Goal: Task Accomplishment & Management: Use online tool/utility

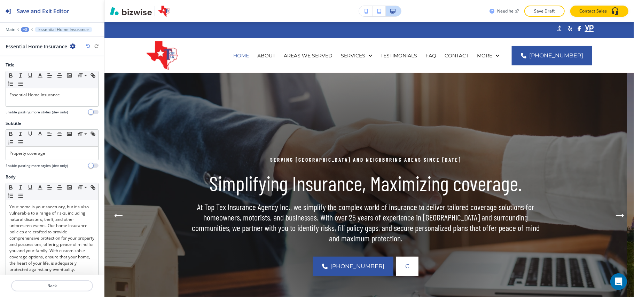
scroll to position [2426, 0]
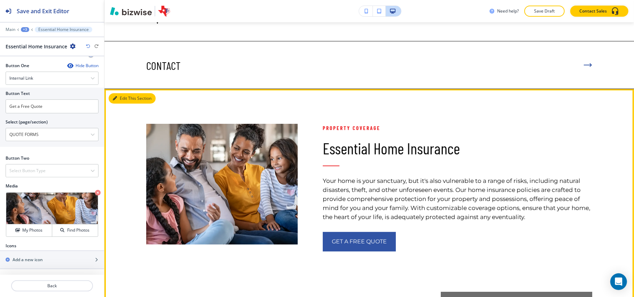
click at [116, 93] on button "Edit This Section" at bounding box center [132, 98] width 47 height 10
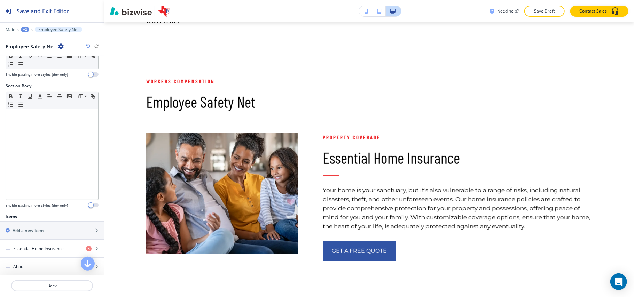
scroll to position [93, 0]
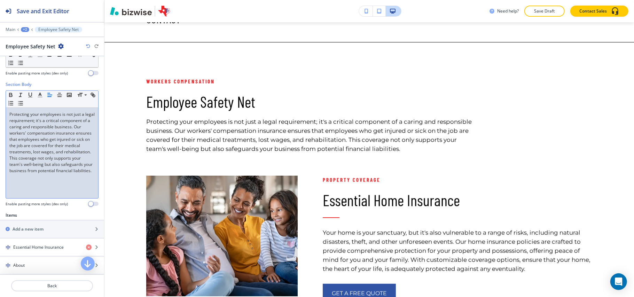
click at [63, 161] on p "Protecting your employees is not just a legal requirement; it's a critical comp…" at bounding box center [51, 142] width 85 height 63
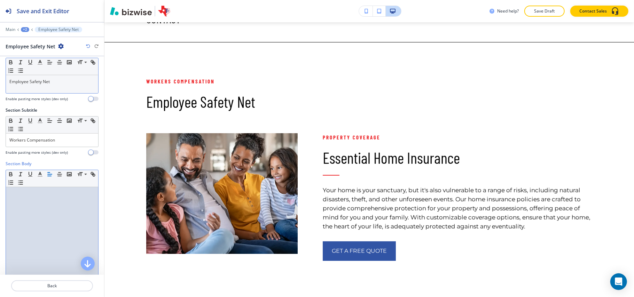
scroll to position [0, 0]
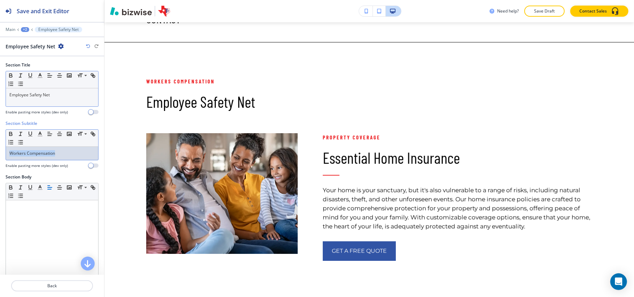
drag, startPoint x: 57, startPoint y: 152, endPoint x: 62, endPoint y: 100, distance: 51.8
click at [0, 141] on div "Section Subtitle Small Normal Large Huge Workers Compensation Enable pasting mo…" at bounding box center [52, 148] width 104 height 54
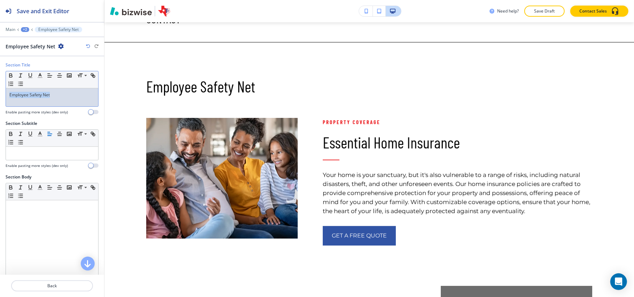
drag, startPoint x: 71, startPoint y: 95, endPoint x: 16, endPoint y: 111, distance: 57.7
click at [0, 95] on div "Section Title Small Normal Large Huge Employee Safety Net Enable pasting more s…" at bounding box center [52, 91] width 104 height 59
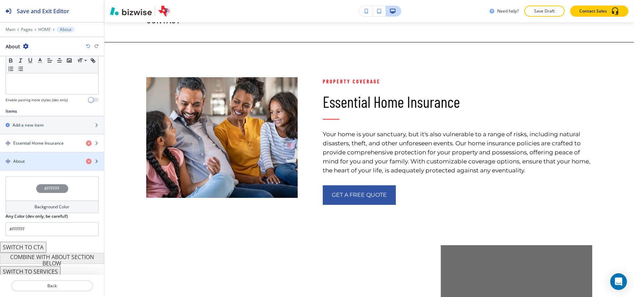
scroll to position [202, 0]
click at [38, 156] on div "About" at bounding box center [40, 159] width 80 height 6
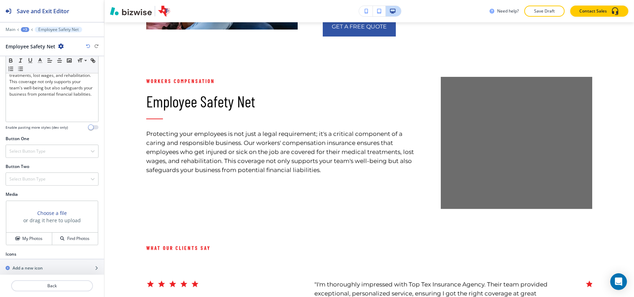
scroll to position [180, 0]
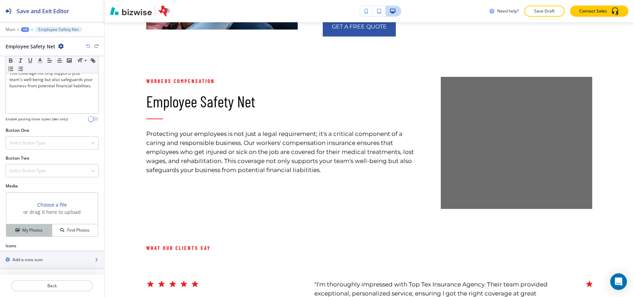
click at [22, 232] on h4 "My Photos" at bounding box center [32, 230] width 20 height 6
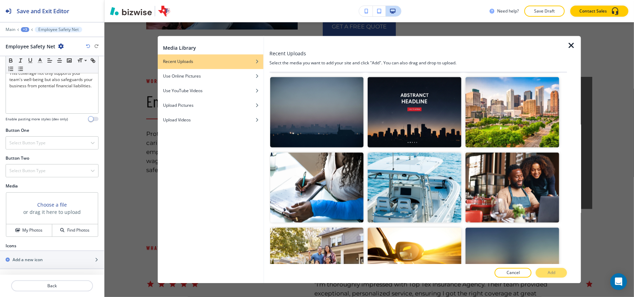
scroll to position [650, 0]
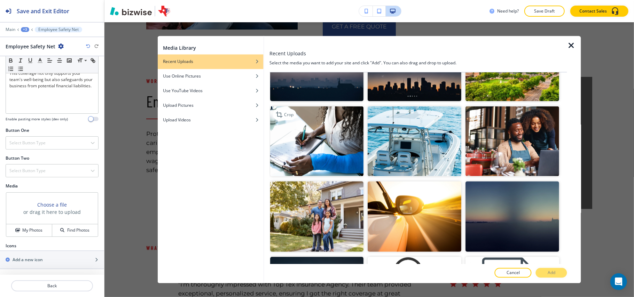
click at [307, 106] on img "button" at bounding box center [317, 141] width 94 height 70
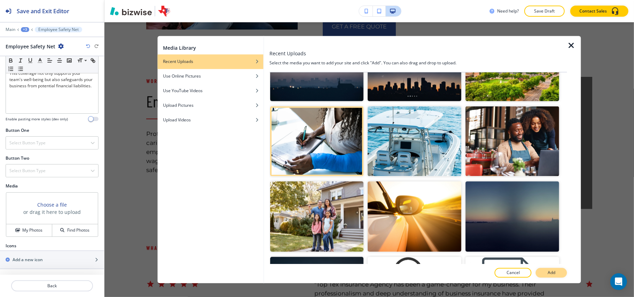
click at [545, 269] on button "Add" at bounding box center [551, 274] width 31 height 10
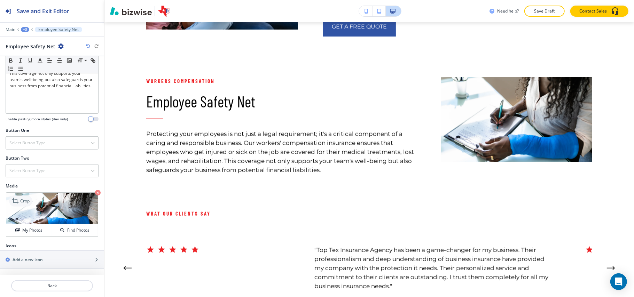
click at [23, 199] on p "Crop" at bounding box center [24, 201] width 9 height 6
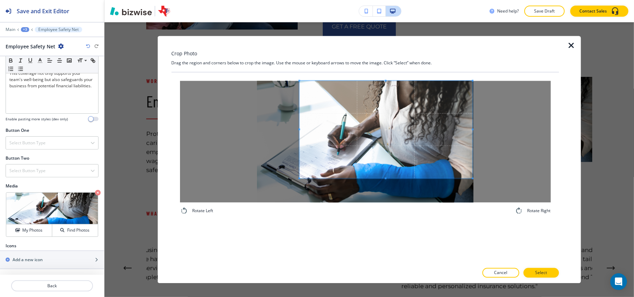
click at [406, 108] on span at bounding box center [386, 130] width 173 height 98
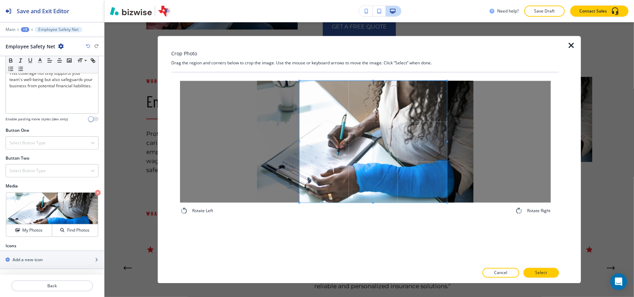
click at [446, 213] on div "Rotate Left Rotate Right" at bounding box center [365, 148] width 371 height 134
click at [397, 155] on span at bounding box center [369, 142] width 148 height 122
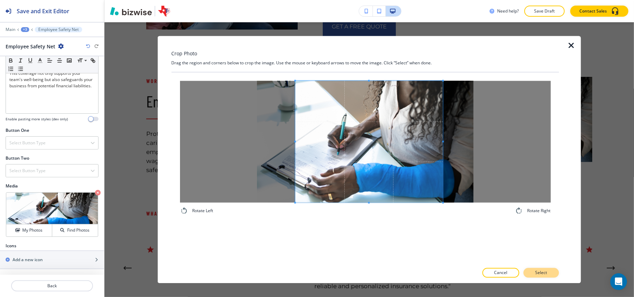
click at [537, 275] on p "Select" at bounding box center [541, 273] width 12 height 6
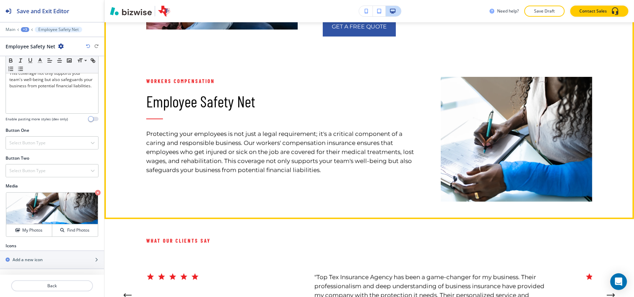
click at [297, 169] on div "Workers Compensation Employee Safety Net Protecting your employees is not just …" at bounding box center [268, 122] width 295 height 160
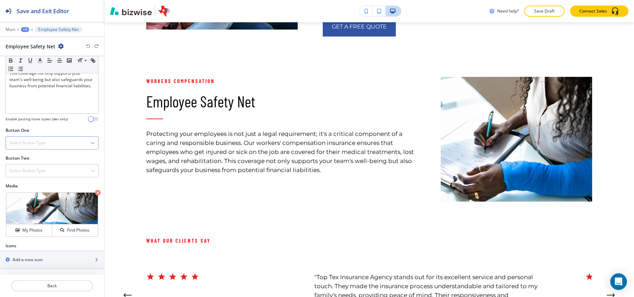
click at [25, 140] on h4 "Select Button Type" at bounding box center [27, 143] width 36 height 6
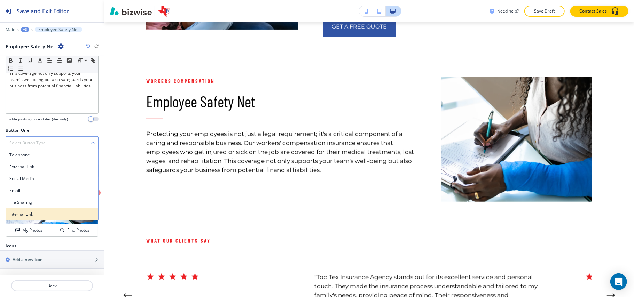
click at [25, 215] on h4 "Internal Link" at bounding box center [51, 214] width 85 height 6
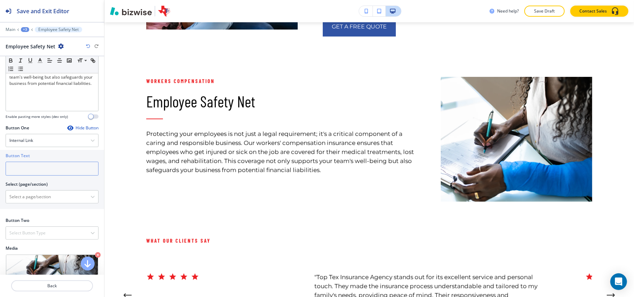
click at [42, 173] on input "text" at bounding box center [52, 169] width 93 height 14
paste input "Reach Out"
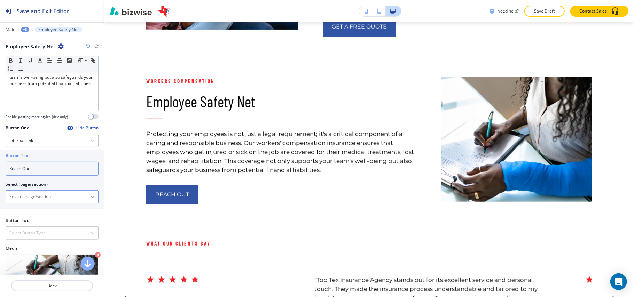
type input "Reach Out"
click at [36, 203] on \(page\/section\) "Manual Input" at bounding box center [48, 197] width 85 height 12
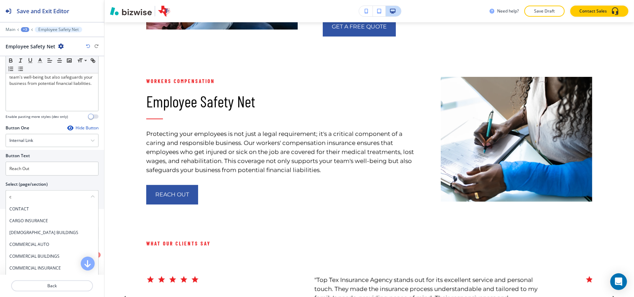
click at [26, 211] on h4 "CONTACT" at bounding box center [51, 209] width 85 height 6
type \(page\/section\) "CONTACT"
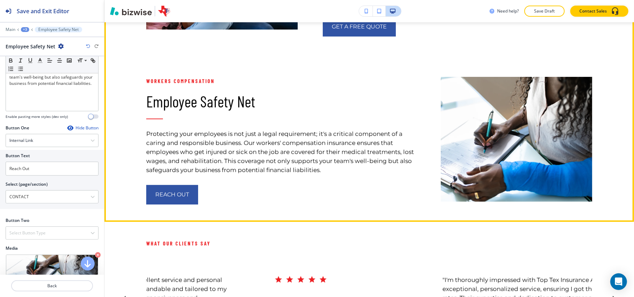
scroll to position [2409, 0]
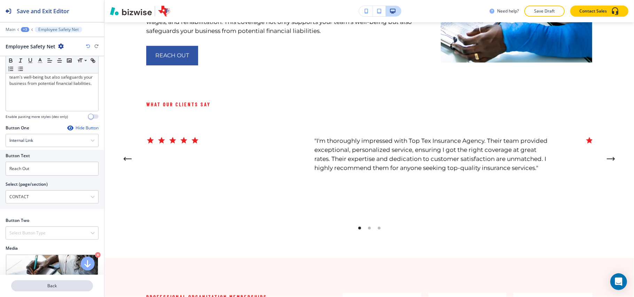
click at [57, 287] on p "Back" at bounding box center [52, 286] width 80 height 6
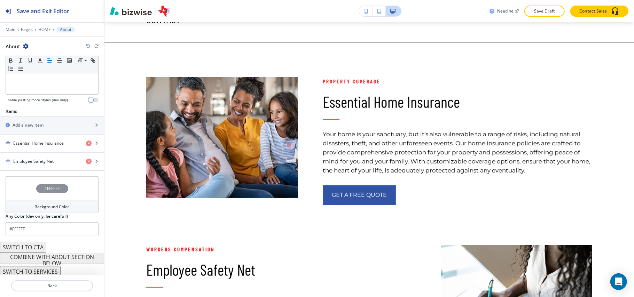
scroll to position [202, 0]
click at [27, 112] on div at bounding box center [52, 112] width 104 height 1
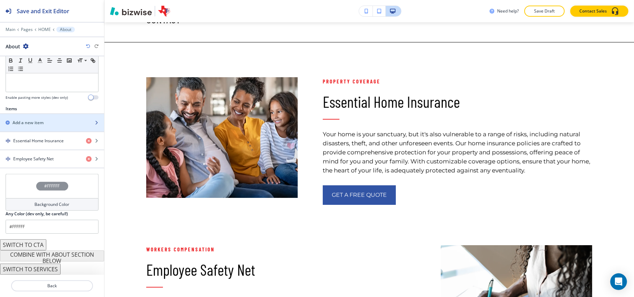
click at [31, 117] on div "button" at bounding box center [52, 117] width 104 height 6
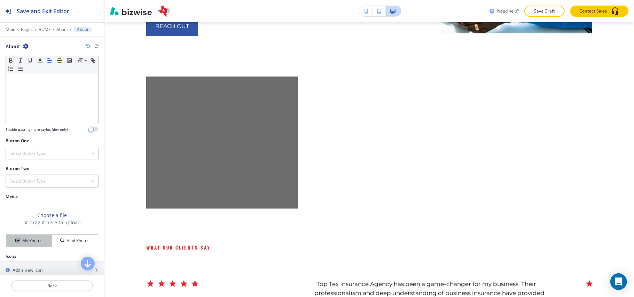
scroll to position [180, 0]
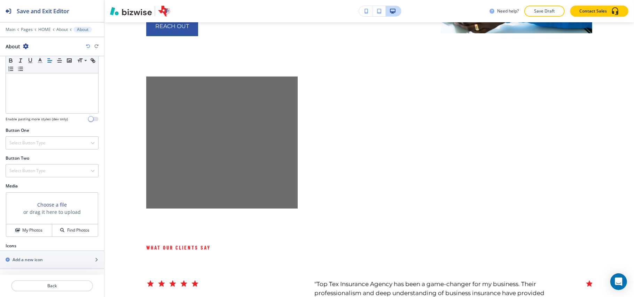
click at [29, 223] on div "Choose a file or drag it here to upload" at bounding box center [52, 209] width 92 height 32
click at [28, 228] on h4 "My Photos" at bounding box center [32, 230] width 20 height 6
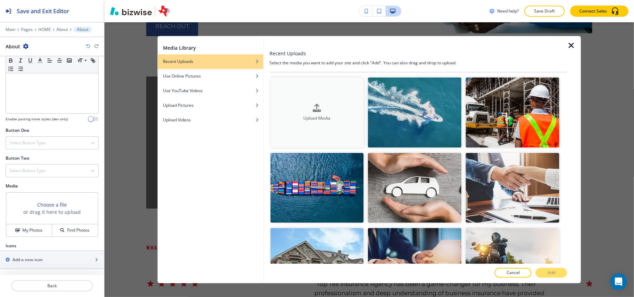
click at [294, 108] on div "Upload Media" at bounding box center [317, 113] width 94 height 18
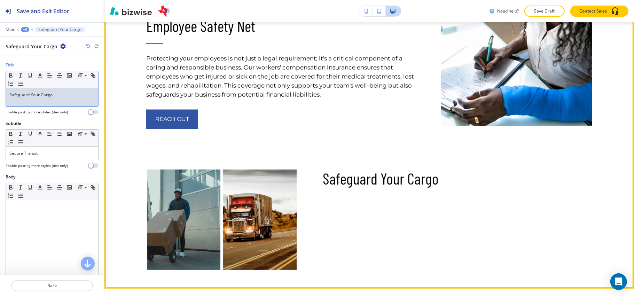
scroll to position [2438, 0]
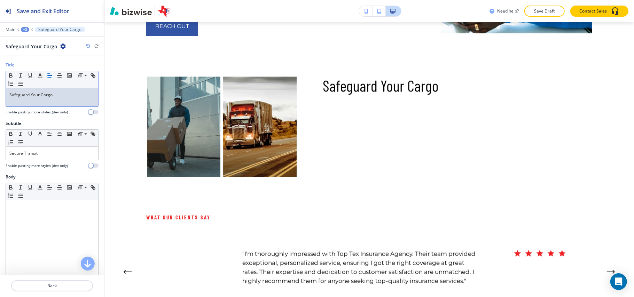
drag, startPoint x: 0, startPoint y: 148, endPoint x: 3, endPoint y: 148, distance: 3.5
click at [1, 148] on div "Subtitle Small Normal Large Huge Secure Transit Enable pasting more styles (dev…" at bounding box center [52, 148] width 104 height 54
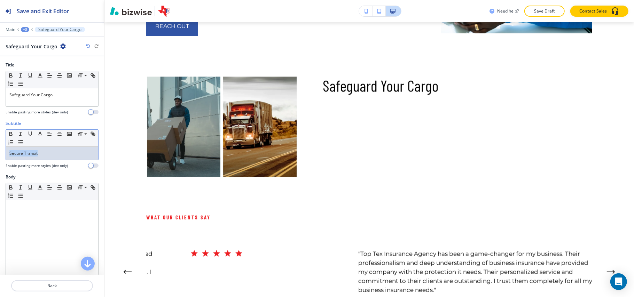
drag, startPoint x: 64, startPoint y: 155, endPoint x: 69, endPoint y: 155, distance: 4.5
click at [5, 154] on div "Subtitle Small Normal Large Huge Secure Transit Enable pasting more styles (dev…" at bounding box center [52, 148] width 104 height 54
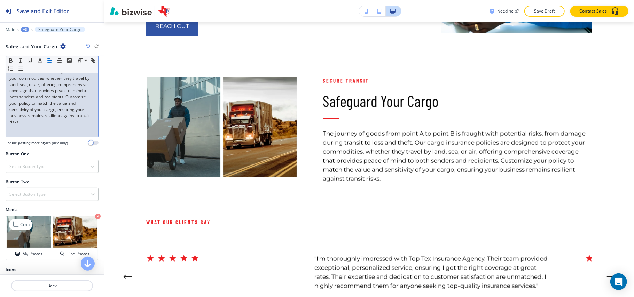
scroll to position [180, 0]
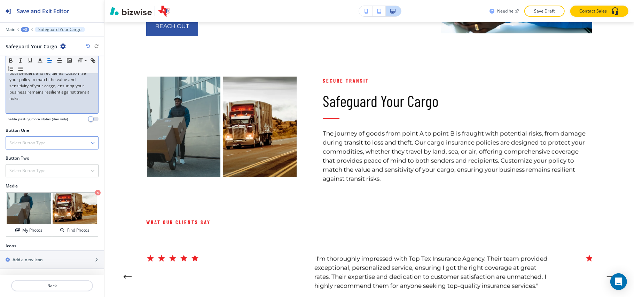
click at [47, 134] on div at bounding box center [52, 135] width 93 height 3
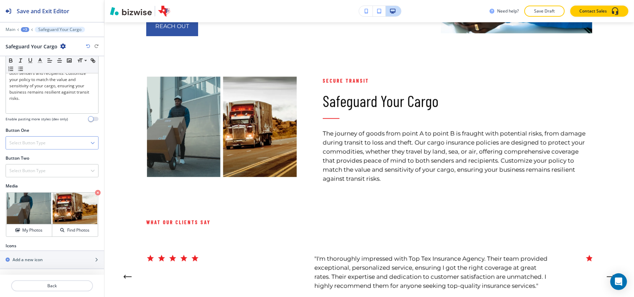
click at [47, 138] on div "Select Button Type" at bounding box center [52, 143] width 92 height 13
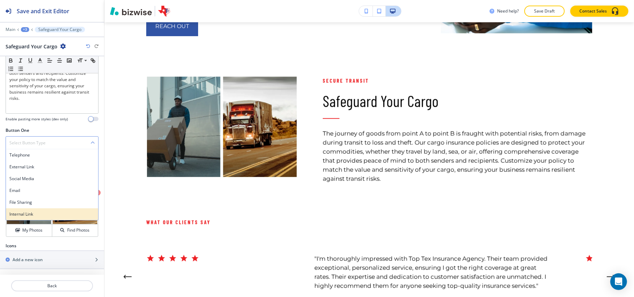
click at [31, 213] on h4 "Internal Link" at bounding box center [51, 214] width 85 height 6
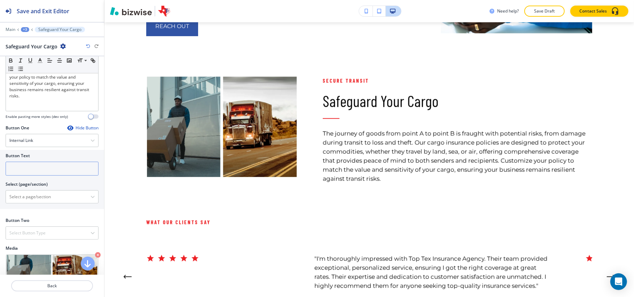
click at [37, 175] on input "text" at bounding box center [52, 169] width 93 height 14
paste input "Learn More"
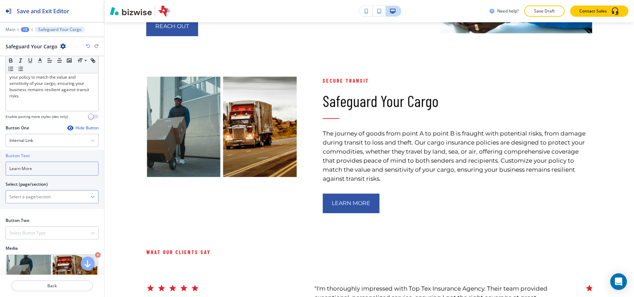
type input "Learn More"
click at [34, 199] on \(page\/section\) "Manual Input" at bounding box center [48, 197] width 85 height 12
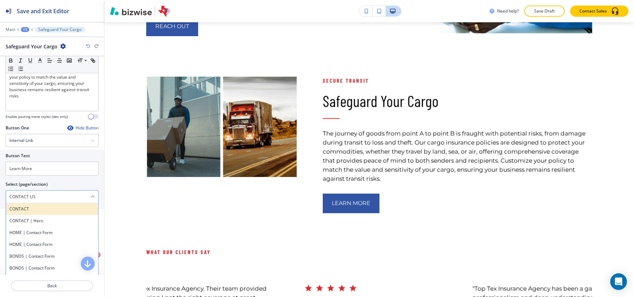
click at [34, 212] on h4 "CONTACT" at bounding box center [51, 209] width 85 height 6
type \(page\/section\) "CONTACT"
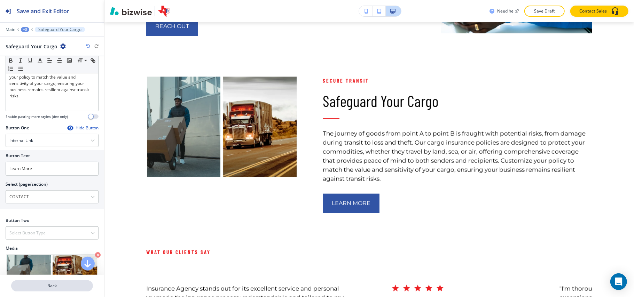
click at [59, 286] on p "Back" at bounding box center [52, 286] width 80 height 6
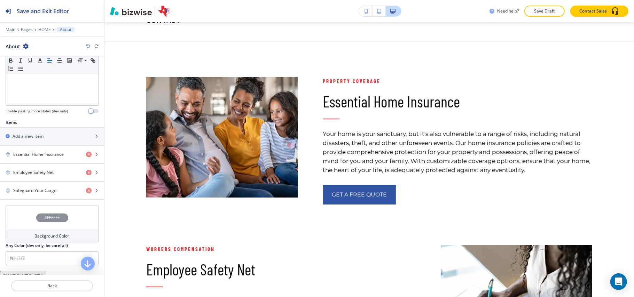
scroll to position [2101, 0]
click at [52, 133] on div "button" at bounding box center [52, 131] width 104 height 6
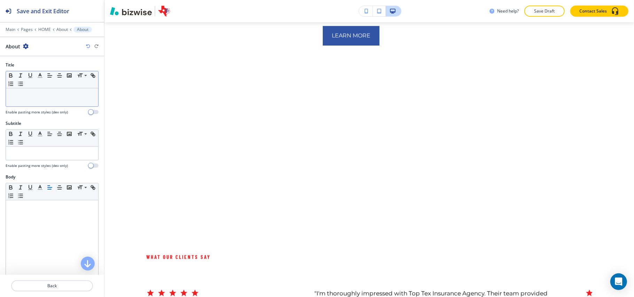
scroll to position [2616, 0]
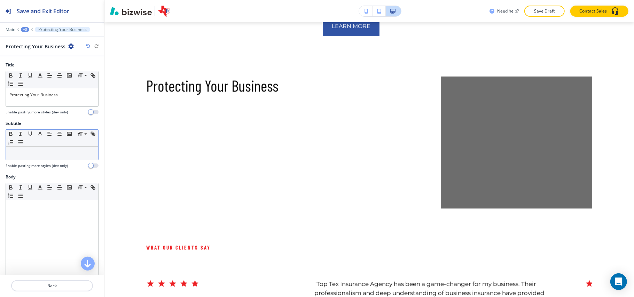
drag, startPoint x: 44, startPoint y: 146, endPoint x: 18, endPoint y: 154, distance: 26.7
click at [18, 154] on p at bounding box center [51, 153] width 85 height 6
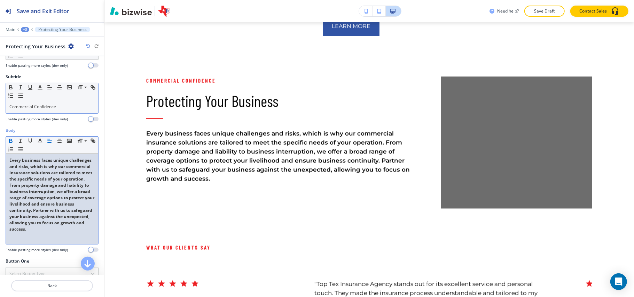
scroll to position [93, 0]
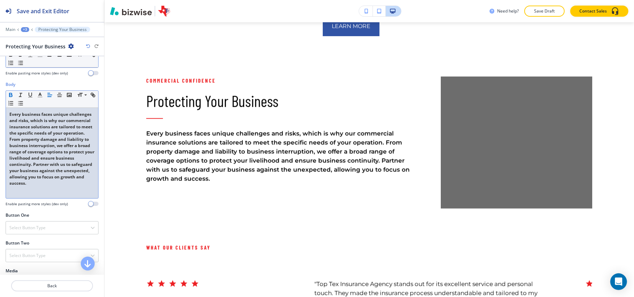
click at [52, 165] on strong "Every business faces unique challenges and risks, which is why our commercial i…" at bounding box center [52, 148] width 86 height 75
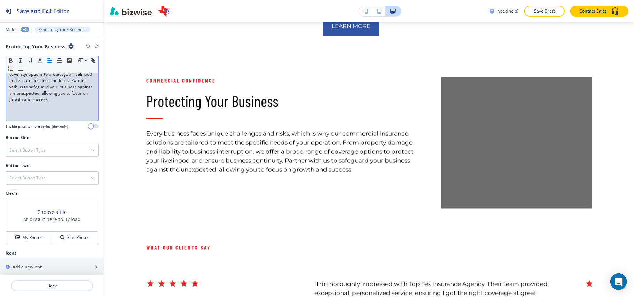
scroll to position [180, 0]
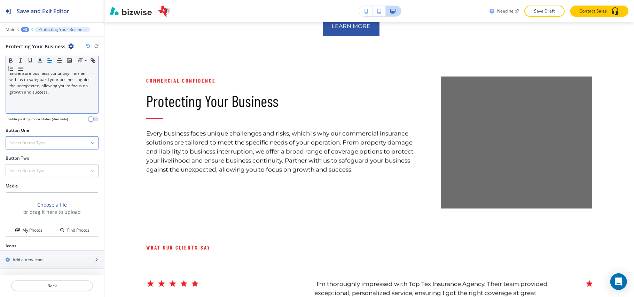
click at [34, 145] on h4 "Select Button Type" at bounding box center [27, 143] width 36 height 6
click at [31, 215] on h4 "Internal Link" at bounding box center [51, 214] width 85 height 6
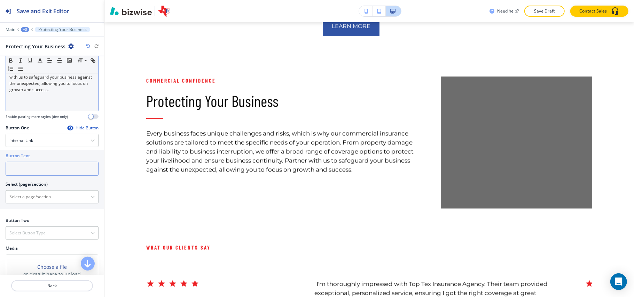
click at [40, 169] on input "text" at bounding box center [52, 169] width 93 height 14
paste input "Get a Free Quote"
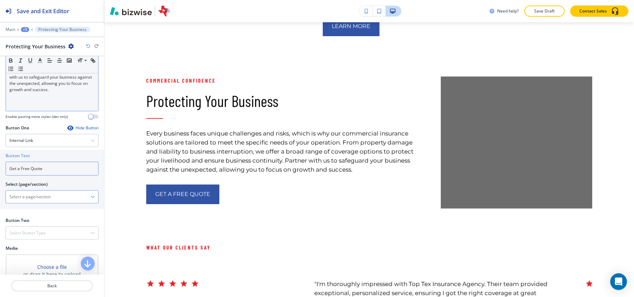
type input "Get a Free Quote"
click at [25, 196] on \(page\/section\) "Manual Input" at bounding box center [48, 197] width 85 height 12
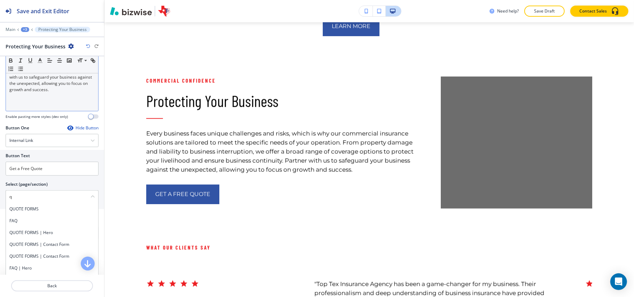
drag, startPoint x: 15, startPoint y: 213, endPoint x: 20, endPoint y: 217, distance: 6.7
click at [15, 212] on h4 "QUOTE FORMS" at bounding box center [51, 209] width 85 height 6
type \(page\/section\) "QUOTE FORMS"
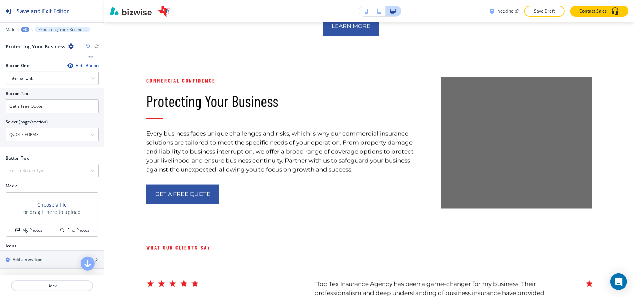
scroll to position [246, 0]
click at [31, 233] on h4 "My Photos" at bounding box center [32, 230] width 20 height 6
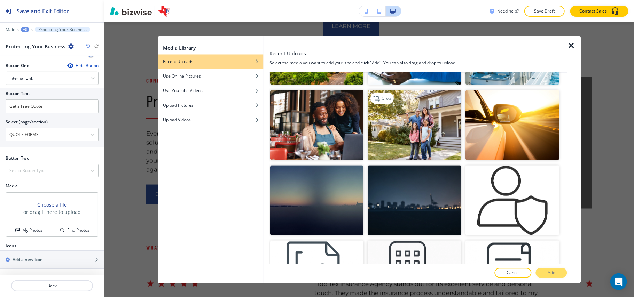
scroll to position [697, 0]
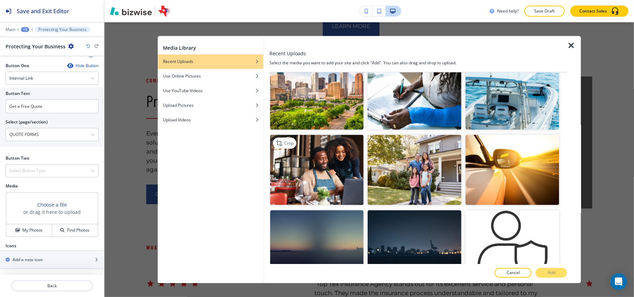
click at [318, 151] on img "button" at bounding box center [317, 170] width 94 height 70
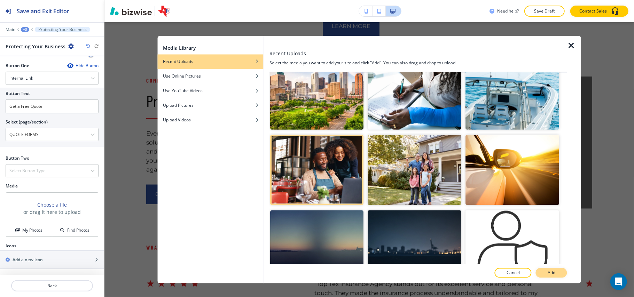
click at [553, 274] on p "Add" at bounding box center [552, 273] width 8 height 6
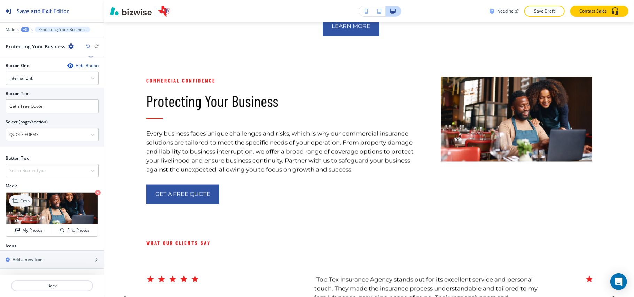
click at [29, 198] on p "Crop" at bounding box center [24, 201] width 9 height 6
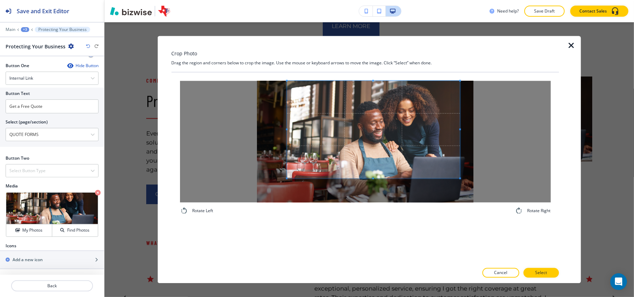
click at [390, 119] on span at bounding box center [373, 130] width 173 height 98
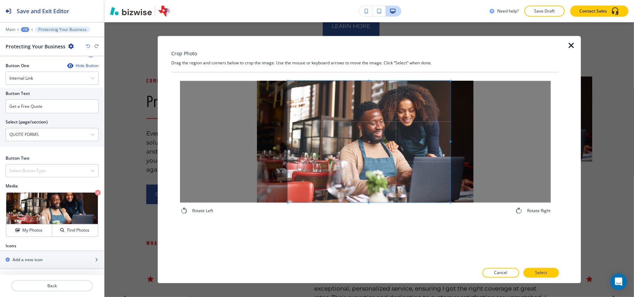
click at [449, 228] on div "Rotate Left Rotate Right" at bounding box center [365, 169] width 388 height 192
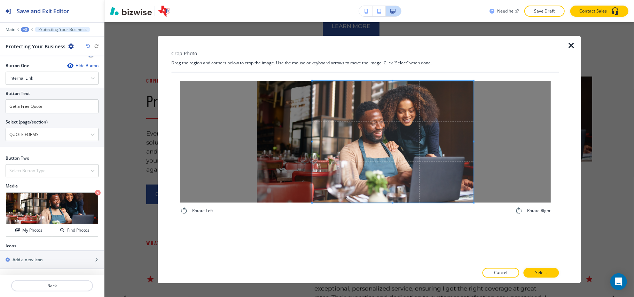
click at [425, 176] on span at bounding box center [392, 142] width 161 height 122
click at [536, 272] on p "Select" at bounding box center [541, 273] width 12 height 6
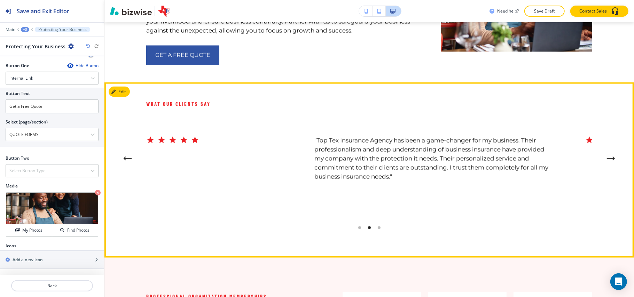
scroll to position [2616, 0]
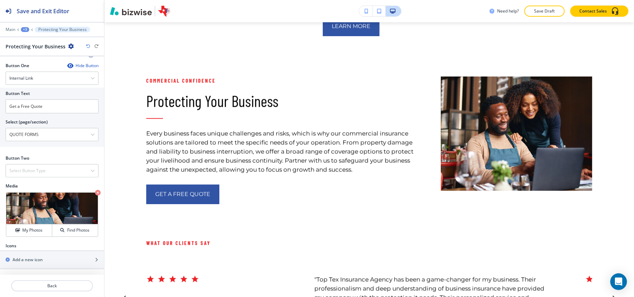
click at [27, 28] on div "+3" at bounding box center [25, 29] width 8 height 5
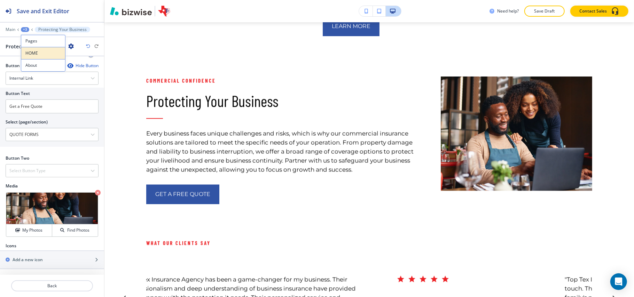
click at [33, 52] on p "HOME" at bounding box center [43, 53] width 36 height 6
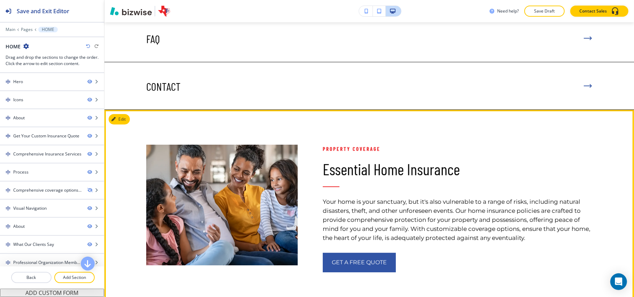
scroll to position [2012, 0]
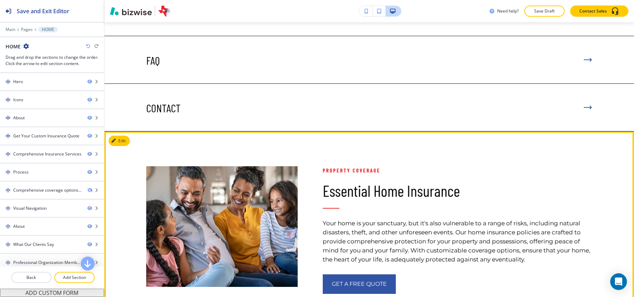
click at [133, 132] on div at bounding box center [209, 213] width 177 height 163
click at [125, 136] on button "Edit This Section" at bounding box center [132, 141] width 47 height 10
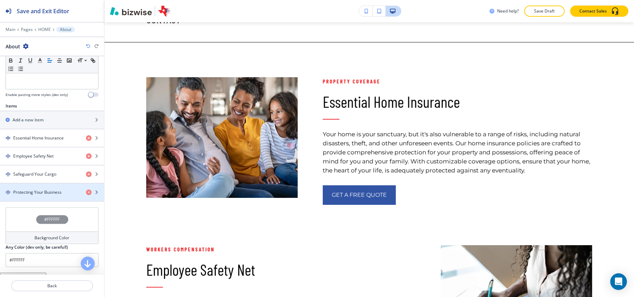
scroll to position [186, 0]
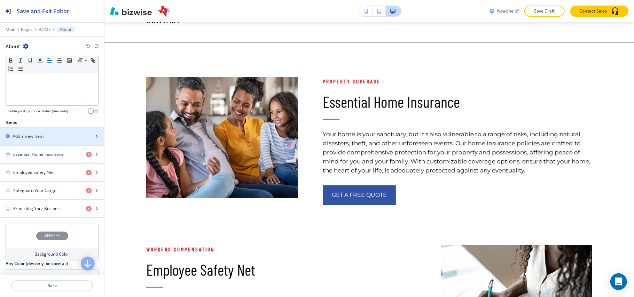
click at [15, 140] on h2 "Add a new item" at bounding box center [28, 136] width 31 height 6
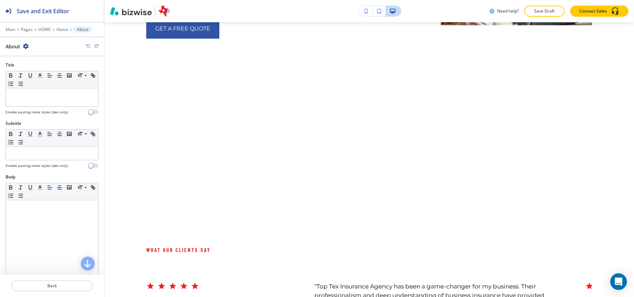
scroll to position [2784, 0]
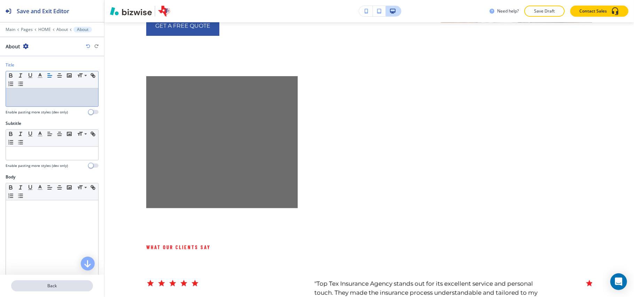
click at [66, 291] on button "Back" at bounding box center [52, 286] width 82 height 11
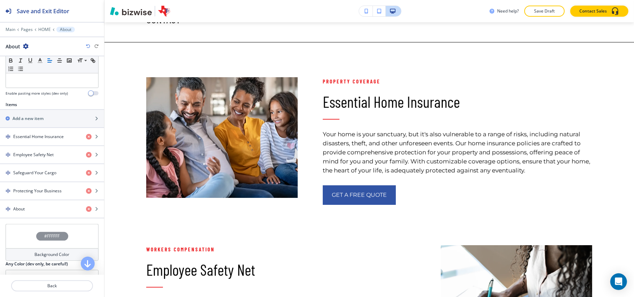
scroll to position [232, 0]
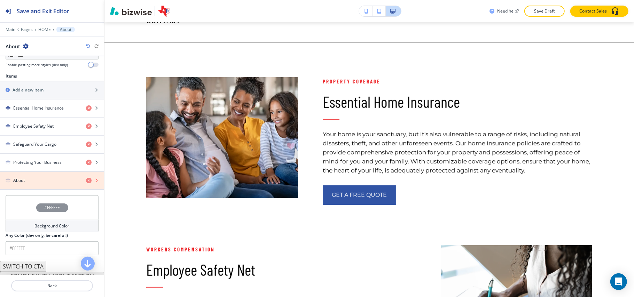
click at [86, 184] on icon "button" at bounding box center [89, 181] width 6 height 6
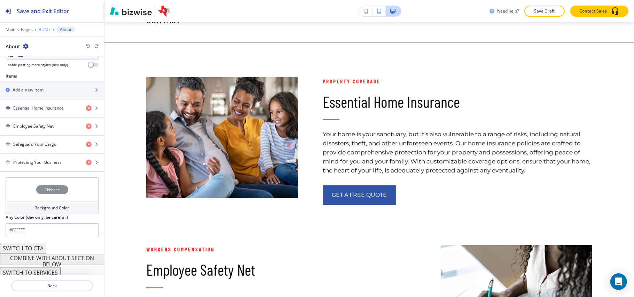
click at [43, 29] on p "HOME" at bounding box center [44, 29] width 13 height 5
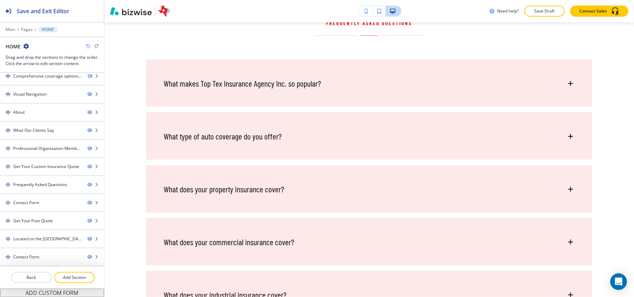
scroll to position [3170, 0]
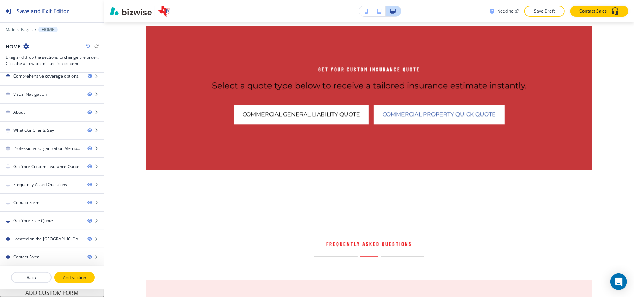
click at [64, 278] on p "Add Section" at bounding box center [74, 278] width 39 height 6
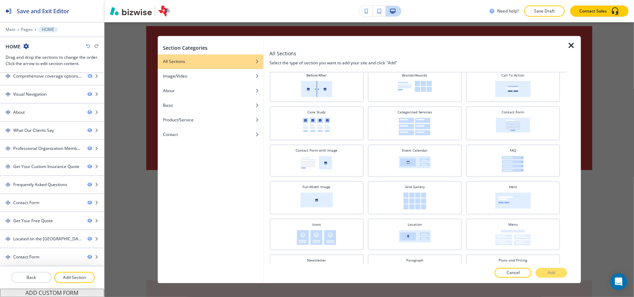
scroll to position [123, 0]
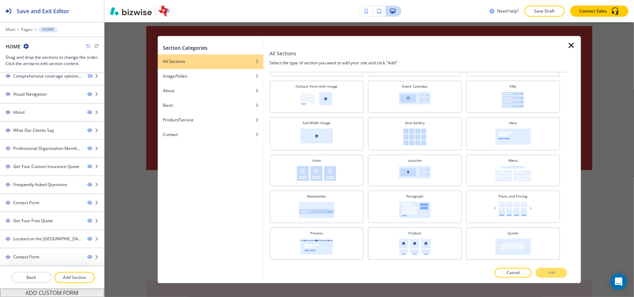
click at [569, 47] on icon "button" at bounding box center [571, 46] width 8 height 8
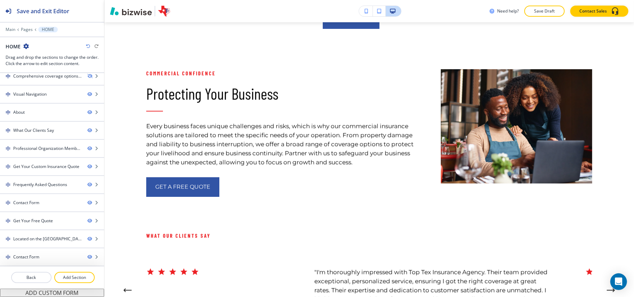
scroll to position [2652, 0]
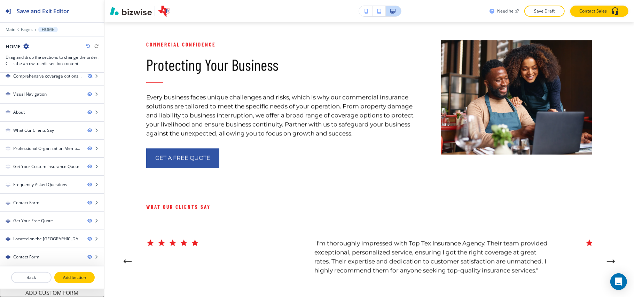
click at [70, 281] on p "Add Section" at bounding box center [74, 278] width 39 height 6
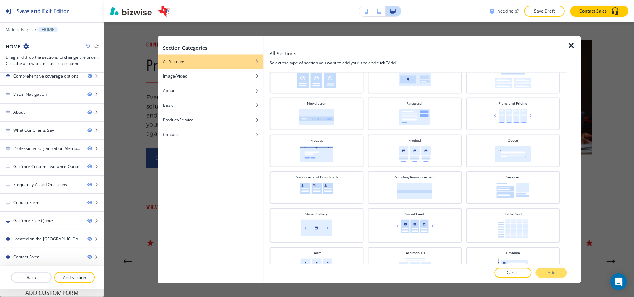
scroll to position [218, 0]
click at [508, 144] on img at bounding box center [513, 152] width 36 height 16
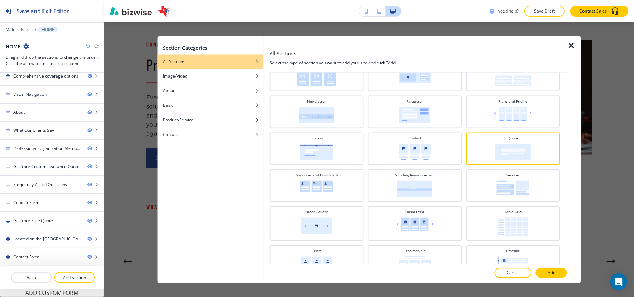
click at [552, 272] on p "Add" at bounding box center [552, 273] width 8 height 6
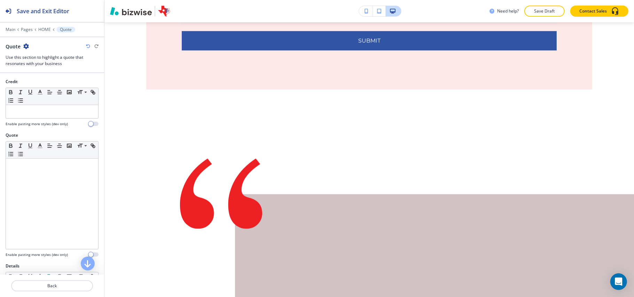
scroll to position [5045, 0]
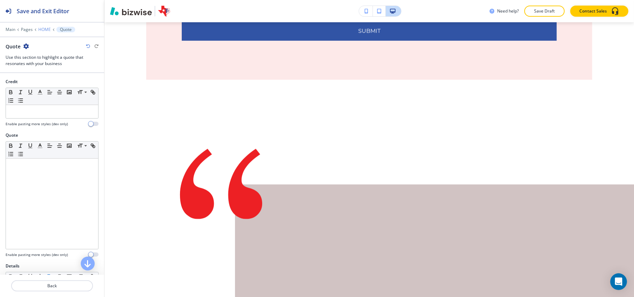
click at [42, 27] on p "HOME" at bounding box center [44, 29] width 13 height 5
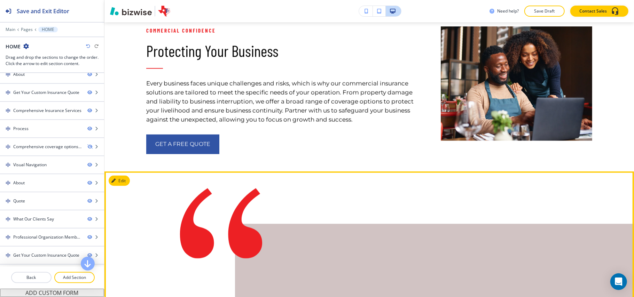
scroll to position [2656, 0]
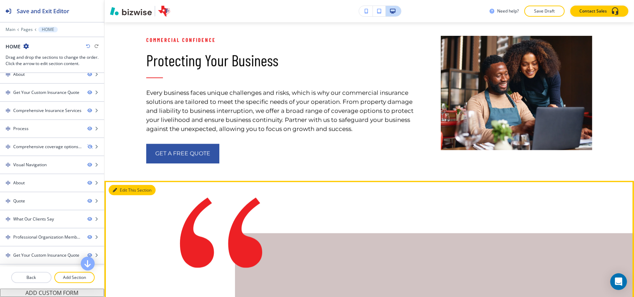
click at [118, 185] on button "Edit This Section" at bounding box center [132, 190] width 47 height 10
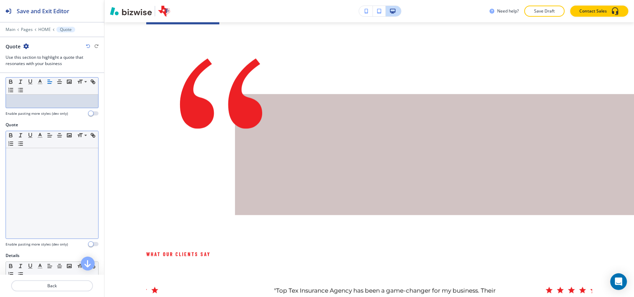
scroll to position [0, 0]
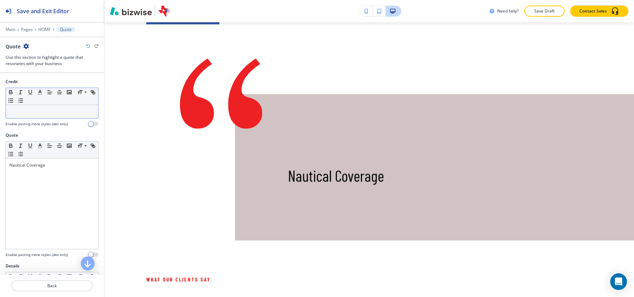
drag, startPoint x: 58, startPoint y: 119, endPoint x: 42, endPoint y: 109, distance: 19.1
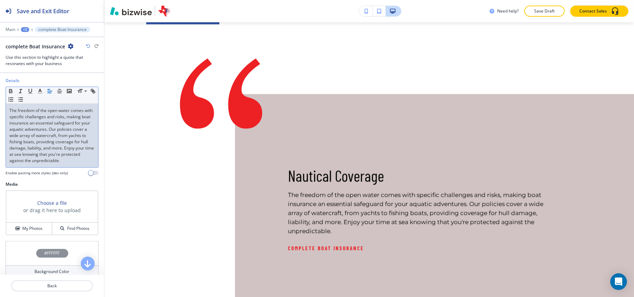
scroll to position [226, 0]
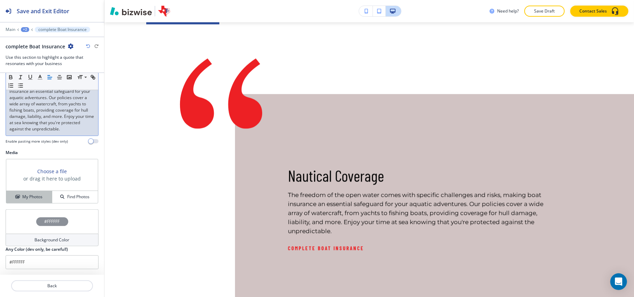
click at [26, 201] on button "My Photos" at bounding box center [29, 197] width 46 height 12
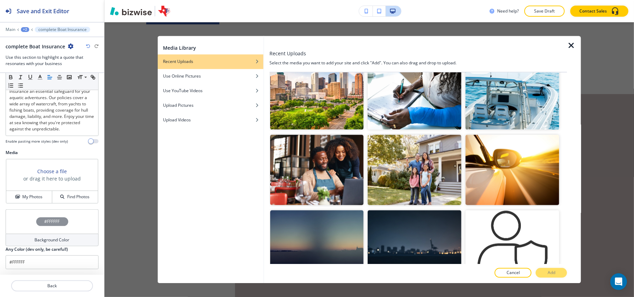
scroll to position [650, 0]
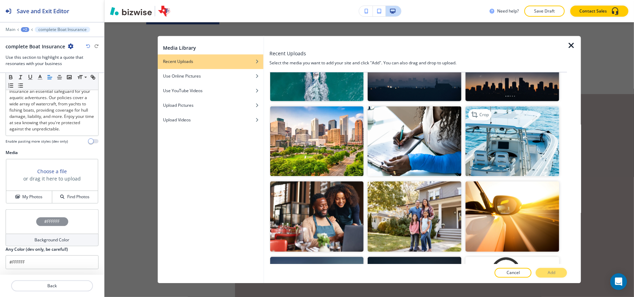
click at [510, 139] on img "button" at bounding box center [513, 141] width 94 height 70
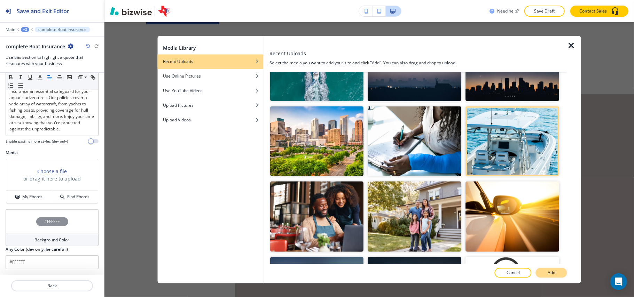
click at [559, 275] on button "Add" at bounding box center [551, 274] width 31 height 10
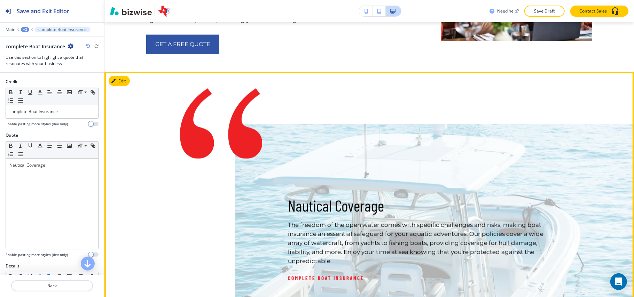
scroll to position [2749, 0]
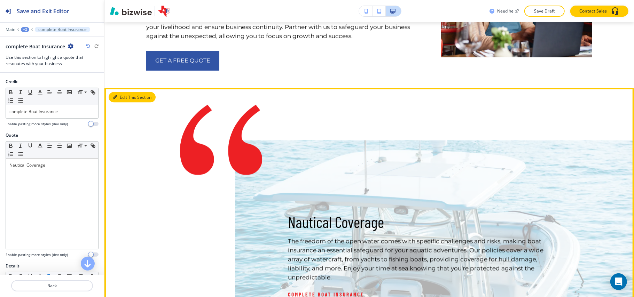
click at [126, 92] on button "Edit This Section" at bounding box center [132, 97] width 47 height 10
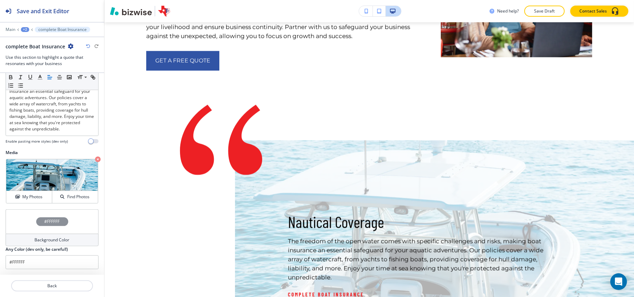
click at [23, 226] on div "#FFFFFF" at bounding box center [52, 222] width 93 height 24
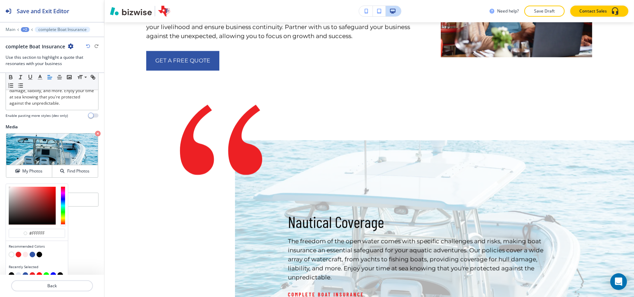
scroll to position [259, 0]
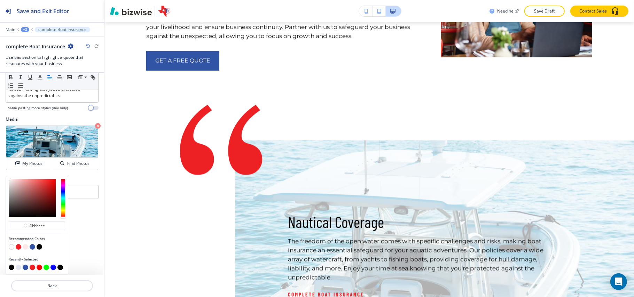
click at [24, 246] on button "button" at bounding box center [26, 248] width 6 height 6
type input "#fde9e9"
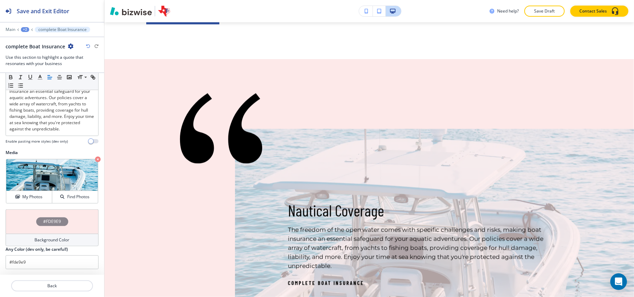
scroll to position [2749, 0]
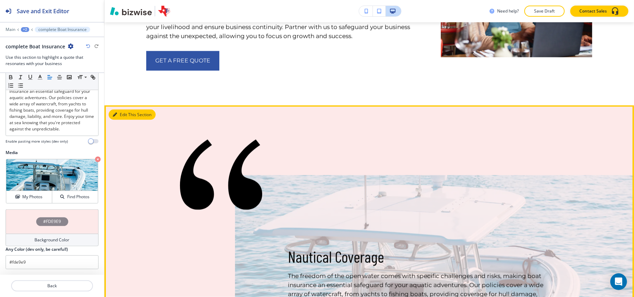
click at [130, 110] on button "Edit This Section" at bounding box center [132, 115] width 47 height 10
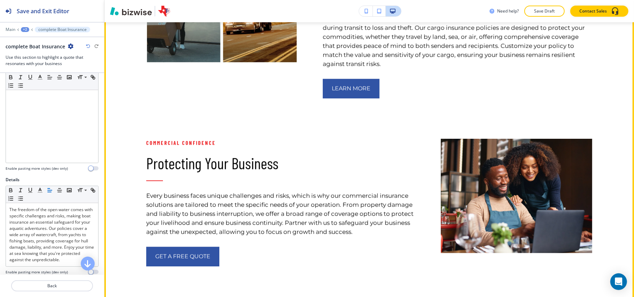
scroll to position [2610, 0]
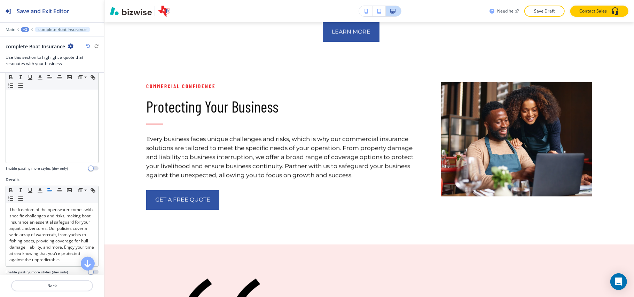
click at [68, 48] on icon "button" at bounding box center [71, 47] width 6 height 6
click at [92, 82] on p "Delete Section" at bounding box center [90, 83] width 36 height 6
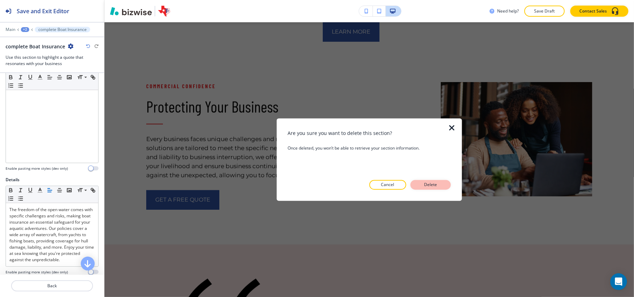
click at [442, 185] on button "Delete" at bounding box center [431, 185] width 40 height 10
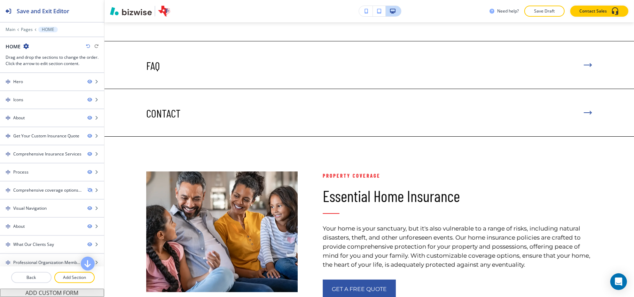
scroll to position [2006, 0]
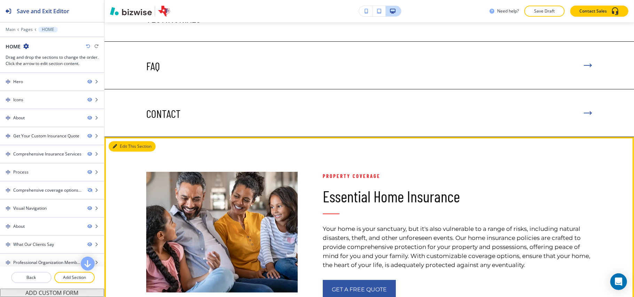
click at [117, 141] on button "Edit This Section" at bounding box center [132, 146] width 47 height 10
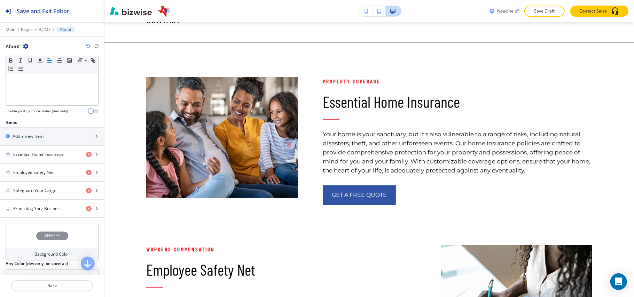
scroll to position [239, 0]
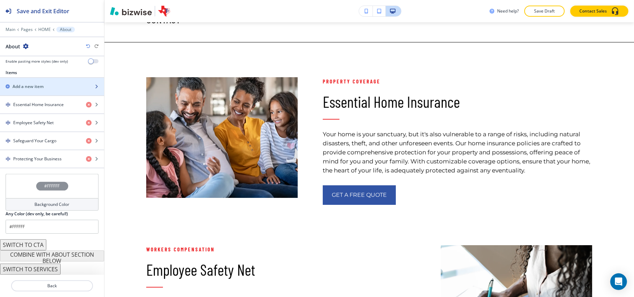
click at [48, 86] on div "Add a new item" at bounding box center [44, 87] width 89 height 6
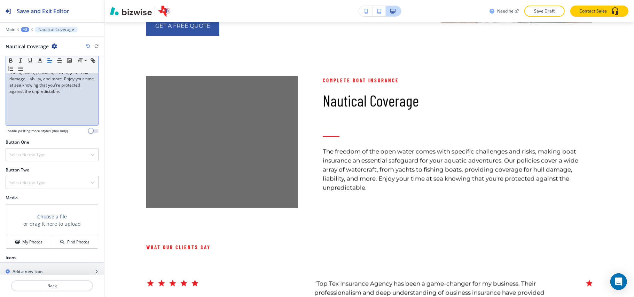
scroll to position [180, 0]
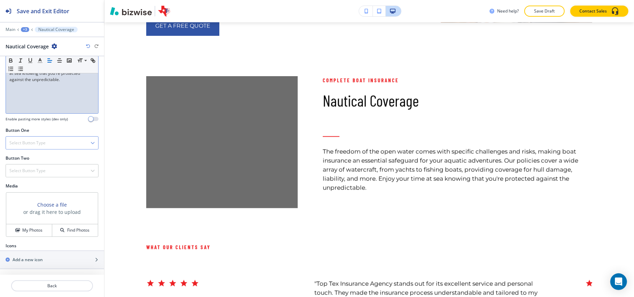
click at [42, 140] on h4 "Select Button Type" at bounding box center [27, 143] width 36 height 6
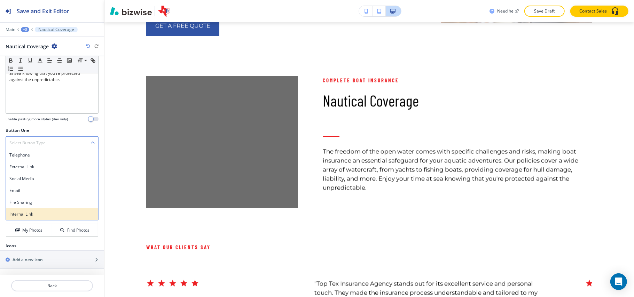
click at [24, 209] on div "Internal Link" at bounding box center [52, 215] width 92 height 12
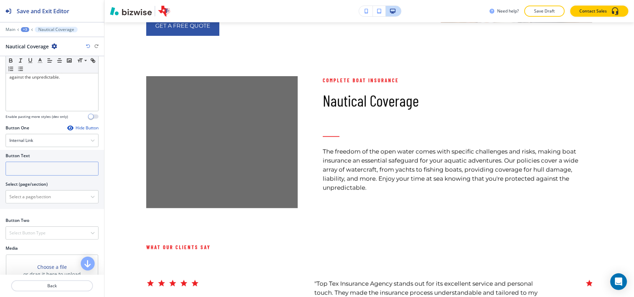
click at [44, 176] on input "text" at bounding box center [52, 169] width 93 height 14
paste input "Reach Out"
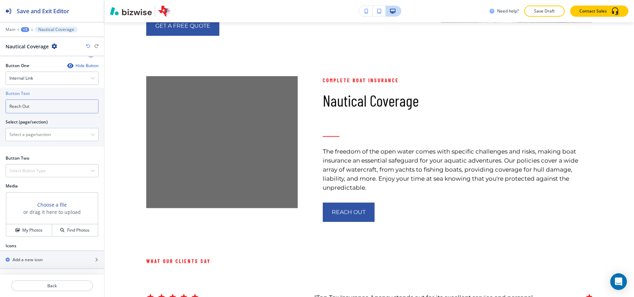
scroll to position [246, 0]
type input "Reach Out"
click at [23, 234] on button "My Photos" at bounding box center [29, 231] width 46 height 12
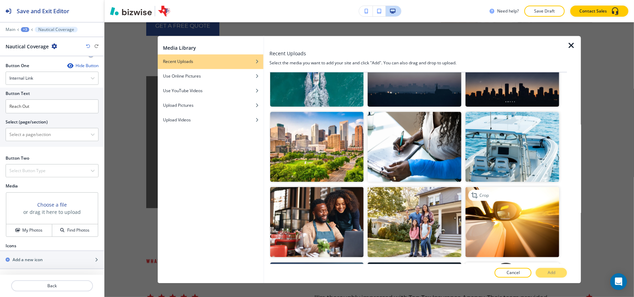
scroll to position [697, 0]
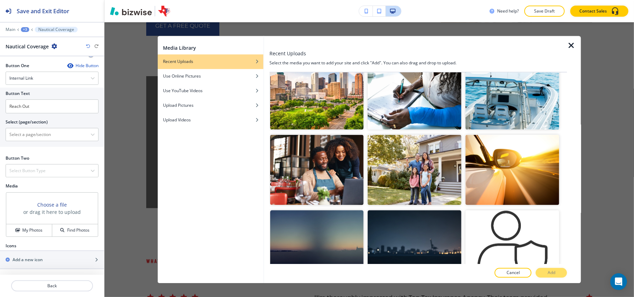
click at [518, 96] on img "button" at bounding box center [513, 95] width 94 height 70
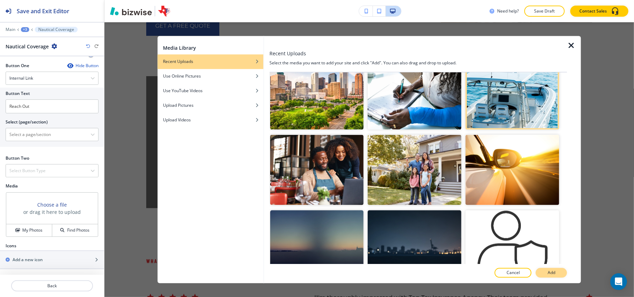
click at [547, 274] on button "Add" at bounding box center [551, 274] width 31 height 10
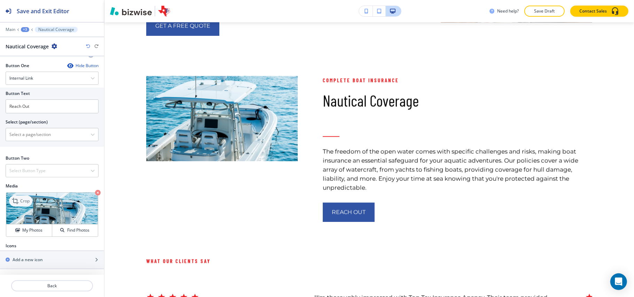
click at [26, 203] on p "Crop" at bounding box center [24, 201] width 9 height 6
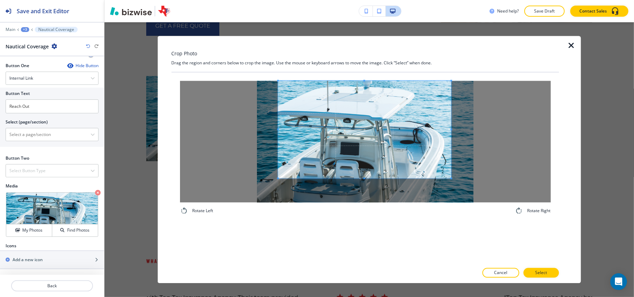
click at [354, 95] on span at bounding box center [364, 130] width 173 height 98
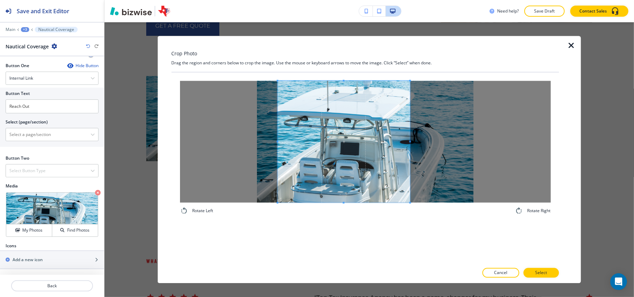
click at [408, 221] on div "Rotate Left Rotate Right" at bounding box center [365, 148] width 388 height 151
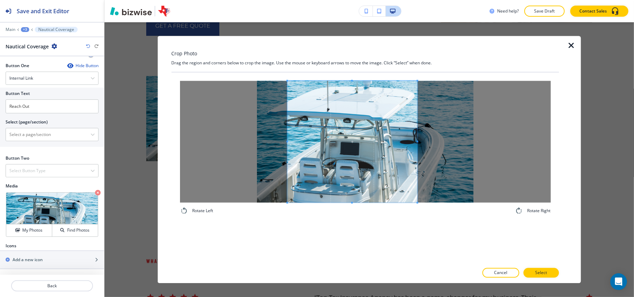
click at [367, 167] on span at bounding box center [352, 142] width 130 height 122
click at [544, 270] on p "Select" at bounding box center [541, 273] width 12 height 6
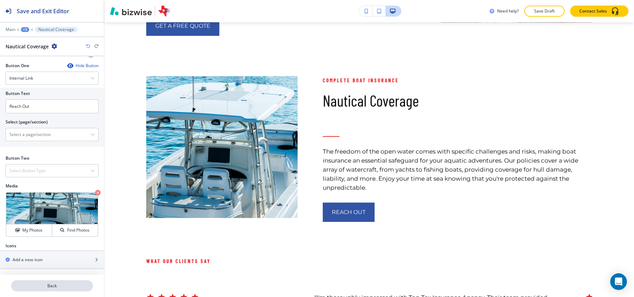
click at [52, 284] on p "Back" at bounding box center [52, 286] width 80 height 6
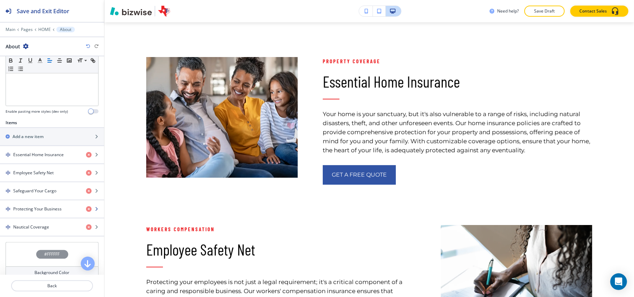
scroll to position [186, 0]
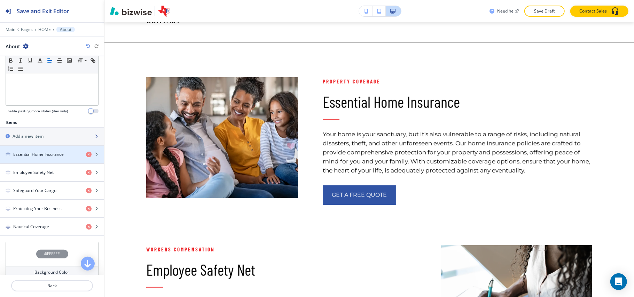
click at [58, 137] on div "Add a new item" at bounding box center [44, 136] width 89 height 6
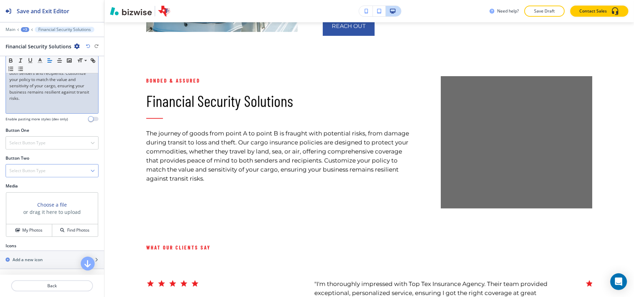
scroll to position [180, 0]
click at [54, 140] on div "Select Button Type" at bounding box center [52, 143] width 92 height 13
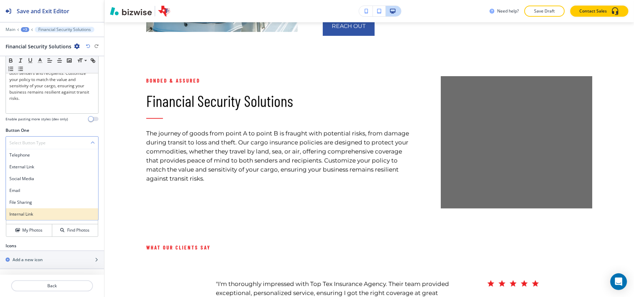
click at [40, 212] on h4 "Internal Link" at bounding box center [51, 214] width 85 height 6
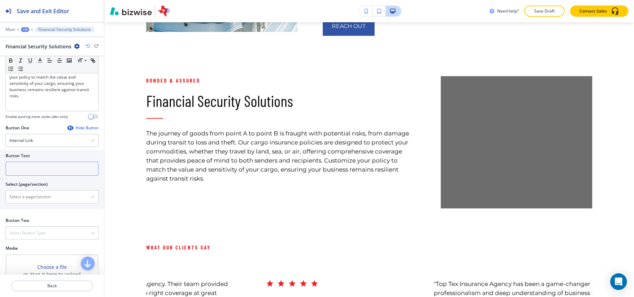
click at [46, 166] on input "text" at bounding box center [52, 169] width 93 height 14
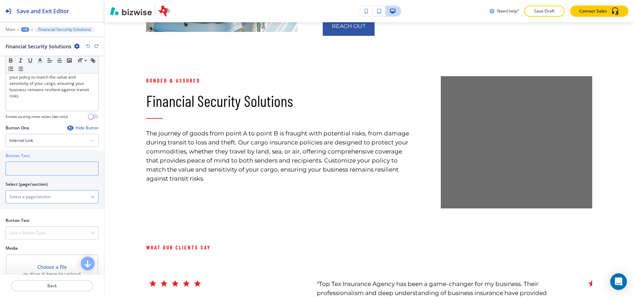
paste input "Learn More"
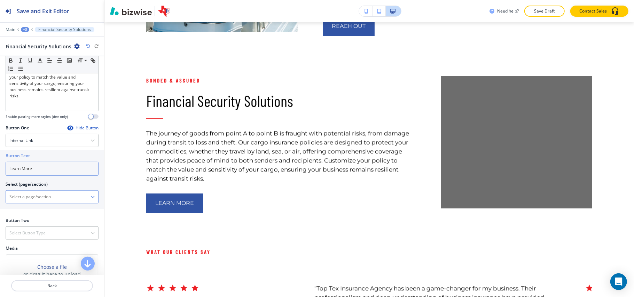
type input "Learn More"
click at [36, 201] on \(page\/section\) "Manual Input" at bounding box center [48, 197] width 85 height 12
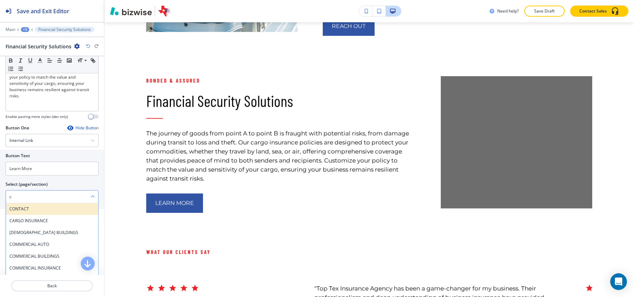
click at [31, 211] on h4 "CONTACT" at bounding box center [51, 209] width 85 height 6
type \(page\/section\) "CONTACT"
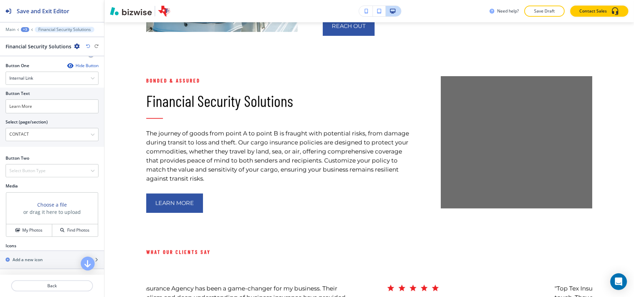
scroll to position [246, 0]
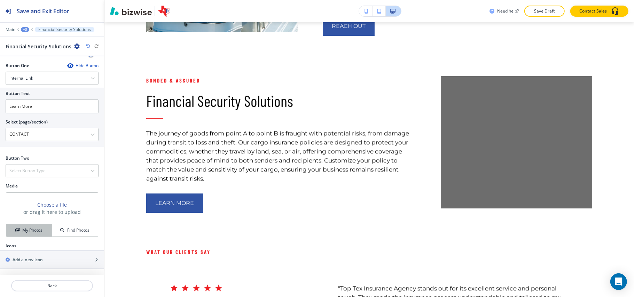
click at [26, 225] on button "My Photos" at bounding box center [29, 231] width 46 height 12
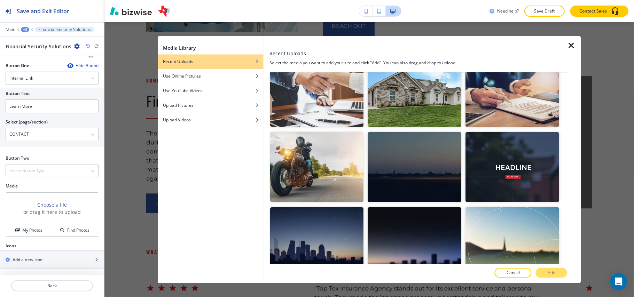
scroll to position [93, 0]
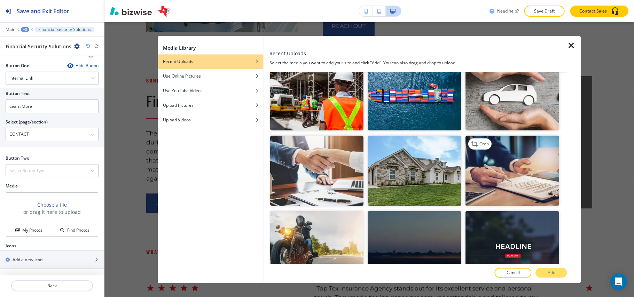
click at [493, 155] on img "button" at bounding box center [513, 171] width 94 height 70
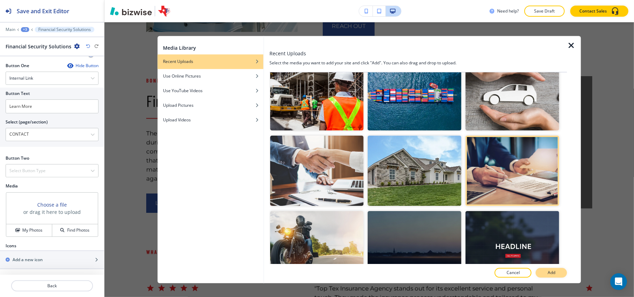
click at [564, 272] on button "Add" at bounding box center [551, 274] width 31 height 10
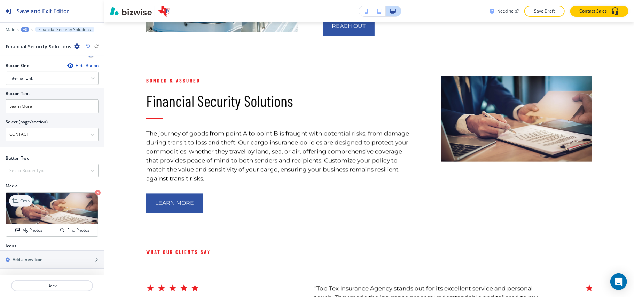
click at [17, 201] on icon at bounding box center [16, 201] width 8 height 8
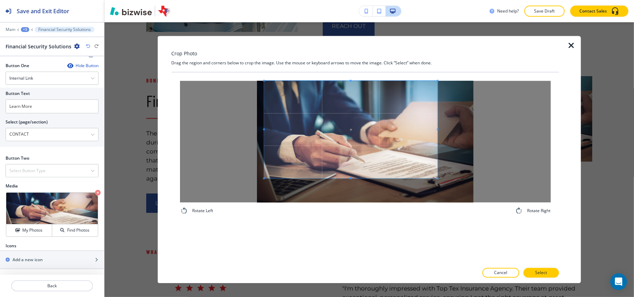
click at [310, 107] on span at bounding box center [350, 130] width 173 height 98
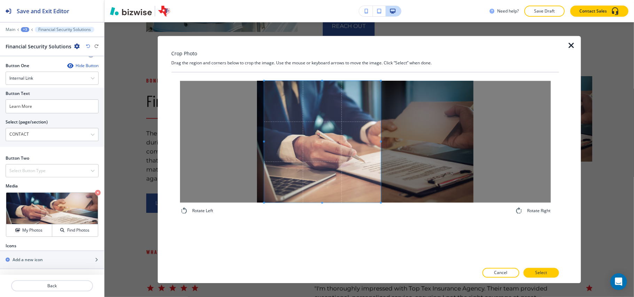
click at [371, 236] on div "Rotate Left Rotate Right" at bounding box center [365, 169] width 388 height 192
click at [320, 183] on span at bounding box center [318, 142] width 107 height 122
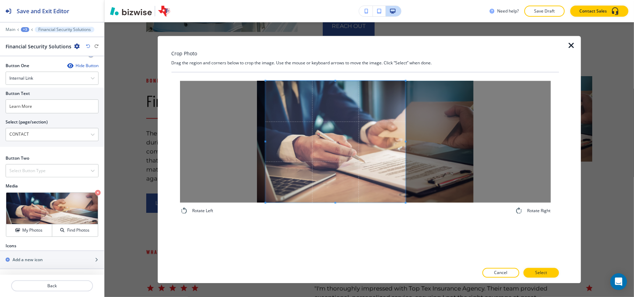
click at [404, 210] on div "Rotate Left Rotate Right" at bounding box center [365, 148] width 371 height 134
click at [552, 275] on button "Select" at bounding box center [542, 274] width 36 height 10
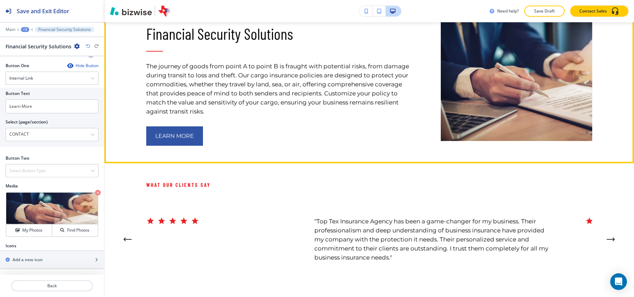
scroll to position [3110, 0]
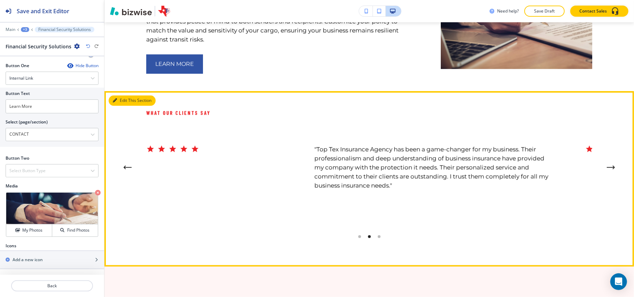
click at [127, 95] on button "Edit This Section" at bounding box center [132, 100] width 47 height 10
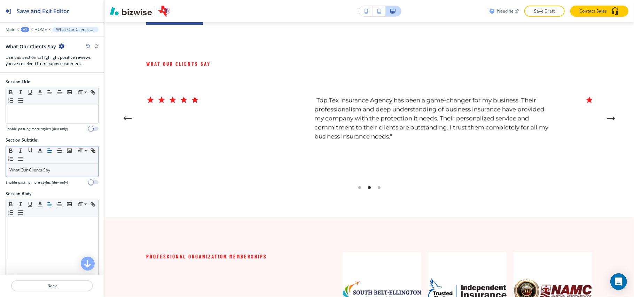
scroll to position [3160, 0]
drag, startPoint x: 76, startPoint y: 164, endPoint x: 16, endPoint y: 172, distance: 60.5
click at [0, 163] on div "Section Subtitle Small Normal Large Huge What Our Clients Say Enable pasting mo…" at bounding box center [52, 164] width 104 height 54
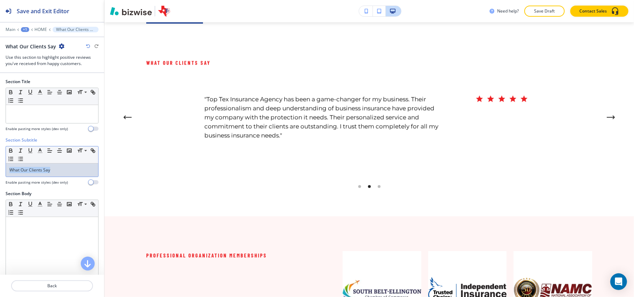
click at [0, 169] on div "Section Subtitle Small Normal Large Huge What Our Clients Say Enable pasting mo…" at bounding box center [52, 164] width 104 height 54
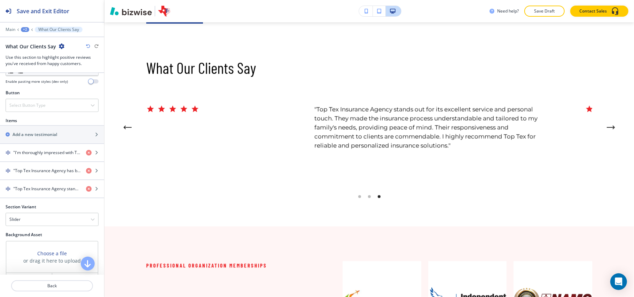
scroll to position [279, 0]
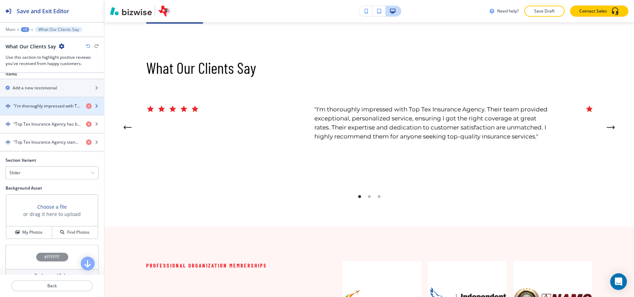
click at [43, 115] on div "button" at bounding box center [52, 112] width 104 height 6
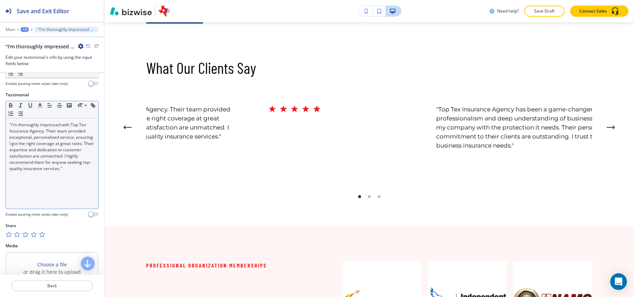
scroll to position [70, 0]
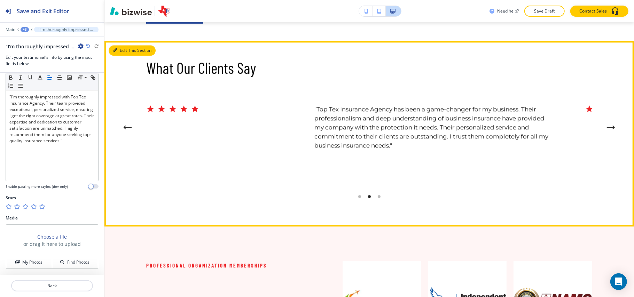
click at [120, 45] on button "Edit This Section" at bounding box center [132, 50] width 47 height 10
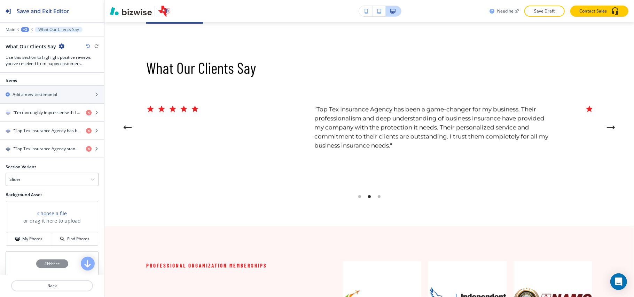
scroll to position [318, 0]
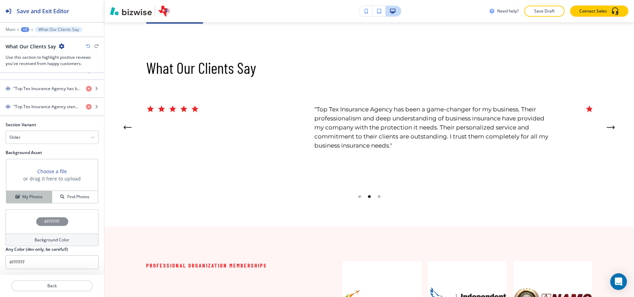
click at [29, 192] on button "My Photos" at bounding box center [29, 197] width 46 height 12
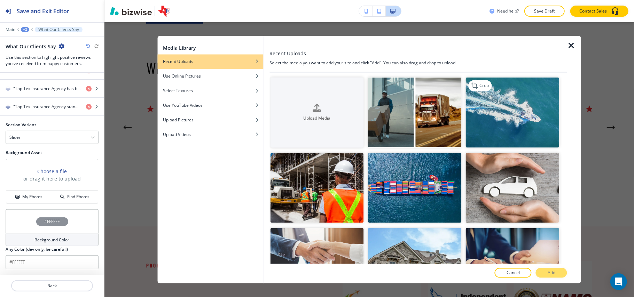
click at [511, 124] on img "button" at bounding box center [513, 113] width 94 height 70
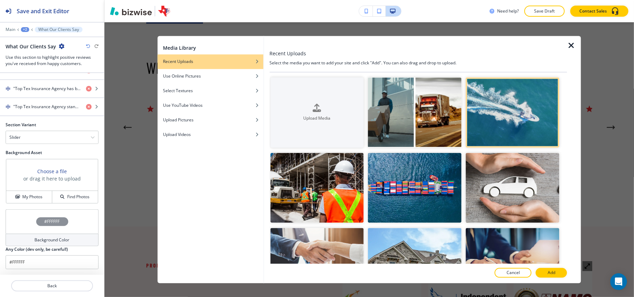
click at [550, 275] on p "Add" at bounding box center [552, 273] width 8 height 6
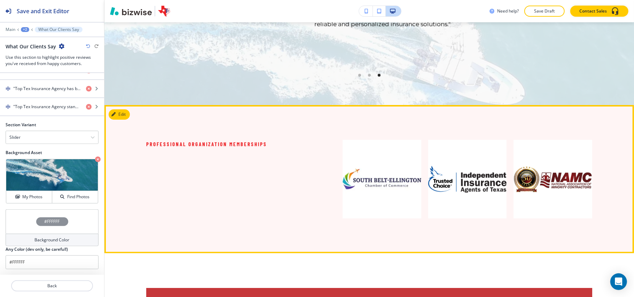
scroll to position [3363, 0]
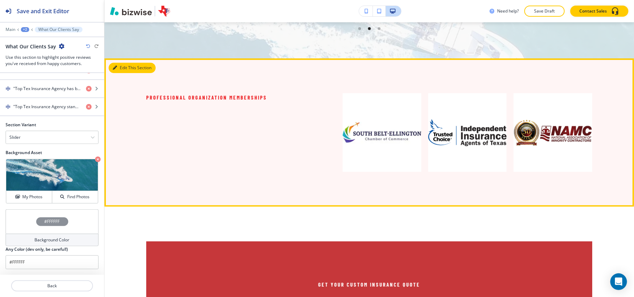
click at [127, 63] on button "Edit This Section" at bounding box center [132, 68] width 47 height 10
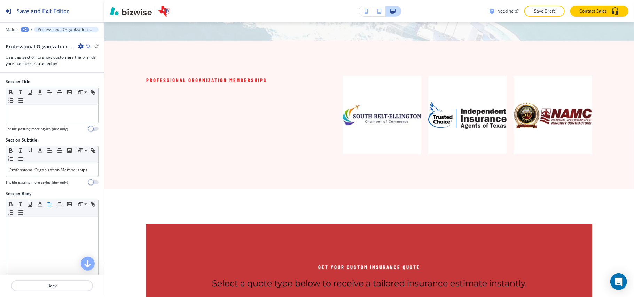
click at [55, 178] on div at bounding box center [52, 178] width 93 height 3
click at [59, 173] on p "Professional Organization Memberships" at bounding box center [51, 170] width 85 height 6
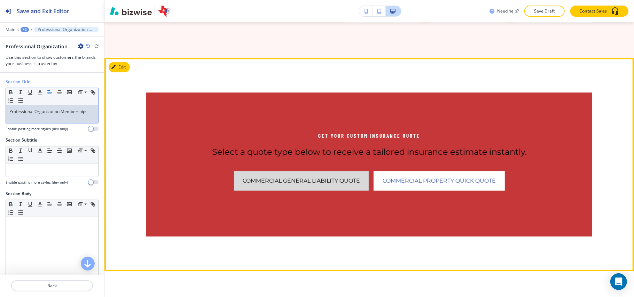
scroll to position [3520, 0]
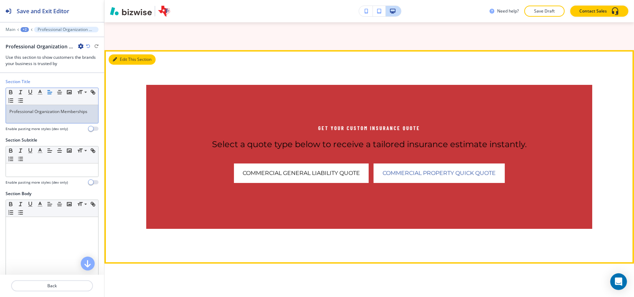
click at [116, 57] on icon "button" at bounding box center [115, 59] width 4 height 4
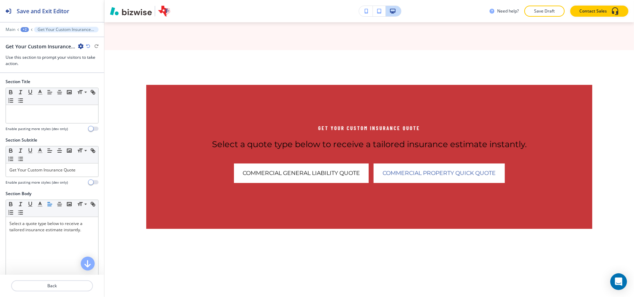
scroll to position [3528, 0]
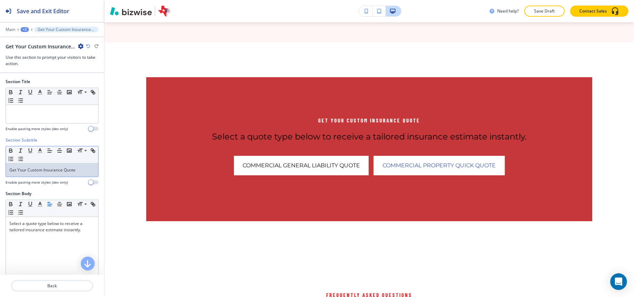
click at [46, 170] on p "Get Your Custom Insurance Quote" at bounding box center [51, 170] width 85 height 6
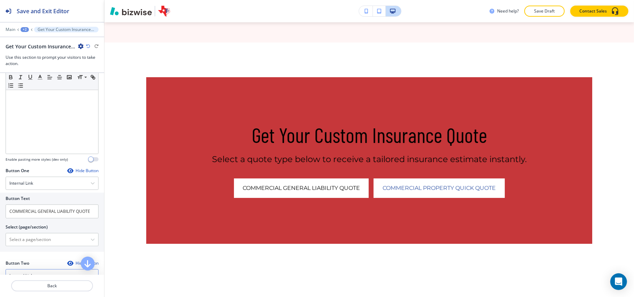
scroll to position [232, 0]
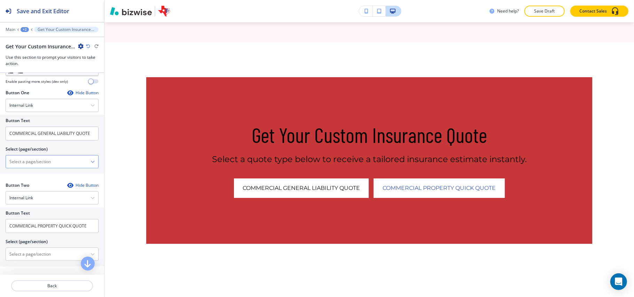
click at [41, 162] on \(page\/section\) "Manual Input" at bounding box center [48, 162] width 85 height 12
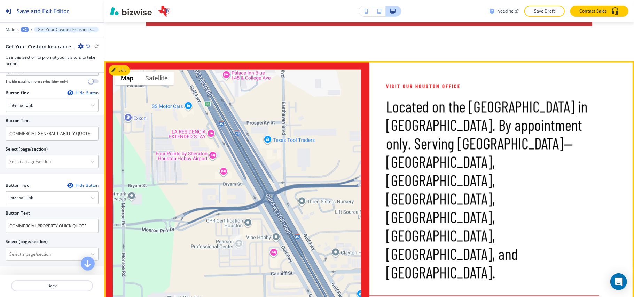
scroll to position [4735, 0]
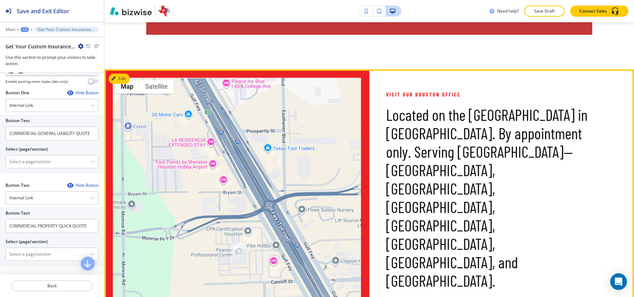
drag, startPoint x: 429, startPoint y: 268, endPoint x: 378, endPoint y: 268, distance: 51.2
click at [378, 268] on div "Visit Our Houston Office Located on the Gulf Freeway in Southeast Houston. By a…" at bounding box center [502, 258] width 265 height 376
copy h6 "[PHONE_NUMBER]"
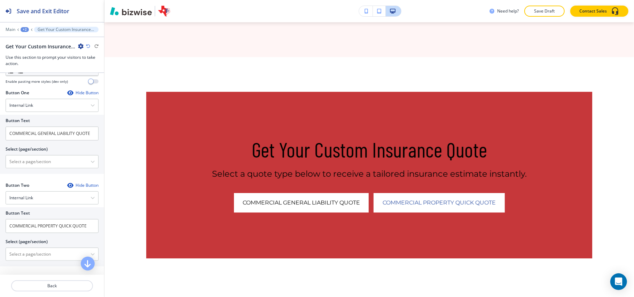
scroll to position [3528, 0]
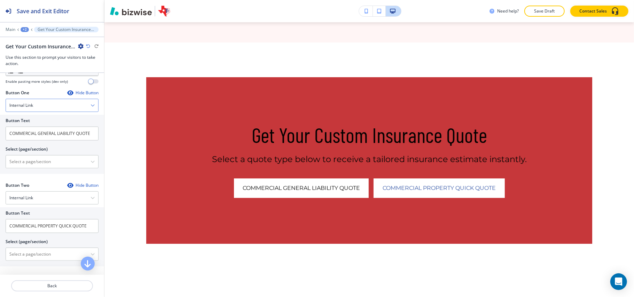
click at [31, 111] on div "Internal Link" at bounding box center [52, 105] width 92 height 13
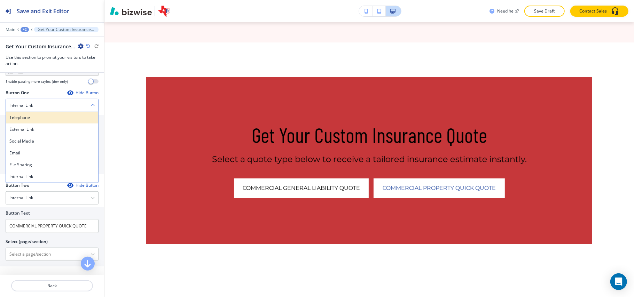
click at [34, 119] on h4 "Telephone" at bounding box center [51, 118] width 85 height 6
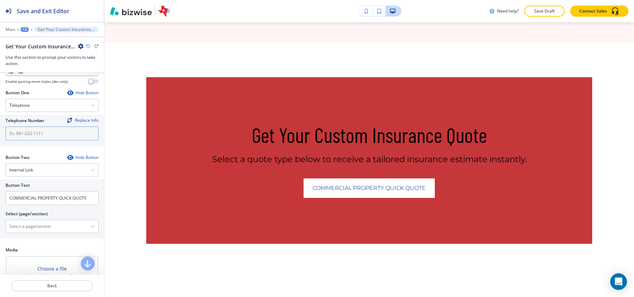
click at [34, 136] on input "text" at bounding box center [52, 134] width 93 height 14
paste input "[PHONE_NUMBER]"
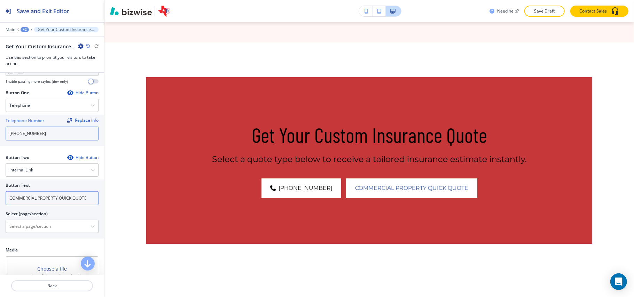
scroll to position [355, 0]
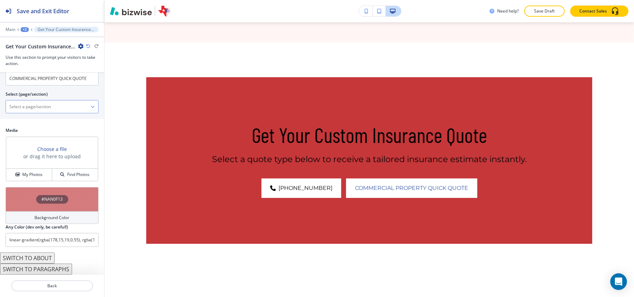
type input "[PHONE_NUMBER]"
click at [39, 103] on \(page\/section\) "Manual Input" at bounding box center [48, 107] width 85 height 12
click at [11, 121] on div "Button Two Hide Button Internal Link Telephone External Link Social Media Email…" at bounding box center [52, 78] width 93 height 87
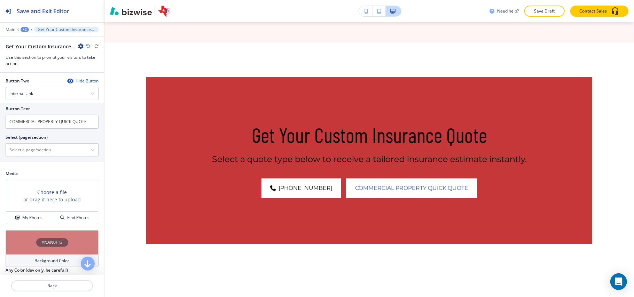
scroll to position [308, 0]
click at [35, 98] on div "Internal Link" at bounding box center [52, 94] width 92 height 13
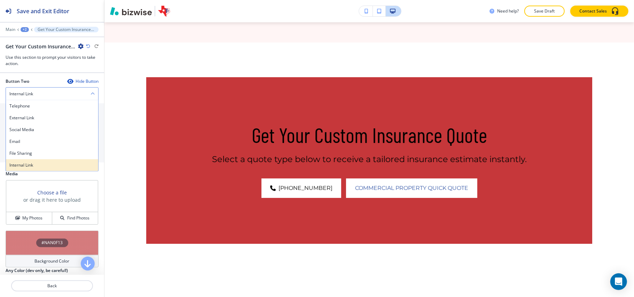
click at [31, 169] on h4 "Internal Link" at bounding box center [51, 165] width 85 height 6
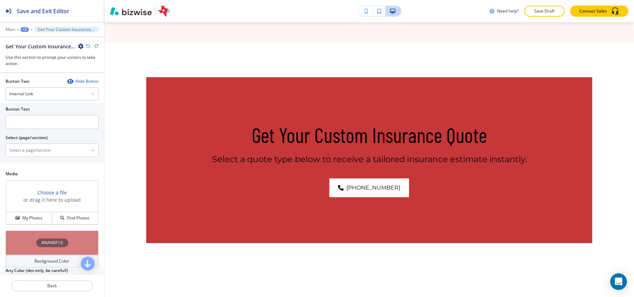
click at [47, 144] on div at bounding box center [52, 142] width 93 height 3
click at [40, 156] on \(page\/section\) "Manual Input" at bounding box center [48, 151] width 85 height 12
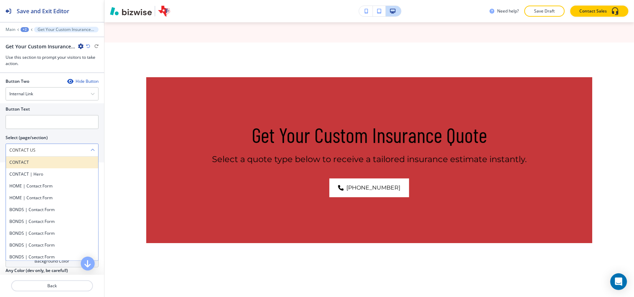
click at [35, 162] on h4 "CONTACT" at bounding box center [51, 163] width 85 height 6
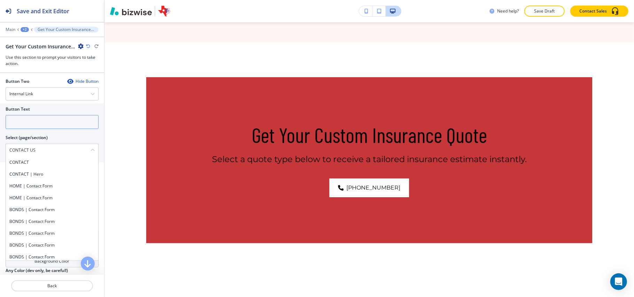
type \(page\/section\) "CONTACT"
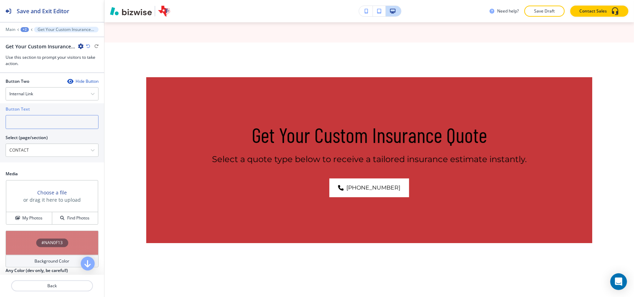
click at [39, 122] on input "text" at bounding box center [52, 122] width 93 height 14
paste input "CONTACT US"
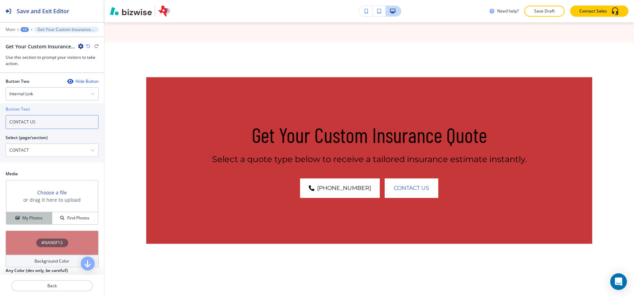
type input "CONTACT US"
click at [33, 222] on h4 "My Photos" at bounding box center [32, 218] width 20 height 6
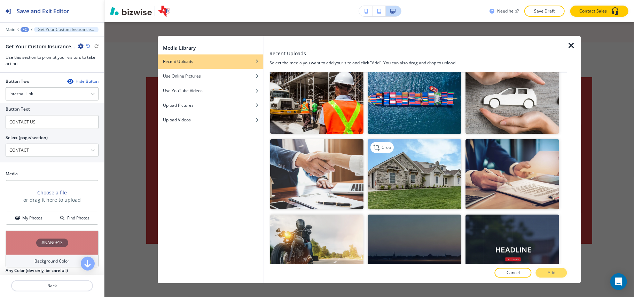
scroll to position [93, 0]
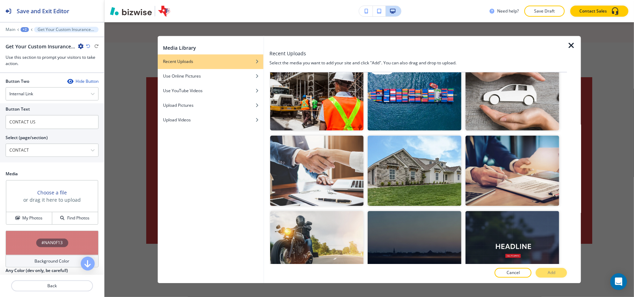
click at [425, 107] on img "button" at bounding box center [415, 95] width 94 height 70
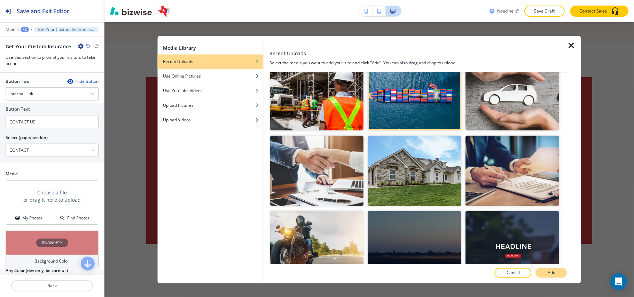
click at [551, 272] on p "Add" at bounding box center [552, 273] width 8 height 6
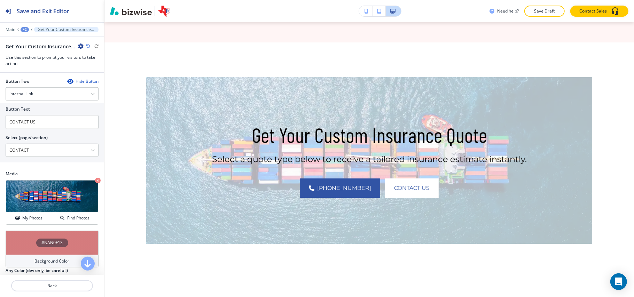
click at [16, 248] on div "#NAN0F13" at bounding box center [52, 243] width 93 height 24
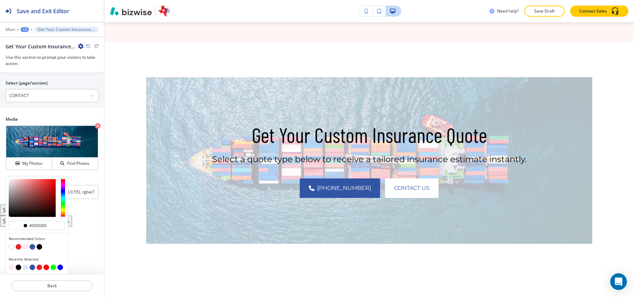
scroll to position [366, 0]
click at [33, 247] on button "button" at bounding box center [33, 248] width 6 height 6
type input "#3154a5"
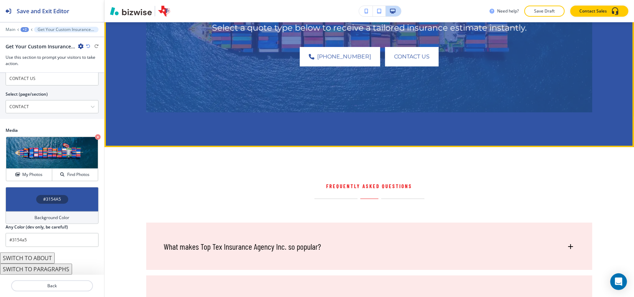
scroll to position [3739, 0]
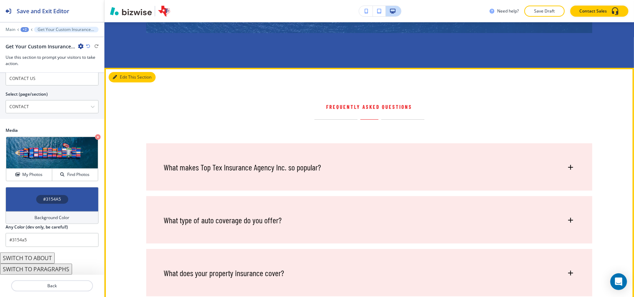
click at [126, 72] on button "Edit This Section" at bounding box center [132, 77] width 47 height 10
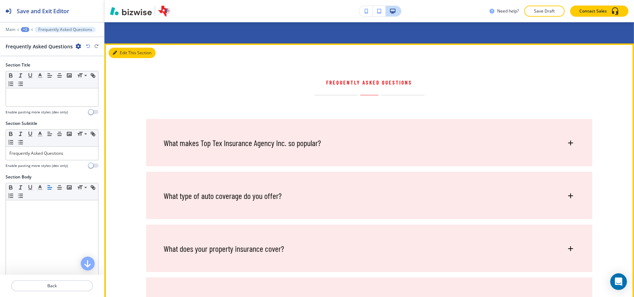
scroll to position [3765, 0]
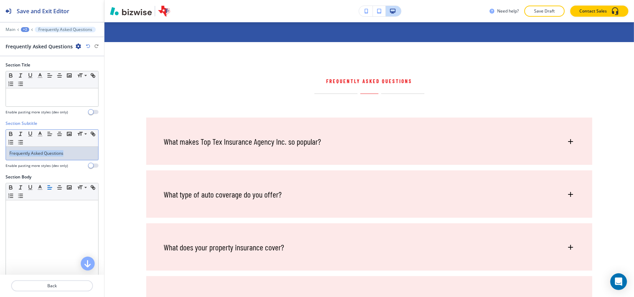
drag, startPoint x: 68, startPoint y: 155, endPoint x: 0, endPoint y: 145, distance: 68.9
click at [0, 145] on div "Section Subtitle Small Normal Large Huge Frequently Asked Questions Enable past…" at bounding box center [52, 148] width 104 height 54
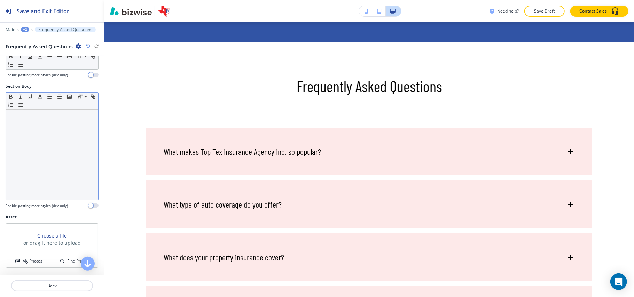
scroll to position [93, 0]
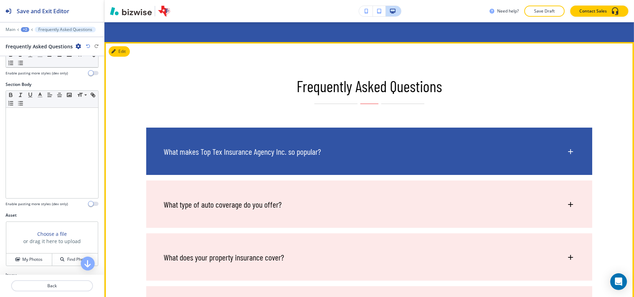
click at [367, 137] on div "What makes Top Tex Insurance Agency Inc. so popular?" at bounding box center [369, 148] width 446 height 41
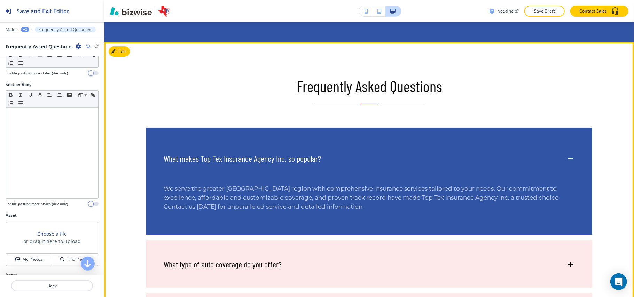
click at [368, 154] on div "What makes Top Tex Insurance Agency Inc. so popular?" at bounding box center [365, 159] width 403 height 10
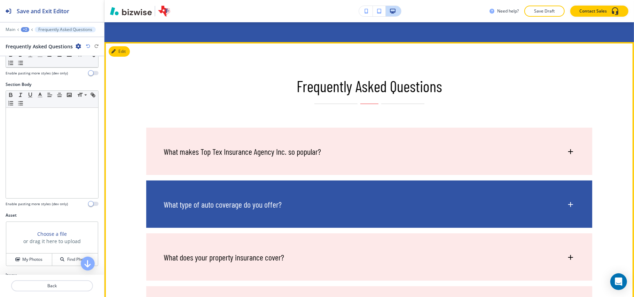
click at [289, 181] on div "What type of auto coverage do you offer?" at bounding box center [369, 201] width 446 height 41
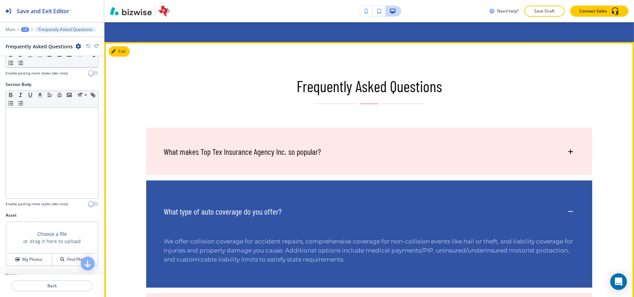
click at [290, 181] on div "What type of auto coverage do you offer?" at bounding box center [369, 208] width 446 height 55
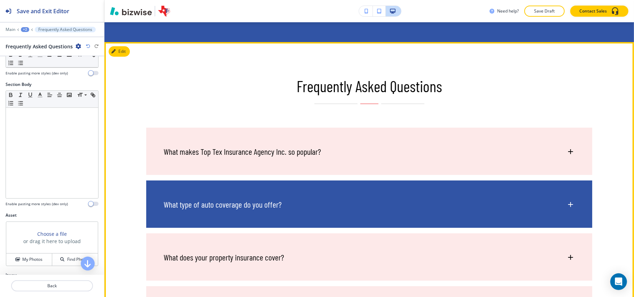
scroll to position [3904, 0]
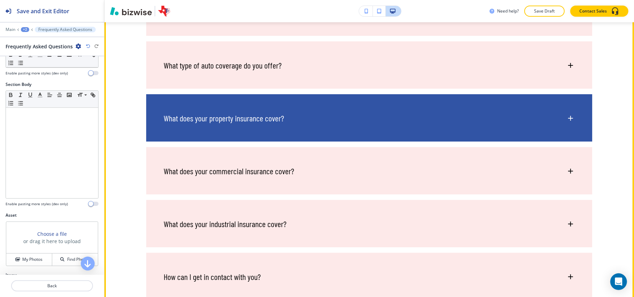
click at [287, 94] on div "What does your property insurance cover?" at bounding box center [369, 114] width 446 height 41
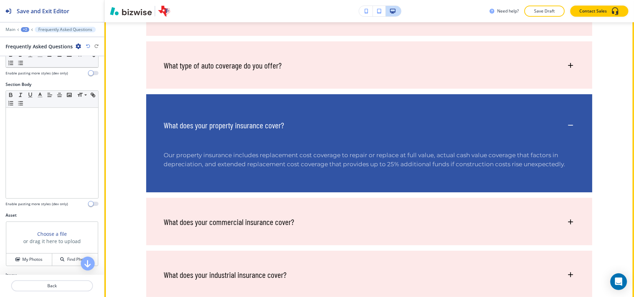
click at [290, 94] on div "What does your property insurance cover?" at bounding box center [369, 121] width 446 height 55
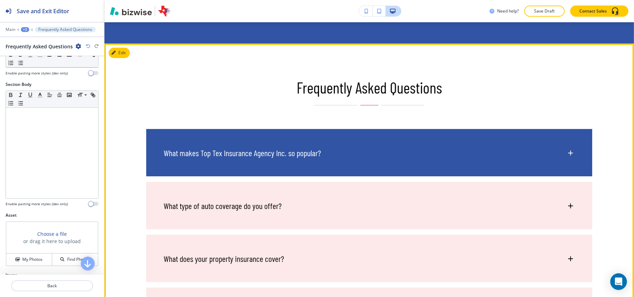
scroll to position [3718, 0]
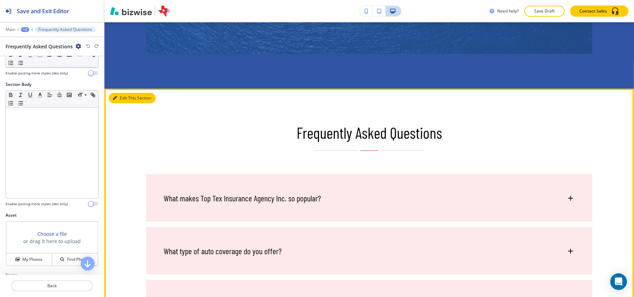
drag, startPoint x: 125, startPoint y: 78, endPoint x: 123, endPoint y: 83, distance: 5.0
click at [125, 93] on button "Edit This Section" at bounding box center [132, 98] width 47 height 10
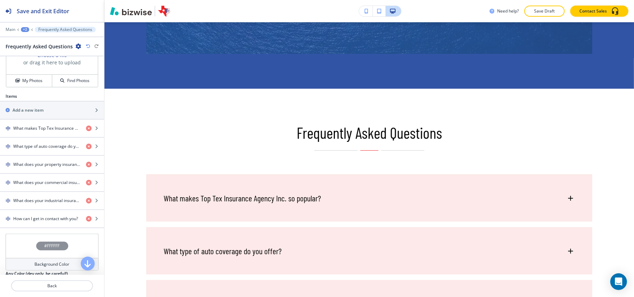
scroll to position [218, 0]
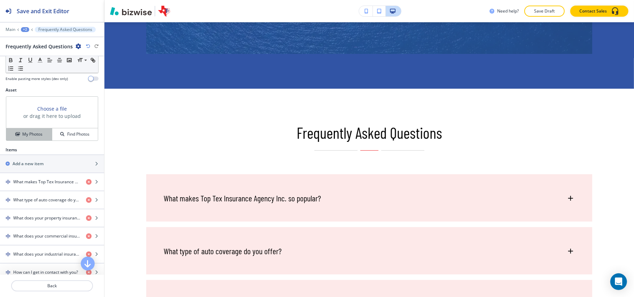
click at [25, 134] on h4 "My Photos" at bounding box center [32, 134] width 20 height 6
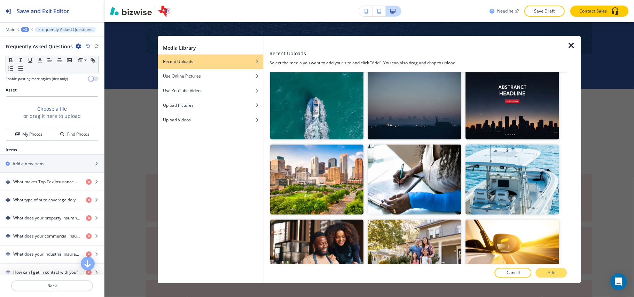
scroll to position [697, 0]
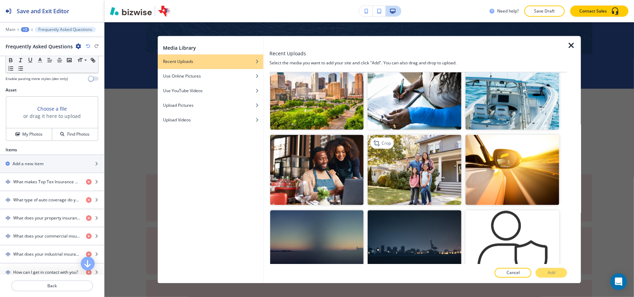
click at [421, 166] on img "button" at bounding box center [415, 170] width 94 height 70
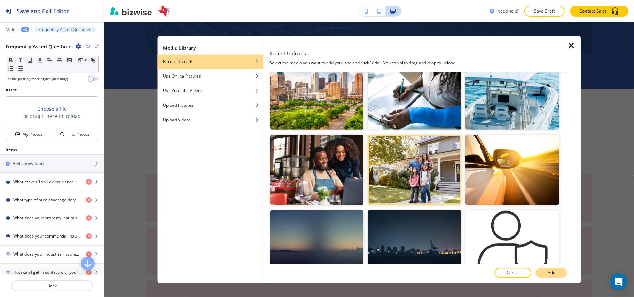
click at [552, 272] on p "Add" at bounding box center [552, 273] width 8 height 6
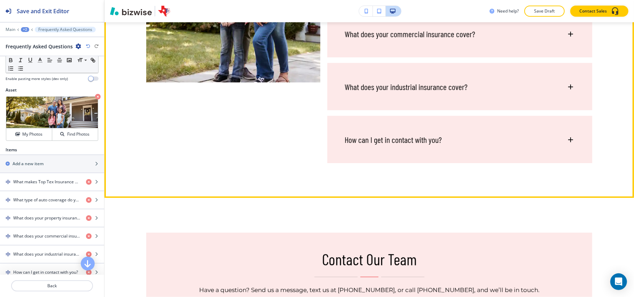
scroll to position [4043, 0]
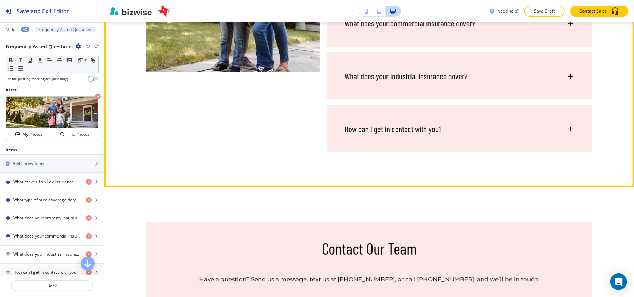
click at [382, 120] on div "How can I get in contact with you?" at bounding box center [459, 125] width 265 height 41
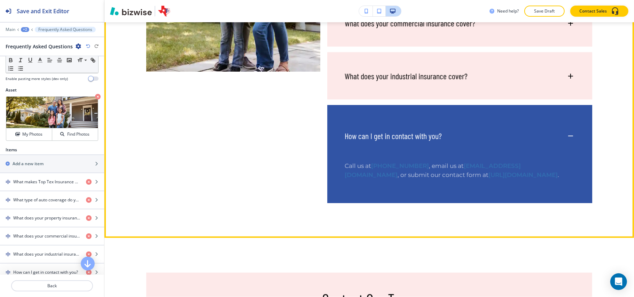
click at [385, 131] on h6 "How can I get in contact with you?" at bounding box center [393, 136] width 97 height 10
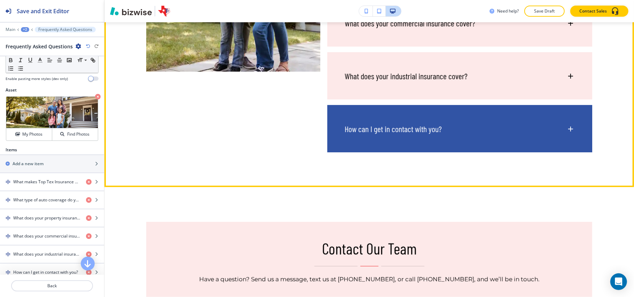
click at [387, 117] on div "How can I get in contact with you?" at bounding box center [459, 125] width 265 height 41
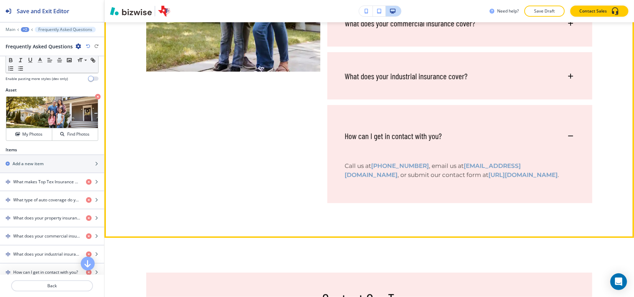
scroll to position [4183, 0]
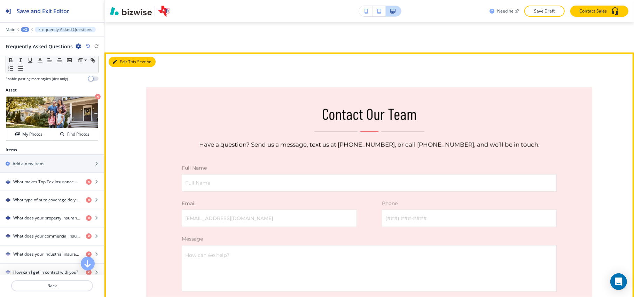
click at [120, 57] on button "Edit This Section" at bounding box center [132, 62] width 47 height 10
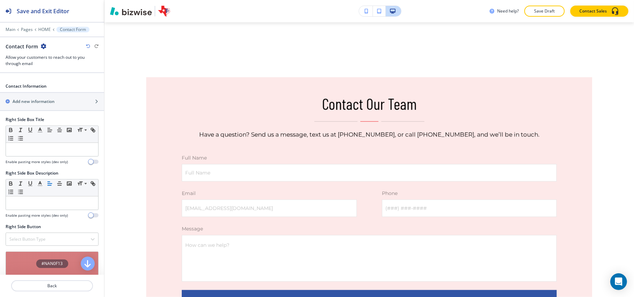
scroll to position [487, 0]
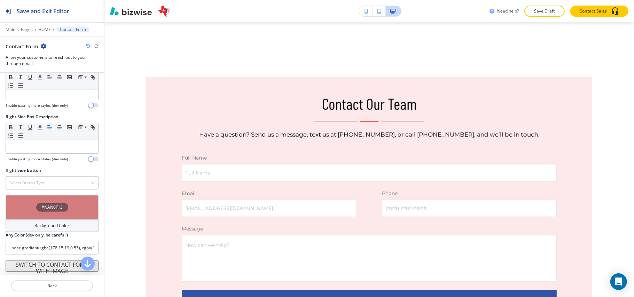
click at [40, 265] on button "SWITCH TO CONTACT FORM WITH IMAGE" at bounding box center [52, 266] width 93 height 11
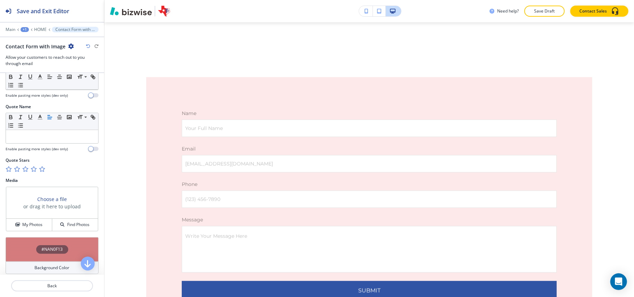
scroll to position [371, 0]
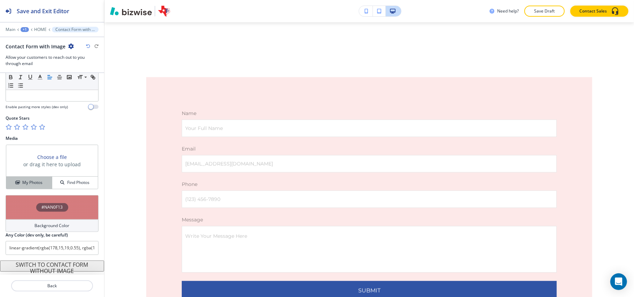
click at [27, 182] on h4 "My Photos" at bounding box center [32, 183] width 20 height 6
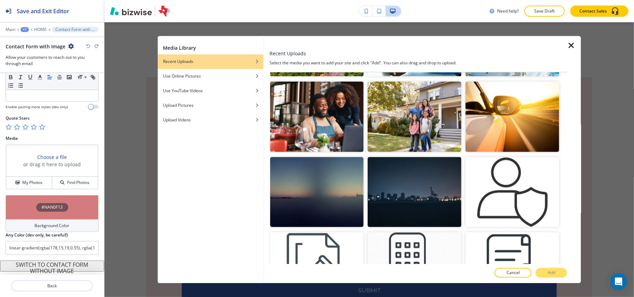
scroll to position [650, 0]
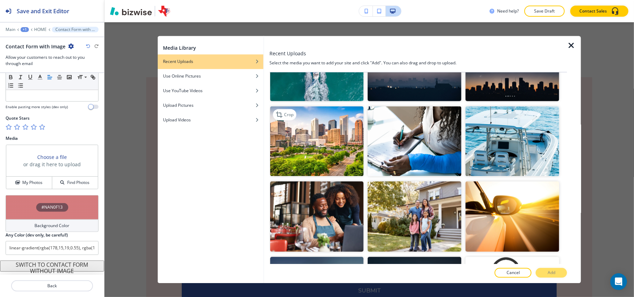
click at [331, 129] on img "button" at bounding box center [317, 141] width 94 height 70
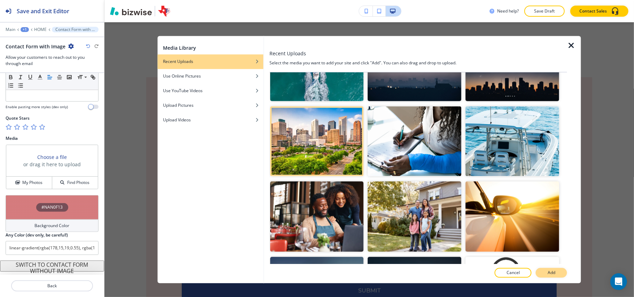
click at [548, 274] on p "Add" at bounding box center [552, 273] width 8 height 6
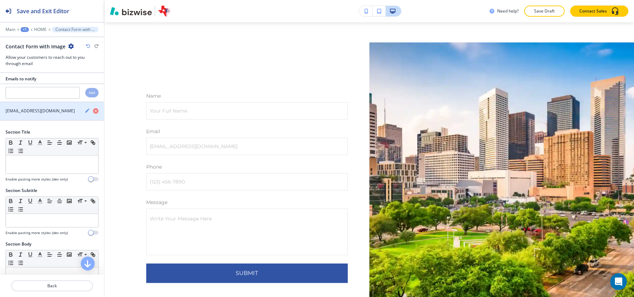
scroll to position [0, 0]
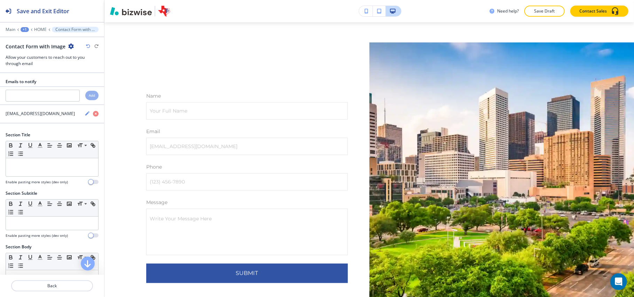
drag, startPoint x: 20, startPoint y: 180, endPoint x: 0, endPoint y: 166, distance: 24.5
drag, startPoint x: 0, startPoint y: 166, endPoint x: 29, endPoint y: 173, distance: 30.2
click at [29, 173] on div at bounding box center [52, 167] width 92 height 18
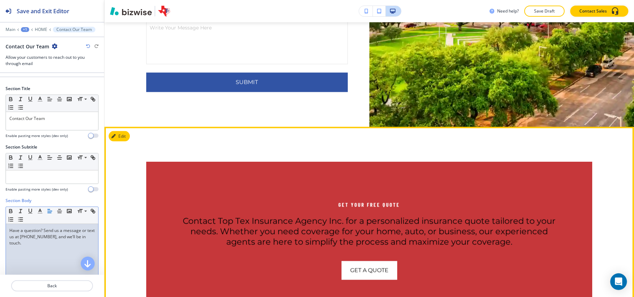
scroll to position [4518, 0]
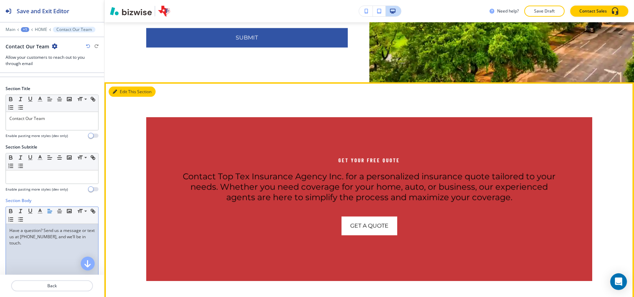
click at [127, 87] on button "Edit This Section" at bounding box center [132, 92] width 47 height 10
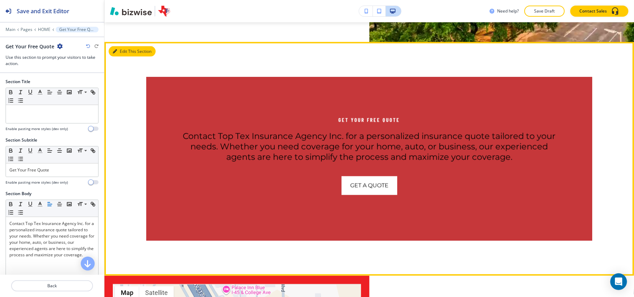
scroll to position [4559, 0]
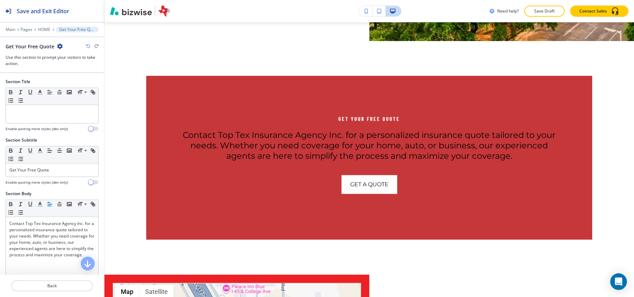
click at [57, 45] on icon "button" at bounding box center [60, 47] width 6 height 6
click at [75, 78] on button "Delete Section" at bounding box center [79, 83] width 45 height 13
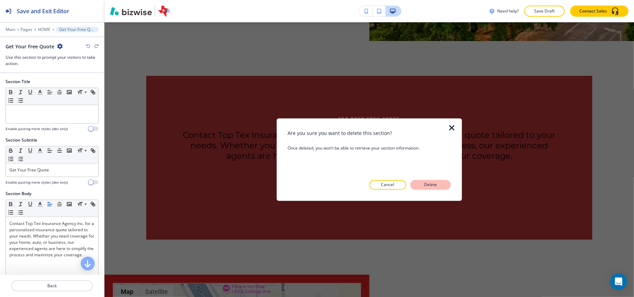
click at [426, 186] on p "Delete" at bounding box center [431, 185] width 17 height 6
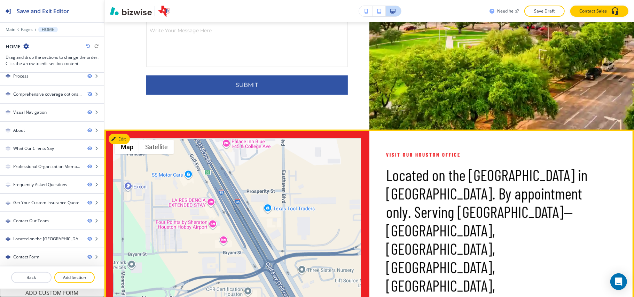
scroll to position [4467, 0]
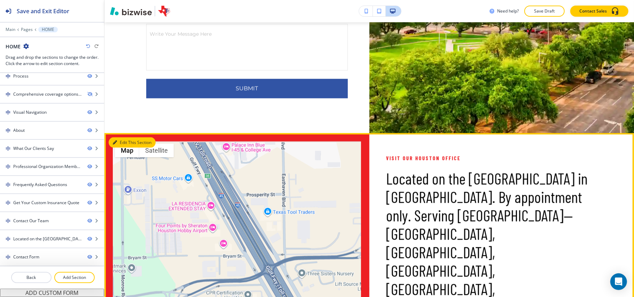
click at [115, 141] on icon "button" at bounding box center [115, 143] width 4 height 4
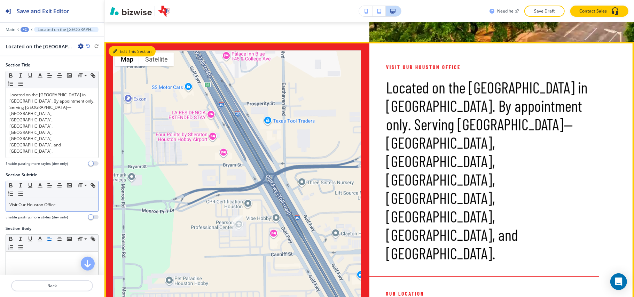
scroll to position [4559, 0]
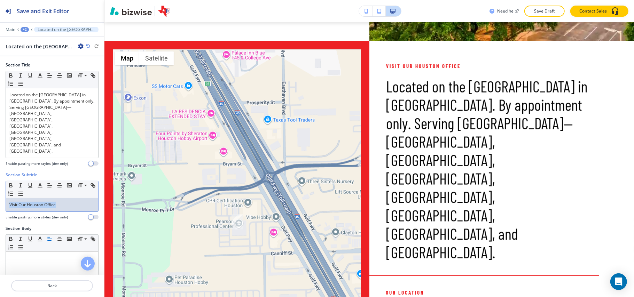
drag, startPoint x: 67, startPoint y: 180, endPoint x: 0, endPoint y: 180, distance: 67.2
click at [0, 180] on div "Section Subtitle Small Normal Large Huge Visit Our Houston Office Enable pastin…" at bounding box center [52, 199] width 104 height 54
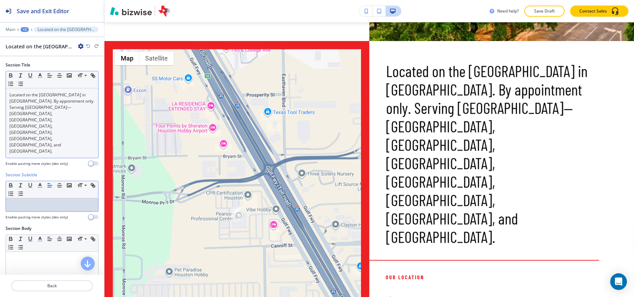
click at [42, 101] on p "Located on the [GEOGRAPHIC_DATA] in [GEOGRAPHIC_DATA]. By appointment only. Ser…" at bounding box center [51, 123] width 85 height 63
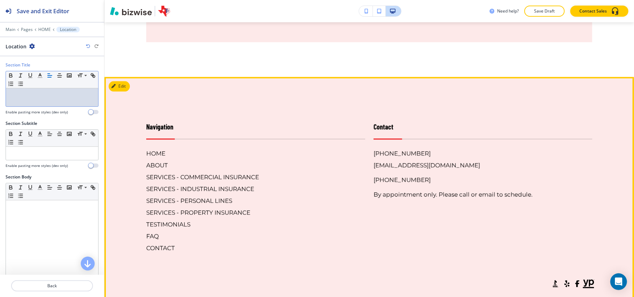
scroll to position [5172, 0]
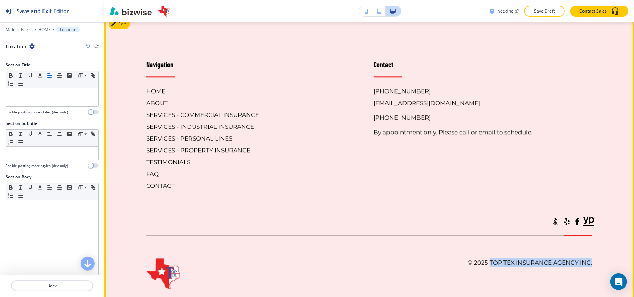
drag, startPoint x: 529, startPoint y: 246, endPoint x: 481, endPoint y: 245, distance: 47.7
click at [481, 245] on footer "Navigation HOME ABOUT SERVICES - COMMERCIAL INSURANCE SERVICES - INDUSTRIAL INS…" at bounding box center [369, 165] width 530 height 301
copy h6 "Top Tex Insurance Agency Inc."
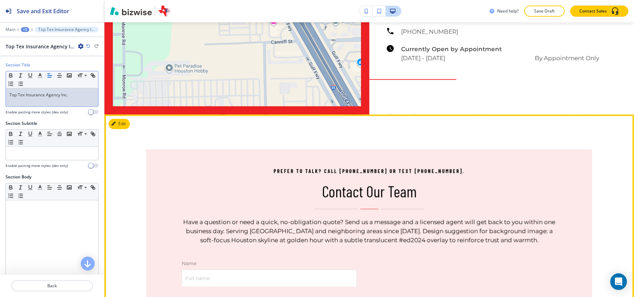
scroll to position [4633, 0]
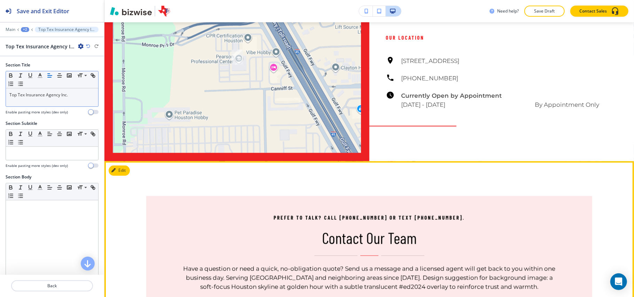
click at [127, 166] on button "Edit This Section" at bounding box center [132, 171] width 47 height 10
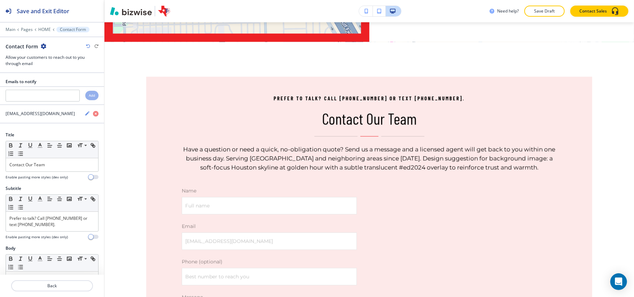
scroll to position [4754, 0]
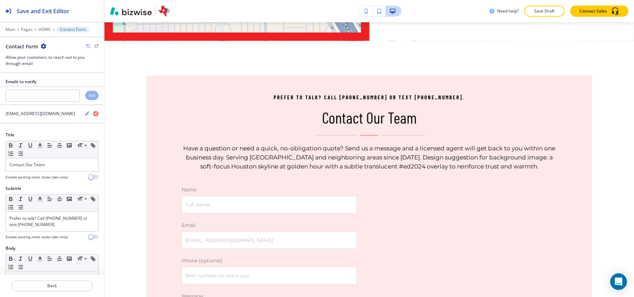
click at [38, 46] on div "Contact Form" at bounding box center [26, 46] width 41 height 7
click at [43, 45] on icon "button" at bounding box center [44, 47] width 6 height 6
click at [51, 83] on p "Delete Section" at bounding box center [63, 83] width 36 height 6
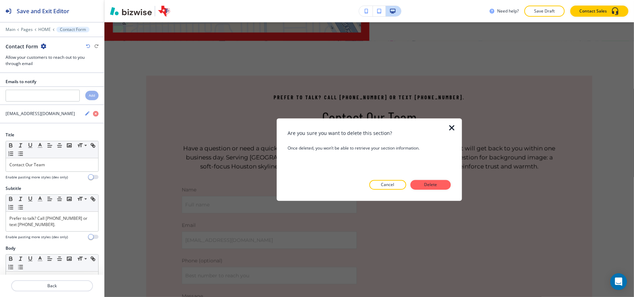
click at [417, 186] on button "Delete" at bounding box center [431, 185] width 40 height 10
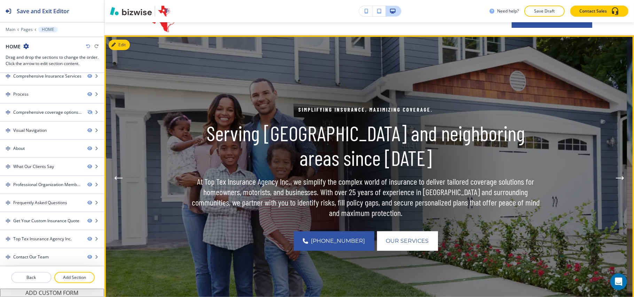
scroll to position [0, 0]
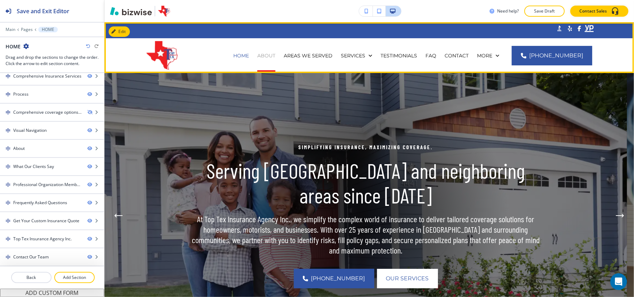
click at [274, 56] on p "ABOUT" at bounding box center [266, 55] width 18 height 7
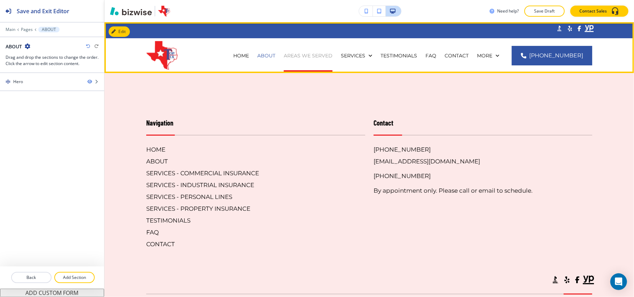
click at [312, 52] on p "AREAS WE SERVED" at bounding box center [308, 55] width 49 height 7
click at [313, 55] on p "AREAS WE SERVED" at bounding box center [308, 55] width 49 height 7
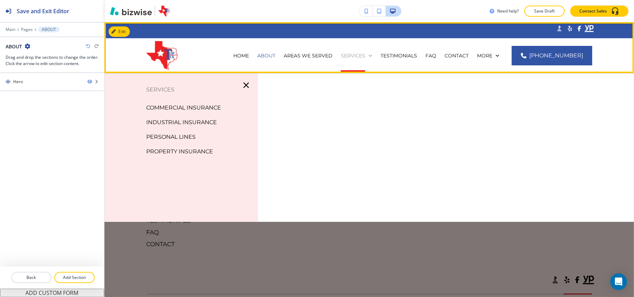
click at [358, 56] on p "SERVICES" at bounding box center [353, 55] width 24 height 7
click at [123, 27] on div "Edit Navigation Bar .st0{fill:#015A75;} HOME ABOUT AREAS WE SERVED SERVICES TES…" at bounding box center [369, 47] width 530 height 51
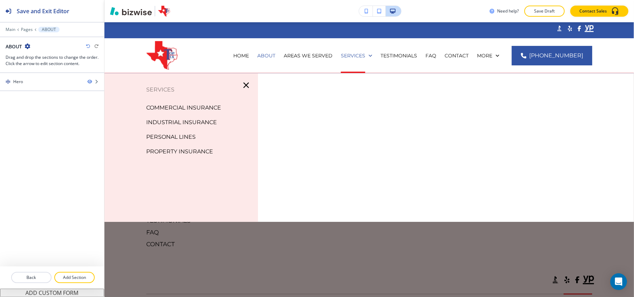
click at [246, 85] on icon "button" at bounding box center [246, 85] width 10 height 10
click at [246, 86] on icon "button" at bounding box center [246, 85] width 10 height 10
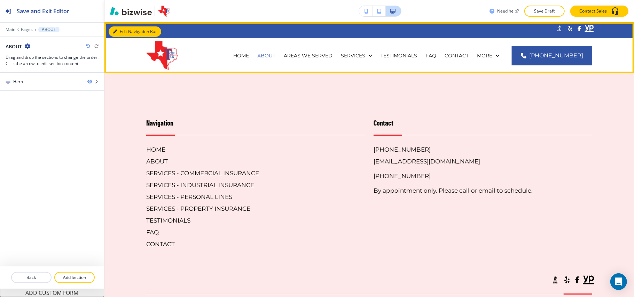
click at [119, 29] on button "Edit Navigation Bar" at bounding box center [135, 31] width 53 height 10
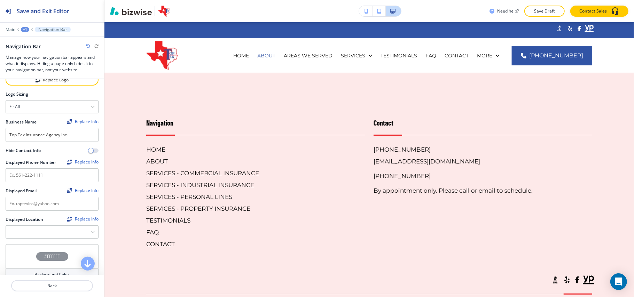
scroll to position [46, 0]
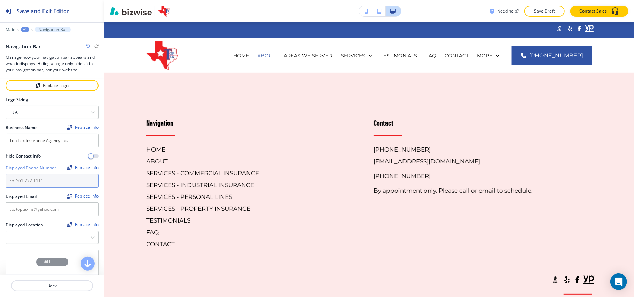
click at [33, 185] on input "text" at bounding box center [52, 181] width 93 height 14
paste input "[PHONE_NUMBER]"
type input "[PHONE_NUMBER]"
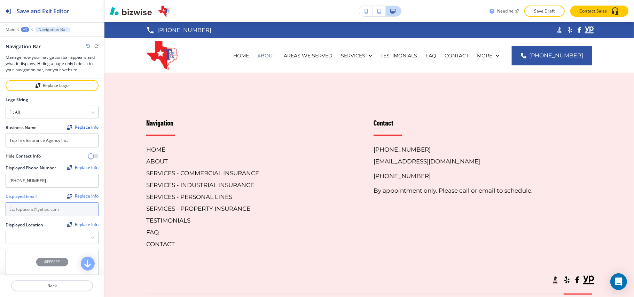
click at [47, 217] on input "text" at bounding box center [52, 210] width 93 height 14
paste input "[EMAIL_ADDRESS][DOMAIN_NAME]"
type input "[EMAIL_ADDRESS][DOMAIN_NAME]"
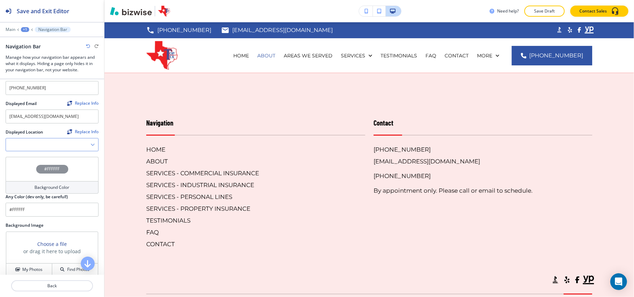
click at [81, 144] on Location "Manual Input" at bounding box center [48, 145] width 85 height 12
paste Location "8876 Gulf Fwy, Suite 245 Houston, TX, 77017"
click at [91, 147] on icon "button" at bounding box center [93, 145] width 4 height 4
click at [64, 158] on h4 "[STREET_ADDRESS]" at bounding box center [51, 157] width 85 height 6
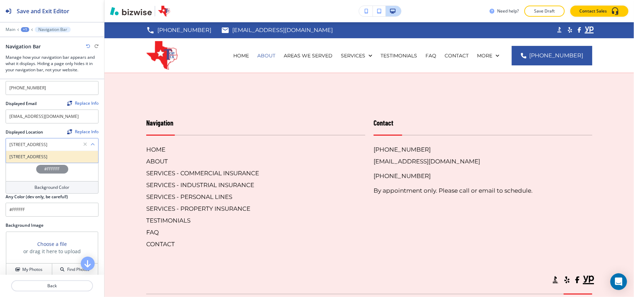
type Location "[STREET_ADDRESS]"
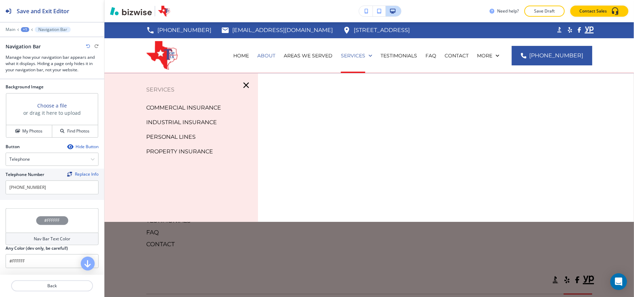
scroll to position [279, 0]
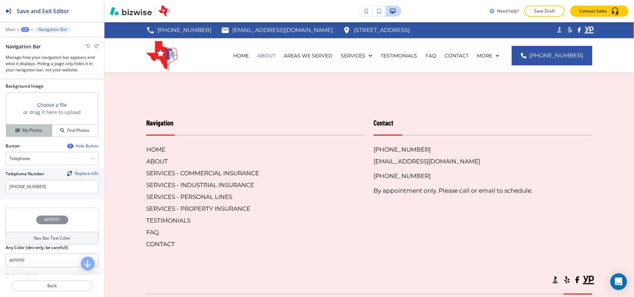
click at [32, 131] on h4 "My Photos" at bounding box center [32, 130] width 20 height 6
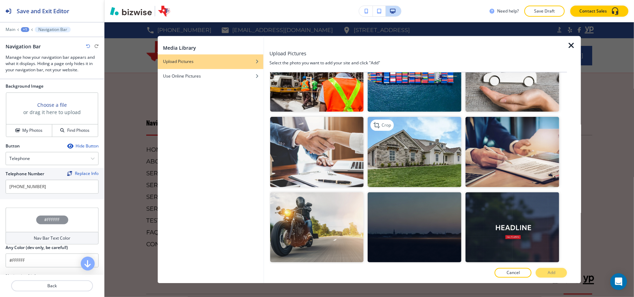
scroll to position [139, 0]
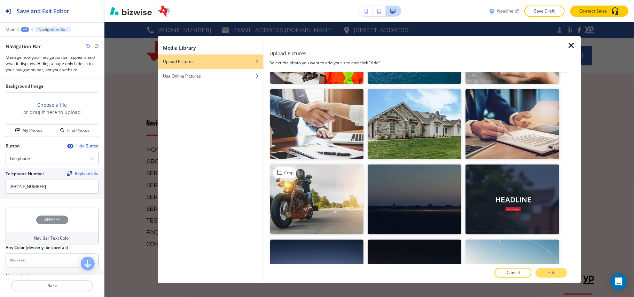
click at [340, 183] on img "button" at bounding box center [317, 199] width 94 height 70
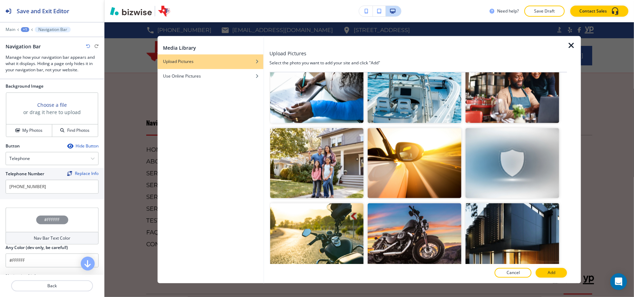
scroll to position [1161, 0]
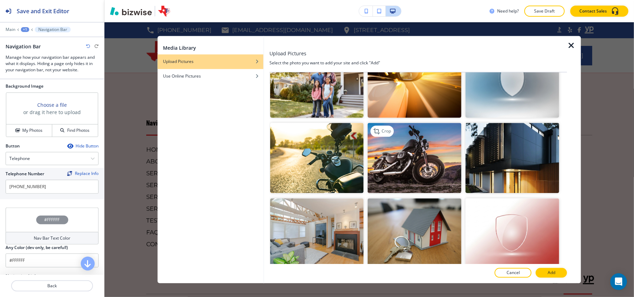
click at [419, 141] on img "button" at bounding box center [415, 158] width 94 height 70
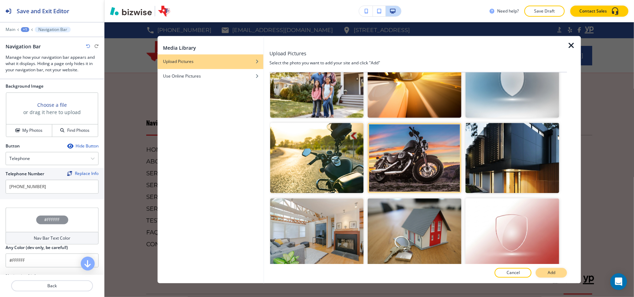
click at [548, 269] on button "Add" at bounding box center [551, 274] width 31 height 10
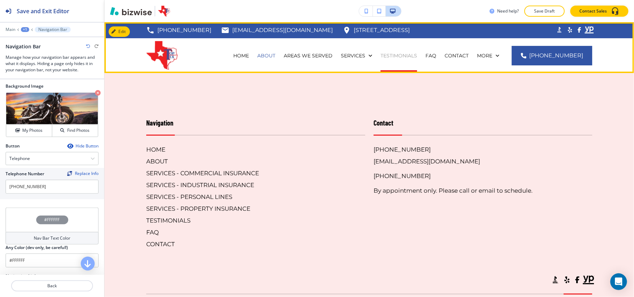
click at [416, 54] on p "TESTIMONIALS" at bounding box center [399, 55] width 37 height 7
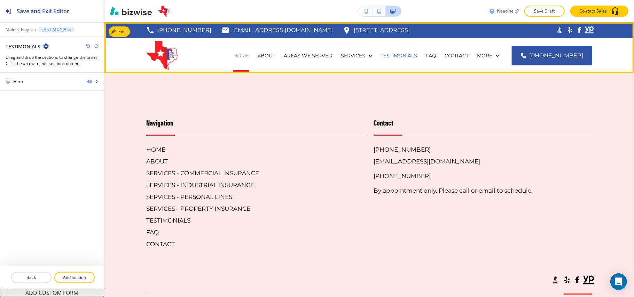
click at [249, 55] on p "HOME" at bounding box center [241, 55] width 16 height 7
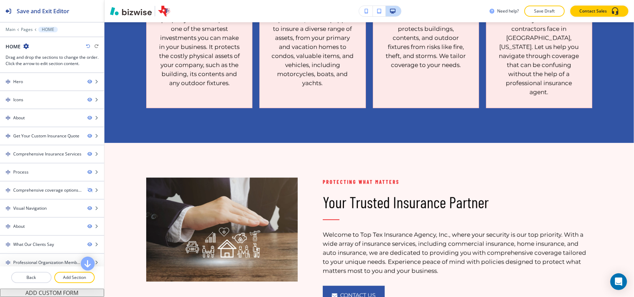
scroll to position [557, 0]
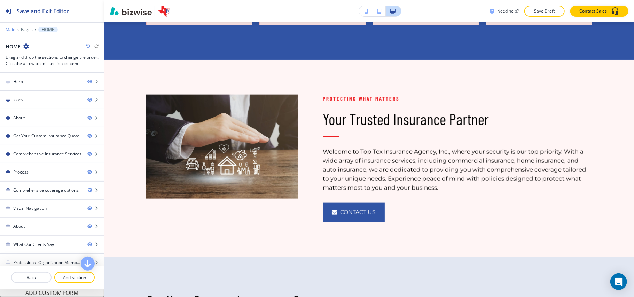
click at [15, 28] on p "Main" at bounding box center [11, 29] width 10 height 5
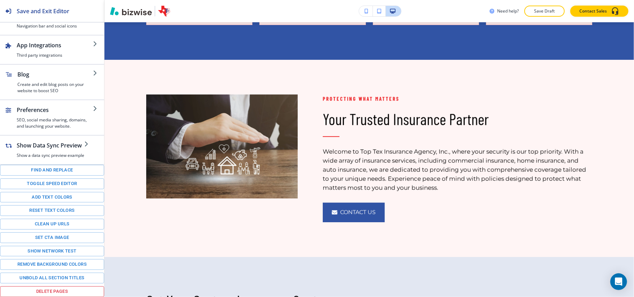
scroll to position [98, 0]
click at [45, 179] on button "Toggle speed editor" at bounding box center [52, 184] width 104 height 11
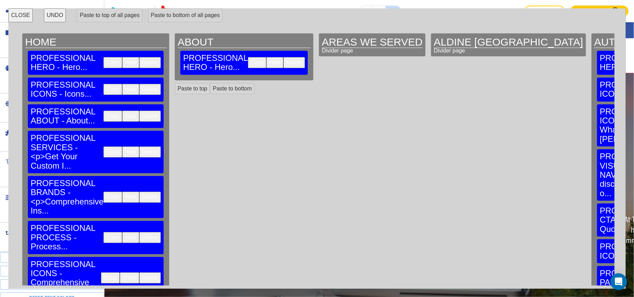
scroll to position [557, 0]
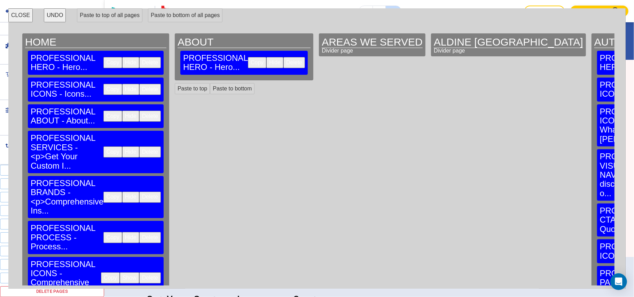
click at [103, 111] on button "Copy" at bounding box center [112, 116] width 18 height 11
click at [211, 83] on button "Paste to bottom" at bounding box center [232, 88] width 45 height 11
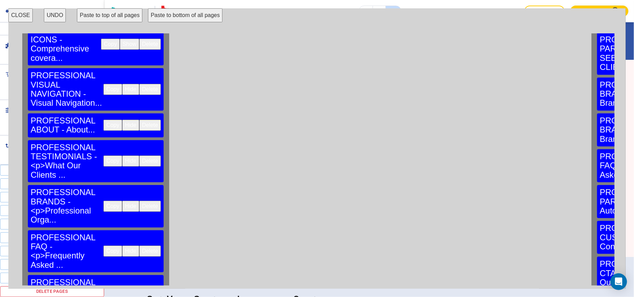
scroll to position [282, 0]
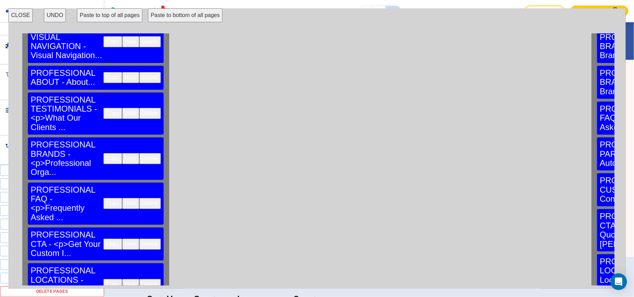
click at [103, 239] on button "Copy" at bounding box center [112, 244] width 18 height 11
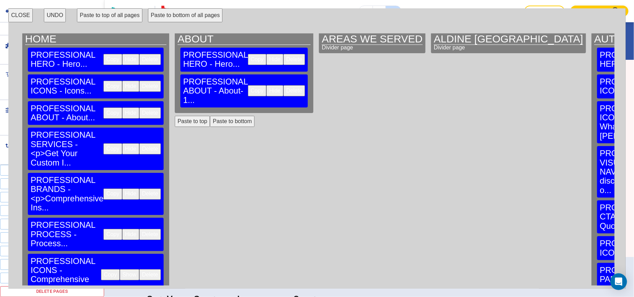
click at [219, 116] on button "Paste to bottom" at bounding box center [232, 121] width 45 height 11
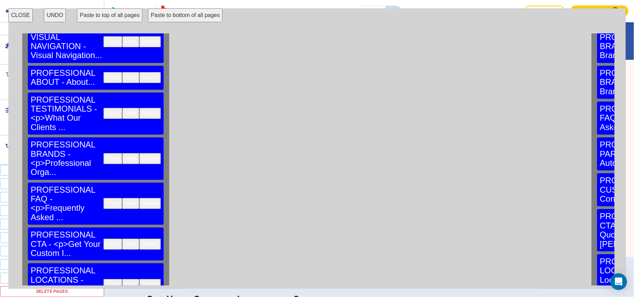
click at [103, 279] on button "Copy" at bounding box center [112, 284] width 18 height 11
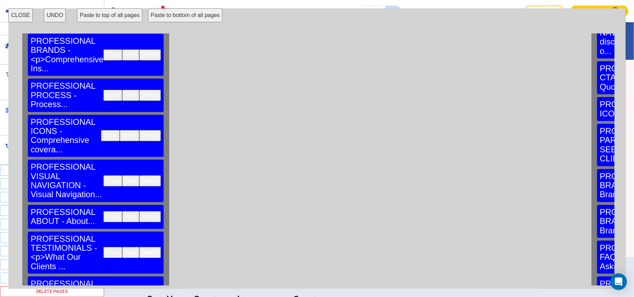
scroll to position [49, 0]
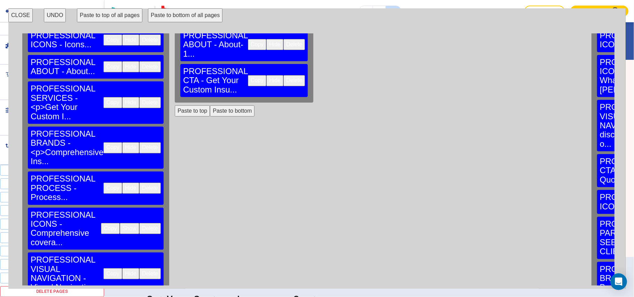
drag, startPoint x: 202, startPoint y: 201, endPoint x: 181, endPoint y: 191, distance: 22.7
click at [183, 195] on div "ABOUT PROFESSIONAL HERO - Hero... Copy Hide Delete PROFESSIONAL ABOUT - About-1…" at bounding box center [244, 110] width 144 height 253
click at [219, 106] on button "Paste to bottom" at bounding box center [232, 111] width 45 height 11
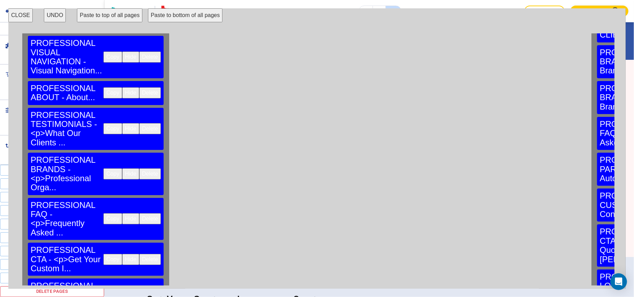
scroll to position [282, 0]
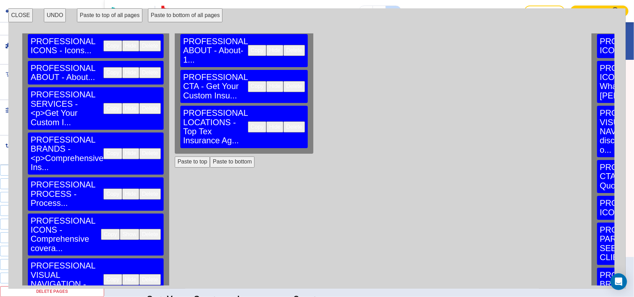
scroll to position [3, 0]
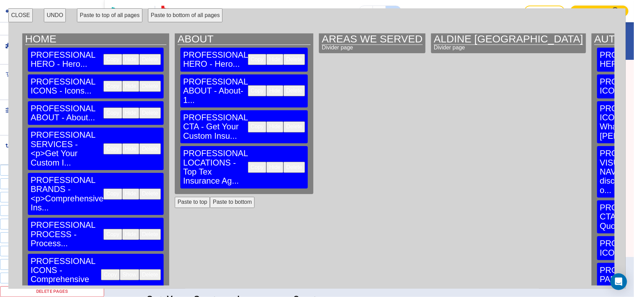
click at [222, 197] on button "Paste to bottom" at bounding box center [232, 202] width 45 height 11
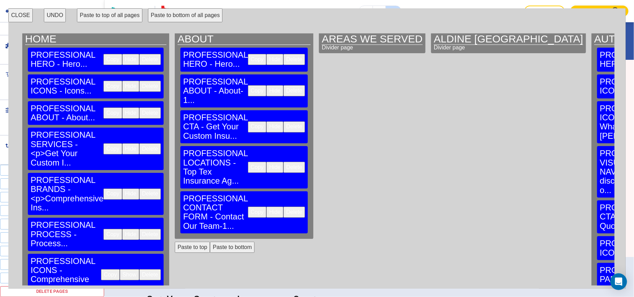
click at [20, 13] on button "CLOSE" at bounding box center [20, 15] width 24 height 14
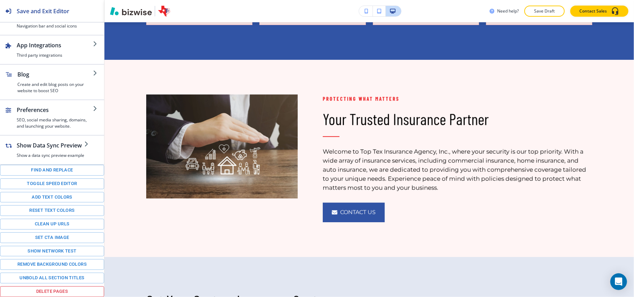
scroll to position [0, 0]
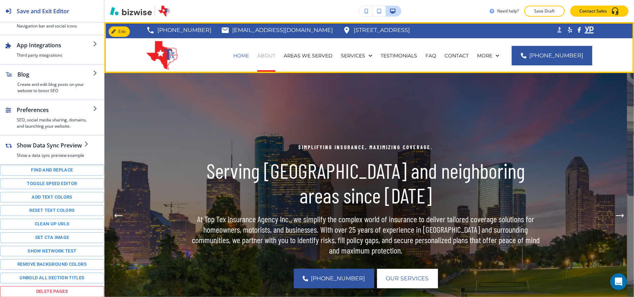
click at [276, 55] on p "ABOUT" at bounding box center [266, 55] width 18 height 7
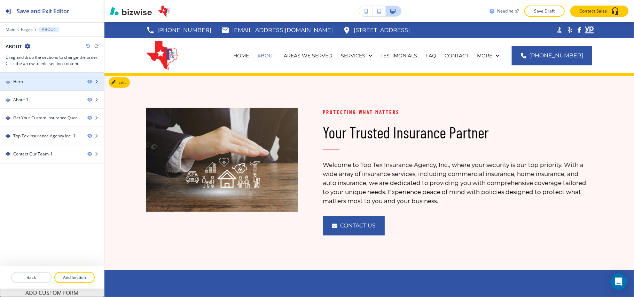
click at [37, 79] on div "Hero" at bounding box center [41, 82] width 82 height 6
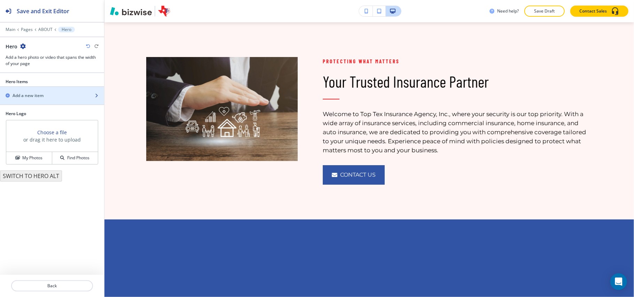
click at [30, 96] on h2 "Add a new item" at bounding box center [28, 96] width 31 height 6
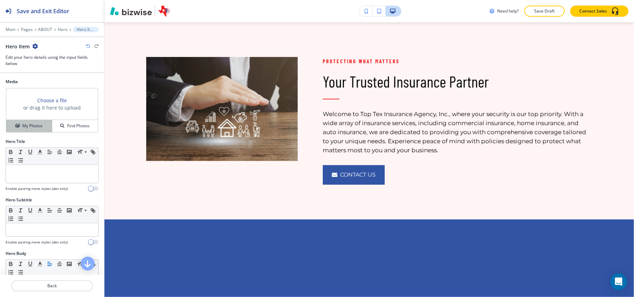
click at [30, 127] on h4 "My Photos" at bounding box center [32, 126] width 20 height 6
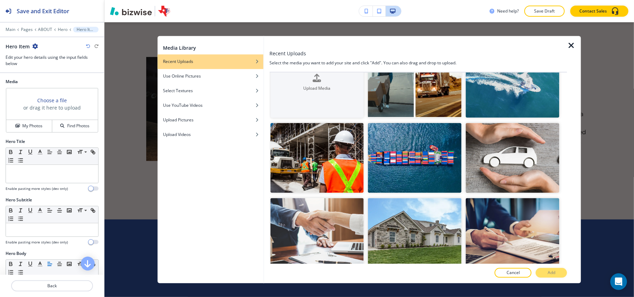
scroll to position [46, 0]
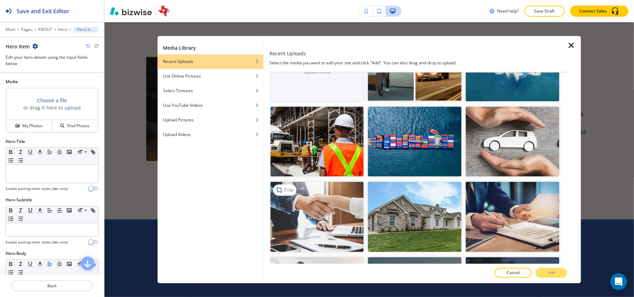
click at [320, 205] on img "button" at bounding box center [317, 217] width 94 height 70
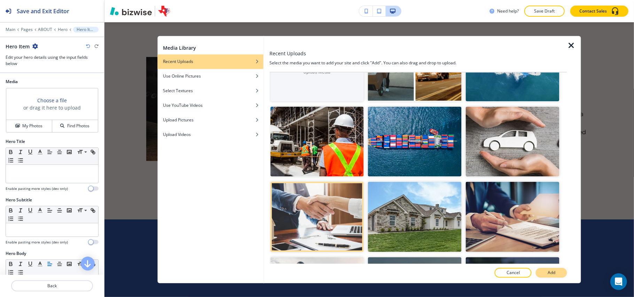
click at [548, 271] on p "Add" at bounding box center [552, 273] width 8 height 6
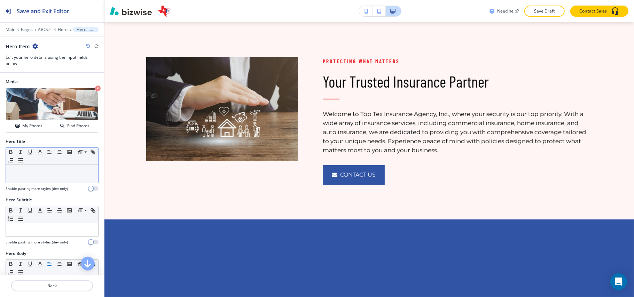
click at [37, 174] on p at bounding box center [51, 172] width 85 height 6
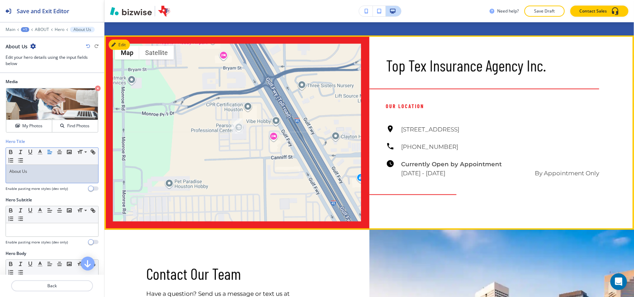
scroll to position [743, 0]
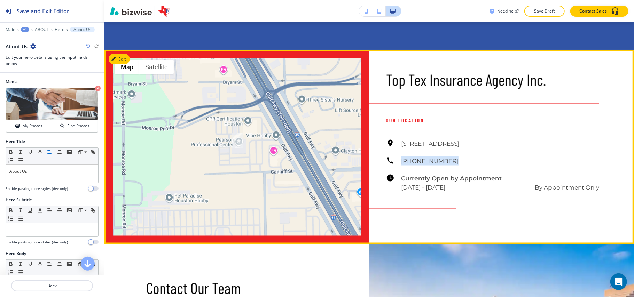
drag, startPoint x: 424, startPoint y: 162, endPoint x: 395, endPoint y: 162, distance: 28.9
click at [395, 162] on div "[STREET_ADDRESS] [PHONE_NUMBER] Currently Open by Appointment [DATE] - [DATE] B…" at bounding box center [493, 165] width 214 height 53
copy h6 "[PHONE_NUMBER]"
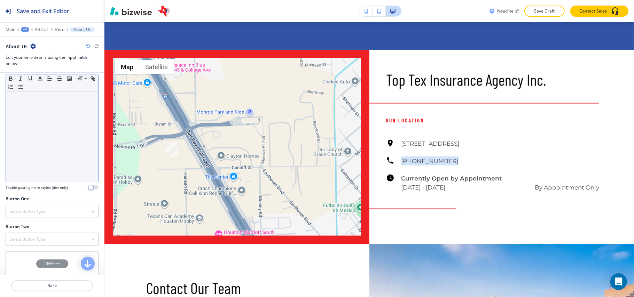
scroll to position [230, 0]
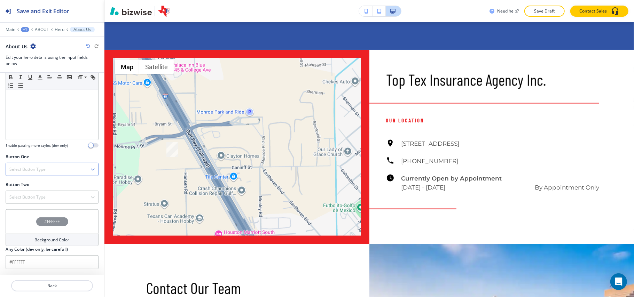
click at [53, 169] on div "Select Button Type" at bounding box center [52, 169] width 92 height 13
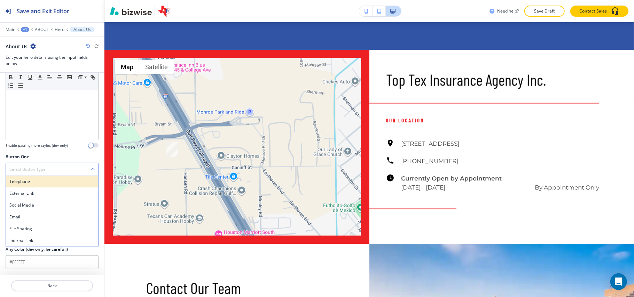
click at [45, 185] on div "Telephone" at bounding box center [52, 182] width 92 height 12
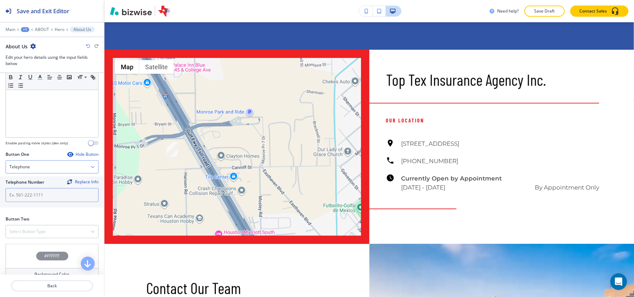
click at [41, 197] on input "text" at bounding box center [52, 195] width 93 height 14
paste input "[PHONE_NUMBER]"
type input "[PHONE_NUMBER]"
click at [23, 235] on h4 "Select Button Type" at bounding box center [27, 232] width 36 height 6
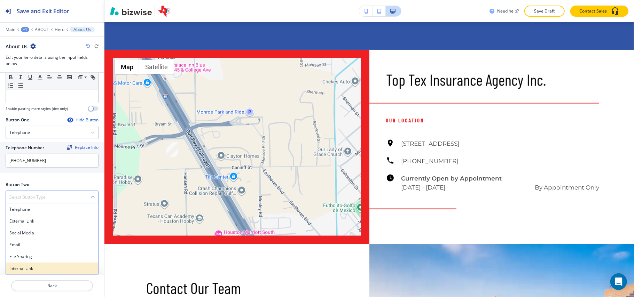
click at [25, 271] on h4 "Internal Link" at bounding box center [51, 269] width 85 height 6
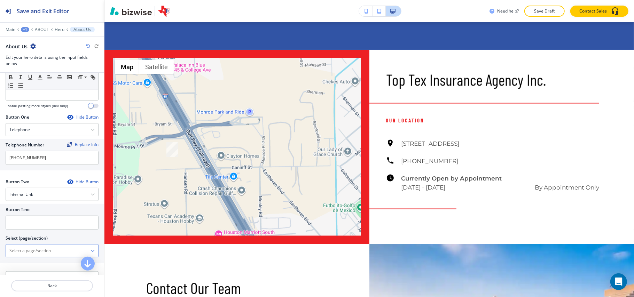
click at [35, 254] on \(page\/section\) "Manual Input" at bounding box center [48, 251] width 85 height 12
drag, startPoint x: 22, startPoint y: 268, endPoint x: 27, endPoint y: 255, distance: 13.5
click at [23, 266] on h4 "CONTACT" at bounding box center [51, 263] width 85 height 6
type \(page\/section\) "CONTACT"
click at [35, 230] on input "text" at bounding box center [52, 223] width 93 height 14
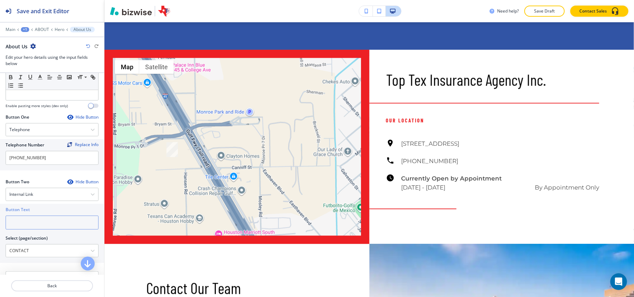
paste input "CONTACT US"
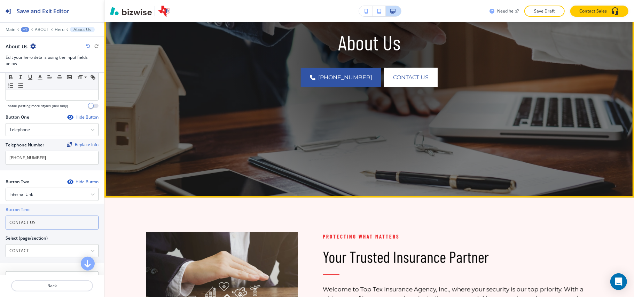
scroll to position [232, 0]
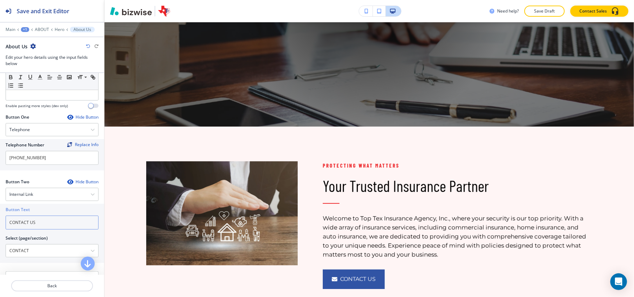
type input "CONTACT US"
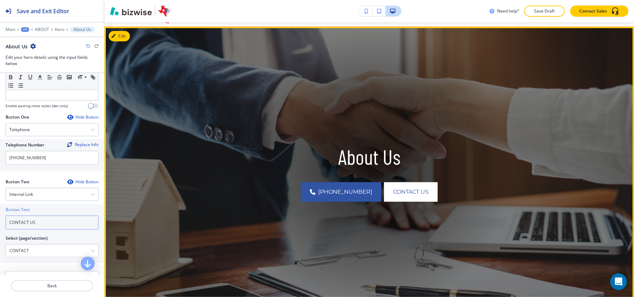
scroll to position [0, 0]
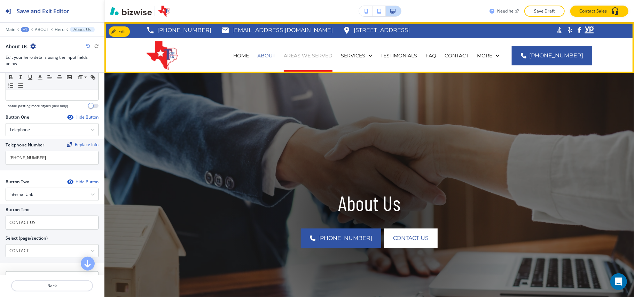
click at [308, 55] on p "AREAS WE SERVED" at bounding box center [308, 55] width 49 height 7
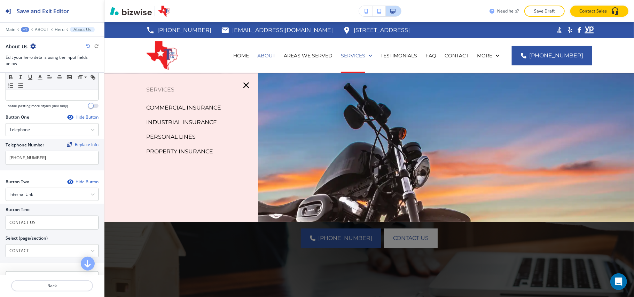
click at [3, 28] on div "Main +1 ABOUT Hero About Us" at bounding box center [52, 30] width 104 height 6
click at [7, 29] on p "Main" at bounding box center [11, 29] width 10 height 5
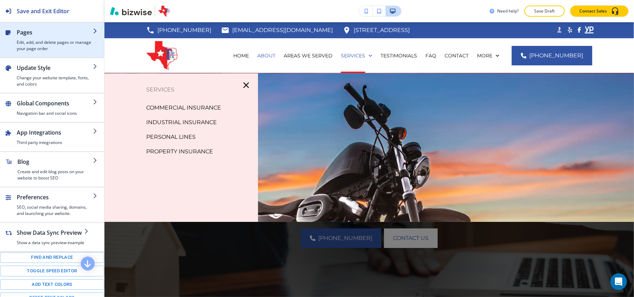
click at [48, 35] on h2 "Pages" at bounding box center [55, 32] width 76 height 8
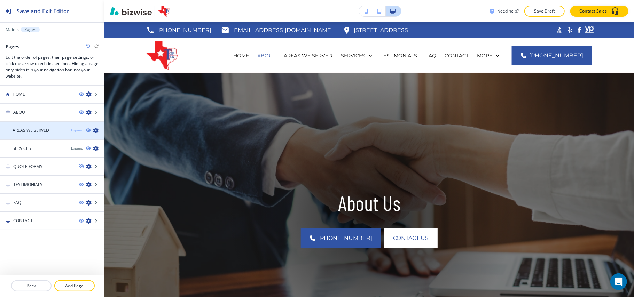
click at [77, 130] on div "Expand" at bounding box center [77, 130] width 12 height 5
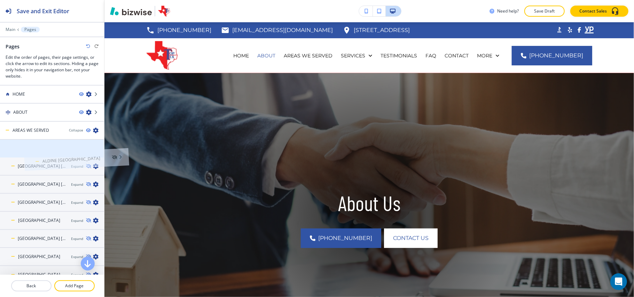
drag, startPoint x: 2, startPoint y: 142, endPoint x: 26, endPoint y: 139, distance: 24.2
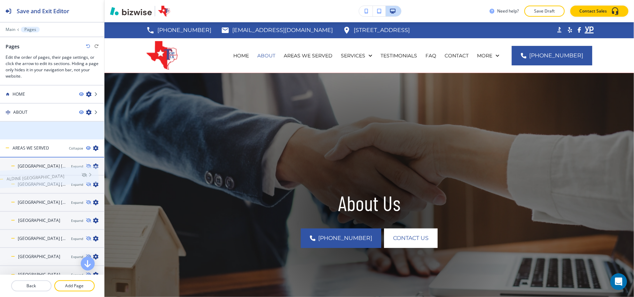
drag, startPoint x: 26, startPoint y: 129, endPoint x: 21, endPoint y: 162, distance: 33.2
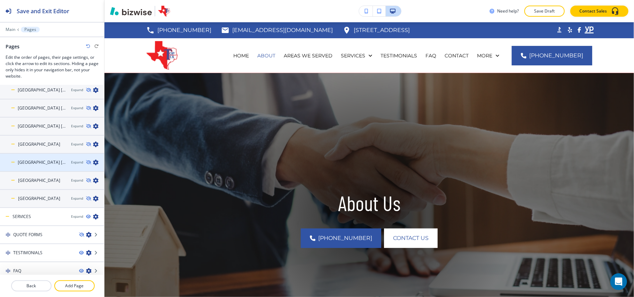
scroll to position [93, 0]
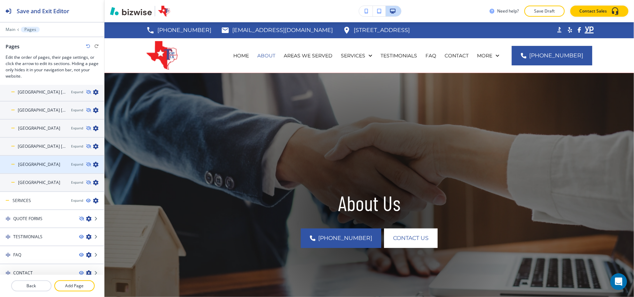
click at [93, 162] on icon "button" at bounding box center [96, 165] width 6 height 6
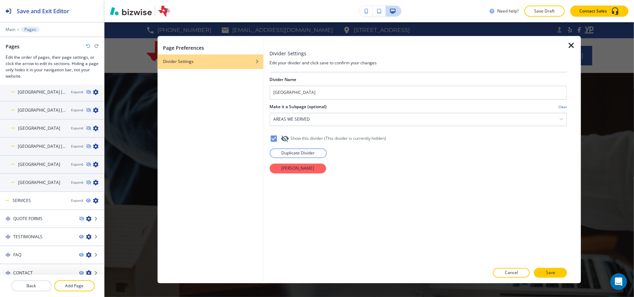
click at [570, 46] on icon "button" at bounding box center [571, 46] width 8 height 8
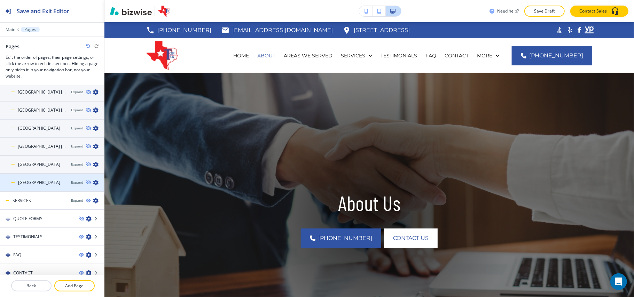
click at [93, 180] on icon "button" at bounding box center [96, 183] width 6 height 6
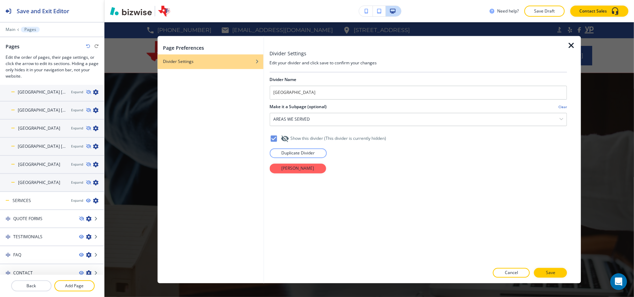
click at [570, 44] on icon "button" at bounding box center [571, 46] width 8 height 8
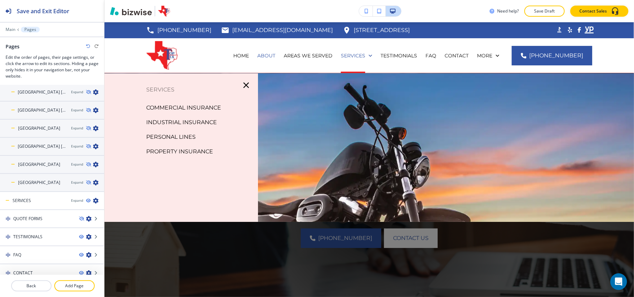
click at [182, 105] on p "COMMERCIAL INSURANCE" at bounding box center [183, 108] width 75 height 10
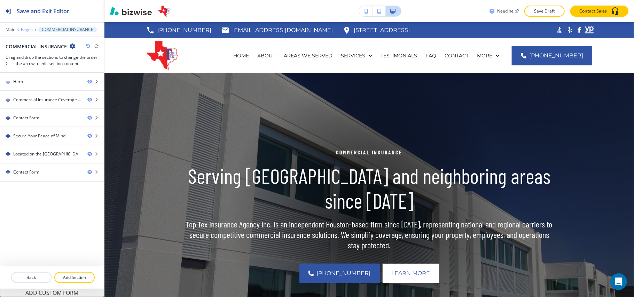
click at [28, 28] on p "Pages" at bounding box center [27, 29] width 12 height 5
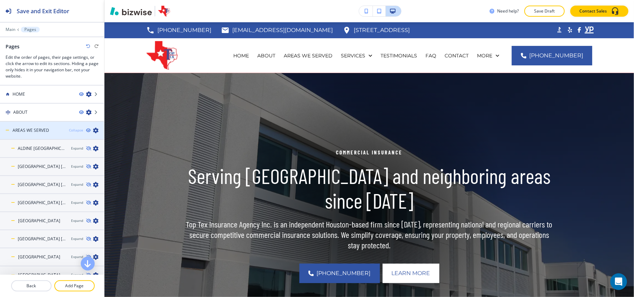
click at [73, 133] on div "Collapse" at bounding box center [76, 130] width 14 height 5
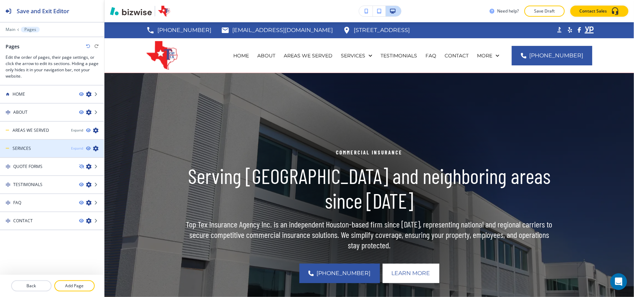
click at [75, 147] on div "Expand" at bounding box center [77, 148] width 12 height 5
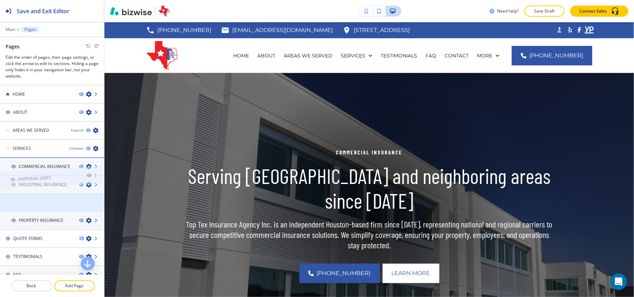
drag, startPoint x: 40, startPoint y: 201, endPoint x: 39, endPoint y: 163, distance: 38.0
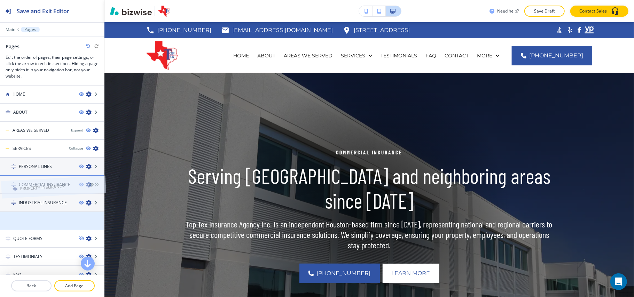
drag, startPoint x: 34, startPoint y: 220, endPoint x: 35, endPoint y: 173, distance: 46.7
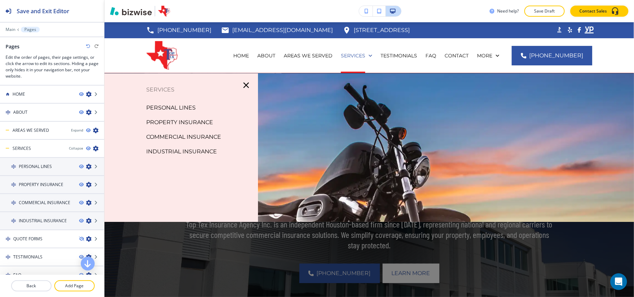
click at [170, 110] on p "PERSONAL LINES" at bounding box center [170, 108] width 49 height 10
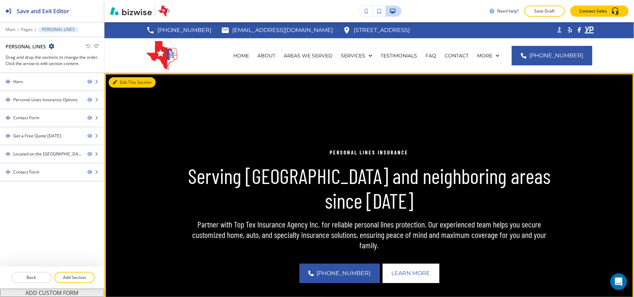
click at [117, 81] on button "Edit This Section" at bounding box center [132, 82] width 47 height 10
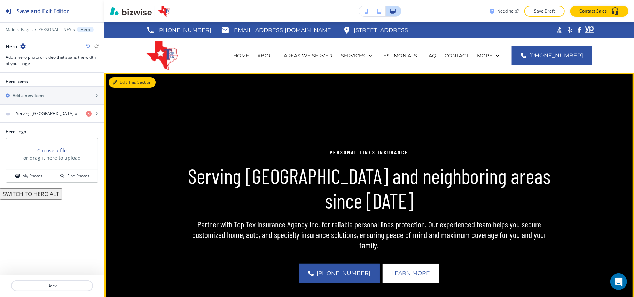
scroll to position [51, 0]
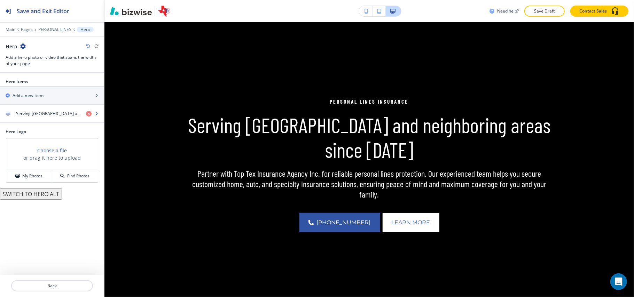
click at [39, 123] on div "button" at bounding box center [52, 120] width 104 height 6
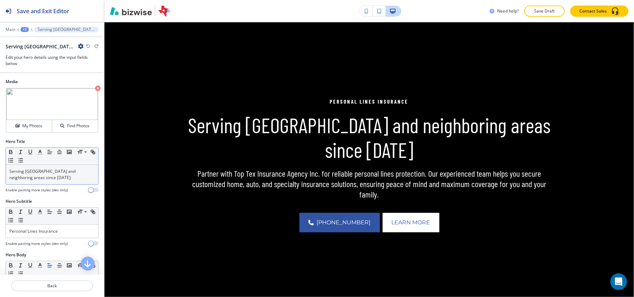
click at [48, 175] on p "Serving [GEOGRAPHIC_DATA] and neighboring areas since [DATE]" at bounding box center [51, 175] width 85 height 13
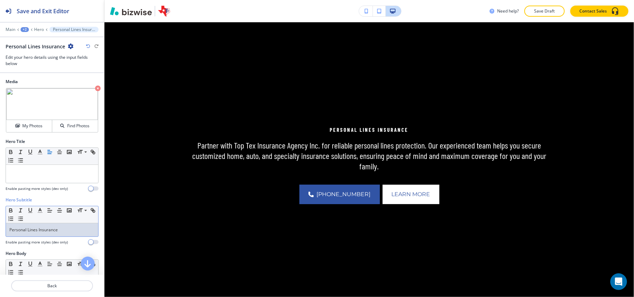
click at [38, 231] on p "Personal Lines Insurance" at bounding box center [51, 230] width 85 height 6
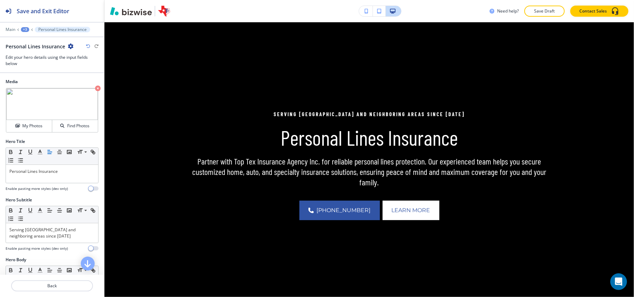
click at [95, 90] on icon "button" at bounding box center [98, 89] width 6 height 6
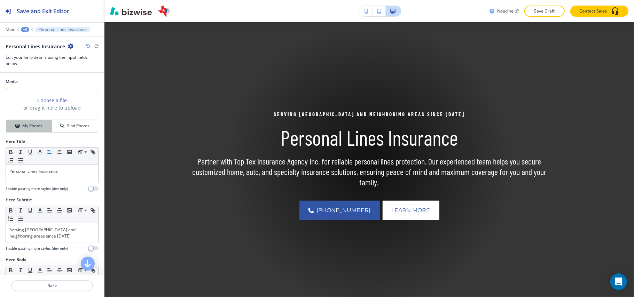
click at [23, 121] on button "My Photos" at bounding box center [29, 126] width 46 height 12
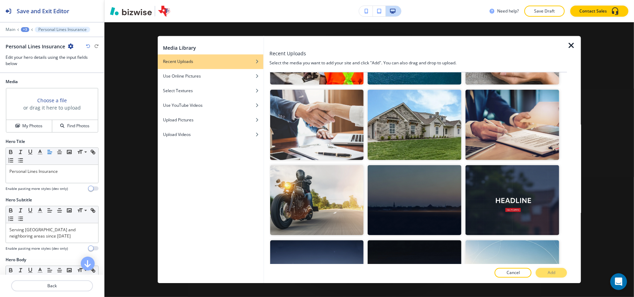
scroll to position [139, 0]
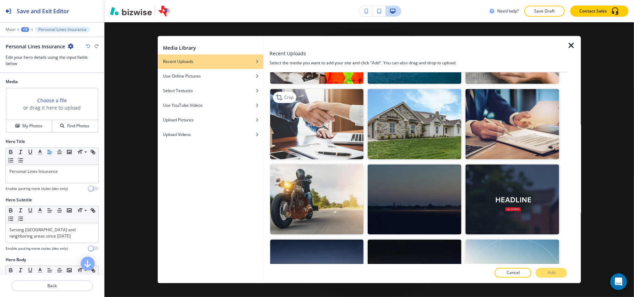
click at [315, 129] on img "button" at bounding box center [317, 124] width 94 height 70
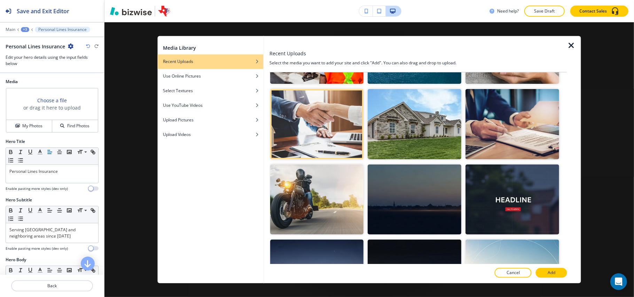
click at [560, 275] on button "Add" at bounding box center [551, 274] width 31 height 10
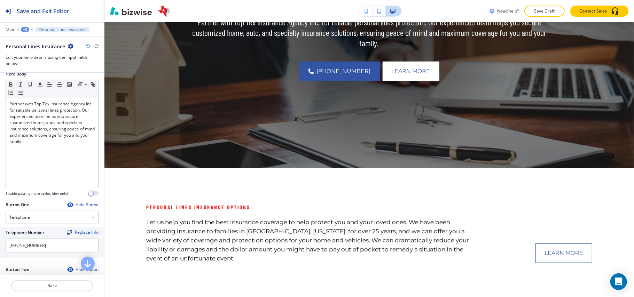
scroll to position [325, 0]
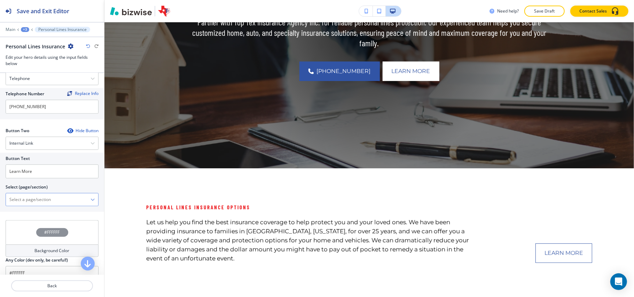
click at [35, 206] on \(page\/section\) "Manual Input" at bounding box center [48, 200] width 85 height 12
type \(page\/section\) "CONTACT US"
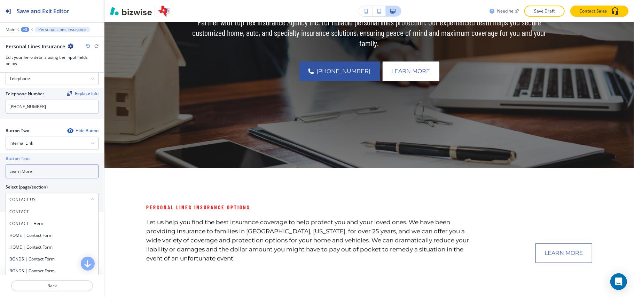
click at [0, 173] on div "Button Text Learn More Select (page/section) CONTACT US CONTACT CONTACT | Hero …" at bounding box center [52, 182] width 104 height 59
paste input "CONTACT US"
type input "CONTACT US"
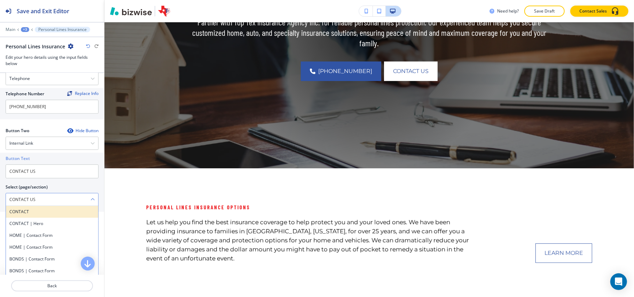
click at [30, 215] on h4 "CONTACT" at bounding box center [51, 212] width 85 height 6
type \(page\/section\) "CONTACT"
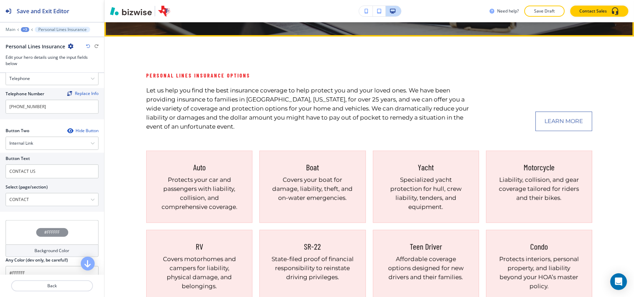
scroll to position [330, 0]
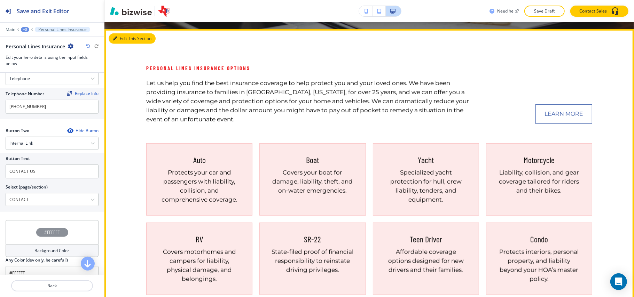
click at [116, 39] on icon "button" at bounding box center [115, 39] width 4 height 4
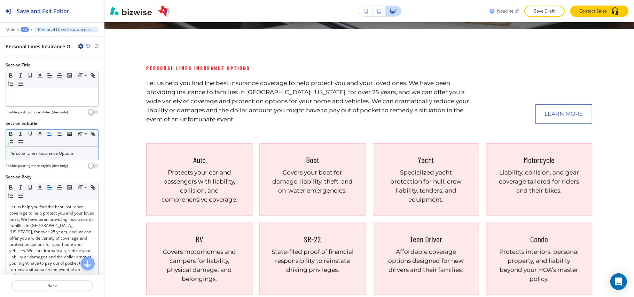
scroll to position [336, 0]
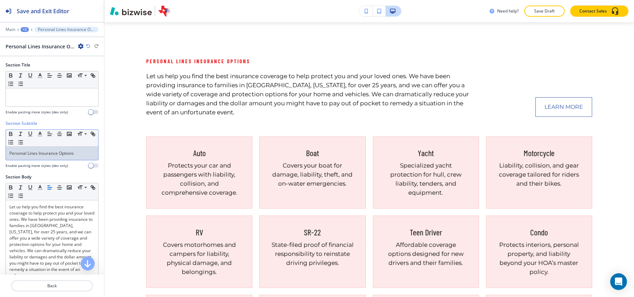
click at [63, 154] on p "Personal Lines Insurance Options" at bounding box center [51, 153] width 85 height 6
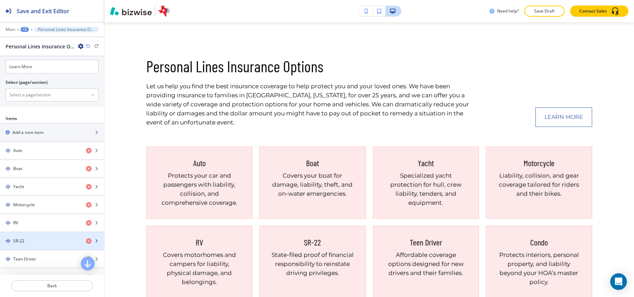
scroll to position [186, 0]
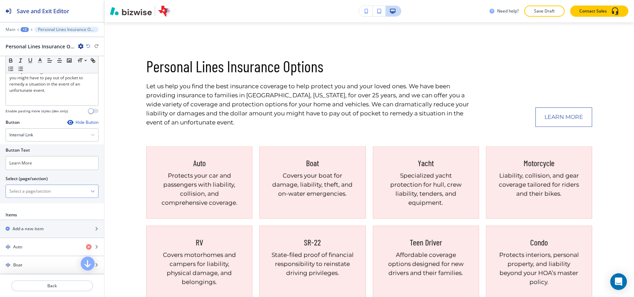
click at [37, 187] on div at bounding box center [52, 191] width 92 height 13
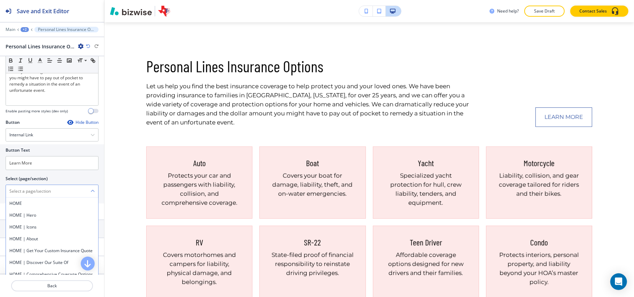
click at [31, 194] on \(page\/section\) "Manual Input" at bounding box center [48, 192] width 85 height 12
click at [25, 207] on h4 "CONTACT" at bounding box center [51, 204] width 85 height 6
type \(page\/section\) "CONTACT"
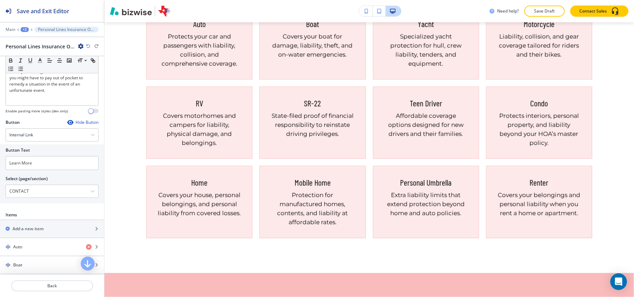
scroll to position [325, 0]
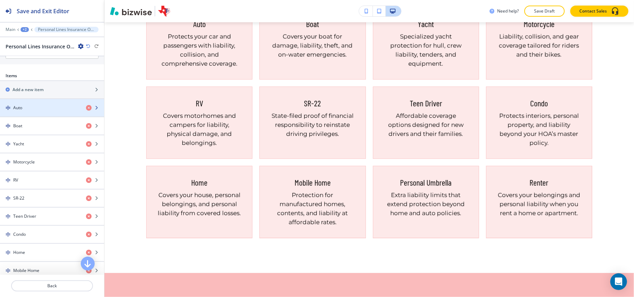
click at [36, 116] on div "button" at bounding box center [52, 114] width 104 height 6
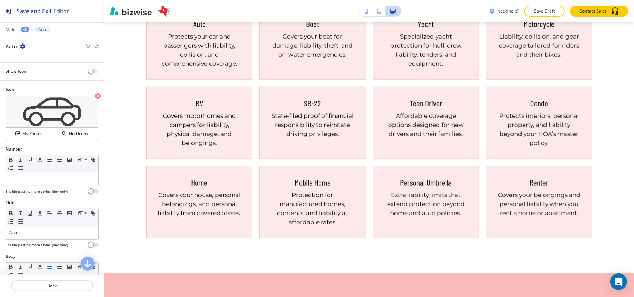
click at [89, 70] on button "button" at bounding box center [94, 71] width 10 height 4
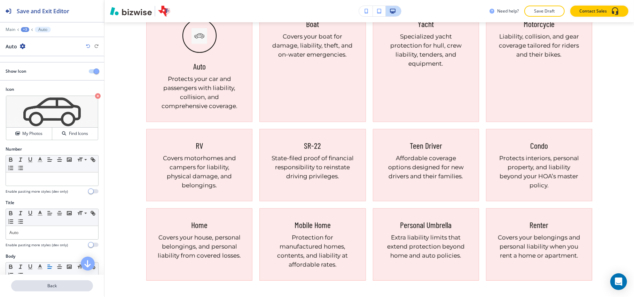
click at [55, 286] on p "Back" at bounding box center [52, 286] width 80 height 6
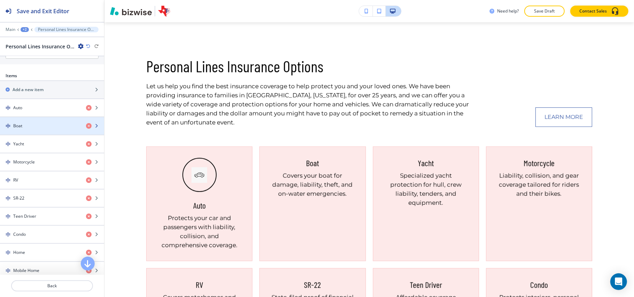
click at [38, 132] on div "button" at bounding box center [52, 132] width 104 height 6
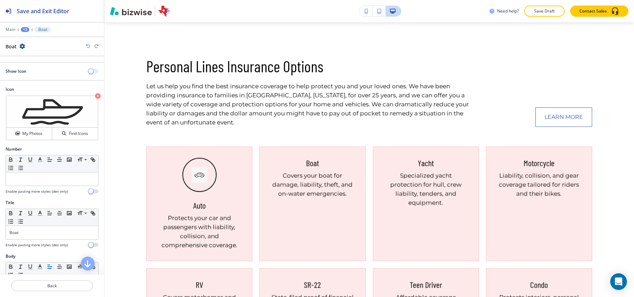
click at [89, 71] on button "button" at bounding box center [94, 71] width 10 height 4
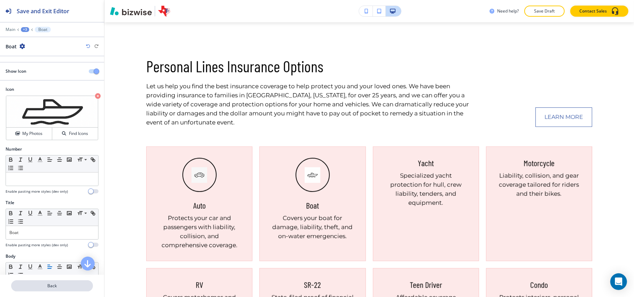
click at [49, 287] on p "Back" at bounding box center [52, 286] width 80 height 6
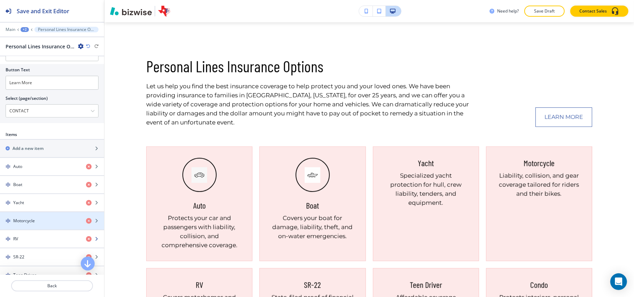
scroll to position [279, 0]
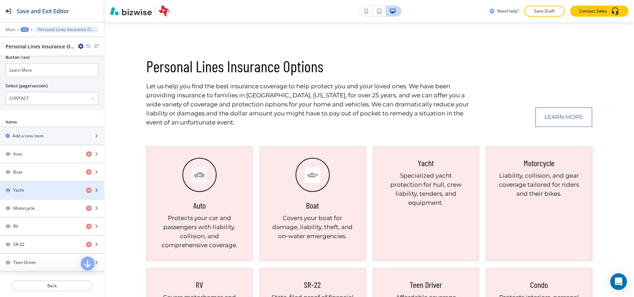
click at [33, 199] on div "button" at bounding box center [52, 197] width 104 height 6
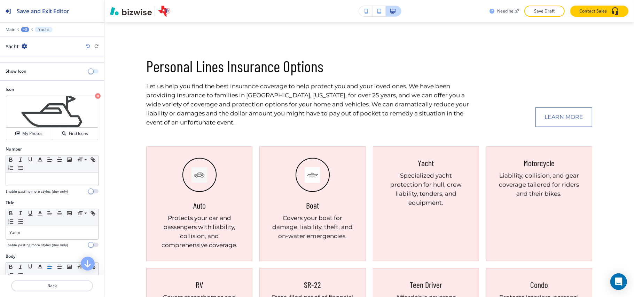
click at [89, 71] on button "button" at bounding box center [94, 71] width 10 height 4
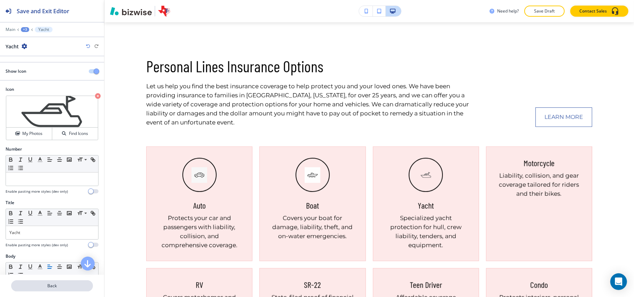
click at [42, 287] on p "Back" at bounding box center [52, 286] width 80 height 6
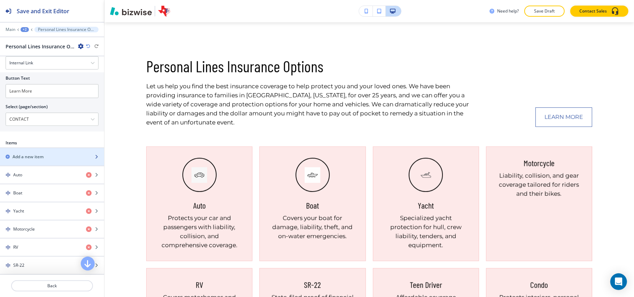
scroll to position [325, 0]
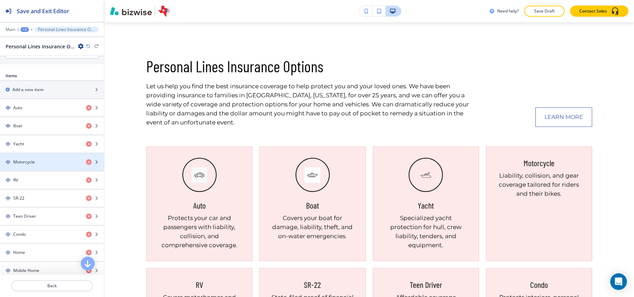
click at [40, 165] on div "Motorcycle" at bounding box center [40, 162] width 80 height 6
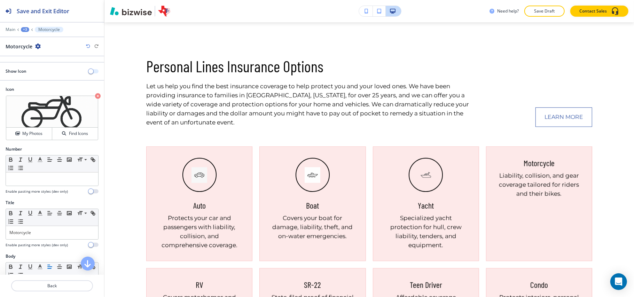
click at [89, 71] on button "button" at bounding box center [94, 71] width 10 height 4
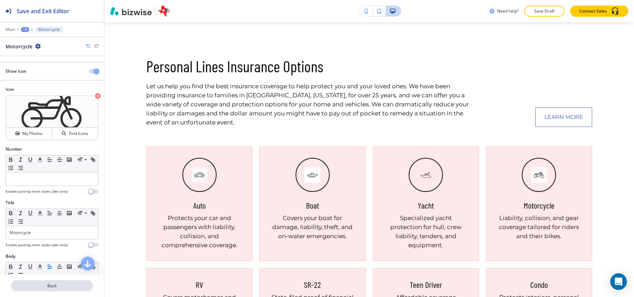
click at [44, 287] on p "Back" at bounding box center [52, 286] width 80 height 6
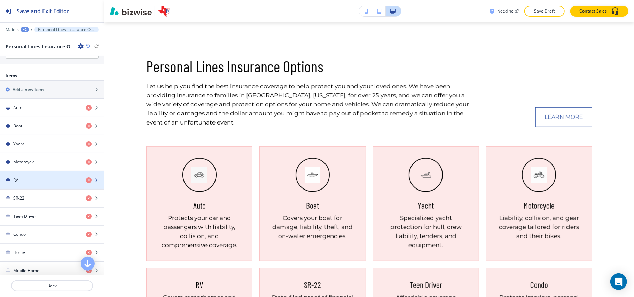
click at [39, 183] on div "RV" at bounding box center [40, 180] width 80 height 6
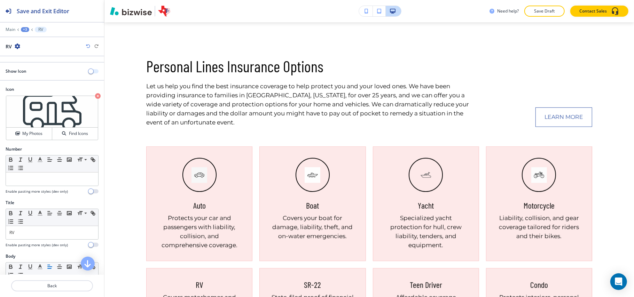
click at [88, 71] on span "button" at bounding box center [91, 72] width 6 height 6
click at [39, 284] on p "Back" at bounding box center [52, 286] width 80 height 6
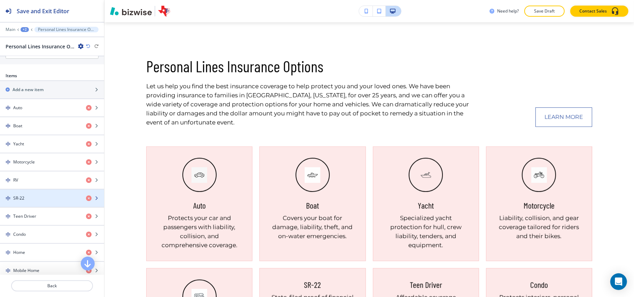
click at [49, 201] on div "SR-22" at bounding box center [40, 198] width 80 height 6
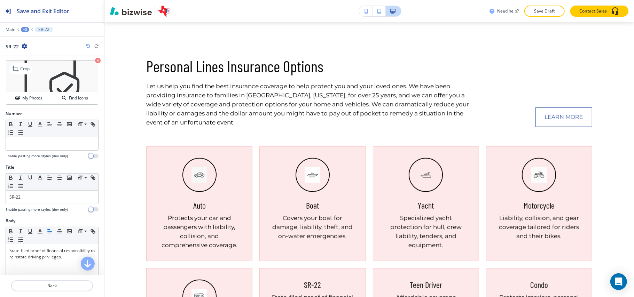
scroll to position [46, 0]
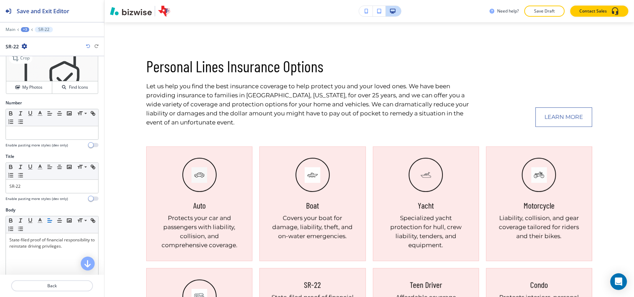
click at [87, 70] on img at bounding box center [52, 66] width 92 height 32
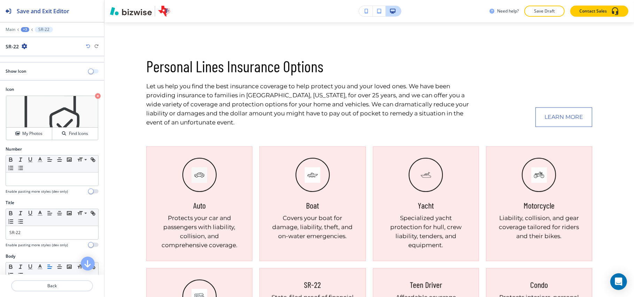
click at [89, 72] on button "button" at bounding box center [94, 71] width 10 height 4
click at [52, 285] on p "Back" at bounding box center [52, 286] width 80 height 6
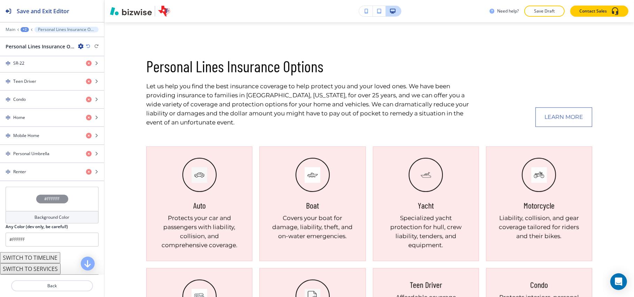
scroll to position [464, 0]
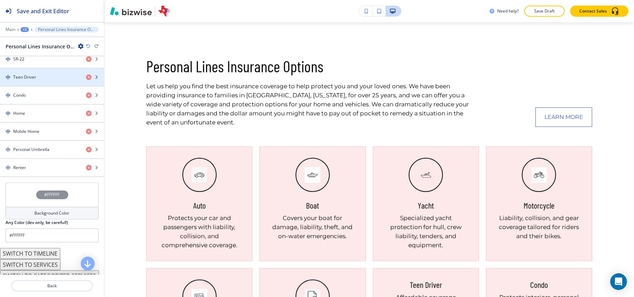
click at [46, 80] on div "Teen Driver" at bounding box center [40, 77] width 80 height 6
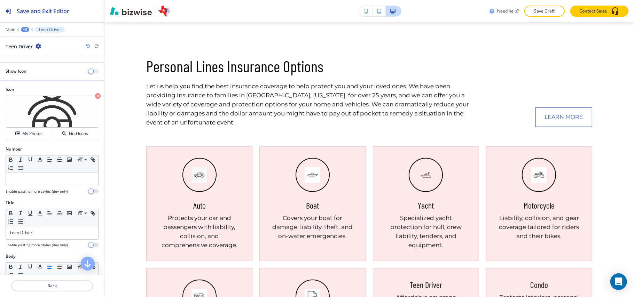
click at [90, 70] on button "button" at bounding box center [94, 71] width 10 height 4
click at [58, 288] on p "Back" at bounding box center [52, 286] width 80 height 6
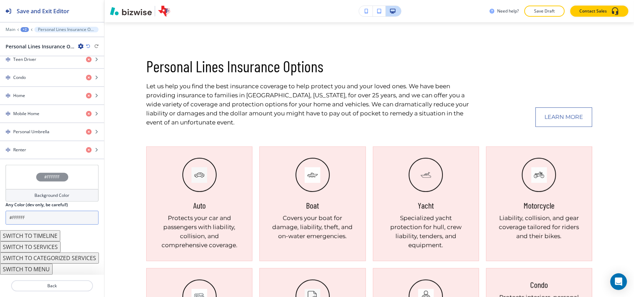
scroll to position [443, 0]
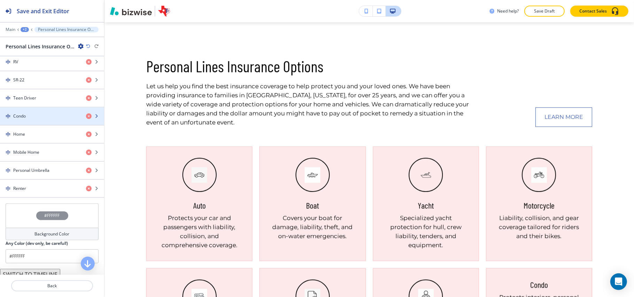
click at [49, 113] on div "button" at bounding box center [52, 111] width 104 height 6
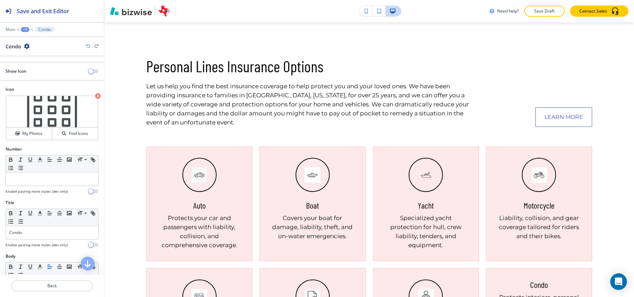
click at [87, 75] on div "Show Icon" at bounding box center [52, 71] width 104 height 6
click at [89, 71] on button "button" at bounding box center [94, 71] width 10 height 4
click at [48, 284] on p "Back" at bounding box center [52, 286] width 80 height 6
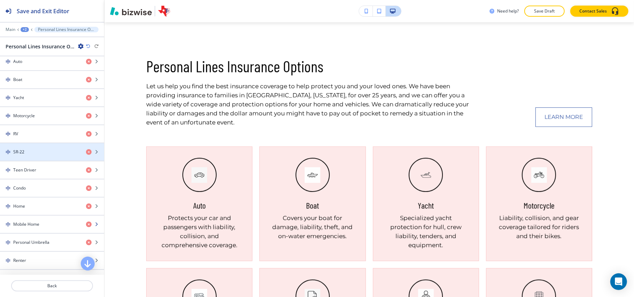
scroll to position [418, 0]
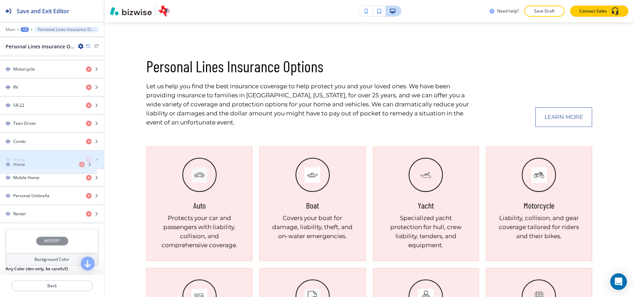
click at [43, 161] on div "Home" at bounding box center [52, 159] width 104 height 17
click at [41, 163] on div "Home" at bounding box center [40, 160] width 80 height 6
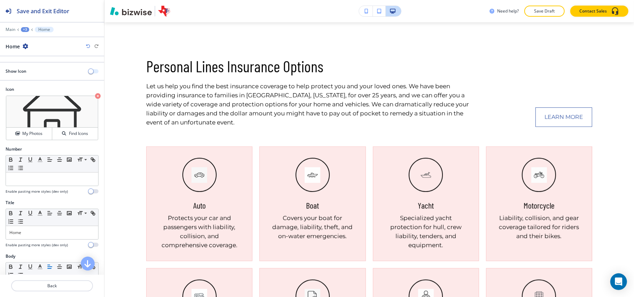
click at [90, 73] on button "button" at bounding box center [94, 71] width 10 height 4
click at [51, 287] on p "Back" at bounding box center [52, 286] width 80 height 6
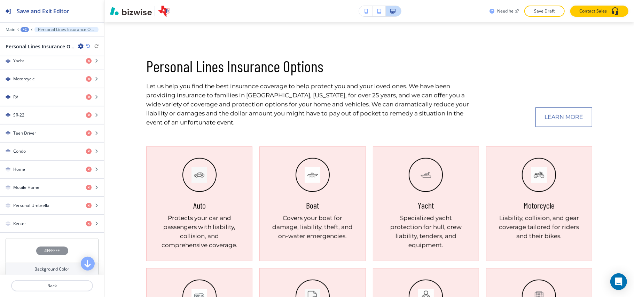
scroll to position [464, 0]
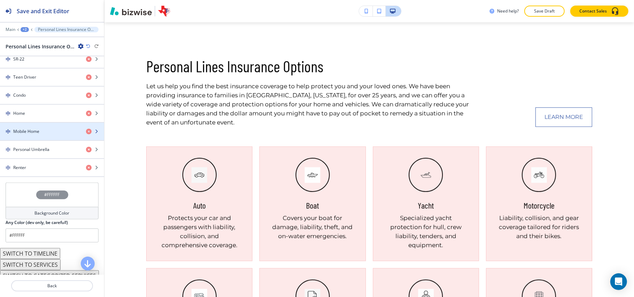
click at [48, 135] on div "Mobile Home" at bounding box center [40, 132] width 80 height 6
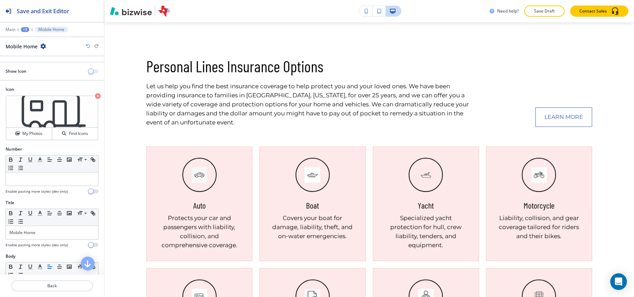
click at [88, 72] on span "button" at bounding box center [91, 72] width 6 height 6
click at [51, 287] on p "Back" at bounding box center [52, 286] width 80 height 6
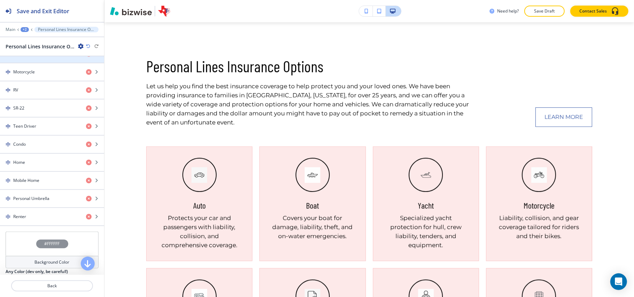
scroll to position [418, 0]
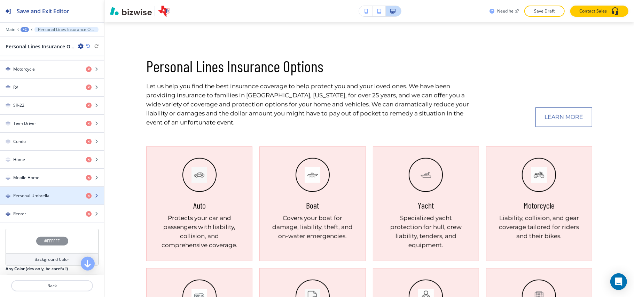
click at [46, 199] on h4 "Personal Umbrella" at bounding box center [31, 196] width 36 height 6
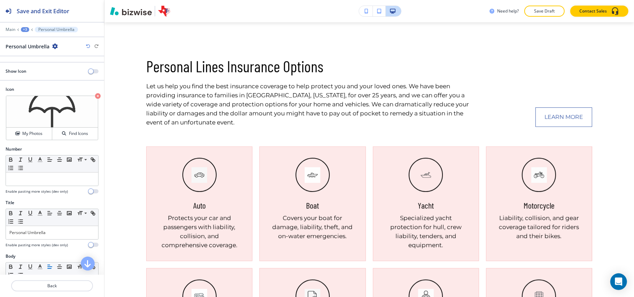
click at [86, 75] on div "Show Icon" at bounding box center [52, 71] width 104 height 6
click at [89, 72] on button "button" at bounding box center [94, 71] width 10 height 4
click at [52, 288] on p "Back" at bounding box center [52, 286] width 80 height 6
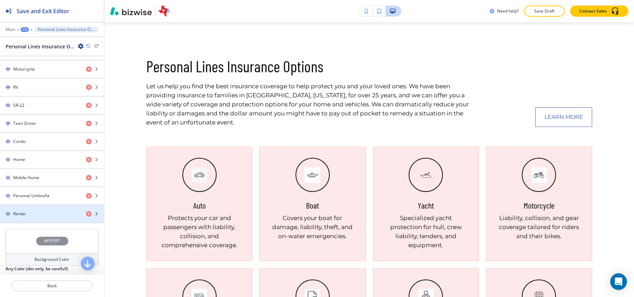
click at [41, 217] on div "Renter" at bounding box center [40, 214] width 80 height 6
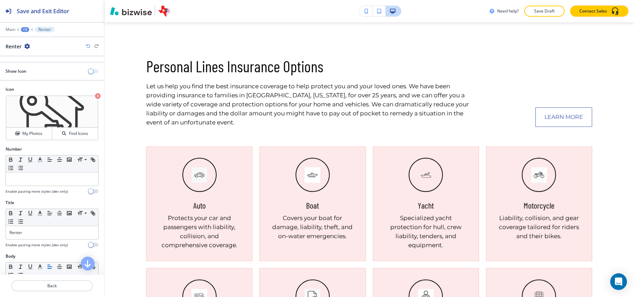
click at [89, 71] on button "button" at bounding box center [94, 71] width 10 height 4
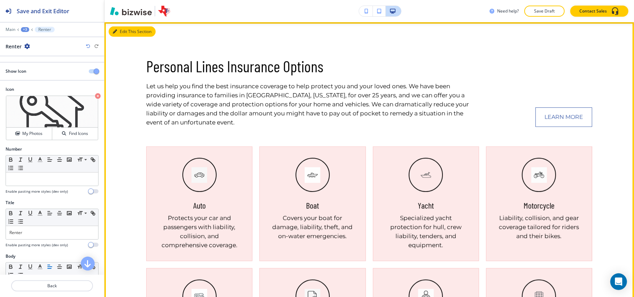
click at [124, 30] on button "Edit This Section" at bounding box center [132, 31] width 47 height 10
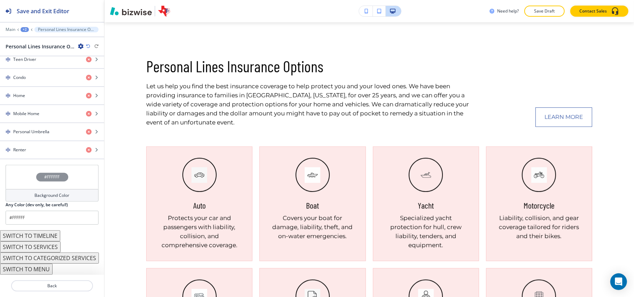
click at [19, 172] on div "#FFFFFF" at bounding box center [52, 177] width 93 height 24
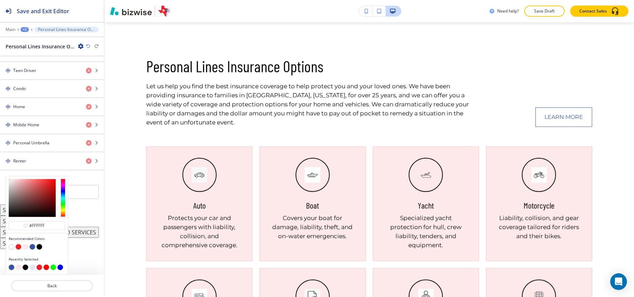
click at [24, 246] on button "button" at bounding box center [26, 248] width 6 height 6
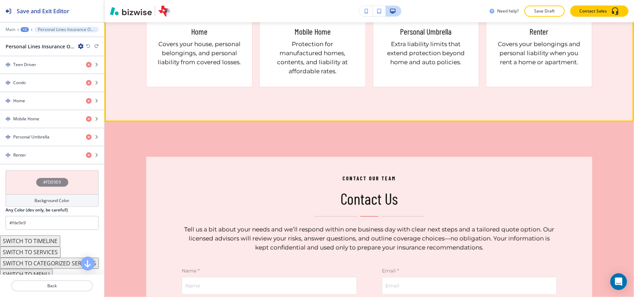
scroll to position [615, 0]
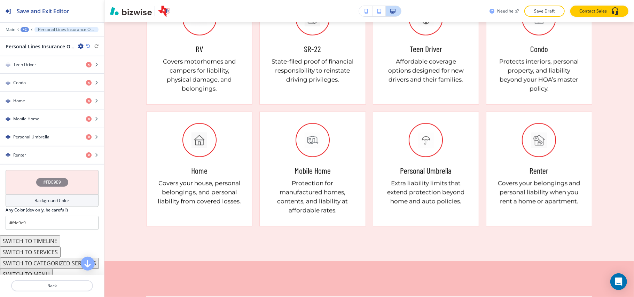
click at [24, 184] on div "#FDE9E9" at bounding box center [52, 182] width 93 height 24
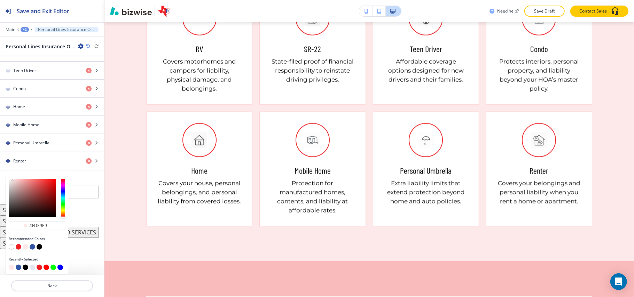
click at [33, 247] on button "button" at bounding box center [33, 248] width 6 height 6
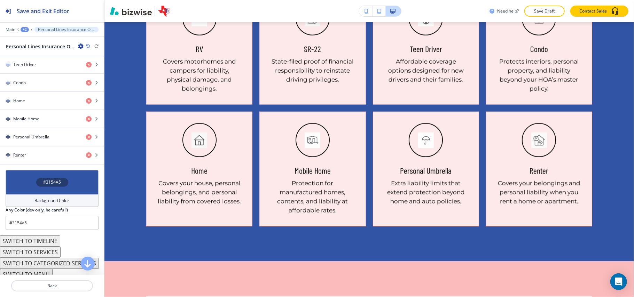
click at [33, 247] on button "SWITCH TO TIMELINE" at bounding box center [30, 241] width 60 height 11
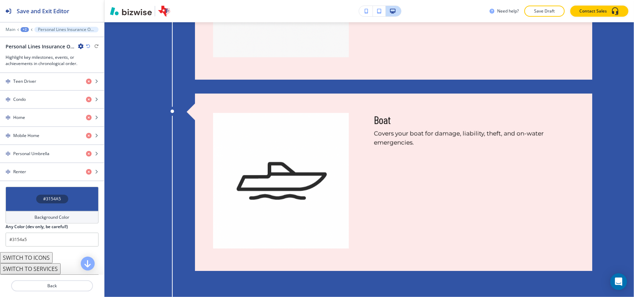
click at [86, 46] on icon "button" at bounding box center [88, 46] width 4 height 4
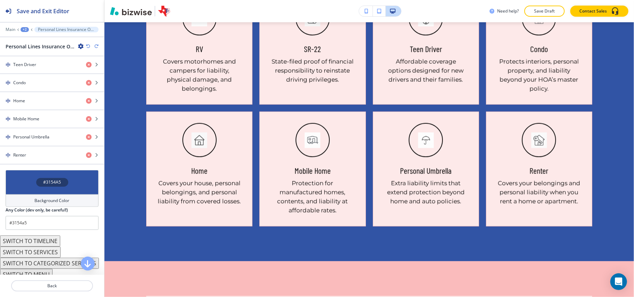
click at [30, 192] on div "#3154A5" at bounding box center [52, 182] width 93 height 24
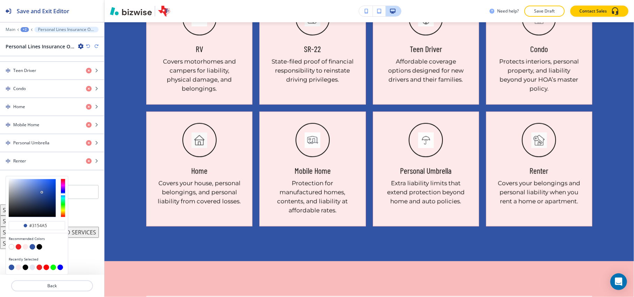
click at [8, 248] on div "Recommended Colors" at bounding box center [37, 244] width 62 height 21
click at [10, 246] on button "button" at bounding box center [12, 248] width 6 height 6
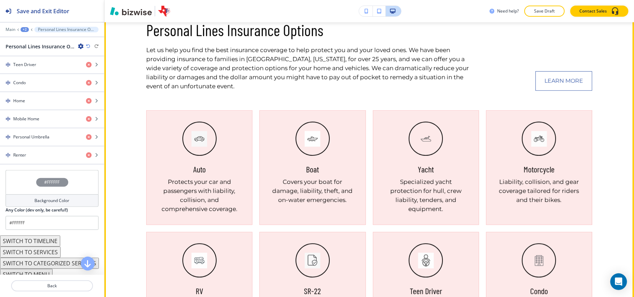
scroll to position [476, 0]
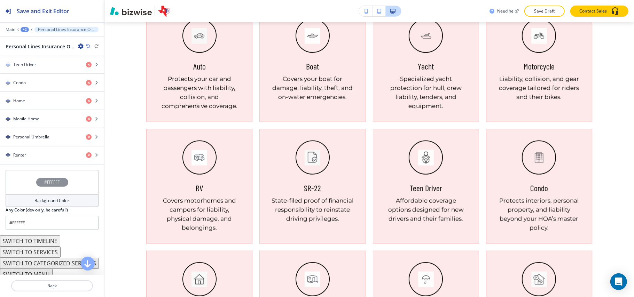
click at [15, 188] on div "#FFFFFF" at bounding box center [52, 182] width 93 height 24
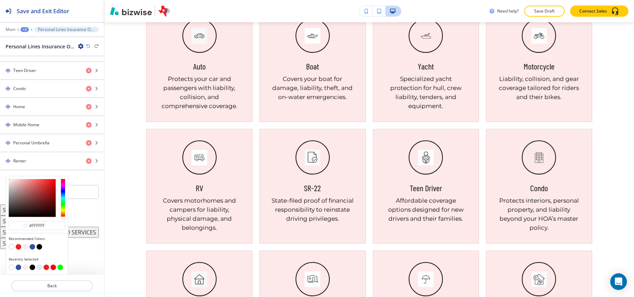
click at [23, 246] on button "button" at bounding box center [26, 248] width 6 height 6
type input "#fde9e9"
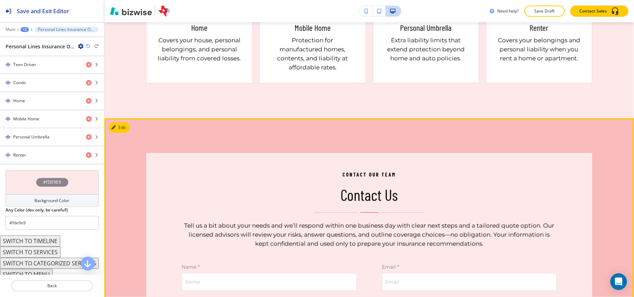
scroll to position [847, 0]
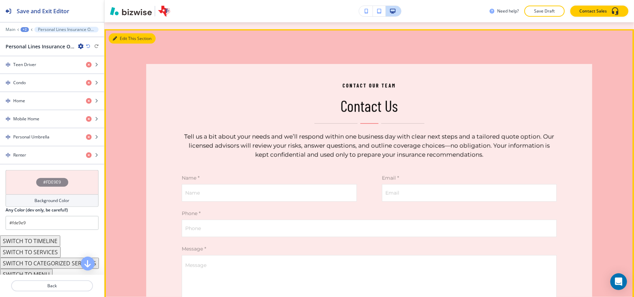
click at [119, 35] on button "Edit This Section" at bounding box center [132, 38] width 47 height 10
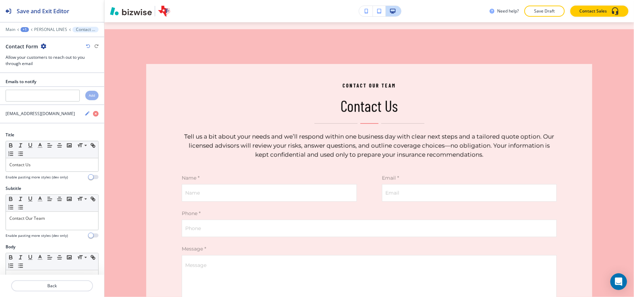
scroll to position [855, 0]
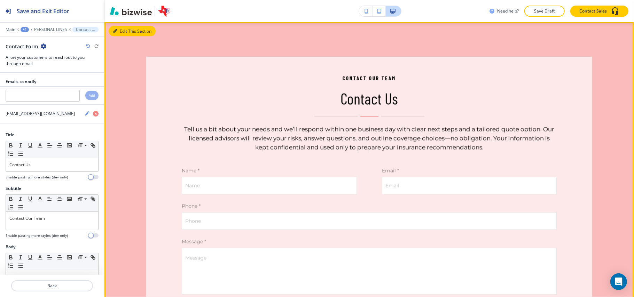
click at [125, 31] on button "Edit This Section" at bounding box center [132, 31] width 47 height 10
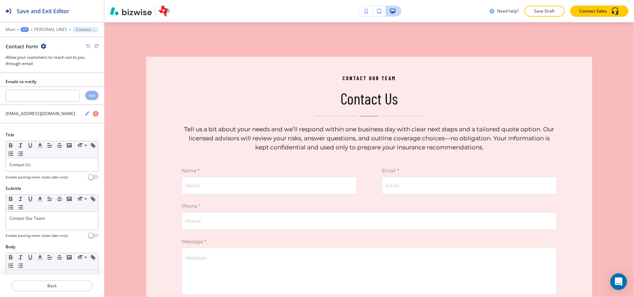
click at [42, 48] on icon "button" at bounding box center [44, 47] width 6 height 6
click at [64, 80] on button "Delete Section" at bounding box center [62, 83] width 45 height 13
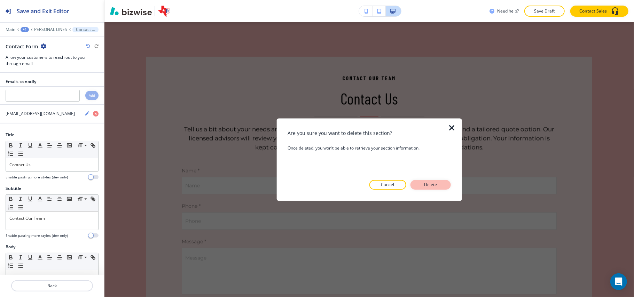
click at [425, 182] on p "Delete" at bounding box center [431, 185] width 17 height 6
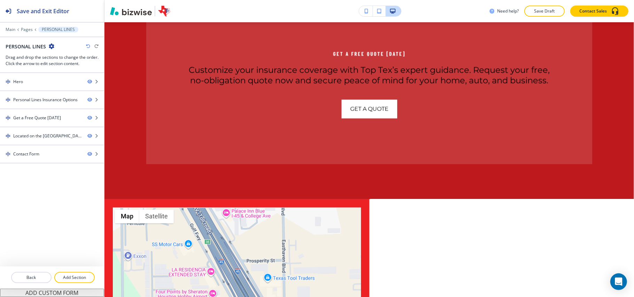
scroll to position [1041, 0]
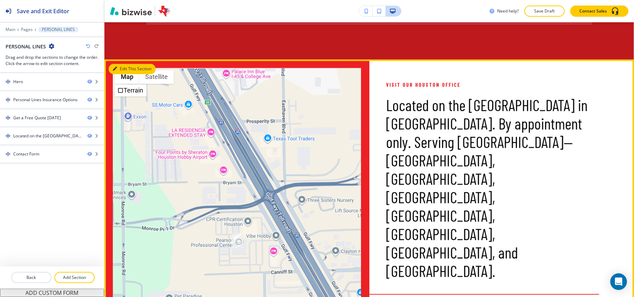
click at [119, 70] on button "Edit This Section" at bounding box center [132, 69] width 47 height 10
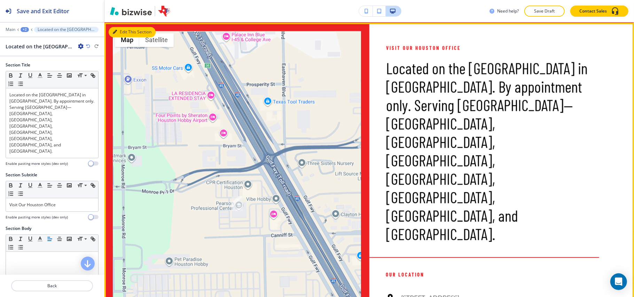
scroll to position [1079, 0]
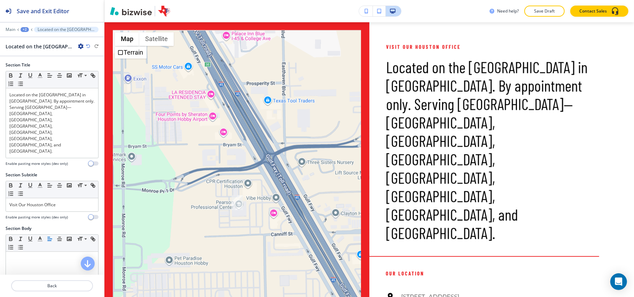
click at [82, 48] on icon "button" at bounding box center [81, 47] width 6 height 6
click at [92, 84] on p "Delete Section" at bounding box center [101, 83] width 36 height 6
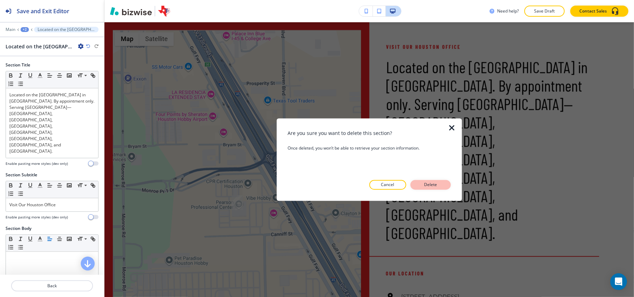
click at [433, 186] on p "Delete" at bounding box center [431, 185] width 17 height 6
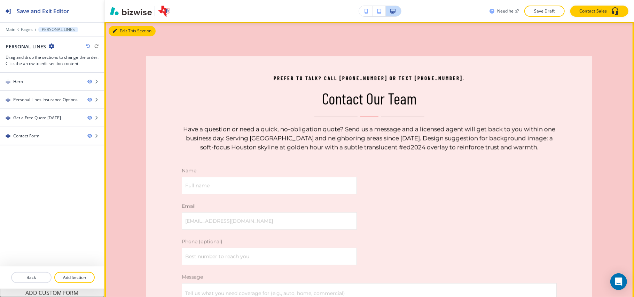
click at [118, 31] on button "Edit This Section" at bounding box center [132, 31] width 47 height 10
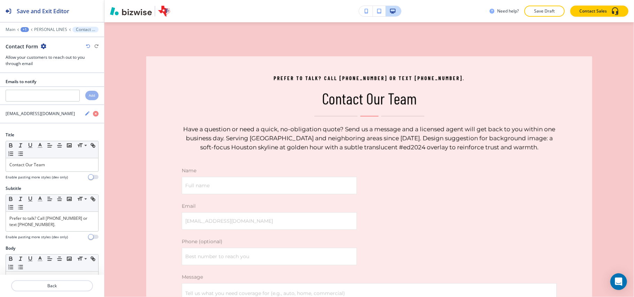
click at [42, 46] on icon "button" at bounding box center [44, 47] width 6 height 6
click at [52, 84] on p "Delete Section" at bounding box center [63, 83] width 36 height 6
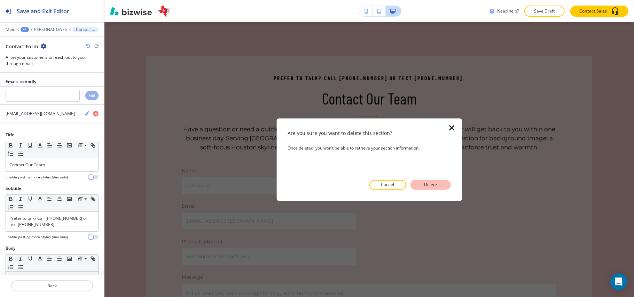
click at [423, 184] on p "Delete" at bounding box center [431, 185] width 17 height 6
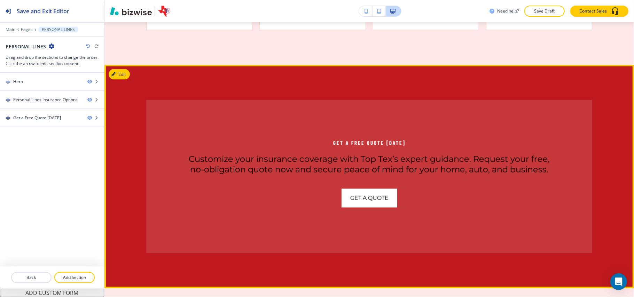
scroll to position [800, 0]
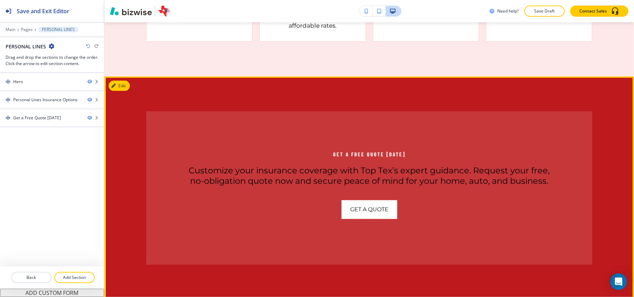
click at [121, 88] on button "Edit" at bounding box center [119, 86] width 21 height 10
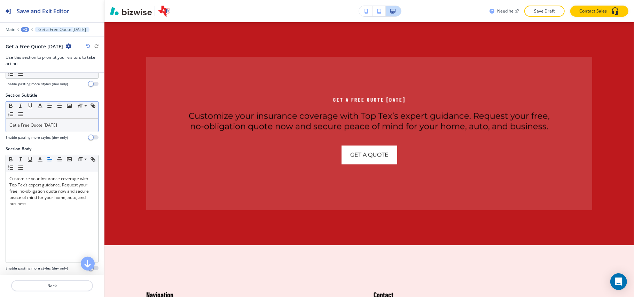
scroll to position [0, 0]
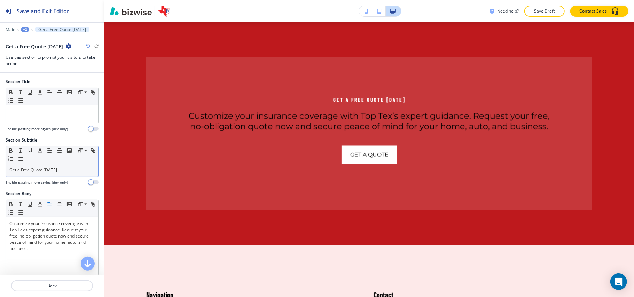
click at [61, 172] on p "Get a Free Quote [DATE]" at bounding box center [51, 170] width 85 height 6
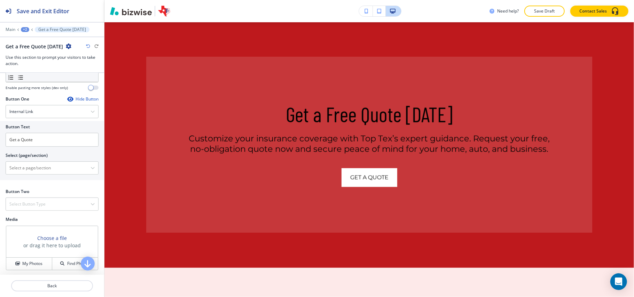
scroll to position [279, 0]
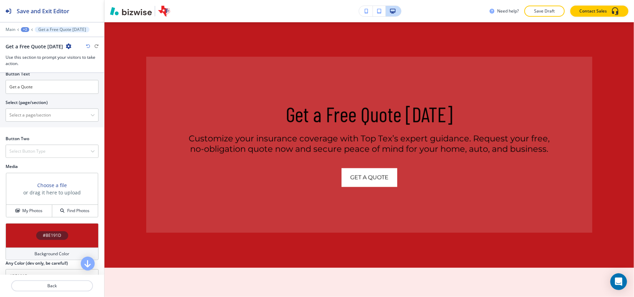
click at [38, 127] on div "Button Text Get a Quote Select (page/section) HOME HOME | Hero HOME | Icons HOM…" at bounding box center [52, 97] width 104 height 59
click at [41, 118] on \(page\/section\) "Manual Input" at bounding box center [48, 115] width 85 height 12
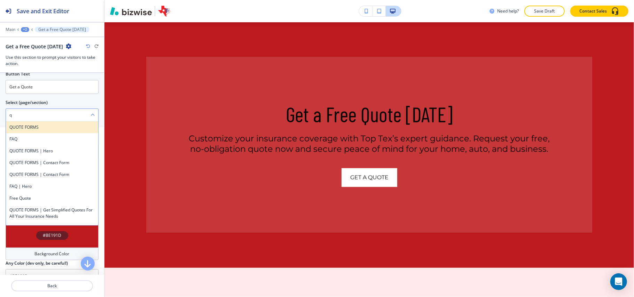
click at [27, 126] on div "QUOTE FORMS" at bounding box center [52, 128] width 92 height 12
type \(page\/section\) "QUOTE FORMS"
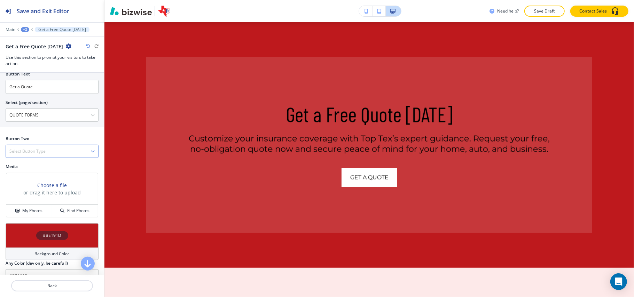
click at [25, 151] on h4 "Select Button Type" at bounding box center [27, 151] width 36 height 6
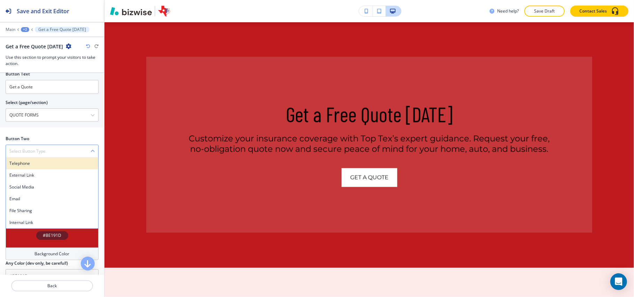
click at [24, 163] on h4 "Telephone" at bounding box center [51, 164] width 85 height 6
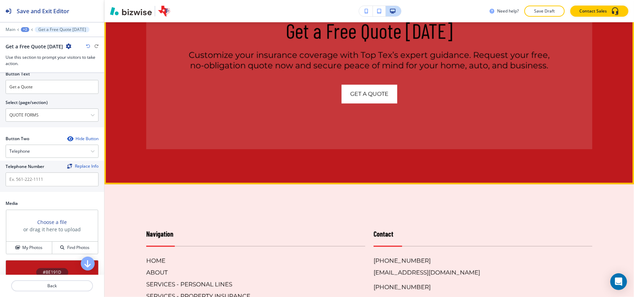
scroll to position [1041, 0]
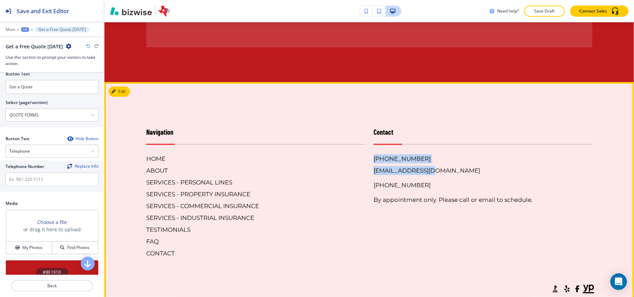
drag, startPoint x: 424, startPoint y: 156, endPoint x: 362, endPoint y: 155, distance: 62.0
click at [365, 155] on div "Contact [PHONE_NUMBER] [EMAIL_ADDRESS][DOMAIN_NAME] [PHONE_NUMBER] By appointme…" at bounding box center [478, 185] width 227 height 145
click at [320, 160] on h6 "HOME" at bounding box center [255, 158] width 219 height 9
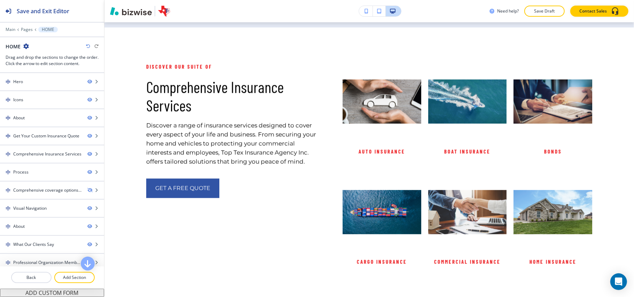
scroll to position [0, 0]
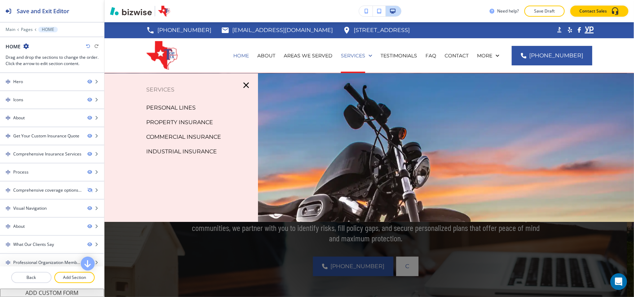
click at [167, 107] on p "PERSONAL LINES" at bounding box center [170, 108] width 49 height 10
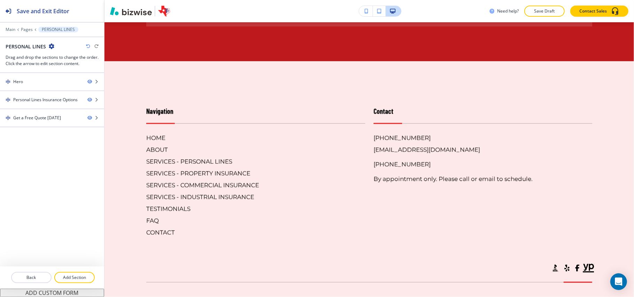
scroll to position [1067, 0]
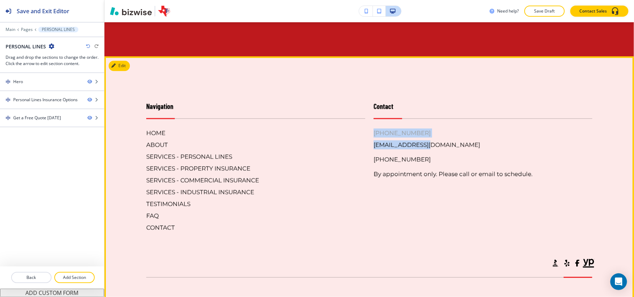
drag, startPoint x: 366, startPoint y: 127, endPoint x: 408, endPoint y: 130, distance: 41.9
click at [423, 132] on div "Contact [PHONE_NUMBER] [EMAIL_ADDRESS][DOMAIN_NAME] [PHONE_NUMBER] By appointme…" at bounding box center [478, 159] width 227 height 145
click at [429, 86] on footer "Navigation HOME ABOUT SERVICES - PERSONAL LINES SERVICES - PROPERTY INSURANCE S…" at bounding box center [369, 206] width 530 height 301
drag, startPoint x: 413, startPoint y: 131, endPoint x: 366, endPoint y: 132, distance: 47.0
click at [366, 132] on div "Contact [PHONE_NUMBER] [EMAIL_ADDRESS][DOMAIN_NAME] [PHONE_NUMBER] By appointme…" at bounding box center [478, 159] width 227 height 145
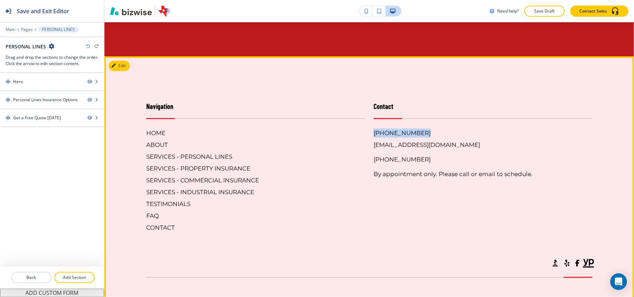
copy h6 "[PHONE_NUMBER]"
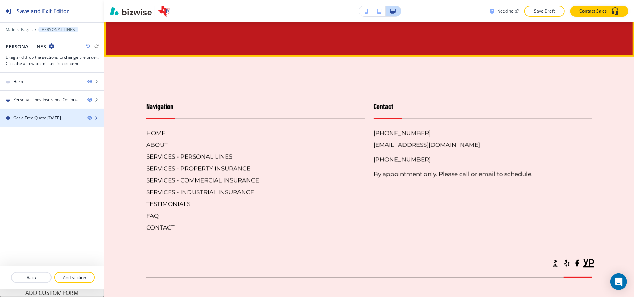
click at [69, 126] on div at bounding box center [52, 124] width 104 height 6
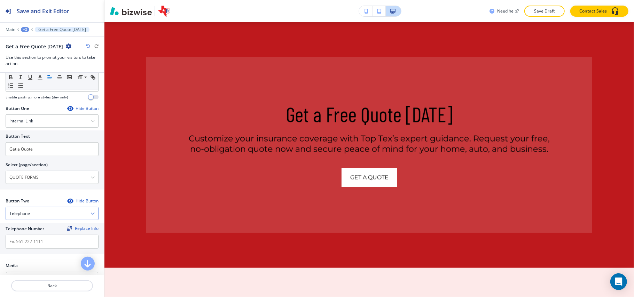
scroll to position [232, 0]
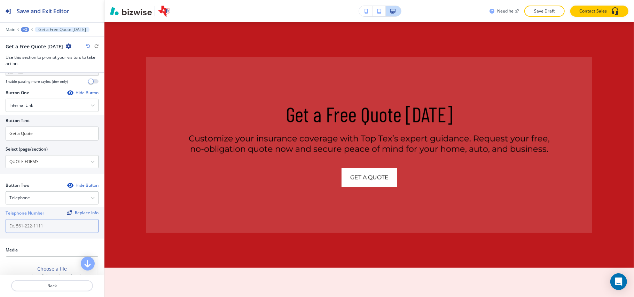
click at [25, 226] on input "text" at bounding box center [52, 226] width 93 height 14
paste input "[PHONE_NUMBER]"
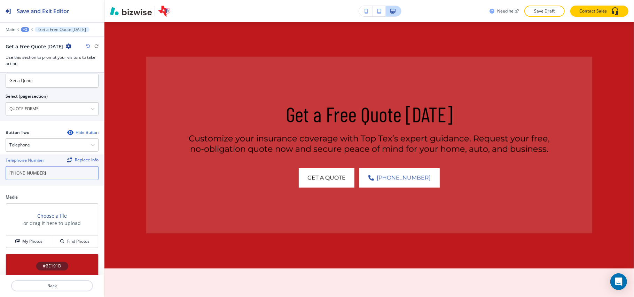
scroll to position [355, 0]
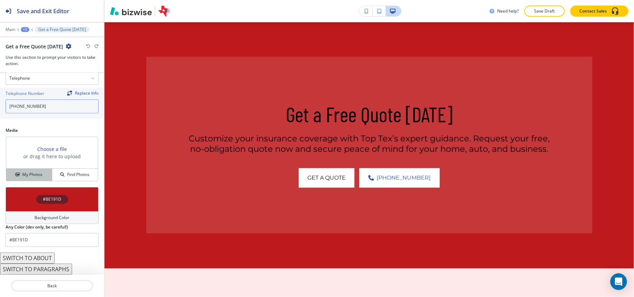
type input "[PHONE_NUMBER]"
click at [32, 178] on button "My Photos" at bounding box center [29, 175] width 46 height 12
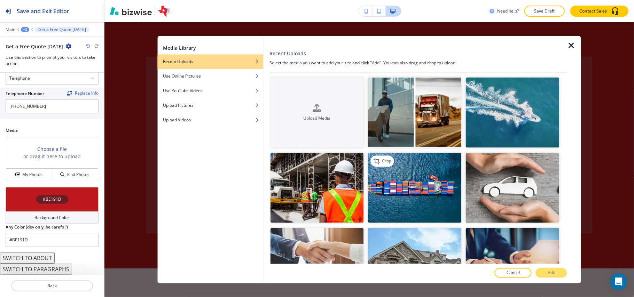
click at [420, 187] on img "button" at bounding box center [415, 188] width 94 height 70
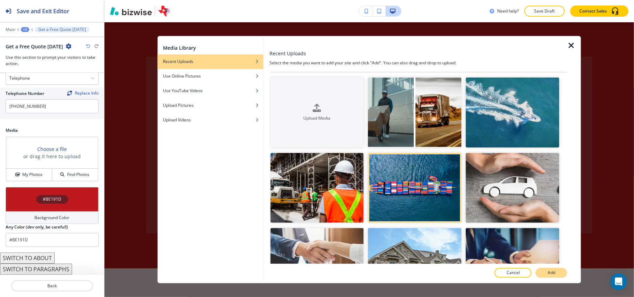
click at [555, 270] on p "Add" at bounding box center [552, 273] width 8 height 6
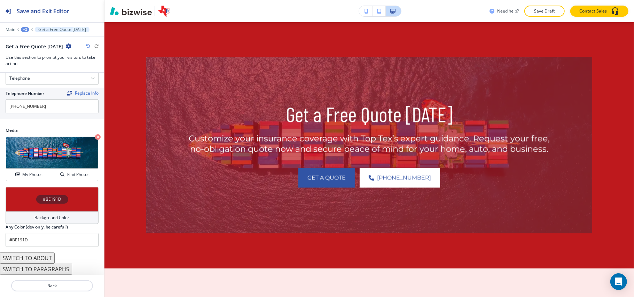
click at [20, 200] on div "#BE191D" at bounding box center [52, 199] width 93 height 24
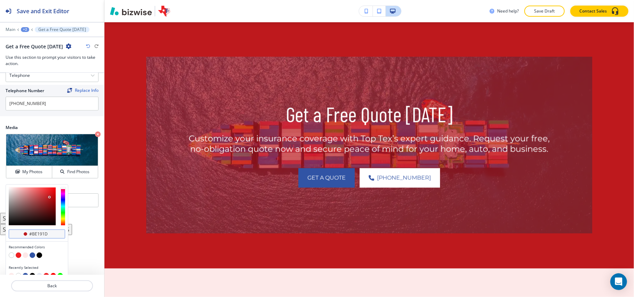
scroll to position [366, 0]
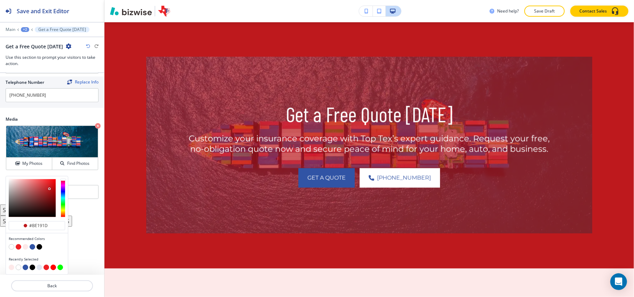
click at [32, 247] on button "button" at bounding box center [33, 248] width 6 height 6
type input "#3154a5"
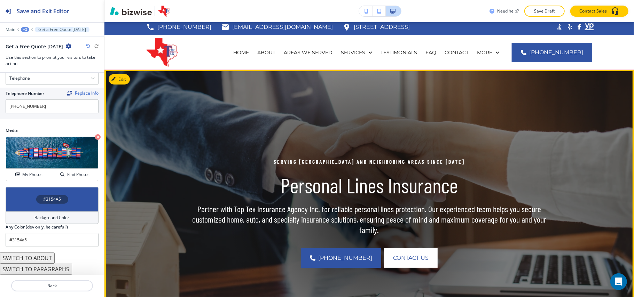
scroll to position [0, 0]
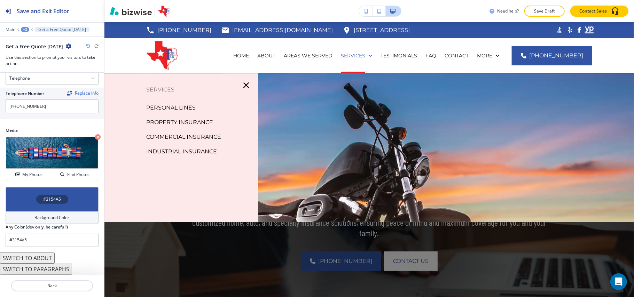
click at [181, 122] on p "PROPERTY INSURANCE" at bounding box center [179, 122] width 67 height 10
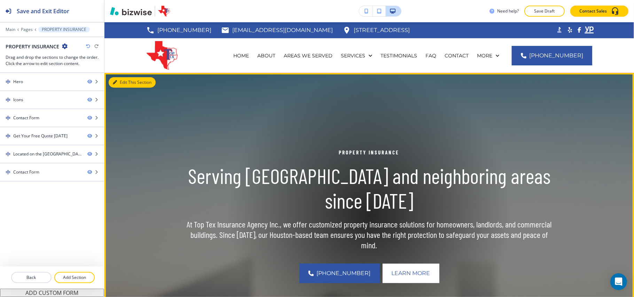
click at [116, 80] on icon "button" at bounding box center [115, 82] width 4 height 4
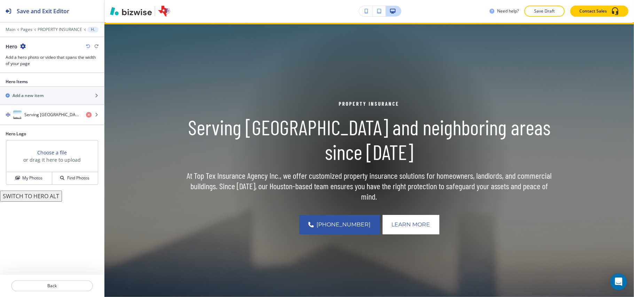
scroll to position [51, 0]
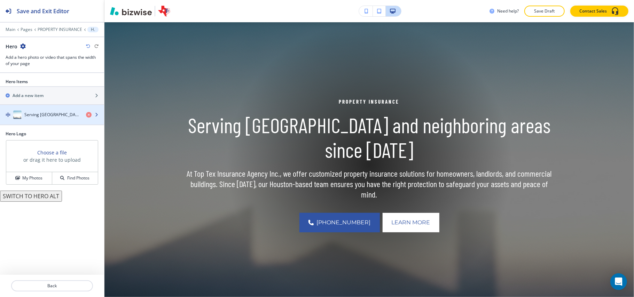
click at [52, 116] on h4 "Serving [GEOGRAPHIC_DATA] and neighboring areas since [DATE]" at bounding box center [52, 115] width 56 height 6
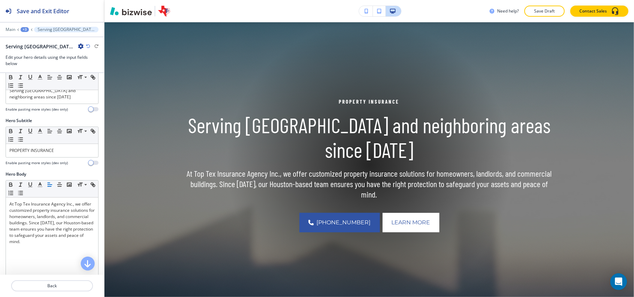
scroll to position [93, 0]
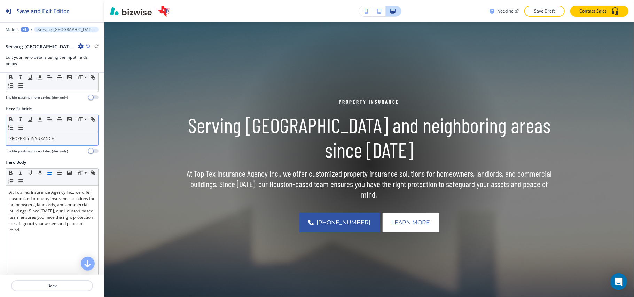
click at [80, 142] on p "PROPERTY INSURANCE" at bounding box center [51, 139] width 85 height 6
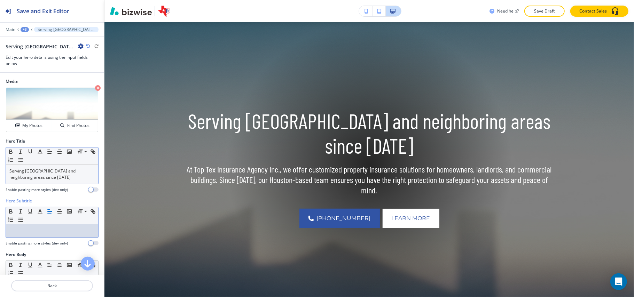
scroll to position [0, 0]
click at [53, 179] on p "Serving [GEOGRAPHIC_DATA] and neighboring areas since [DATE]" at bounding box center [51, 175] width 85 height 13
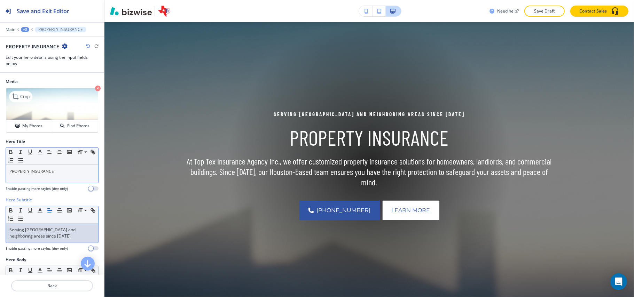
click at [95, 87] on icon "button" at bounding box center [98, 89] width 6 height 6
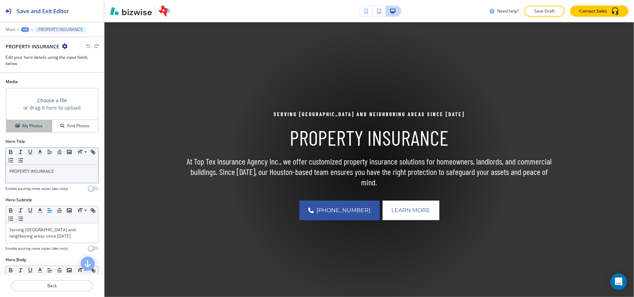
click at [38, 130] on button "My Photos" at bounding box center [29, 126] width 46 height 12
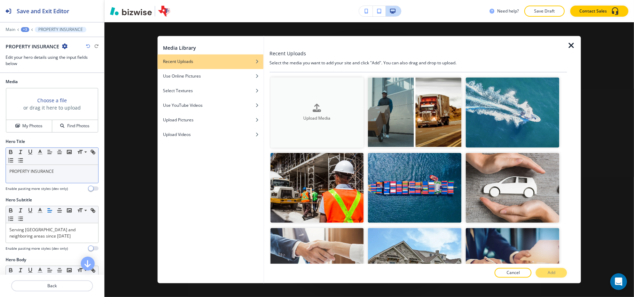
click at [322, 104] on div "Upload Media" at bounding box center [317, 113] width 94 height 18
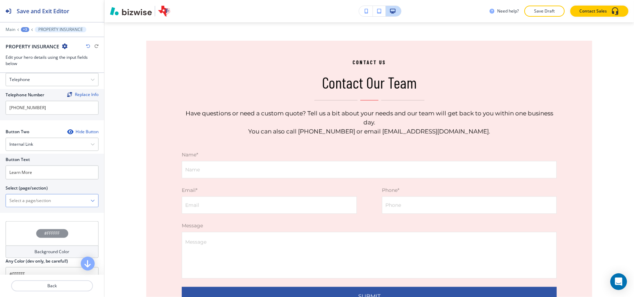
scroll to position [325, 0]
click at [53, 204] on \(page\/section\) "Manual Input" at bounding box center [48, 200] width 85 height 12
type \(page\/section\) "CONTACT US"
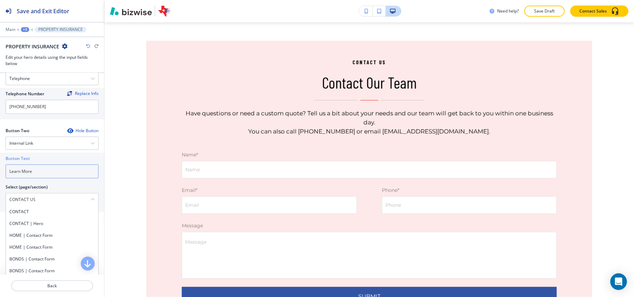
drag, startPoint x: 42, startPoint y: 176, endPoint x: 0, endPoint y: 173, distance: 42.3
click at [0, 173] on div "Button Text Learn More Select (page/section) CONTACT US CONTACT CONTACT | Hero …" at bounding box center [52, 182] width 104 height 59
paste input "CONTACT US"
type input "CONTACT US"
drag, startPoint x: 40, startPoint y: 213, endPoint x: 61, endPoint y: 187, distance: 33.2
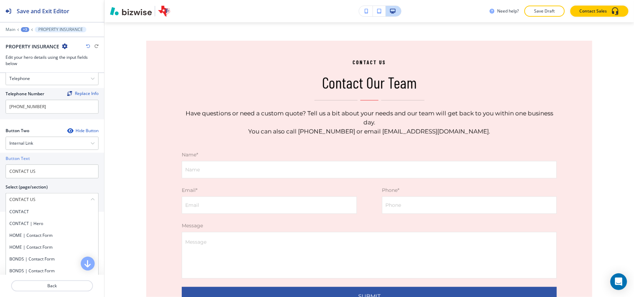
click at [41, 213] on h4 "CONTACT" at bounding box center [51, 212] width 85 height 6
type \(page\/section\) "CONTACT"
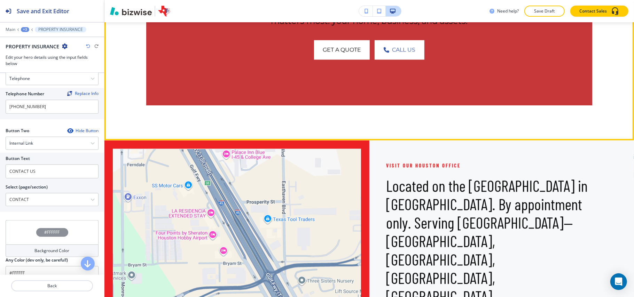
scroll to position [1005, 0]
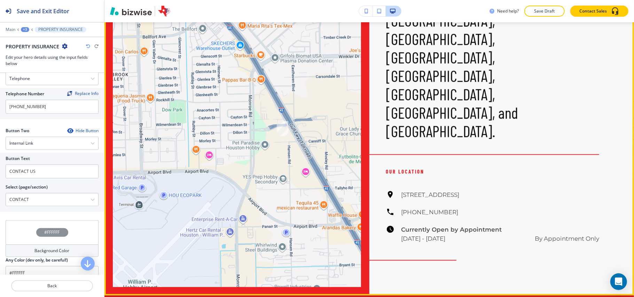
scroll to position [1188, 0]
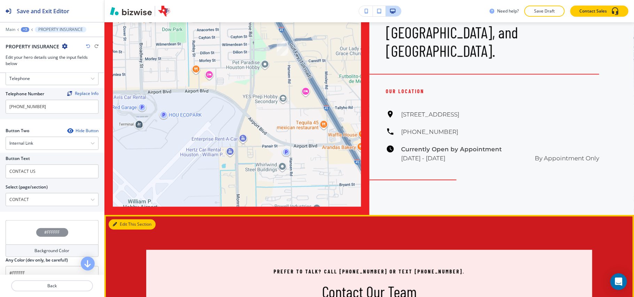
click at [123, 219] on button "Edit This Section" at bounding box center [132, 224] width 47 height 10
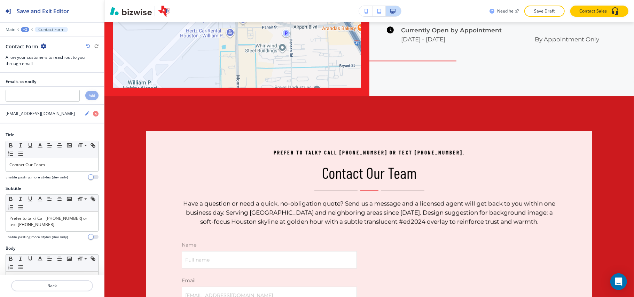
scroll to position [1309, 0]
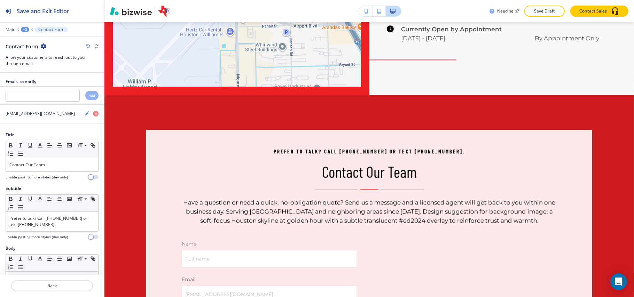
click at [45, 47] on icon "button" at bounding box center [44, 47] width 6 height 6
click at [65, 82] on p "Delete Section" at bounding box center [63, 83] width 36 height 6
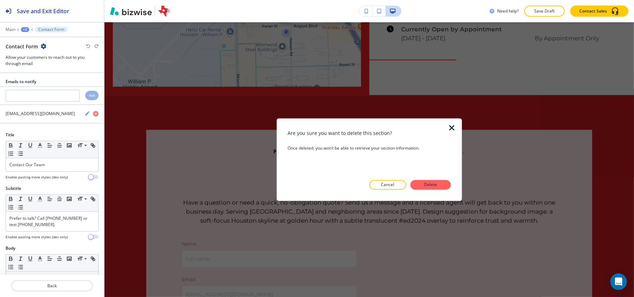
click at [421, 177] on div "Are you sure you want to delete this section? Once deleted, you won’t be able t…" at bounding box center [369, 160] width 163 height 60
click at [424, 183] on p "Delete" at bounding box center [431, 185] width 17 height 6
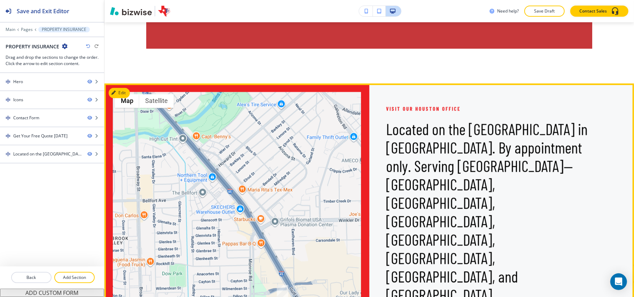
scroll to position [891, 0]
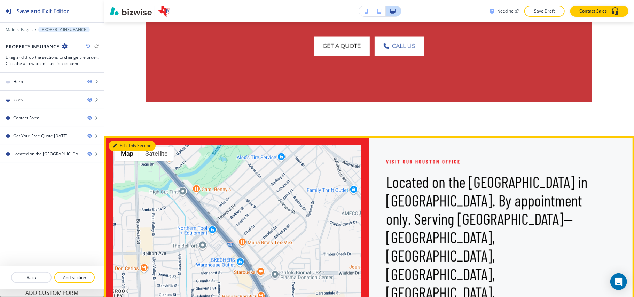
click at [120, 146] on button "Edit This Section" at bounding box center [132, 146] width 47 height 10
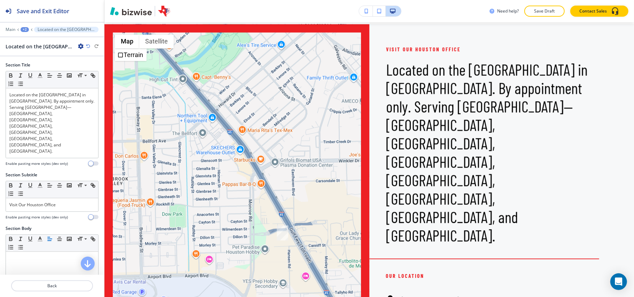
scroll to position [1006, 0]
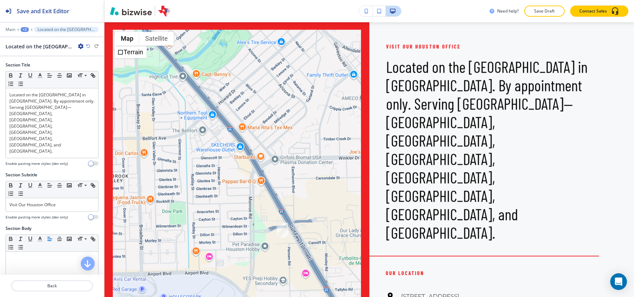
click at [81, 45] on icon "button" at bounding box center [81, 47] width 6 height 6
click at [90, 84] on p "Delete Section" at bounding box center [101, 83] width 36 height 6
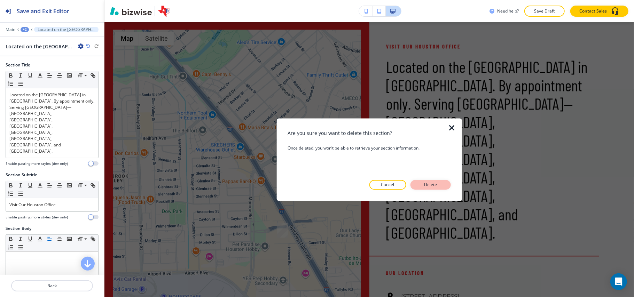
click at [441, 183] on button "Delete" at bounding box center [431, 185] width 40 height 10
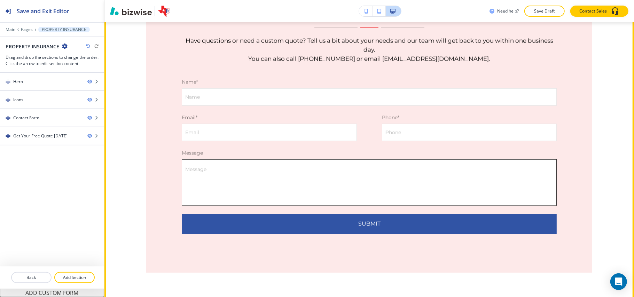
scroll to position [356, 0]
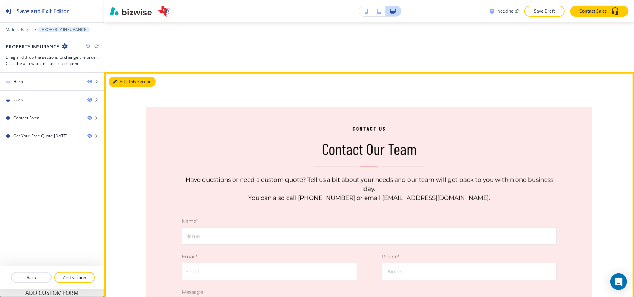
click at [118, 80] on button "Edit This Section" at bounding box center [132, 82] width 47 height 10
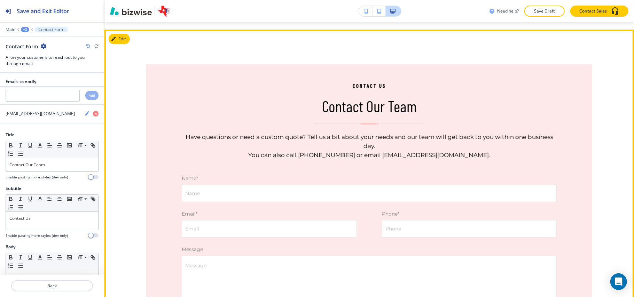
scroll to position [406, 0]
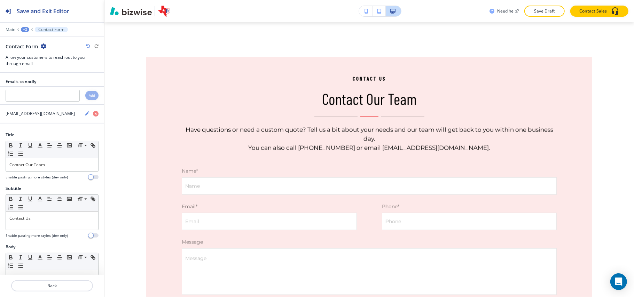
click at [42, 44] on icon "button" at bounding box center [44, 47] width 6 height 6
click at [54, 79] on button "Delete Section" at bounding box center [62, 83] width 45 height 13
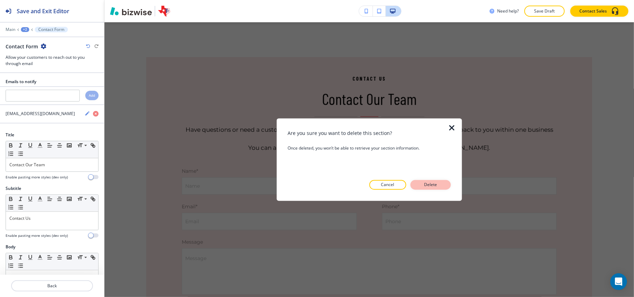
click at [428, 183] on p "Delete" at bounding box center [431, 185] width 17 height 6
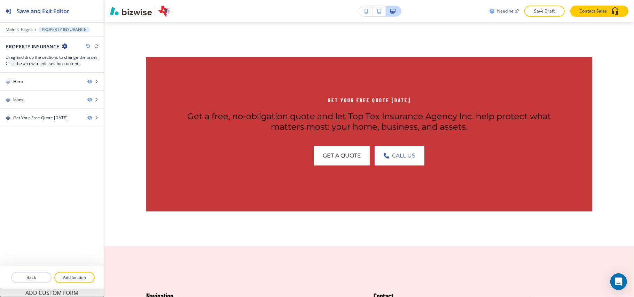
scroll to position [267, 0]
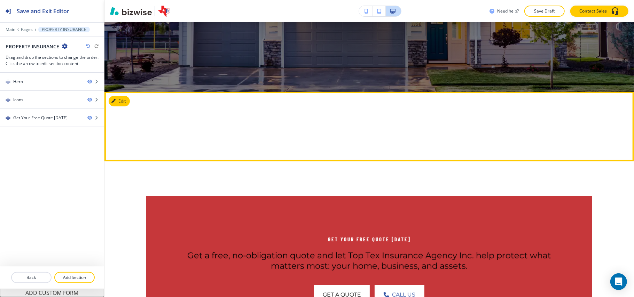
click at [130, 99] on div at bounding box center [369, 127] width 530 height 70
click at [119, 99] on button "Edit This Section" at bounding box center [132, 101] width 47 height 10
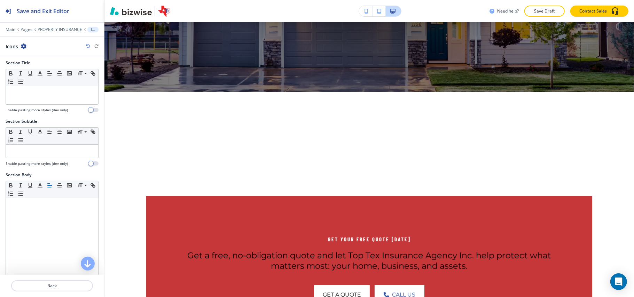
scroll to position [0, 0]
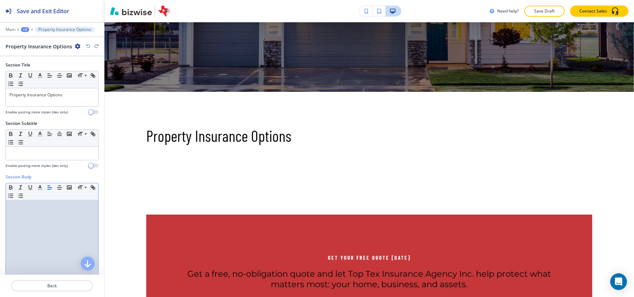
drag, startPoint x: 0, startPoint y: 250, endPoint x: 31, endPoint y: 259, distance: 32.7
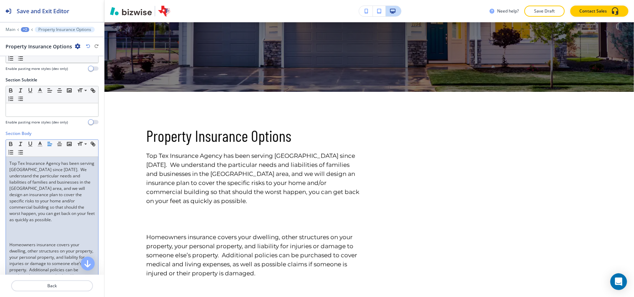
scroll to position [93, 0]
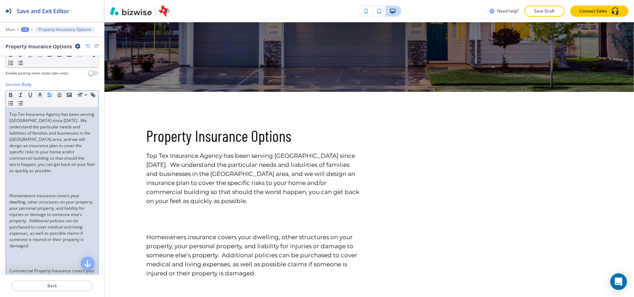
click at [41, 180] on p at bounding box center [51, 177] width 85 height 6
click at [31, 190] on p at bounding box center [51, 190] width 85 height 6
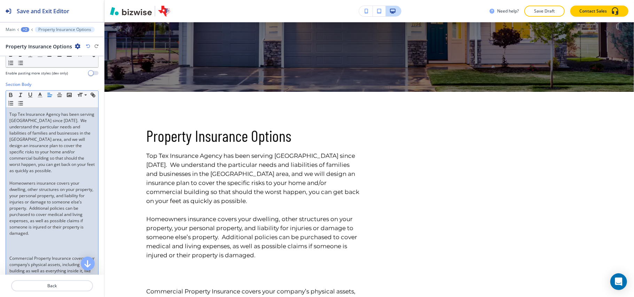
click at [29, 252] on p at bounding box center [51, 252] width 85 height 6
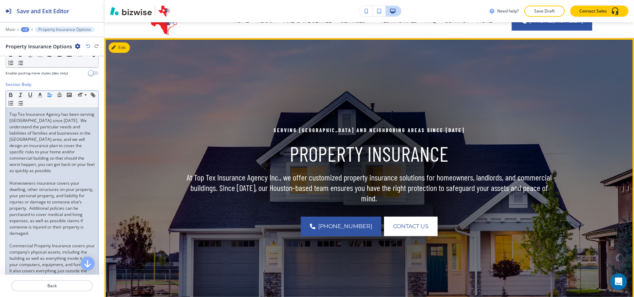
scroll to position [0, 0]
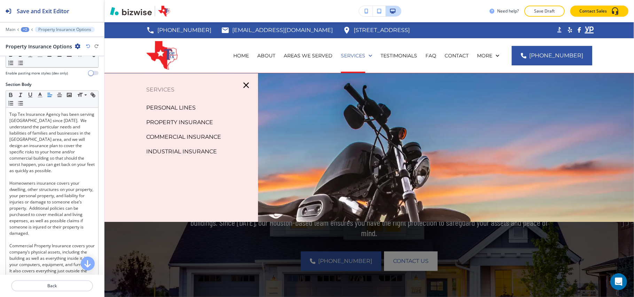
click at [178, 107] on p "PERSONAL LINES" at bounding box center [170, 108] width 49 height 10
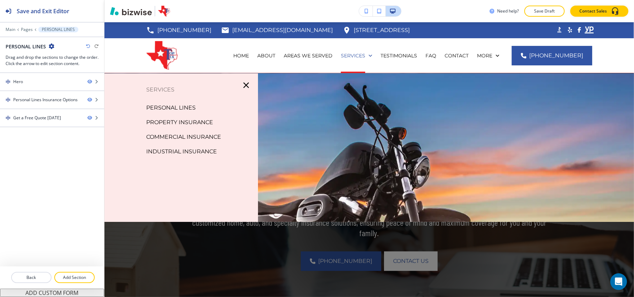
click at [198, 120] on p "PROPERTY INSURANCE" at bounding box center [179, 122] width 67 height 10
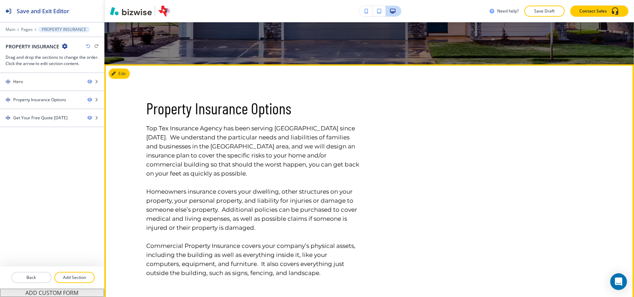
scroll to position [279, 0]
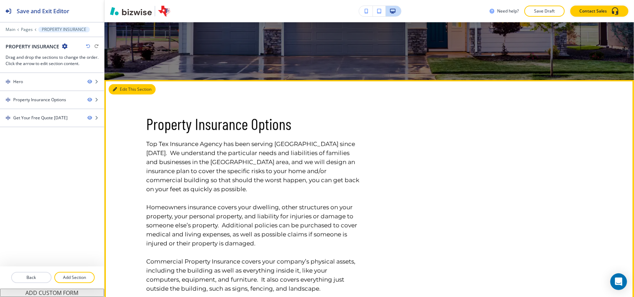
click at [117, 92] on button "Edit This Section" at bounding box center [132, 89] width 47 height 10
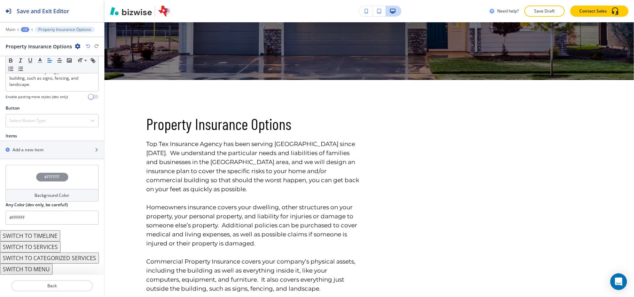
scroll to position [303, 0]
click at [33, 153] on div "button" at bounding box center [52, 156] width 104 height 6
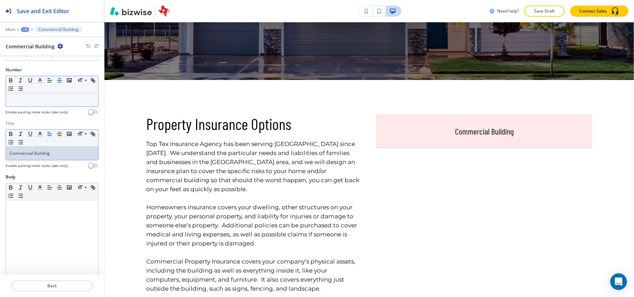
scroll to position [0, 0]
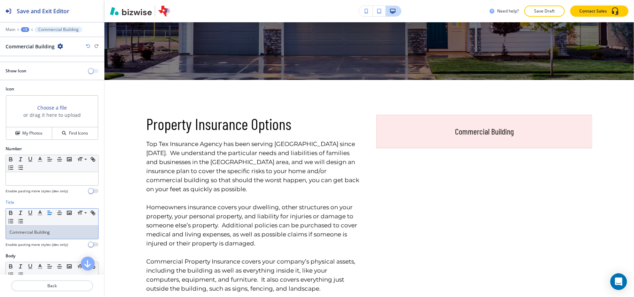
click at [88, 70] on span "button" at bounding box center [91, 71] width 6 height 6
click at [29, 132] on h4 "My Photos" at bounding box center [32, 133] width 20 height 6
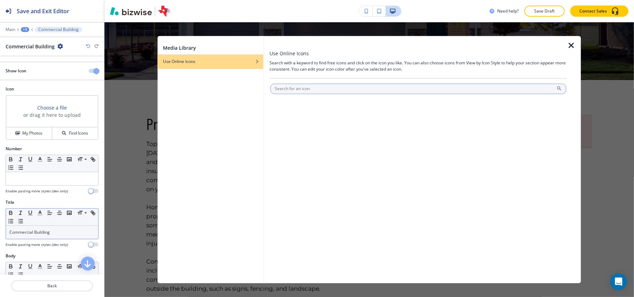
click at [324, 90] on input "text" at bounding box center [418, 89] width 296 height 10
type input "Commercial Building"
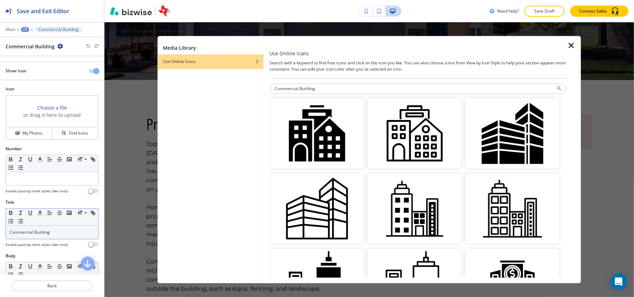
scroll to position [93, 0]
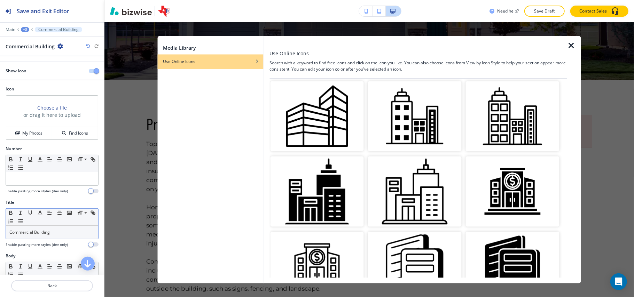
click at [325, 125] on img "button" at bounding box center [317, 116] width 94 height 70
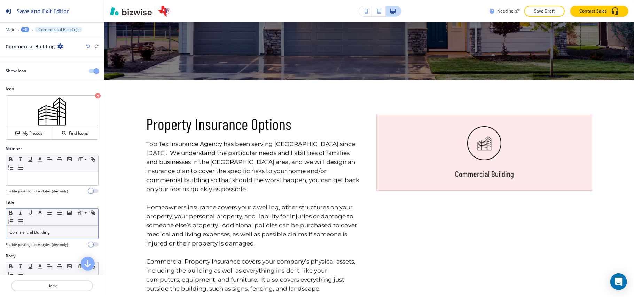
scroll to position [0, 0]
drag, startPoint x: 74, startPoint y: 231, endPoint x: 0, endPoint y: 226, distance: 74.0
click at [0, 226] on div "Title Small Normal Large Huge Commercial Building Enable pasting more styles (d…" at bounding box center [52, 227] width 104 height 54
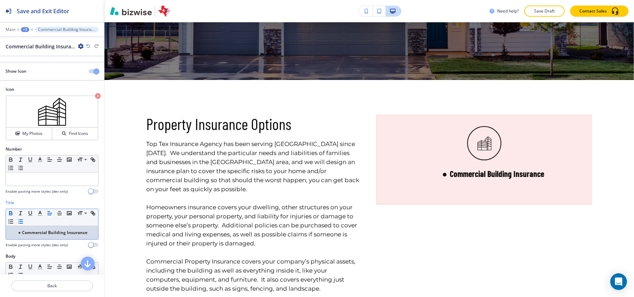
click at [30, 235] on strong "Commercial Building Insurance" at bounding box center [54, 233] width 65 height 6
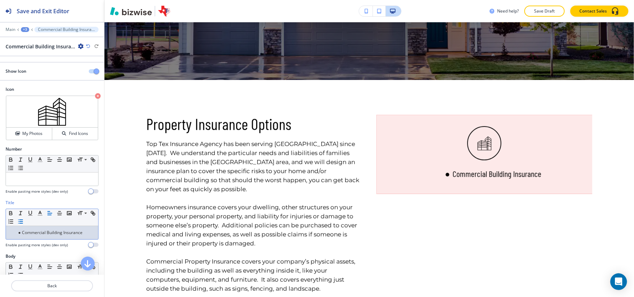
click at [35, 233] on li "Commercial Building Insurance" at bounding box center [55, 233] width 79 height 6
click at [23, 220] on line "button" at bounding box center [21, 220] width 3 height 0
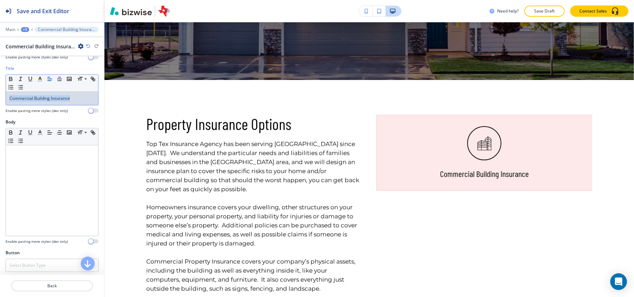
scroll to position [139, 0]
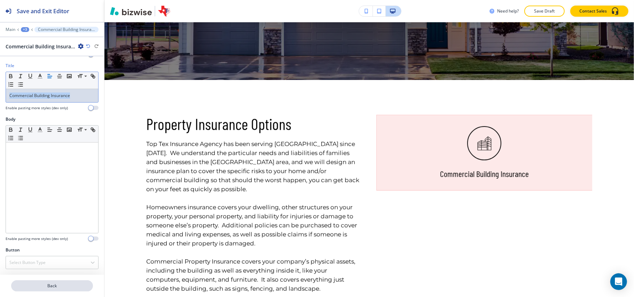
click at [56, 284] on p "Back" at bounding box center [52, 286] width 80 height 6
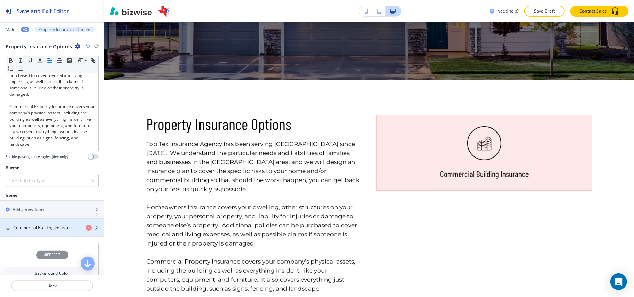
scroll to position [321, 0]
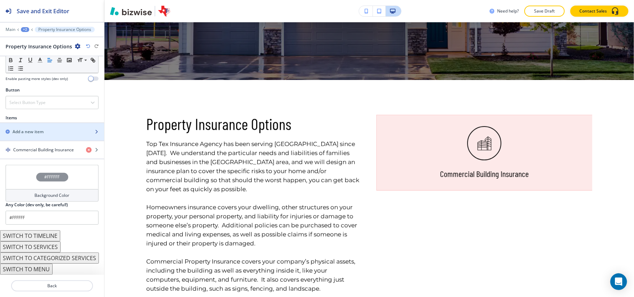
click at [32, 129] on h2 "Add a new item" at bounding box center [28, 132] width 31 height 6
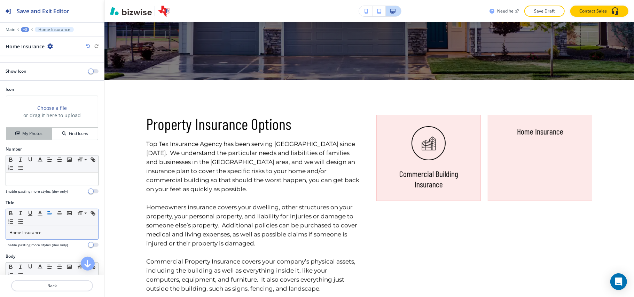
click at [15, 134] on icon "button" at bounding box center [17, 134] width 4 height 4
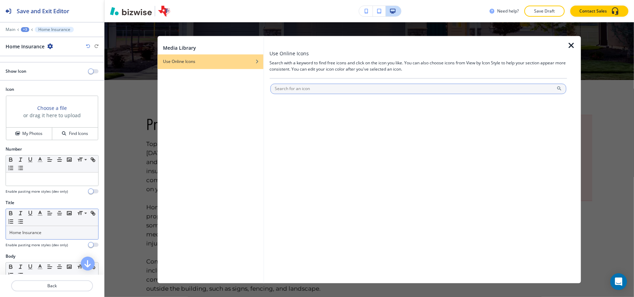
drag, startPoint x: 324, startPoint y: 83, endPoint x: 296, endPoint y: 87, distance: 27.8
paste input "Home Insurance"
type input "Home Insurance"
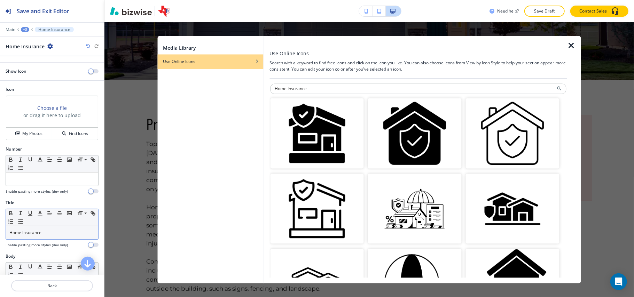
click at [312, 197] on img "button" at bounding box center [317, 209] width 94 height 70
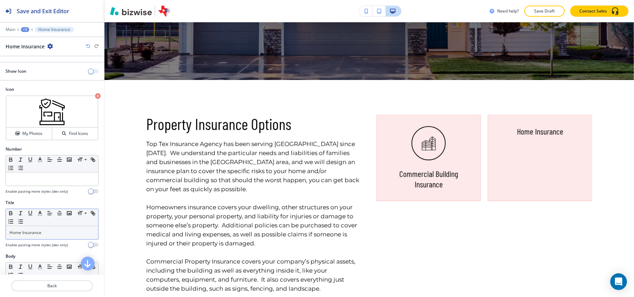
click at [91, 72] on button "button" at bounding box center [94, 71] width 10 height 4
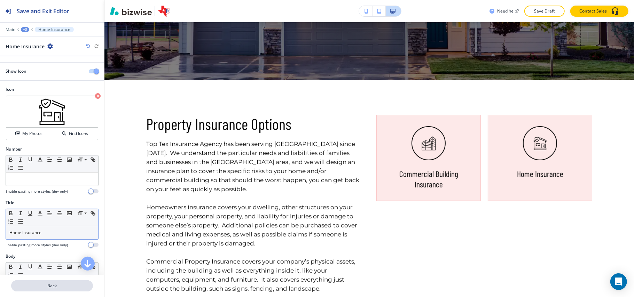
click at [47, 287] on p "Back" at bounding box center [52, 286] width 80 height 6
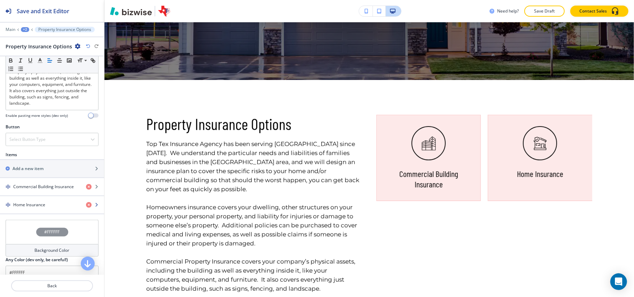
scroll to position [279, 0]
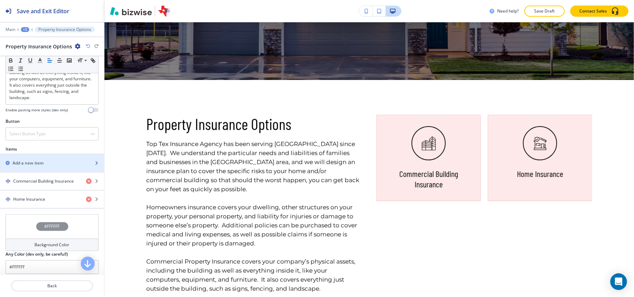
click at [38, 166] on h2 "Add a new item" at bounding box center [28, 163] width 31 height 6
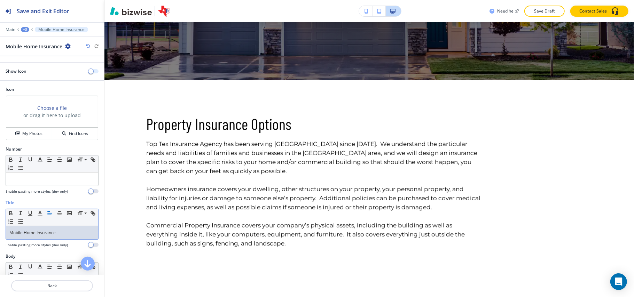
click at [88, 70] on span "button" at bounding box center [91, 72] width 6 height 6
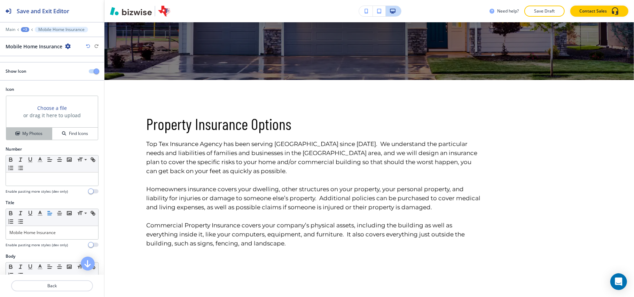
click at [28, 140] on button "My Photos" at bounding box center [29, 134] width 46 height 12
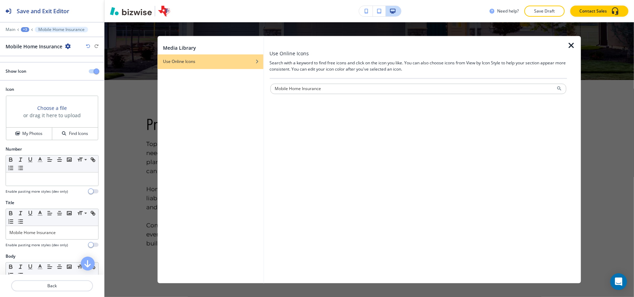
type input "Mobile Home Insurance"
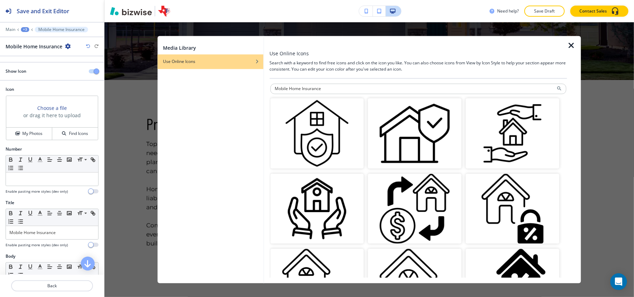
click at [335, 155] on img "button" at bounding box center [317, 134] width 94 height 70
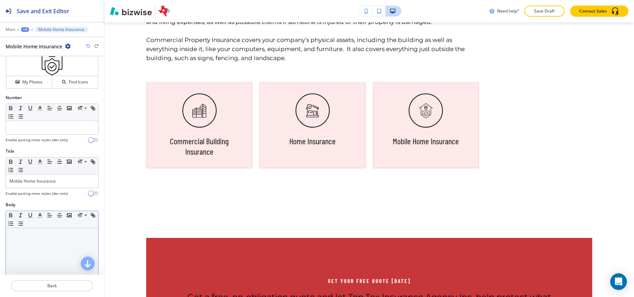
scroll to position [139, 0]
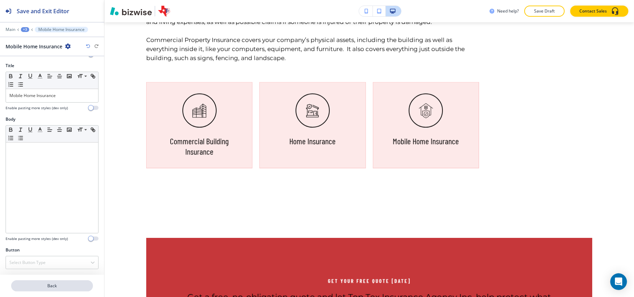
click at [56, 287] on p "Back" at bounding box center [52, 286] width 80 height 6
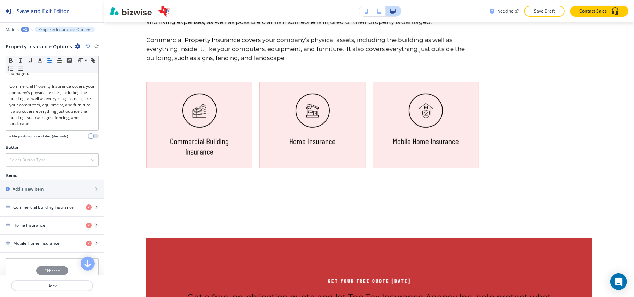
scroll to position [325, 0]
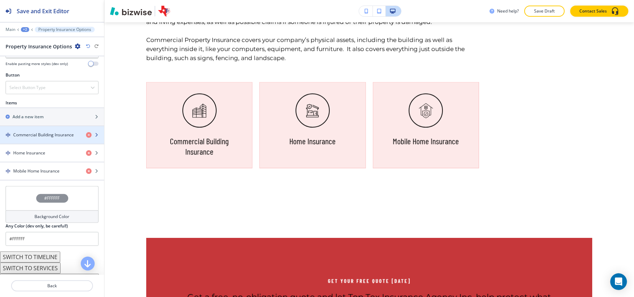
click at [32, 132] on div "button" at bounding box center [52, 129] width 104 height 6
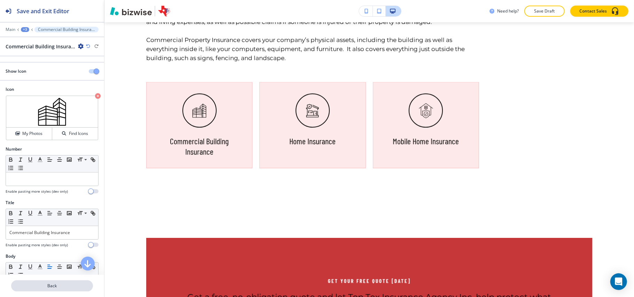
click at [59, 290] on button "Back" at bounding box center [52, 286] width 82 height 11
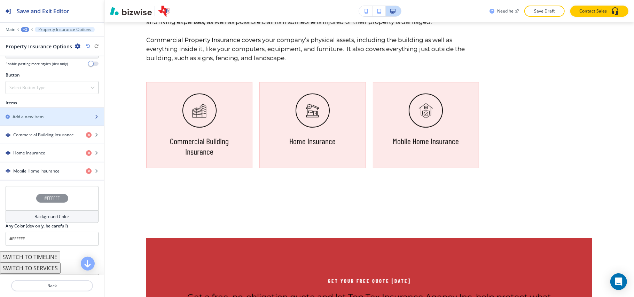
click at [43, 114] on div "button" at bounding box center [52, 111] width 104 height 6
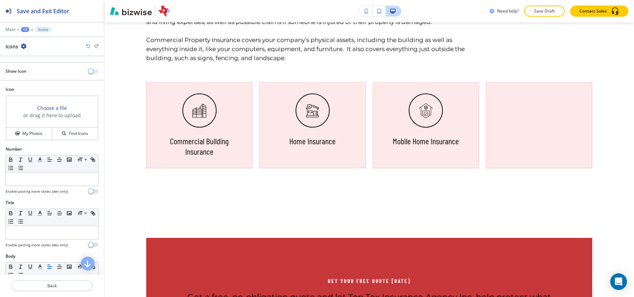
click at [90, 72] on button "button" at bounding box center [94, 71] width 10 height 4
click at [28, 135] on h4 "My Photos" at bounding box center [32, 134] width 20 height 6
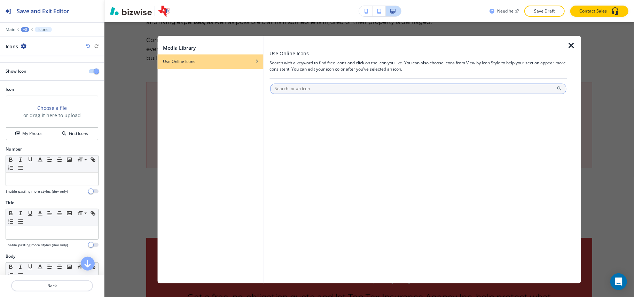
click at [309, 92] on input "text" at bounding box center [418, 89] width 296 height 10
type input "Condo Insurance"
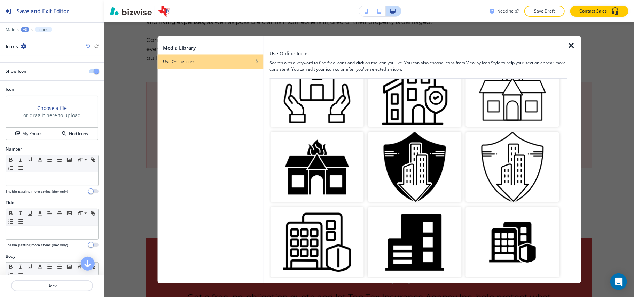
scroll to position [0, 0]
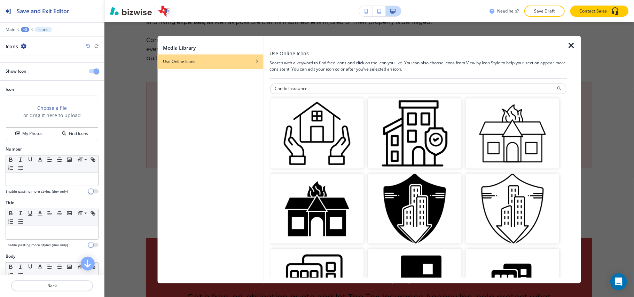
click at [421, 147] on img "button" at bounding box center [415, 134] width 94 height 70
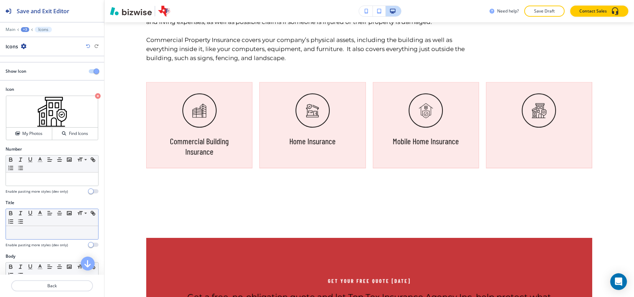
click at [38, 236] on p at bounding box center [51, 233] width 85 height 6
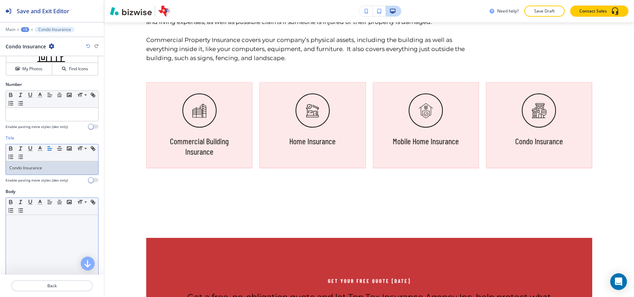
scroll to position [140, 0]
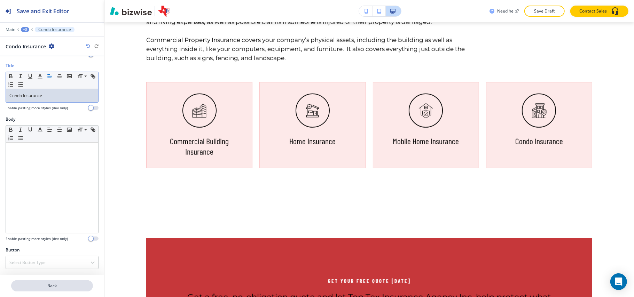
click at [46, 287] on p "Back" at bounding box center [52, 286] width 80 height 6
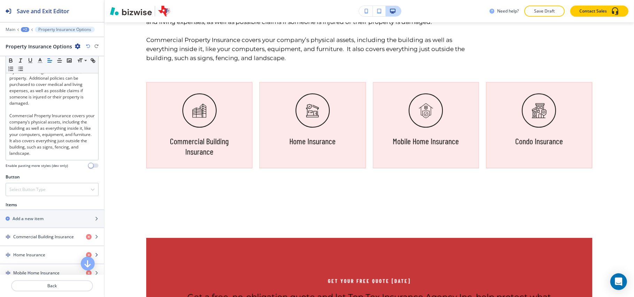
scroll to position [279, 0]
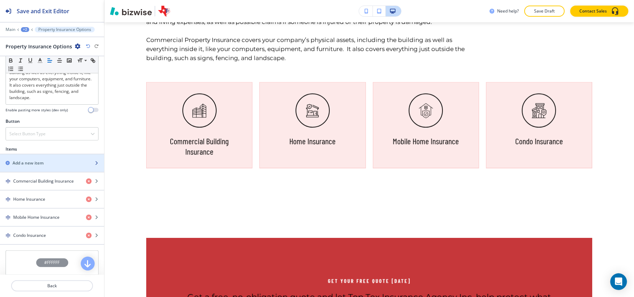
click at [33, 172] on div "button" at bounding box center [52, 169] width 104 height 6
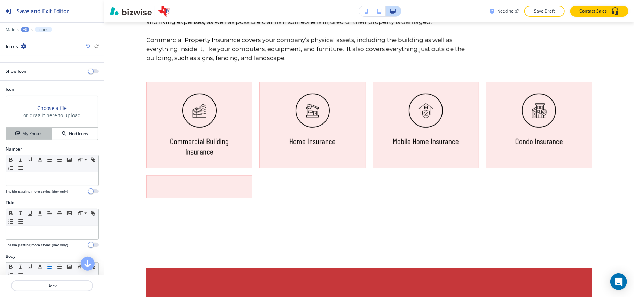
click at [22, 134] on h4 "My Photos" at bounding box center [32, 134] width 20 height 6
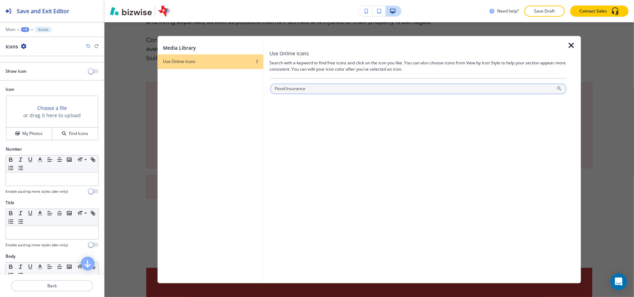
type input "Flood Insurance"
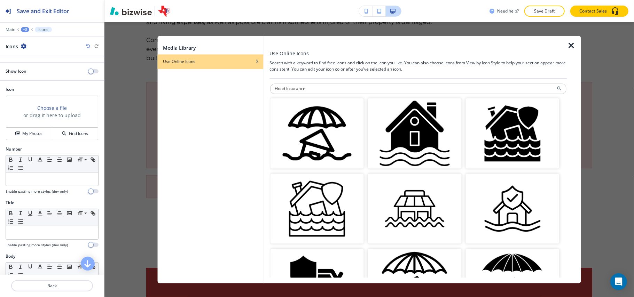
click at [322, 144] on img "button" at bounding box center [317, 134] width 94 height 70
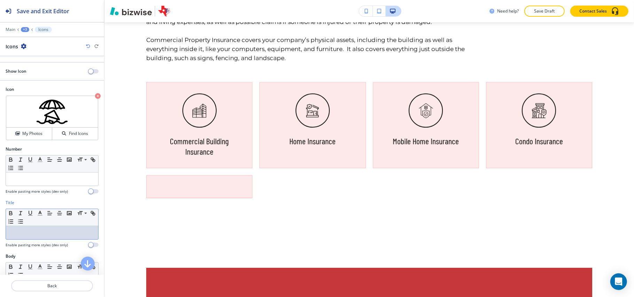
click at [28, 233] on p at bounding box center [51, 233] width 85 height 6
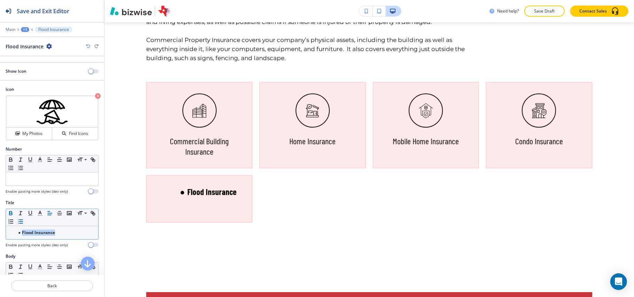
click at [24, 222] on icon "button" at bounding box center [20, 222] width 6 height 6
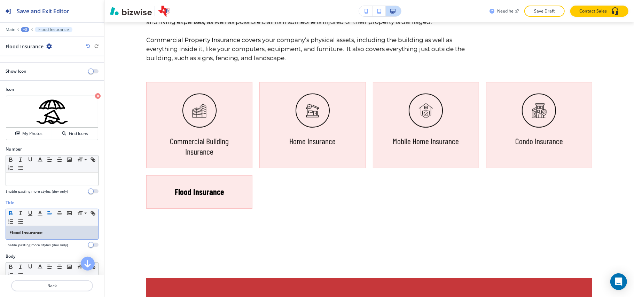
click at [8, 215] on icon "button" at bounding box center [11, 213] width 6 height 6
click at [89, 70] on button "button" at bounding box center [94, 71] width 10 height 4
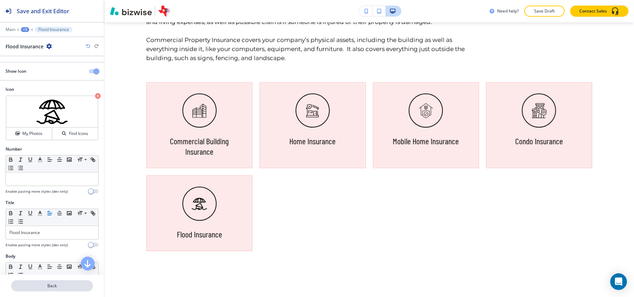
click at [47, 286] on p "Back" at bounding box center [52, 286] width 80 height 6
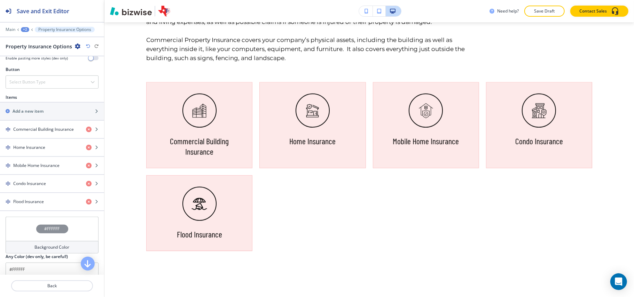
scroll to position [394, 0]
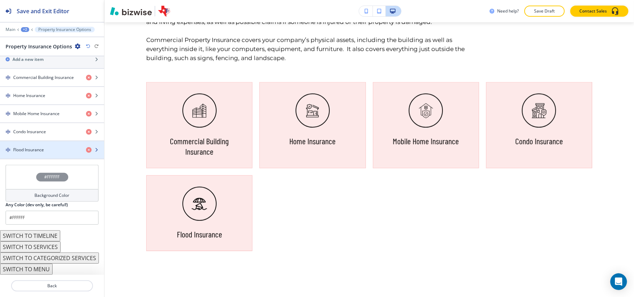
click at [32, 148] on h4 "Flood Insurance" at bounding box center [28, 150] width 31 height 6
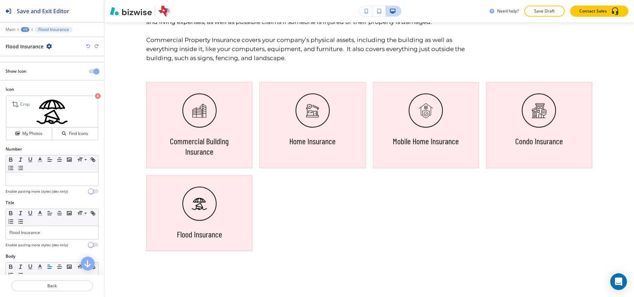
click at [95, 97] on icon "button" at bounding box center [98, 96] width 6 height 6
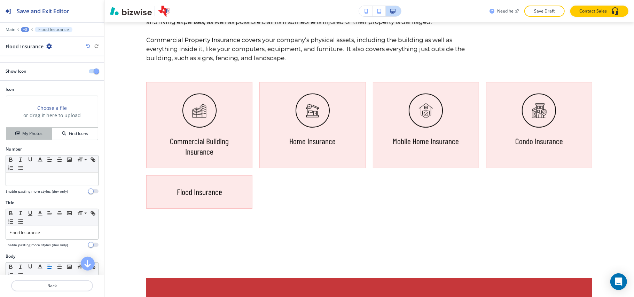
click at [35, 132] on h4 "My Photos" at bounding box center [32, 134] width 20 height 6
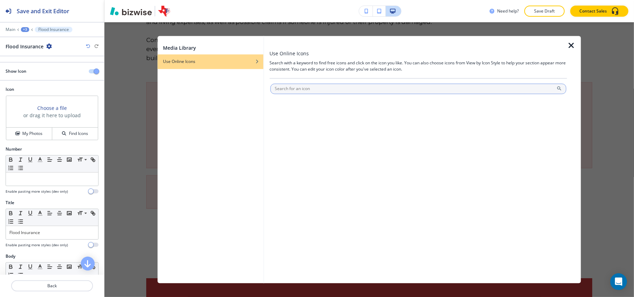
click at [315, 90] on input "text" at bounding box center [418, 89] width 296 height 10
type input "Flood Insurance"
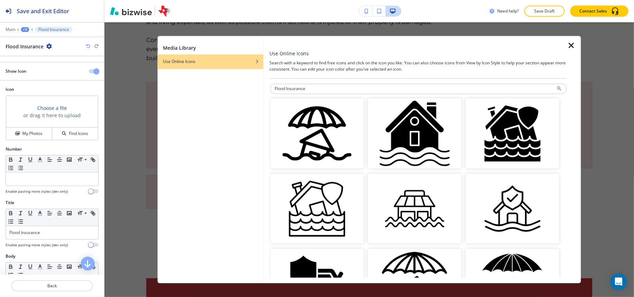
click at [343, 203] on img "button" at bounding box center [317, 209] width 94 height 70
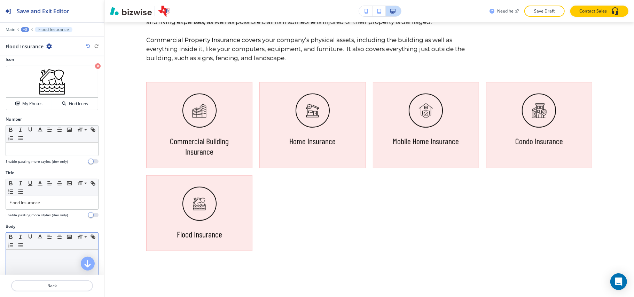
scroll to position [46, 0]
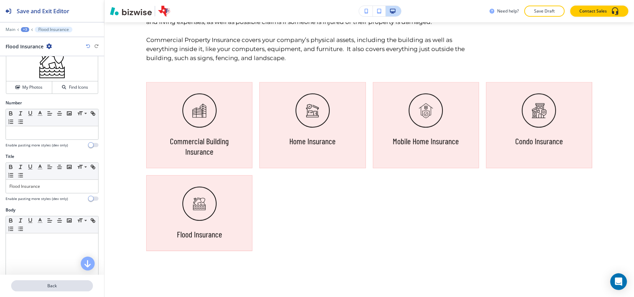
click at [61, 287] on p "Back" at bounding box center [52, 286] width 80 height 6
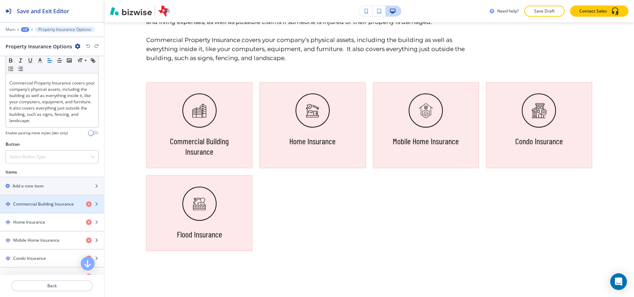
scroll to position [279, 0]
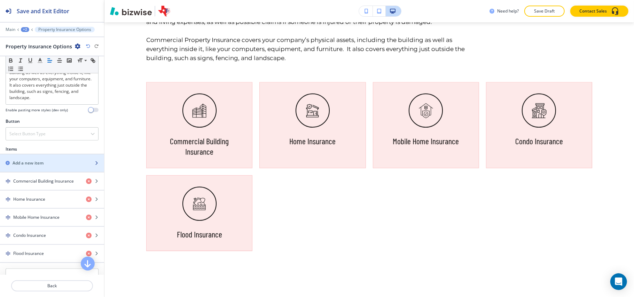
click at [47, 166] on div "Add a new item" at bounding box center [44, 163] width 89 height 6
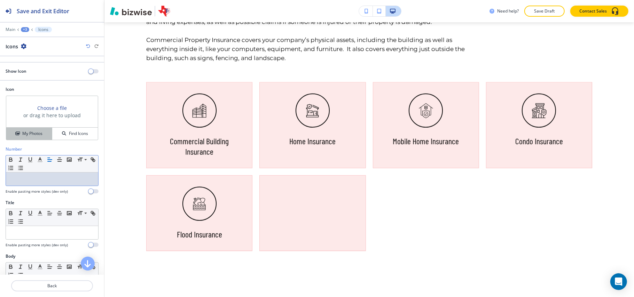
drag, startPoint x: 40, startPoint y: 178, endPoint x: 17, endPoint y: 132, distance: 52.3
click at [16, 131] on button "My Photos" at bounding box center [29, 134] width 46 height 12
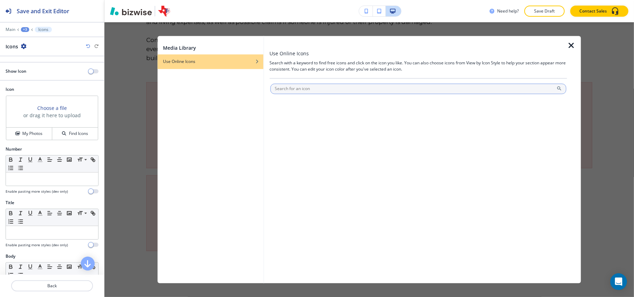
drag, startPoint x: 282, startPoint y: 88, endPoint x: 290, endPoint y: 87, distance: 7.8
click at [290, 87] on input "text" at bounding box center [418, 89] width 296 height 10
type input "Personal Umbrella"
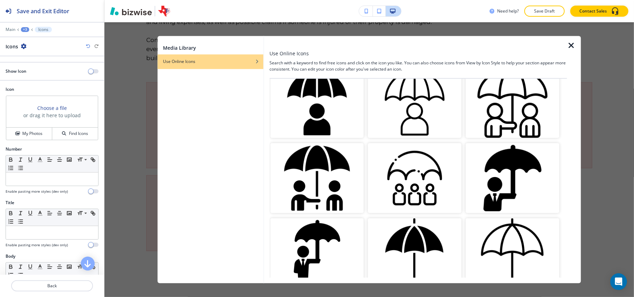
scroll to position [46, 0]
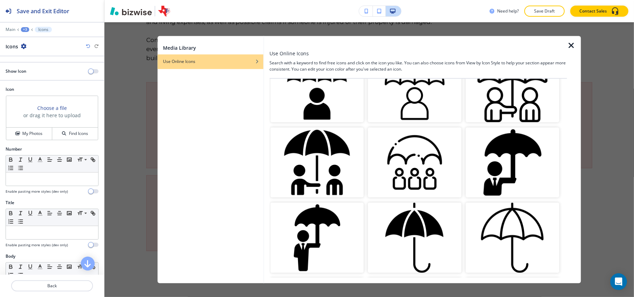
click at [495, 219] on img "button" at bounding box center [513, 238] width 94 height 70
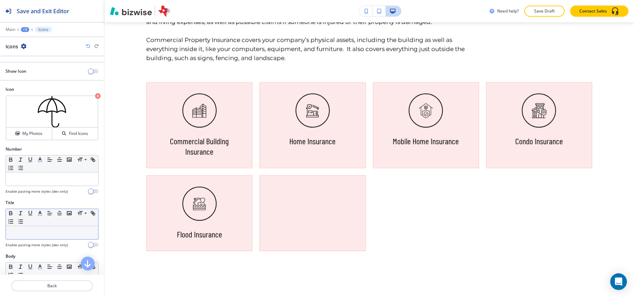
click at [25, 234] on p at bounding box center [51, 233] width 85 height 6
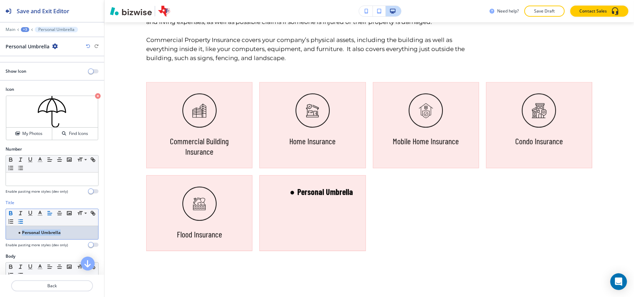
click at [23, 222] on line "button" at bounding box center [21, 222] width 3 height 0
click at [10, 215] on icon "button" at bounding box center [10, 215] width 3 height 2
click at [88, 72] on span "button" at bounding box center [91, 72] width 6 height 6
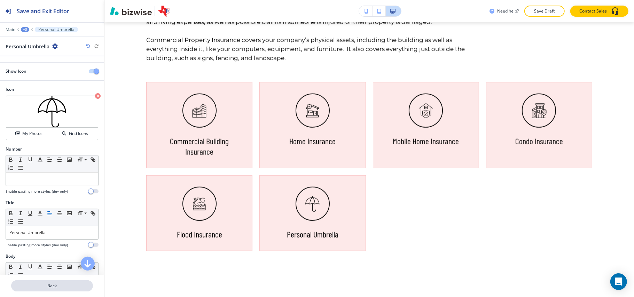
click at [51, 287] on p "Back" at bounding box center [52, 286] width 80 height 6
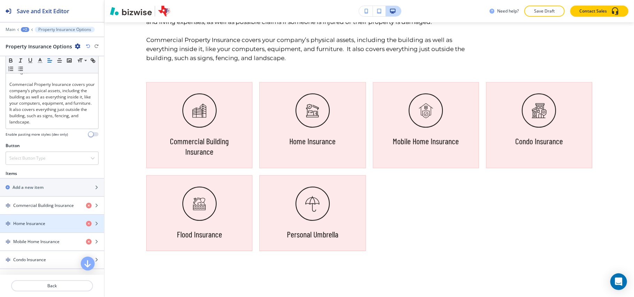
scroll to position [325, 0]
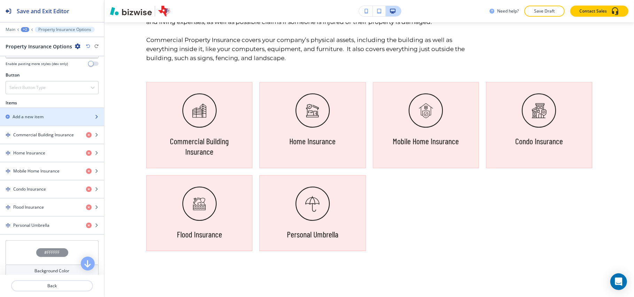
click at [35, 114] on div "button" at bounding box center [52, 111] width 104 height 6
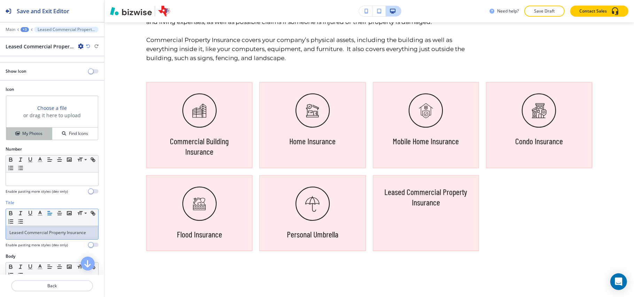
click at [24, 135] on h4 "My Photos" at bounding box center [32, 134] width 20 height 6
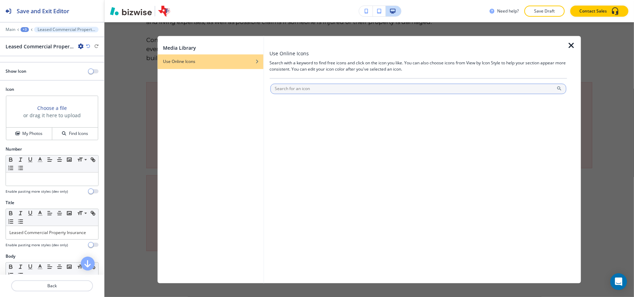
click at [310, 90] on input "text" at bounding box center [418, 89] width 296 height 10
type input "Leased Commercial Property Insurance"
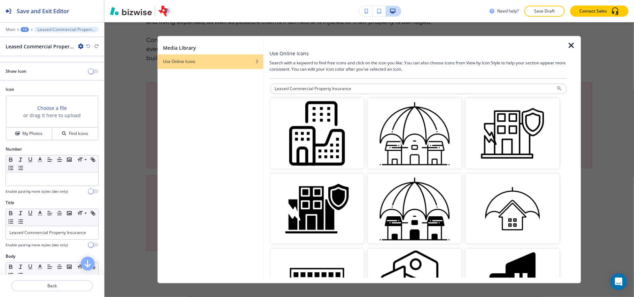
click at [399, 144] on img "button" at bounding box center [415, 134] width 94 height 70
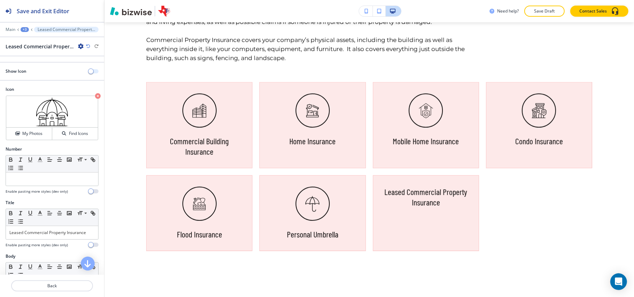
click at [90, 73] on button "button" at bounding box center [94, 71] width 10 height 4
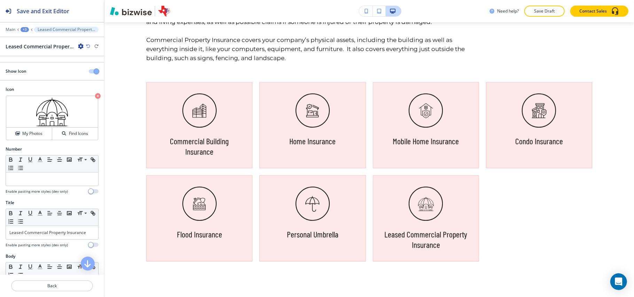
click at [36, 280] on div at bounding box center [52, 278] width 104 height 6
click at [41, 283] on p "Back" at bounding box center [52, 286] width 80 height 6
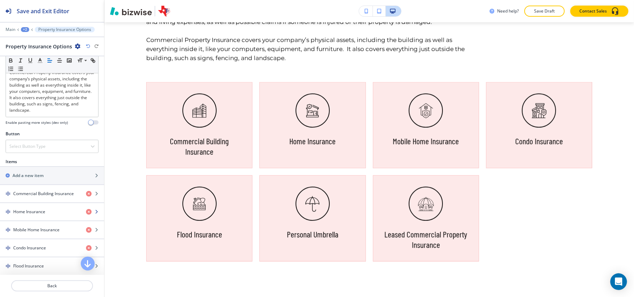
scroll to position [279, 0]
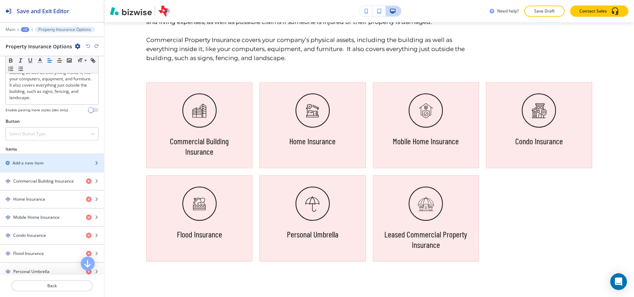
click at [30, 160] on div "button" at bounding box center [52, 158] width 104 height 6
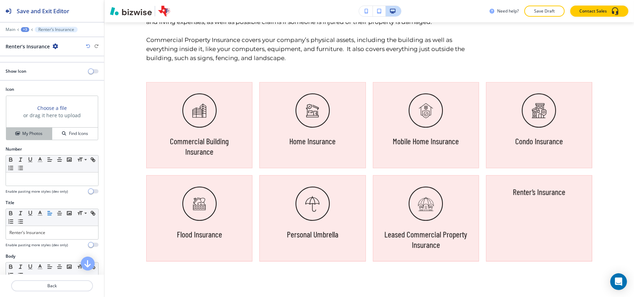
click at [30, 131] on h4 "My Photos" at bounding box center [32, 134] width 20 height 6
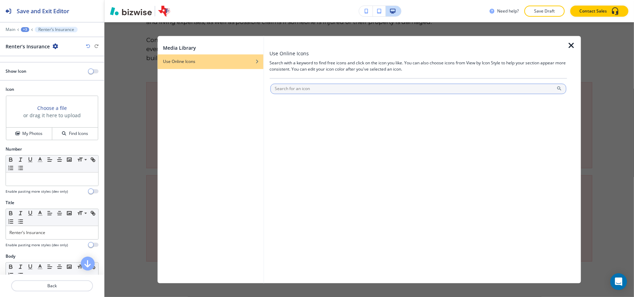
click at [321, 86] on input "text" at bounding box center [418, 89] width 296 height 10
type input "Renter’s Insurance"
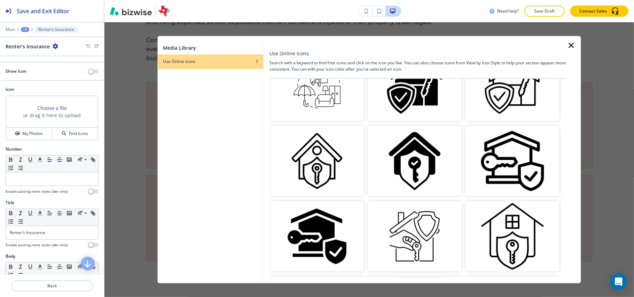
scroll to position [0, 0]
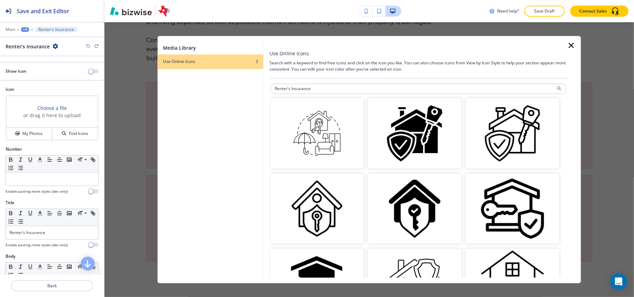
click at [506, 123] on img "button" at bounding box center [513, 134] width 94 height 70
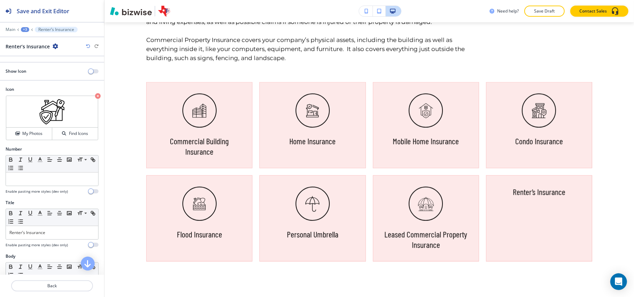
click at [85, 69] on div "Show Icon" at bounding box center [52, 71] width 104 height 6
click at [88, 71] on span "button" at bounding box center [91, 72] width 6 height 6
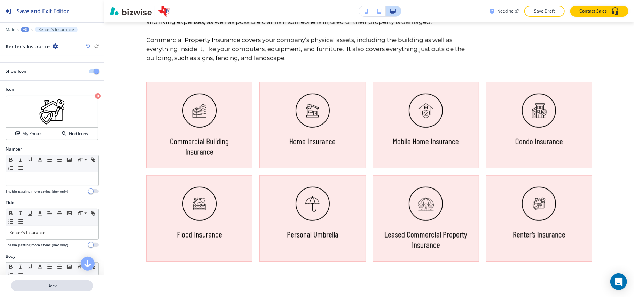
click at [58, 290] on button "Back" at bounding box center [52, 286] width 82 height 11
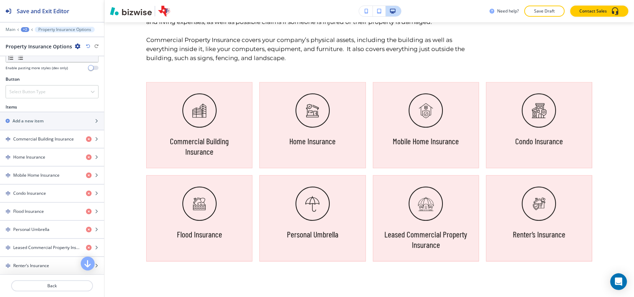
scroll to position [325, 0]
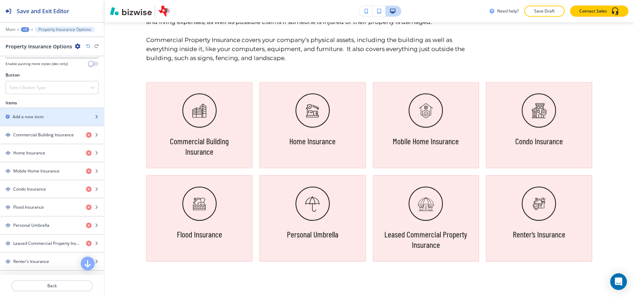
click at [34, 120] on h2 "Add a new item" at bounding box center [28, 117] width 31 height 6
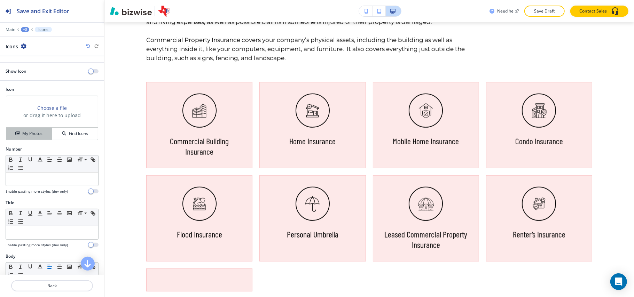
click at [25, 139] on button "My Photos" at bounding box center [29, 134] width 46 height 12
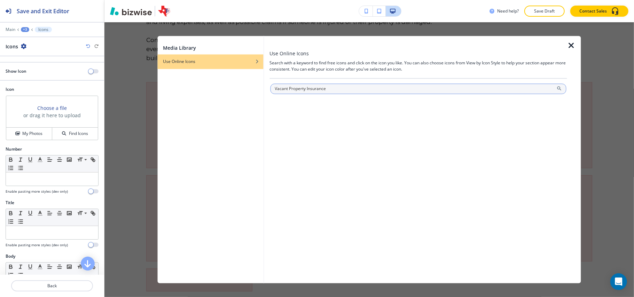
type input "Vacant Property Insurance"
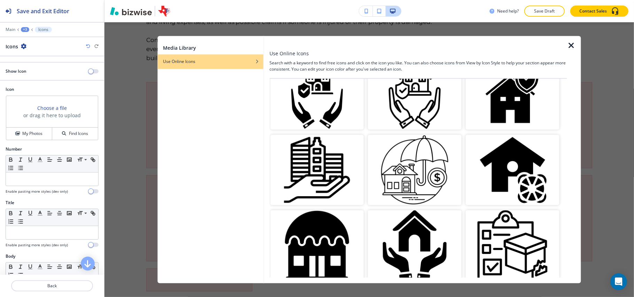
scroll to position [139, 0]
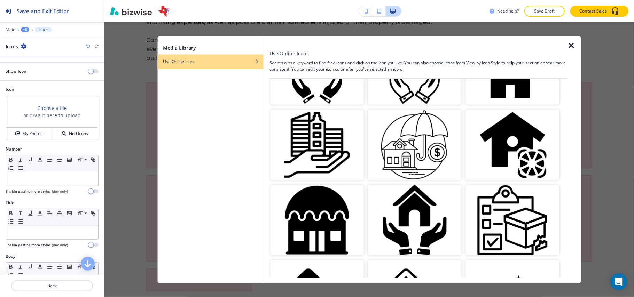
click at [414, 154] on img "button" at bounding box center [415, 145] width 94 height 70
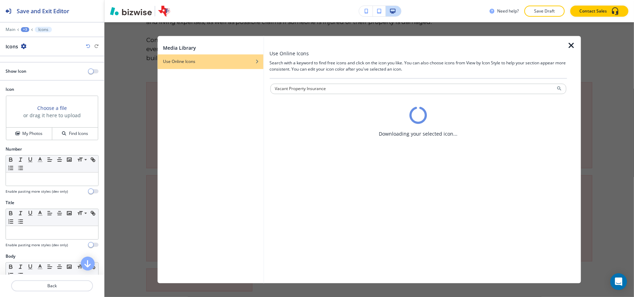
scroll to position [0, 0]
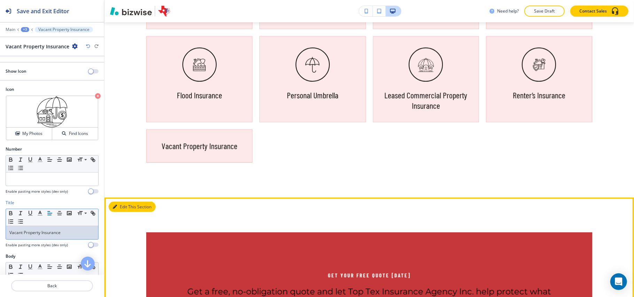
drag, startPoint x: 121, startPoint y: 204, endPoint x: 109, endPoint y: 203, distance: 11.5
click at [121, 203] on button "Edit This Section" at bounding box center [132, 207] width 47 height 10
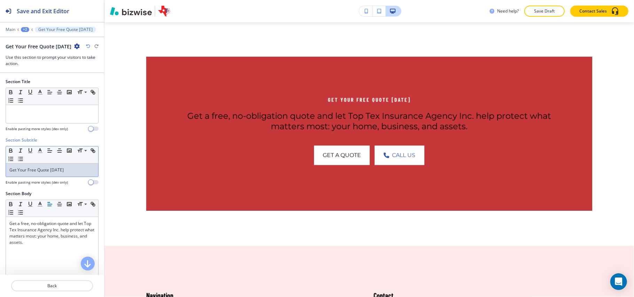
click at [79, 171] on p "Get Your Free Quote [DATE]" at bounding box center [51, 170] width 85 height 6
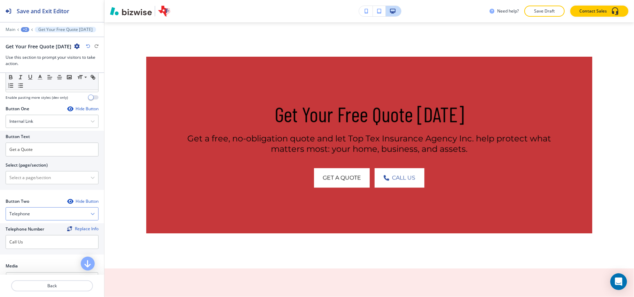
scroll to position [232, 0]
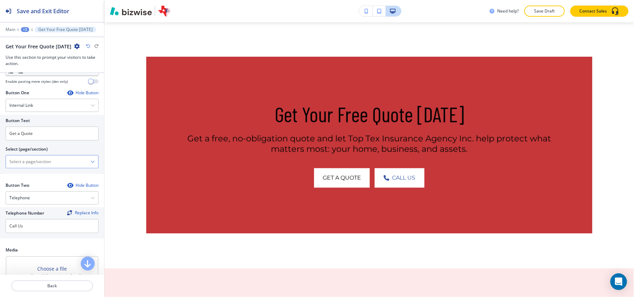
click at [38, 165] on \(page\/section\) "Manual Input" at bounding box center [48, 162] width 85 height 12
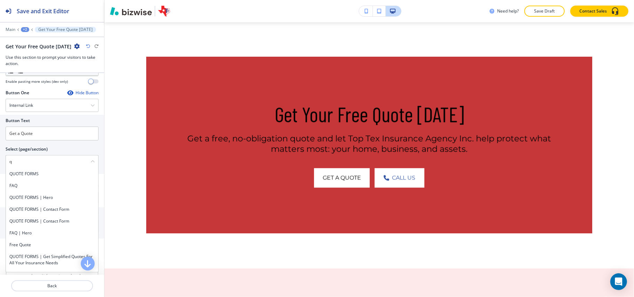
click at [22, 176] on h4 "QUOTE FORMS" at bounding box center [51, 174] width 85 height 6
type \(page\/section\) "QUOTE FORMS"
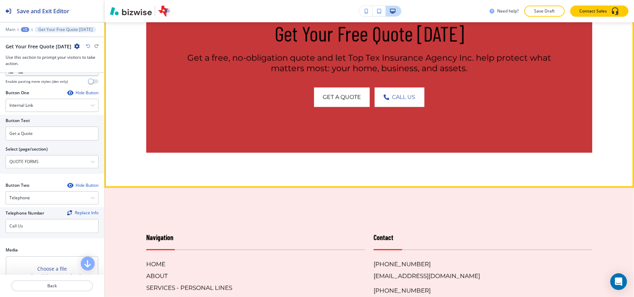
scroll to position [966, 0]
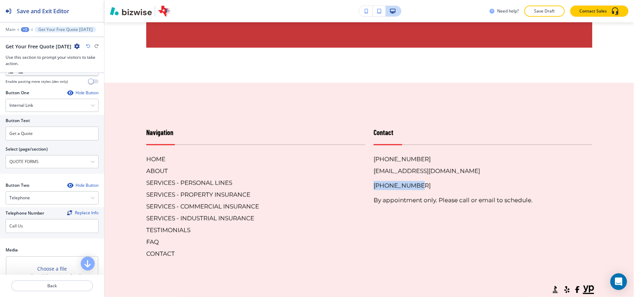
drag, startPoint x: 374, startPoint y: 185, endPoint x: 366, endPoint y: 185, distance: 7.7
click at [366, 185] on div "Contact [PHONE_NUMBER] [EMAIL_ADDRESS][DOMAIN_NAME] [PHONE_NUMBER] By appointme…" at bounding box center [478, 186] width 227 height 145
copy h6 "[PHONE_NUMBER]"
drag, startPoint x: 0, startPoint y: 230, endPoint x: 91, endPoint y: 209, distance: 93.7
click at [0, 229] on div "Telephone Number Replace Info Call Us" at bounding box center [52, 223] width 104 height 31
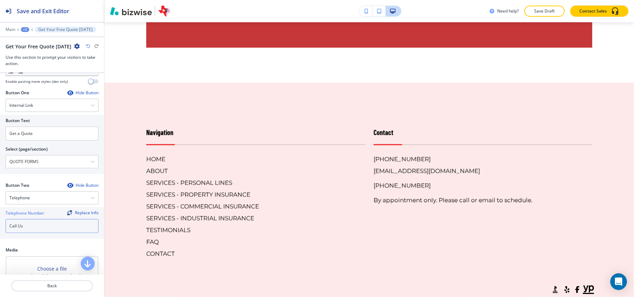
paste input "[PHONE_NUMBER]"
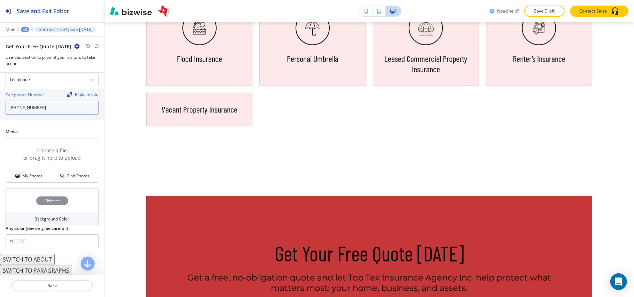
scroll to position [355, 0]
type input "[PHONE_NUMBER]"
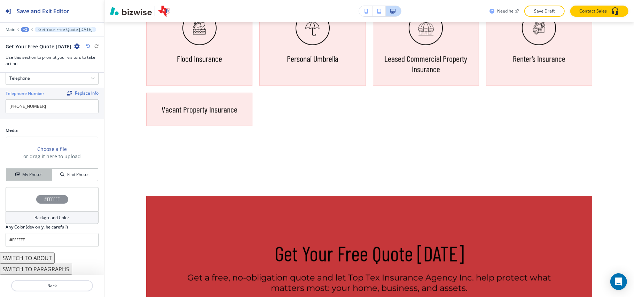
drag, startPoint x: 15, startPoint y: 182, endPoint x: 24, endPoint y: 178, distance: 10.0
click at [16, 182] on div "Media Choose a file or drag it here to upload My Photos Find Photos" at bounding box center [52, 157] width 104 height 60
click at [30, 172] on h4 "My Photos" at bounding box center [32, 175] width 20 height 6
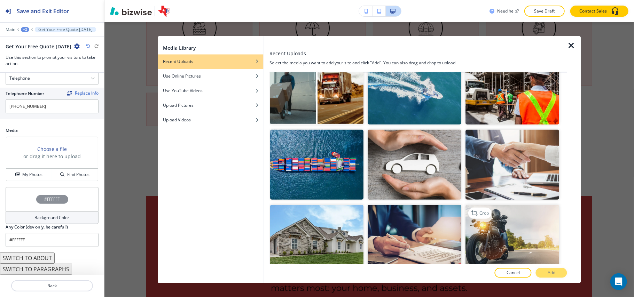
scroll to position [371, 0]
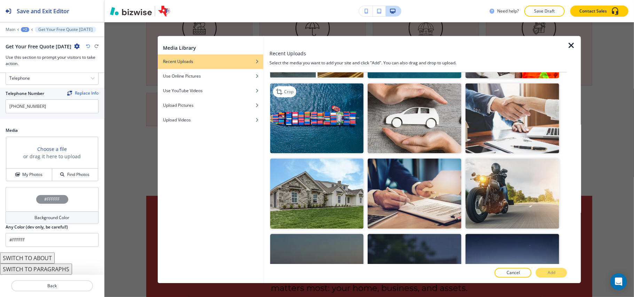
click at [321, 120] on img "button" at bounding box center [317, 118] width 94 height 70
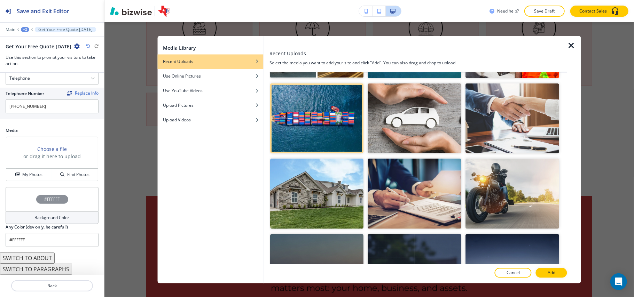
drag, startPoint x: 552, startPoint y: 270, endPoint x: 516, endPoint y: 269, distance: 36.9
click at [552, 270] on button "Add" at bounding box center [551, 274] width 31 height 10
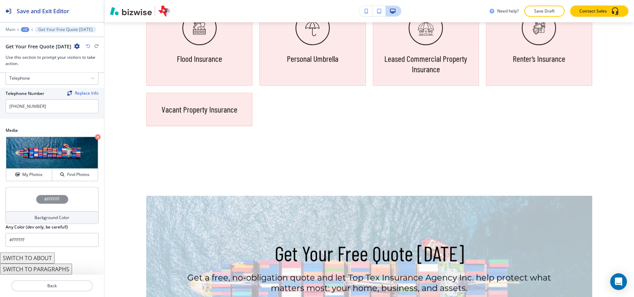
click at [31, 201] on div "#FFFFFF" at bounding box center [52, 199] width 93 height 24
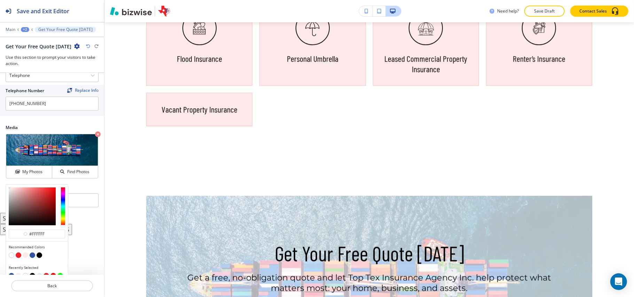
click at [31, 258] on button "button" at bounding box center [33, 256] width 6 height 6
type input "#3154a5"
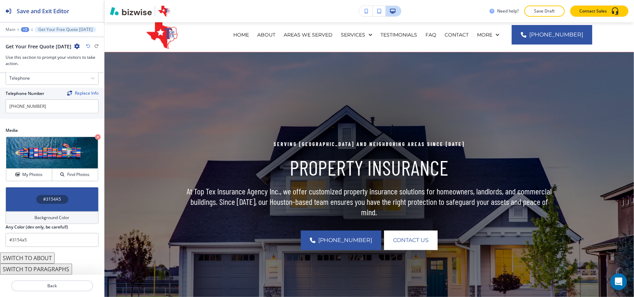
scroll to position [0, 0]
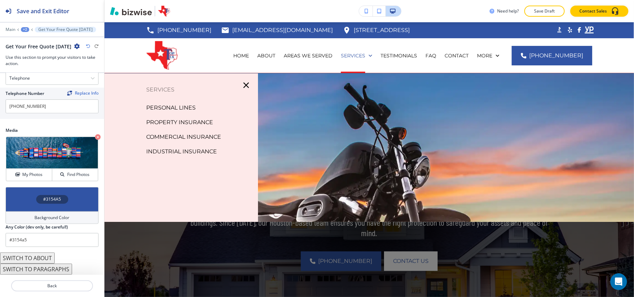
click at [187, 138] on p "COMMERCIAL INSURANCE" at bounding box center [183, 137] width 75 height 10
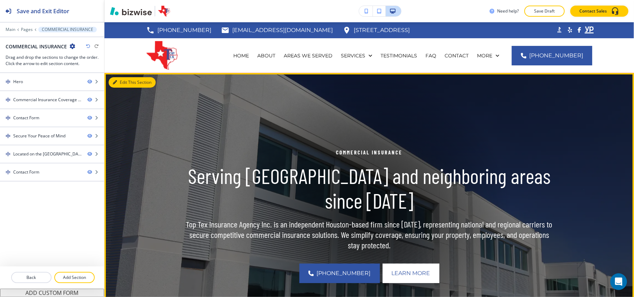
click at [127, 77] on button "Edit This Section" at bounding box center [132, 82] width 47 height 10
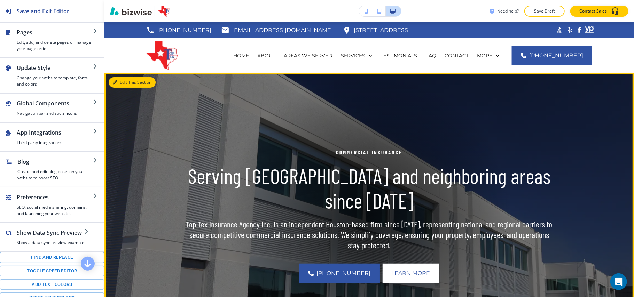
click at [125, 84] on button "Edit This Section" at bounding box center [132, 82] width 47 height 10
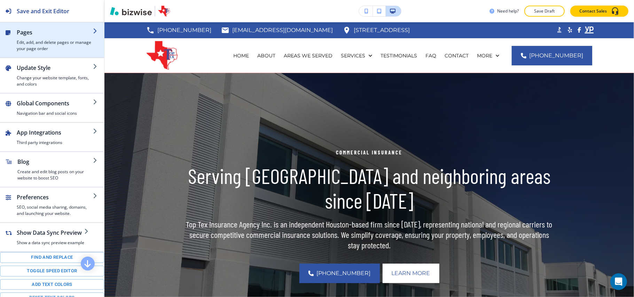
click at [27, 49] on h4 "Edit, add, and delete pages or manage your page order" at bounding box center [55, 45] width 76 height 13
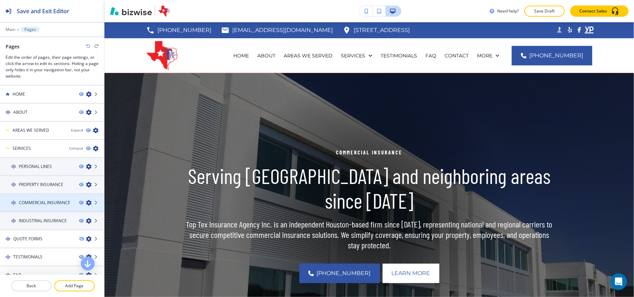
click at [39, 206] on div at bounding box center [52, 209] width 104 height 6
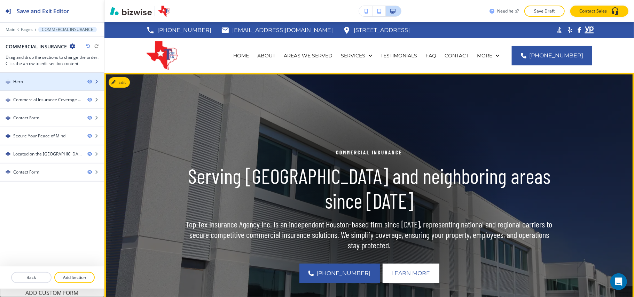
click at [40, 82] on div "Hero" at bounding box center [41, 82] width 82 height 6
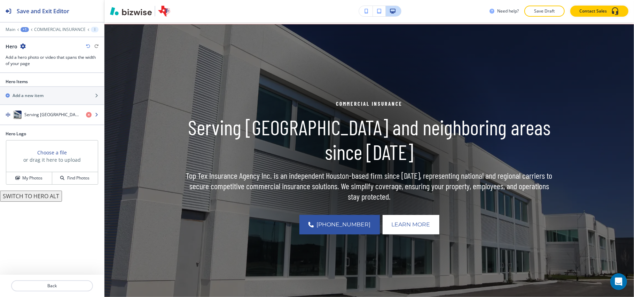
scroll to position [51, 0]
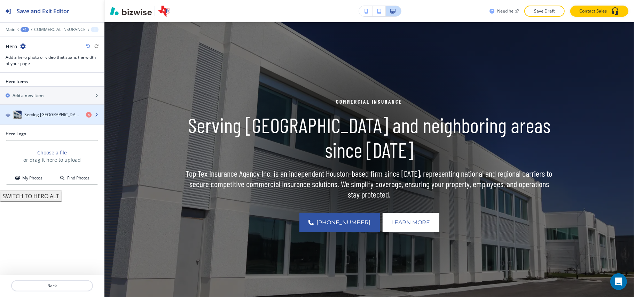
click at [63, 113] on h4 "Serving [GEOGRAPHIC_DATA] and neighboring areas since [DATE]" at bounding box center [52, 115] width 56 height 6
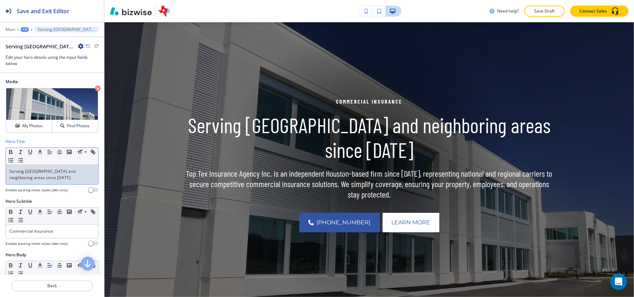
click at [42, 183] on div "Serving [GEOGRAPHIC_DATA] and neighboring areas since [DATE]" at bounding box center [52, 175] width 92 height 20
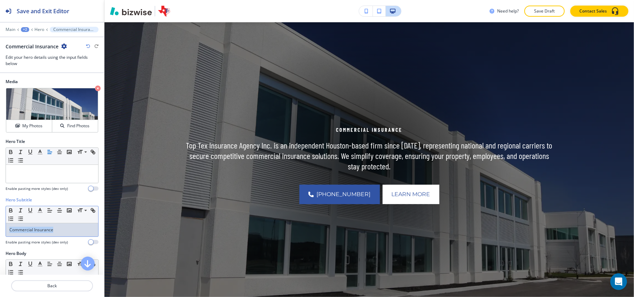
drag, startPoint x: 56, startPoint y: 232, endPoint x: 4, endPoint y: 224, distance: 52.1
click at [0, 224] on div "Hero Subtitle Small Normal Large Huge Commercial Insurance Enable pasting more …" at bounding box center [52, 224] width 104 height 54
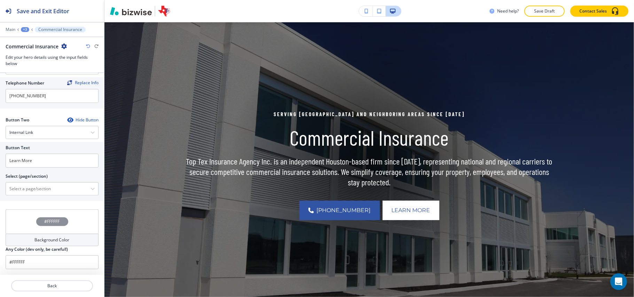
scroll to position [339, 0]
click at [37, 186] on \(page\/section\) "Manual Input" at bounding box center [48, 189] width 85 height 12
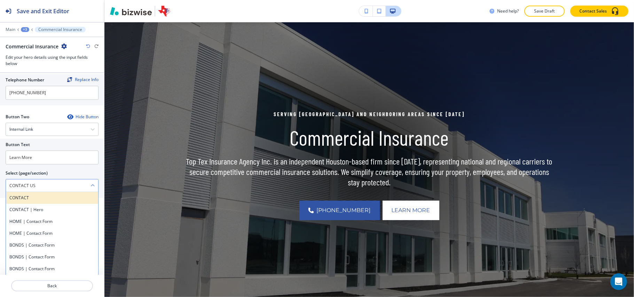
click at [26, 199] on h4 "CONTACT" at bounding box center [51, 198] width 85 height 6
type \(page\/section\) "CONTACT"
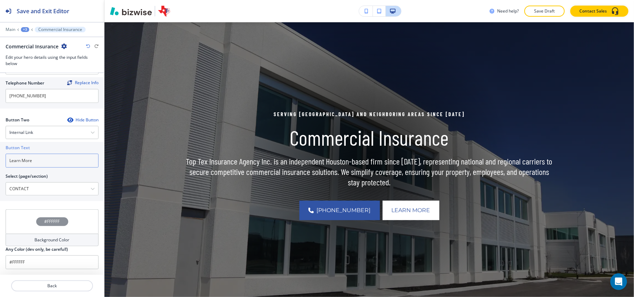
drag, startPoint x: 45, startPoint y: 161, endPoint x: 0, endPoint y: 156, distance: 45.5
click at [0, 158] on div "Button Text Learn More Select (page/section) CONTACT CONTACT CONTACT | Hero HOM…" at bounding box center [52, 171] width 104 height 59
paste input "CONTACT US"
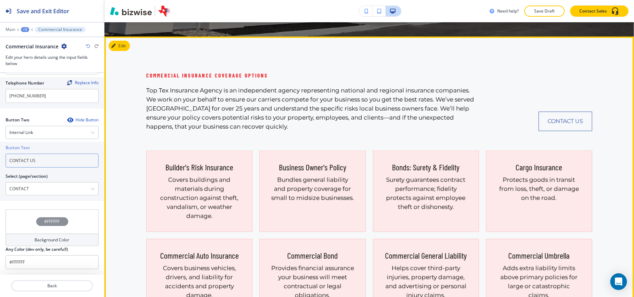
scroll to position [330, 0]
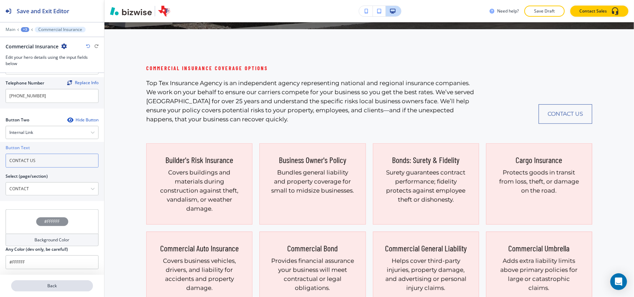
type input "CONTACT US"
click at [58, 287] on p "Back" at bounding box center [52, 286] width 80 height 6
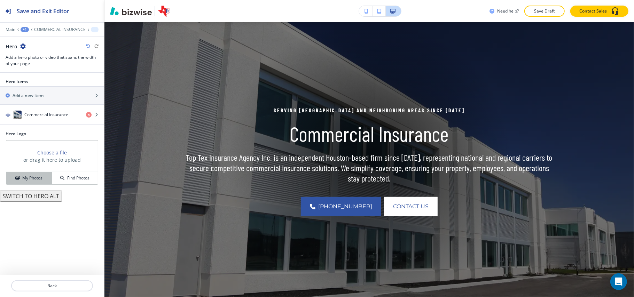
scroll to position [51, 0]
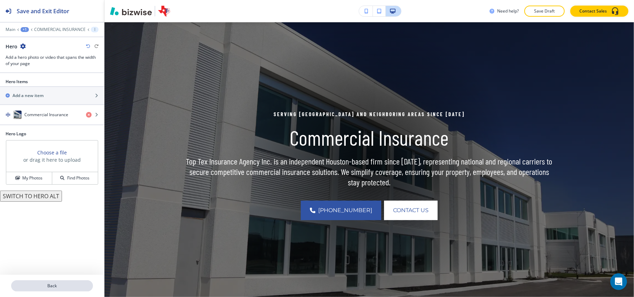
click at [75, 288] on p "Back" at bounding box center [52, 286] width 80 height 6
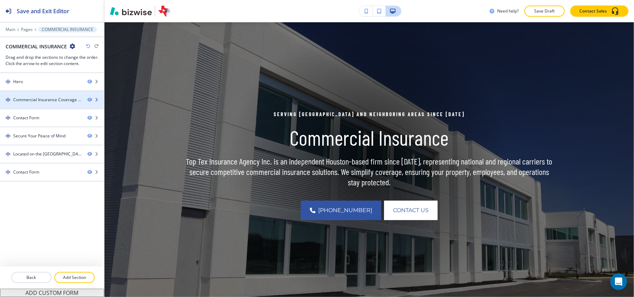
click at [36, 99] on div "Commercial Insurance Coverage Options" at bounding box center [47, 100] width 69 height 6
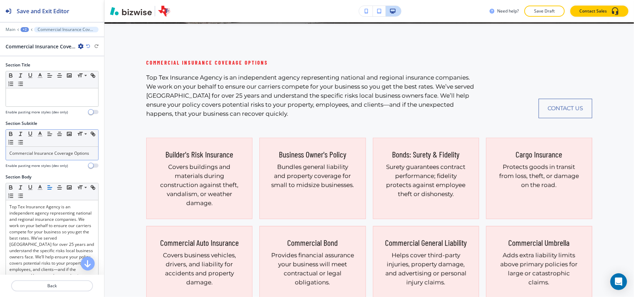
scroll to position [336, 0]
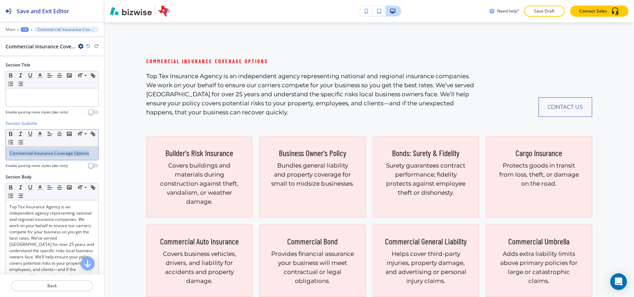
drag, startPoint x: 46, startPoint y: 160, endPoint x: 0, endPoint y: 150, distance: 47.2
click at [0, 150] on div "Section Subtitle Small Normal Large Huge Commercial Insurance Coverage Options …" at bounding box center [52, 148] width 104 height 54
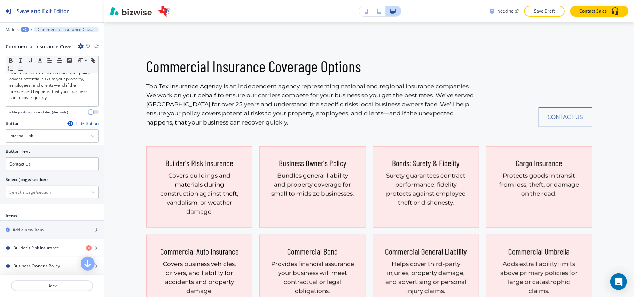
scroll to position [279, 0]
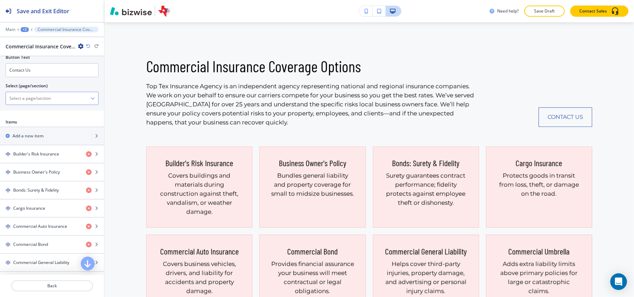
click at [38, 104] on \(page\/section\) "Manual Input" at bounding box center [48, 99] width 85 height 12
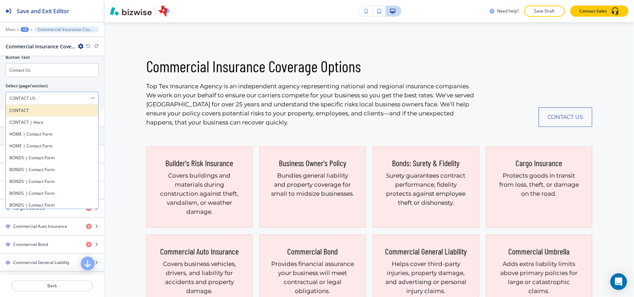
click at [30, 113] on h4 "CONTACT" at bounding box center [51, 111] width 85 height 6
type \(page\/section\) "CONTACT"
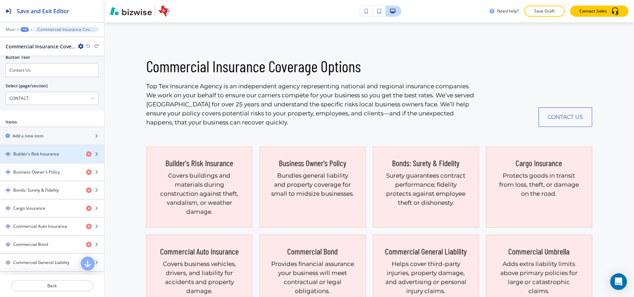
click at [32, 151] on div "button" at bounding box center [52, 149] width 104 height 6
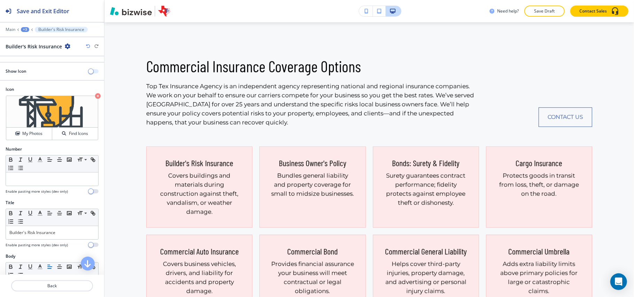
click at [88, 71] on span "button" at bounding box center [91, 72] width 6 height 6
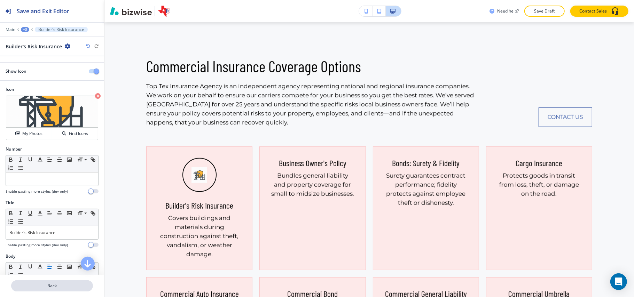
click at [54, 286] on p "Back" at bounding box center [52, 286] width 80 height 6
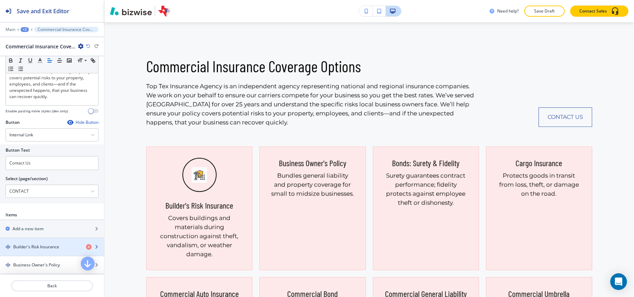
scroll to position [232, 0]
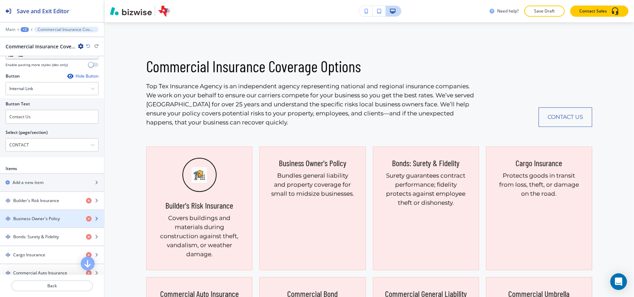
click at [37, 222] on h4 "Business Owner's Policy" at bounding box center [36, 219] width 47 height 6
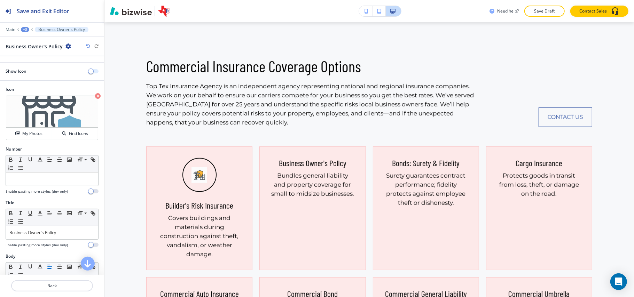
click at [89, 73] on button "button" at bounding box center [94, 71] width 10 height 4
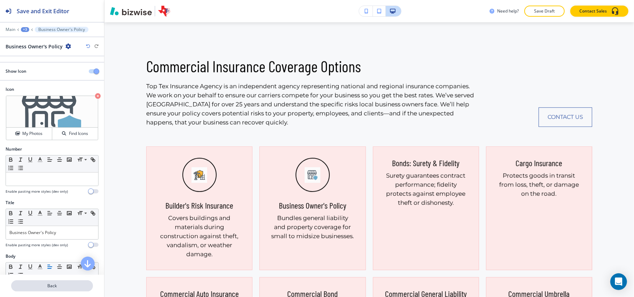
click at [62, 280] on div at bounding box center [52, 278] width 104 height 6
click at [60, 285] on p "Back" at bounding box center [52, 286] width 80 height 6
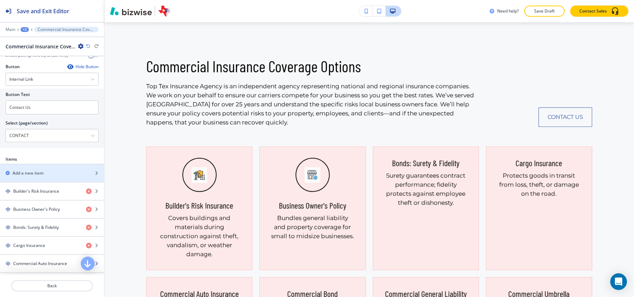
scroll to position [279, 0]
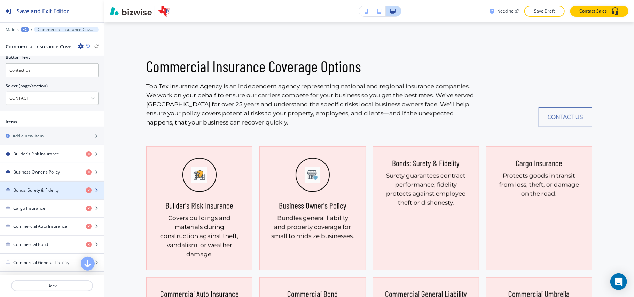
click at [38, 194] on h4 "Bonds: Surety & Fidelity" at bounding box center [36, 190] width 46 height 6
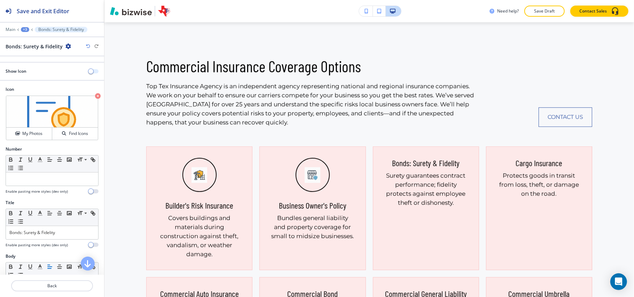
click at [88, 71] on span "button" at bounding box center [91, 72] width 6 height 6
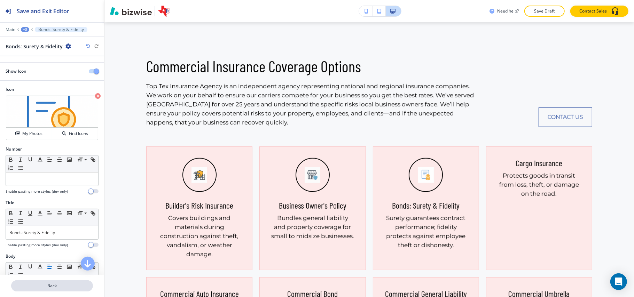
click at [56, 284] on p "Back" at bounding box center [52, 286] width 80 height 6
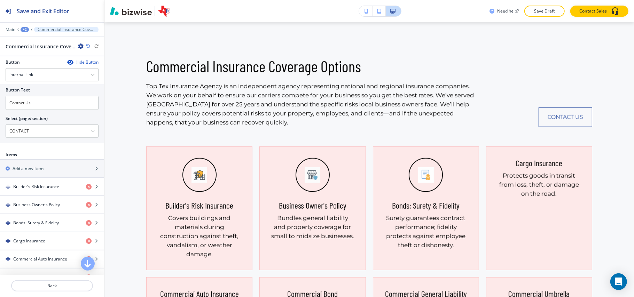
scroll to position [325, 0]
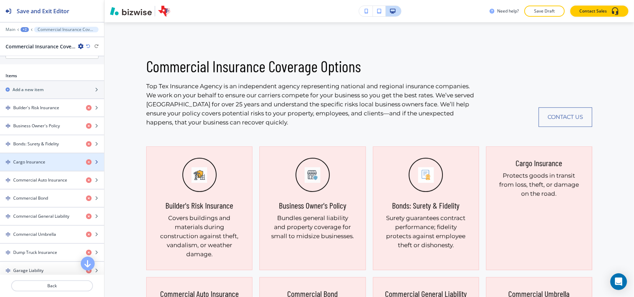
click at [45, 165] on div "Cargo Insurance" at bounding box center [40, 162] width 80 height 6
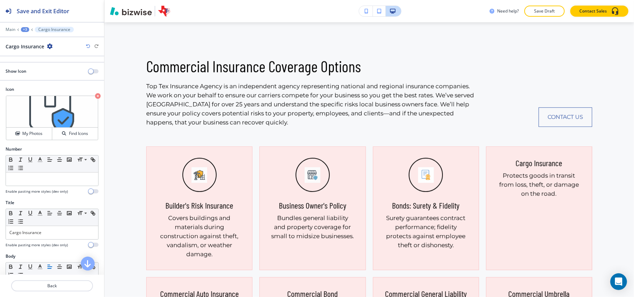
click at [87, 70] on div "Show Icon" at bounding box center [52, 71] width 104 height 6
click at [89, 73] on button "button" at bounding box center [94, 71] width 10 height 4
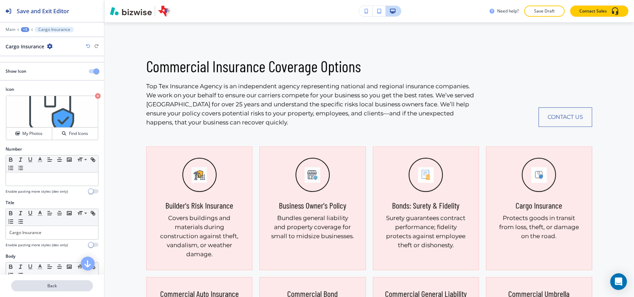
click at [53, 288] on p "Back" at bounding box center [52, 286] width 80 height 6
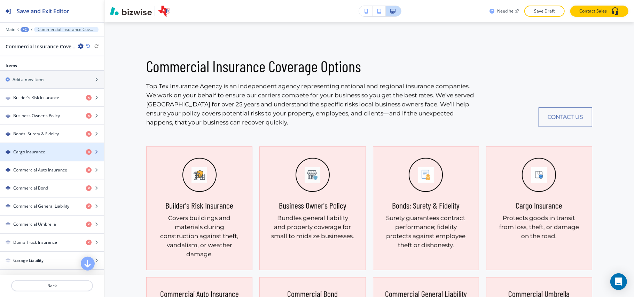
scroll to position [371, 0]
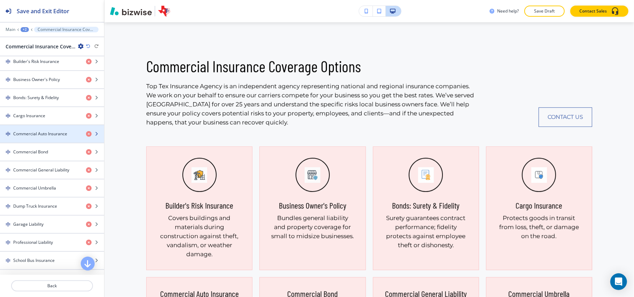
click at [44, 143] on div "button" at bounding box center [52, 140] width 104 height 6
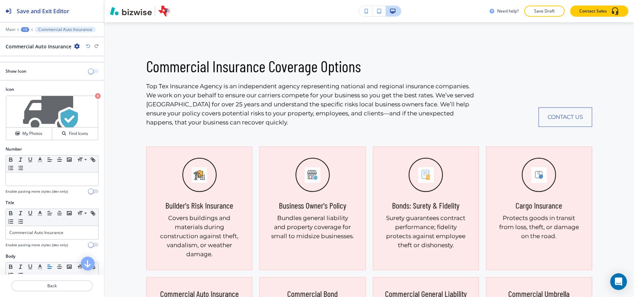
click at [89, 73] on button "button" at bounding box center [94, 71] width 10 height 4
click at [44, 288] on p "Back" at bounding box center [52, 286] width 80 height 6
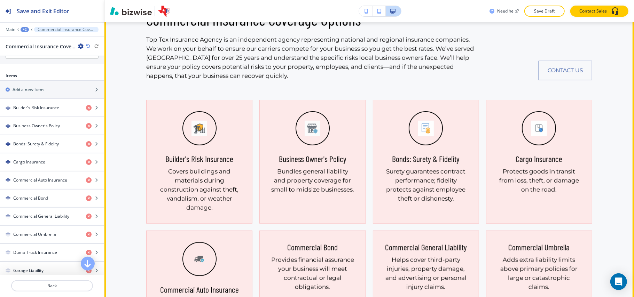
scroll to position [522, 0]
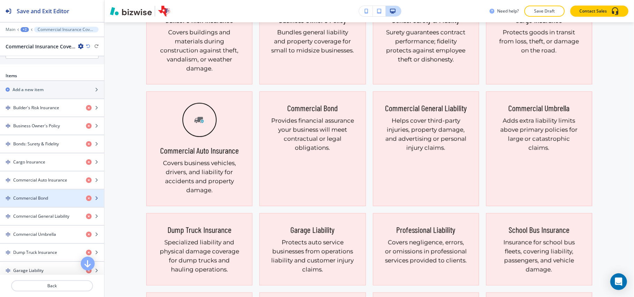
click at [35, 202] on h4 "Commercial Bond" at bounding box center [30, 198] width 35 height 6
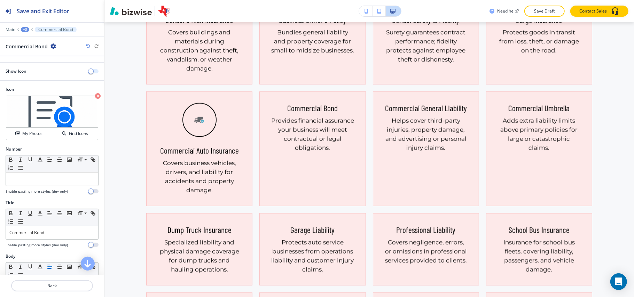
click at [88, 71] on span "button" at bounding box center [91, 72] width 6 height 6
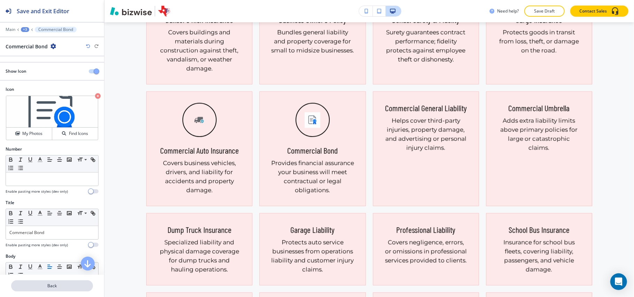
click at [62, 286] on p "Back" at bounding box center [52, 286] width 80 height 6
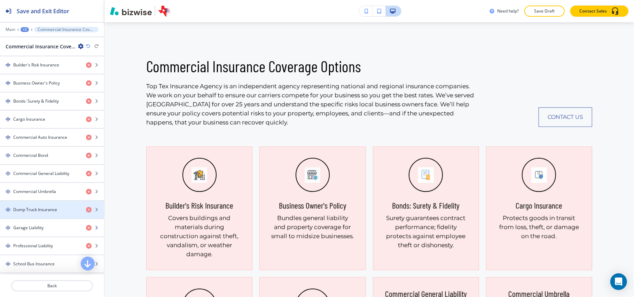
scroll to position [371, 0]
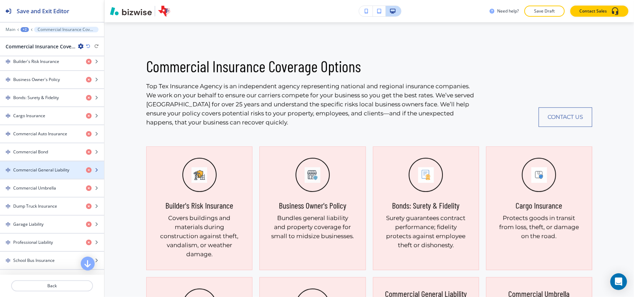
click at [47, 179] on div "button" at bounding box center [52, 176] width 104 height 6
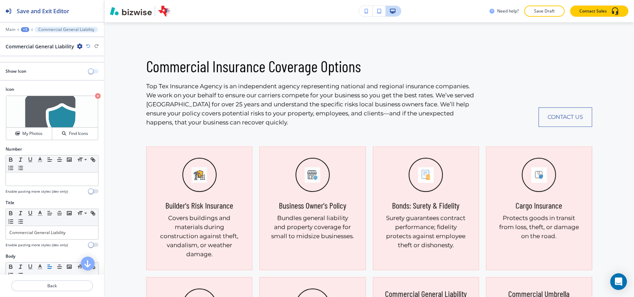
click at [89, 72] on button "button" at bounding box center [94, 71] width 10 height 4
click at [55, 287] on p "Back" at bounding box center [52, 286] width 80 height 6
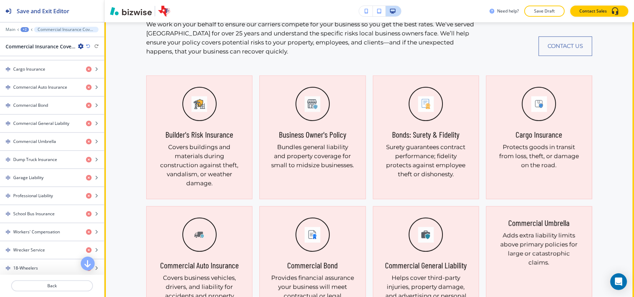
scroll to position [476, 0]
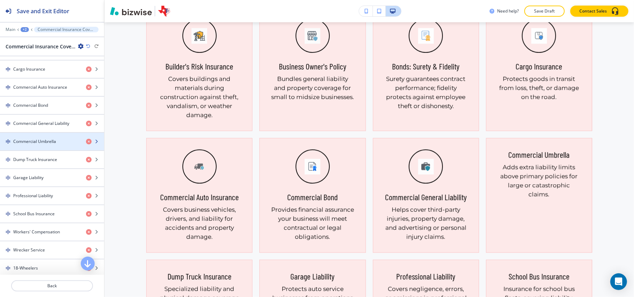
click at [42, 145] on h4 "Commercial Umbrella" at bounding box center [34, 142] width 43 height 6
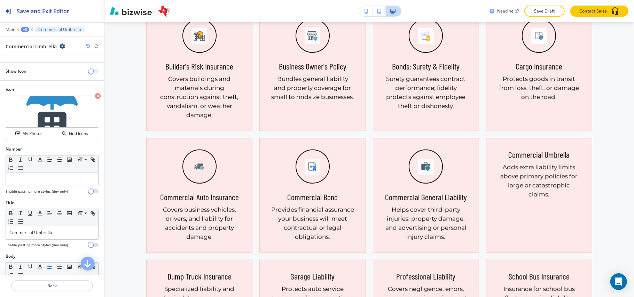
click at [89, 72] on button "button" at bounding box center [94, 71] width 10 height 4
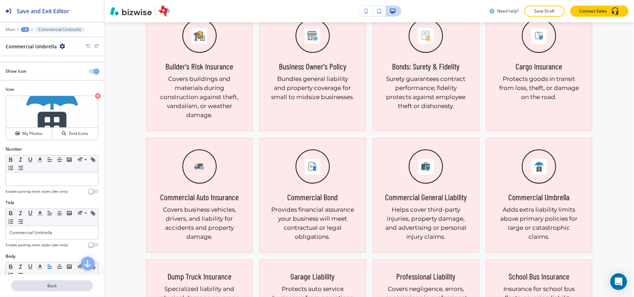
click at [52, 285] on p "Back" at bounding box center [52, 286] width 80 height 6
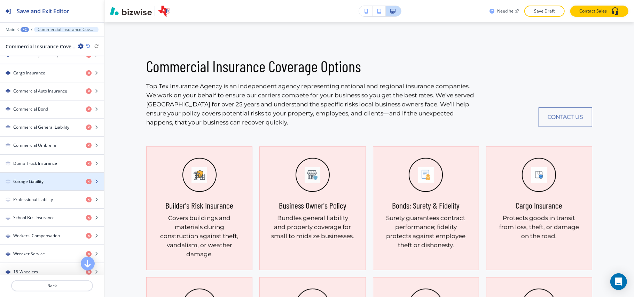
scroll to position [464, 0]
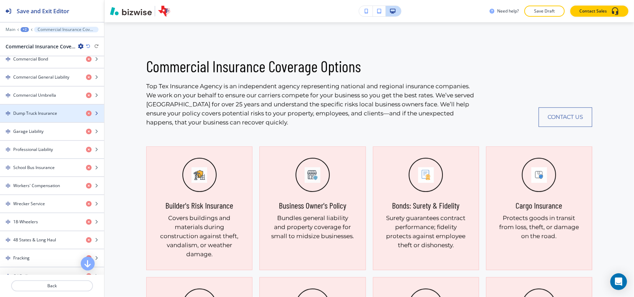
drag, startPoint x: 47, startPoint y: 124, endPoint x: 49, endPoint y: 118, distance: 6.3
click at [47, 122] on div "button" at bounding box center [52, 120] width 104 height 6
click at [41, 122] on div "button" at bounding box center [52, 120] width 104 height 6
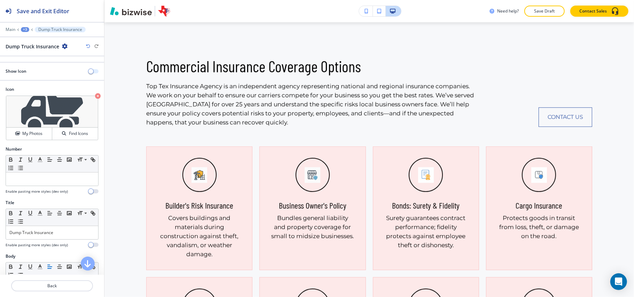
click at [89, 73] on button "button" at bounding box center [94, 71] width 10 height 4
click at [60, 288] on p "Back" at bounding box center [52, 286] width 80 height 6
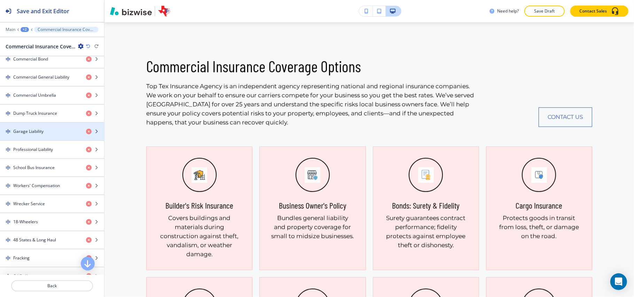
click at [53, 140] on div "button" at bounding box center [52, 138] width 104 height 6
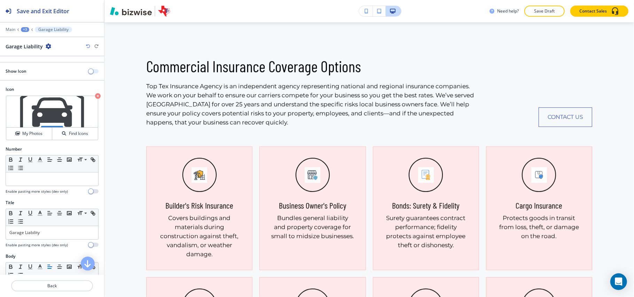
click at [89, 72] on button "button" at bounding box center [94, 71] width 10 height 4
click at [60, 281] on button "Back" at bounding box center [52, 286] width 82 height 11
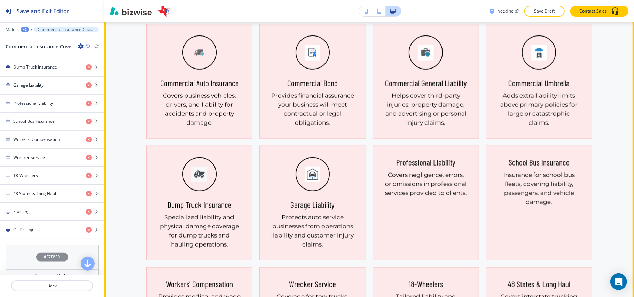
scroll to position [662, 0]
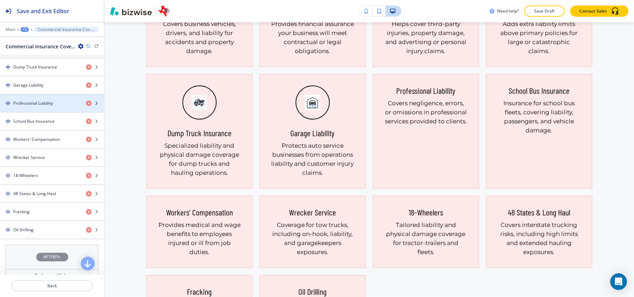
click at [44, 112] on div "button" at bounding box center [52, 110] width 104 height 6
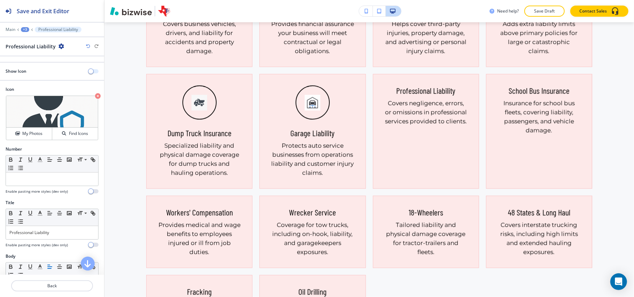
click at [89, 72] on button "button" at bounding box center [94, 71] width 10 height 4
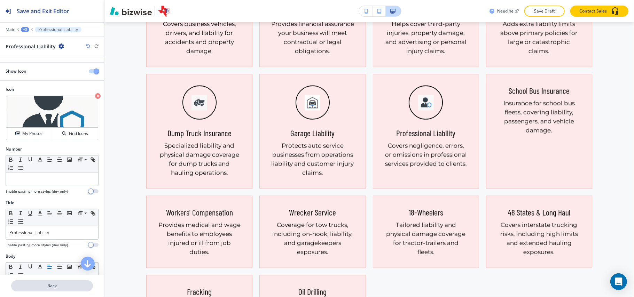
click at [51, 288] on p "Back" at bounding box center [52, 286] width 80 height 6
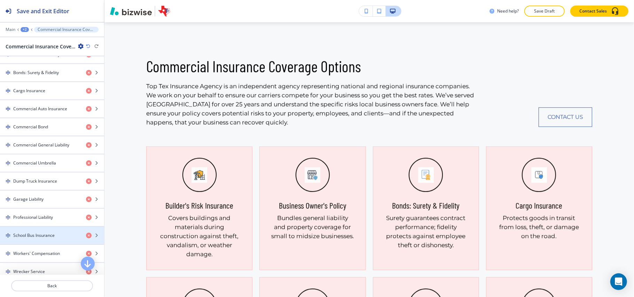
scroll to position [464, 0]
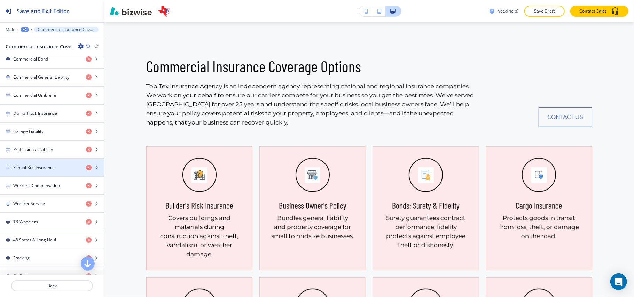
click at [45, 177] on div "button" at bounding box center [52, 174] width 104 height 6
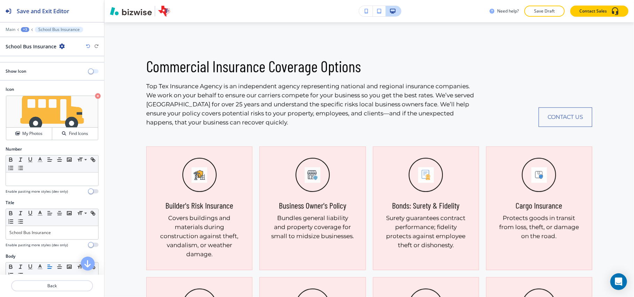
click at [88, 74] on span "button" at bounding box center [91, 72] width 6 height 6
click at [52, 281] on button "Back" at bounding box center [52, 286] width 82 height 11
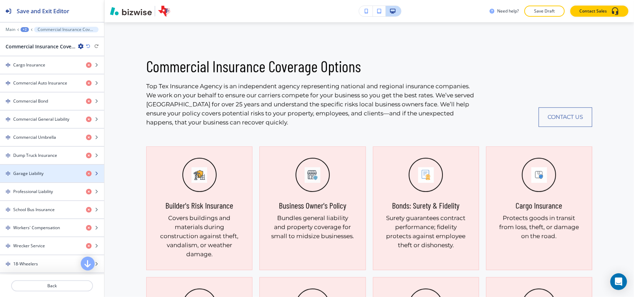
scroll to position [511, 0]
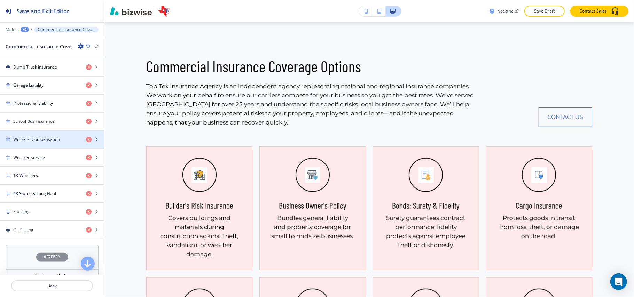
click at [47, 148] on div "button" at bounding box center [52, 146] width 104 height 6
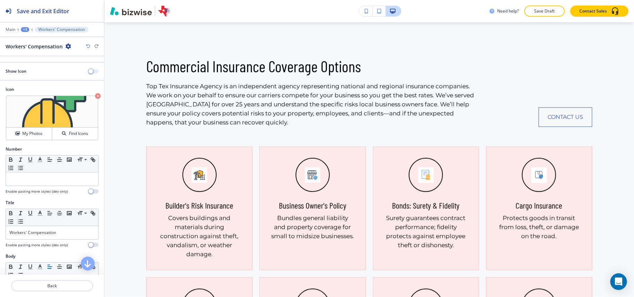
click at [89, 72] on button "button" at bounding box center [94, 71] width 10 height 4
click at [47, 288] on p "Back" at bounding box center [52, 286] width 80 height 6
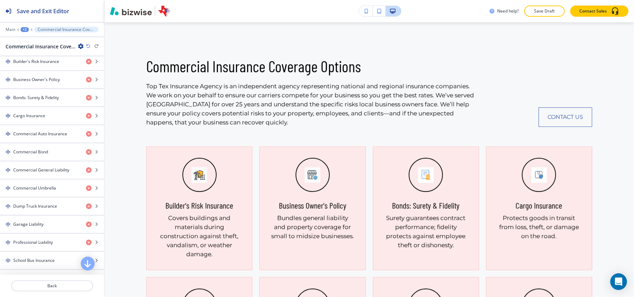
scroll to position [557, 0]
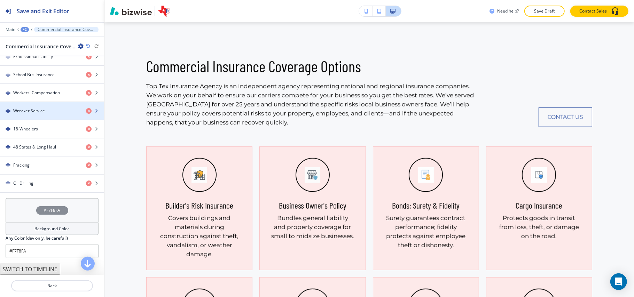
click at [59, 114] on div "Wrecker Service" at bounding box center [40, 111] width 80 height 6
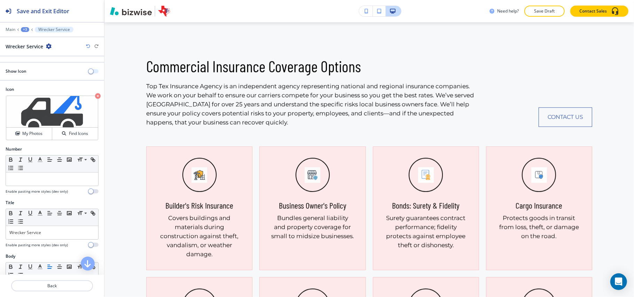
click at [88, 71] on span "button" at bounding box center [91, 72] width 6 height 6
click at [62, 285] on p "Back" at bounding box center [52, 286] width 80 height 6
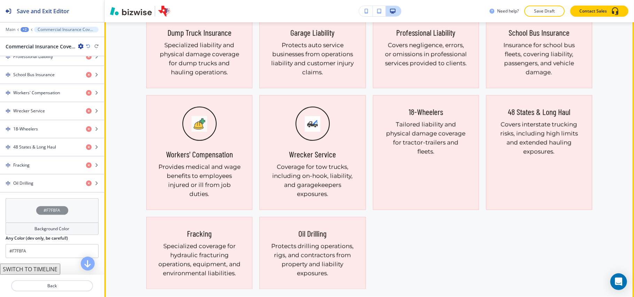
scroll to position [801, 0]
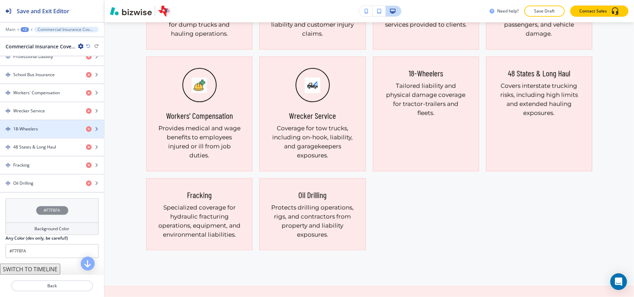
click at [34, 132] on h4 "18-Wheelers" at bounding box center [25, 129] width 25 height 6
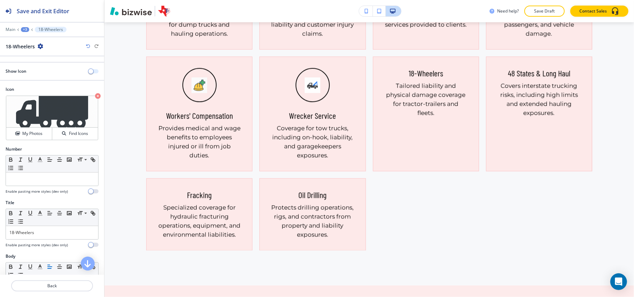
click at [89, 72] on button "button" at bounding box center [94, 71] width 10 height 4
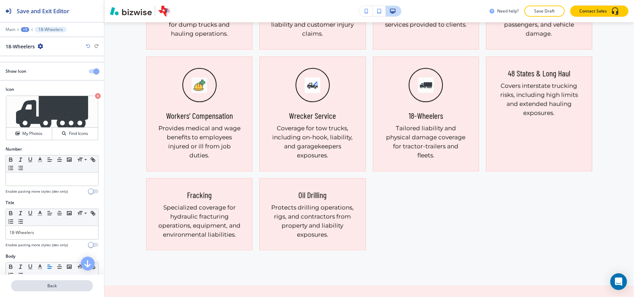
click at [56, 286] on p "Back" at bounding box center [52, 286] width 80 height 6
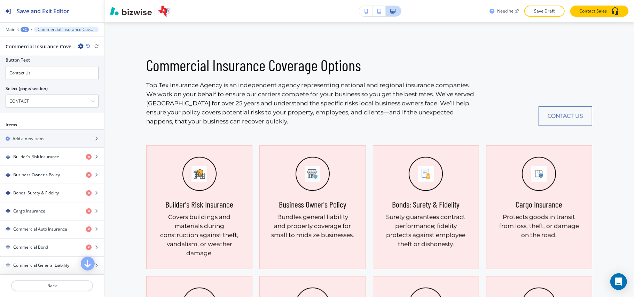
scroll to position [0, 0]
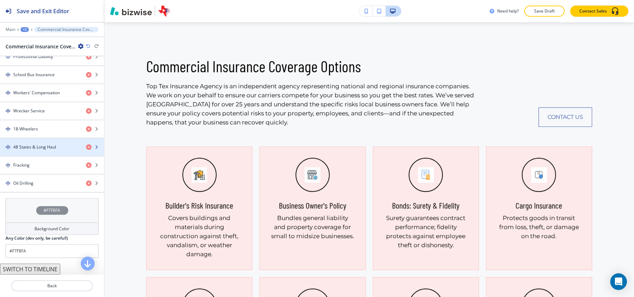
click at [39, 156] on div "button" at bounding box center [52, 153] width 104 height 6
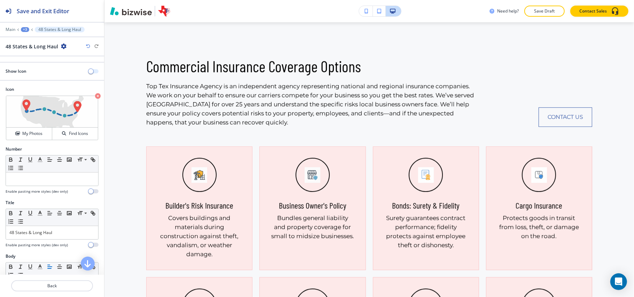
click at [88, 73] on span "button" at bounding box center [91, 72] width 6 height 6
click at [63, 286] on p "Back" at bounding box center [52, 286] width 80 height 6
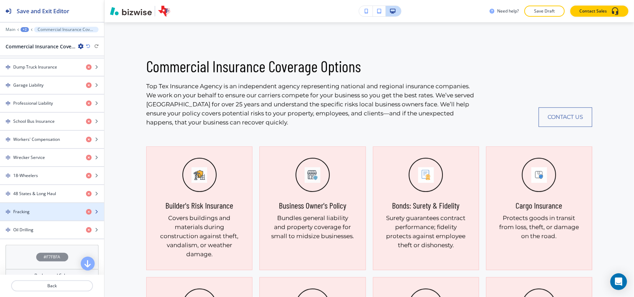
click at [46, 221] on div "button" at bounding box center [52, 218] width 104 height 6
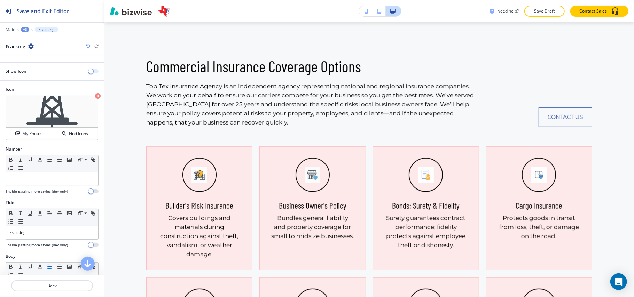
click at [90, 70] on button "button" at bounding box center [94, 71] width 10 height 4
click at [55, 283] on p "Back" at bounding box center [52, 286] width 80 height 6
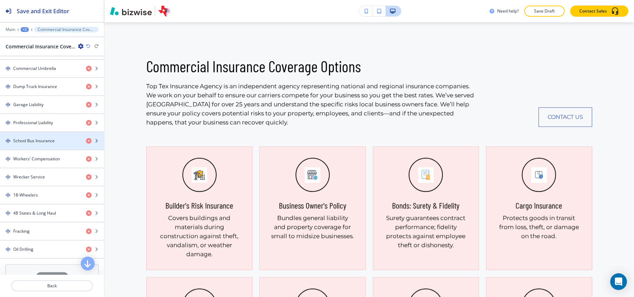
scroll to position [557, 0]
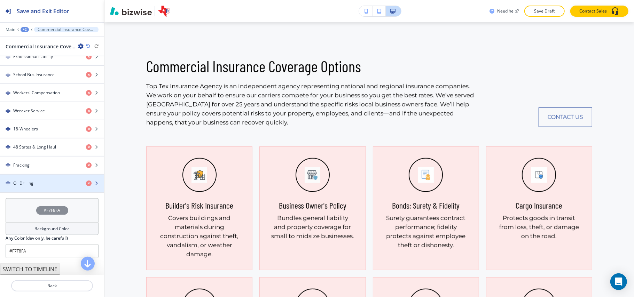
click at [45, 192] on div "button" at bounding box center [52, 190] width 104 height 6
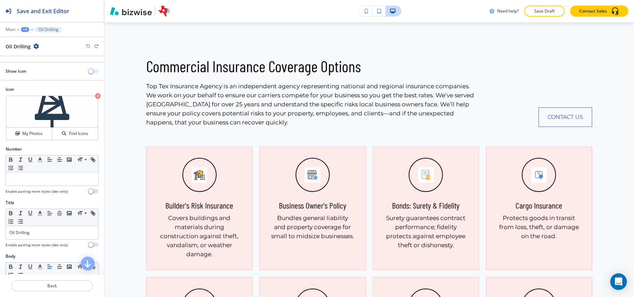
click at [89, 73] on button "button" at bounding box center [94, 71] width 10 height 4
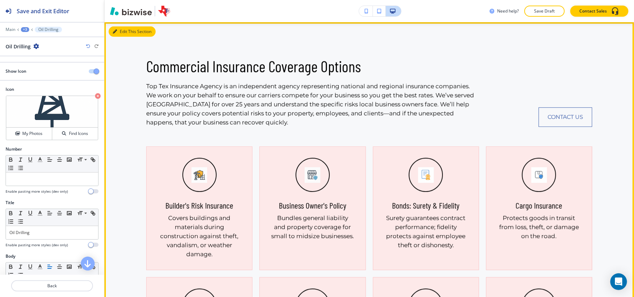
click at [124, 31] on button "Edit This Section" at bounding box center [132, 31] width 47 height 10
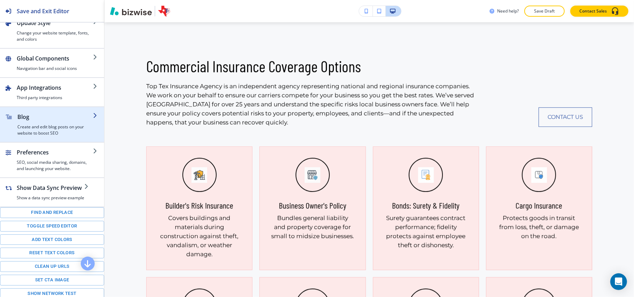
scroll to position [0, 0]
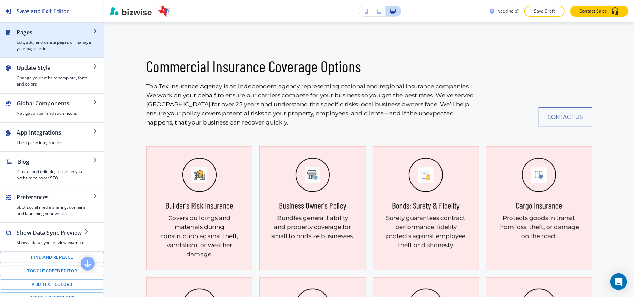
click at [42, 37] on div "button" at bounding box center [55, 38] width 76 height 3
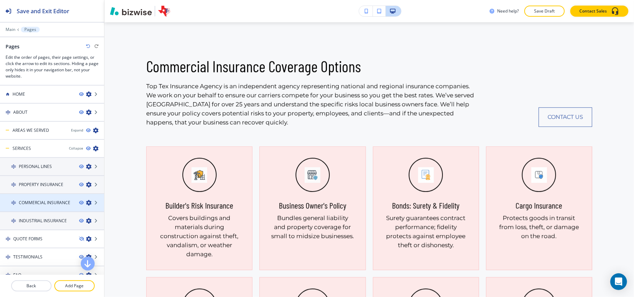
click at [44, 204] on h4 "COMMERCIAL INSURANCE" at bounding box center [45, 203] width 52 height 6
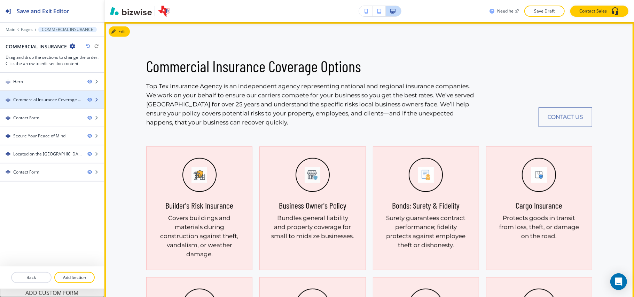
click at [34, 101] on div "Commercial Insurance Coverage Options" at bounding box center [47, 100] width 69 height 6
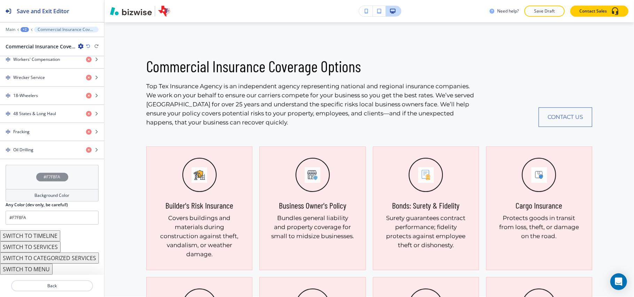
click at [16, 180] on div "#F7F8FA" at bounding box center [52, 177] width 93 height 24
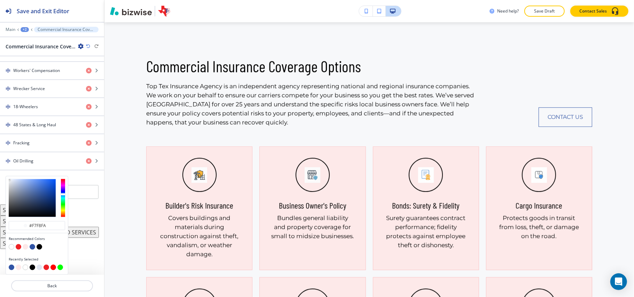
click at [25, 247] on button "button" at bounding box center [26, 248] width 6 height 6
type input "#fde9e9"
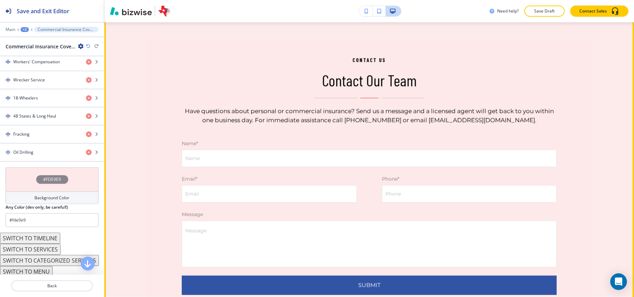
scroll to position [1080, 0]
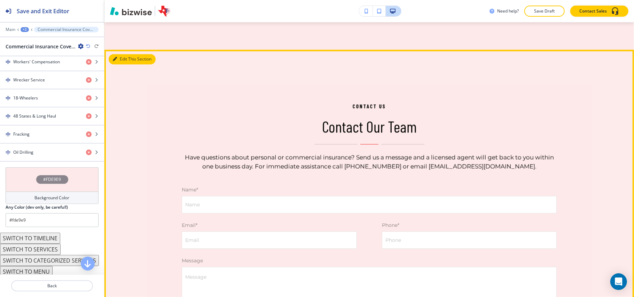
click at [123, 64] on button "Edit This Section" at bounding box center [132, 59] width 47 height 10
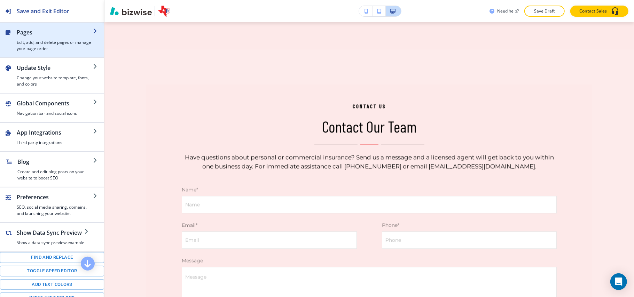
click at [42, 42] on h4 "Edit, add, and delete pages or manage your page order" at bounding box center [55, 45] width 76 height 13
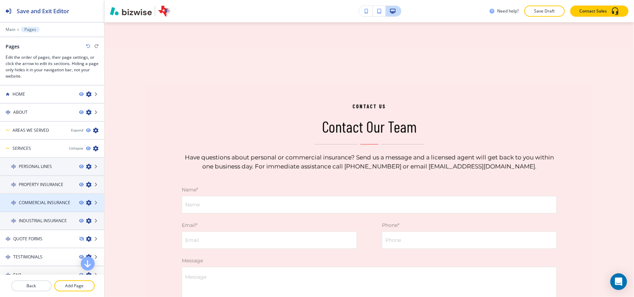
click at [53, 204] on h4 "COMMERCIAL INSURANCE" at bounding box center [45, 203] width 52 height 6
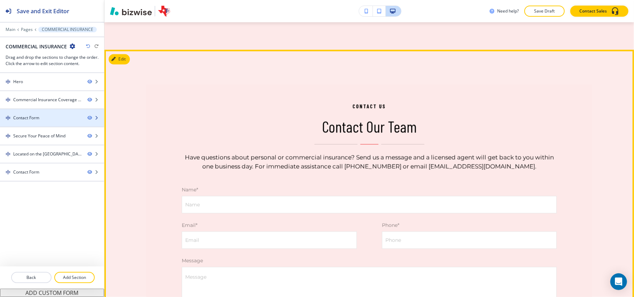
click at [31, 122] on div at bounding box center [52, 124] width 104 height 6
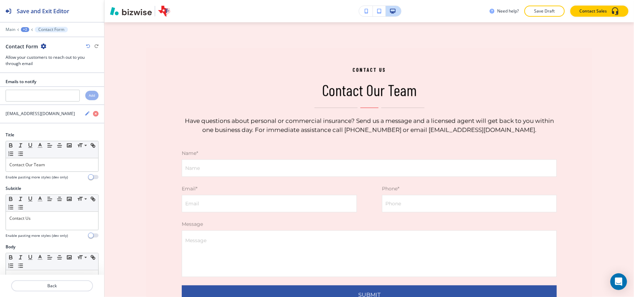
scroll to position [1117, 0]
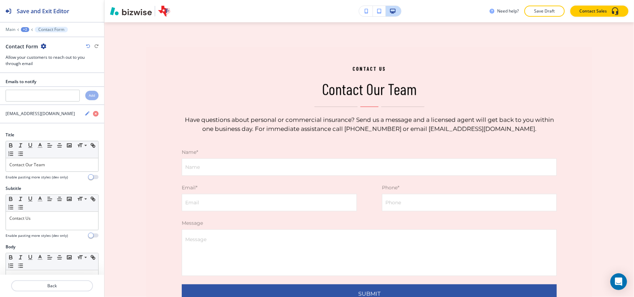
click at [43, 47] on icon "button" at bounding box center [44, 47] width 6 height 6
click at [49, 79] on button "Delete Section" at bounding box center [62, 83] width 45 height 13
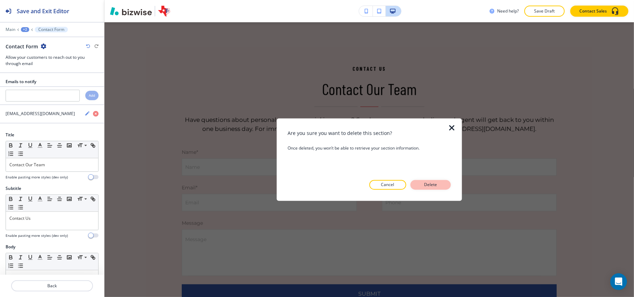
click at [426, 183] on p "Delete" at bounding box center [431, 185] width 17 height 6
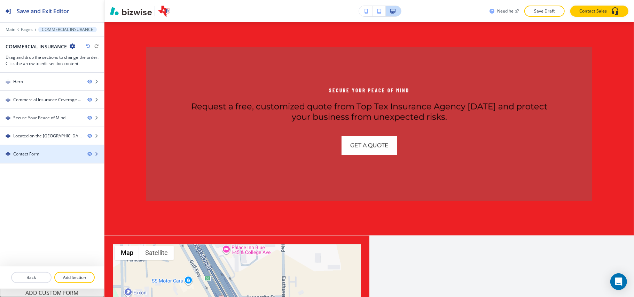
click at [31, 155] on div "Contact Form" at bounding box center [26, 154] width 26 height 6
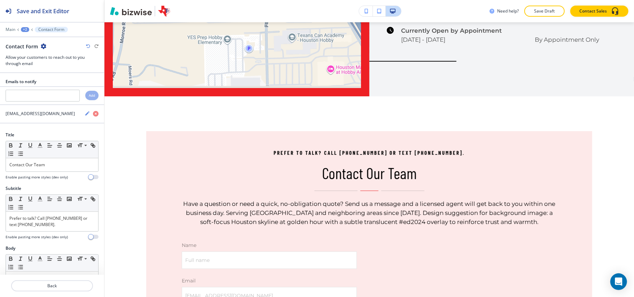
scroll to position [1643, 0]
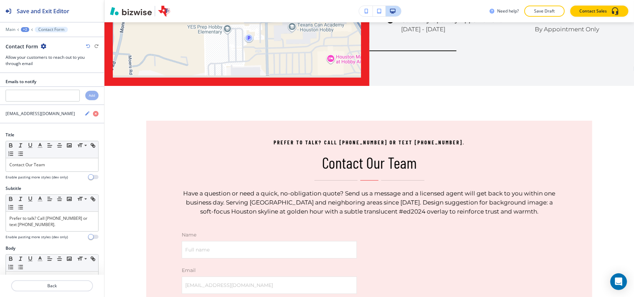
click at [42, 46] on icon "button" at bounding box center [44, 47] width 6 height 6
click at [51, 81] on p "Delete Section" at bounding box center [63, 83] width 36 height 6
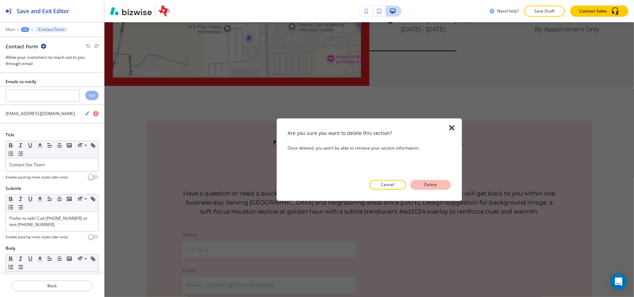
click at [441, 183] on button "Delete" at bounding box center [431, 185] width 40 height 10
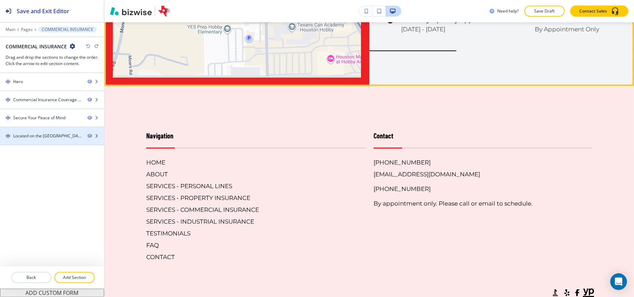
click at [42, 138] on div "Located on the [GEOGRAPHIC_DATA] in [GEOGRAPHIC_DATA]. By appointment only. Ser…" at bounding box center [47, 136] width 69 height 6
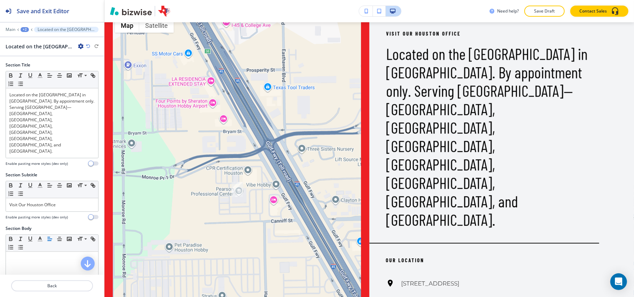
scroll to position [1341, 0]
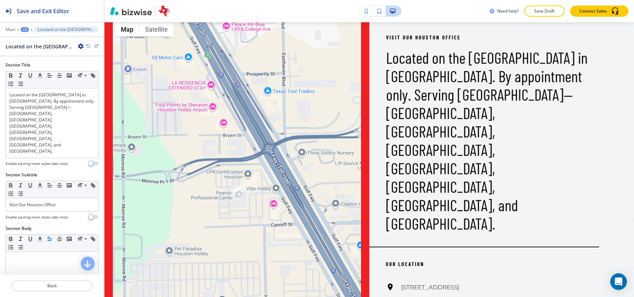
click at [81, 47] on icon "button" at bounding box center [81, 47] width 6 height 6
click at [93, 82] on p "Delete Section" at bounding box center [101, 83] width 36 height 6
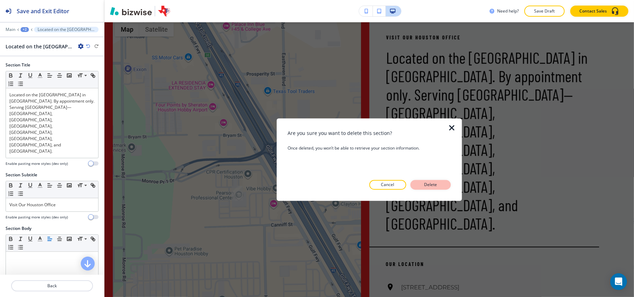
click at [429, 184] on p "Delete" at bounding box center [431, 185] width 17 height 6
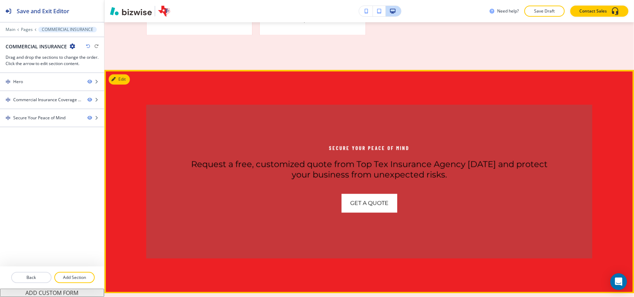
scroll to position [970, 0]
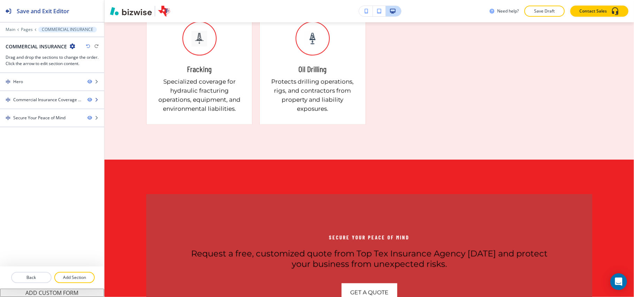
click at [28, 109] on div at bounding box center [52, 106] width 104 height 6
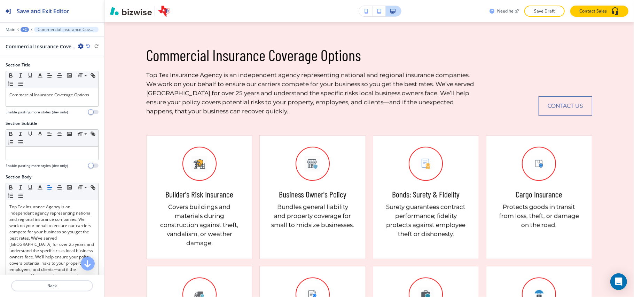
scroll to position [336, 0]
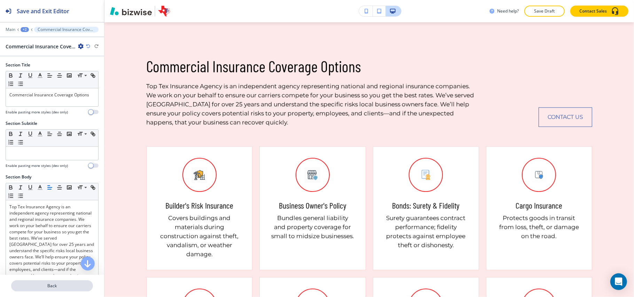
click at [58, 285] on p "Back" at bounding box center [52, 286] width 80 height 6
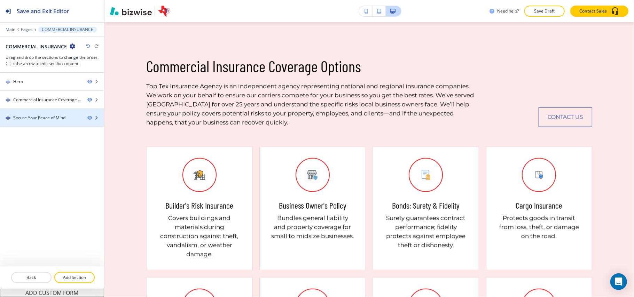
click at [28, 117] on div "Secure Your Peace of Mind" at bounding box center [39, 118] width 52 height 6
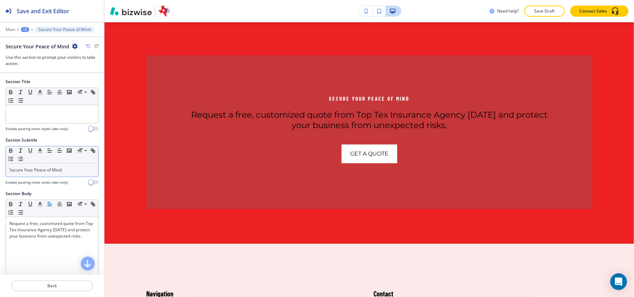
scroll to position [1117, 0]
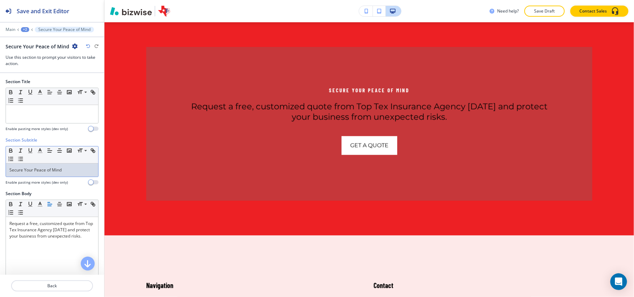
click at [52, 173] on p "Secure Your Peace of Mind" at bounding box center [51, 170] width 85 height 6
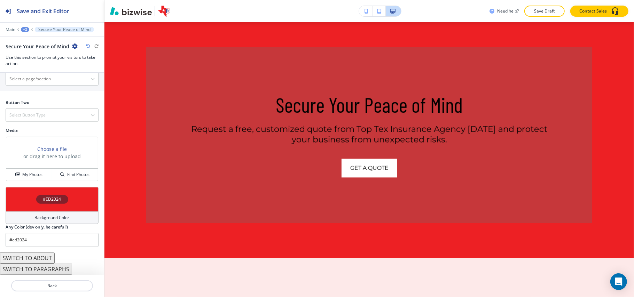
scroll to position [318, 0]
click at [23, 84] on \(page\/section\) "Manual Input" at bounding box center [48, 79] width 85 height 12
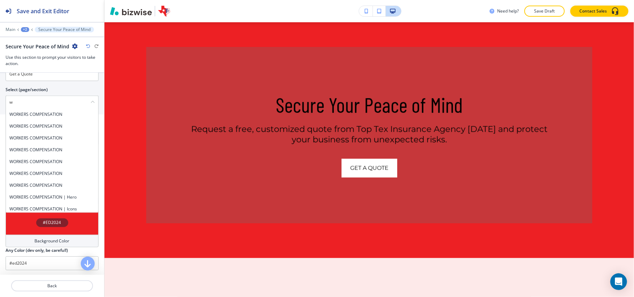
drag, startPoint x: 18, startPoint y: 79, endPoint x: 5, endPoint y: 79, distance: 13.6
click at [5, 79] on div "Button Text Get a Quote Select (page/section) w WORKERS COMPENSATION WORKERS CO…" at bounding box center [52, 84] width 104 height 59
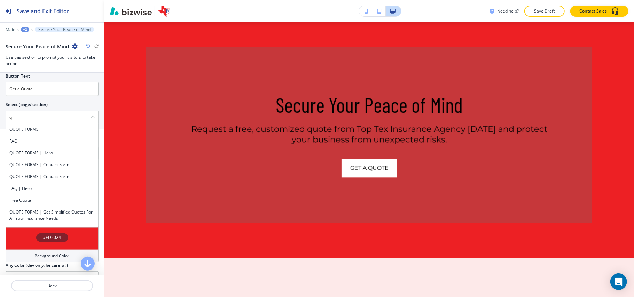
drag, startPoint x: 18, startPoint y: 136, endPoint x: 21, endPoint y: 129, distance: 7.8
click at [18, 135] on div "QUOTE FORMS" at bounding box center [52, 130] width 92 height 12
type \(page\/section\) "QUOTE FORMS"
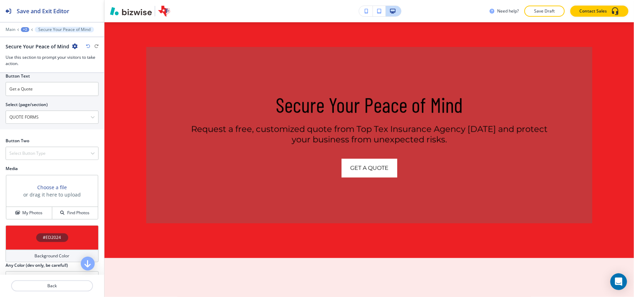
click at [27, 163] on div "Button Two Select Button Type Telephone External Link Social Media Email File S…" at bounding box center [52, 152] width 104 height 28
click at [30, 160] on div "Select Button Type" at bounding box center [52, 153] width 92 height 13
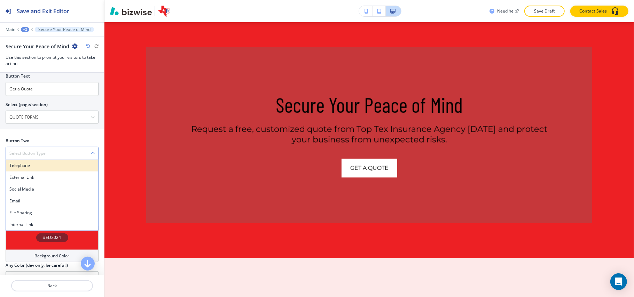
click at [27, 169] on h4 "Telephone" at bounding box center [51, 166] width 85 height 6
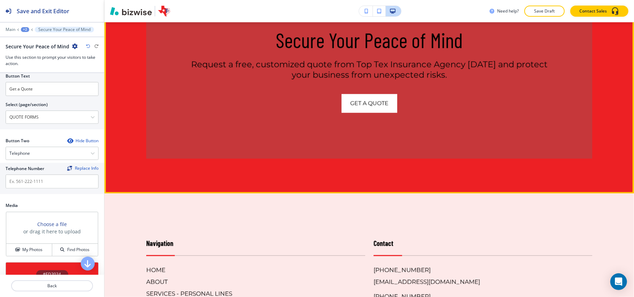
scroll to position [1257, 0]
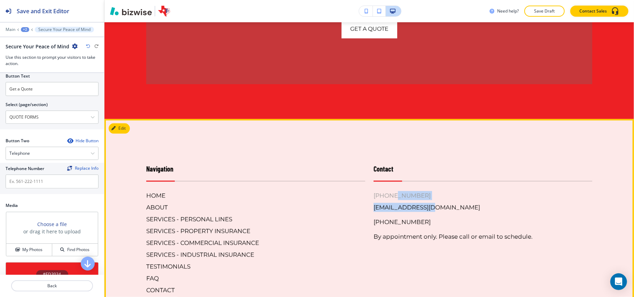
drag, startPoint x: 398, startPoint y: 206, endPoint x: 385, endPoint y: 205, distance: 13.6
click at [385, 205] on div "[PHONE_NUMBER] [EMAIL_ADDRESS][DOMAIN_NAME] [PHONE_NUMBER] By appointment only.…" at bounding box center [483, 216] width 219 height 50
click at [448, 181] on p "Contact" at bounding box center [483, 172] width 219 height 17
drag, startPoint x: 416, startPoint y: 204, endPoint x: 270, endPoint y: 187, distance: 146.6
click at [365, 203] on div "Contact [PHONE_NUMBER] [EMAIL_ADDRESS][DOMAIN_NAME] [PHONE_NUMBER] By appointme…" at bounding box center [478, 222] width 227 height 145
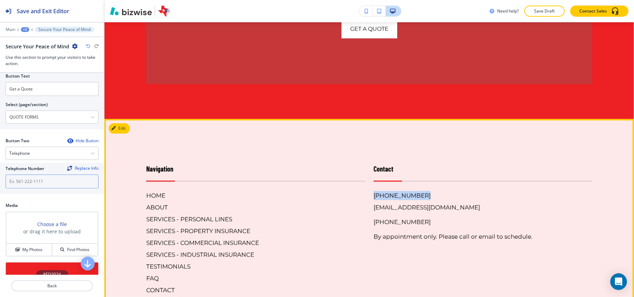
copy h6 "[PHONE_NUMBER]"
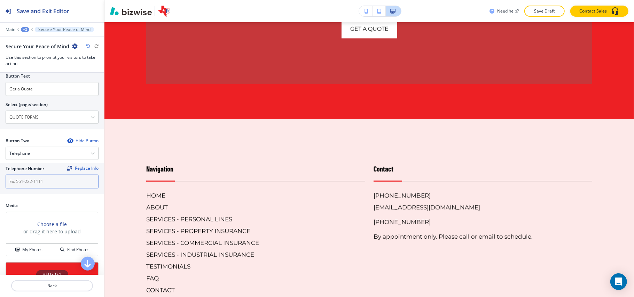
click at [38, 185] on input "text" at bounding box center [52, 182] width 93 height 14
paste input "[PHONE_NUMBER]"
type input "[PHONE_NUMBER]"
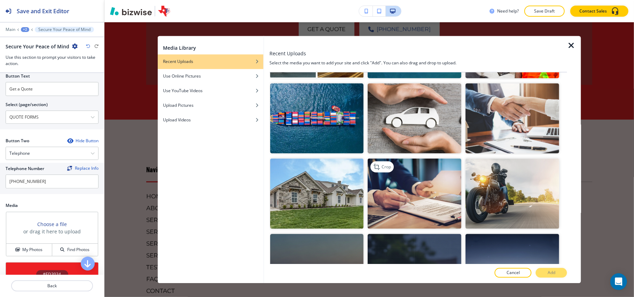
scroll to position [279, 0]
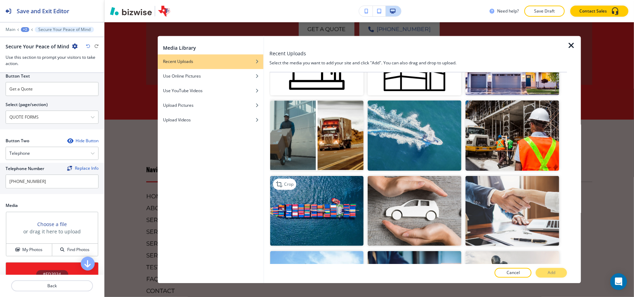
click at [299, 200] on img "button" at bounding box center [317, 211] width 94 height 70
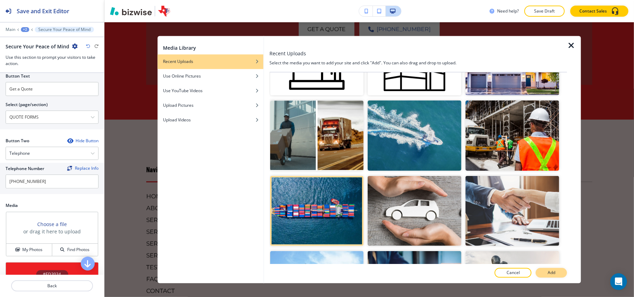
click at [551, 278] on button "Add" at bounding box center [551, 274] width 31 height 10
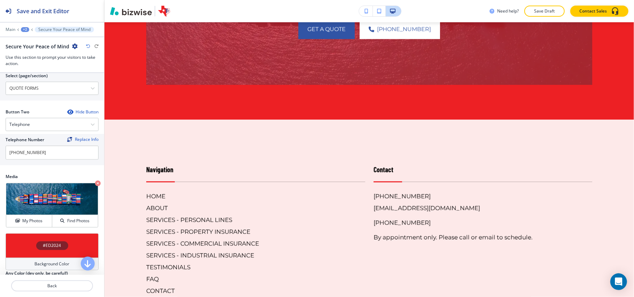
scroll to position [355, 0]
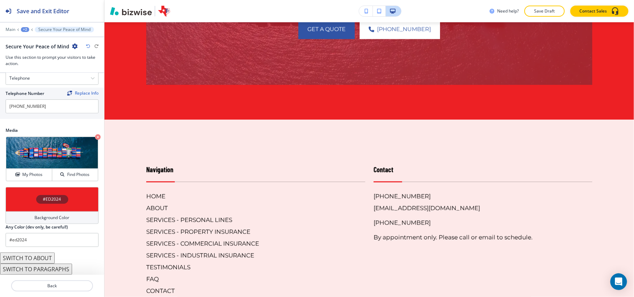
click at [10, 193] on div "#ED2024" at bounding box center [52, 199] width 93 height 24
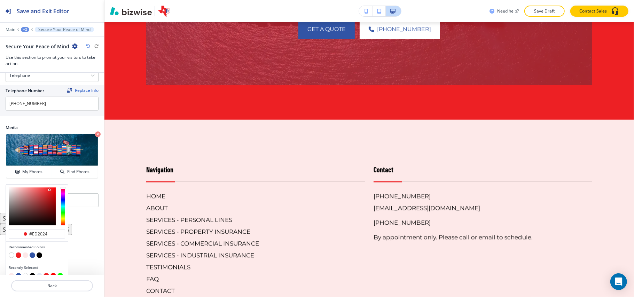
click at [31, 258] on button "button" at bounding box center [33, 256] width 6 height 6
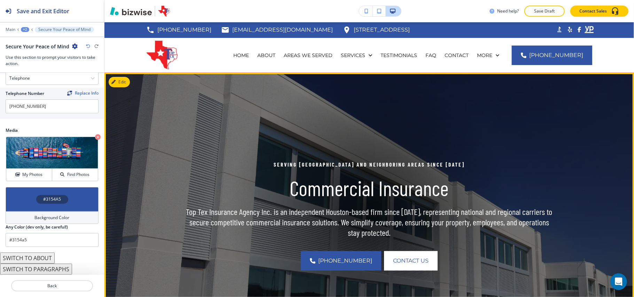
scroll to position [0, 0]
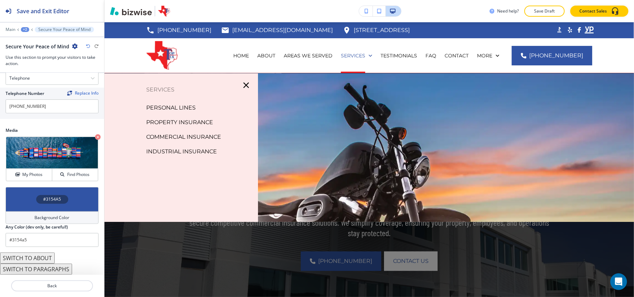
click at [205, 146] on div "INDUSTRIAL INSURANCE" at bounding box center [181, 152] width 154 height 15
click at [203, 149] on p "INDUSTRIAL INSURANCE" at bounding box center [181, 152] width 71 height 10
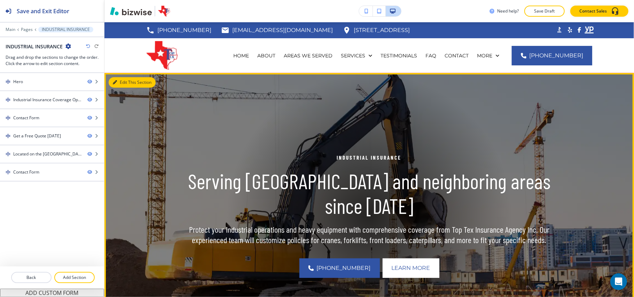
click at [124, 79] on button "Edit This Section" at bounding box center [132, 82] width 47 height 10
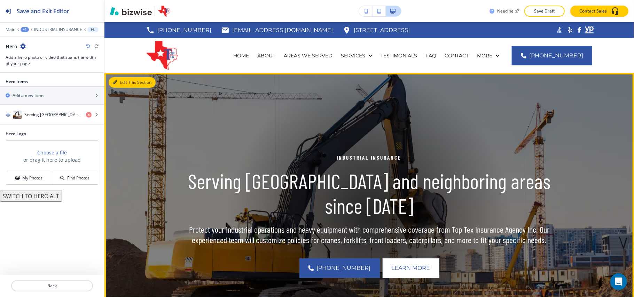
scroll to position [51, 0]
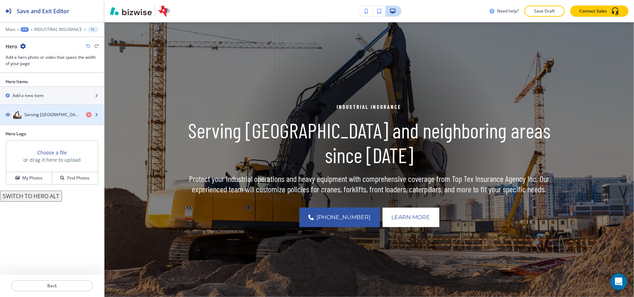
click at [58, 116] on h4 "Serving [GEOGRAPHIC_DATA] and neighboring areas since [DATE]" at bounding box center [52, 115] width 56 height 6
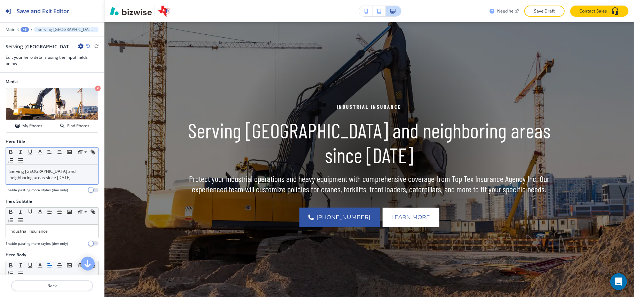
click at [37, 179] on p "Serving [GEOGRAPHIC_DATA] and neighboring areas since [DATE]" at bounding box center [51, 175] width 85 height 13
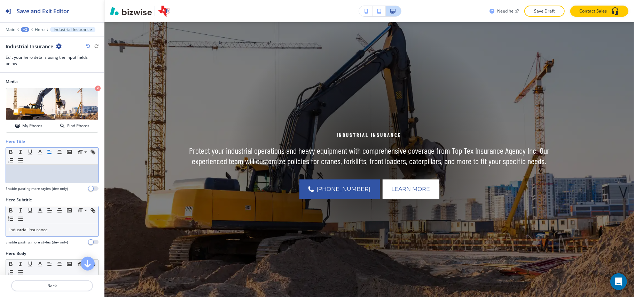
scroll to position [46, 0]
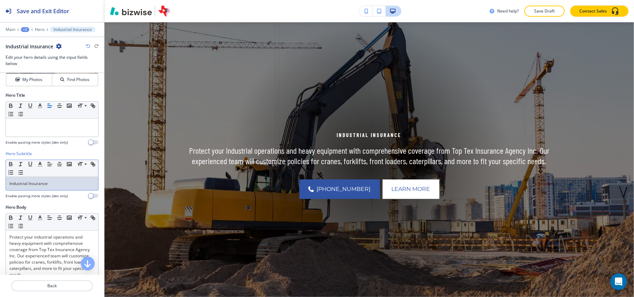
click at [52, 187] on p "Industrial Insurance" at bounding box center [51, 184] width 85 height 6
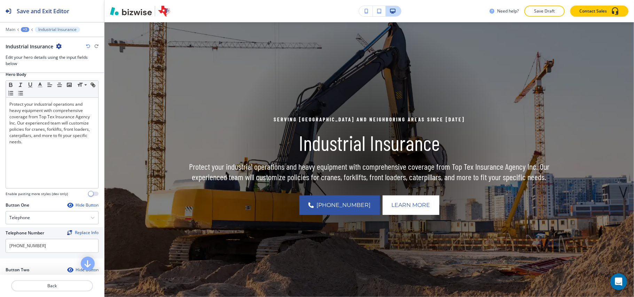
scroll to position [325, 0]
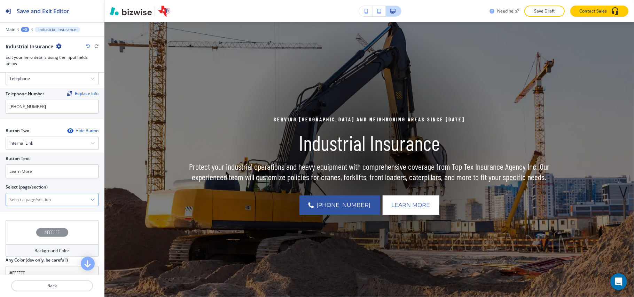
click at [36, 204] on \(page\/section\) "Manual Input" at bounding box center [48, 200] width 85 height 12
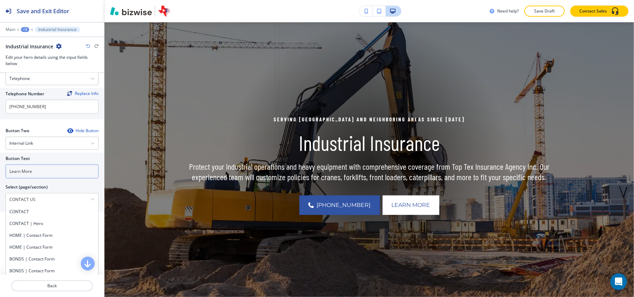
click at [31, 215] on h4 "CONTACT" at bounding box center [51, 212] width 85 height 6
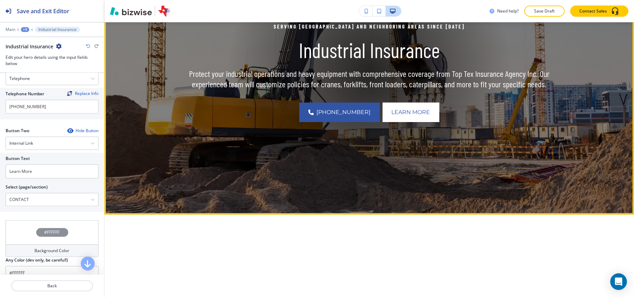
scroll to position [283, 0]
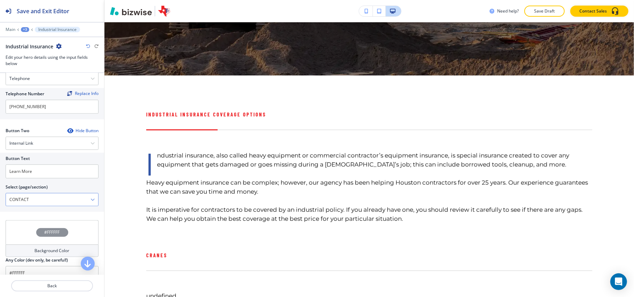
click at [40, 204] on \(page\/section\) "CONTACT" at bounding box center [48, 200] width 85 height 12
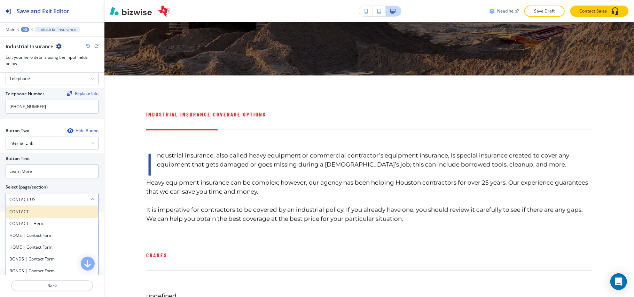
click at [27, 212] on h4 "CONTACT" at bounding box center [51, 212] width 85 height 6
type \(page\/section\) "CONTACT"
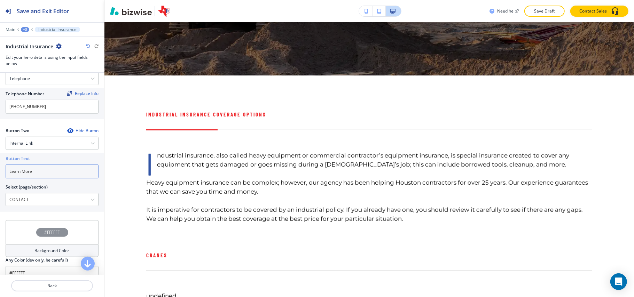
drag, startPoint x: 38, startPoint y: 181, endPoint x: 0, endPoint y: 176, distance: 38.4
click at [0, 176] on div "Button Text Learn More Select (page/section) CONTACT CONTACT CONTACT | Hero HOM…" at bounding box center [52, 182] width 104 height 59
paste input "CONTACT US"
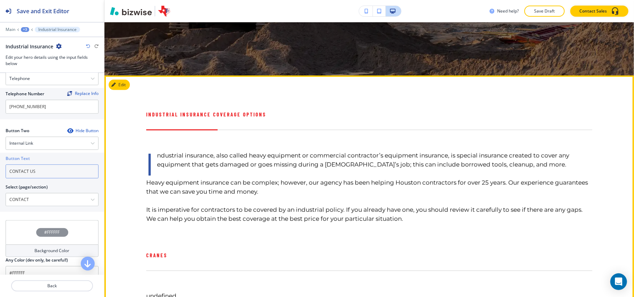
type input "CONTACT US"
click at [116, 84] on icon "button" at bounding box center [115, 85] width 4 height 4
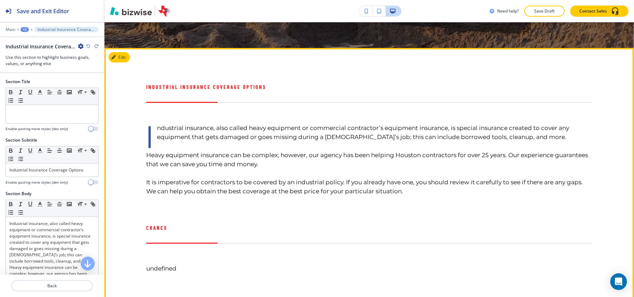
scroll to position [290, 0]
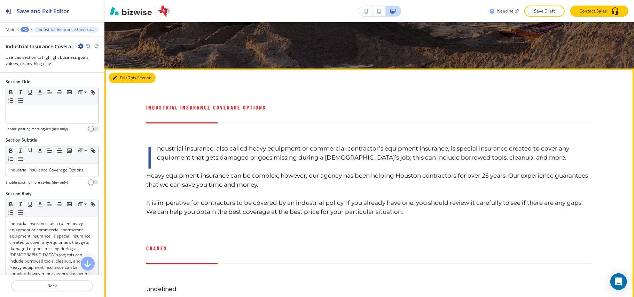
click at [124, 77] on button "Edit This Section" at bounding box center [132, 78] width 47 height 10
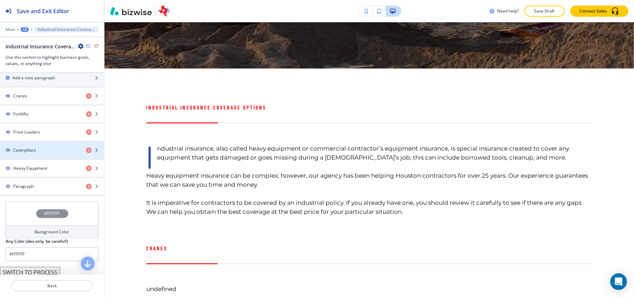
scroll to position [518, 0]
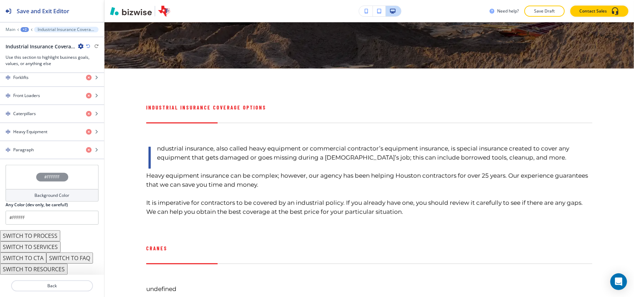
click at [49, 248] on button "SWITCH TO SERVICES" at bounding box center [30, 247] width 61 height 11
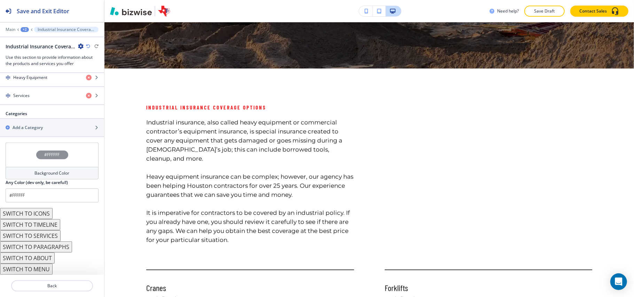
click at [41, 212] on button "SWITCH TO ICONS" at bounding box center [26, 213] width 53 height 11
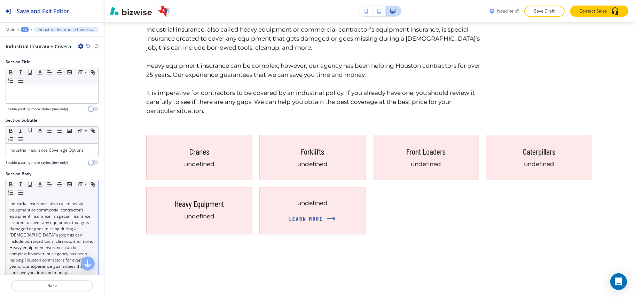
scroll to position [0, 0]
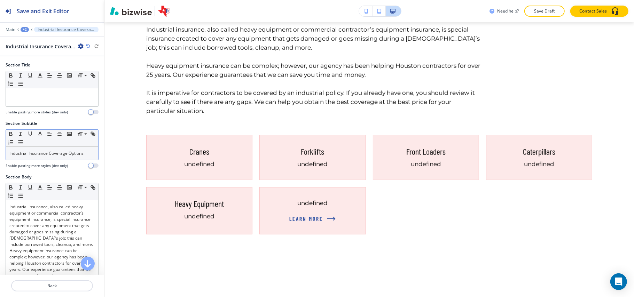
click at [53, 155] on p "Industrial Insurance Coverage Options" at bounding box center [51, 153] width 85 height 6
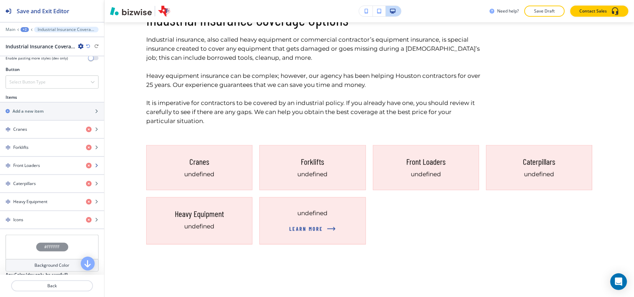
scroll to position [279, 0]
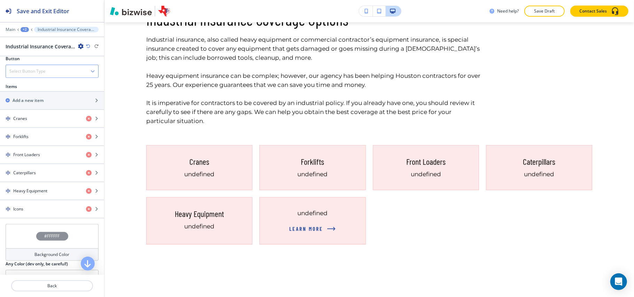
click at [36, 78] on div "Select Button Type" at bounding box center [52, 71] width 92 height 13
click at [31, 75] on h4 "Select Button Type" at bounding box center [27, 71] width 36 height 6
click at [32, 75] on h4 "Select Button Type" at bounding box center [27, 71] width 36 height 6
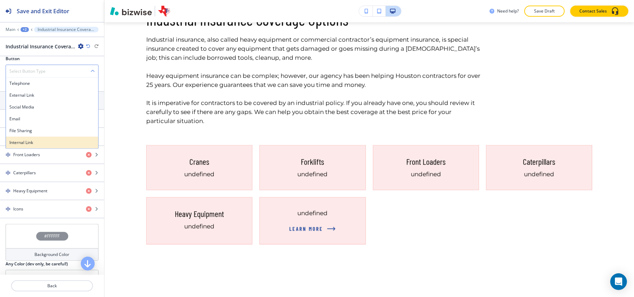
click at [27, 146] on h4 "Internal Link" at bounding box center [51, 143] width 85 height 6
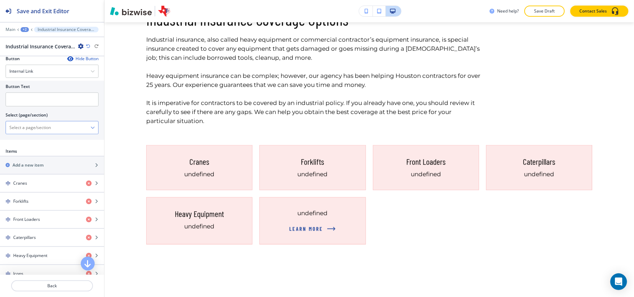
drag, startPoint x: 33, startPoint y: 141, endPoint x: 39, endPoint y: 144, distance: 7.2
click at [33, 134] on \(page\/section\) "Manual Input" at bounding box center [48, 128] width 85 height 12
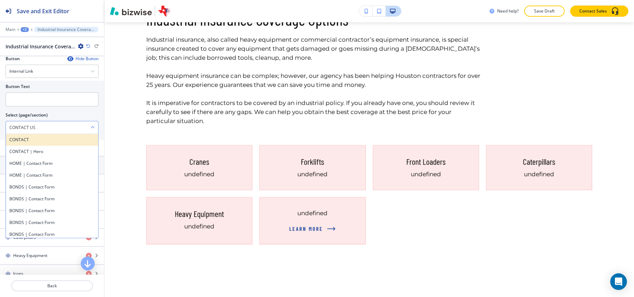
click at [26, 143] on h4 "CONTACT" at bounding box center [51, 140] width 85 height 6
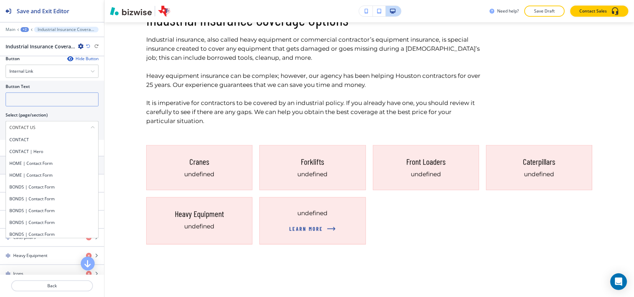
type \(page\/section\) "CONTACT"
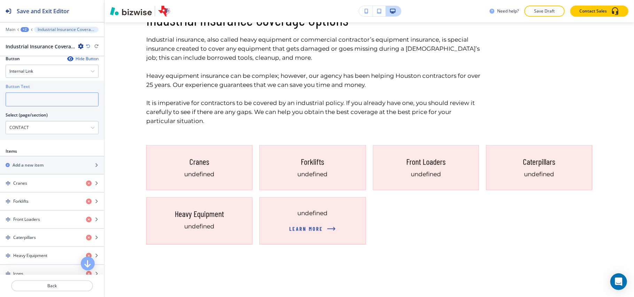
click at [36, 107] on input "text" at bounding box center [52, 100] width 93 height 14
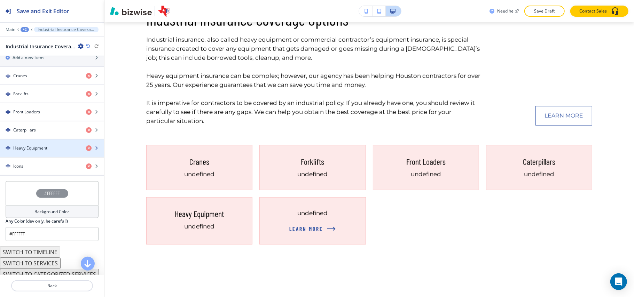
scroll to position [371, 0]
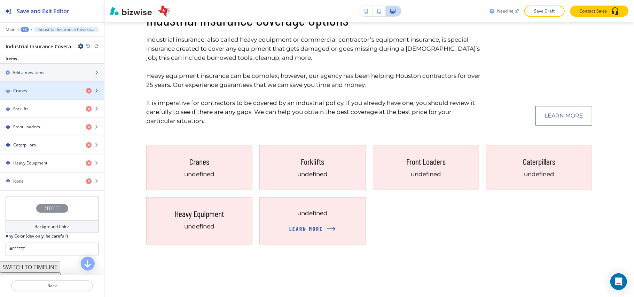
type input "Learn More"
click at [36, 94] on div "Cranes" at bounding box center [40, 91] width 80 height 6
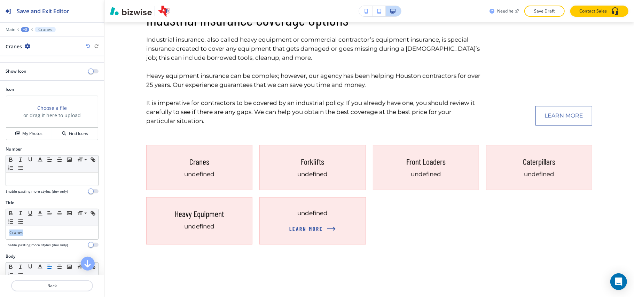
drag, startPoint x: 3, startPoint y: 235, endPoint x: 0, endPoint y: 232, distance: 3.9
click at [0, 233] on div "Title Small Normal Large Huge Cranes Enable pasting more styles (dev only)" at bounding box center [52, 227] width 104 height 54
copy p "Cranes"
click at [89, 71] on button "button" at bounding box center [94, 71] width 10 height 4
click at [26, 139] on button "My Photos" at bounding box center [29, 134] width 46 height 12
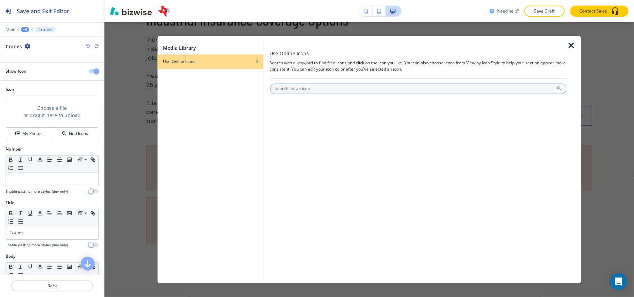
click at [301, 87] on input "text" at bounding box center [418, 89] width 296 height 10
type input "Cranes"
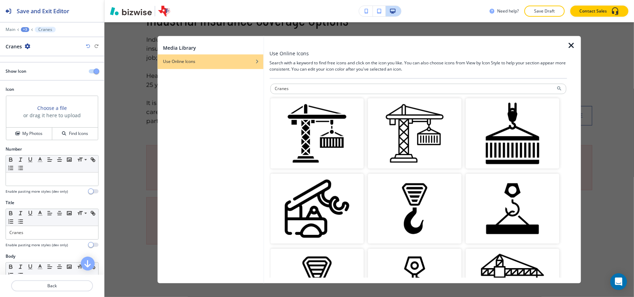
click at [305, 135] on img "button" at bounding box center [317, 134] width 94 height 70
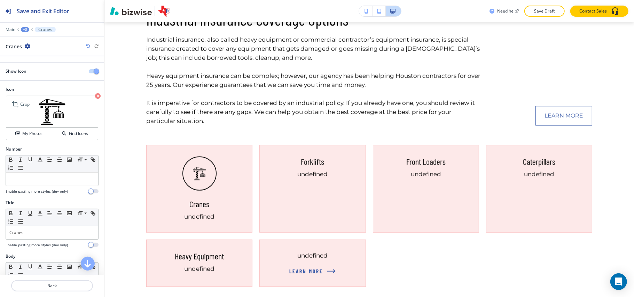
click at [86, 97] on img at bounding box center [52, 112] width 92 height 32
click at [95, 95] on icon "button" at bounding box center [98, 96] width 6 height 6
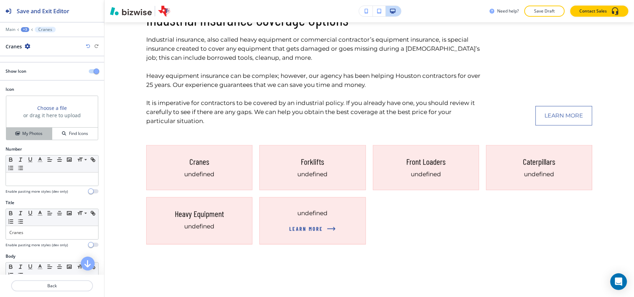
click at [45, 134] on div "My Photos" at bounding box center [29, 134] width 46 height 6
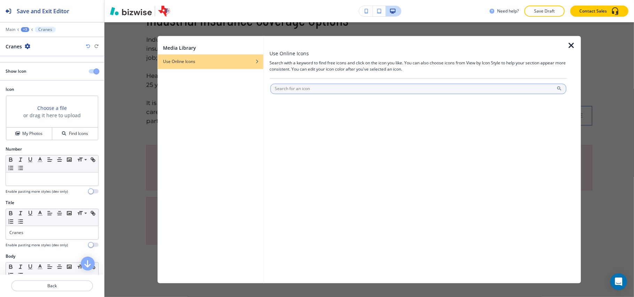
click at [291, 90] on input "text" at bounding box center [418, 89] width 296 height 10
type input "Cranes"
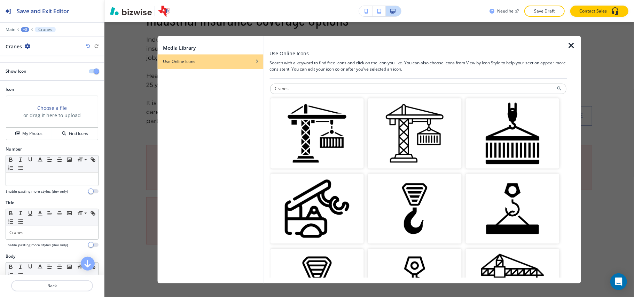
click at [431, 128] on img "button" at bounding box center [415, 134] width 94 height 70
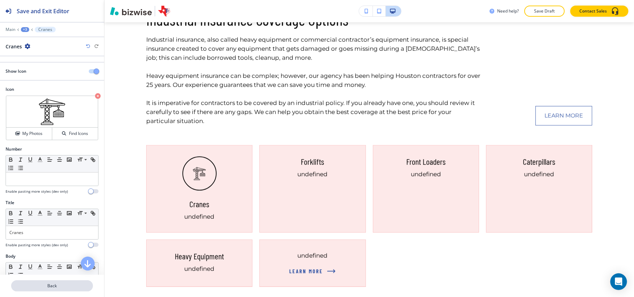
click at [53, 287] on p "Back" at bounding box center [52, 286] width 80 height 6
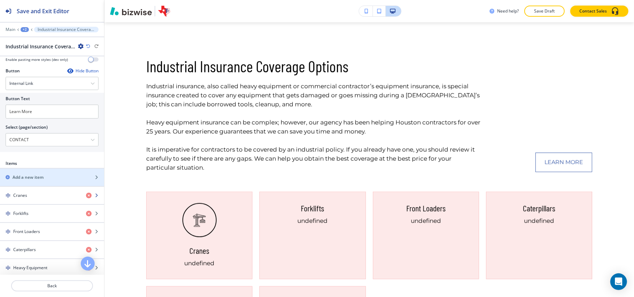
scroll to position [279, 0]
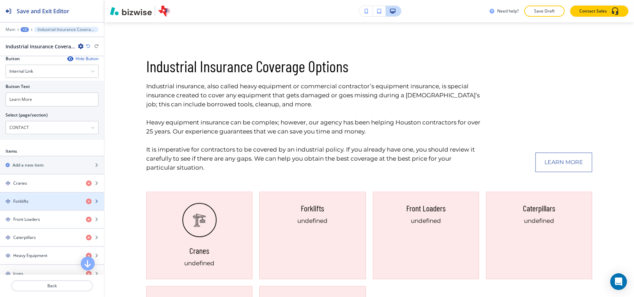
click at [28, 210] on div "button" at bounding box center [52, 208] width 104 height 6
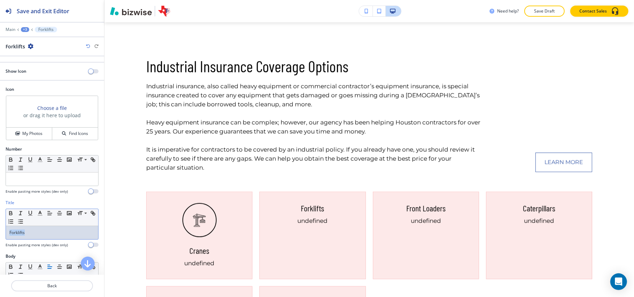
drag, startPoint x: 0, startPoint y: 233, endPoint x: 42, endPoint y: 203, distance: 51.7
click at [1, 231] on div "Title Small Normal Large Huge Forklifts Enable pasting more styles (dev only)" at bounding box center [52, 227] width 104 height 54
copy p "Forklifts"
click at [89, 72] on button "button" at bounding box center [94, 71] width 10 height 4
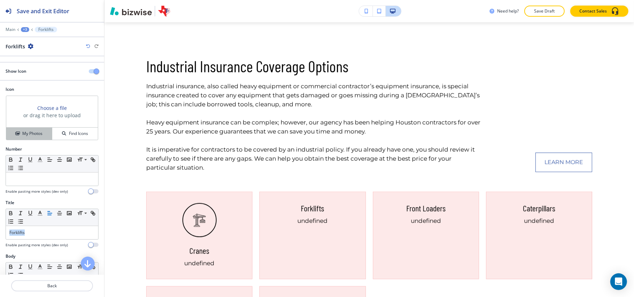
click at [31, 132] on h4 "My Photos" at bounding box center [32, 134] width 20 height 6
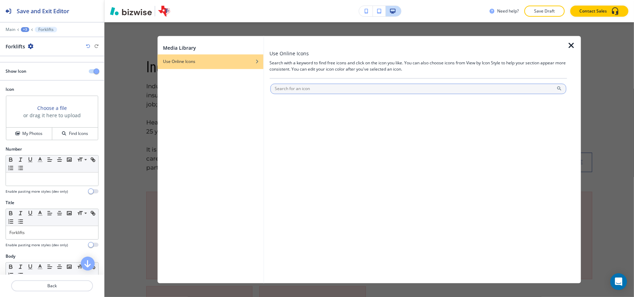
click at [291, 88] on input "text" at bounding box center [418, 89] width 296 height 10
type input "Forklifts"
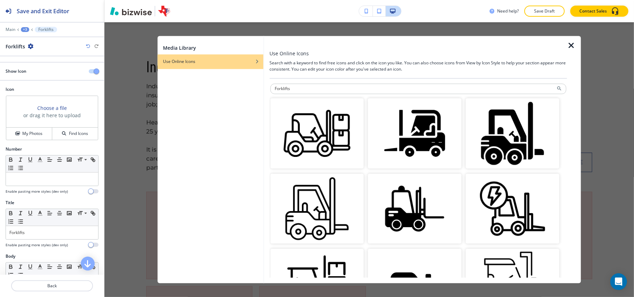
click at [334, 144] on img "button" at bounding box center [317, 134] width 94 height 70
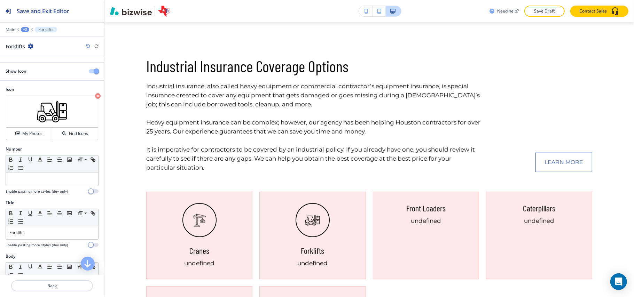
click at [53, 280] on div at bounding box center [52, 278] width 104 height 6
click at [52, 283] on p "Back" at bounding box center [52, 286] width 80 height 6
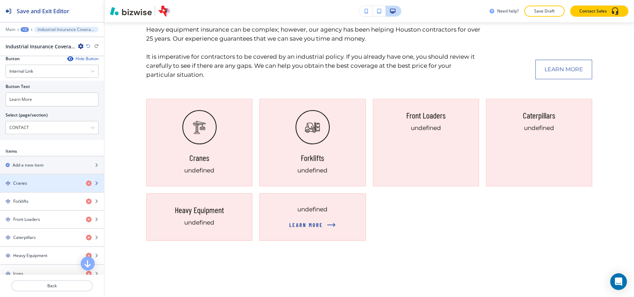
click at [36, 187] on div "Cranes" at bounding box center [40, 183] width 80 height 6
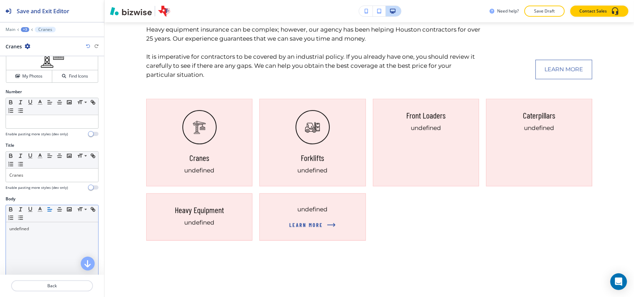
scroll to position [139, 0]
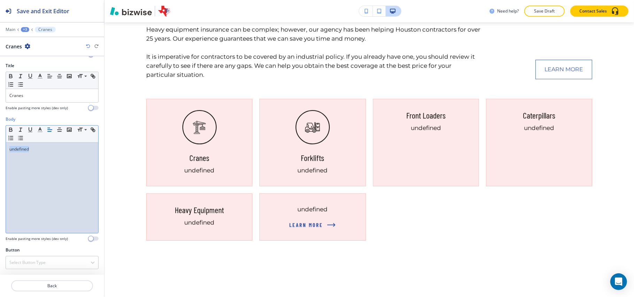
drag, startPoint x: 27, startPoint y: 155, endPoint x: 0, endPoint y: 151, distance: 27.0
click at [0, 151] on div "Body Small Normal Large Huge undefined Enable pasting more styles (dev only)" at bounding box center [52, 181] width 104 height 131
click at [55, 286] on p "Back" at bounding box center [52, 286] width 80 height 6
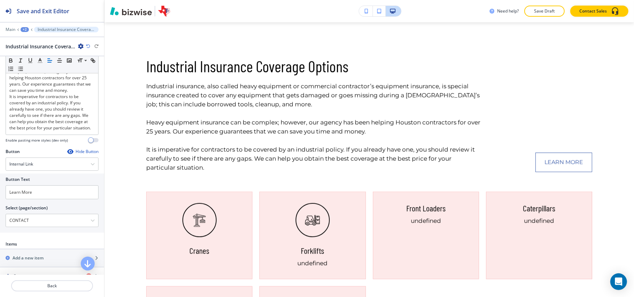
scroll to position [279, 0]
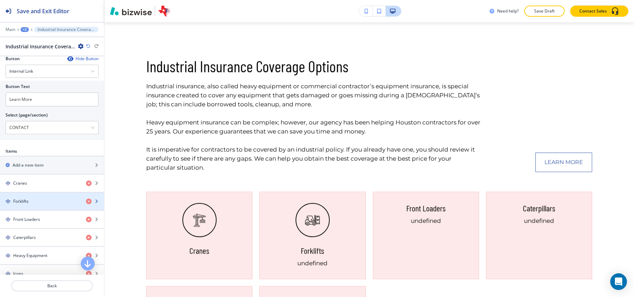
click at [38, 210] on div "button" at bounding box center [52, 208] width 104 height 6
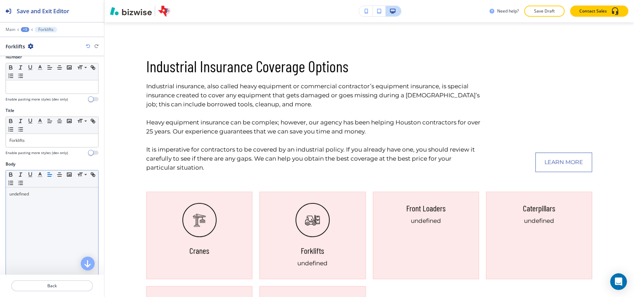
scroll to position [93, 0]
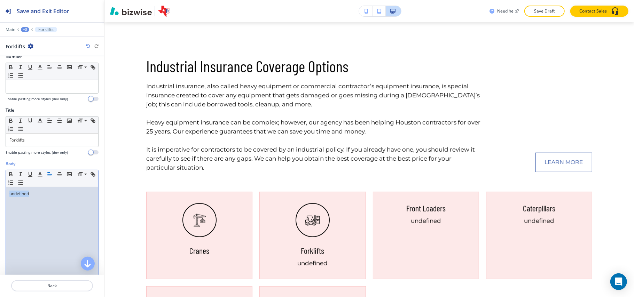
drag, startPoint x: 52, startPoint y: 201, endPoint x: 0, endPoint y: 200, distance: 51.9
click at [0, 200] on div "Body Small Normal Large Huge undefined Enable pasting more styles (dev only)" at bounding box center [52, 226] width 104 height 131
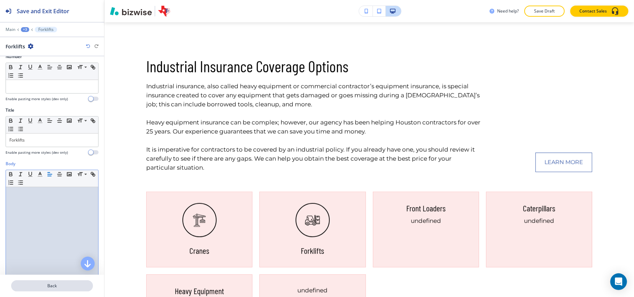
click at [62, 284] on p "Back" at bounding box center [52, 286] width 80 height 6
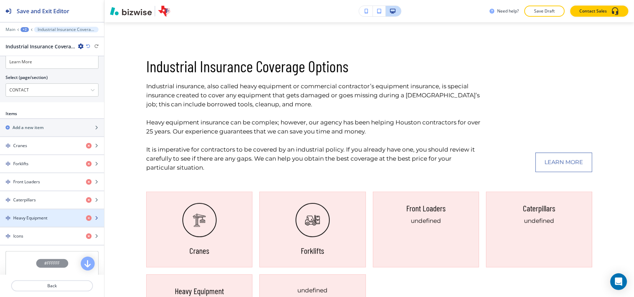
scroll to position [325, 0]
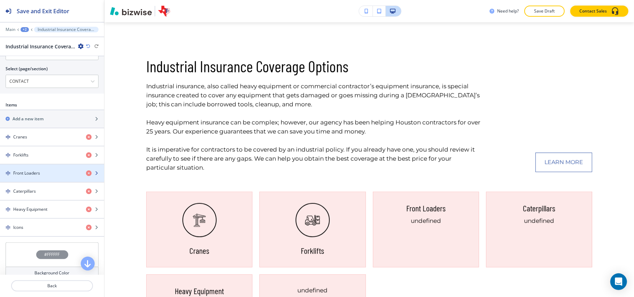
click at [37, 170] on div "button" at bounding box center [52, 168] width 104 height 6
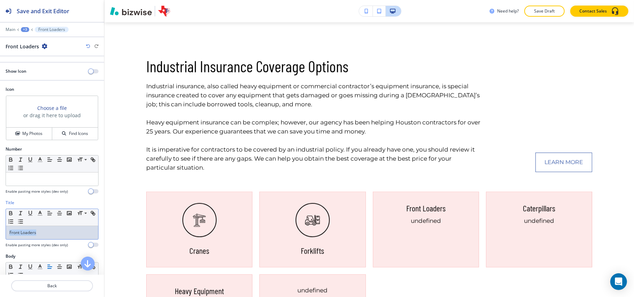
drag, startPoint x: 46, startPoint y: 237, endPoint x: 41, endPoint y: 192, distance: 45.9
click at [1, 232] on div "Title Small Normal Large Huge Front Loaders Enable pasting more styles (dev onl…" at bounding box center [52, 227] width 104 height 54
copy p "Front Loaders"
click at [92, 71] on div at bounding box center [96, 71] width 15 height 4
click at [88, 71] on span "button" at bounding box center [91, 72] width 6 height 6
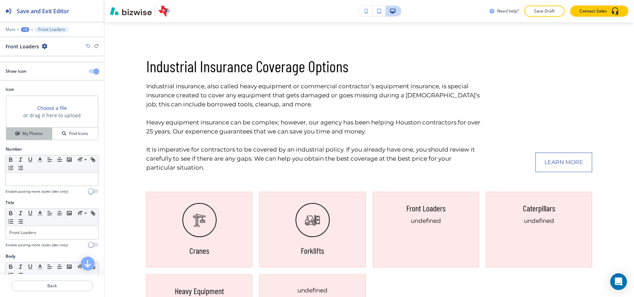
click at [20, 135] on div "My Photos" at bounding box center [29, 134] width 46 height 6
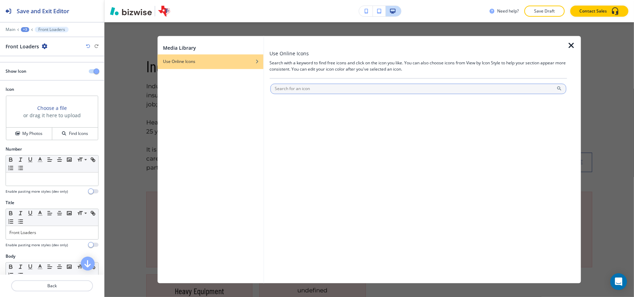
click at [299, 84] on input "text" at bounding box center [418, 89] width 296 height 10
type input "Front Loaders"
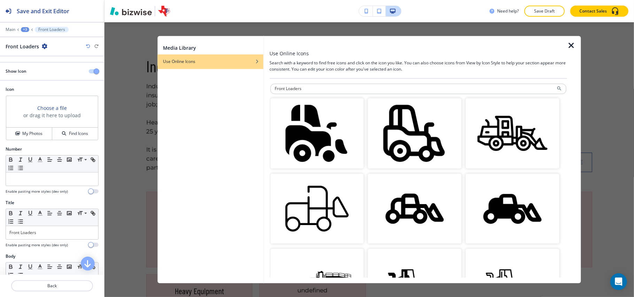
click at [308, 198] on img "button" at bounding box center [317, 209] width 94 height 70
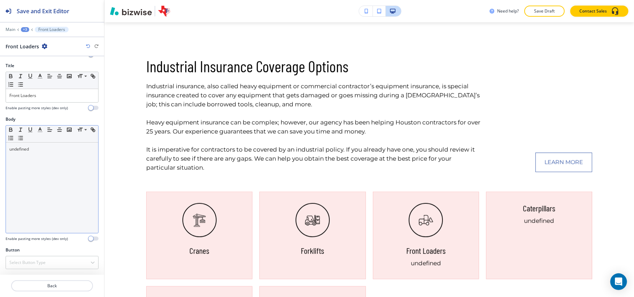
scroll to position [140, 0]
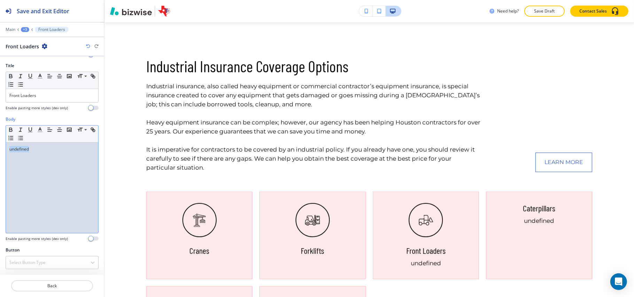
drag, startPoint x: 58, startPoint y: 153, endPoint x: 0, endPoint y: 143, distance: 58.6
click at [0, 143] on div "Body Small Normal Large Huge undefined Enable pasting more styles (dev only)" at bounding box center [52, 181] width 104 height 131
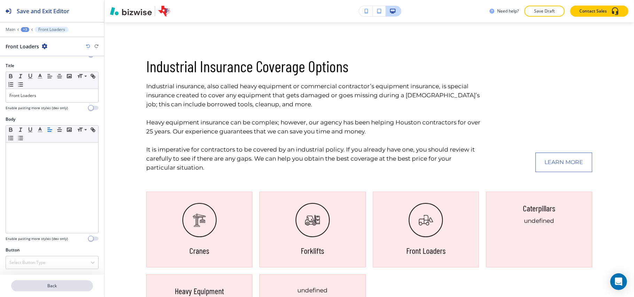
click at [56, 287] on p "Back" at bounding box center [52, 286] width 80 height 6
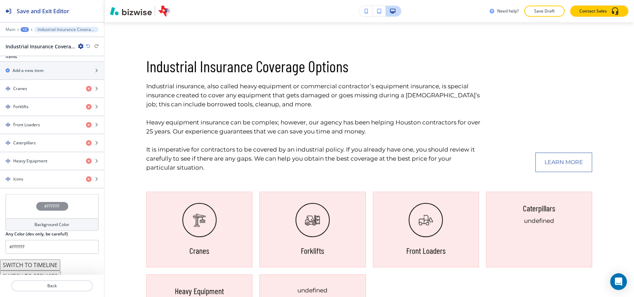
scroll to position [418, 0]
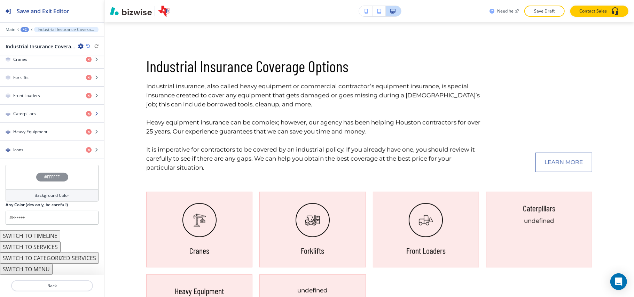
click at [34, 112] on h4 "Caterpillars" at bounding box center [24, 114] width 23 height 6
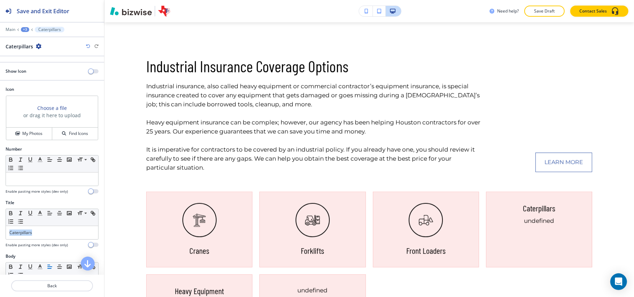
click at [0, 226] on div "Title Small Normal Large Huge Caterpillars Enable pasting more styles (dev only)" at bounding box center [52, 227] width 104 height 54
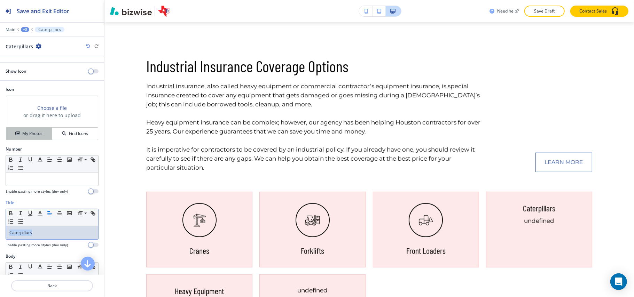
copy p "Caterpillars"
click at [39, 134] on h4 "My Photos" at bounding box center [32, 134] width 20 height 6
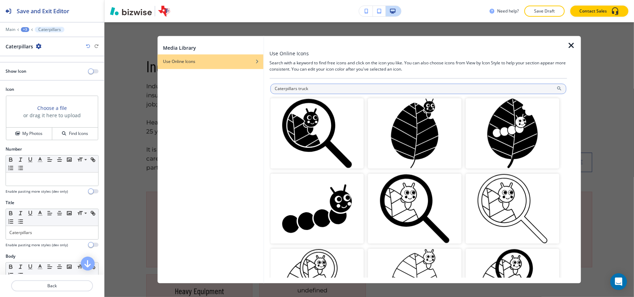
type input "Caterpillars truck"
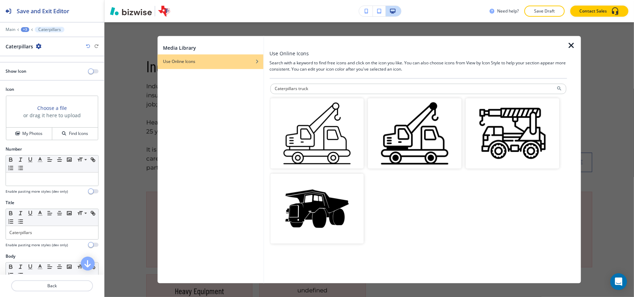
click at [332, 125] on img "button" at bounding box center [317, 134] width 94 height 70
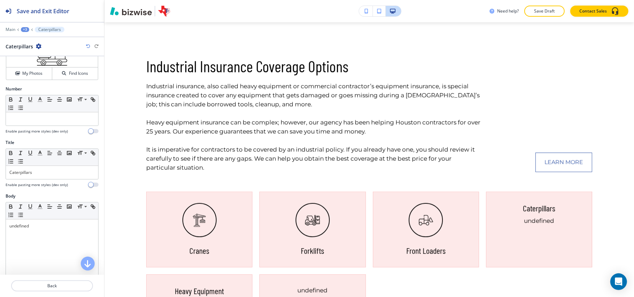
scroll to position [139, 0]
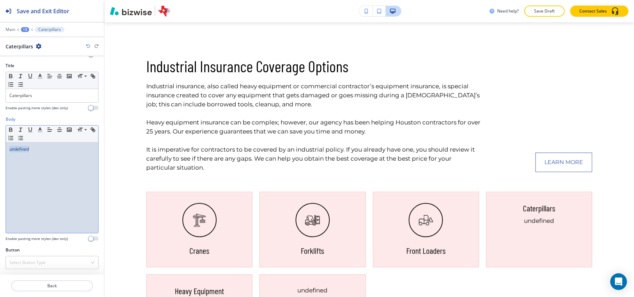
drag, startPoint x: 38, startPoint y: 160, endPoint x: 0, endPoint y: 154, distance: 38.4
click at [0, 154] on div "Body Small Normal Large Huge undefined Enable pasting more styles (dev only)" at bounding box center [52, 181] width 104 height 131
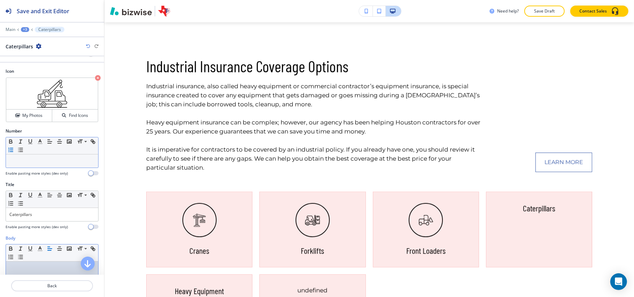
scroll to position [0, 0]
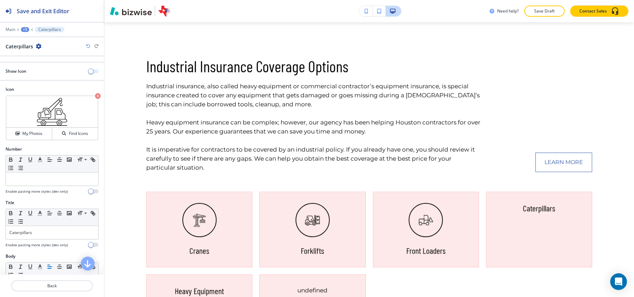
click at [90, 71] on button "button" at bounding box center [94, 71] width 10 height 4
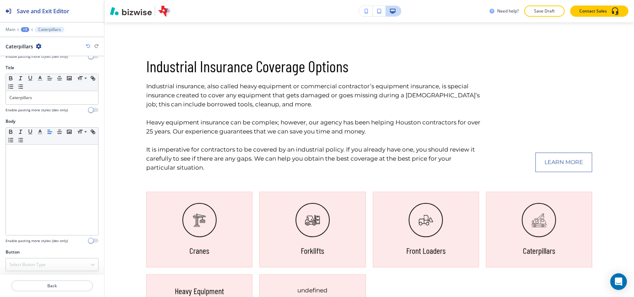
scroll to position [139, 0]
click at [60, 288] on p "Back" at bounding box center [52, 286] width 80 height 6
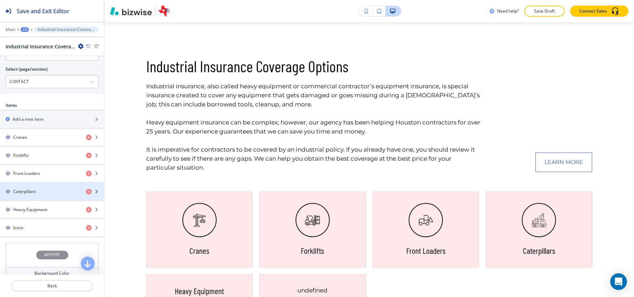
scroll to position [325, 0]
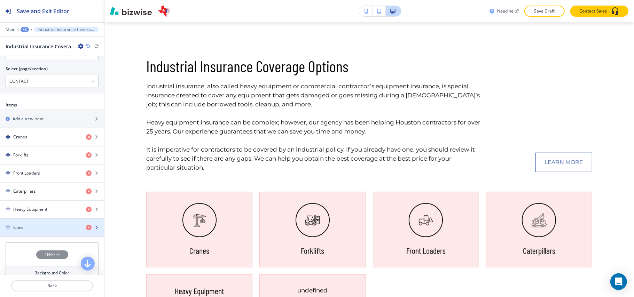
click at [35, 225] on div "button" at bounding box center [52, 222] width 104 height 6
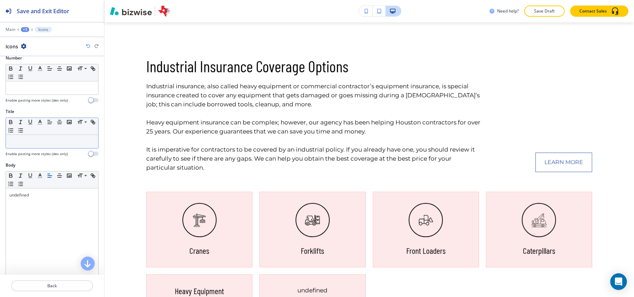
scroll to position [46, 0]
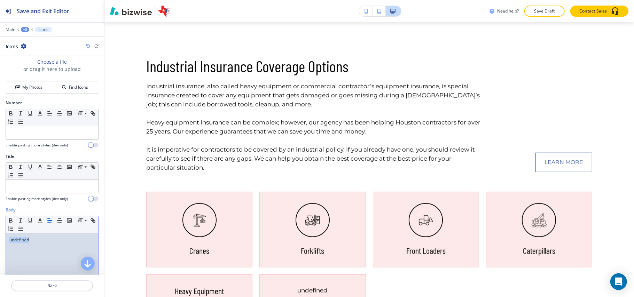
drag, startPoint x: 16, startPoint y: 239, endPoint x: 0, endPoint y: 234, distance: 16.4
click at [0, 235] on div "Body Small Normal Large Huge undefined Enable pasting more styles (dev only)" at bounding box center [52, 272] width 104 height 131
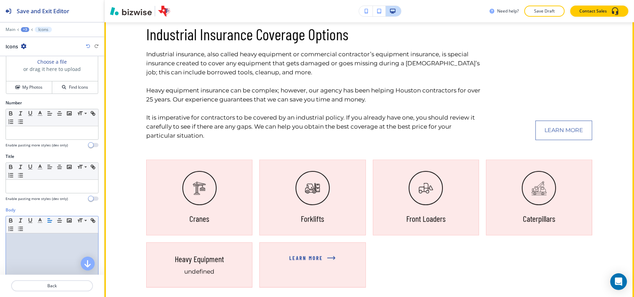
scroll to position [383, 0]
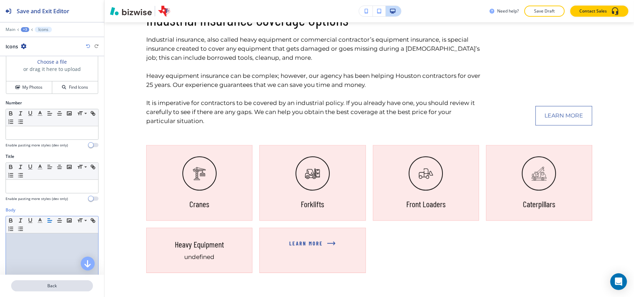
click at [55, 287] on p "Back" at bounding box center [52, 286] width 80 height 6
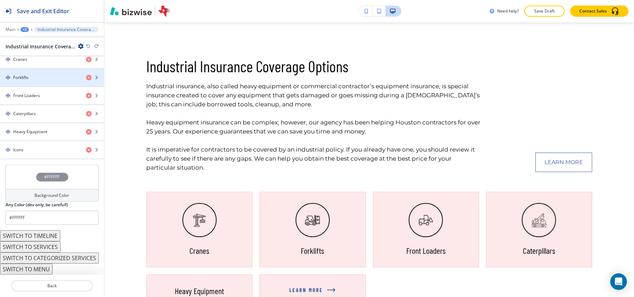
scroll to position [418, 0]
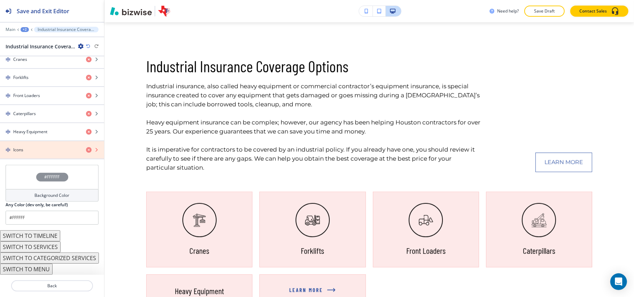
click at [86, 150] on icon "button" at bounding box center [89, 150] width 6 height 6
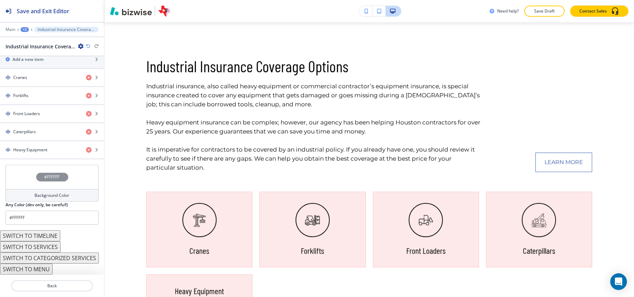
scroll to position [403, 0]
click at [38, 147] on h4 "Heavy Equipment" at bounding box center [30, 150] width 34 height 6
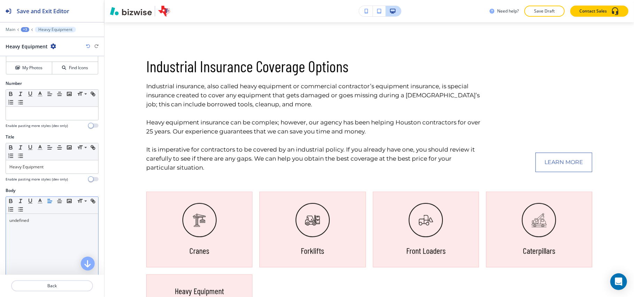
scroll to position [93, 0]
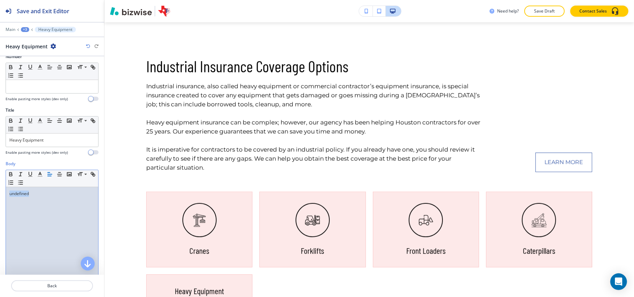
drag, startPoint x: 37, startPoint y: 199, endPoint x: 0, endPoint y: 188, distance: 37.9
click at [0, 188] on div "Body Small Normal Large Huge undefined Enable pasting more styles (dev only)" at bounding box center [52, 226] width 104 height 131
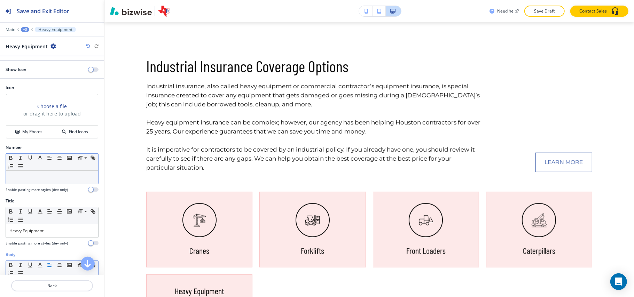
scroll to position [0, 0]
click at [88, 70] on span "button" at bounding box center [91, 72] width 6 height 6
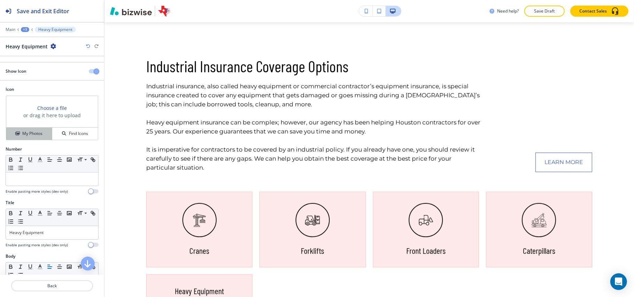
click at [29, 131] on h4 "My Photos" at bounding box center [32, 134] width 20 height 6
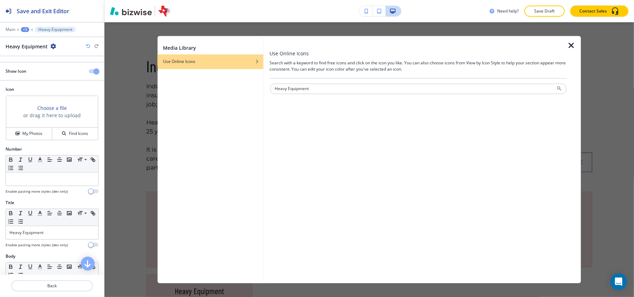
type input "Heavy Equipment"
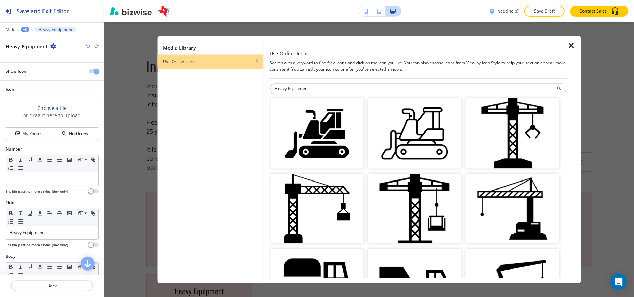
click at [421, 141] on img "button" at bounding box center [415, 134] width 94 height 70
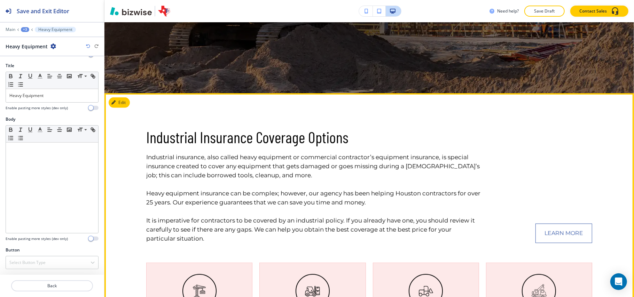
scroll to position [244, 0]
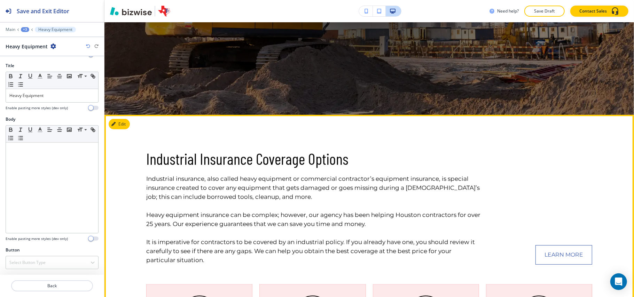
click at [124, 118] on div "Industrial Insurance Coverage Options Industrial insurance, also called heavy e…" at bounding box center [369, 296] width 530 height 363
click at [122, 122] on button "Edit This Section" at bounding box center [132, 124] width 47 height 10
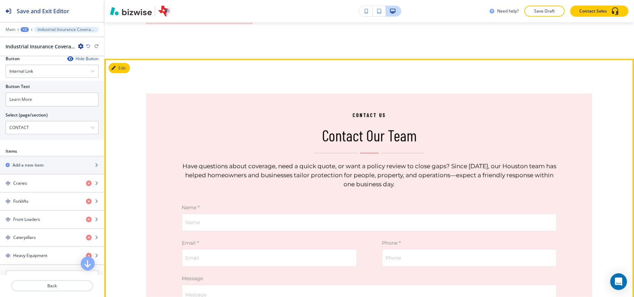
scroll to position [708, 0]
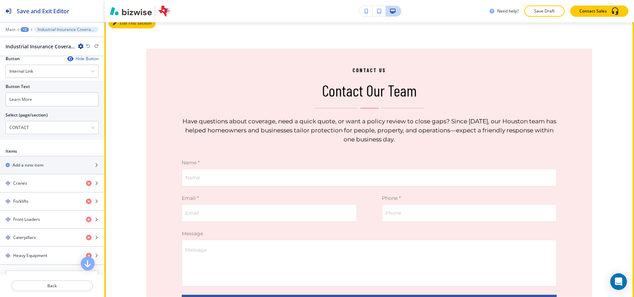
click at [122, 24] on button "Edit This Section" at bounding box center [132, 23] width 47 height 10
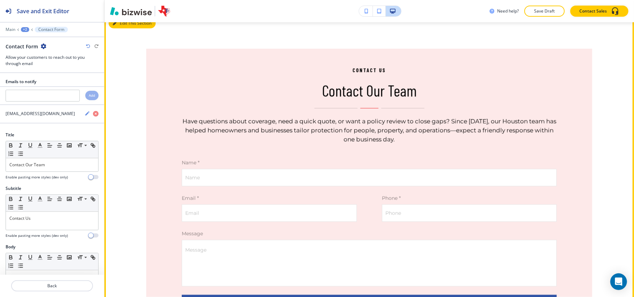
scroll to position [700, 0]
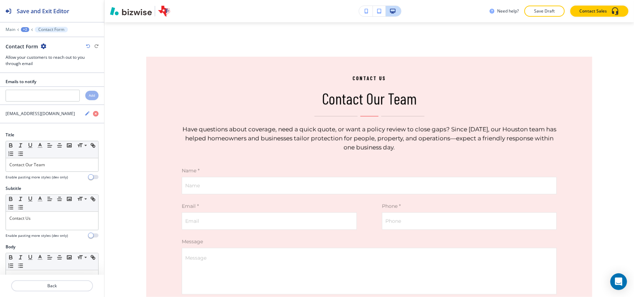
click at [44, 47] on icon "button" at bounding box center [44, 47] width 6 height 6
click at [60, 85] on p "Delete Section" at bounding box center [63, 83] width 36 height 6
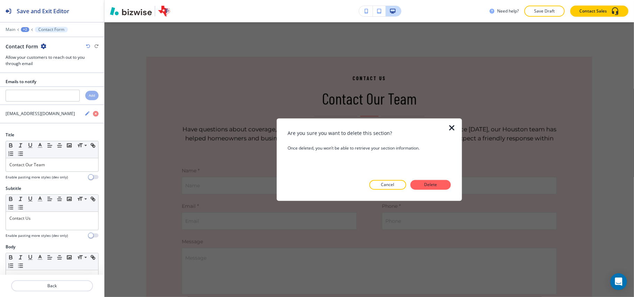
click at [423, 179] on div "Are you sure you want to delete this section? Once deleted, you won’t be able t…" at bounding box center [369, 160] width 163 height 60
click at [428, 181] on button "Delete" at bounding box center [431, 185] width 40 height 10
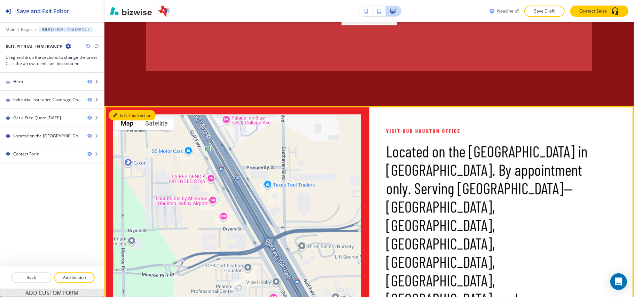
click at [117, 121] on button "Edit This Section" at bounding box center [132, 115] width 47 height 10
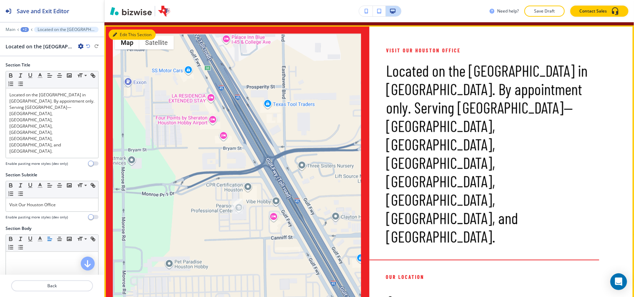
scroll to position [934, 0]
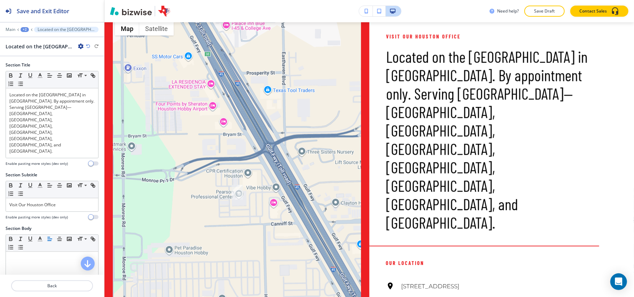
click at [81, 46] on icon "button" at bounding box center [81, 47] width 6 height 6
click at [88, 85] on p "Delete Section" at bounding box center [101, 83] width 36 height 6
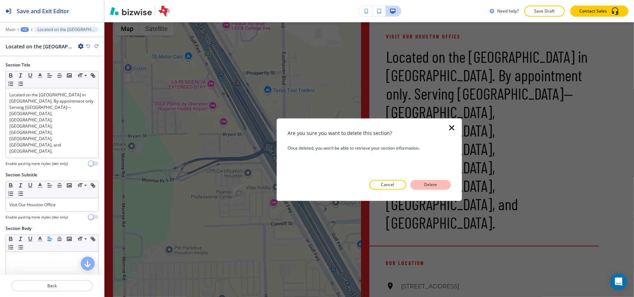
click at [428, 181] on button "Delete" at bounding box center [431, 185] width 40 height 10
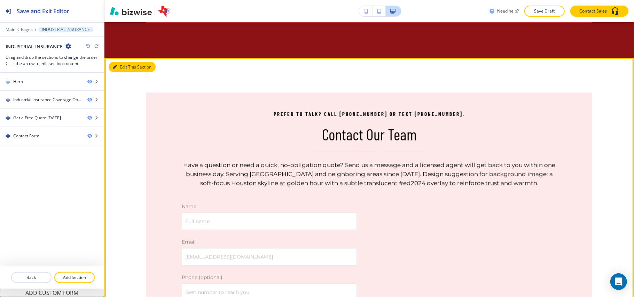
click at [123, 72] on button "Edit This Section" at bounding box center [132, 67] width 47 height 10
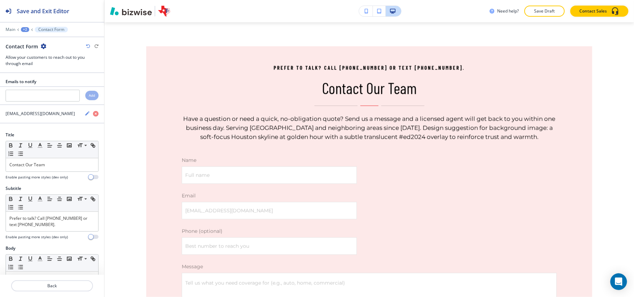
click at [41, 45] on icon "button" at bounding box center [44, 47] width 6 height 6
click at [48, 84] on p "Delete Section" at bounding box center [63, 83] width 36 height 6
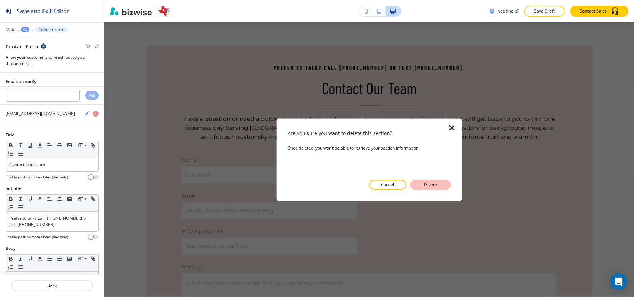
click at [439, 187] on p "Delete" at bounding box center [431, 185] width 17 height 6
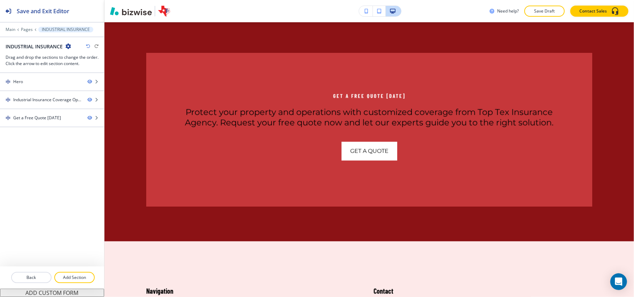
scroll to position [635, 0]
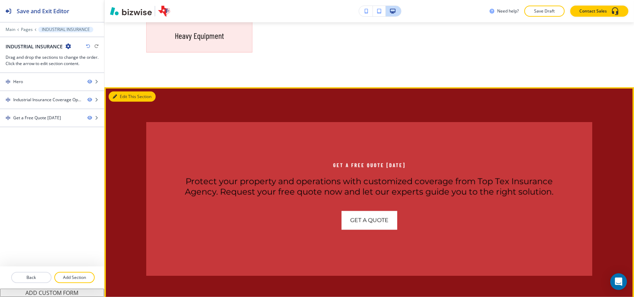
click at [118, 99] on button "Edit This Section" at bounding box center [132, 97] width 47 height 10
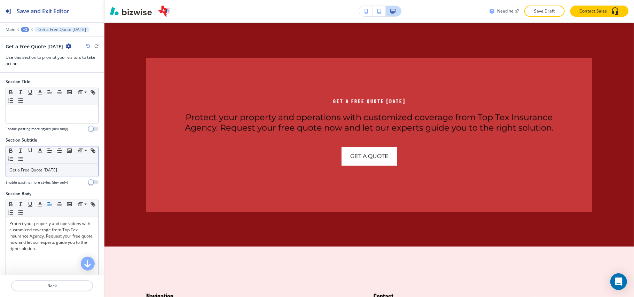
scroll to position [700, 0]
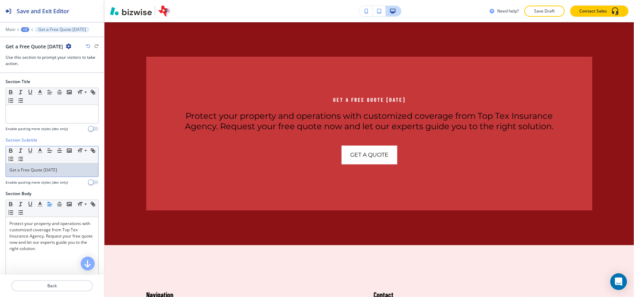
click at [81, 169] on p "Get a Free Quote Today" at bounding box center [51, 170] width 85 height 6
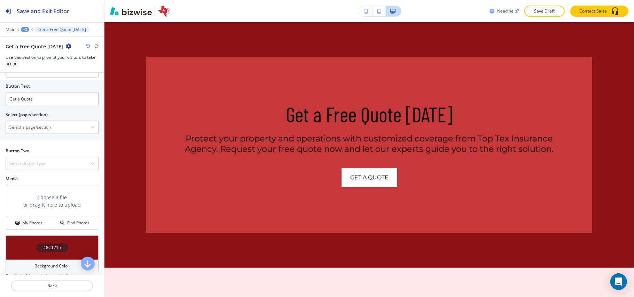
scroll to position [279, 0]
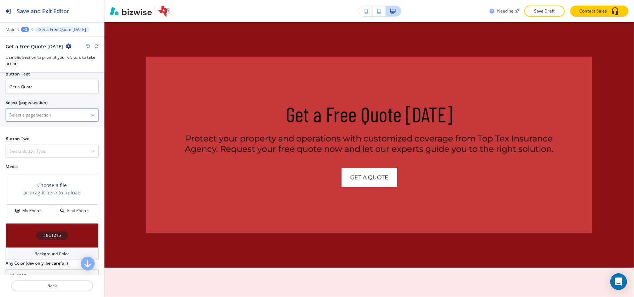
click at [47, 121] on \(page\/section\) "Manual Input" at bounding box center [48, 115] width 85 height 12
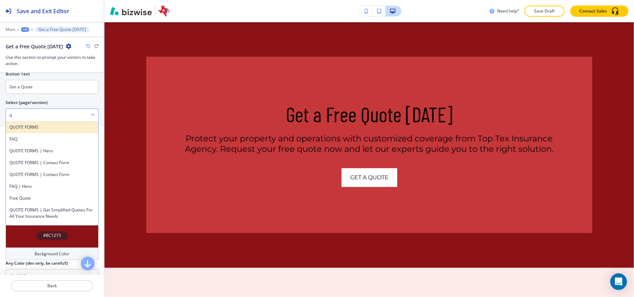
click at [24, 127] on h4 "QUOTE FORMS" at bounding box center [51, 127] width 85 height 6
type \(page\/section\) "QUOTE FORMS"
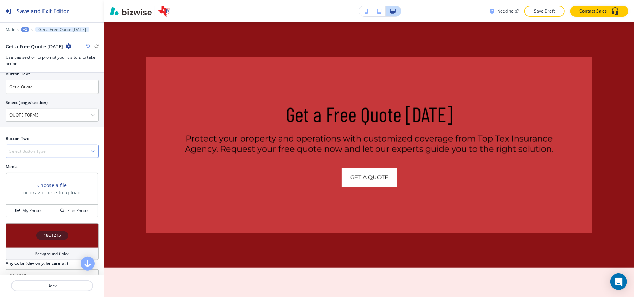
click at [35, 158] on div "Select Button Type" at bounding box center [52, 151] width 92 height 13
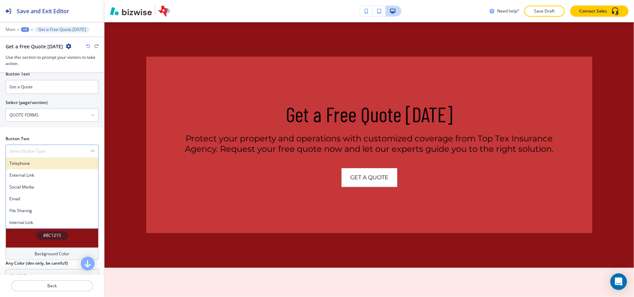
click at [34, 165] on h4 "Telephone" at bounding box center [51, 164] width 85 height 6
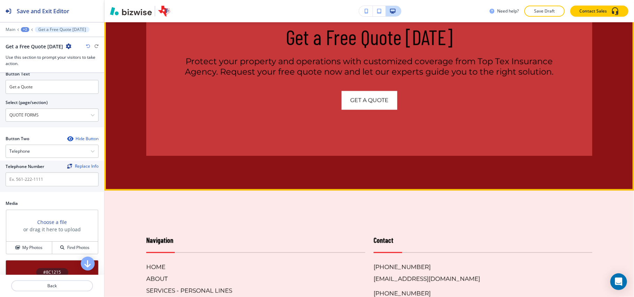
scroll to position [839, 0]
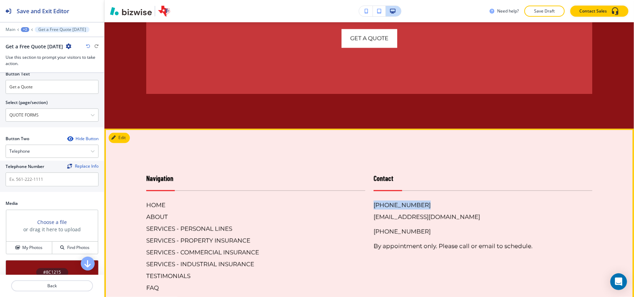
drag, startPoint x: 397, startPoint y: 215, endPoint x: 364, endPoint y: 215, distance: 33.4
click at [365, 215] on div "Contact (713) 946-1004 toptexins@yahoo.com 281-507-5894 By appointment only. Pl…" at bounding box center [478, 232] width 227 height 145
copy h6 "[PHONE_NUMBER]"
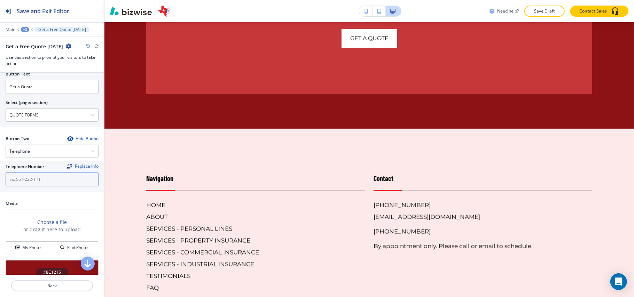
click at [47, 180] on input "text" at bounding box center [52, 180] width 93 height 14
paste input "[PHONE_NUMBER]"
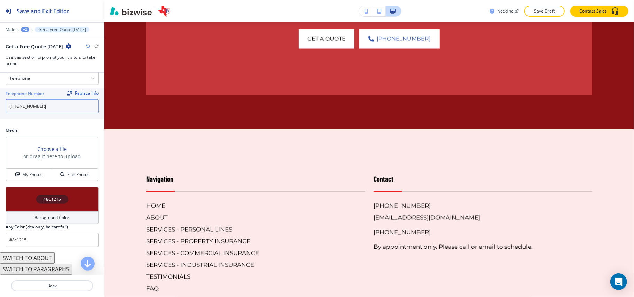
scroll to position [355, 0]
type input "[PHONE_NUMBER]"
click at [35, 173] on h4 "My Photos" at bounding box center [32, 175] width 20 height 6
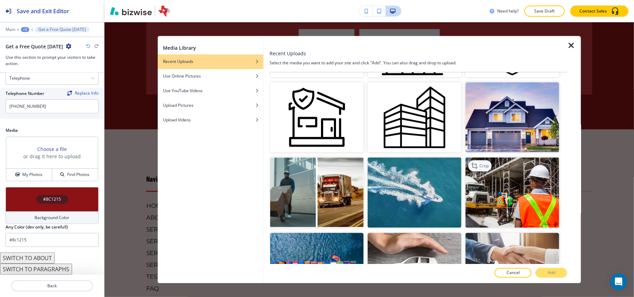
scroll to position [371, 0]
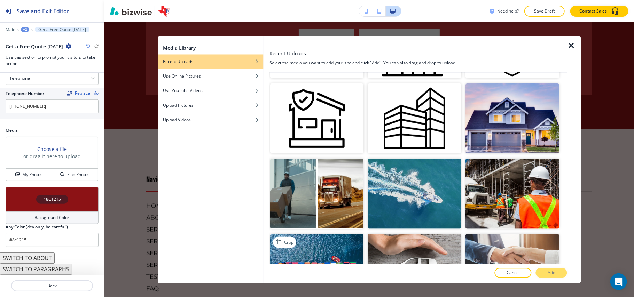
click at [315, 247] on img "button" at bounding box center [317, 269] width 94 height 70
click at [544, 269] on button "Add" at bounding box center [551, 274] width 31 height 10
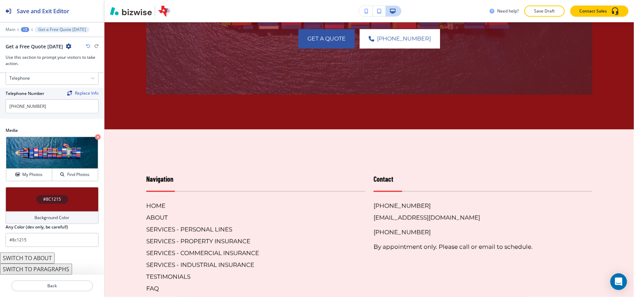
click at [13, 197] on div "#8C1215" at bounding box center [52, 199] width 93 height 24
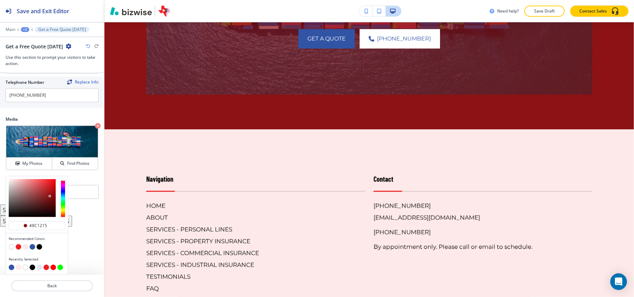
scroll to position [366, 0]
click at [32, 245] on button "button" at bounding box center [33, 248] width 6 height 6
type input "#3154a5"
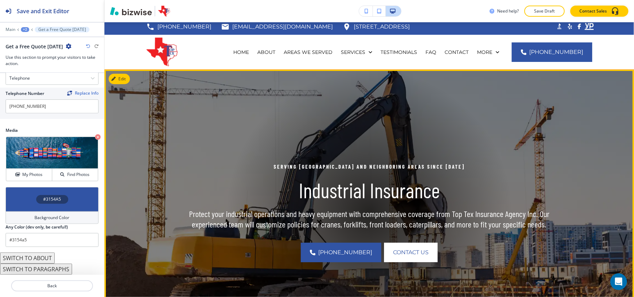
scroll to position [0, 0]
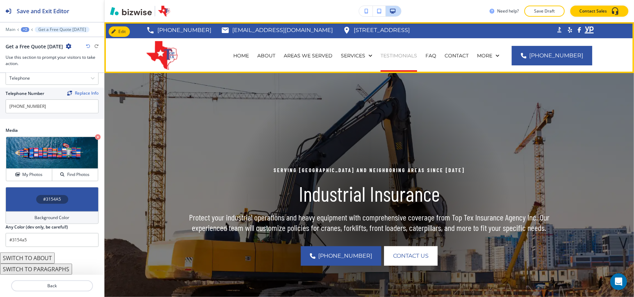
click at [403, 55] on p "TESTIMONIALS" at bounding box center [399, 55] width 37 height 7
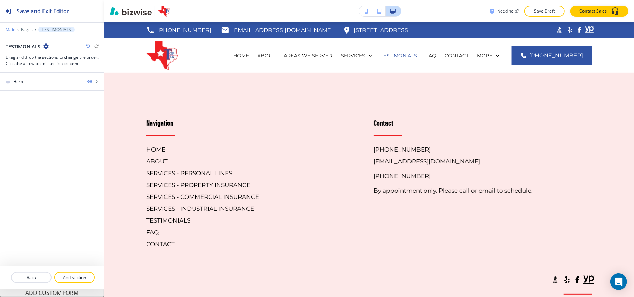
click at [10, 30] on p "Main" at bounding box center [11, 29] width 10 height 5
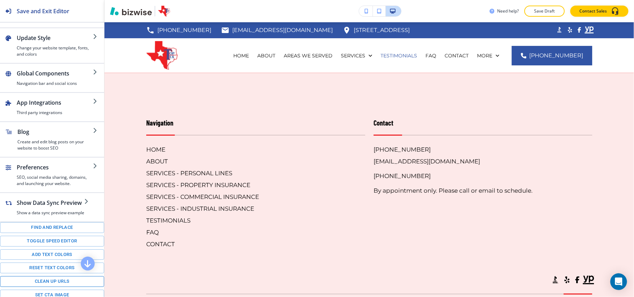
scroll to position [46, 0]
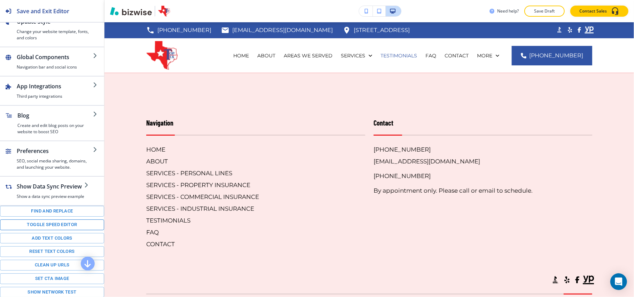
click at [38, 231] on button "Toggle speed editor" at bounding box center [52, 225] width 104 height 11
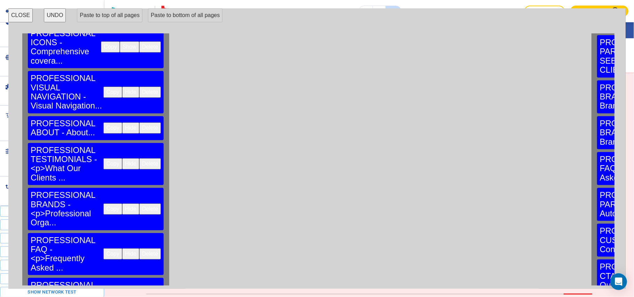
scroll to position [232, 0]
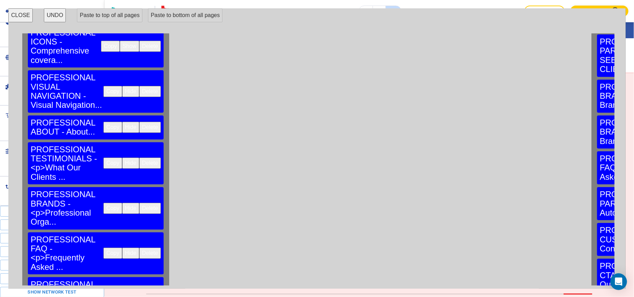
click at [103, 158] on button "Copy" at bounding box center [112, 163] width 18 height 11
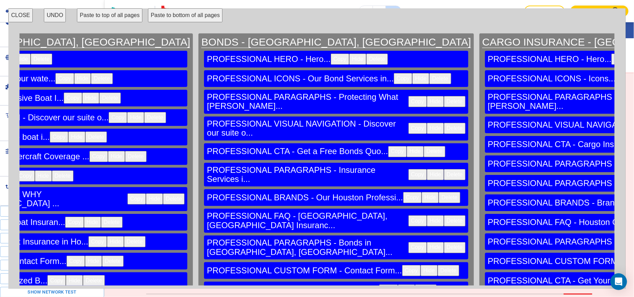
scroll to position [0, 15682]
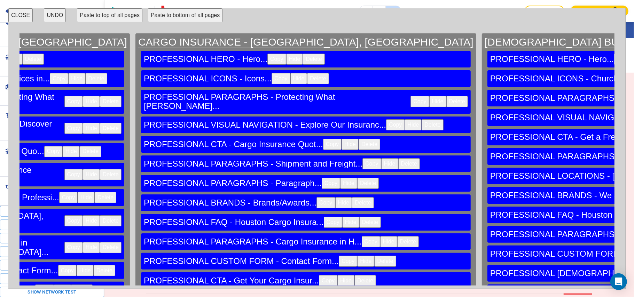
click at [22, 16] on button "CLOSE" at bounding box center [20, 15] width 24 height 14
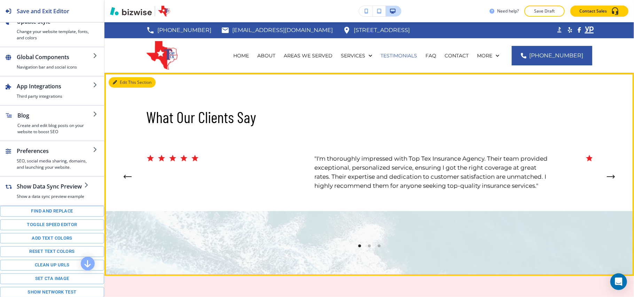
click at [124, 82] on button "Edit This Section" at bounding box center [132, 82] width 47 height 10
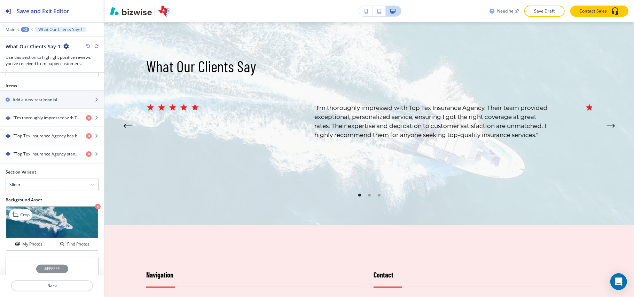
scroll to position [318, 0]
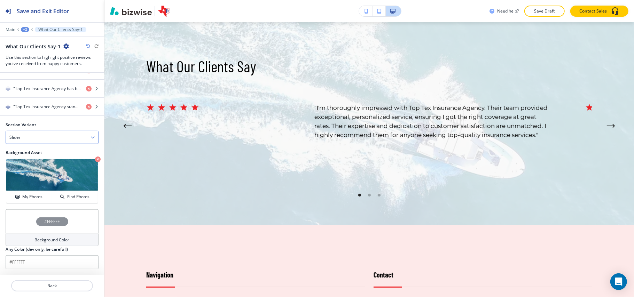
click at [38, 138] on div "Slider" at bounding box center [52, 137] width 92 height 13
click at [30, 159] on h4 "Flat" at bounding box center [51, 161] width 85 height 6
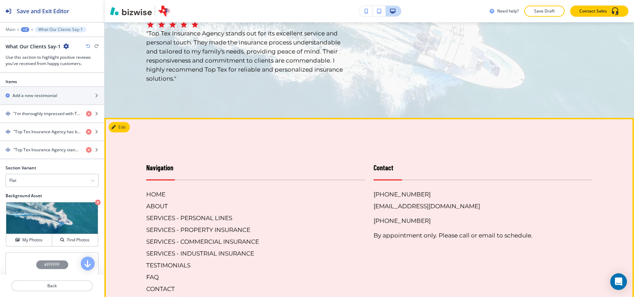
scroll to position [139, 0]
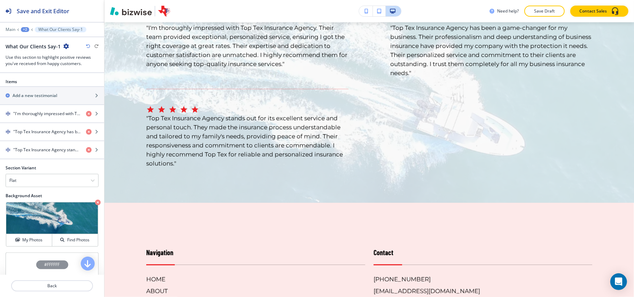
click at [23, 30] on div "+2" at bounding box center [25, 29] width 8 height 5
click at [31, 53] on p "TESTIMONIALS" at bounding box center [43, 53] width 36 height 6
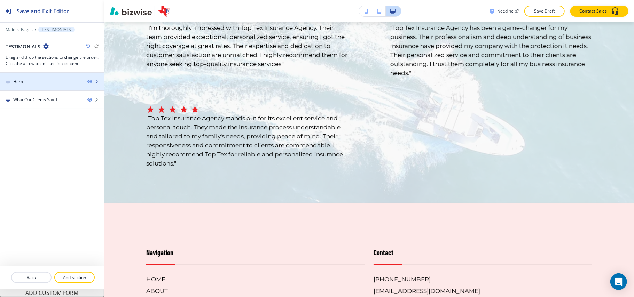
click at [31, 87] on div at bounding box center [52, 88] width 104 height 6
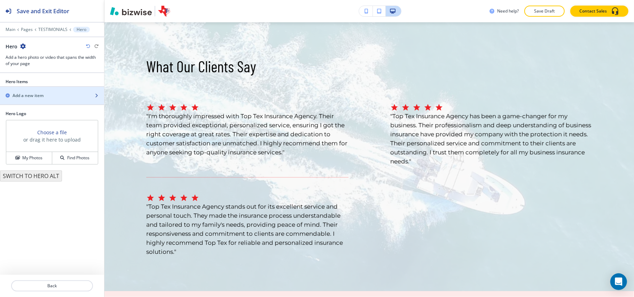
click at [34, 94] on h2 "Add a new item" at bounding box center [28, 96] width 31 height 6
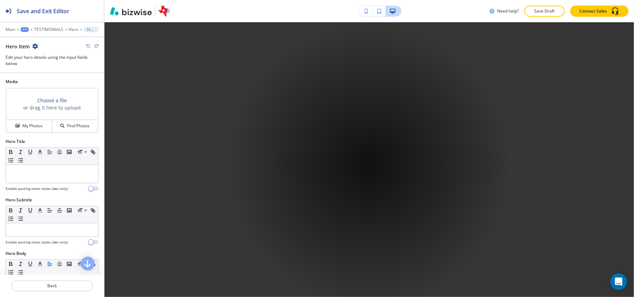
scroll to position [336, 0]
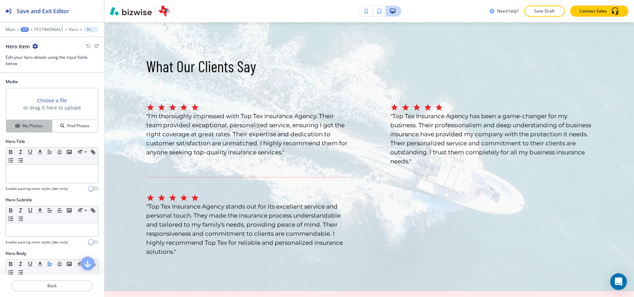
click at [29, 124] on h4 "My Photos" at bounding box center [32, 126] width 20 height 6
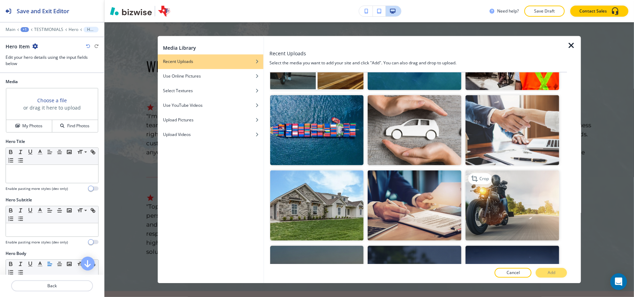
scroll to position [511, 0]
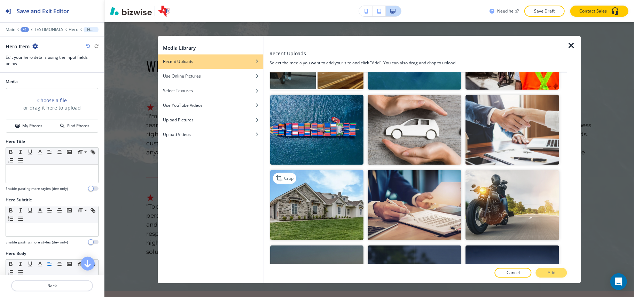
click at [320, 200] on img "button" at bounding box center [317, 205] width 94 height 70
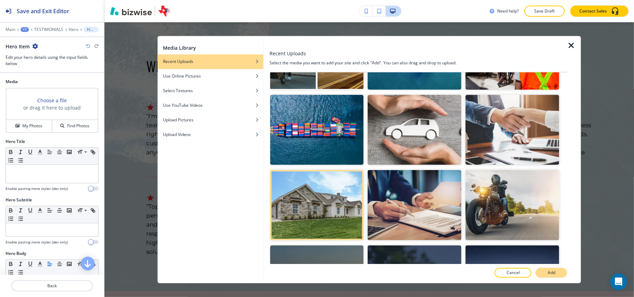
click at [550, 273] on p "Add" at bounding box center [552, 273] width 8 height 6
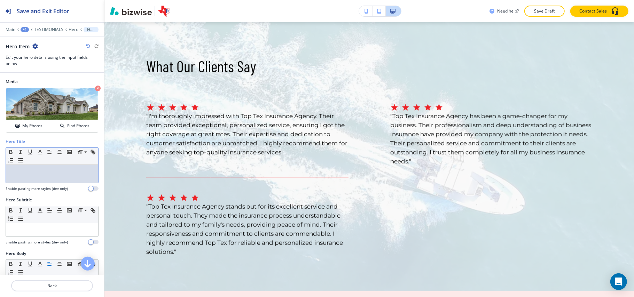
click at [38, 180] on div at bounding box center [52, 174] width 92 height 18
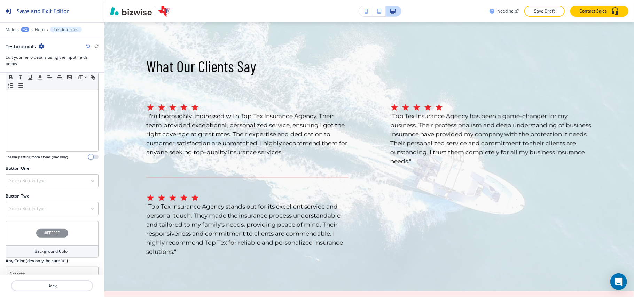
scroll to position [230, 0]
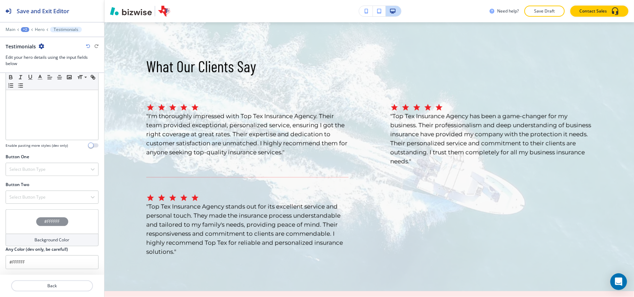
click at [34, 176] on div "Button One Select Button Type Telephone External Link Social Media Email File S…" at bounding box center [52, 168] width 104 height 28
click at [31, 165] on div "Select Button Type" at bounding box center [52, 169] width 92 height 13
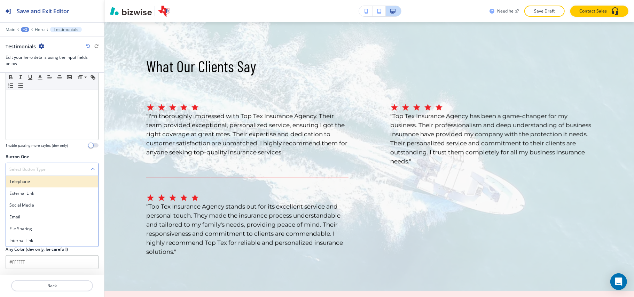
click at [29, 180] on h4 "Telephone" at bounding box center [51, 182] width 85 height 6
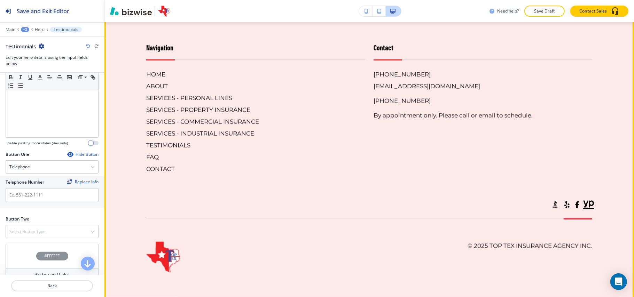
scroll to position [631, 0]
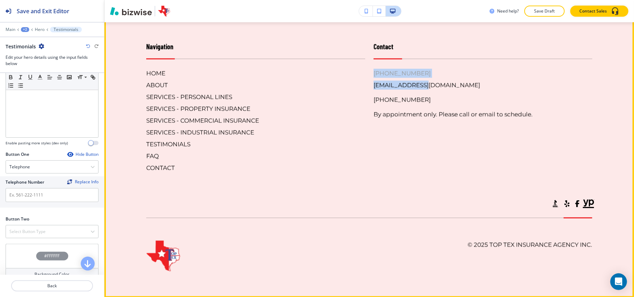
drag, startPoint x: 421, startPoint y: 73, endPoint x: 399, endPoint y: 71, distance: 22.0
click at [369, 71] on div "Contact (713) 946-1004 toptexins@yahoo.com 281-507-5894 By appointment only. Pl…" at bounding box center [478, 100] width 227 height 145
click at [435, 61] on div "Contact (713) 946-1004 toptexins@yahoo.com 281-507-5894 By appointment only. Pl…" at bounding box center [483, 80] width 219 height 78
drag, startPoint x: 414, startPoint y: 69, endPoint x: 367, endPoint y: 71, distance: 47.1
click at [367, 71] on div "Contact (713) 946-1004 toptexins@yahoo.com 281-507-5894 By appointment only. Pl…" at bounding box center [478, 100] width 227 height 145
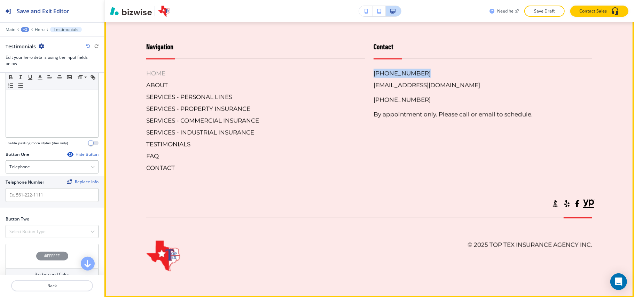
copy h6 "[PHONE_NUMBER]"
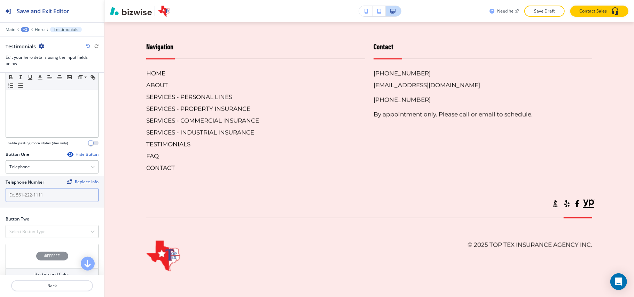
click at [54, 196] on input "text" at bounding box center [52, 195] width 93 height 14
paste input "[PHONE_NUMBER]"
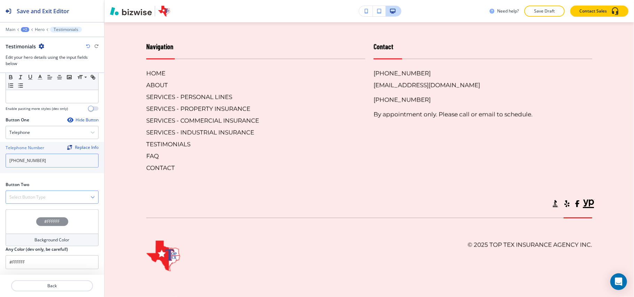
type input "[PHONE_NUMBER]"
click at [42, 198] on h4 "Select Button Type" at bounding box center [27, 197] width 36 height 6
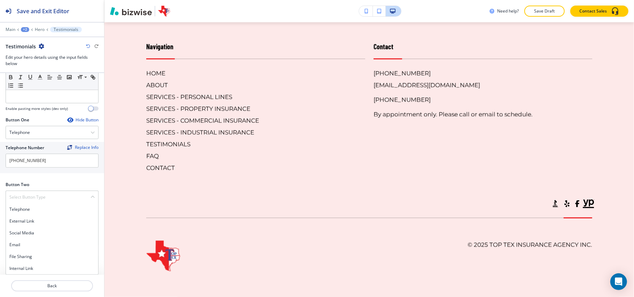
drag, startPoint x: 28, startPoint y: 268, endPoint x: 32, endPoint y: 271, distance: 4.8
click at [28, 269] on h4 "Internal Link" at bounding box center [51, 269] width 85 height 6
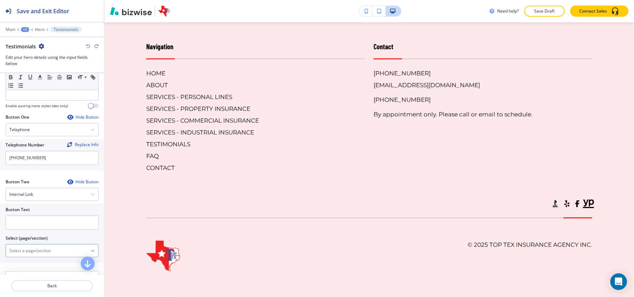
click at [45, 250] on \(page\/section\) "Manual Input" at bounding box center [48, 251] width 85 height 12
click at [24, 265] on h4 "CONTACT" at bounding box center [51, 263] width 85 height 6
type \(page\/section\) "CONTACT"
click at [30, 222] on input "text" at bounding box center [52, 223] width 93 height 14
paste input "CONTACT US"
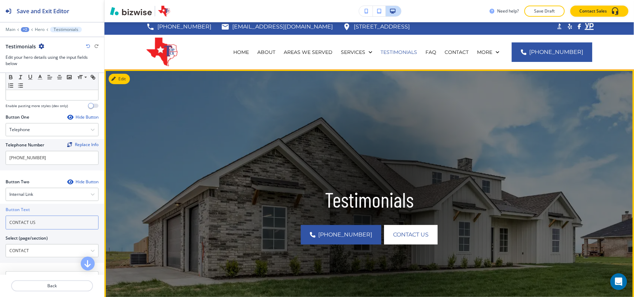
scroll to position [0, 0]
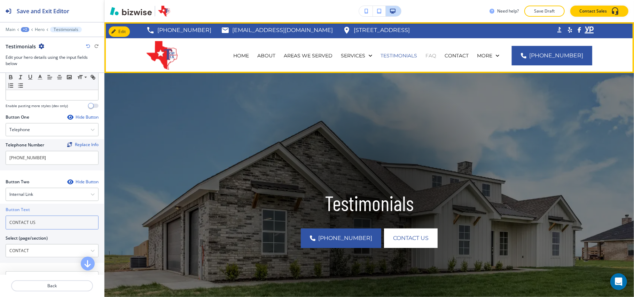
type input "CONTACT US"
click at [436, 59] on p "FAQ" at bounding box center [431, 55] width 11 height 7
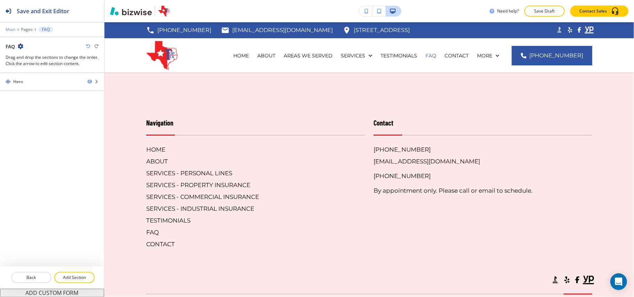
click at [10, 31] on p "Main" at bounding box center [11, 29] width 10 height 5
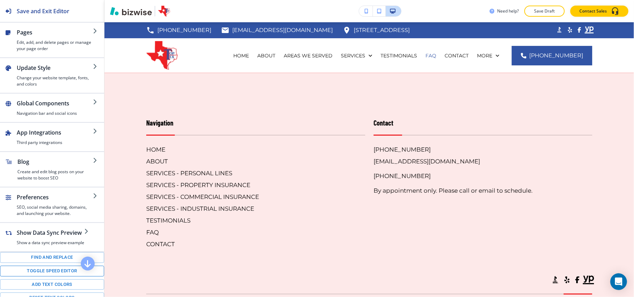
click at [29, 277] on button "Toggle speed editor" at bounding box center [52, 271] width 104 height 11
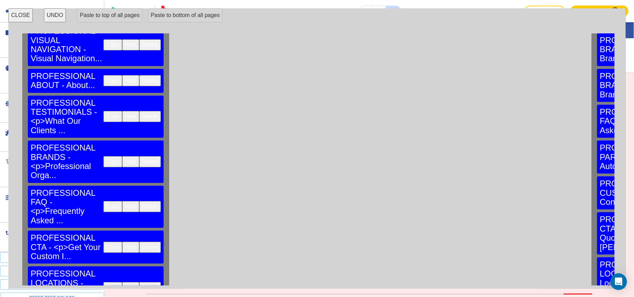
scroll to position [282, 0]
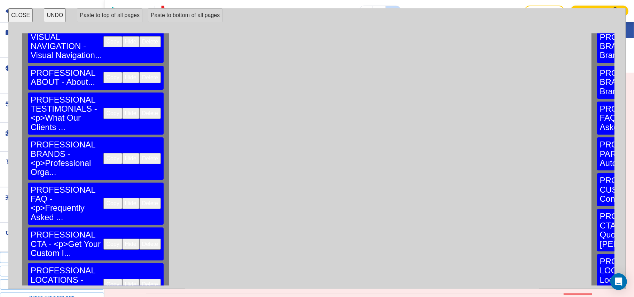
click at [103, 198] on button "Copy" at bounding box center [112, 203] width 18 height 11
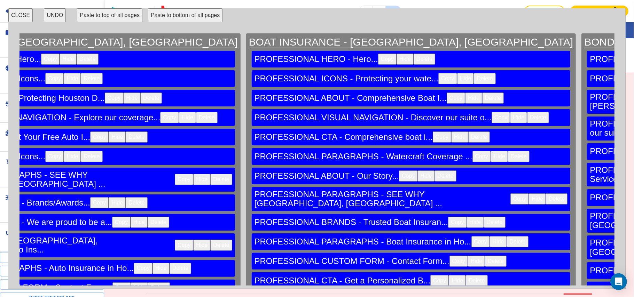
scroll to position [0, 15695]
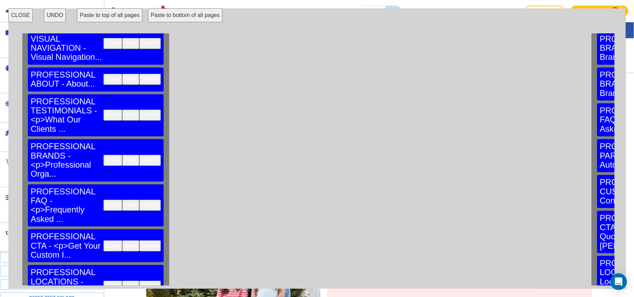
scroll to position [282, 0]
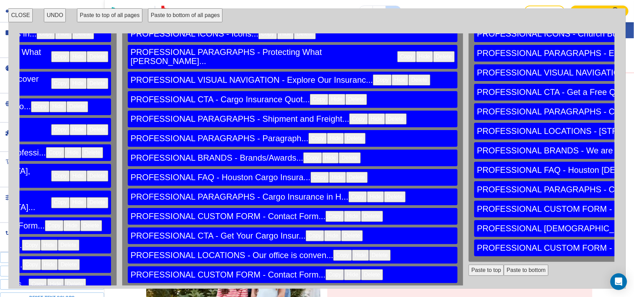
scroll to position [0, 15695]
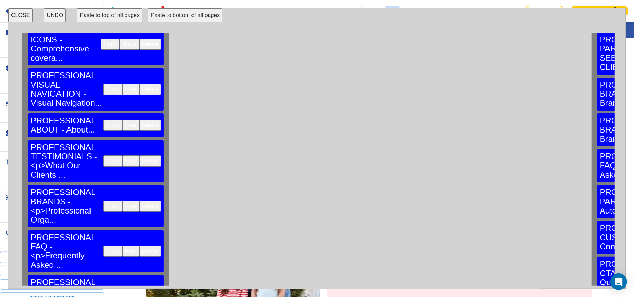
scroll to position [282, 0]
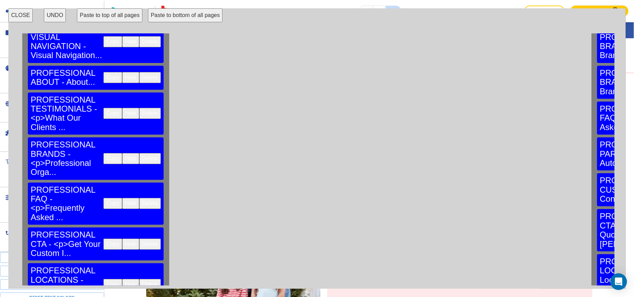
click at [103, 279] on button "Copy" at bounding box center [112, 284] width 18 height 11
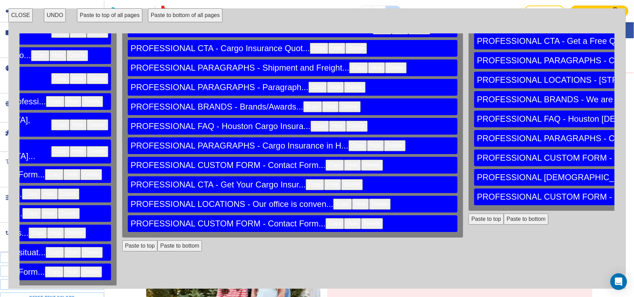
scroll to position [0, 15695]
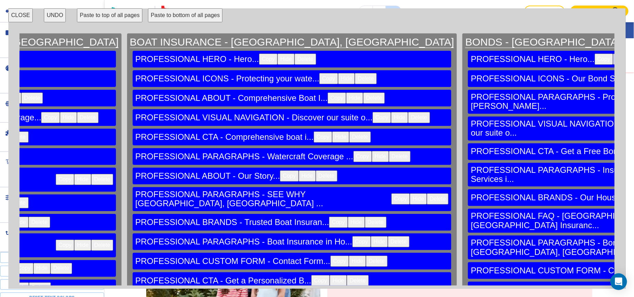
scroll to position [0, 15048]
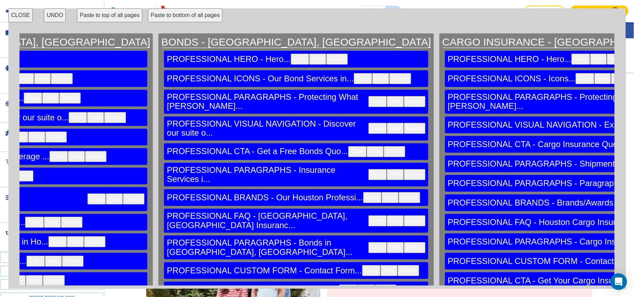
scroll to position [0, 15391]
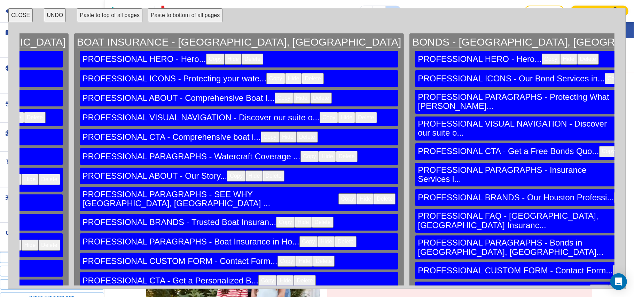
scroll to position [0, 15074]
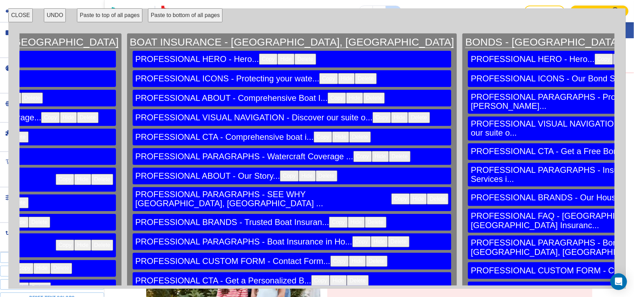
click at [26, 15] on button "CLOSE" at bounding box center [20, 15] width 24 height 14
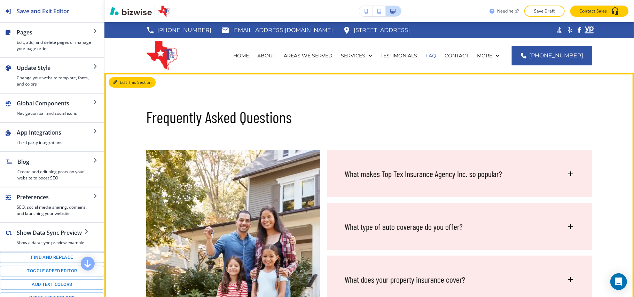
click at [120, 83] on button "Edit This Section" at bounding box center [132, 82] width 47 height 10
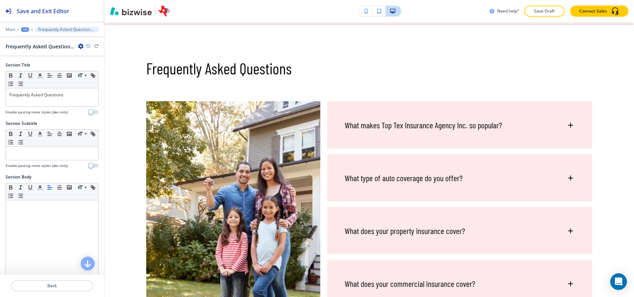
scroll to position [51, 0]
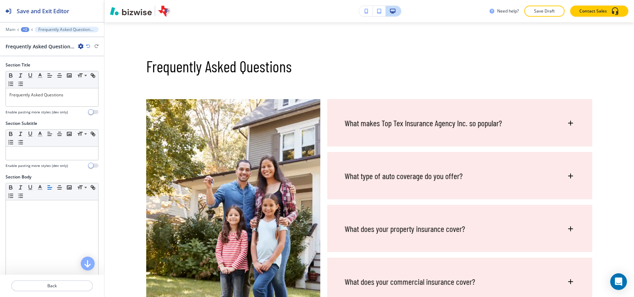
click at [24, 32] on div "+2" at bounding box center [25, 29] width 8 height 5
click at [33, 51] on p "FAQ" at bounding box center [43, 53] width 36 height 6
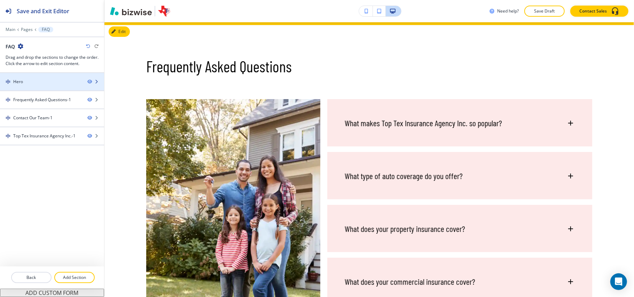
click at [46, 84] on div "Hero" at bounding box center [41, 82] width 82 height 6
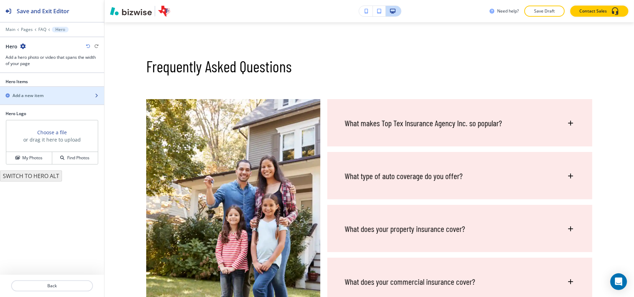
click at [35, 97] on h2 "Add a new item" at bounding box center [28, 96] width 31 height 6
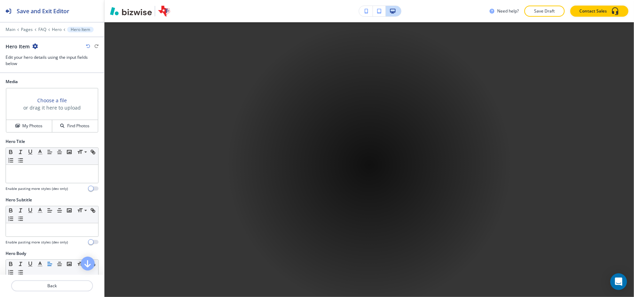
scroll to position [336, 0]
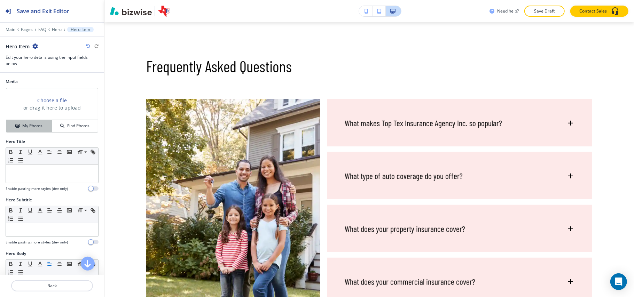
click at [38, 132] on button "My Photos" at bounding box center [29, 126] width 46 height 12
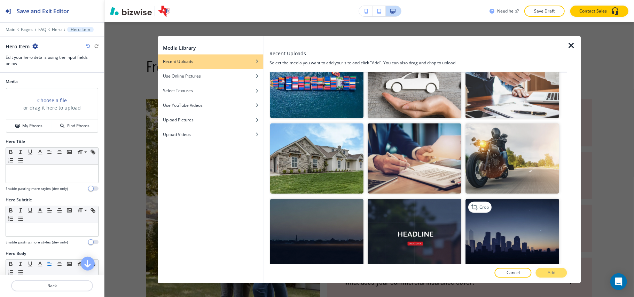
scroll to position [743, 0]
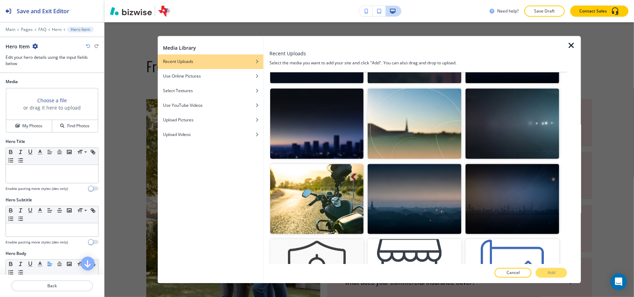
click at [364, 188] on div at bounding box center [366, 202] width 4 height 76
click at [329, 186] on img "button" at bounding box center [317, 199] width 94 height 70
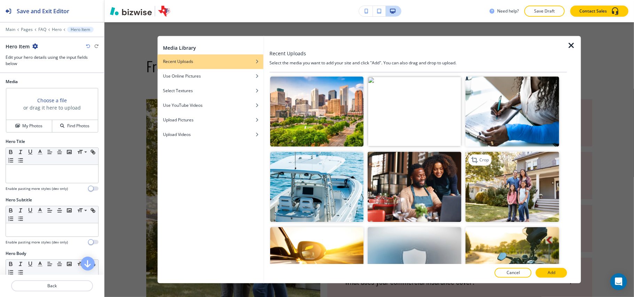
scroll to position [1486, 0]
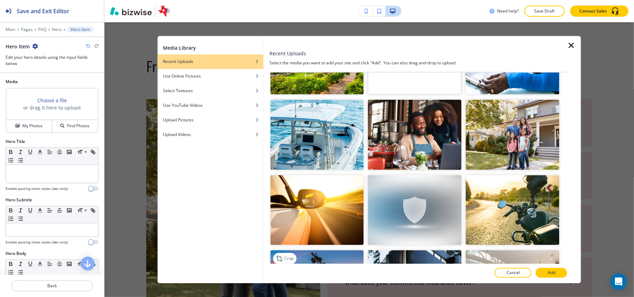
click at [297, 254] on img "button" at bounding box center [317, 286] width 94 height 70
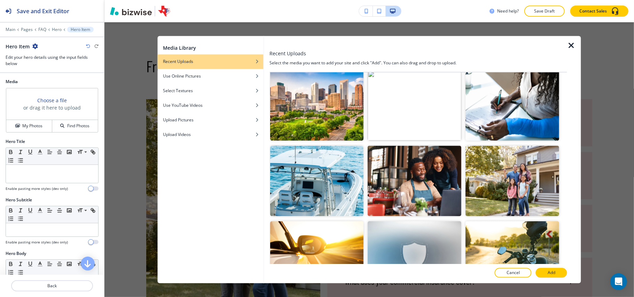
scroll to position [1625, 0]
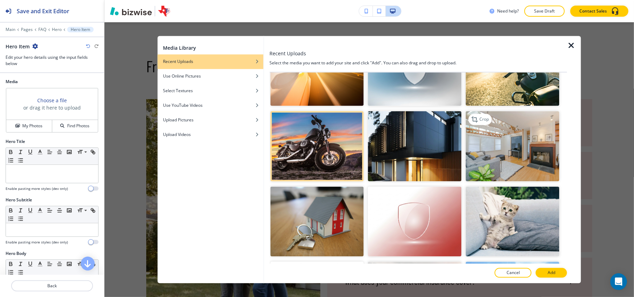
click at [491, 111] on img "button" at bounding box center [513, 146] width 94 height 70
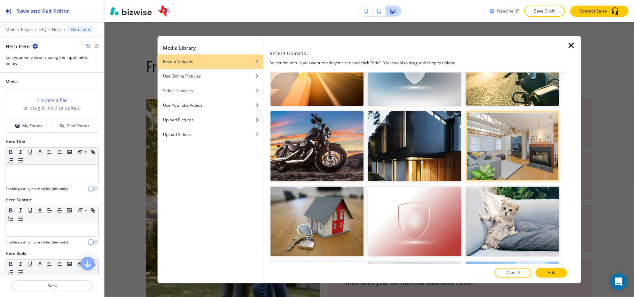
click at [554, 272] on p "Add" at bounding box center [552, 273] width 8 height 6
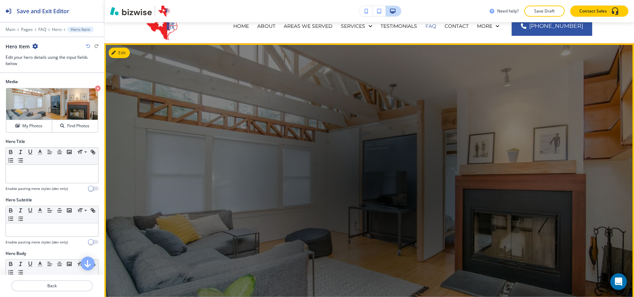
scroll to position [0, 0]
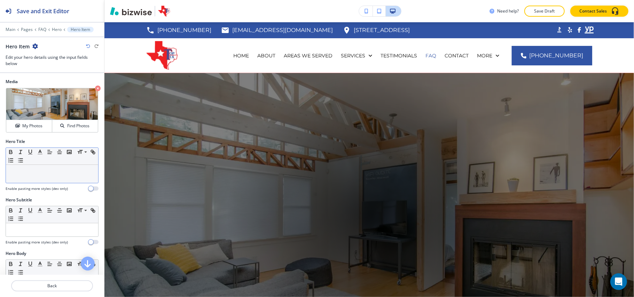
click at [50, 176] on div at bounding box center [52, 174] width 92 height 18
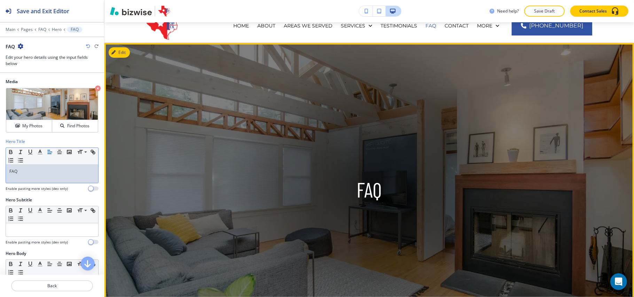
scroll to position [46, 0]
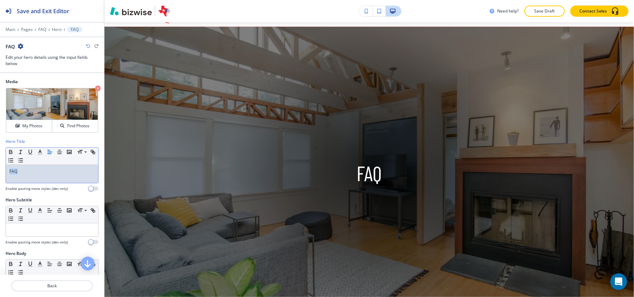
drag, startPoint x: 38, startPoint y: 166, endPoint x: 0, endPoint y: 170, distance: 37.8
click at [0, 170] on div "Hero Title Small Normal Large Huge FAQ Enable pasting more styles (dev only)" at bounding box center [52, 168] width 104 height 59
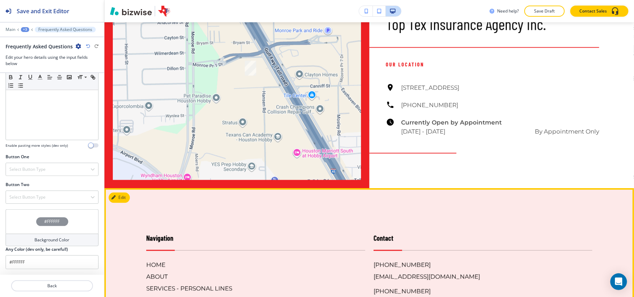
scroll to position [1115, 0]
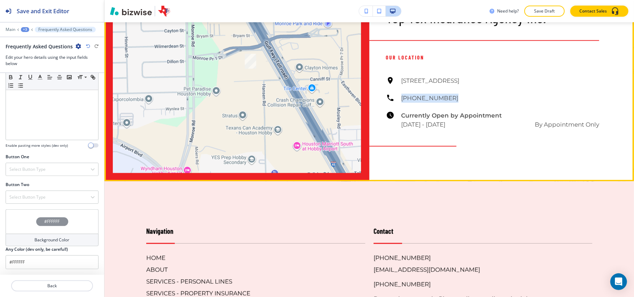
drag, startPoint x: 442, startPoint y: 100, endPoint x: 398, endPoint y: 99, distance: 44.3
click at [398, 99] on div "8876 Gulf Fwy Suite 245, Houston, TX 77017, USA (713) 946-1004 Currently Open b…" at bounding box center [493, 102] width 214 height 53
copy h6 "[PHONE_NUMBER]"
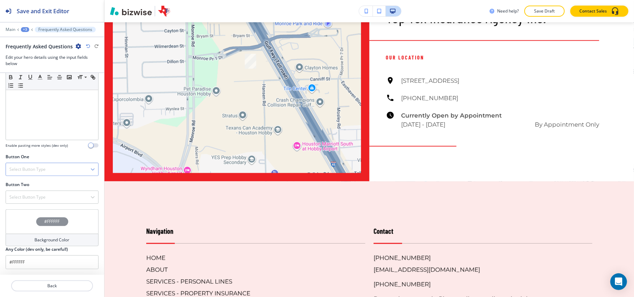
click at [39, 167] on h4 "Select Button Type" at bounding box center [27, 169] width 36 height 6
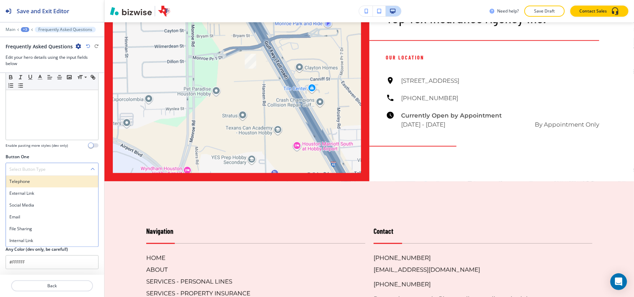
click at [35, 182] on h4 "Telephone" at bounding box center [51, 182] width 85 height 6
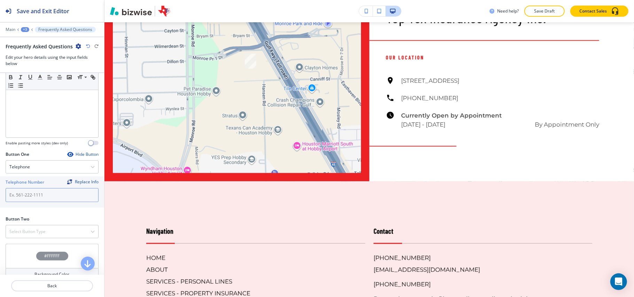
click at [32, 200] on input "text" at bounding box center [52, 195] width 93 height 14
paste input "[PHONE_NUMBER]"
type input "[PHONE_NUMBER]"
click at [31, 233] on h4 "Select Button Type" at bounding box center [27, 232] width 36 height 6
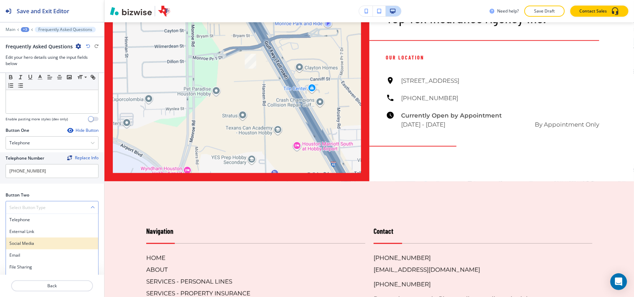
scroll to position [268, 0]
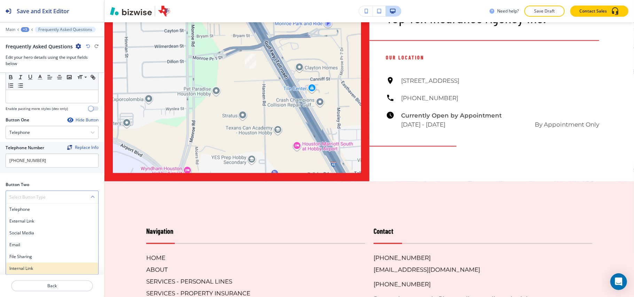
click at [23, 268] on h4 "Internal Link" at bounding box center [51, 269] width 85 height 6
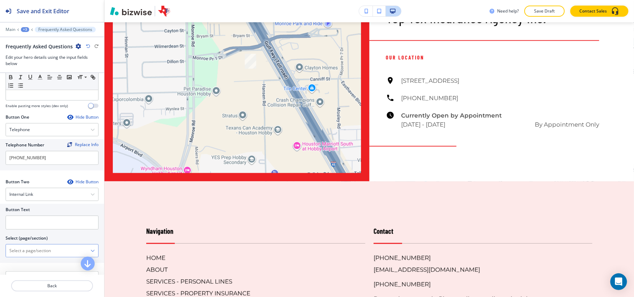
click at [52, 248] on \(page\/section\) "Manual Input" at bounding box center [48, 251] width 85 height 12
click at [25, 266] on h4 "CONTACT" at bounding box center [51, 263] width 85 height 6
type \(page\/section\) "CONTACT"
click at [42, 230] on input "text" at bounding box center [52, 223] width 93 height 14
paste input "CONTACT US"
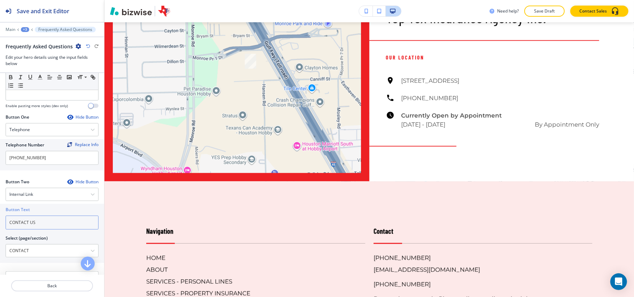
type input "CONTACT US"
click at [23, 30] on div "+3" at bounding box center [25, 29] width 8 height 5
click at [29, 54] on p "FAQ" at bounding box center [43, 53] width 36 height 6
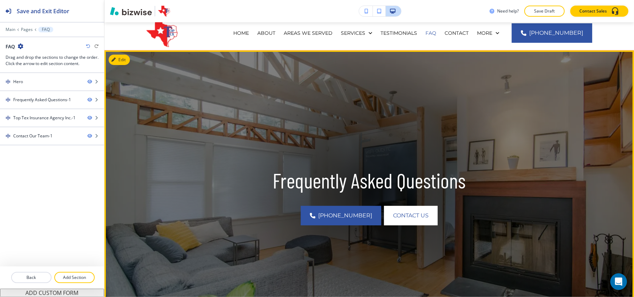
scroll to position [0, 0]
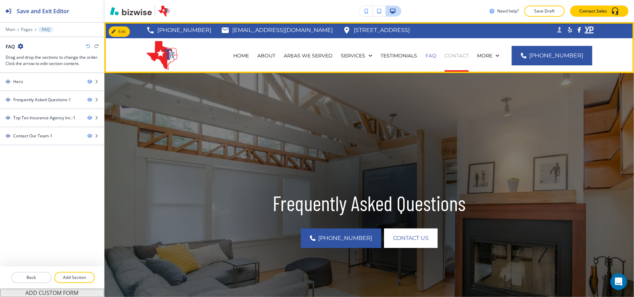
click at [460, 57] on p "CONTACT" at bounding box center [457, 55] width 24 height 7
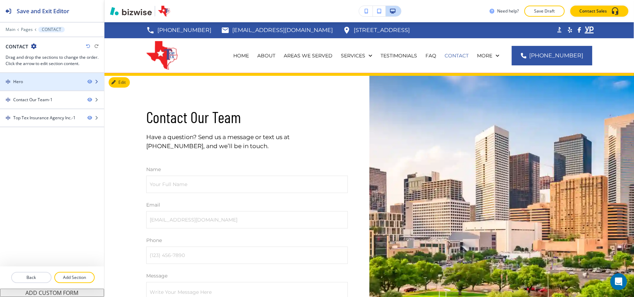
click at [39, 82] on div "Hero" at bounding box center [41, 82] width 82 height 6
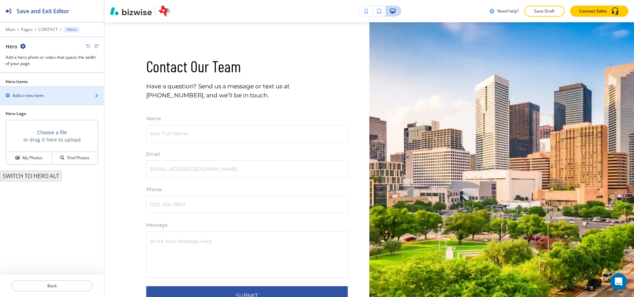
click at [31, 99] on div "button" at bounding box center [52, 102] width 104 height 6
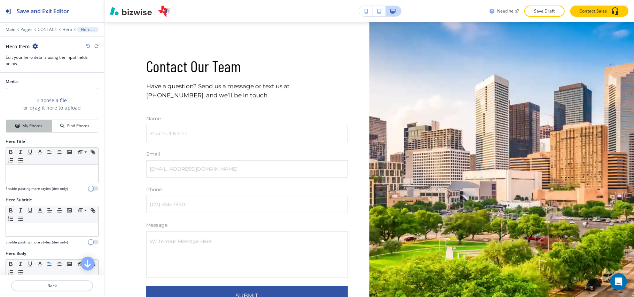
click at [34, 129] on h4 "My Photos" at bounding box center [32, 126] width 20 height 6
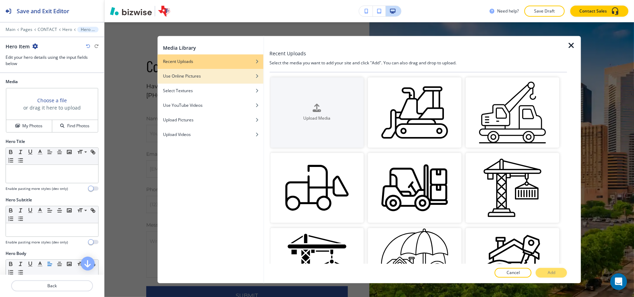
click at [228, 78] on div "Use Online Pictures" at bounding box center [210, 76] width 106 height 6
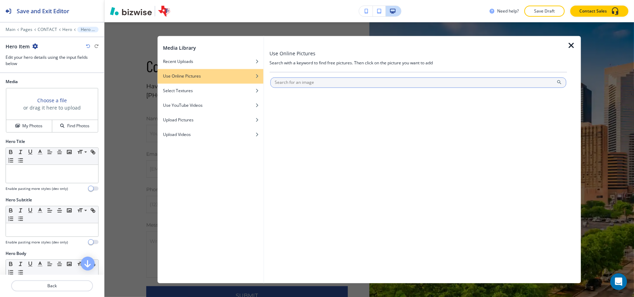
click at [313, 82] on input "text" at bounding box center [418, 83] width 296 height 10
type input "contact"
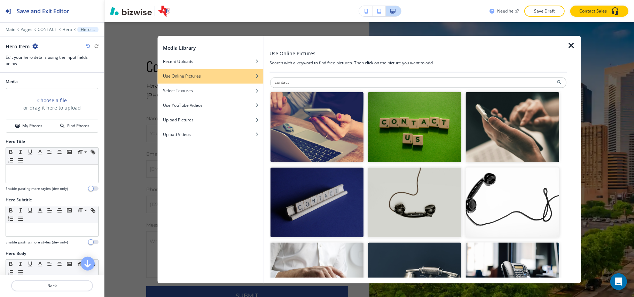
click at [305, 206] on img "button" at bounding box center [317, 203] width 94 height 70
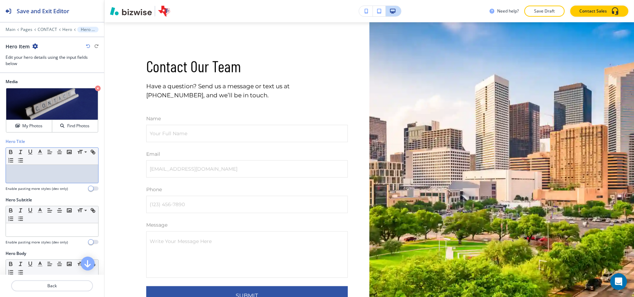
click at [37, 180] on div at bounding box center [52, 174] width 92 height 18
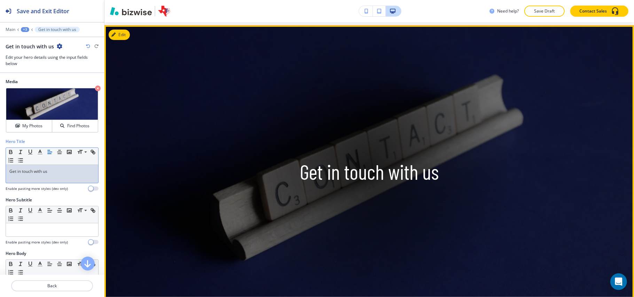
scroll to position [93, 0]
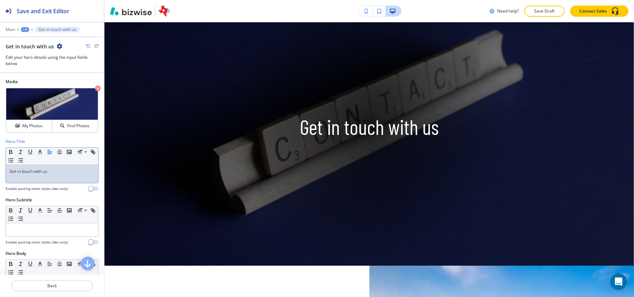
click at [23, 175] on p "Get in touch with us" at bounding box center [51, 172] width 85 height 6
click at [47, 174] on p "Get in Touch with us" at bounding box center [51, 172] width 85 height 6
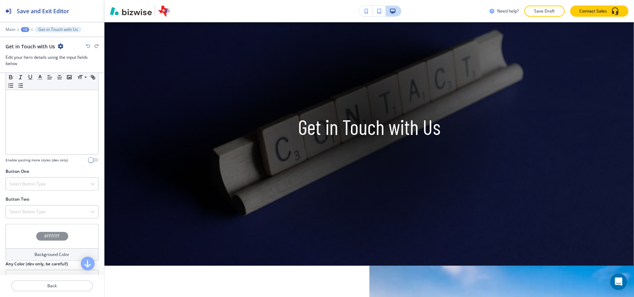
scroll to position [230, 0]
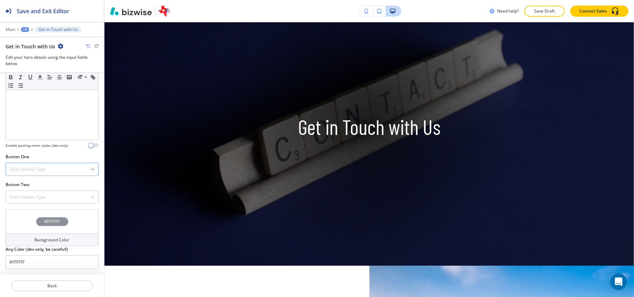
click at [60, 173] on div "Select Button Type" at bounding box center [52, 169] width 92 height 13
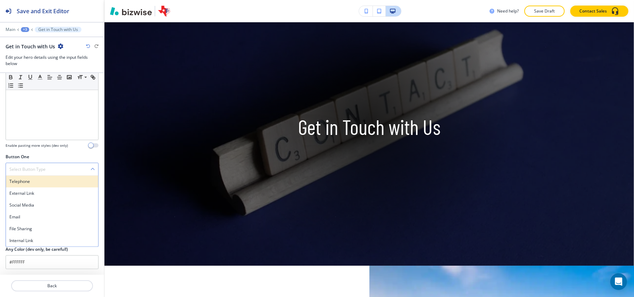
click at [55, 180] on h4 "Telephone" at bounding box center [51, 182] width 85 height 6
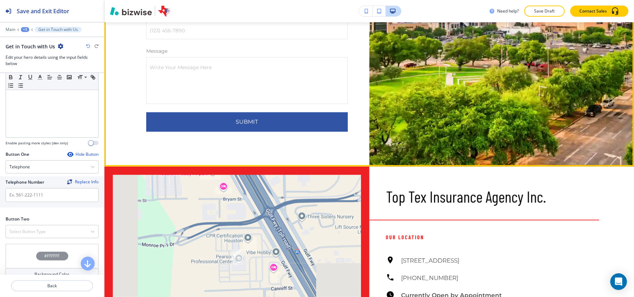
scroll to position [697, 0]
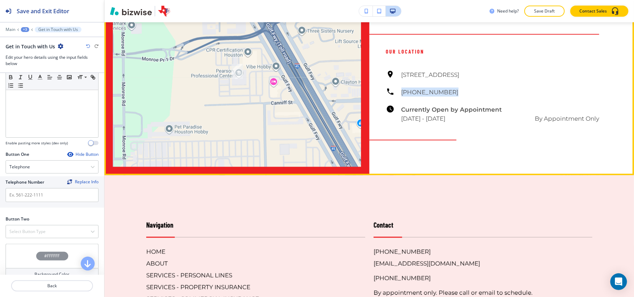
drag, startPoint x: 444, startPoint y: 92, endPoint x: 395, endPoint y: 95, distance: 48.9
click at [395, 95] on div "8876 Gulf Fwy Suite 245, Houston, TX 77017, USA (713) 946-1004 Currently Open b…" at bounding box center [493, 96] width 214 height 53
copy h6 "[PHONE_NUMBER]"
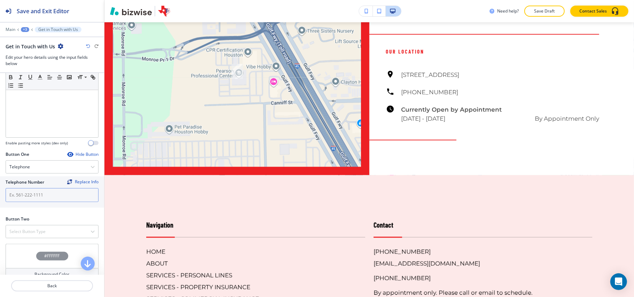
click at [13, 194] on input "text" at bounding box center [52, 195] width 93 height 14
paste input "[PHONE_NUMBER]"
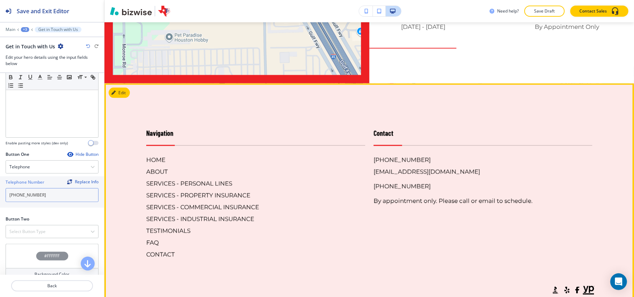
scroll to position [789, 0]
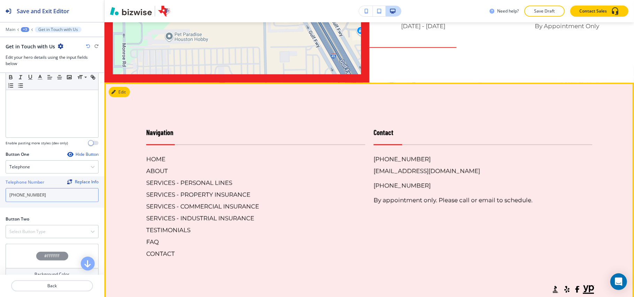
type input "[PHONE_NUMBER]"
drag, startPoint x: 417, startPoint y: 186, endPoint x: 15, endPoint y: 185, distance: 401.6
click at [365, 184] on div "Contact (713) 946-1004 toptexins@yahoo.com 281-507-5894 By appointment only. Pl…" at bounding box center [478, 186] width 227 height 145
copy h6 "[PHONE_NUMBER]"
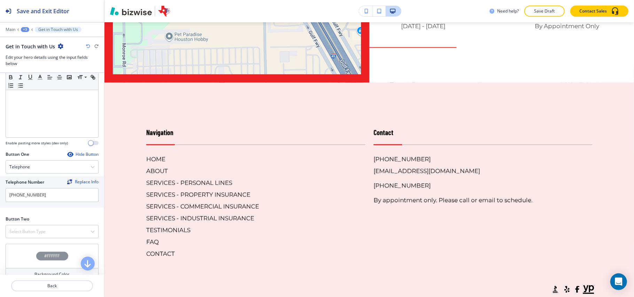
click at [32, 244] on div "Button Two Select Button Type Telephone External Link Social Media Email File S…" at bounding box center [52, 230] width 104 height 28
click at [35, 235] on h4 "Select Button Type" at bounding box center [27, 232] width 36 height 6
click at [30, 247] on h4 "Telephone" at bounding box center [51, 244] width 85 height 6
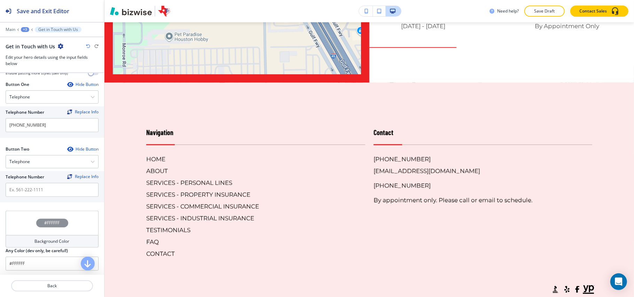
scroll to position [304, 0]
click at [44, 195] on input "text" at bounding box center [52, 189] width 93 height 14
click at [49, 193] on input "text" at bounding box center [52, 189] width 93 height 14
paste input "[PHONE_NUMBER]"
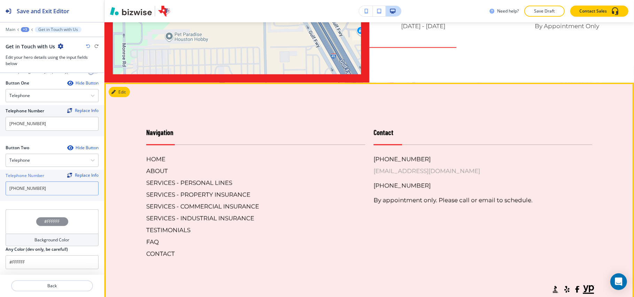
type input "[PHONE_NUMBER]"
drag, startPoint x: 399, startPoint y: 169, endPoint x: 371, endPoint y: 169, distance: 28.2
click at [374, 169] on div "(713) 946-1004 toptexins@yahoo.com 281-507-5894 By appointment only. Please cal…" at bounding box center [483, 180] width 219 height 50
copy h6 "[EMAIL_ADDRESS][DOMAIN_NAME]"
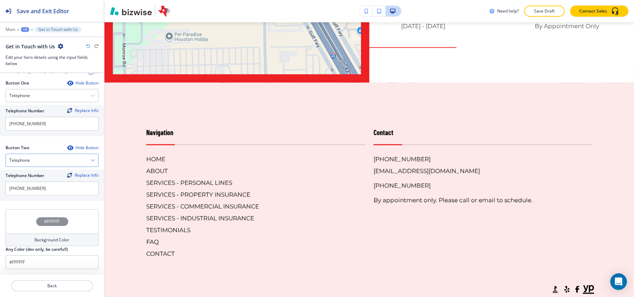
click at [39, 163] on div "Telephone" at bounding box center [52, 160] width 92 height 13
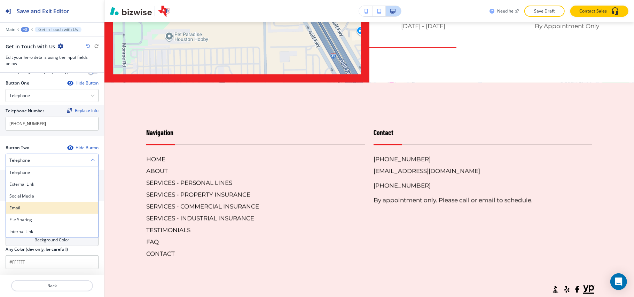
click at [30, 205] on h4 "Email" at bounding box center [51, 208] width 85 height 6
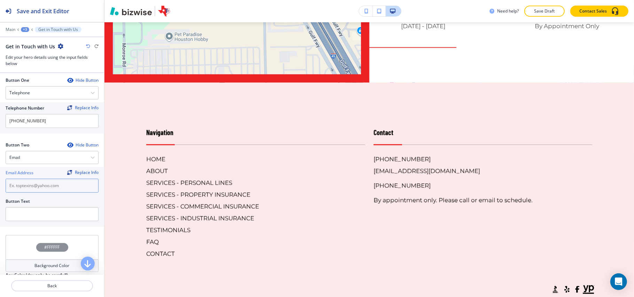
click at [38, 190] on input "text" at bounding box center [52, 186] width 93 height 14
paste input "[EMAIL_ADDRESS][DOMAIN_NAME]"
type input "[EMAIL_ADDRESS][DOMAIN_NAME]"
click at [30, 217] on input "text" at bounding box center [52, 215] width 93 height 14
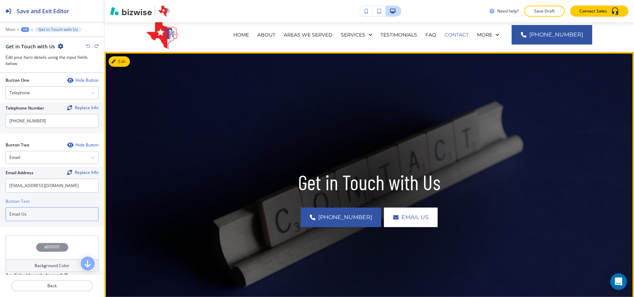
scroll to position [0, 0]
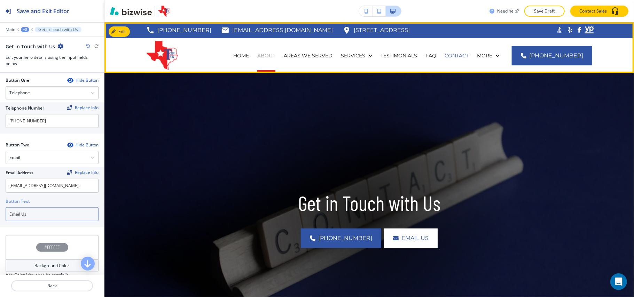
type input "Email Us"
click at [275, 56] on p "ABOUT" at bounding box center [266, 55] width 18 height 7
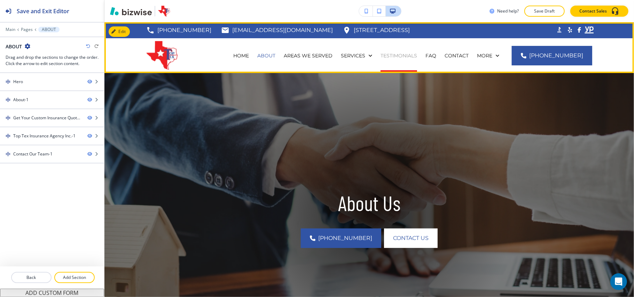
click at [413, 57] on p "TESTIMONIALS" at bounding box center [399, 55] width 37 height 7
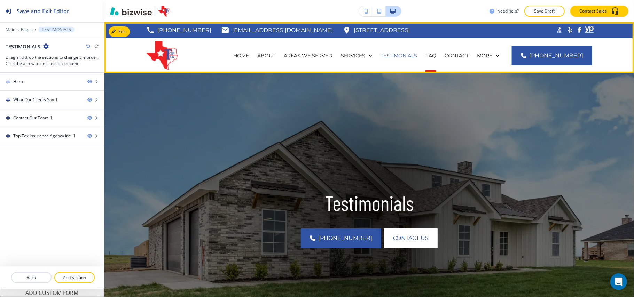
click at [441, 57] on div "FAQ" at bounding box center [430, 55] width 19 height 7
click at [436, 56] on p "FAQ" at bounding box center [431, 55] width 11 height 7
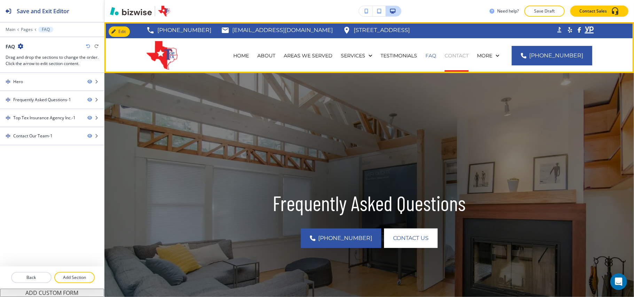
click at [456, 53] on p "CONTACT" at bounding box center [457, 55] width 24 height 7
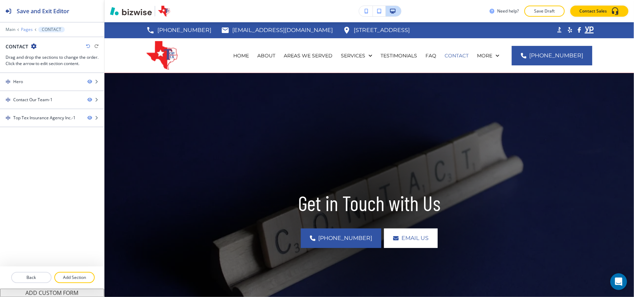
click at [24, 29] on p "Pages" at bounding box center [27, 29] width 12 height 5
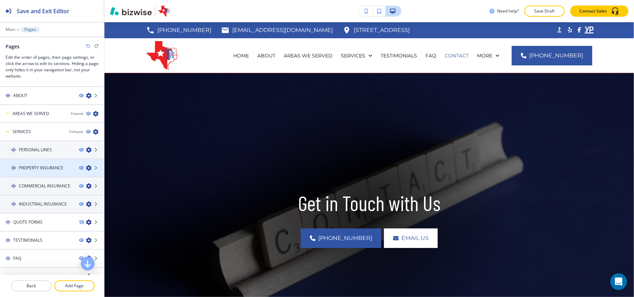
scroll to position [25, 0]
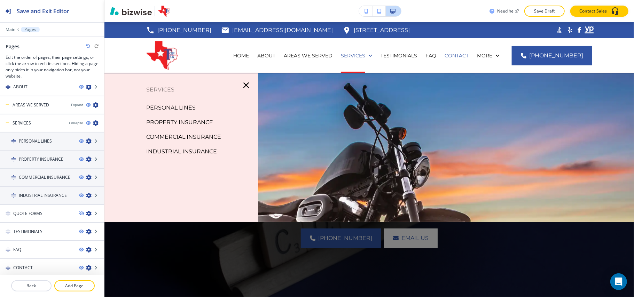
click at [156, 108] on p "PERSONAL LINES" at bounding box center [170, 108] width 49 height 10
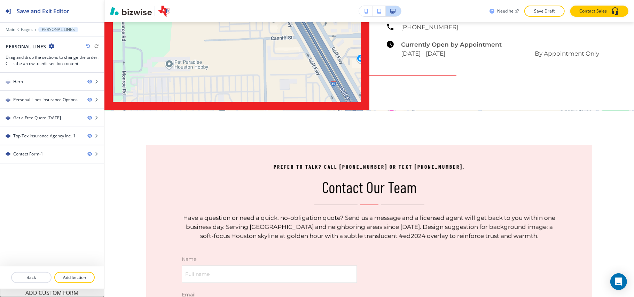
scroll to position [1258, 0]
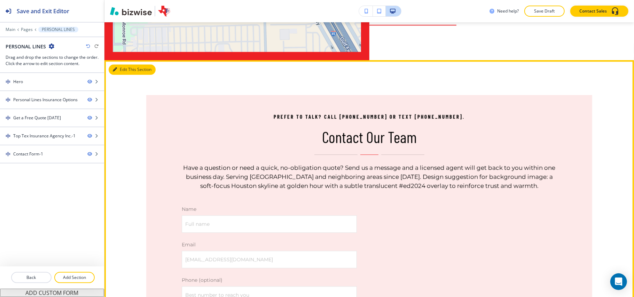
click at [123, 71] on button "Edit This Section" at bounding box center [132, 69] width 47 height 10
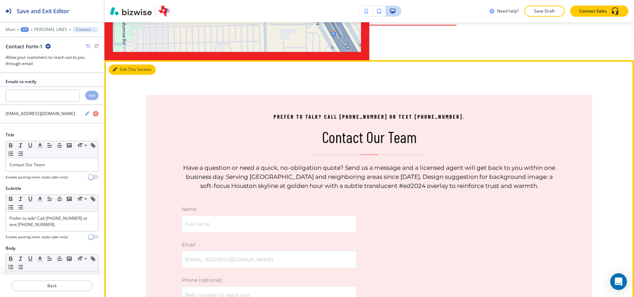
scroll to position [1297, 0]
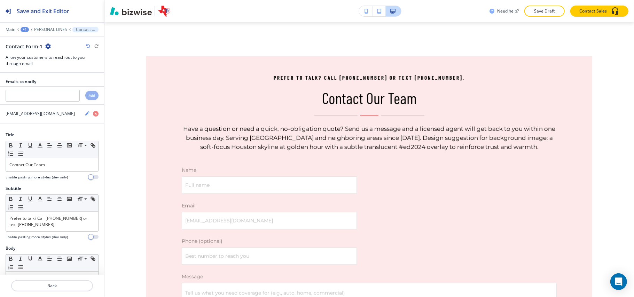
click at [48, 44] on icon "button" at bounding box center [48, 47] width 6 height 6
click at [65, 81] on p "Delete Section" at bounding box center [67, 83] width 36 height 6
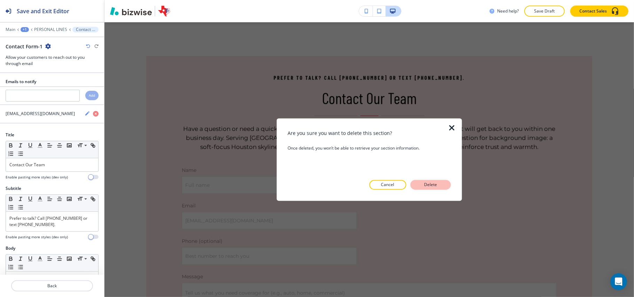
click at [436, 187] on p "Delete" at bounding box center [431, 185] width 17 height 6
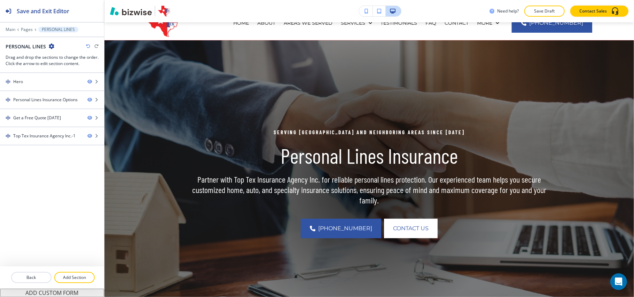
scroll to position [0, 0]
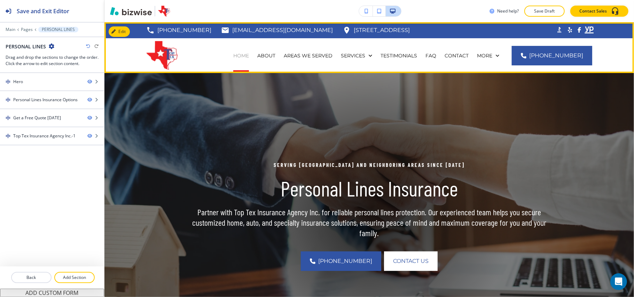
click at [248, 55] on p "HOME" at bounding box center [241, 55] width 16 height 7
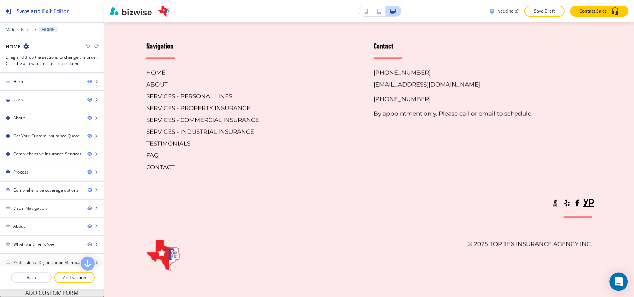
scroll to position [4720, 0]
click at [11, 28] on p "Main" at bounding box center [11, 29] width 10 height 5
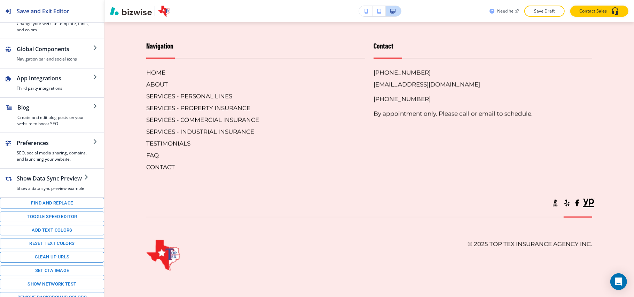
scroll to position [98, 0]
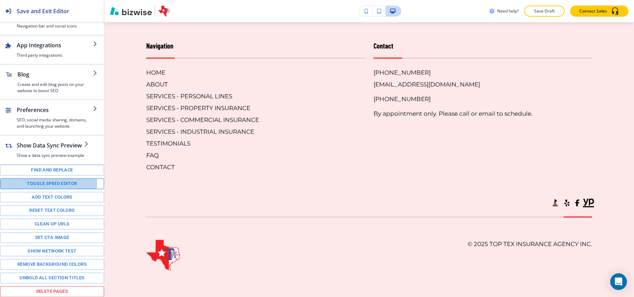
click at [33, 183] on button "Toggle speed editor" at bounding box center [52, 184] width 104 height 11
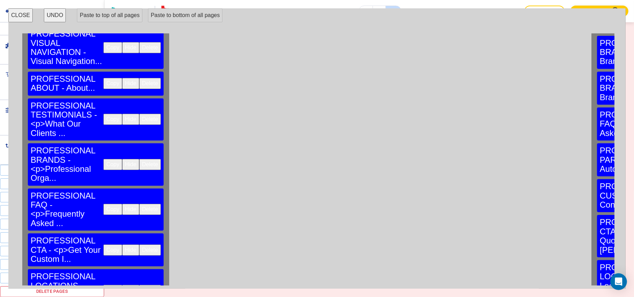
scroll to position [282, 0]
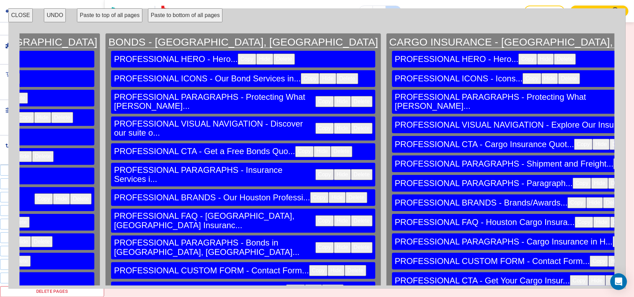
scroll to position [0, 15074]
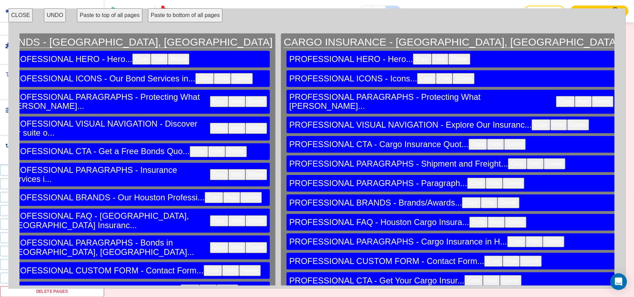
scroll to position [0, 15563]
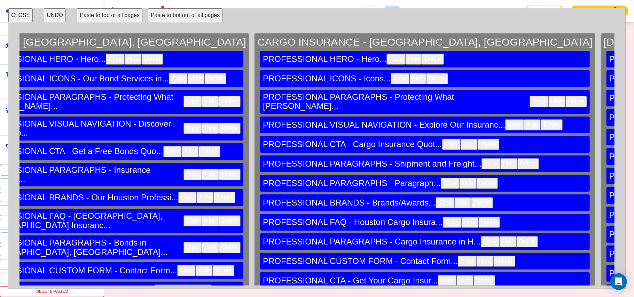
click at [21, 18] on button "CLOSE" at bounding box center [20, 15] width 24 height 14
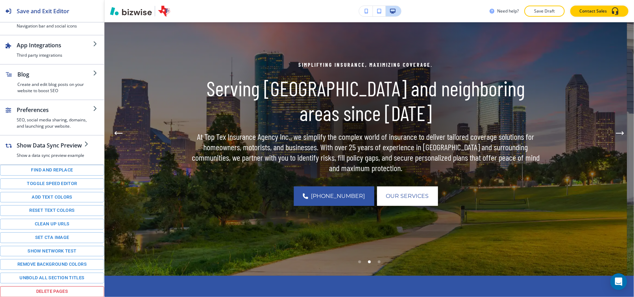
scroll to position [0, 0]
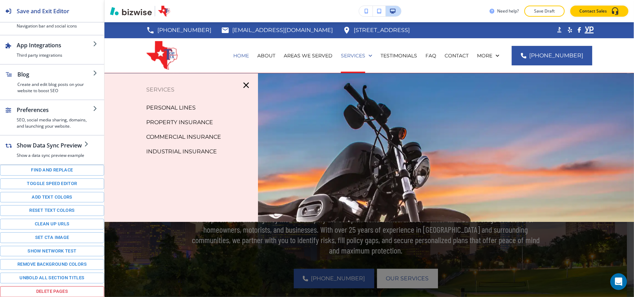
click at [191, 135] on p "COMMERCIAL INSURANCE" at bounding box center [183, 137] width 75 height 10
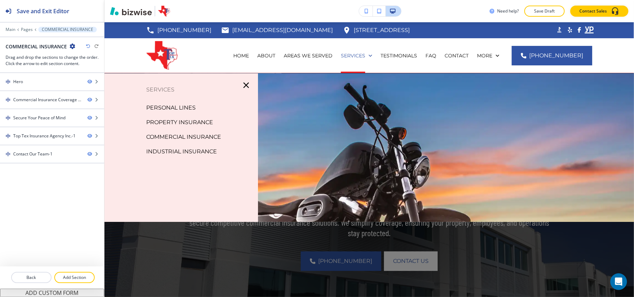
click at [171, 109] on p "PERSONAL LINES" at bounding box center [170, 108] width 49 height 10
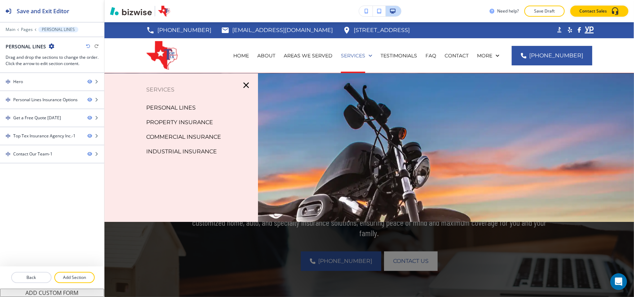
click at [183, 123] on p "PROPERTY INSURANCE" at bounding box center [179, 122] width 67 height 10
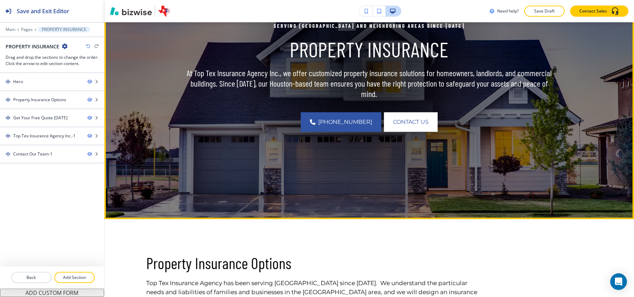
scroll to position [325, 0]
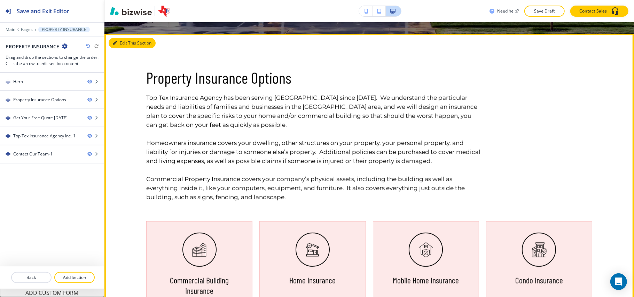
click at [122, 45] on button "Edit This Section" at bounding box center [132, 43] width 47 height 10
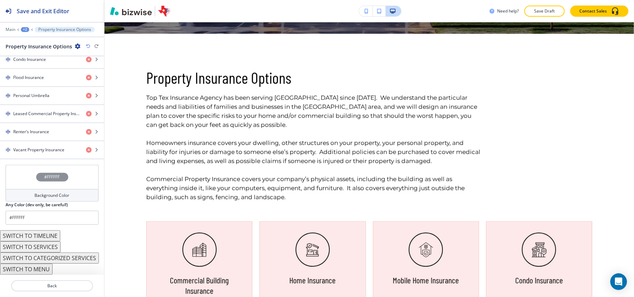
click at [11, 178] on div "#FFFFFF" at bounding box center [52, 177] width 93 height 24
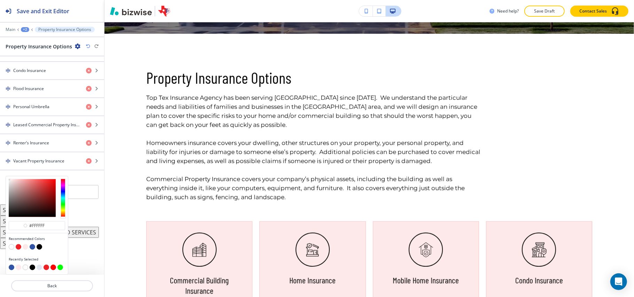
click at [25, 246] on button "button" at bounding box center [26, 248] width 6 height 6
type input "#fde9e9"
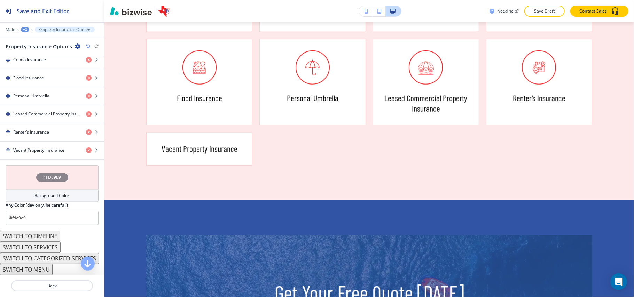
scroll to position [594, 0]
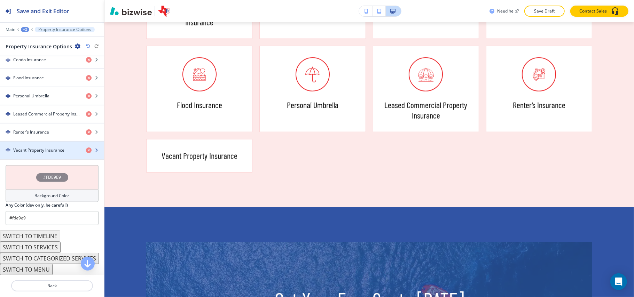
click at [11, 154] on div "Vacant Property Insurance" at bounding box center [40, 150] width 80 height 6
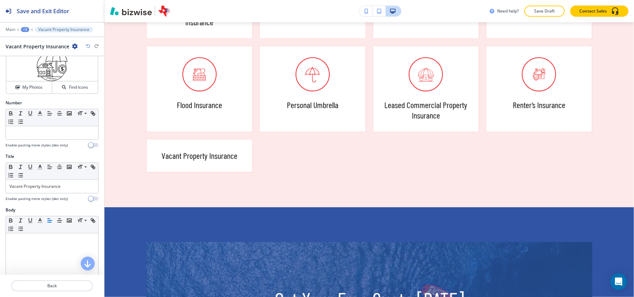
scroll to position [0, 0]
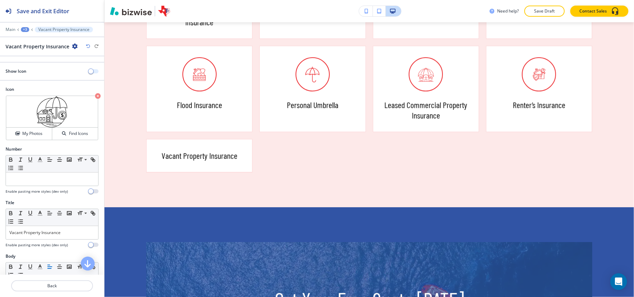
click at [88, 71] on span "button" at bounding box center [91, 72] width 6 height 6
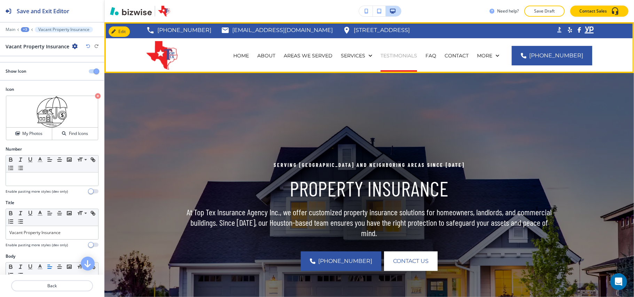
click at [409, 57] on p "TESTIMONIALS" at bounding box center [399, 55] width 37 height 7
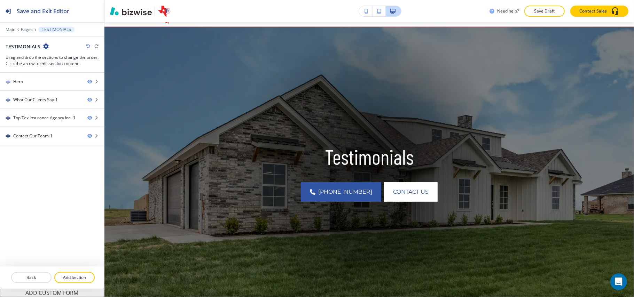
scroll to position [44, 0]
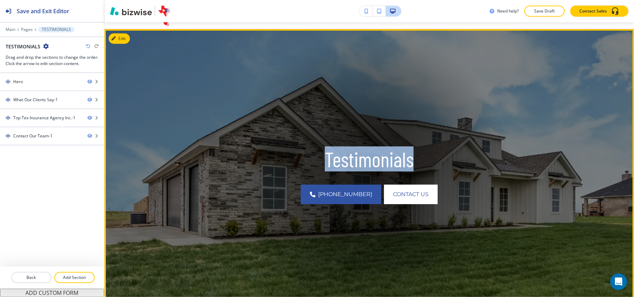
drag, startPoint x: 416, startPoint y: 159, endPoint x: 296, endPoint y: 159, distance: 119.8
click at [296, 159] on p "Testimonials" at bounding box center [369, 159] width 367 height 25
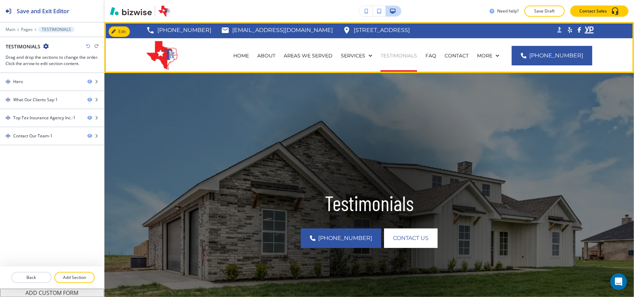
click at [411, 56] on p "TESTIMONIALS" at bounding box center [399, 55] width 37 height 7
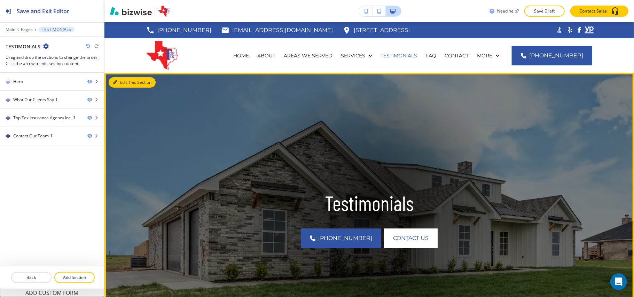
drag, startPoint x: 125, startPoint y: 81, endPoint x: 114, endPoint y: 82, distance: 11.2
click at [125, 81] on button "Edit This Section" at bounding box center [132, 82] width 47 height 10
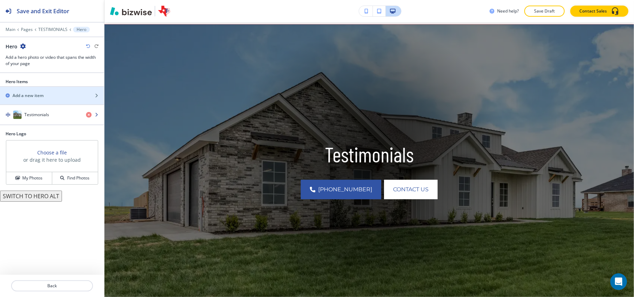
scroll to position [51, 0]
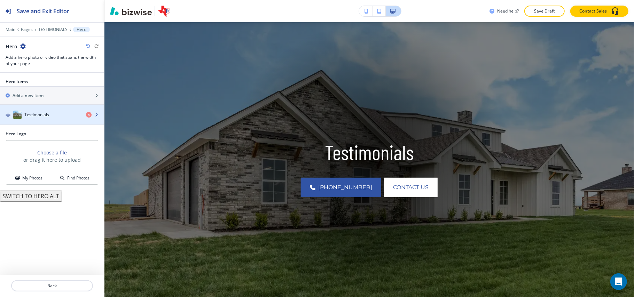
click at [58, 110] on div "button" at bounding box center [52, 108] width 104 height 6
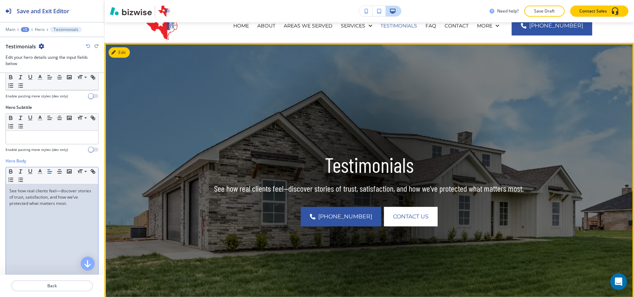
scroll to position [0, 0]
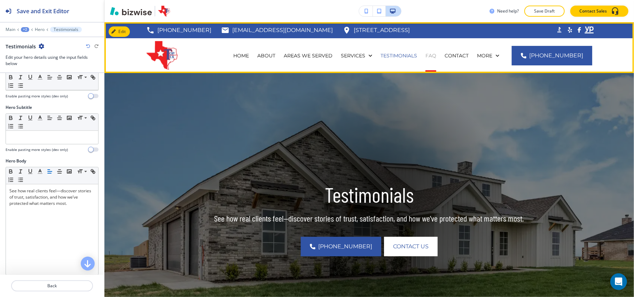
click at [436, 56] on p "FAQ" at bounding box center [431, 55] width 11 height 7
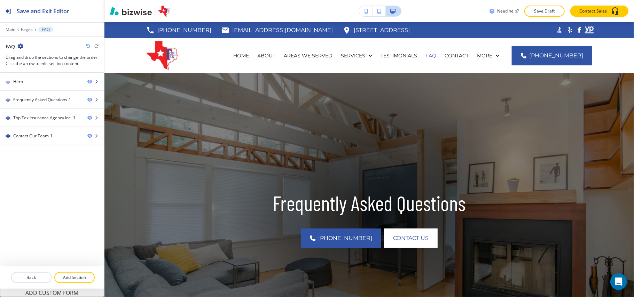
click at [34, 82] on div "Hero" at bounding box center [41, 82] width 82 height 6
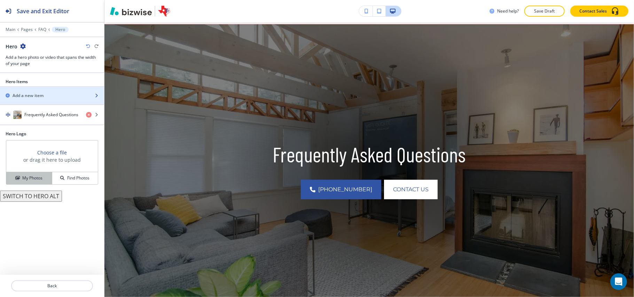
scroll to position [51, 0]
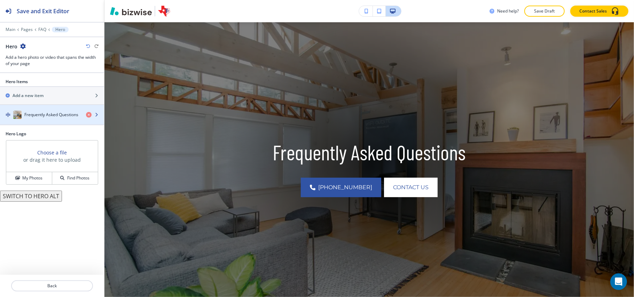
click at [35, 116] on h4 "Frequently Asked Questions" at bounding box center [51, 115] width 54 height 6
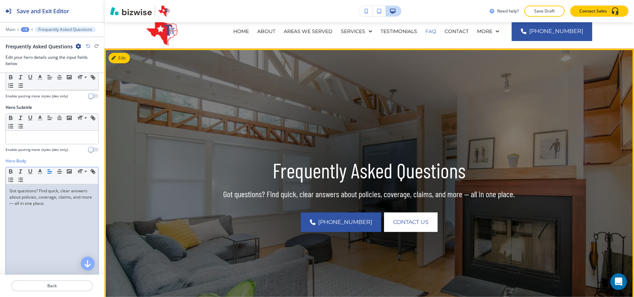
scroll to position [0, 0]
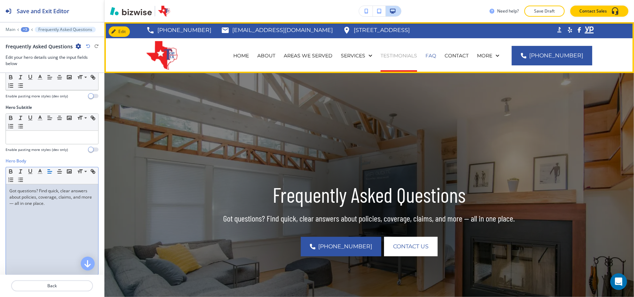
click at [402, 56] on p "TESTIMONIALS" at bounding box center [399, 55] width 37 height 7
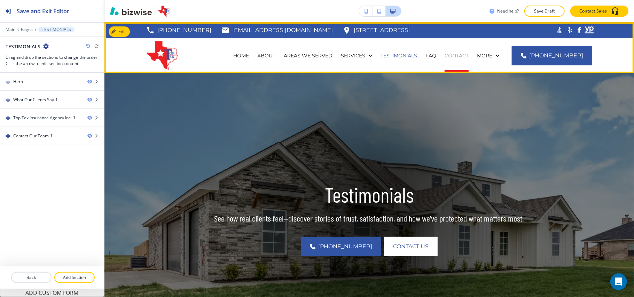
click at [469, 56] on p "CONTACT" at bounding box center [457, 55] width 24 height 7
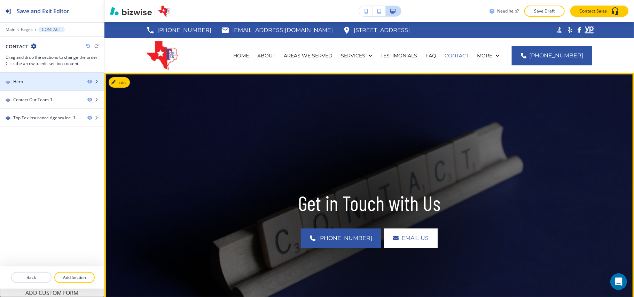
click at [29, 81] on div "Hero" at bounding box center [41, 82] width 82 height 6
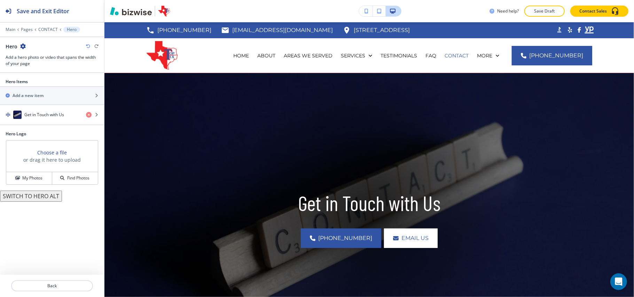
scroll to position [51, 0]
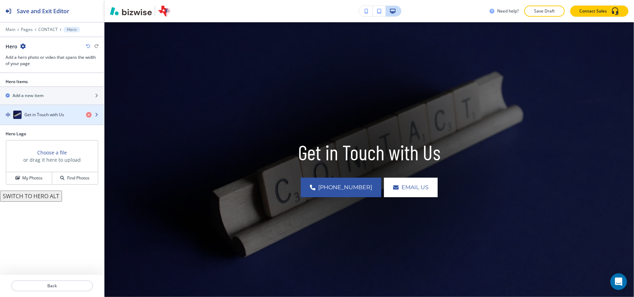
click at [31, 110] on div "button" at bounding box center [52, 108] width 104 height 6
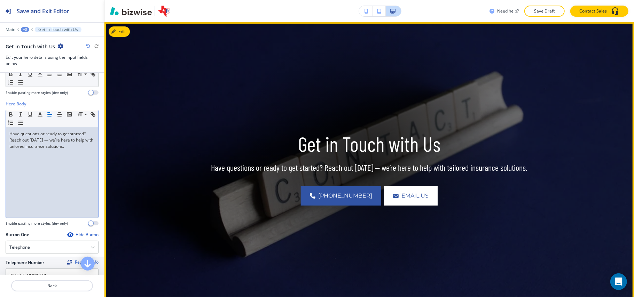
scroll to position [0, 0]
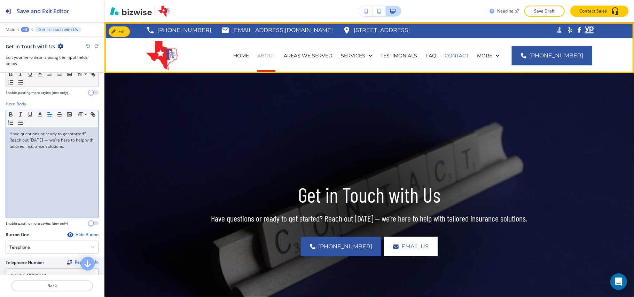
click at [272, 55] on p "ABOUT" at bounding box center [266, 55] width 18 height 7
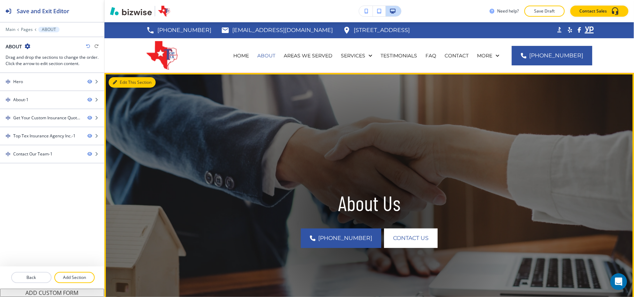
click at [125, 79] on button "Edit This Section" at bounding box center [132, 82] width 47 height 10
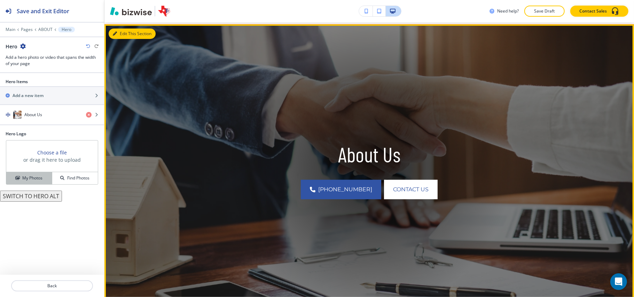
scroll to position [51, 0]
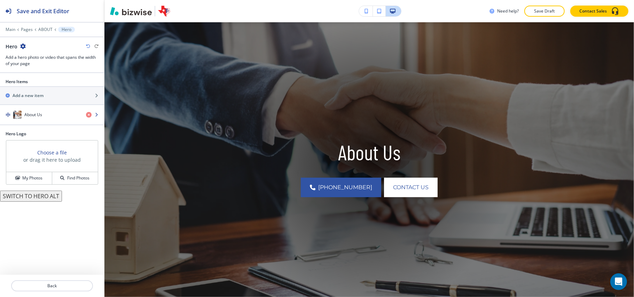
click at [52, 117] on div "About Us" at bounding box center [40, 115] width 80 height 8
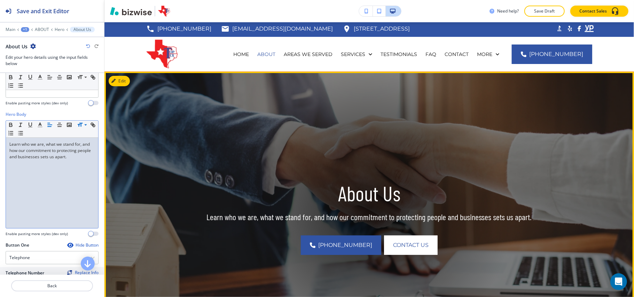
scroll to position [0, 0]
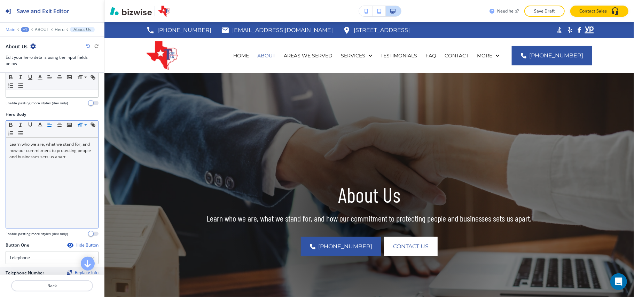
click at [10, 29] on p "Main" at bounding box center [11, 29] width 10 height 5
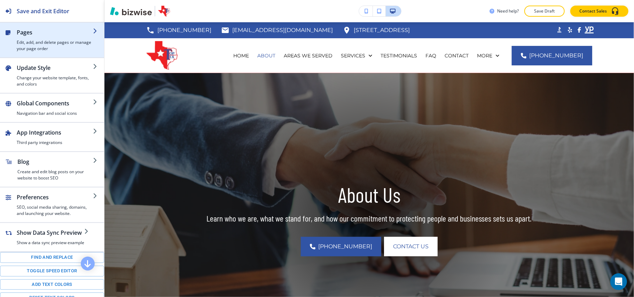
click at [49, 39] on div "button" at bounding box center [55, 38] width 76 height 3
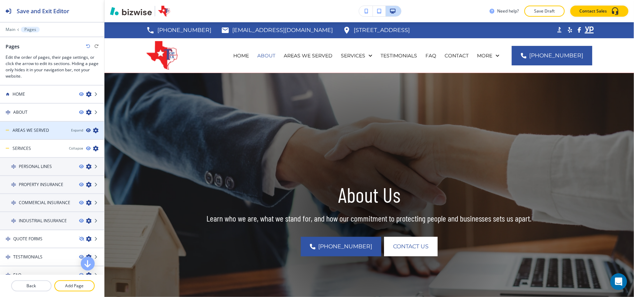
click at [86, 130] on icon "button" at bounding box center [88, 131] width 4 height 4
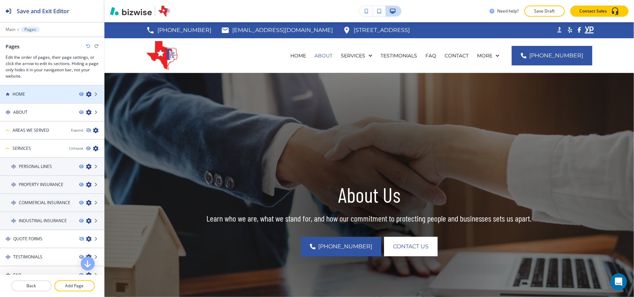
click at [41, 97] on div "HOME" at bounding box center [36, 94] width 73 height 6
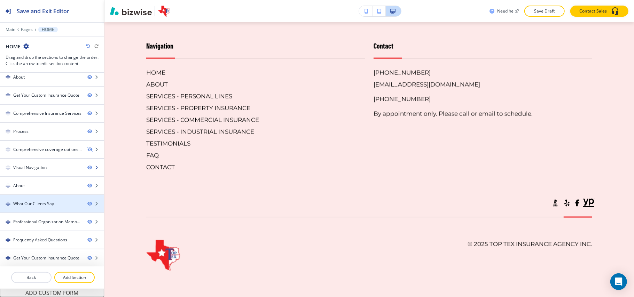
scroll to position [81, 0]
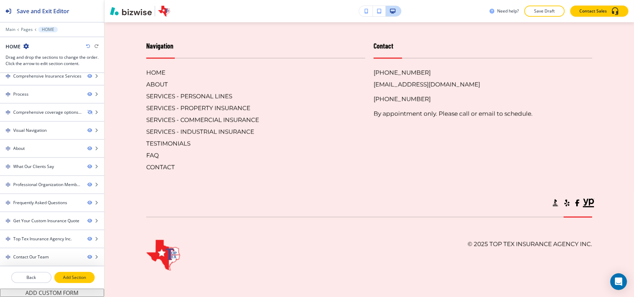
click at [68, 280] on p "Add Section" at bounding box center [74, 278] width 39 height 6
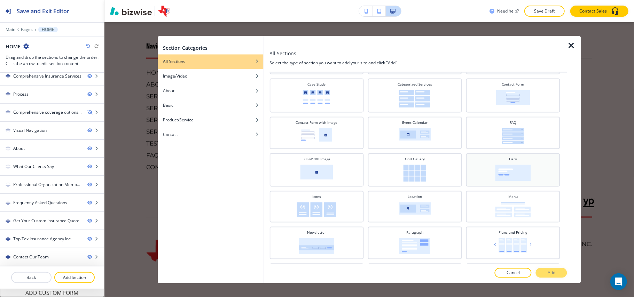
scroll to position [93, 0]
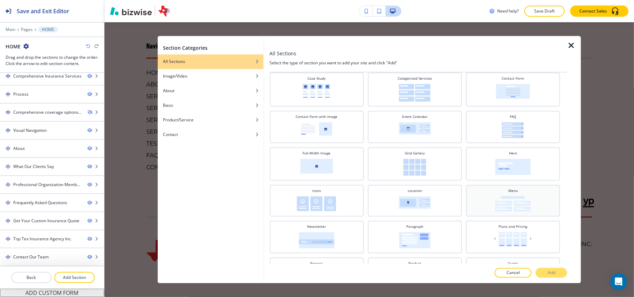
click at [516, 199] on img at bounding box center [513, 204] width 36 height 15
click at [545, 272] on button "Add" at bounding box center [551, 274] width 31 height 10
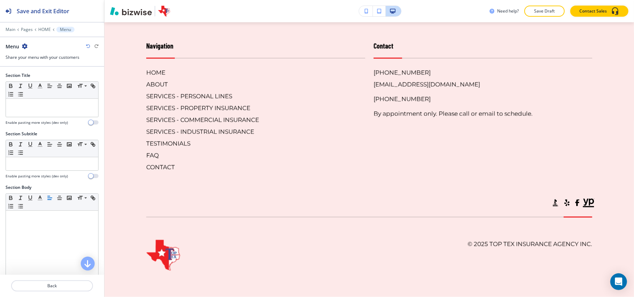
scroll to position [4703, 0]
click at [46, 108] on p at bounding box center [51, 105] width 85 height 6
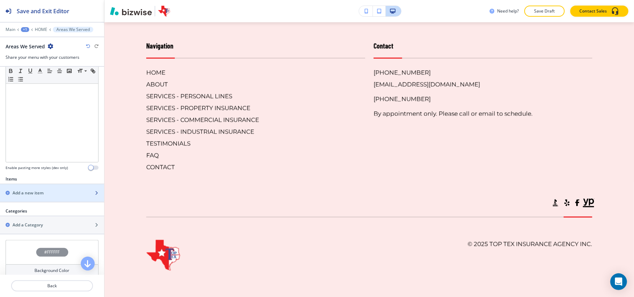
scroll to position [217, 0]
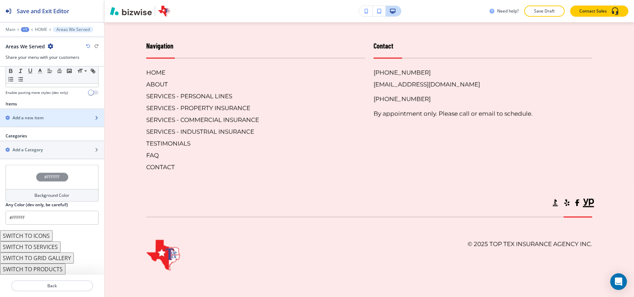
click at [41, 119] on h2 "Add a new item" at bounding box center [28, 118] width 31 height 6
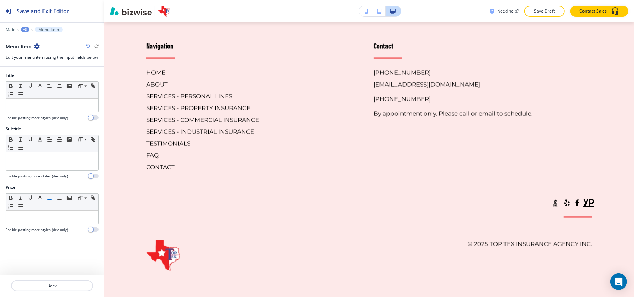
scroll to position [4786, 0]
click at [49, 281] on div "Back" at bounding box center [52, 286] width 104 height 22
click at [51, 285] on p "Back" at bounding box center [52, 286] width 80 height 6
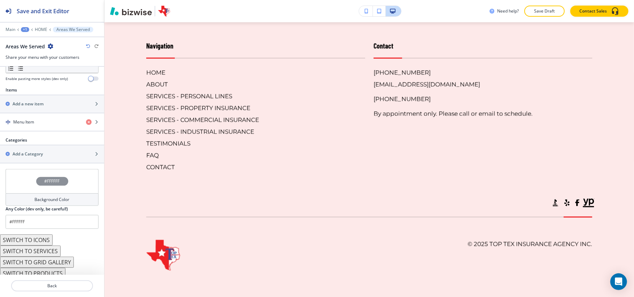
scroll to position [232, 0]
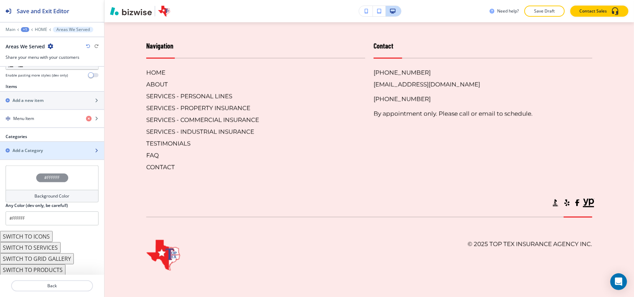
click at [31, 151] on h2 "Add a Category" at bounding box center [28, 151] width 30 height 6
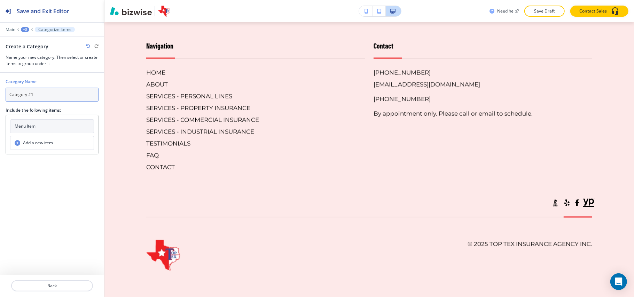
drag, startPoint x: 44, startPoint y: 98, endPoint x: 0, endPoint y: 95, distance: 43.9
click at [0, 95] on div "Category Name Category #1 Include the following items: Menu Item Add a new item" at bounding box center [52, 114] width 104 height 82
paste input "Aldine Tx"
type input "Aldine Tx"
click at [46, 127] on button "Menu Item" at bounding box center [52, 126] width 84 height 14
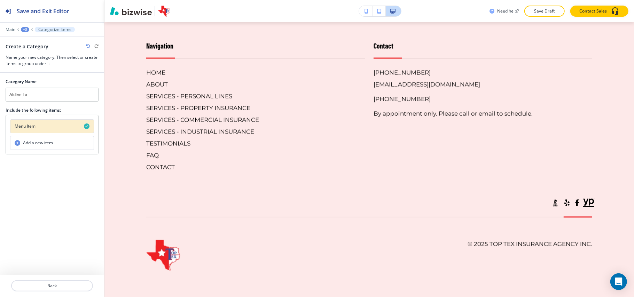
click at [52, 126] on button "Menu Item" at bounding box center [52, 126] width 84 height 14
click at [29, 142] on h4 "Add a new item" at bounding box center [38, 143] width 30 height 6
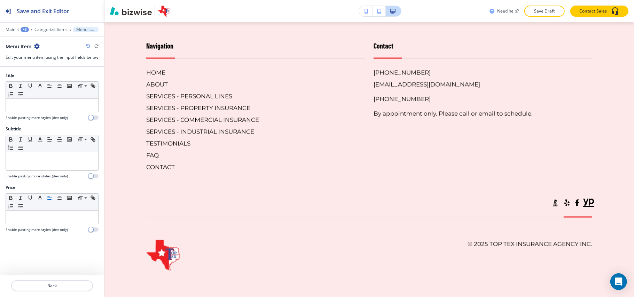
scroll to position [4815, 0]
click at [38, 109] on p at bounding box center [51, 105] width 85 height 6
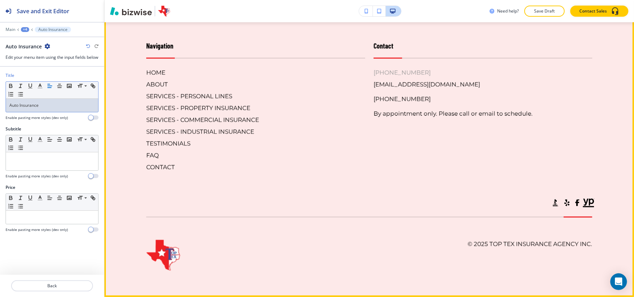
scroll to position [4722, 0]
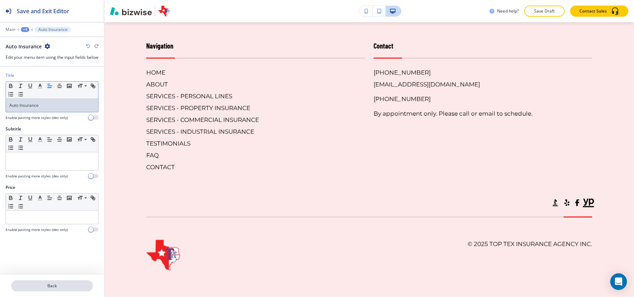
click at [61, 287] on p "Back" at bounding box center [52, 286] width 80 height 6
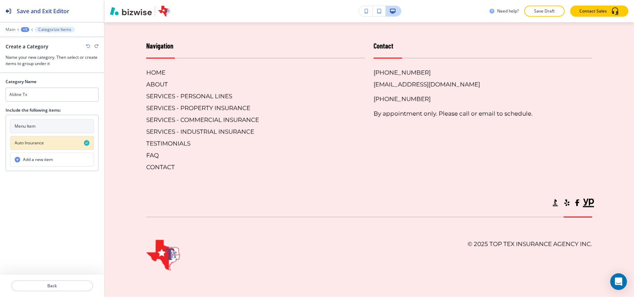
click at [45, 162] on h4 "Add a new item" at bounding box center [38, 160] width 30 height 6
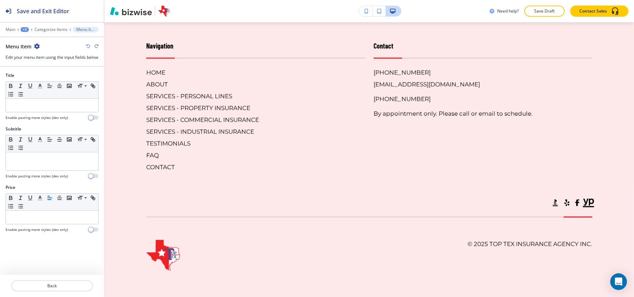
scroll to position [4849, 0]
click at [40, 109] on p at bounding box center [51, 105] width 85 height 6
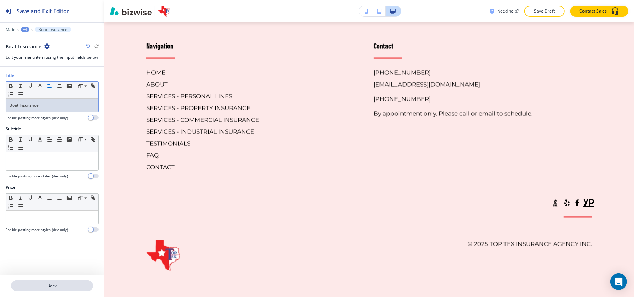
click at [48, 286] on p "Back" at bounding box center [52, 286] width 80 height 6
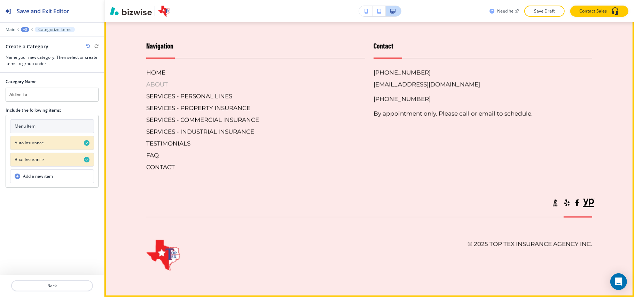
scroll to position [4757, 0]
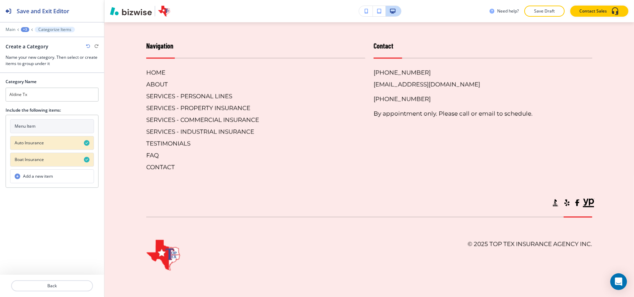
click at [39, 177] on h4 "Add a new item" at bounding box center [38, 176] width 30 height 6
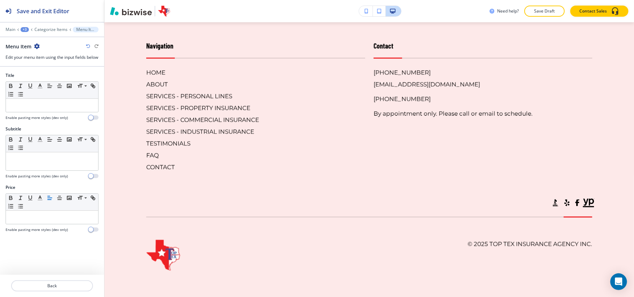
scroll to position [4849, 0]
click at [29, 109] on p at bounding box center [51, 105] width 85 height 6
click at [49, 287] on p "Back" at bounding box center [52, 286] width 80 height 6
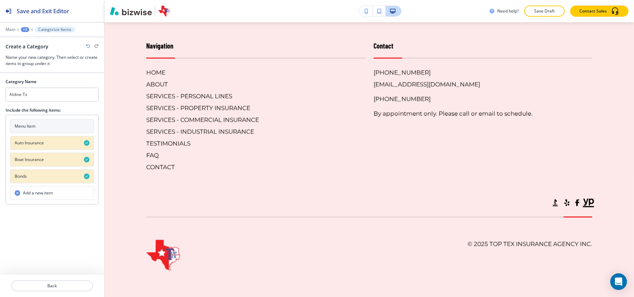
click at [51, 196] on h4 "Add a new item" at bounding box center [38, 193] width 30 height 6
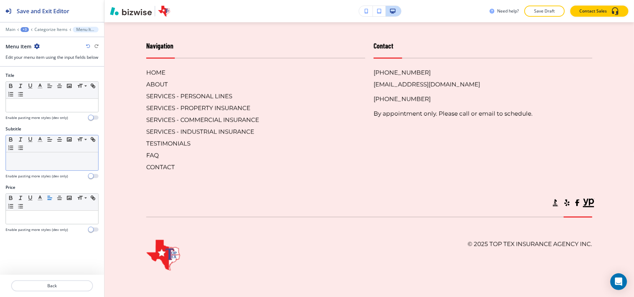
scroll to position [4883, 0]
click at [26, 109] on p at bounding box center [51, 105] width 85 height 6
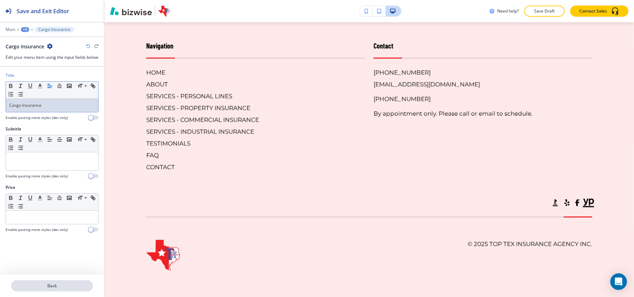
click at [51, 288] on p "Back" at bounding box center [52, 286] width 80 height 6
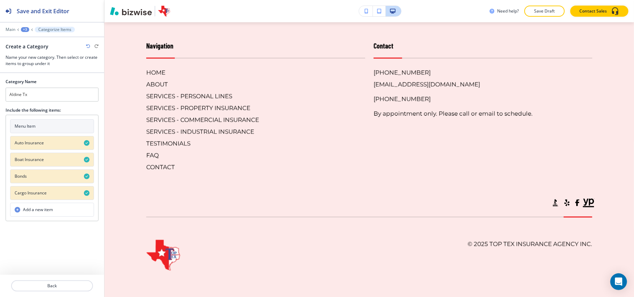
click at [31, 213] on h4 "Add a new item" at bounding box center [38, 210] width 30 height 6
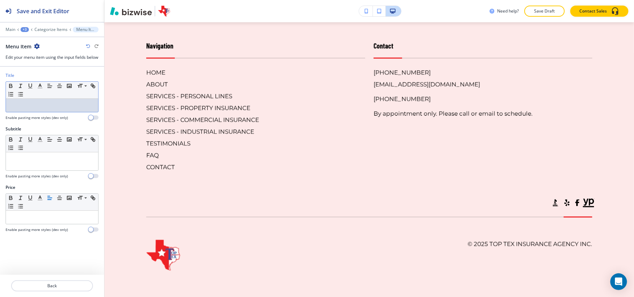
click at [37, 109] on p at bounding box center [51, 105] width 85 height 6
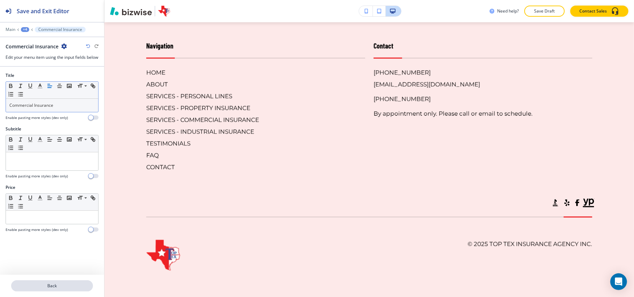
click at [45, 286] on p "Back" at bounding box center [52, 286] width 80 height 6
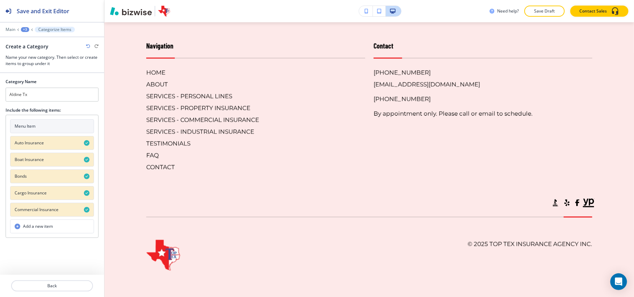
click at [37, 227] on h4 "Add a new item" at bounding box center [38, 227] width 30 height 6
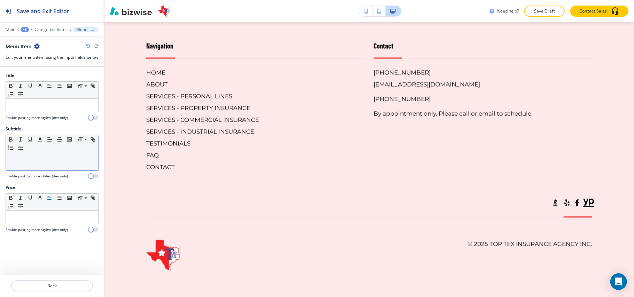
scroll to position [4918, 0]
click at [33, 109] on p at bounding box center [51, 105] width 85 height 6
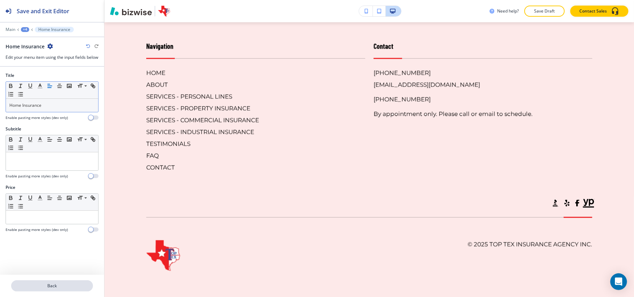
click at [47, 287] on p "Back" at bounding box center [52, 286] width 80 height 6
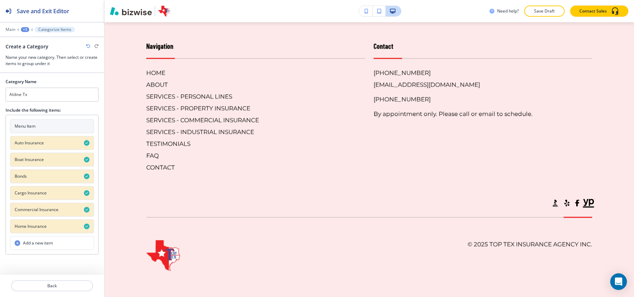
click at [38, 244] on h4 "Add a new item" at bounding box center [38, 243] width 30 height 6
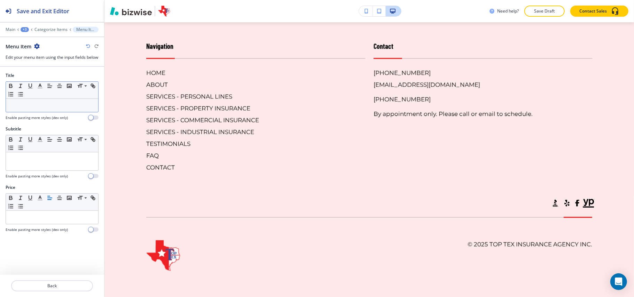
click at [36, 109] on p at bounding box center [51, 105] width 85 height 6
click at [39, 285] on p "Back" at bounding box center [52, 286] width 80 height 6
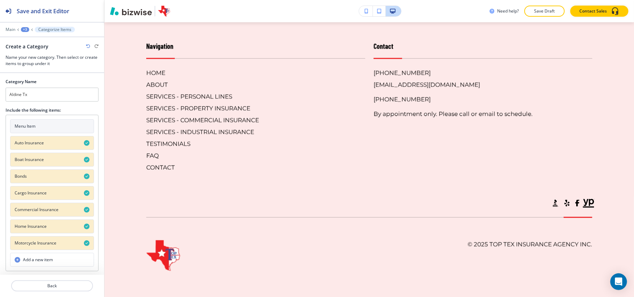
click at [58, 265] on button "Add a new item" at bounding box center [52, 260] width 84 height 14
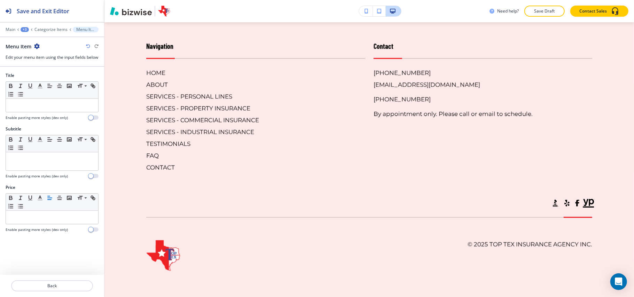
scroll to position [4952, 0]
click at [45, 109] on p at bounding box center [51, 105] width 85 height 6
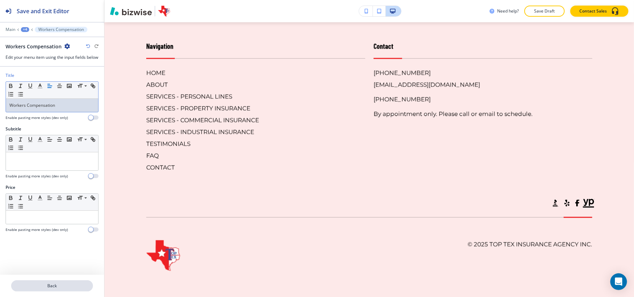
click at [52, 288] on p "Back" at bounding box center [52, 286] width 80 height 6
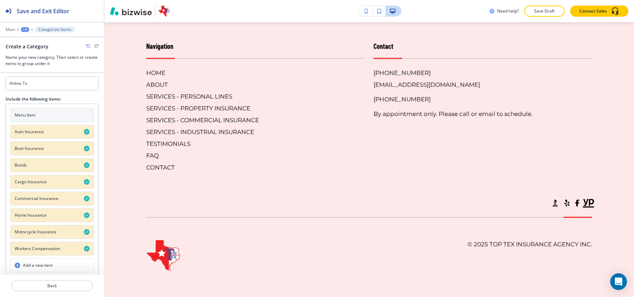
scroll to position [16, 0]
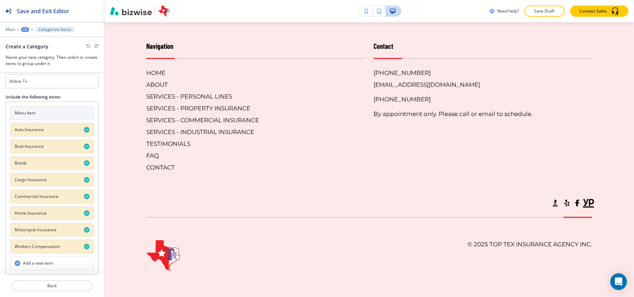
click at [43, 263] on h4 "Add a new item" at bounding box center [38, 264] width 30 height 6
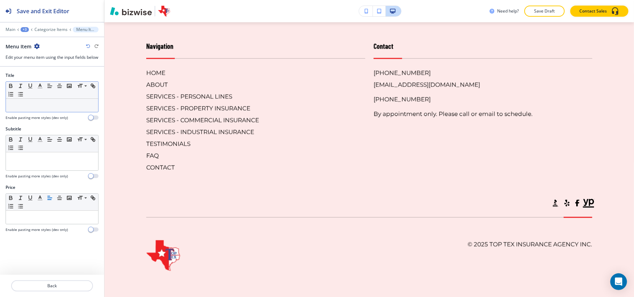
click at [39, 109] on p at bounding box center [51, 105] width 85 height 6
click at [49, 283] on button "Back" at bounding box center [52, 286] width 82 height 11
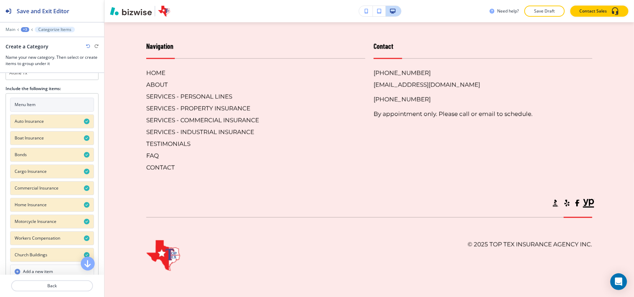
scroll to position [33, 0]
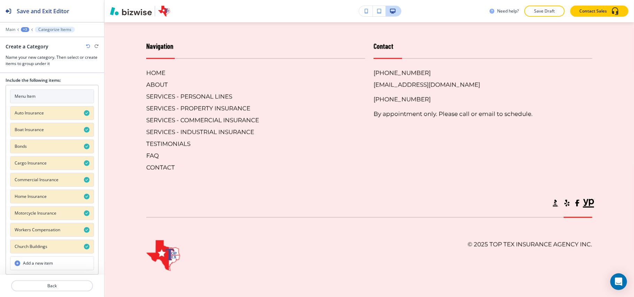
click at [44, 263] on h4 "Add a new item" at bounding box center [38, 264] width 30 height 6
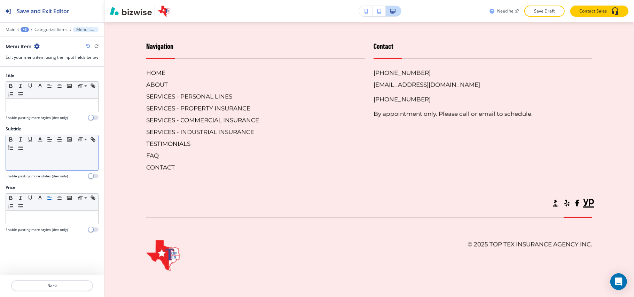
scroll to position [4986, 0]
click at [42, 109] on p at bounding box center [51, 105] width 85 height 6
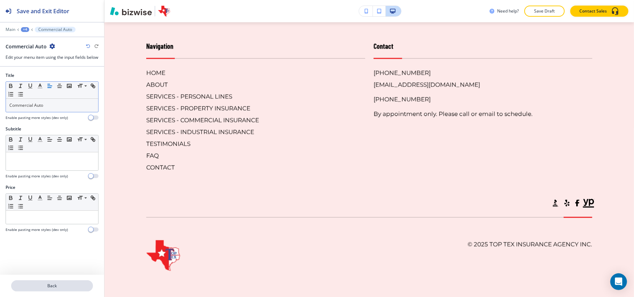
click at [55, 285] on p "Back" at bounding box center [52, 286] width 80 height 6
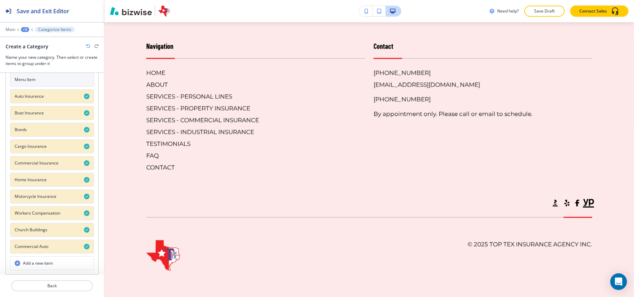
scroll to position [50, 0]
click at [38, 264] on h4 "Add a new item" at bounding box center [38, 264] width 30 height 6
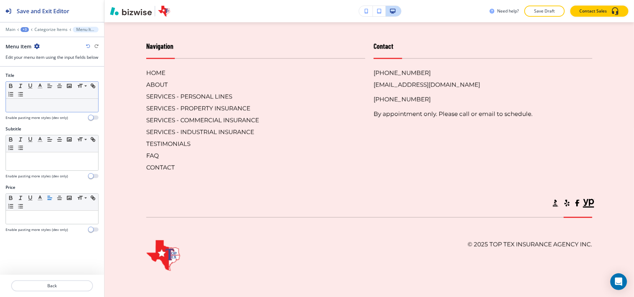
click at [39, 109] on p at bounding box center [51, 105] width 85 height 6
click at [52, 285] on p "Back" at bounding box center [52, 286] width 80 height 6
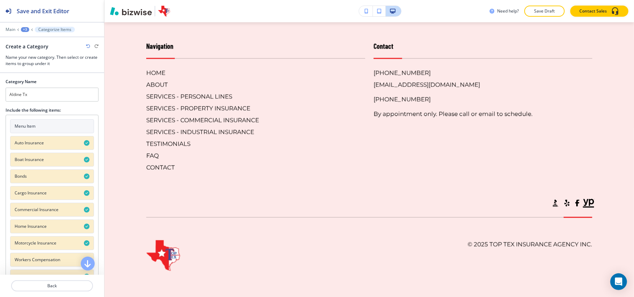
scroll to position [67, 0]
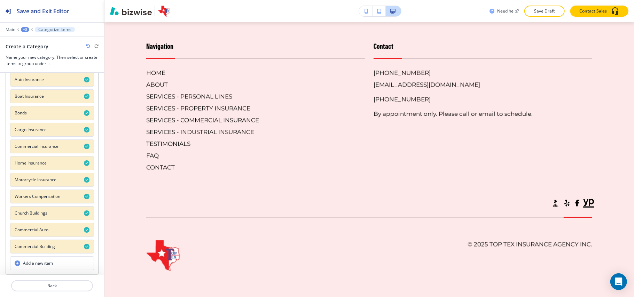
click at [38, 266] on h4 "Add a new item" at bounding box center [38, 264] width 30 height 6
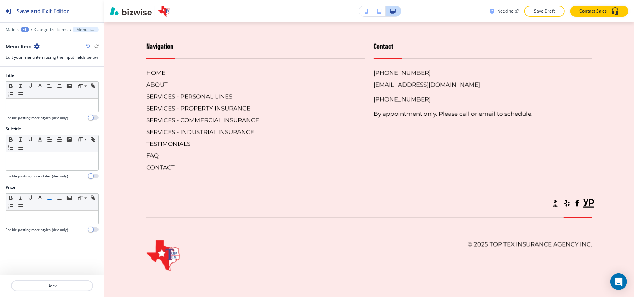
scroll to position [5020, 0]
click at [44, 109] on p at bounding box center [51, 105] width 85 height 6
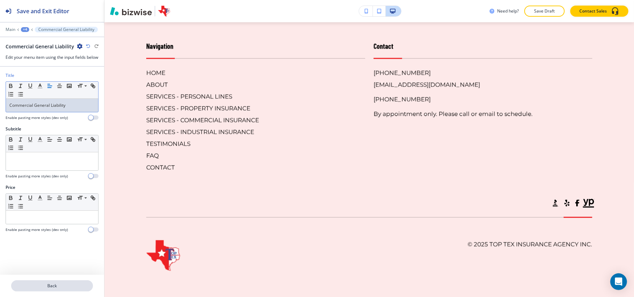
click at [48, 285] on p "Back" at bounding box center [52, 286] width 80 height 6
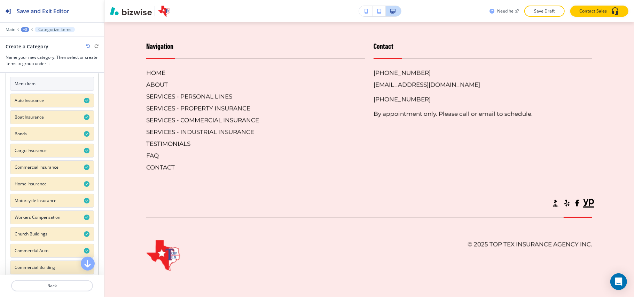
scroll to position [84, 0]
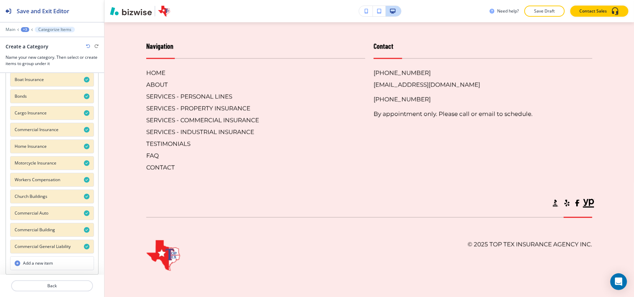
click at [34, 265] on h4 "Add a new item" at bounding box center [38, 264] width 30 height 6
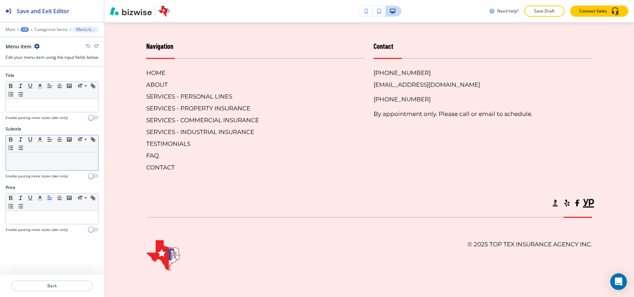
click at [42, 171] on div at bounding box center [52, 162] width 92 height 18
click at [41, 109] on p at bounding box center [51, 105] width 85 height 6
paste div
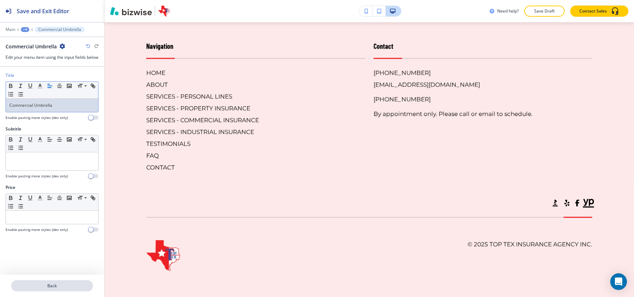
click at [67, 289] on p "Back" at bounding box center [52, 286] width 80 height 6
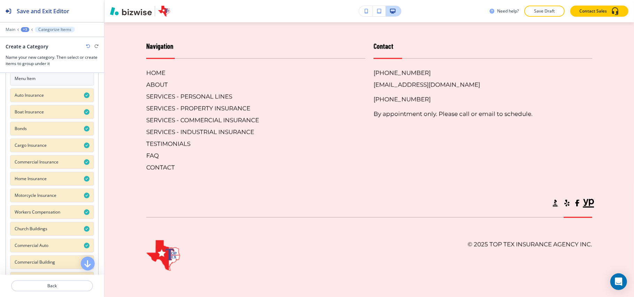
scroll to position [101, 0]
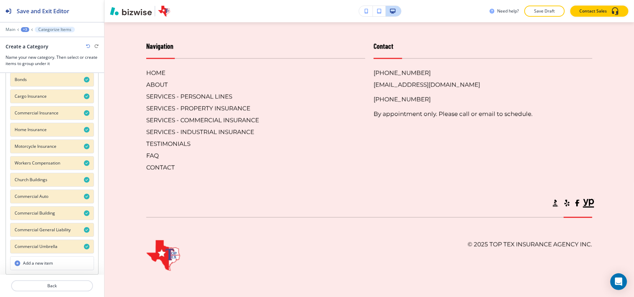
click at [27, 28] on div "+3" at bounding box center [25, 29] width 8 height 5
click at [31, 59] on button "HOME" at bounding box center [43, 53] width 45 height 12
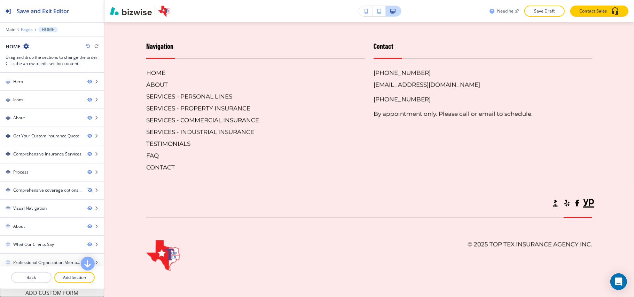
click at [27, 28] on p "Pages" at bounding box center [27, 29] width 12 height 5
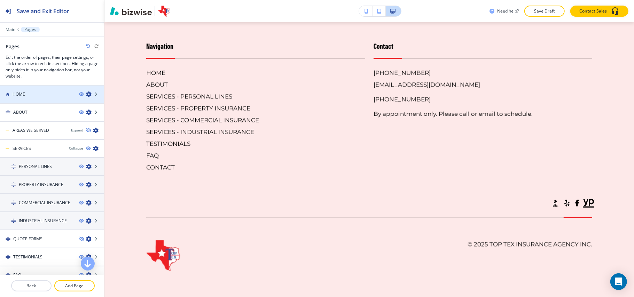
click at [30, 97] on div "HOME" at bounding box center [36, 94] width 73 height 6
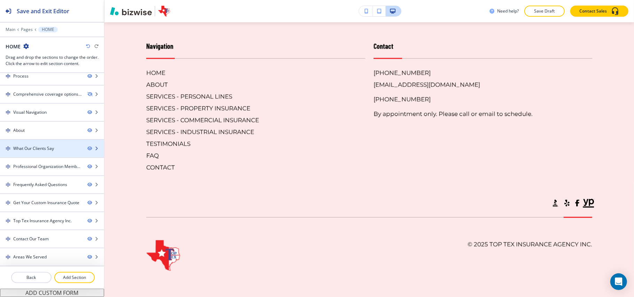
scroll to position [100, 0]
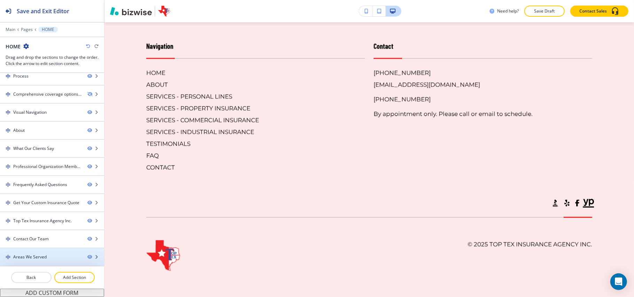
click at [32, 260] on div "Areas We Served" at bounding box center [29, 257] width 33 height 6
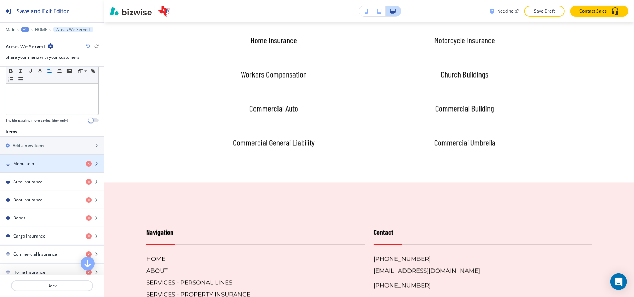
scroll to position [186, 0]
click at [86, 167] on icon "button" at bounding box center [89, 165] width 6 height 6
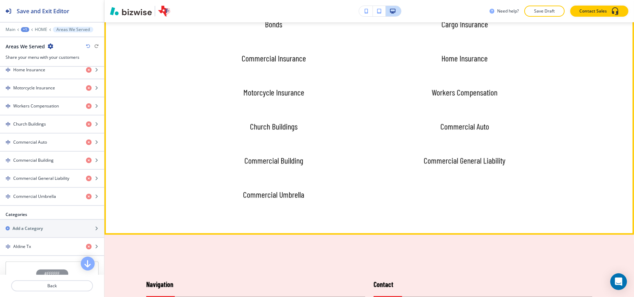
scroll to position [4610, 0]
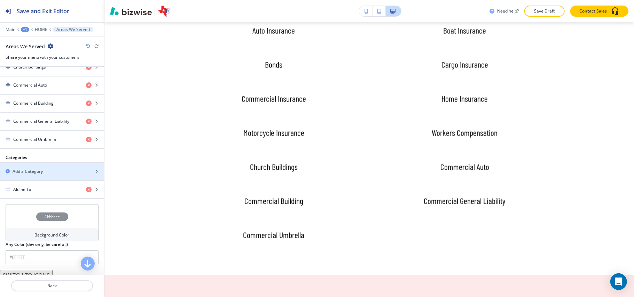
scroll to position [474, 0]
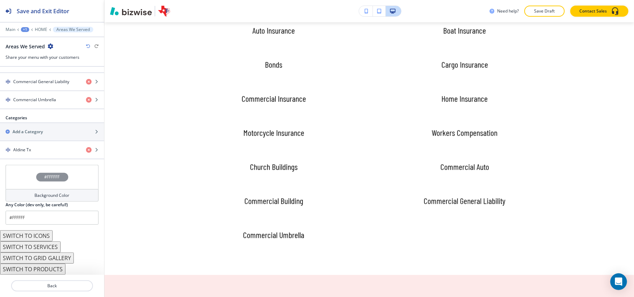
click at [51, 269] on button "SWITCH TO PRODUCTS" at bounding box center [32, 269] width 65 height 11
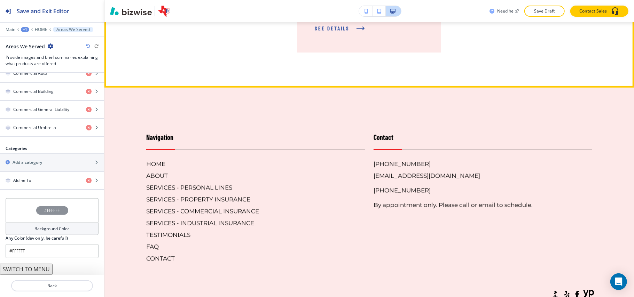
scroll to position [4982, 0]
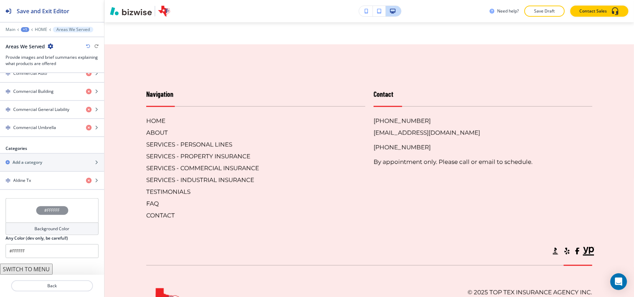
click at [34, 270] on button "SWITCH TO MENU" at bounding box center [26, 269] width 53 height 11
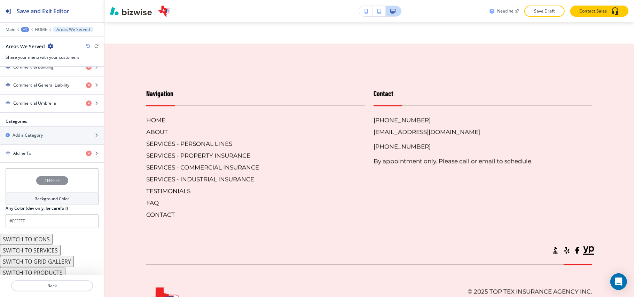
scroll to position [474, 0]
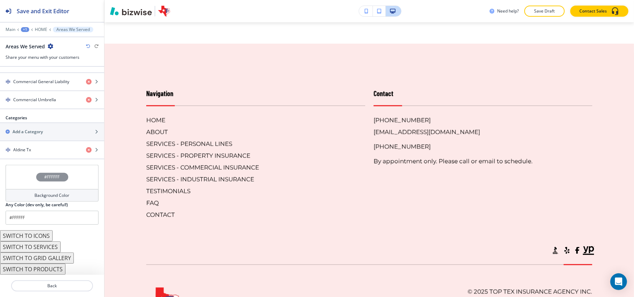
click at [39, 236] on button "SWITCH TO ICONS" at bounding box center [26, 236] width 53 height 11
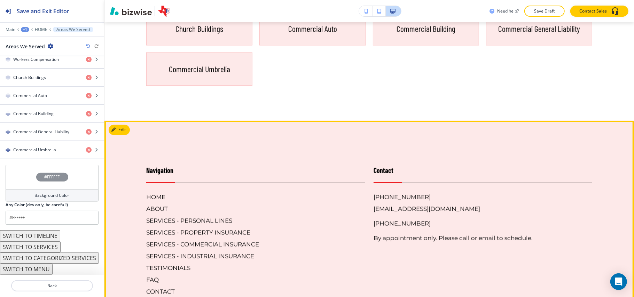
scroll to position [4610, 0]
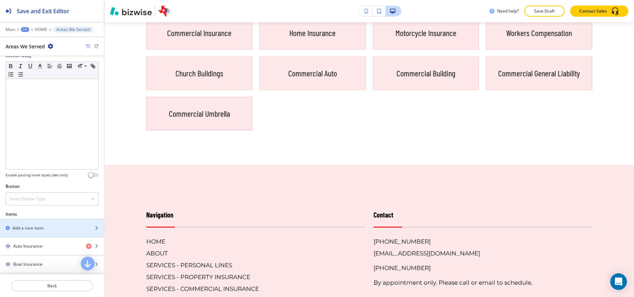
scroll to position [71, 0]
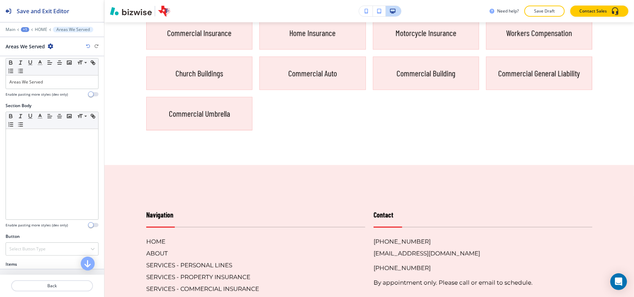
click at [88, 46] on icon "button" at bounding box center [88, 46] width 4 height 4
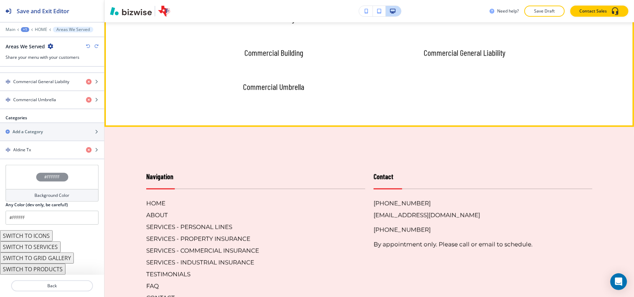
scroll to position [4750, 0]
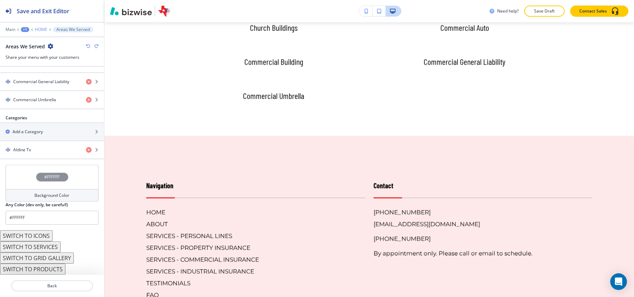
click at [37, 30] on p "HOME" at bounding box center [41, 29] width 13 height 5
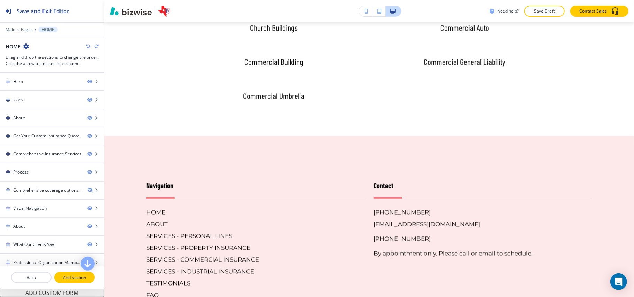
click at [80, 283] on button "Add Section" at bounding box center [74, 277] width 40 height 11
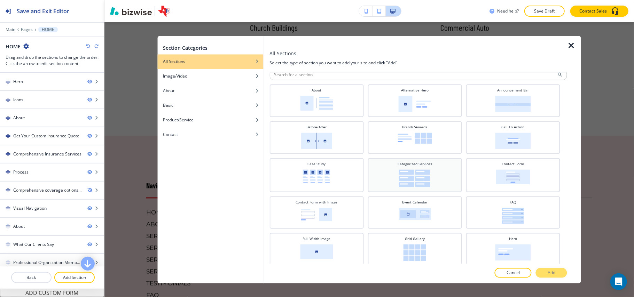
scroll to position [0, 0]
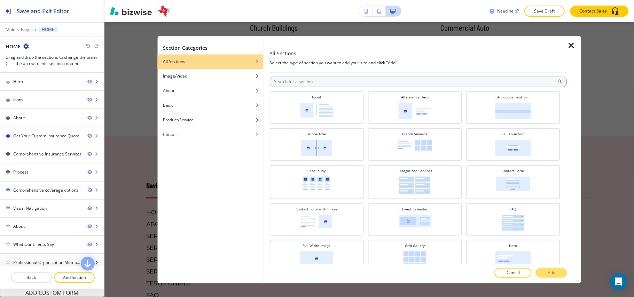
click at [325, 81] on input "text" at bounding box center [419, 82] width 298 height 10
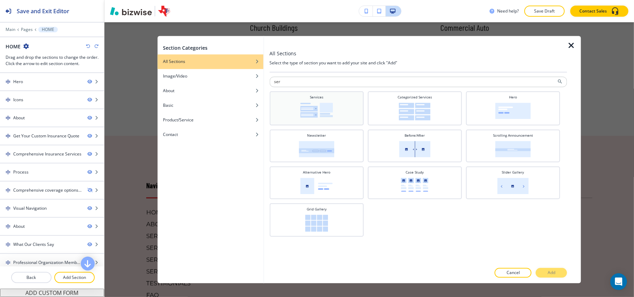
type input "ser"
click at [320, 111] on img at bounding box center [316, 110] width 33 height 15
click at [415, 103] on img at bounding box center [415, 112] width 32 height 18
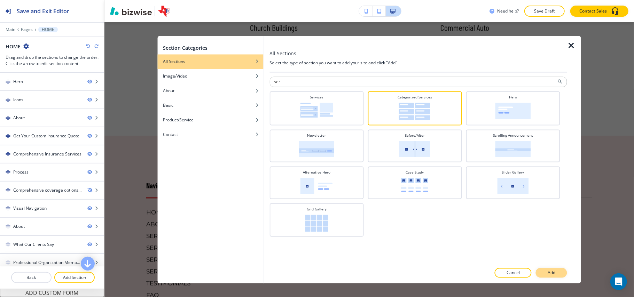
click at [547, 272] on button "Add" at bounding box center [551, 274] width 31 height 10
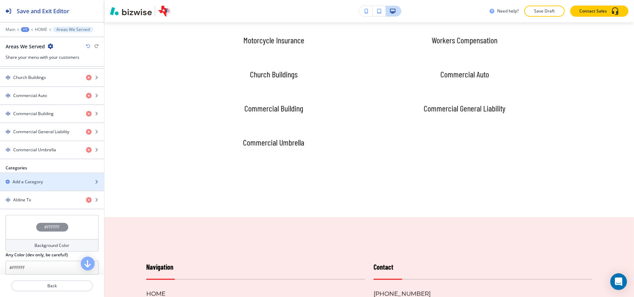
scroll to position [474, 0]
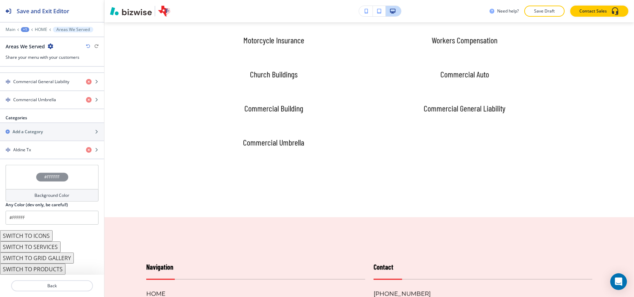
click at [45, 245] on button "SWITCH TO SERVICES" at bounding box center [30, 247] width 61 height 11
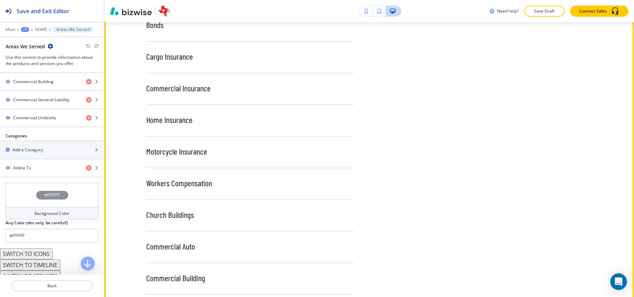
scroll to position [4657, 0]
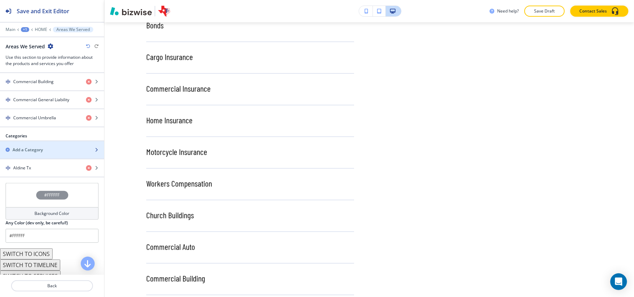
click at [36, 153] on h2 "Add a Category" at bounding box center [28, 150] width 30 height 6
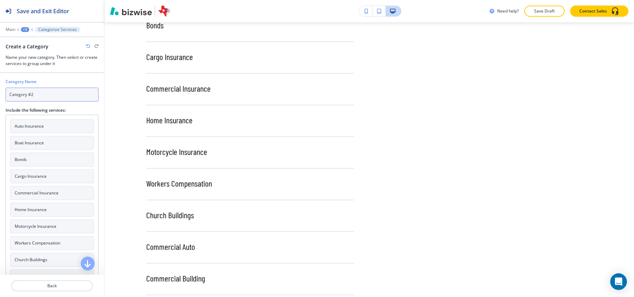
drag, startPoint x: 52, startPoint y: 96, endPoint x: 0, endPoint y: 97, distance: 51.9
click at [0, 97] on div "Category Name Category #2 Include the following services: Auto Insurance Boat I…" at bounding box center [52, 214] width 104 height 282
paste input "Bellaire Tx"
type input "Bellaire Tx"
click at [42, 124] on h4 "Auto Insurance" at bounding box center [29, 126] width 29 height 6
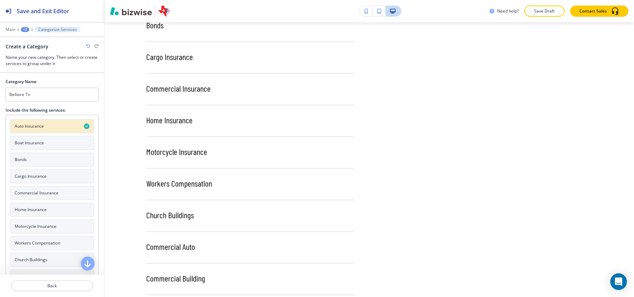
click at [40, 137] on button "Boat Insurance" at bounding box center [52, 143] width 84 height 14
click at [43, 166] on button "Bonds" at bounding box center [52, 160] width 84 height 14
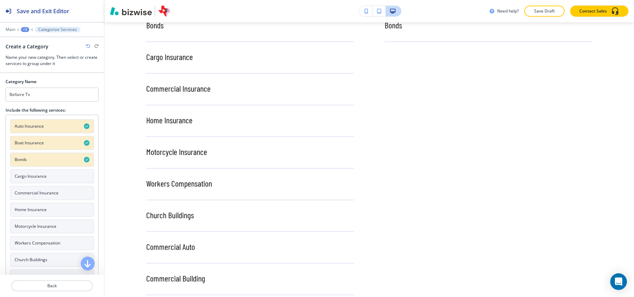
click at [43, 177] on h4 "Cargo Insurance" at bounding box center [31, 176] width 32 height 6
click at [41, 194] on h4 "Commercial Insurance" at bounding box center [37, 193] width 44 height 6
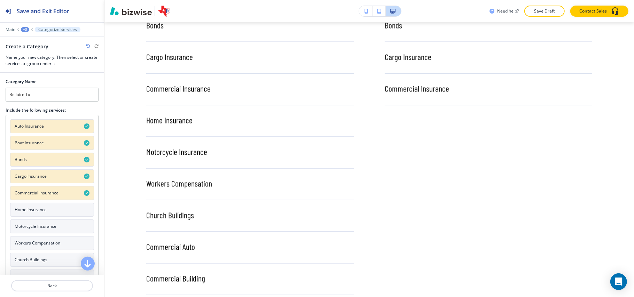
click at [40, 209] on h4 "Home Insurance" at bounding box center [31, 210] width 32 height 6
click at [40, 226] on h4 "Motorcycle Insurance" at bounding box center [36, 227] width 42 height 6
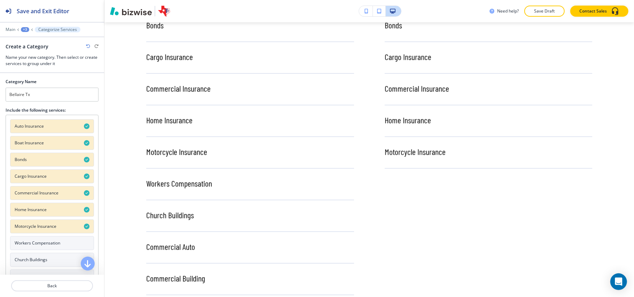
click at [39, 241] on button "Workers Compensation" at bounding box center [52, 244] width 84 height 14
click at [37, 256] on button "Church Buildings" at bounding box center [52, 260] width 84 height 14
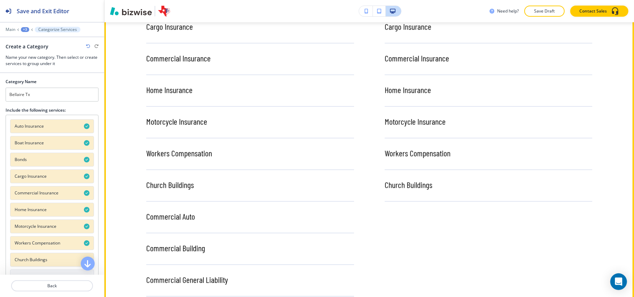
scroll to position [4703, 0]
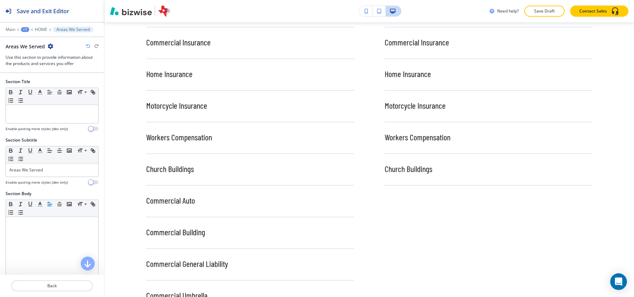
click at [51, 47] on icon "button" at bounding box center [51, 47] width 6 height 6
click at [63, 83] on p "Delete Section" at bounding box center [70, 83] width 36 height 6
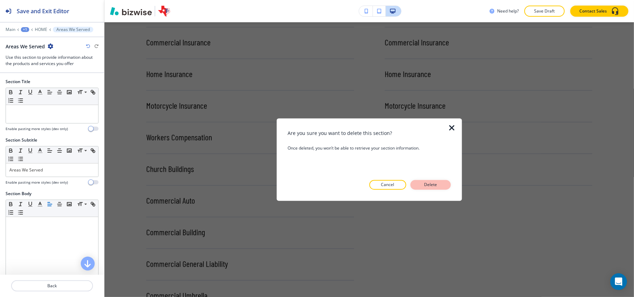
click at [439, 185] on p "Delete" at bounding box center [431, 185] width 17 height 6
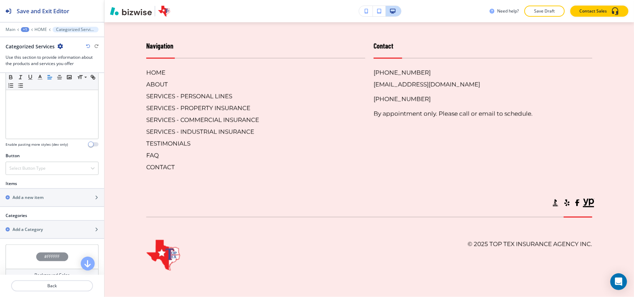
scroll to position [186, 0]
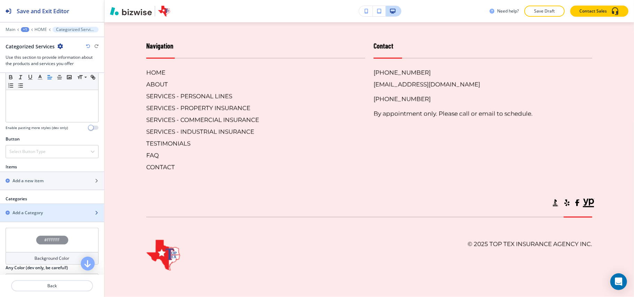
click at [30, 215] on h2 "Add a Category" at bounding box center [28, 213] width 30 height 6
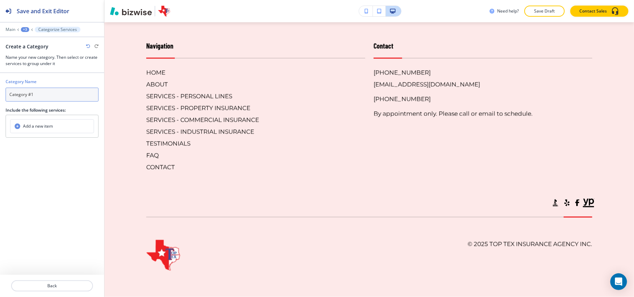
drag, startPoint x: 42, startPoint y: 92, endPoint x: 0, endPoint y: 91, distance: 42.5
click at [0, 91] on div "Category Name Category #1 Include the following services: Add a new item" at bounding box center [52, 105] width 104 height 65
paste input "Aldine Tx"
type input "Aldine Tx"
click at [62, 286] on p "Back" at bounding box center [52, 286] width 80 height 6
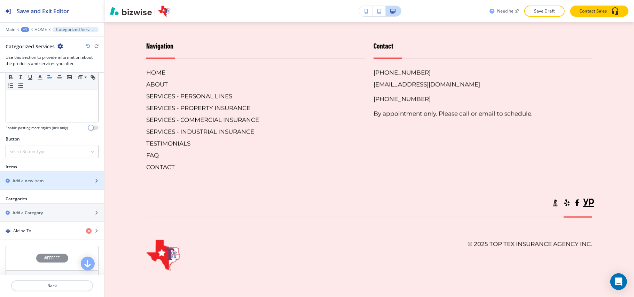
click at [46, 184] on div "Add a new item" at bounding box center [44, 181] width 89 height 6
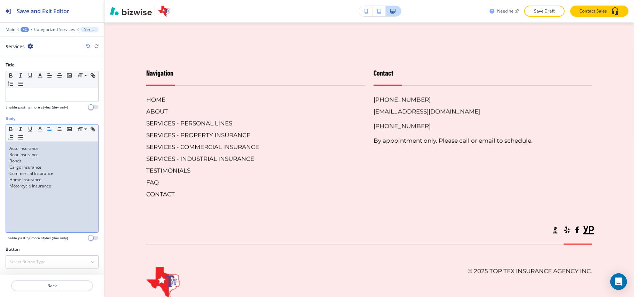
scroll to position [0, 0]
click at [56, 286] on p "Back" at bounding box center [52, 286] width 80 height 6
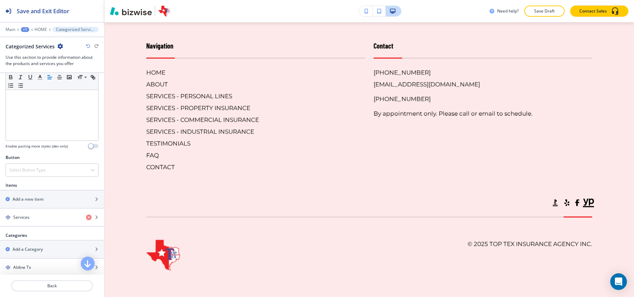
scroll to position [232, 0]
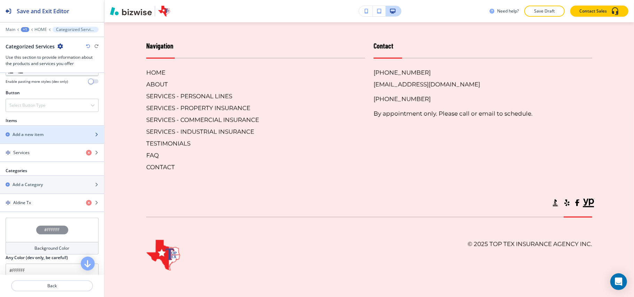
click at [42, 140] on div "button" at bounding box center [52, 141] width 104 height 6
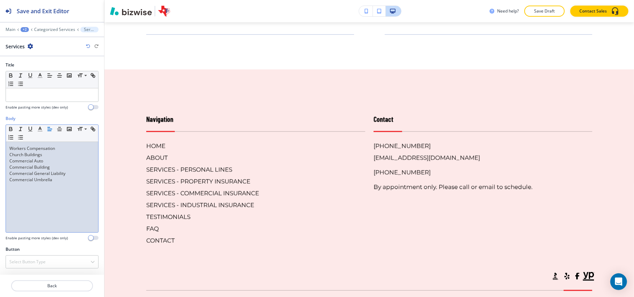
scroll to position [0, 0]
click at [53, 286] on p "Back" at bounding box center [52, 286] width 80 height 6
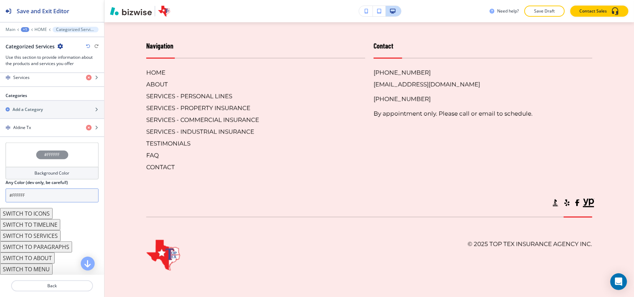
scroll to position [329, 0]
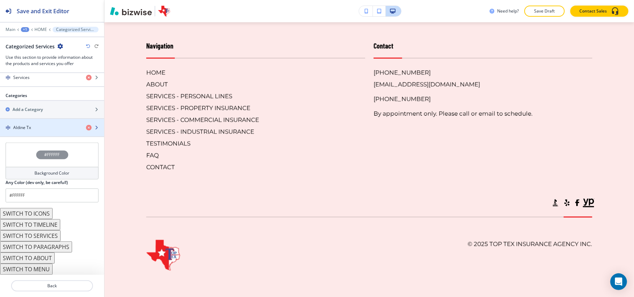
click at [32, 130] on div "Aldine Tx" at bounding box center [40, 128] width 80 height 6
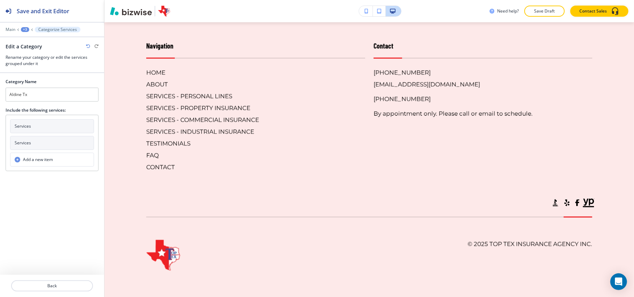
click at [36, 126] on button "Services" at bounding box center [52, 126] width 84 height 14
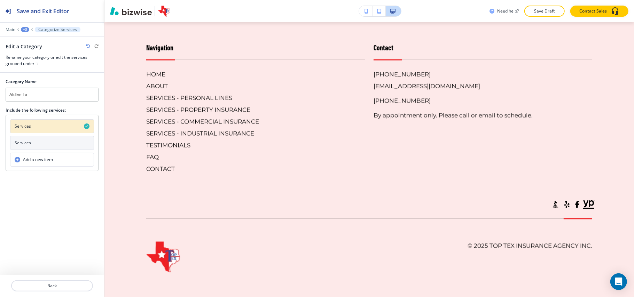
click at [33, 141] on button "Services" at bounding box center [52, 143] width 84 height 14
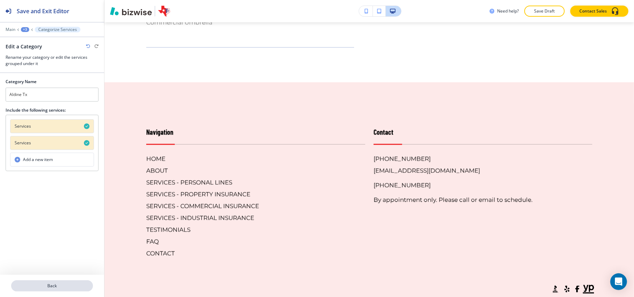
click at [63, 286] on p "Back" at bounding box center [52, 286] width 80 height 6
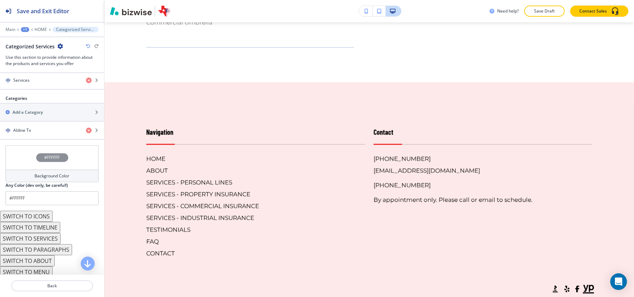
scroll to position [325, 0]
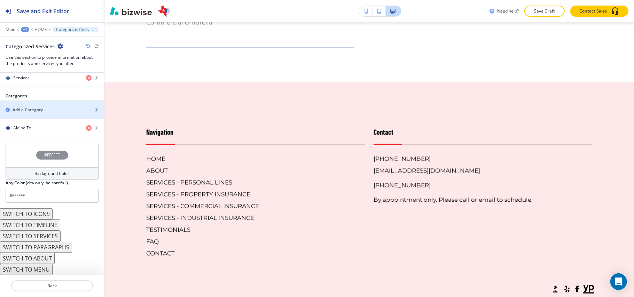
click at [26, 107] on div "button" at bounding box center [52, 104] width 104 height 6
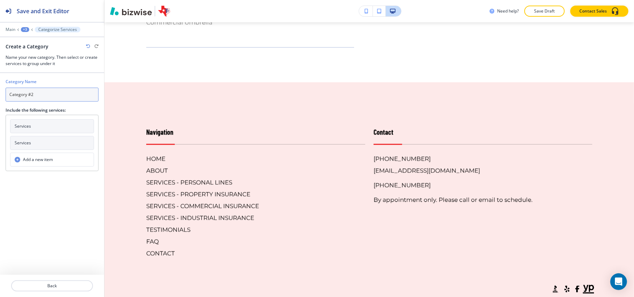
drag, startPoint x: 45, startPoint y: 95, endPoint x: 0, endPoint y: 96, distance: 44.6
click at [0, 95] on div "Category Name Category #2 Include the following services: Services Services Add…" at bounding box center [52, 122] width 104 height 98
paste input "Bellaire Tx"
type input "Bellaire Tx"
click at [39, 127] on button "Services" at bounding box center [52, 126] width 84 height 14
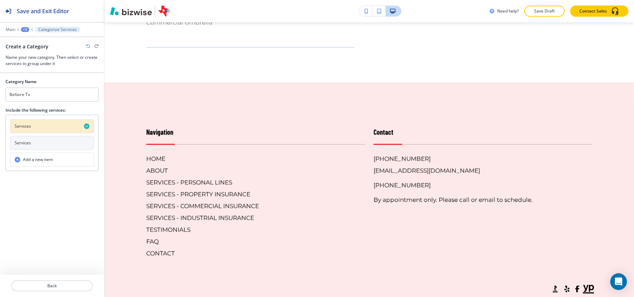
click at [42, 142] on button "Services" at bounding box center [52, 143] width 84 height 14
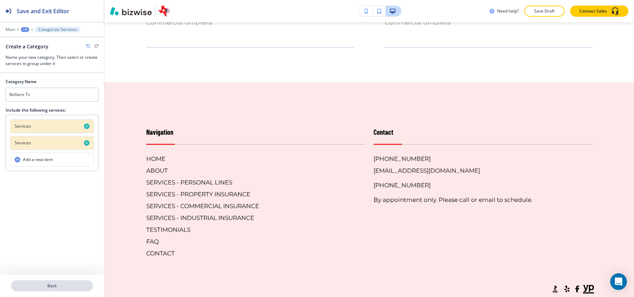
click at [59, 283] on button "Back" at bounding box center [52, 286] width 82 height 11
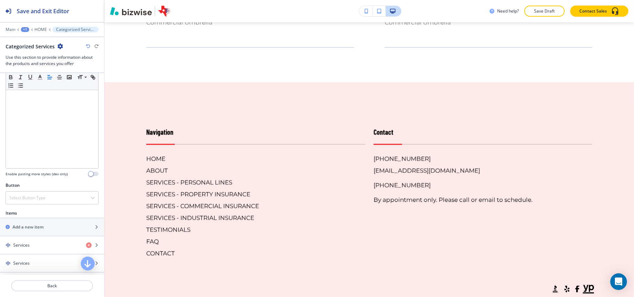
scroll to position [279, 0]
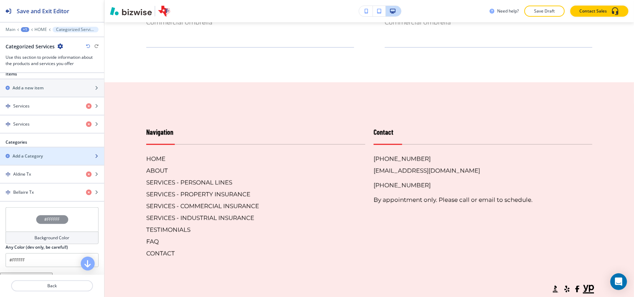
click at [40, 158] on h2 "Add a Category" at bounding box center [28, 156] width 30 height 6
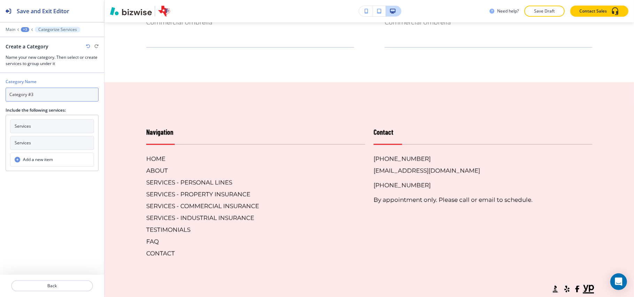
drag, startPoint x: 33, startPoint y: 98, endPoint x: 0, endPoint y: 97, distance: 32.8
click at [0, 97] on div "Category Name Category #3 Include the following services: Services Services Add…" at bounding box center [52, 122] width 104 height 98
paste input "[GEOGRAPHIC_DATA] [GEOGRAPHIC_DATA]"
type input "[GEOGRAPHIC_DATA] [GEOGRAPHIC_DATA]"
click at [48, 123] on button "Services" at bounding box center [52, 126] width 84 height 14
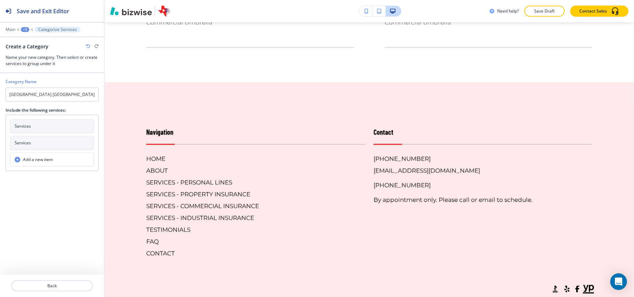
click at [42, 139] on button "Services" at bounding box center [52, 143] width 84 height 14
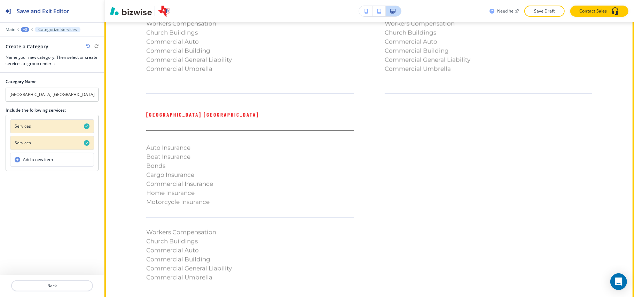
scroll to position [4517, 0]
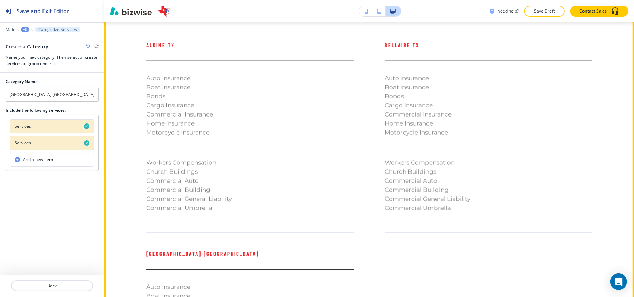
click at [122, 21] on button "Edit This Section" at bounding box center [132, 15] width 47 height 10
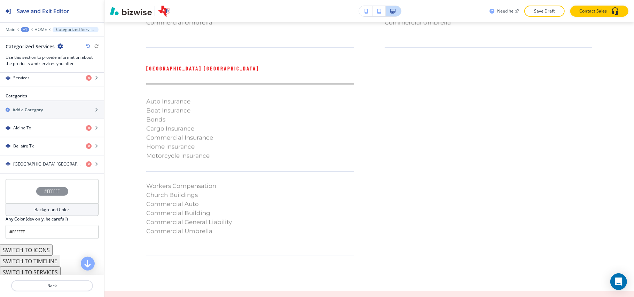
scroll to position [365, 0]
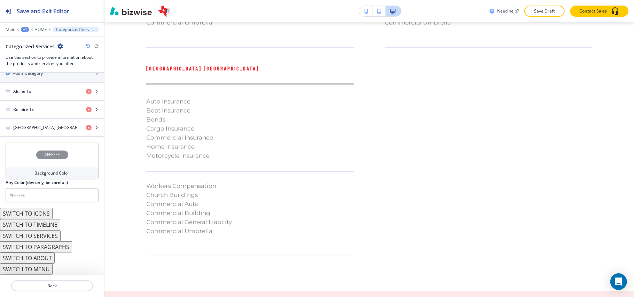
click at [39, 268] on button "SWITCH TO MENU" at bounding box center [26, 269] width 53 height 11
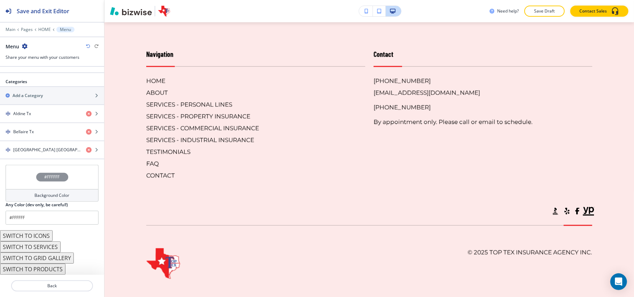
click at [49, 99] on div "button" at bounding box center [52, 102] width 104 height 6
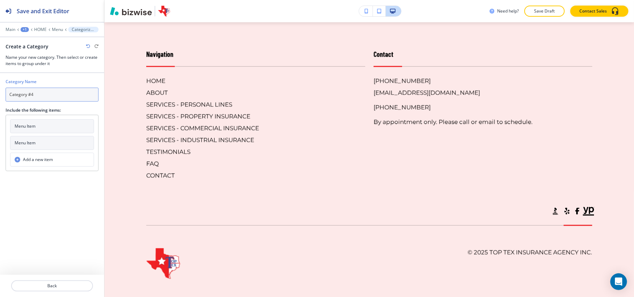
drag, startPoint x: 57, startPoint y: 92, endPoint x: 0, endPoint y: 92, distance: 57.5
click at [0, 92] on div "Category Name Category #4 Include the following items: Menu Item Menu Item Add …" at bounding box center [52, 122] width 104 height 98
paste input "Houston Tx"
type input "Houston Tx"
click at [38, 124] on button "Menu Item" at bounding box center [52, 126] width 84 height 14
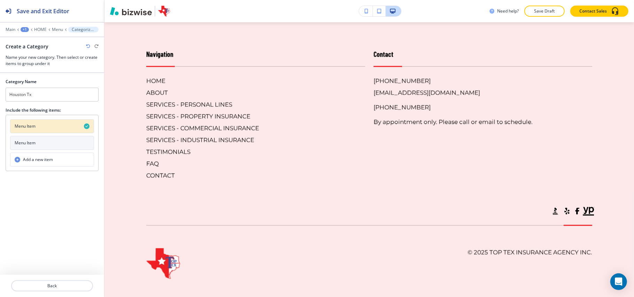
click at [34, 142] on h4 "Menu Item" at bounding box center [25, 143] width 21 height 6
click at [66, 285] on p "Back" at bounding box center [52, 286] width 80 height 6
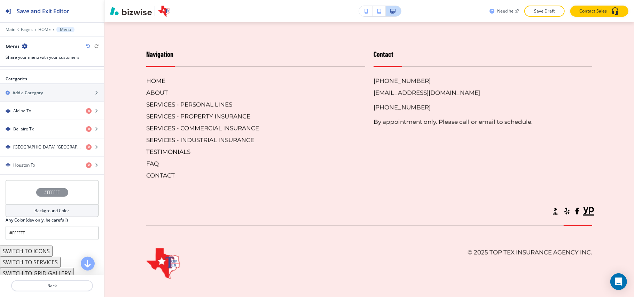
scroll to position [327, 0]
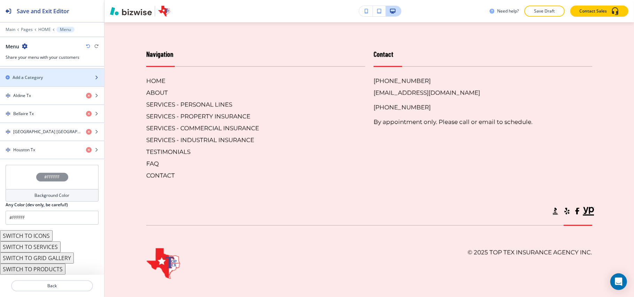
click at [32, 77] on h2 "Add a Category" at bounding box center [28, 78] width 30 height 6
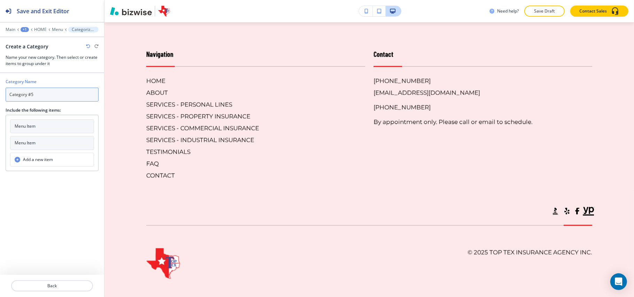
drag, startPoint x: 41, startPoint y: 96, endPoint x: 0, endPoint y: 96, distance: 40.8
click at [0, 96] on div "Category Name Category #5 Include the following items: Menu Item Menu Item Add …" at bounding box center [52, 122] width 104 height 98
paste input "Jacinto City Tx"
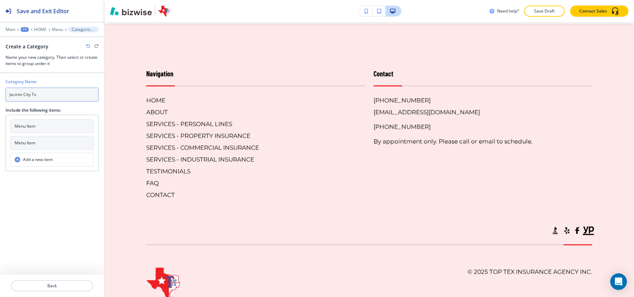
type input "Jacinto City Tx"
click at [42, 124] on button "Menu Item" at bounding box center [52, 126] width 84 height 14
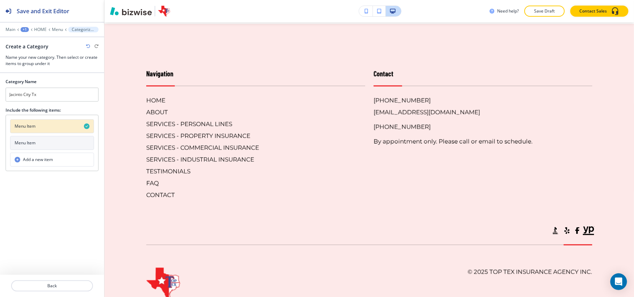
click at [38, 140] on button "Menu Item" at bounding box center [52, 143] width 84 height 14
click at [61, 286] on p "Back" at bounding box center [52, 286] width 80 height 6
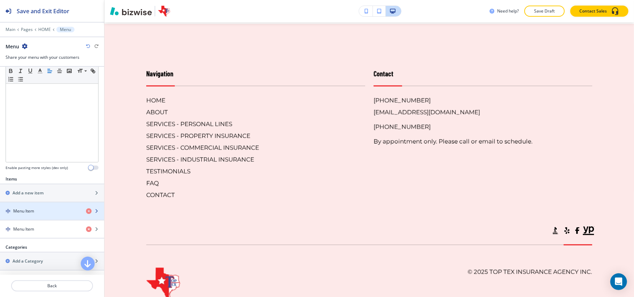
scroll to position [186, 0]
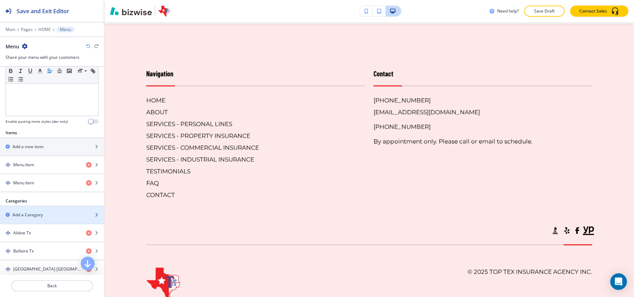
click at [34, 218] on h2 "Add a Category" at bounding box center [28, 215] width 30 height 6
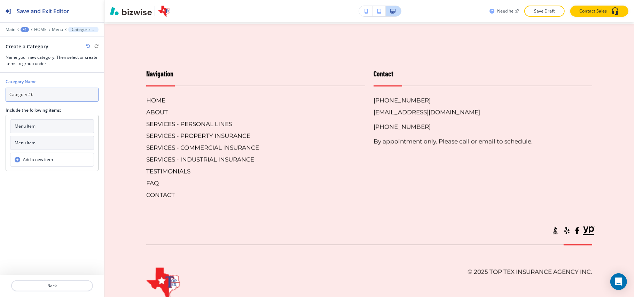
drag, startPoint x: 38, startPoint y: 95, endPoint x: 31, endPoint y: 95, distance: 7.0
click at [31, 95] on input "Category #6" at bounding box center [52, 95] width 93 height 14
paste input "Pasadena Tx"
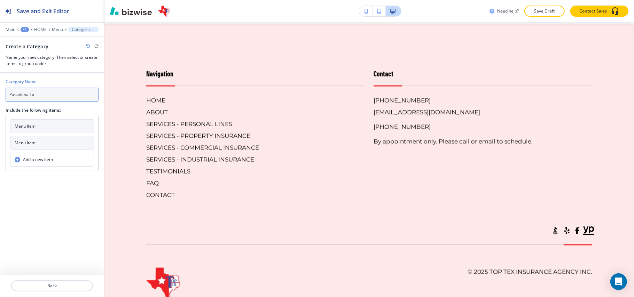
type input "Pasadena Tx"
click at [35, 131] on button "Menu Item" at bounding box center [52, 126] width 84 height 14
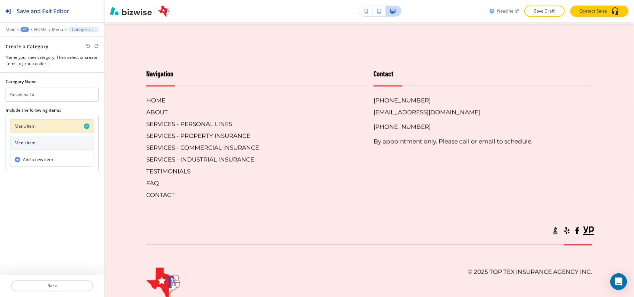
click at [38, 148] on button "Menu Item" at bounding box center [52, 143] width 84 height 14
click at [50, 287] on p "Back" at bounding box center [52, 286] width 80 height 6
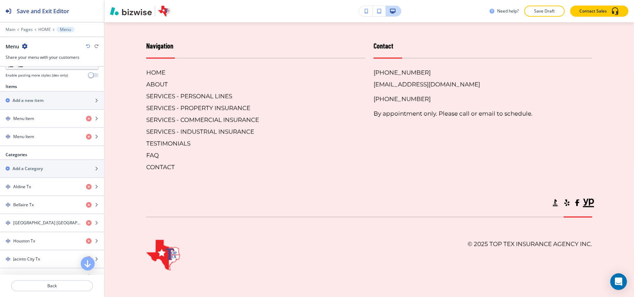
scroll to position [4750, 0]
click at [24, 172] on h2 "Add a Category" at bounding box center [28, 169] width 30 height 6
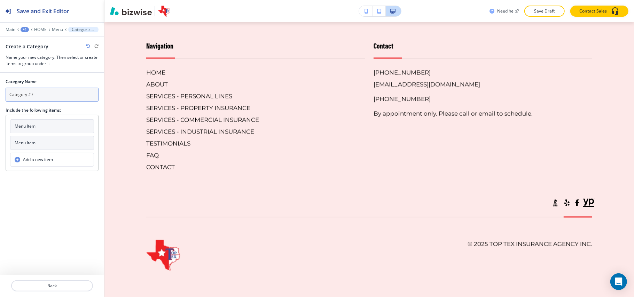
drag, startPoint x: 42, startPoint y: 99, endPoint x: 8, endPoint y: 95, distance: 34.8
click at [4, 95] on div "Category Name Category #7 Include the following items: Menu Item Menu Item Add …" at bounding box center [52, 122] width 104 height 98
paste input "South Houston Tx"
type input "South Houston Tx"
click at [49, 132] on button "Menu Item" at bounding box center [52, 126] width 84 height 14
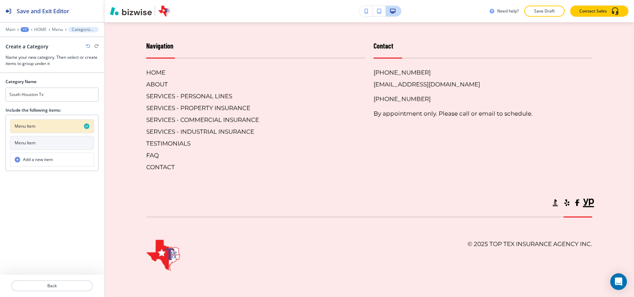
click at [46, 142] on button "Menu Item" at bounding box center [52, 143] width 84 height 14
click at [56, 286] on p "Back" at bounding box center [52, 286] width 80 height 6
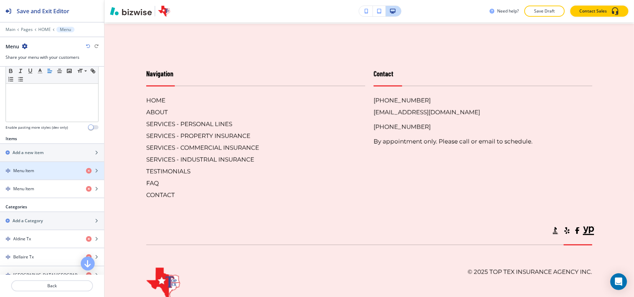
scroll to position [232, 0]
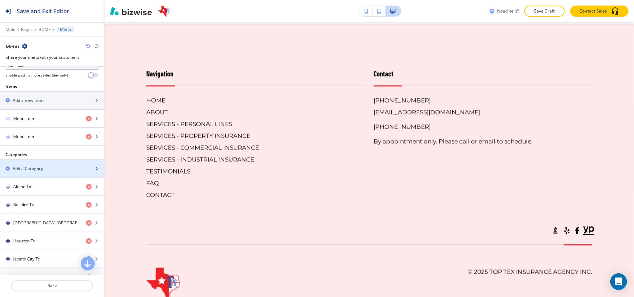
click at [35, 171] on h2 "Add a Category" at bounding box center [28, 169] width 30 height 6
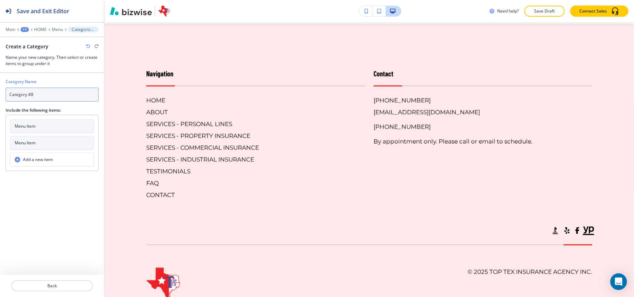
drag, startPoint x: 49, startPoint y: 96, endPoint x: 0, endPoint y: 96, distance: 49.5
click at [0, 96] on div "Category Name Category #8 Include the following items: Menu Item Menu Item Add …" at bounding box center [52, 122] width 104 height 98
paste input "[GEOGRAPHIC_DATA] Tx"
type input "[GEOGRAPHIC_DATA] Tx"
click at [51, 133] on button "Menu Item" at bounding box center [52, 126] width 84 height 14
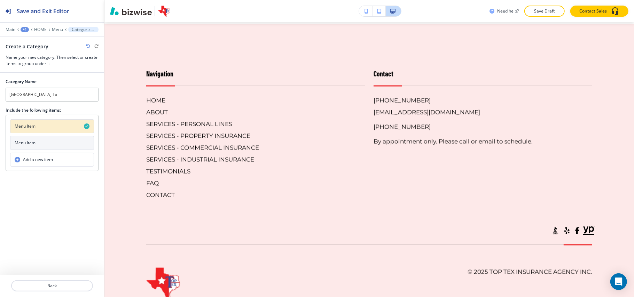
click at [46, 144] on button "Menu Item" at bounding box center [52, 143] width 84 height 14
click at [56, 287] on p "Back" at bounding box center [52, 286] width 80 height 6
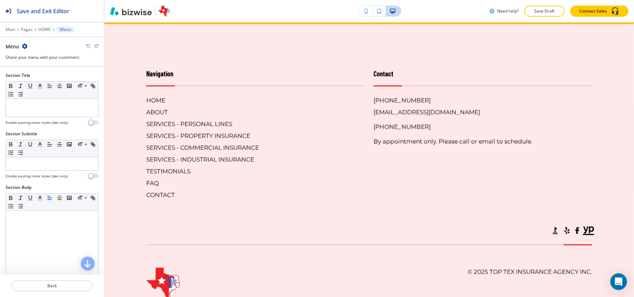
scroll to position [4657, 0]
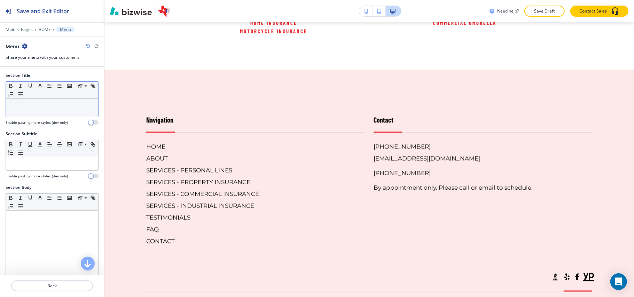
click at [40, 115] on div at bounding box center [52, 108] width 92 height 18
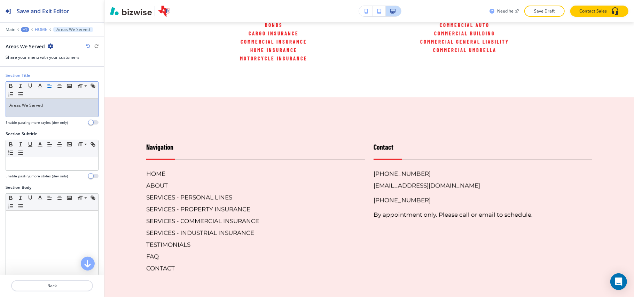
click at [40, 30] on p "HOME" at bounding box center [41, 29] width 13 height 5
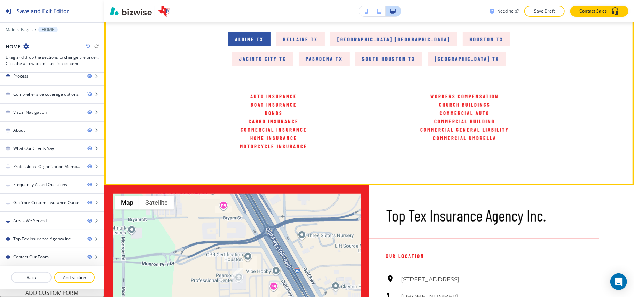
scroll to position [4142, 0]
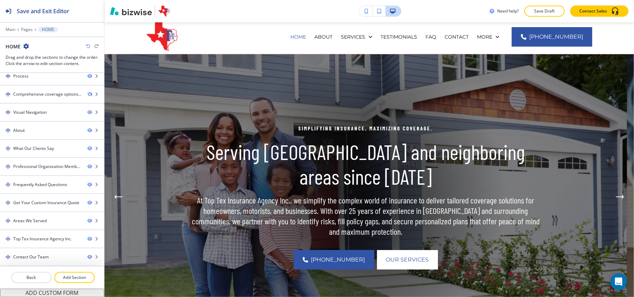
scroll to position [0, 0]
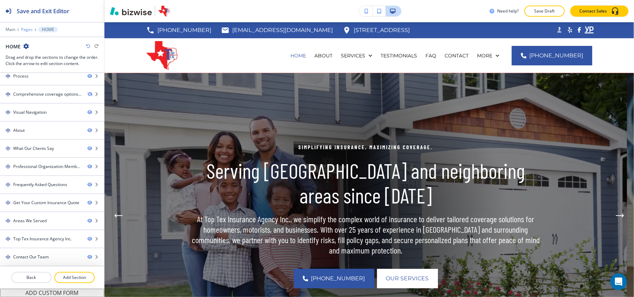
click at [25, 29] on p "Pages" at bounding box center [27, 29] width 12 height 5
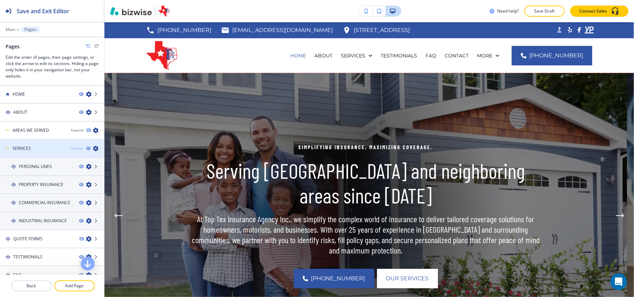
click at [69, 149] on div "Collapse" at bounding box center [76, 148] width 14 height 5
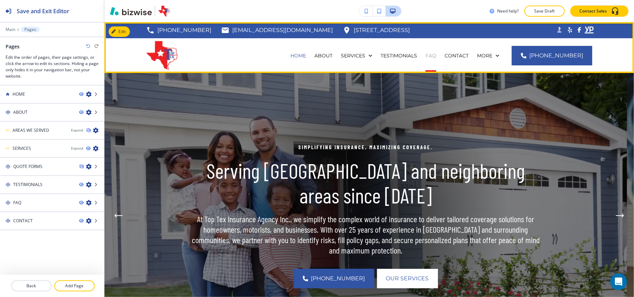
click at [436, 54] on p "FAQ" at bounding box center [431, 55] width 11 height 7
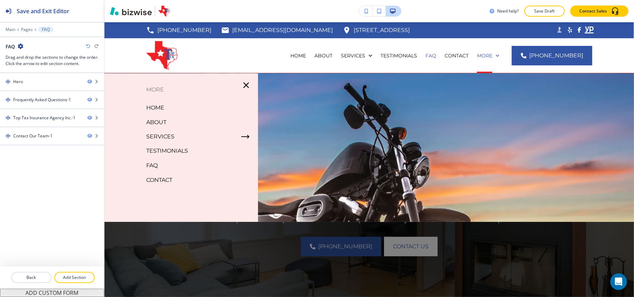
click at [32, 29] on div "Main Pages FAQ" at bounding box center [52, 30] width 93 height 6
click at [26, 29] on p "Pages" at bounding box center [27, 29] width 12 height 5
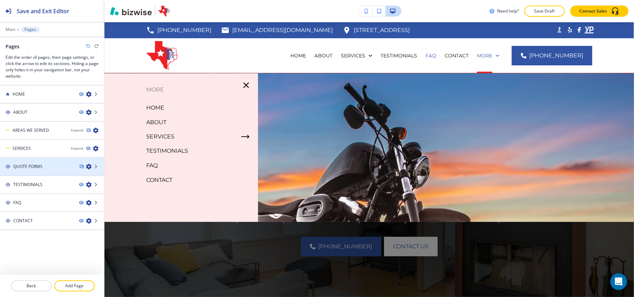
click at [38, 166] on h4 "QUOTE FORMS" at bounding box center [27, 167] width 29 height 6
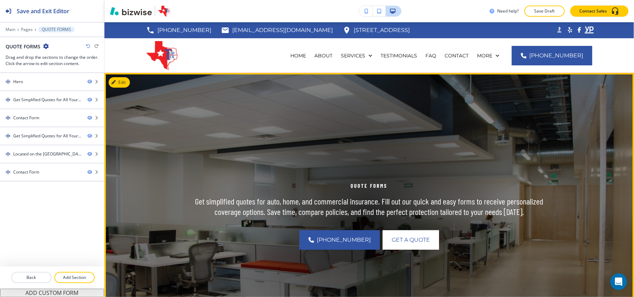
click at [123, 84] on button "Edit" at bounding box center [119, 82] width 21 height 10
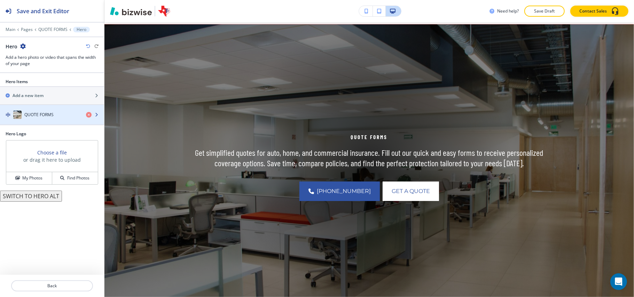
scroll to position [51, 0]
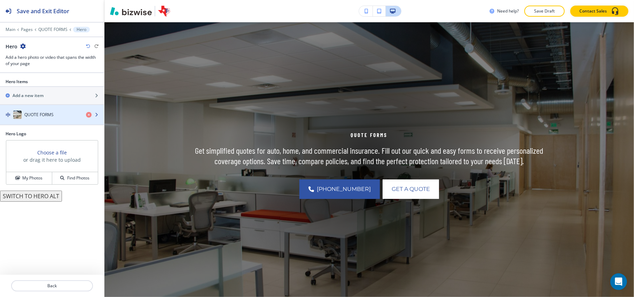
click at [57, 115] on div "QUOTE FORMS" at bounding box center [40, 115] width 80 height 8
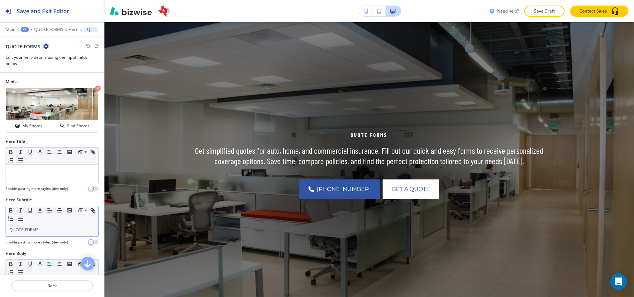
click at [50, 232] on p "QUOTE FORMS" at bounding box center [51, 230] width 85 height 6
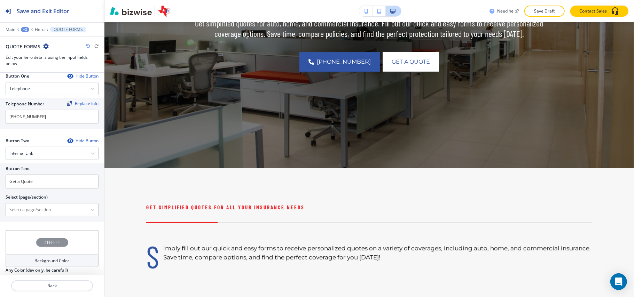
scroll to position [325, 0]
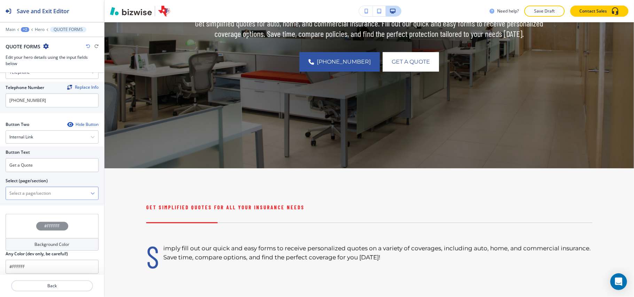
drag, startPoint x: 36, startPoint y: 199, endPoint x: 37, endPoint y: 193, distance: 6.1
click at [36, 199] on \(page\/section\) "Manual Input" at bounding box center [48, 194] width 85 height 12
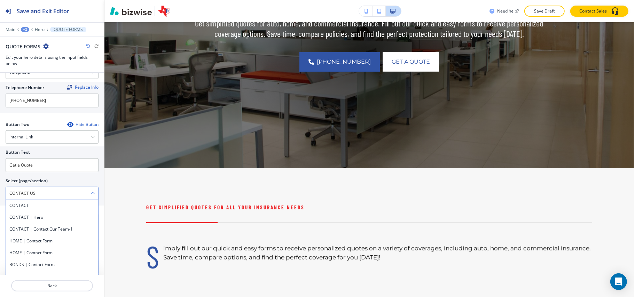
click at [41, 198] on \(page\/section\) "CONTACT US" at bounding box center [48, 194] width 85 height 12
click at [31, 209] on h4 "CONTACT" at bounding box center [51, 206] width 85 height 6
type \(page\/section\) "CONTACT"
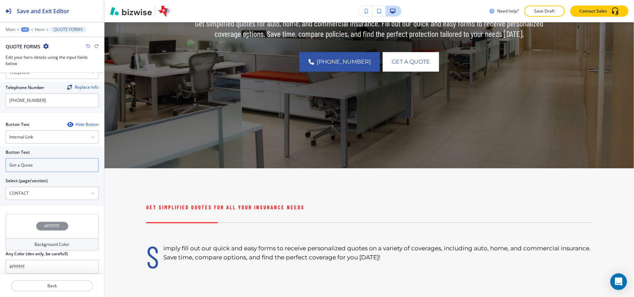
drag, startPoint x: 47, startPoint y: 169, endPoint x: 0, endPoint y: 163, distance: 47.7
click at [0, 163] on div "Button Text Get a Quote Select (page/section) CONTACT CONTACT CONTACT | Hero CO…" at bounding box center [52, 176] width 104 height 59
paste input "CONTACT US"
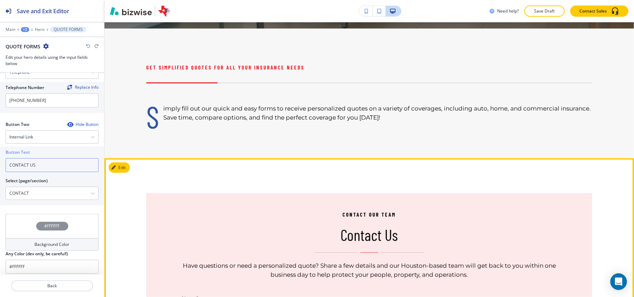
scroll to position [330, 0]
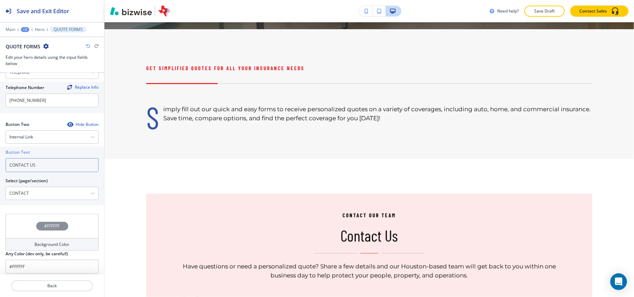
type input "CONTACT US"
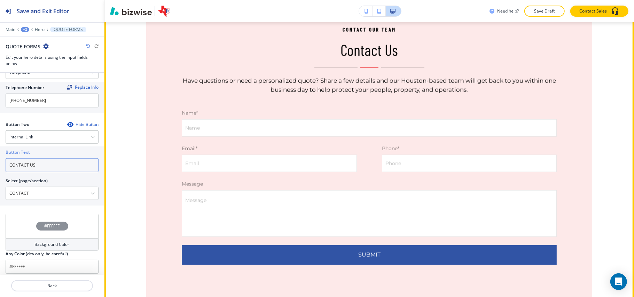
scroll to position [469, 0]
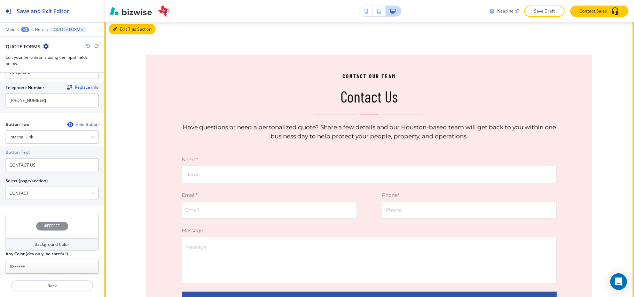
click at [114, 31] on icon "button" at bounding box center [115, 29] width 4 height 4
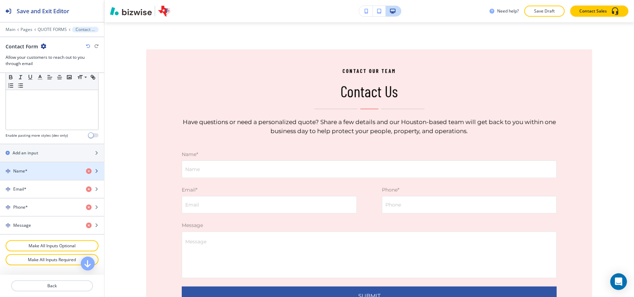
scroll to position [232, 0]
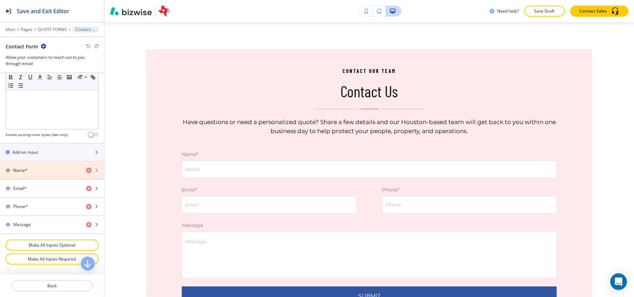
click at [86, 172] on icon "button" at bounding box center [89, 171] width 6 height 6
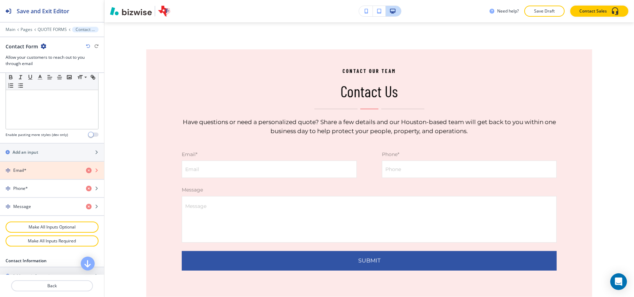
click at [86, 173] on icon "button" at bounding box center [89, 171] width 6 height 6
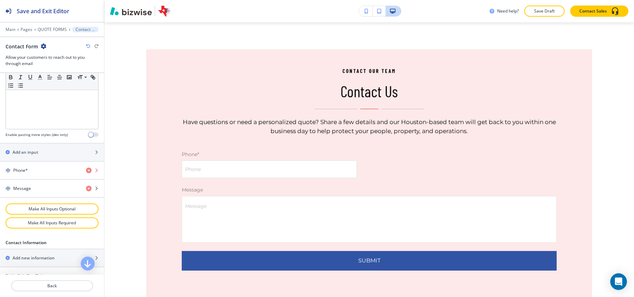
click at [86, 173] on icon "button" at bounding box center [89, 171] width 6 height 6
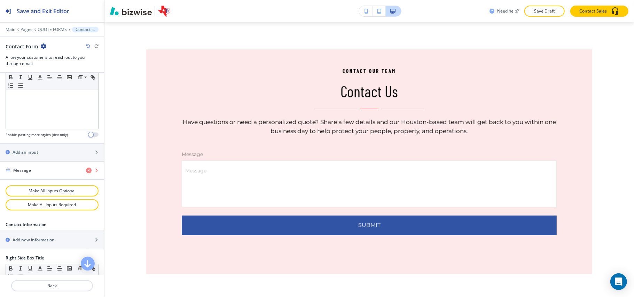
click at [86, 173] on icon "button" at bounding box center [89, 171] width 6 height 6
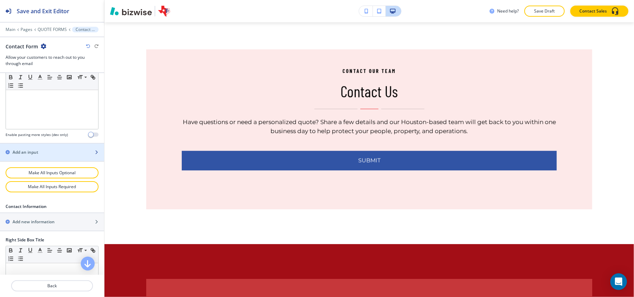
click at [42, 156] on div "Add an input" at bounding box center [44, 152] width 89 height 6
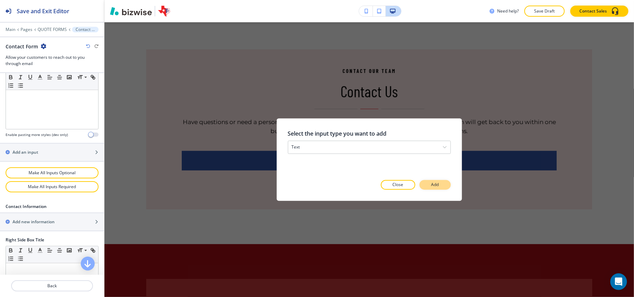
click at [439, 184] on p "Add" at bounding box center [436, 185] width 8 height 6
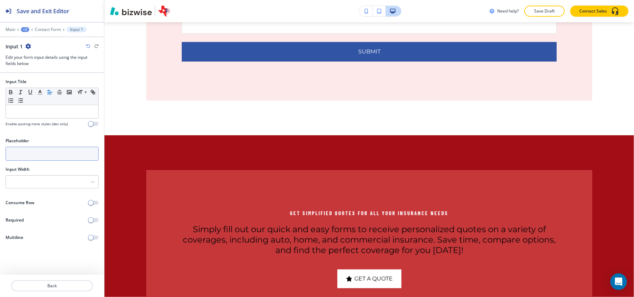
scroll to position [611, 0]
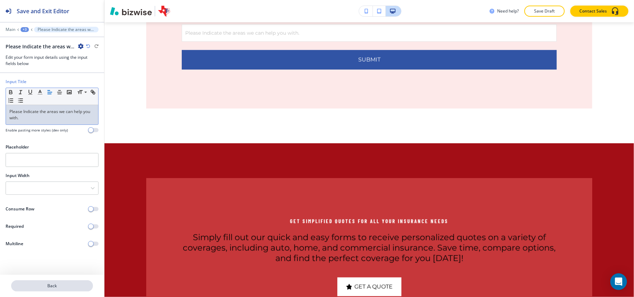
click at [62, 286] on p "Back" at bounding box center [52, 286] width 80 height 6
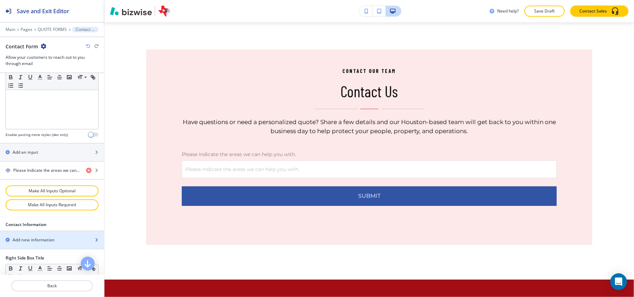
scroll to position [186, 0]
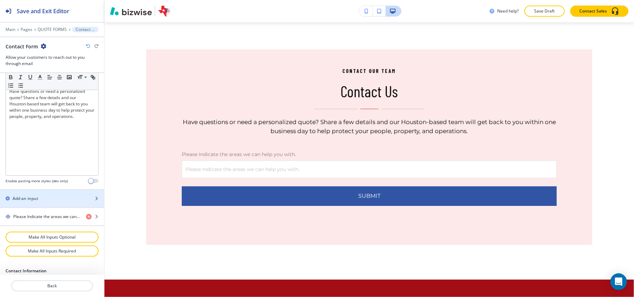
click at [39, 196] on div "button" at bounding box center [52, 193] width 104 height 6
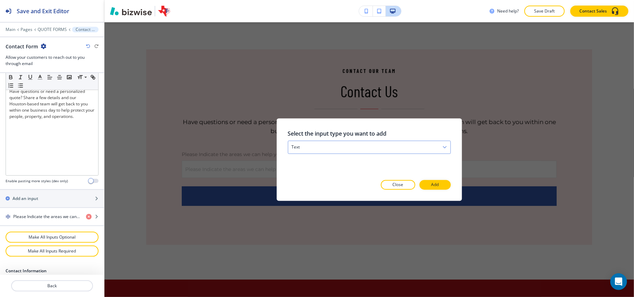
click at [348, 148] on div "text" at bounding box center [369, 147] width 162 height 13
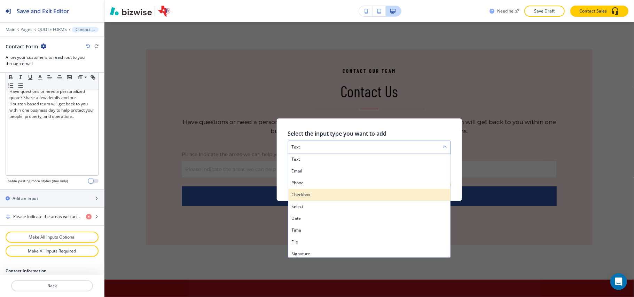
click at [314, 191] on div "checkbox" at bounding box center [369, 195] width 162 height 12
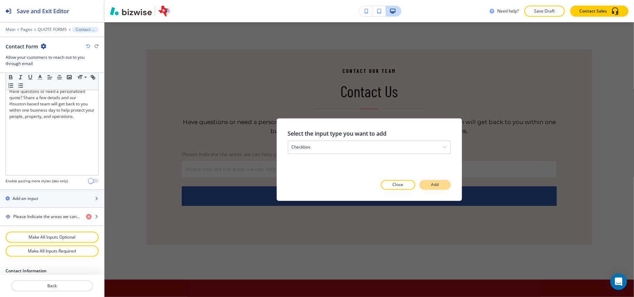
click at [435, 186] on p "Add" at bounding box center [436, 185] width 8 height 6
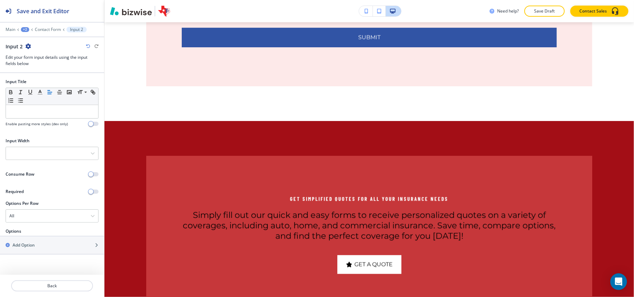
scroll to position [646, 0]
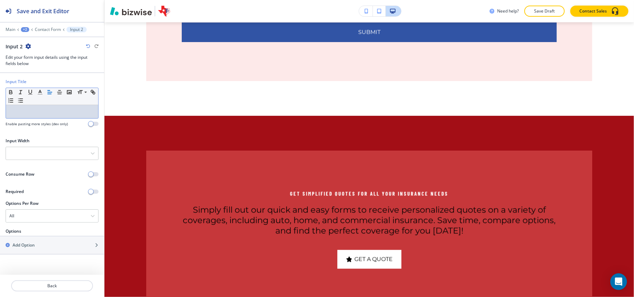
click at [51, 114] on p at bounding box center [51, 112] width 85 height 6
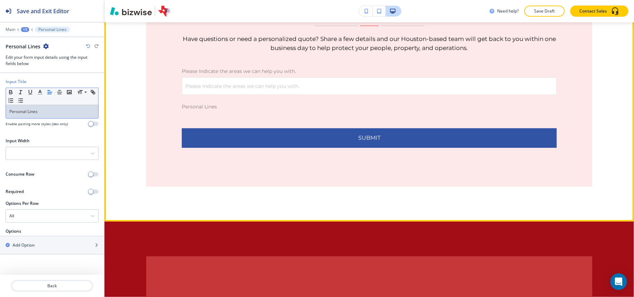
scroll to position [553, 0]
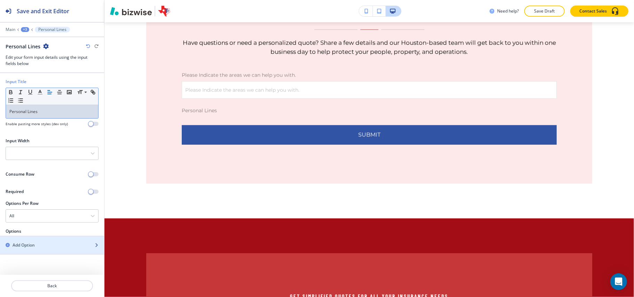
click at [38, 242] on div "button" at bounding box center [52, 240] width 104 height 6
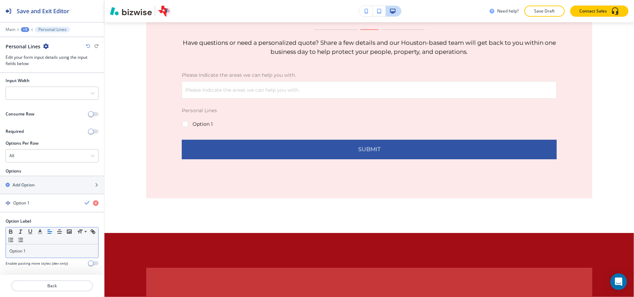
scroll to position [66, 0]
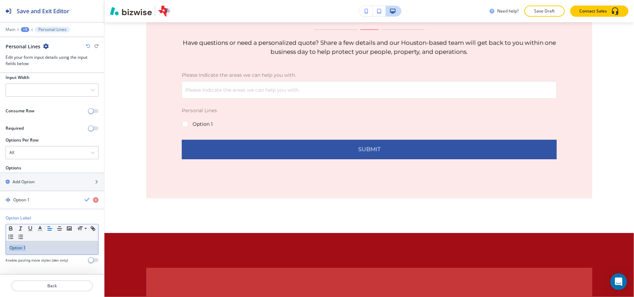
drag, startPoint x: 38, startPoint y: 247, endPoint x: 0, endPoint y: 244, distance: 38.4
click at [0, 244] on div "Option Label Small Normal Large Huge Option 1 Enable pasting more styles (dev o…" at bounding box center [52, 242] width 104 height 54
click at [42, 180] on div "Add Option" at bounding box center [44, 182] width 89 height 6
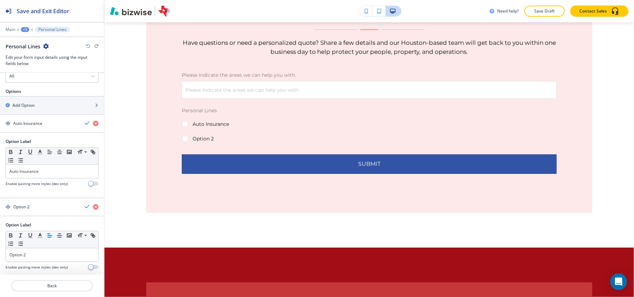
scroll to position [150, 0]
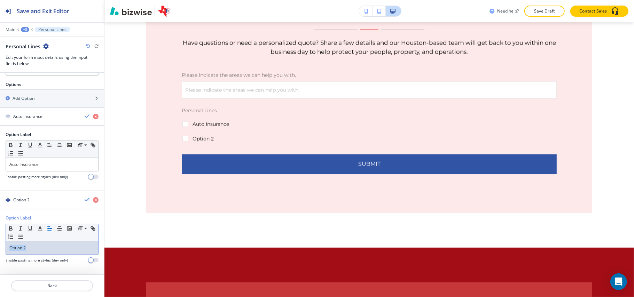
drag, startPoint x: 45, startPoint y: 246, endPoint x: 0, endPoint y: 245, distance: 44.9
click at [0, 245] on div "Option Label Small Normal Large Huge Option 2 Enable pasting more styles (dev o…" at bounding box center [52, 242] width 104 height 54
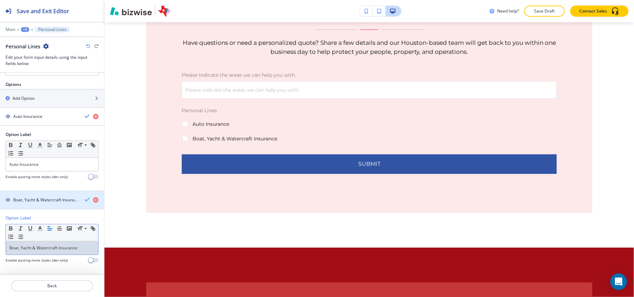
click at [34, 200] on h4 "Boat, Yacht & Watercraft Insurance" at bounding box center [46, 200] width 66 height 6
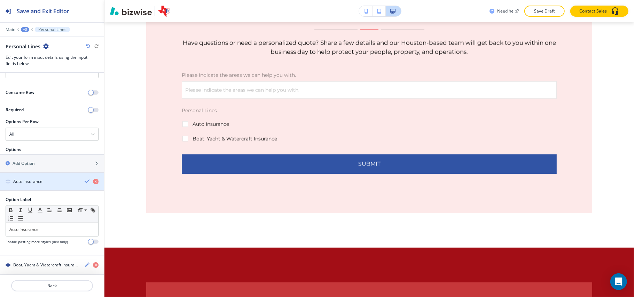
click at [31, 180] on h4 "Auto Insurance" at bounding box center [27, 182] width 29 height 6
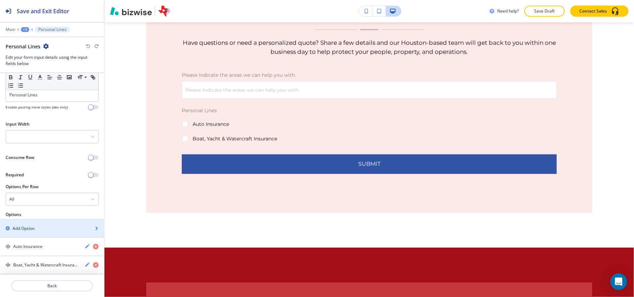
click at [28, 233] on div "button" at bounding box center [52, 235] width 104 height 6
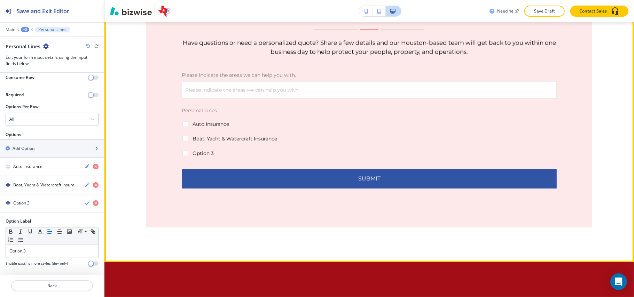
scroll to position [103, 0]
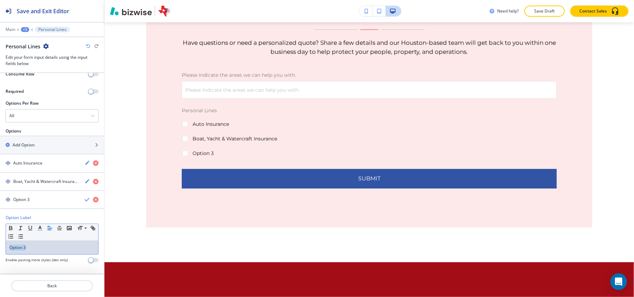
drag, startPoint x: 42, startPoint y: 247, endPoint x: 0, endPoint y: 245, distance: 42.5
click at [0, 245] on div "Option Label Small Normal Large Huge Option 3 Enable pasting more styles (dev o…" at bounding box center [52, 242] width 104 height 54
click at [41, 200] on h4 "Motorcycle Insurance" at bounding box center [34, 200] width 42 height 6
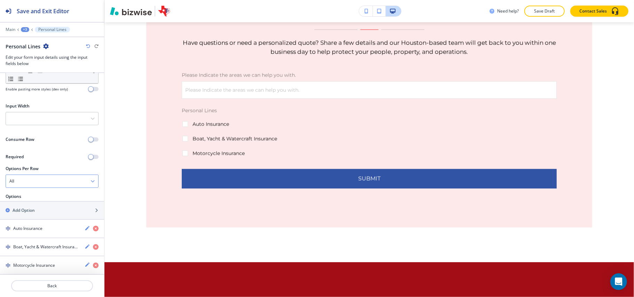
scroll to position [38, 0]
click at [39, 210] on div "Add Option" at bounding box center [44, 211] width 89 height 6
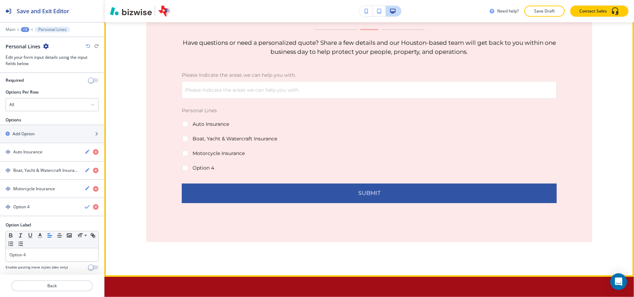
scroll to position [122, 0]
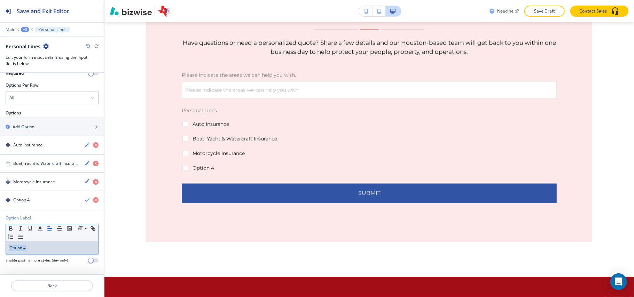
drag, startPoint x: 48, startPoint y: 250, endPoint x: 0, endPoint y: 247, distance: 47.8
click at [0, 247] on div "Option Label Small Normal Large Huge Option 4 Enable pasting more styles (dev o…" at bounding box center [52, 242] width 104 height 54
paste div
click at [34, 201] on h4 "RV Insurance" at bounding box center [25, 200] width 25 height 6
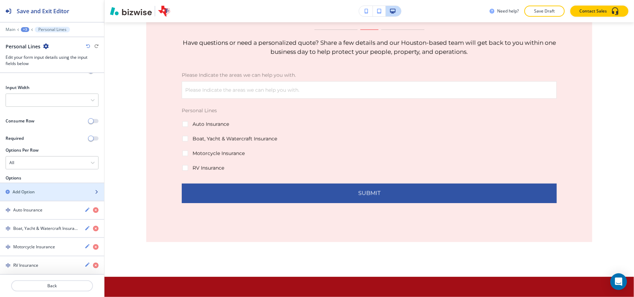
click at [32, 189] on h2 "Add Option" at bounding box center [24, 192] width 22 height 6
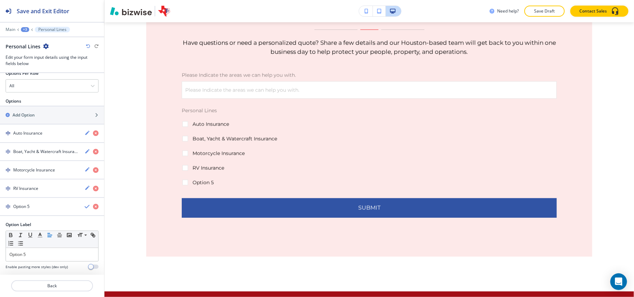
scroll to position [141, 0]
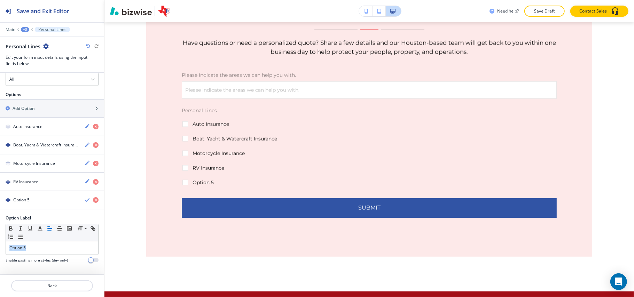
click at [0, 244] on div "Option Label Small Normal Large Huge Option 5 Enable pasting more styles (dev o…" at bounding box center [52, 242] width 104 height 54
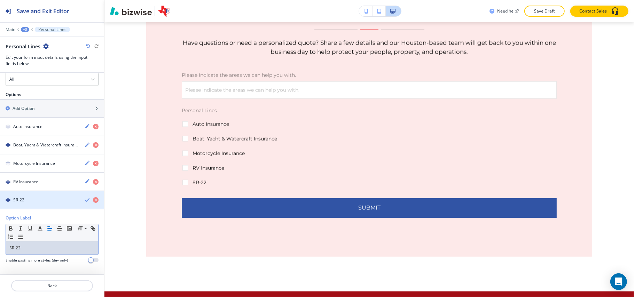
click at [35, 201] on div "SR-22" at bounding box center [39, 200] width 79 height 6
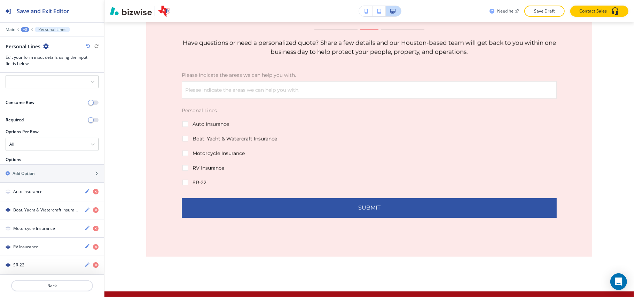
scroll to position [75, 0]
click at [57, 171] on div "Add Option" at bounding box center [44, 174] width 89 height 6
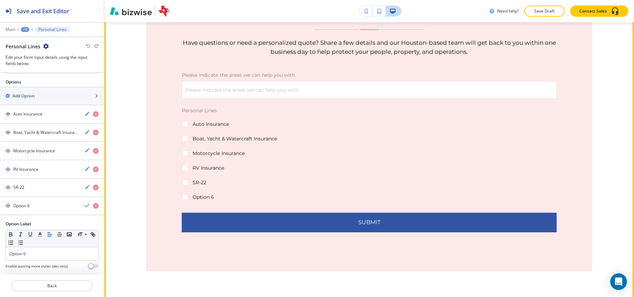
scroll to position [160, 0]
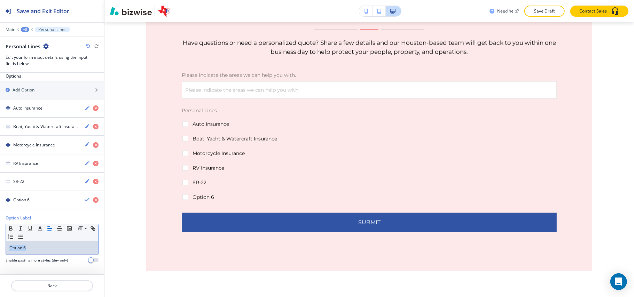
drag, startPoint x: 39, startPoint y: 245, endPoint x: 0, endPoint y: 241, distance: 39.2
click at [0, 241] on div "Option Label Small Normal Large Huge Option 6 Enable pasting more styles (dev o…" at bounding box center [52, 242] width 104 height 54
click at [38, 202] on h4 "Teen Driver Insurance" at bounding box center [34, 200] width 43 height 6
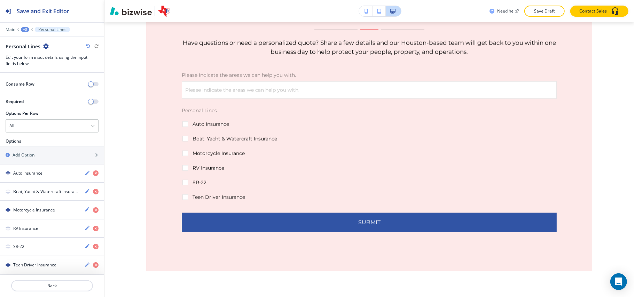
scroll to position [94, 0]
click at [42, 155] on div "Add Option" at bounding box center [44, 155] width 89 height 6
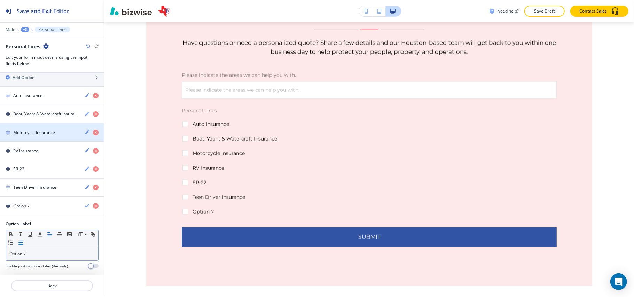
scroll to position [178, 0]
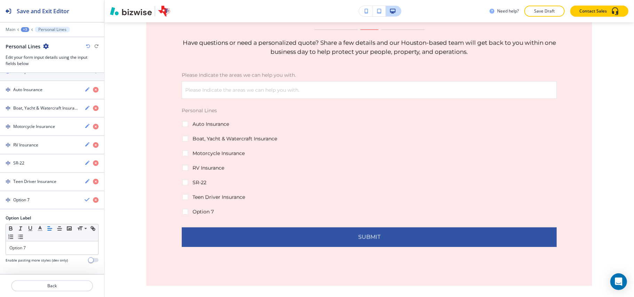
drag, startPoint x: 31, startPoint y: 241, endPoint x: 0, endPoint y: 239, distance: 31.1
click at [0, 239] on div "Option Label Small Normal Large Huge Option 7 Enable pasting more styles (dev o…" at bounding box center [52, 242] width 104 height 54
click at [0, 245] on div "Option Label Small Normal Large Huge Option 7 Enable pasting more styles (dev o…" at bounding box center [52, 242] width 104 height 54
click at [43, 203] on div "button" at bounding box center [52, 206] width 104 height 6
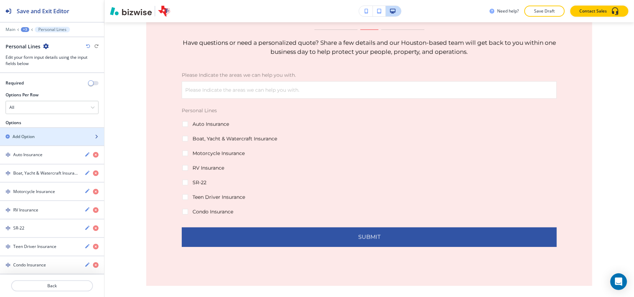
click at [49, 134] on div "Add Option" at bounding box center [44, 137] width 89 height 6
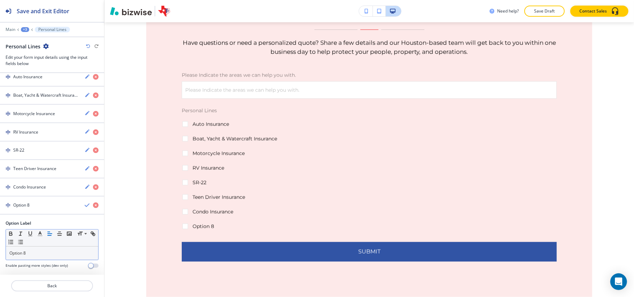
scroll to position [197, 0]
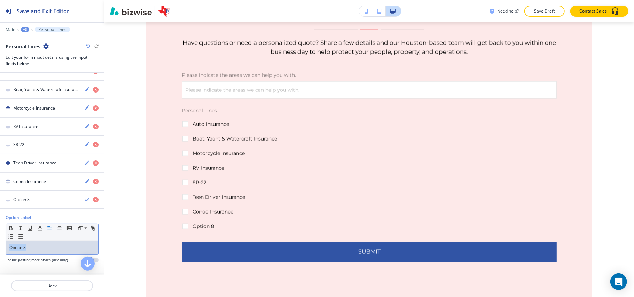
drag, startPoint x: 39, startPoint y: 249, endPoint x: 0, endPoint y: 245, distance: 39.5
click at [0, 245] on div "Option Label Small Normal Large Huge Option 8 Enable pasting more styles (dev o…" at bounding box center [52, 242] width 104 height 54
click at [38, 201] on h4 "Home Insurance" at bounding box center [29, 200] width 32 height 6
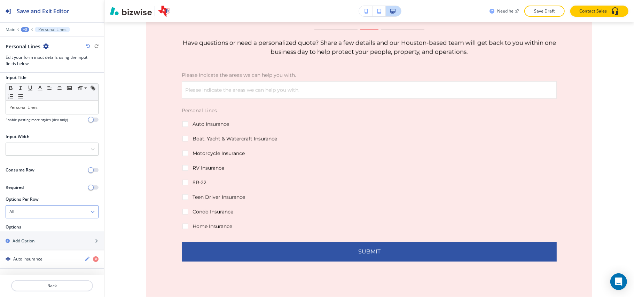
scroll to position [0, 0]
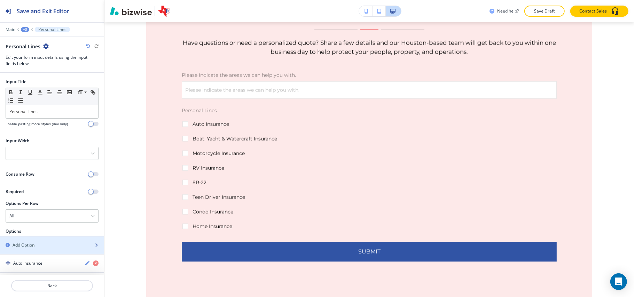
click at [33, 241] on div "button" at bounding box center [52, 240] width 104 height 6
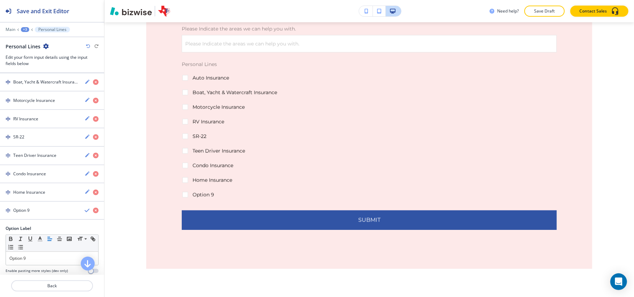
scroll to position [216, 0]
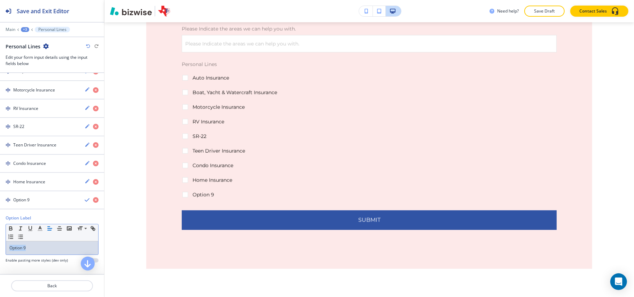
drag, startPoint x: 40, startPoint y: 247, endPoint x: 0, endPoint y: 244, distance: 39.8
click at [0, 244] on div "Option Label Small Normal Large Huge Option 9 Enable pasting more styles (dev o…" at bounding box center [52, 242] width 104 height 54
click at [42, 200] on h4 "Mobile Home Insurance" at bounding box center [36, 200] width 46 height 6
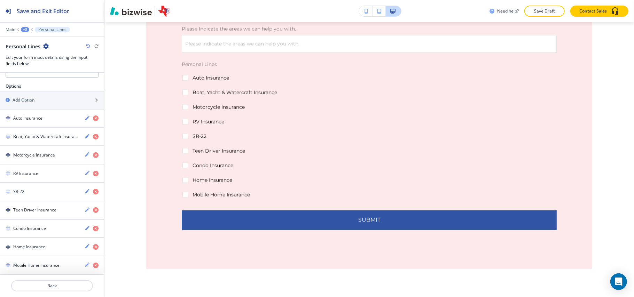
scroll to position [150, 0]
click at [30, 97] on h2 "Add Option" at bounding box center [24, 100] width 22 height 6
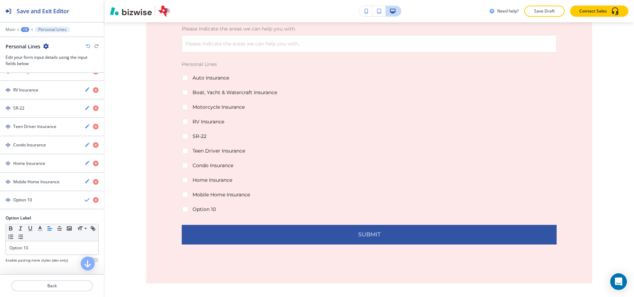
scroll to position [234, 0]
drag, startPoint x: 23, startPoint y: 244, endPoint x: 0, endPoint y: 244, distance: 22.6
click at [0, 244] on div "Option Label Small Normal Large Huge Option 10 Enable pasting more styles (dev …" at bounding box center [52, 242] width 104 height 54
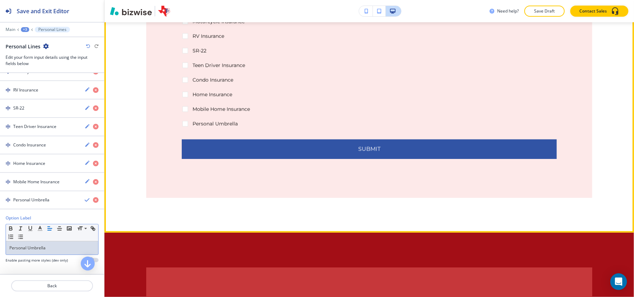
scroll to position [693, 0]
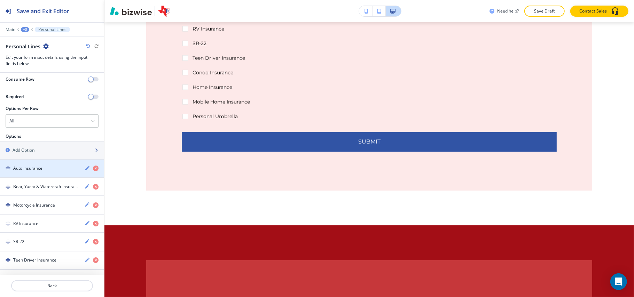
click at [45, 153] on div "Add Option" at bounding box center [44, 150] width 89 height 6
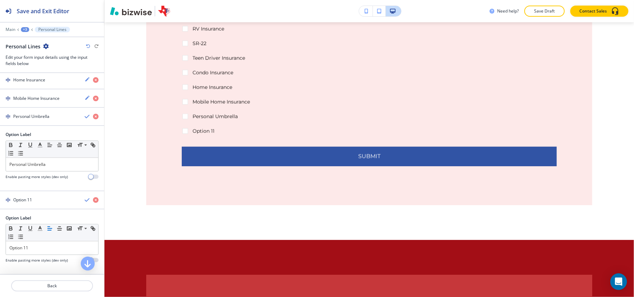
scroll to position [319, 0]
drag, startPoint x: 39, startPoint y: 242, endPoint x: 0, endPoint y: 236, distance: 39.9
click at [0, 236] on div "Option Label Small Normal Large Huge Option 11 Enable pasting more styles (dev …" at bounding box center [52, 242] width 104 height 54
click at [44, 199] on h4 "Renters Insurance" at bounding box center [30, 200] width 35 height 6
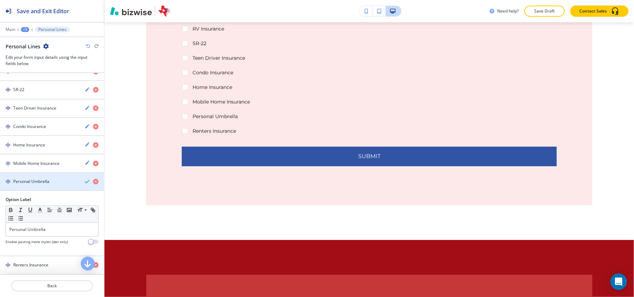
click at [38, 180] on h4 "Personal Umbrella" at bounding box center [31, 182] width 36 height 6
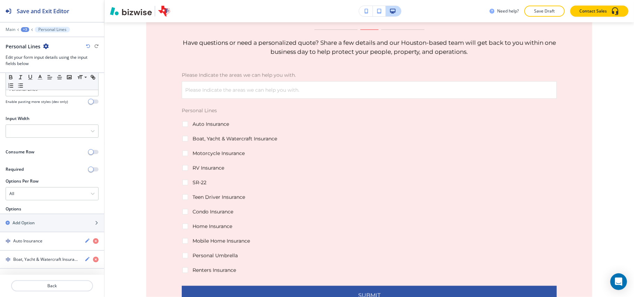
scroll to position [0, 0]
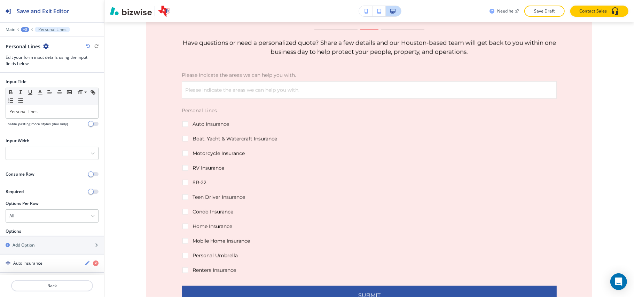
click at [23, 31] on div "+3" at bounding box center [25, 29] width 8 height 5
click at [33, 65] on p "Contact Form" at bounding box center [43, 65] width 36 height 6
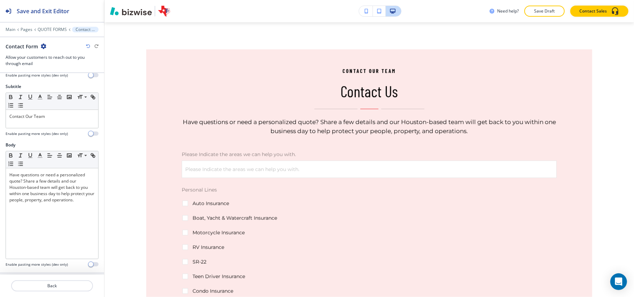
scroll to position [186, 0]
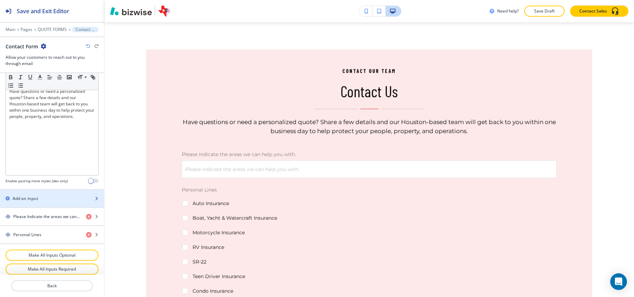
click at [42, 199] on div "Add an input" at bounding box center [44, 199] width 89 height 6
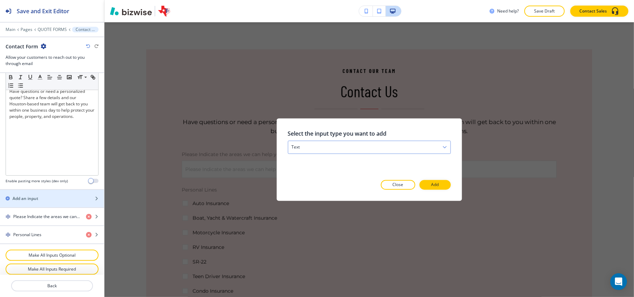
click at [387, 152] on div "text" at bounding box center [369, 147] width 162 height 13
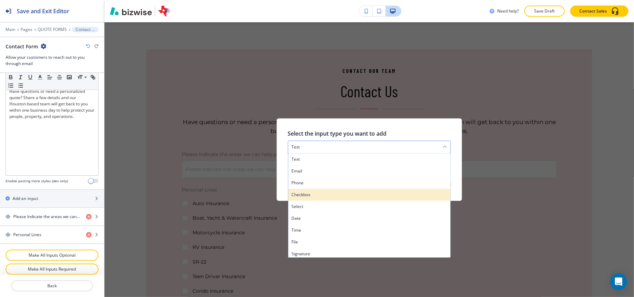
click at [311, 197] on h4 "checkbox" at bounding box center [369, 195] width 155 height 6
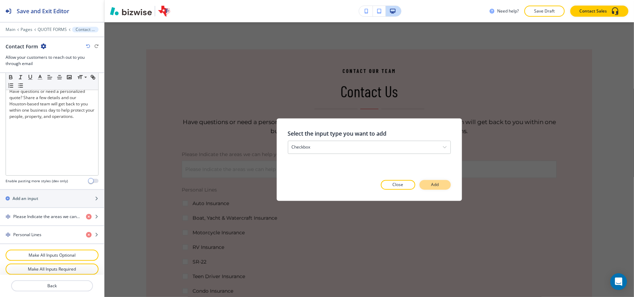
click at [426, 185] on button "Add" at bounding box center [435, 185] width 31 height 10
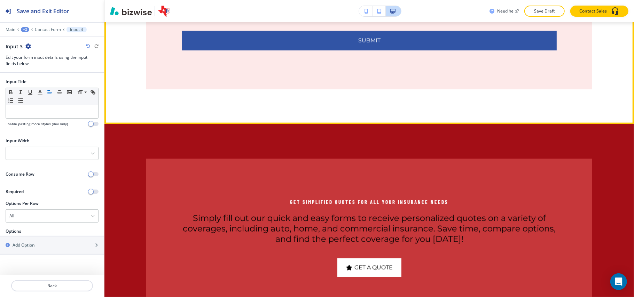
scroll to position [825, 0]
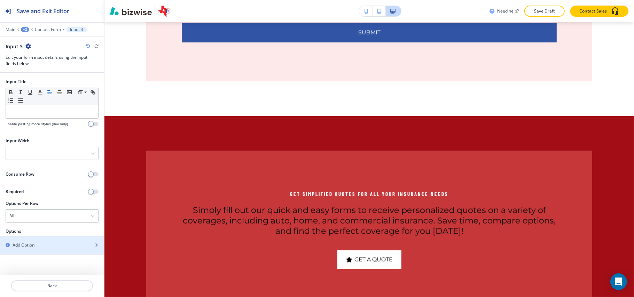
click at [25, 247] on h2 "Add Option" at bounding box center [24, 245] width 22 height 6
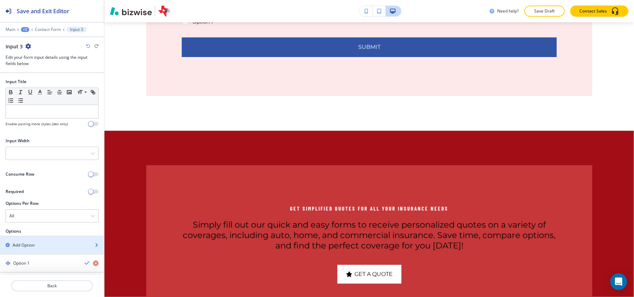
scroll to position [66, 0]
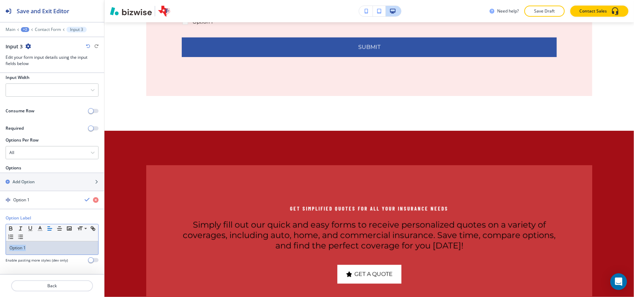
drag, startPoint x: 36, startPoint y: 247, endPoint x: 43, endPoint y: 242, distance: 9.1
click at [0, 247] on div "Option Label Small Normal Large Huge Option 1 Enable pasting more styles (dev o…" at bounding box center [52, 242] width 104 height 54
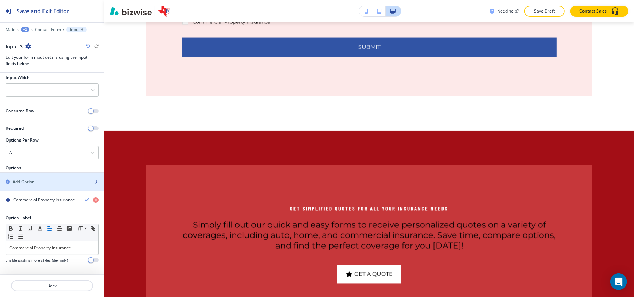
click at [35, 174] on div "button" at bounding box center [52, 176] width 104 height 6
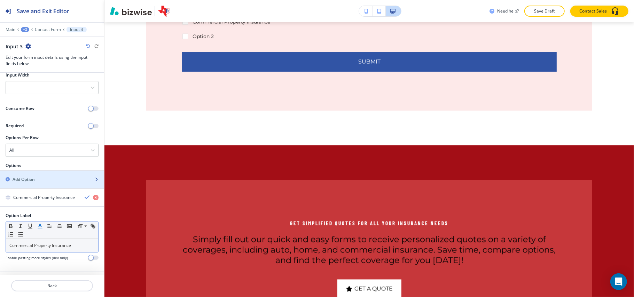
scroll to position [150, 0]
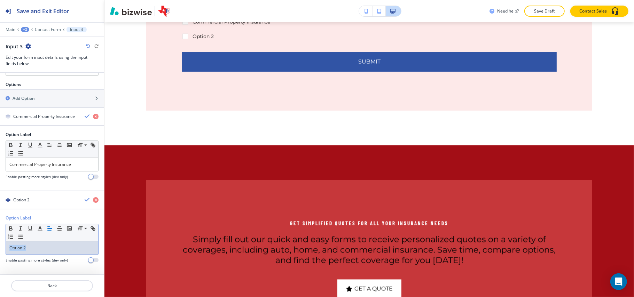
drag, startPoint x: 37, startPoint y: 248, endPoint x: 0, endPoint y: 244, distance: 37.2
click at [0, 244] on div "Option Label Small Normal Large Huge Option 2 Enable pasting more styles (dev o…" at bounding box center [52, 242] width 104 height 54
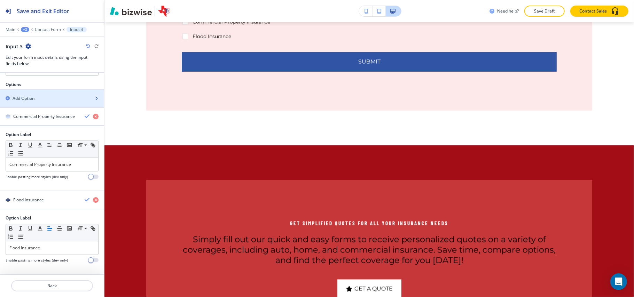
click at [45, 95] on div "Add Option" at bounding box center [44, 98] width 89 height 6
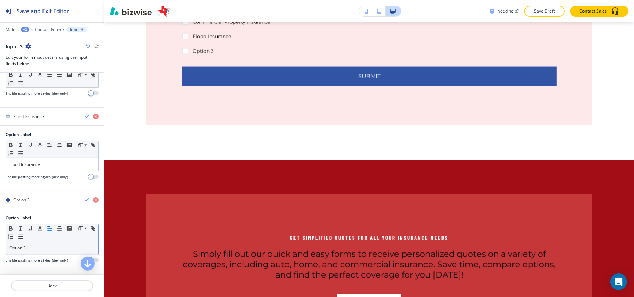
scroll to position [235, 0]
drag, startPoint x: 39, startPoint y: 247, endPoint x: 0, endPoint y: 243, distance: 39.6
click at [0, 243] on div "Option Label Small Normal Large Huge Option 3 Enable pasting more styles (dev o…" at bounding box center [52, 242] width 104 height 54
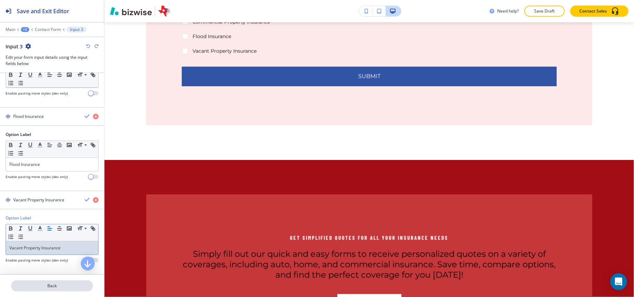
click at [49, 286] on p "Back" at bounding box center [52, 286] width 80 height 6
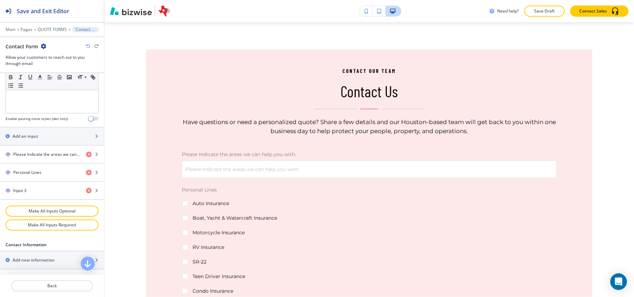
scroll to position [325, 0]
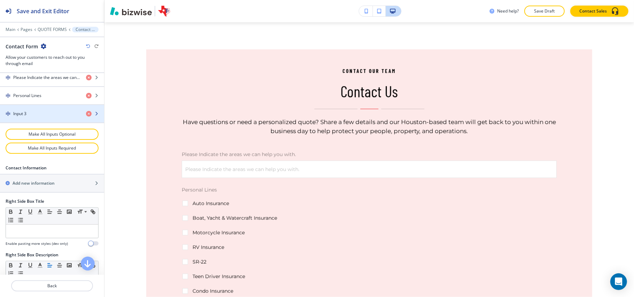
click at [39, 117] on div "Input 3" at bounding box center [40, 114] width 80 height 6
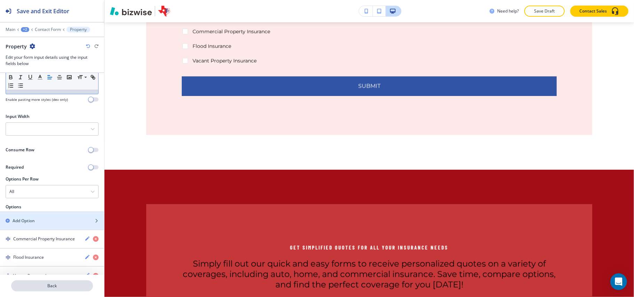
scroll to position [38, 0]
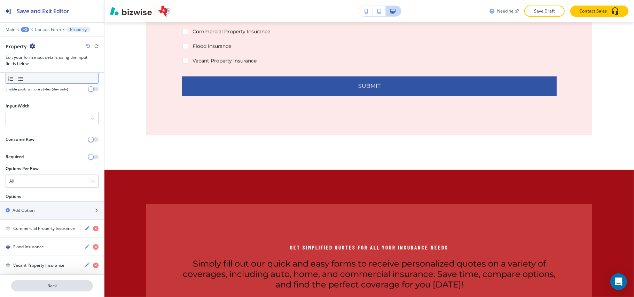
click at [60, 286] on p "Back" at bounding box center [52, 286] width 80 height 6
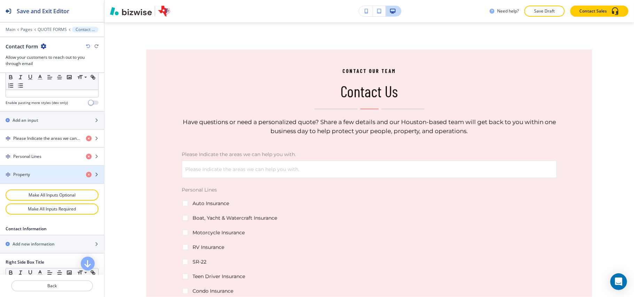
scroll to position [279, 0]
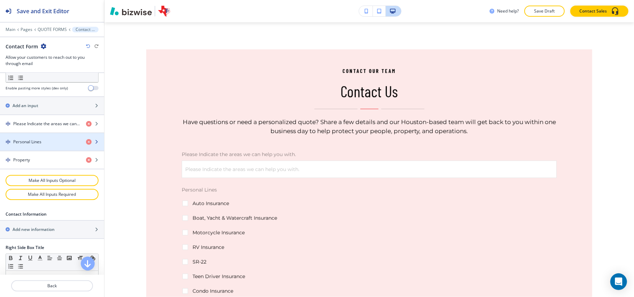
click at [45, 139] on div "button" at bounding box center [52, 136] width 104 height 6
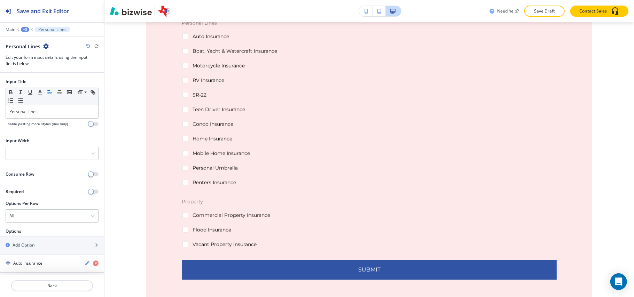
scroll to position [646, 0]
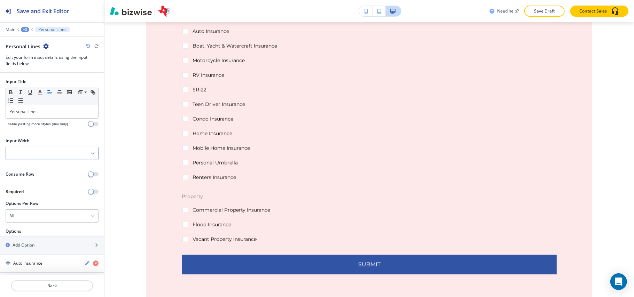
click at [53, 151] on div at bounding box center [52, 153] width 92 height 13
click at [20, 187] on h4 "50%" at bounding box center [51, 189] width 85 height 6
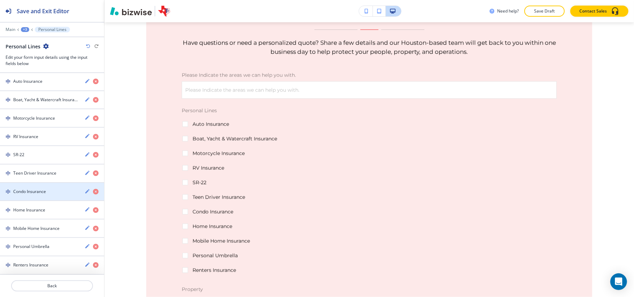
scroll to position [48, 0]
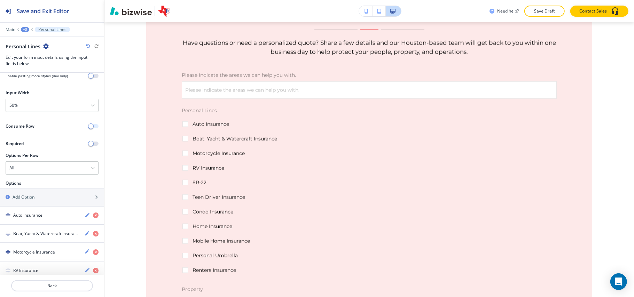
click at [91, 126] on button "button" at bounding box center [94, 126] width 10 height 4
click at [89, 127] on button "button" at bounding box center [94, 126] width 10 height 4
click at [56, 173] on div "All" at bounding box center [52, 168] width 92 height 13
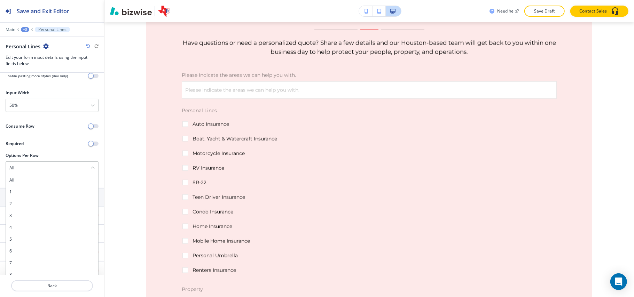
click at [57, 146] on div "Required" at bounding box center [41, 144] width 83 height 6
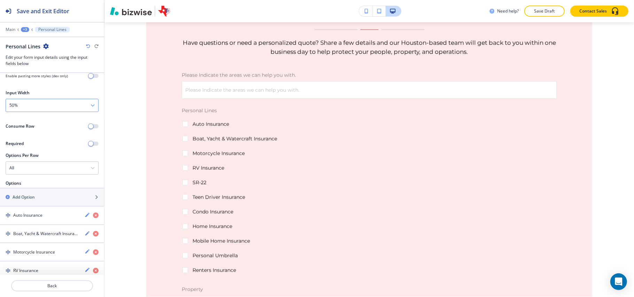
click at [51, 103] on div "50%" at bounding box center [52, 105] width 92 height 13
click at [36, 138] on div "50%" at bounding box center [52, 141] width 92 height 12
click at [39, 104] on div "50%" at bounding box center [52, 105] width 92 height 13
click at [38, 117] on h4 "25%" at bounding box center [51, 118] width 85 height 6
click at [49, 103] on div "25%" at bounding box center [52, 105] width 92 height 13
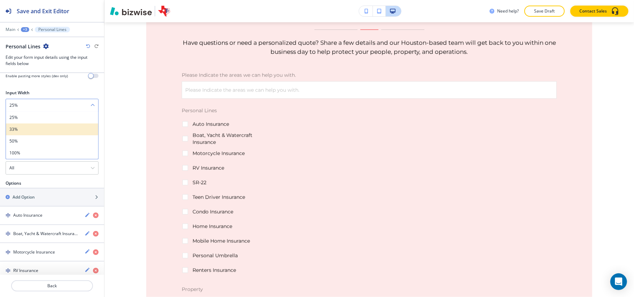
click at [37, 130] on h4 "33%" at bounding box center [51, 129] width 85 height 6
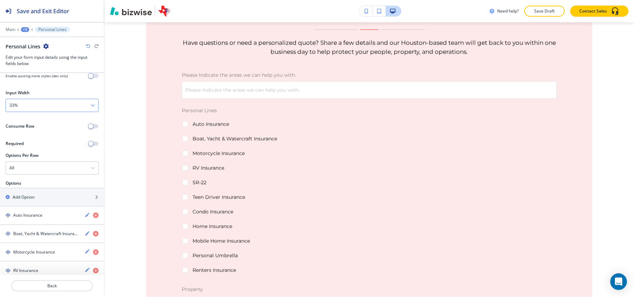
click at [42, 106] on div "33%" at bounding box center [52, 105] width 92 height 13
click at [32, 149] on div "100%" at bounding box center [52, 153] width 92 height 12
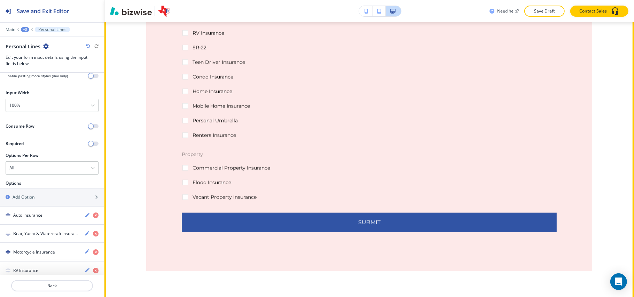
scroll to position [693, 0]
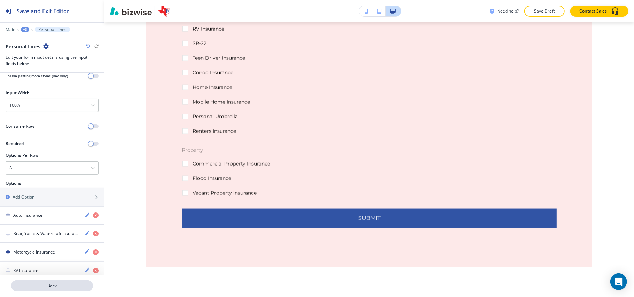
click at [49, 288] on p "Back" at bounding box center [52, 286] width 80 height 6
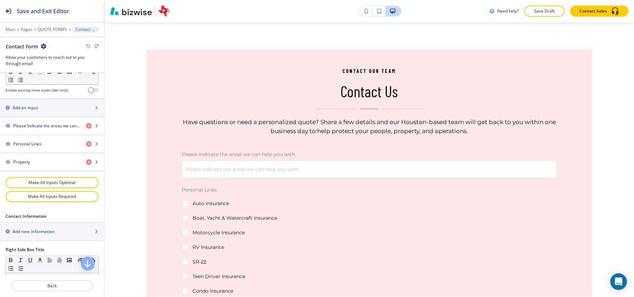
scroll to position [279, 0]
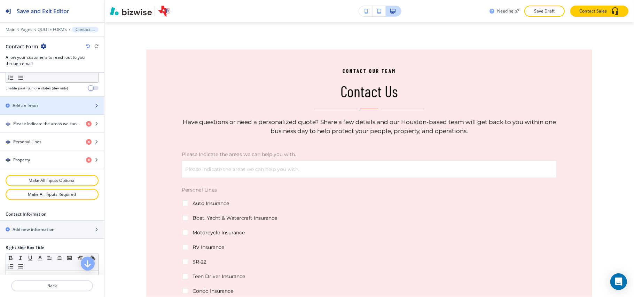
drag, startPoint x: 39, startPoint y: 111, endPoint x: 44, endPoint y: 114, distance: 5.0
click at [39, 111] on div "Add an input" at bounding box center [52, 105] width 104 height 17
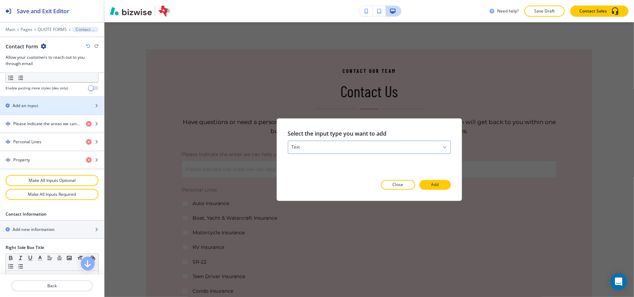
click at [356, 147] on div "text" at bounding box center [369, 147] width 162 height 13
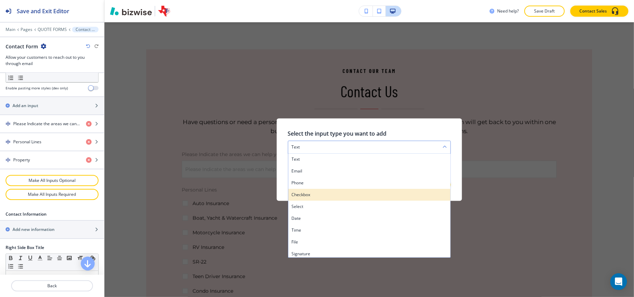
click at [318, 195] on h4 "checkbox" at bounding box center [369, 195] width 155 height 6
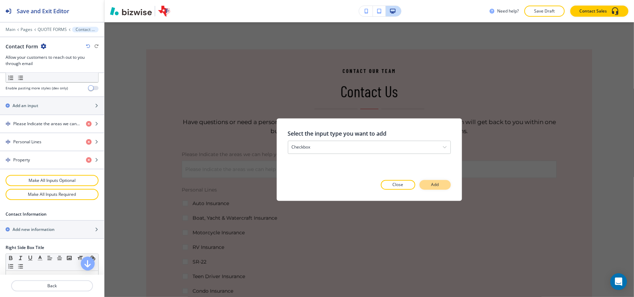
click at [433, 186] on p "Add" at bounding box center [436, 185] width 8 height 6
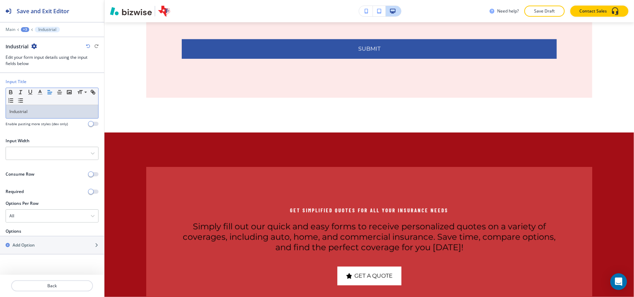
scroll to position [0, 0]
click at [32, 246] on h2 "Add Option" at bounding box center [24, 245] width 22 height 6
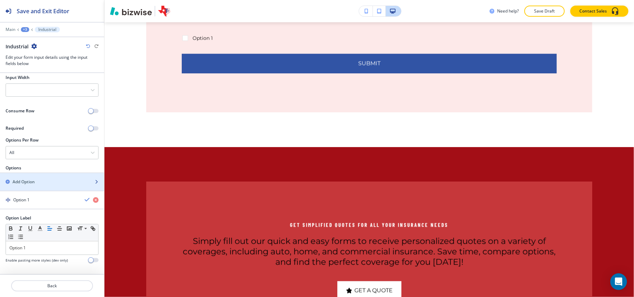
click at [39, 181] on div "Add Option" at bounding box center [44, 182] width 89 height 6
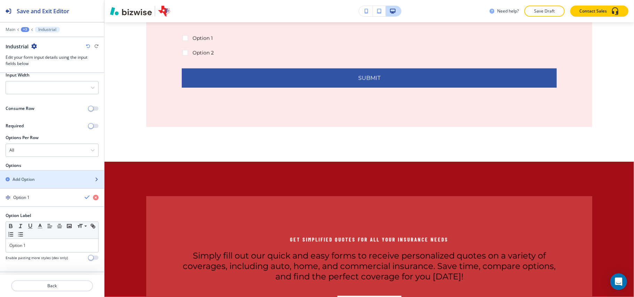
scroll to position [150, 0]
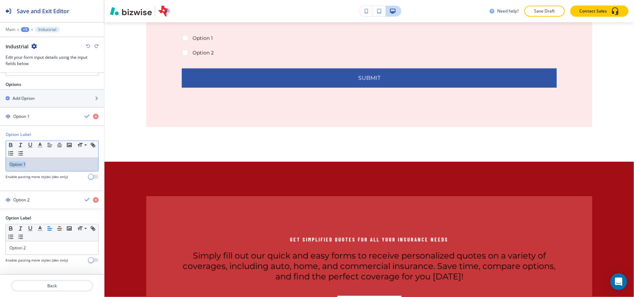
drag, startPoint x: 59, startPoint y: 164, endPoint x: 0, endPoint y: 161, distance: 58.9
click at [0, 161] on div "Option Label Small Normal Large Huge Option 1 Enable pasting more styles (dev o…" at bounding box center [52, 159] width 104 height 54
click at [36, 90] on div "button" at bounding box center [52, 93] width 104 height 6
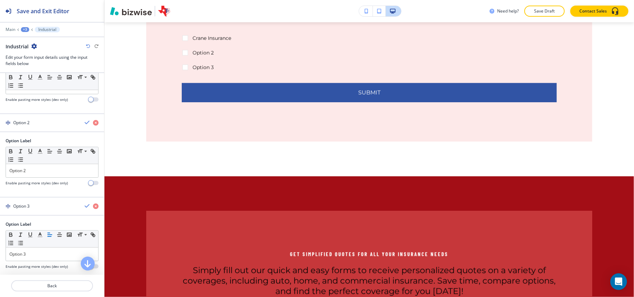
scroll to position [235, 0]
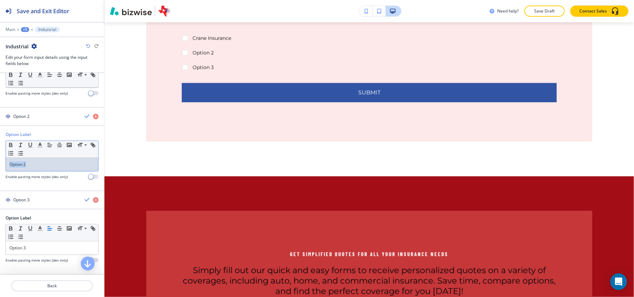
drag, startPoint x: 31, startPoint y: 165, endPoint x: 0, endPoint y: 162, distance: 31.5
click at [0, 162] on div "Option Label Small Normal Large Huge Option 2 Enable pasting more styles (dev o…" at bounding box center [52, 159] width 104 height 54
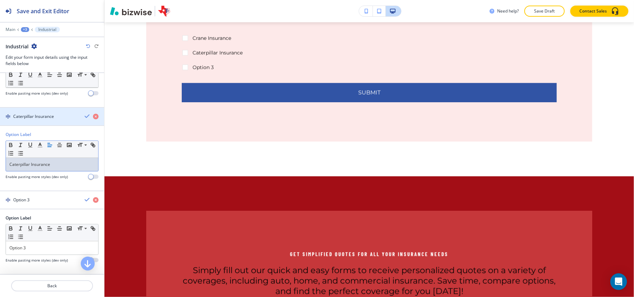
click at [39, 117] on h4 "Caterpillar Insurance" at bounding box center [33, 117] width 41 height 6
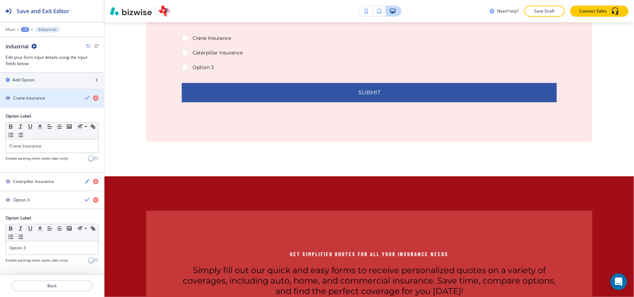
click at [28, 102] on div "button" at bounding box center [52, 104] width 104 height 6
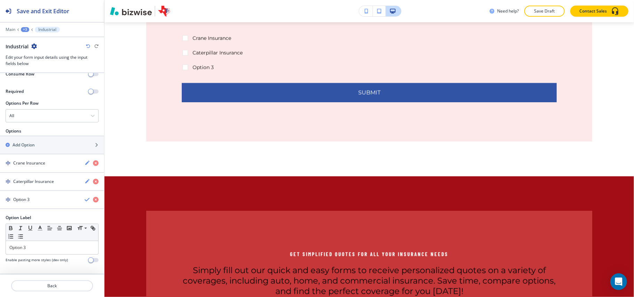
scroll to position [103, 0]
drag, startPoint x: 41, startPoint y: 246, endPoint x: 0, endPoint y: 242, distance: 41.2
click at [0, 242] on div "Option Label Small Normal Large Huge Option 3 Enable pasting more styles (dev o…" at bounding box center [52, 242] width 104 height 54
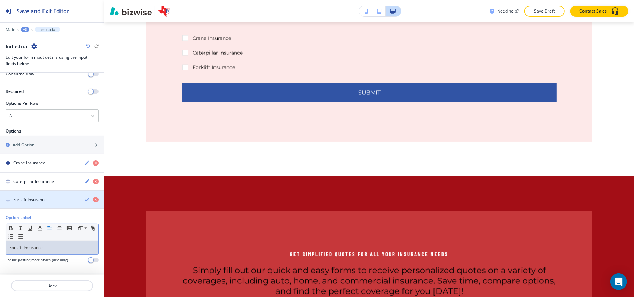
click at [36, 199] on h4 "Forklift Insurance" at bounding box center [29, 200] width 33 height 6
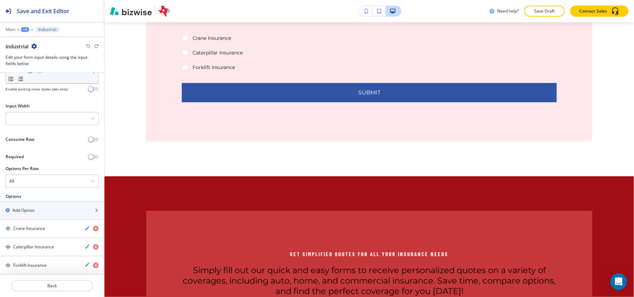
scroll to position [38, 0]
click at [31, 208] on h2 "Add Option" at bounding box center [24, 211] width 22 height 6
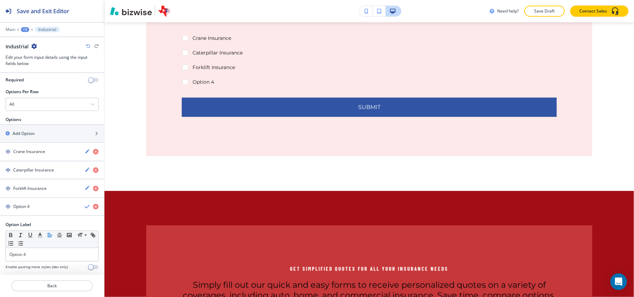
scroll to position [122, 0]
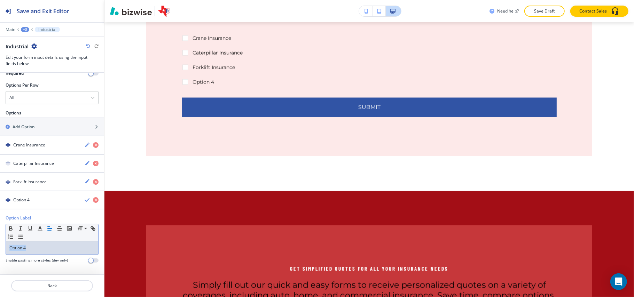
drag, startPoint x: 36, startPoint y: 254, endPoint x: 0, endPoint y: 243, distance: 37.0
click at [0, 243] on div "Option Label Small Normal Large Huge Option 4 Enable pasting more styles (dev o…" at bounding box center [52, 242] width 104 height 54
click at [44, 286] on p "Back" at bounding box center [52, 286] width 80 height 6
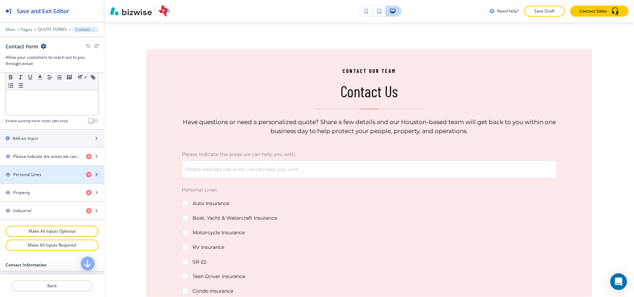
scroll to position [279, 0]
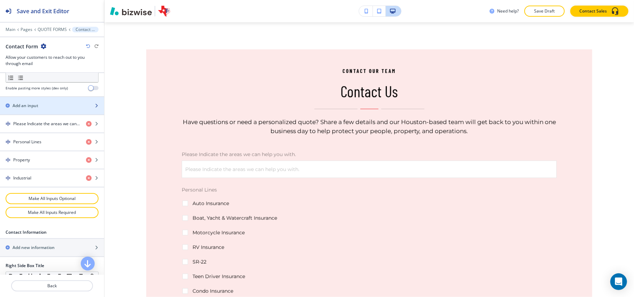
click at [24, 103] on div "button" at bounding box center [52, 100] width 104 height 6
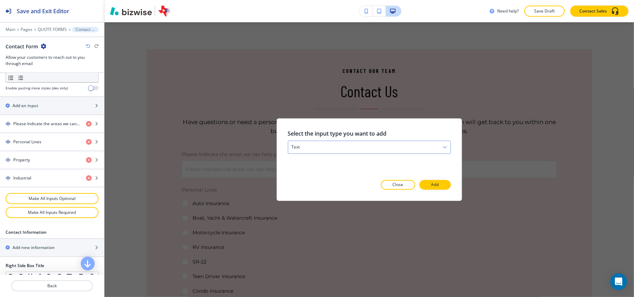
click at [362, 149] on div "text" at bounding box center [369, 147] width 162 height 13
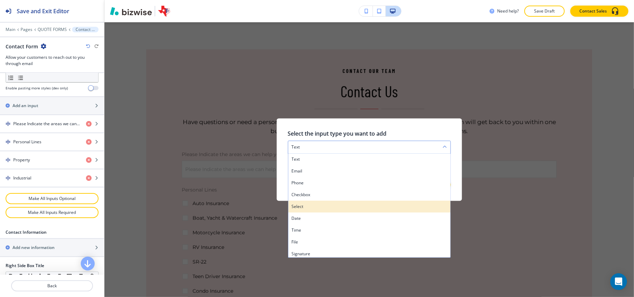
scroll to position [2, 0]
click at [307, 204] on h4 "select" at bounding box center [369, 205] width 155 height 6
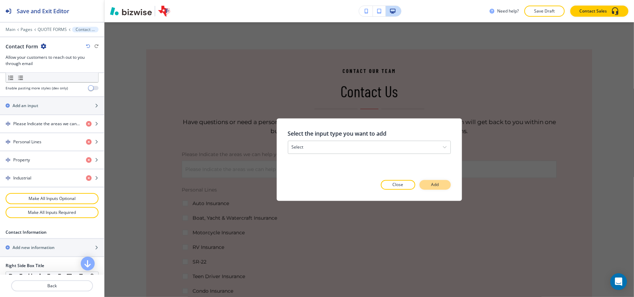
click at [433, 185] on p "Add" at bounding box center [436, 185] width 8 height 6
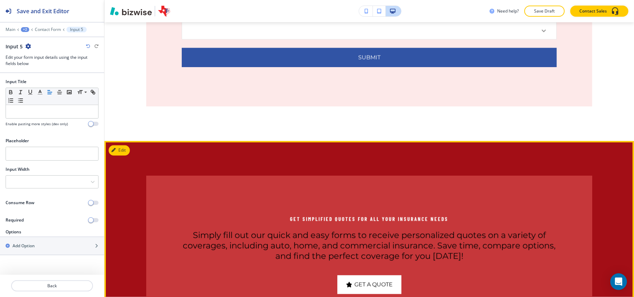
scroll to position [971, 0]
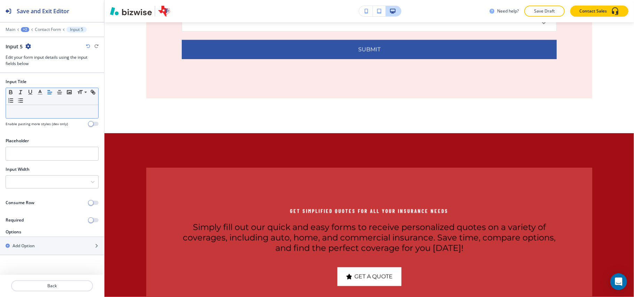
click at [37, 108] on div at bounding box center [52, 111] width 92 height 13
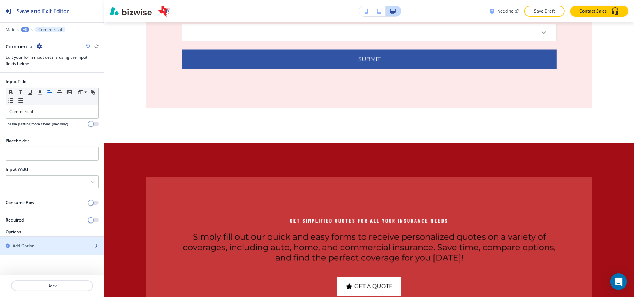
click at [35, 253] on div "button" at bounding box center [52, 252] width 104 height 6
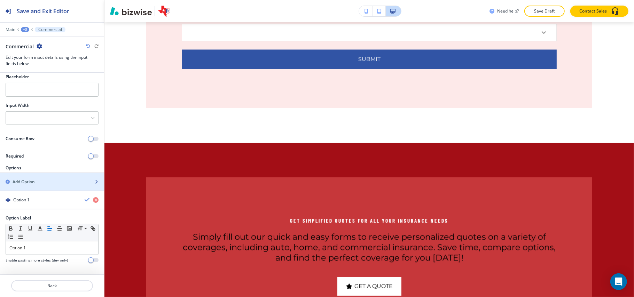
click at [32, 183] on h2 "Add Option" at bounding box center [24, 182] width 22 height 6
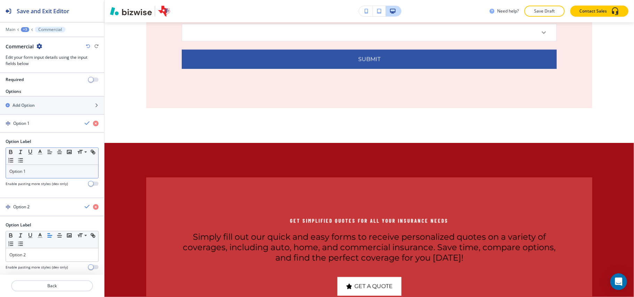
scroll to position [151, 0]
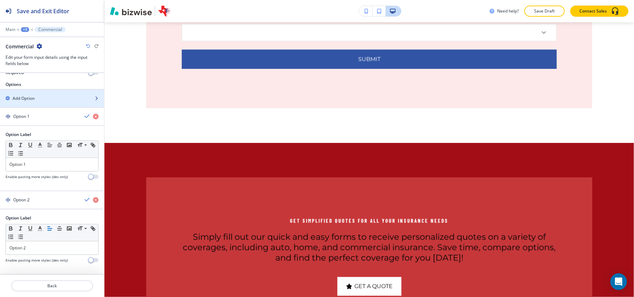
click at [39, 95] on div "Add Option" at bounding box center [44, 98] width 89 height 6
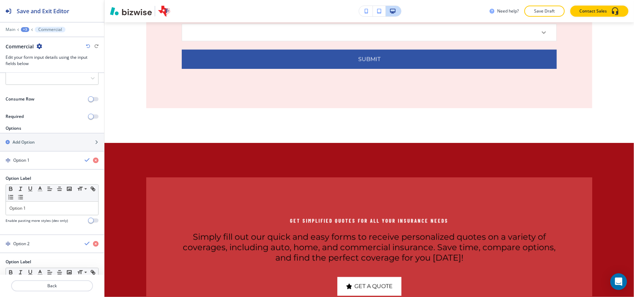
scroll to position [96, 0]
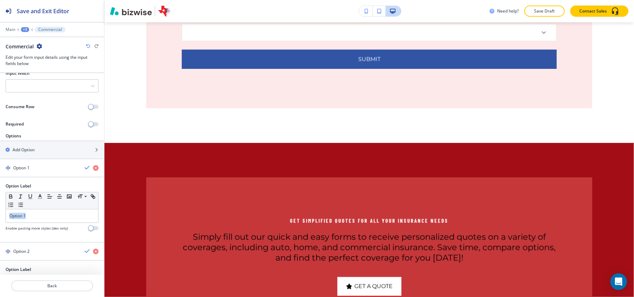
drag, startPoint x: 21, startPoint y: 217, endPoint x: 0, endPoint y: 217, distance: 20.9
click at [0, 217] on div "Option Label Small Normal Large Huge Option 1 Enable pasting more styles (dev o…" at bounding box center [52, 210] width 104 height 54
click at [41, 170] on h4 "Builder's Risk Insurance" at bounding box center [36, 168] width 46 height 6
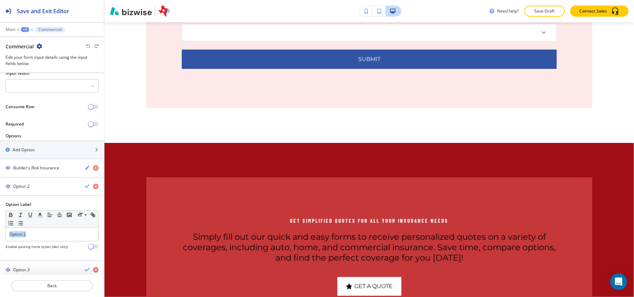
drag, startPoint x: 40, startPoint y: 232, endPoint x: 0, endPoint y: 233, distance: 39.7
click at [0, 233] on div "Option Label Small Normal Large Huge Option 2 Enable pasting more styles (dev o…" at bounding box center [52, 229] width 104 height 54
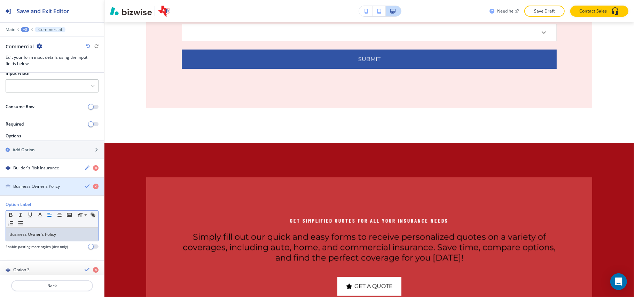
click at [41, 189] on h4 "Business Owner's Policy" at bounding box center [36, 187] width 47 height 6
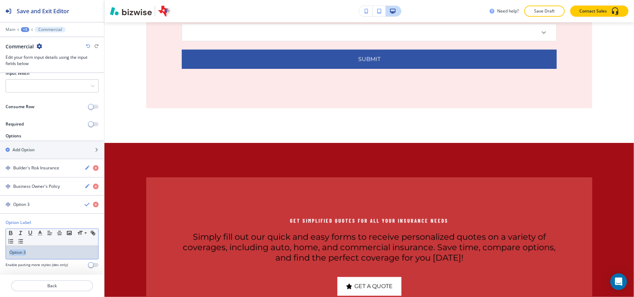
drag, startPoint x: 38, startPoint y: 256, endPoint x: 5, endPoint y: 247, distance: 34.3
click at [0, 249] on div "Option Label Small Normal Large Huge Option 3 Enable pasting more styles (dev o…" at bounding box center [52, 247] width 104 height 54
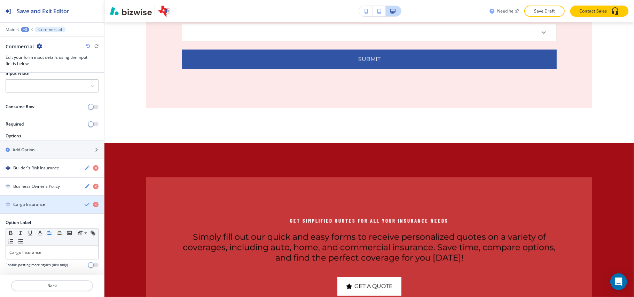
click at [34, 208] on h4 "Cargo Insurance" at bounding box center [29, 205] width 32 height 6
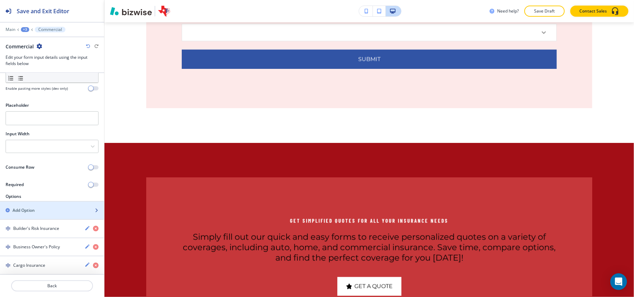
click at [48, 202] on div "button" at bounding box center [52, 205] width 104 height 6
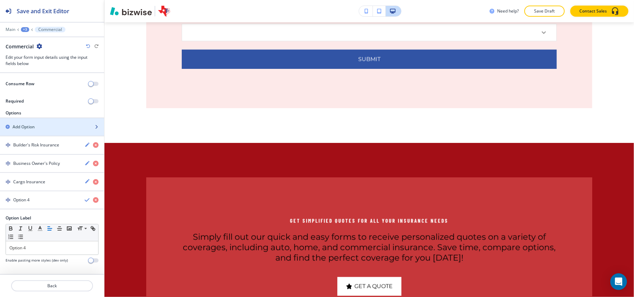
click at [35, 124] on h2 "Add Option" at bounding box center [24, 127] width 22 height 6
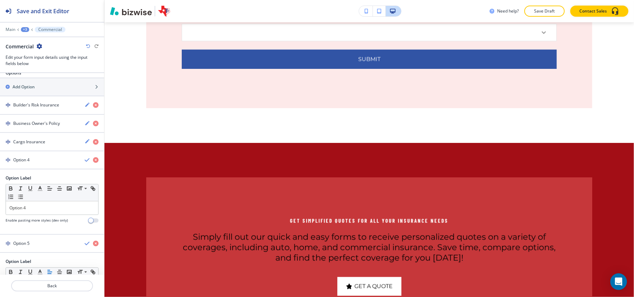
scroll to position [114, 0]
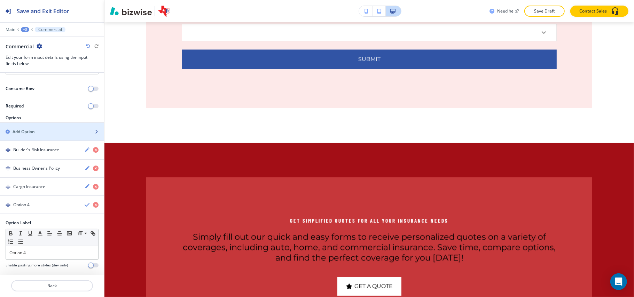
click at [33, 133] on h2 "Add Option" at bounding box center [24, 132] width 22 height 6
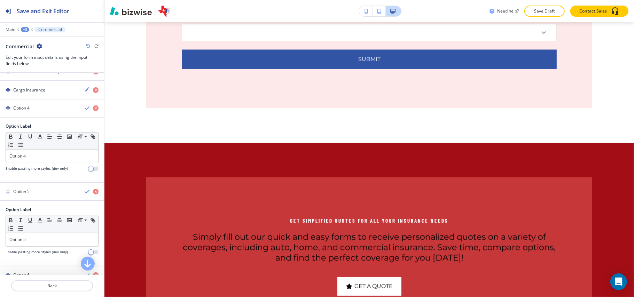
scroll to position [199, 0]
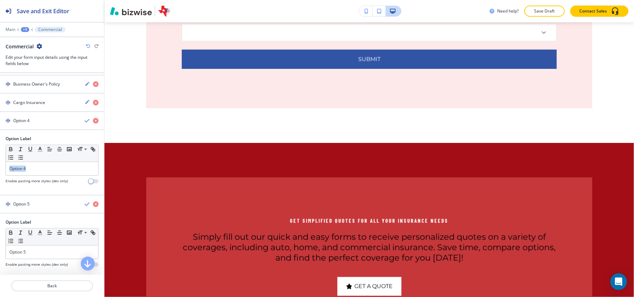
drag, startPoint x: 28, startPoint y: 173, endPoint x: 0, endPoint y: 170, distance: 28.0
click at [0, 170] on div "Option Label Small Normal Large Huge Option 4 Enable pasting more styles (dev o…" at bounding box center [52, 163] width 104 height 54
click at [34, 127] on div "button" at bounding box center [52, 127] width 104 height 6
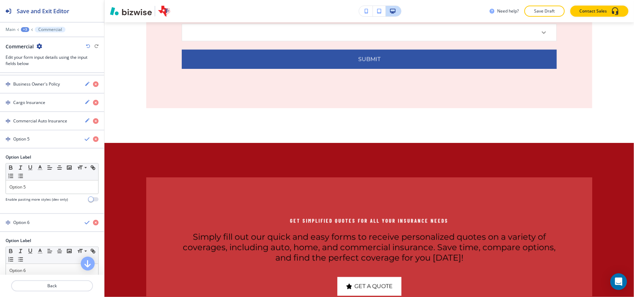
drag, startPoint x: 35, startPoint y: 184, endPoint x: 0, endPoint y: 185, distance: 34.8
click at [0, 185] on div "Option Label Small Normal Large Huge Option 5 Enable pasting more styles (dev o…" at bounding box center [52, 181] width 104 height 54
drag, startPoint x: 24, startPoint y: 191, endPoint x: 33, endPoint y: 158, distance: 34.5
click at [0, 191] on div "Option Label Small Normal Large Huge Option 5 Enable pasting more styles (dev o…" at bounding box center [52, 181] width 104 height 54
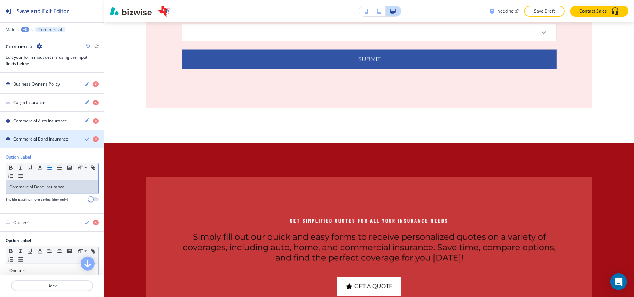
click at [34, 142] on h4 "Commercial Bond Insurance" at bounding box center [40, 139] width 55 height 6
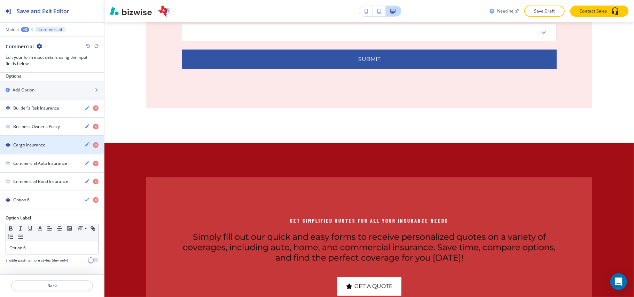
scroll to position [160, 0]
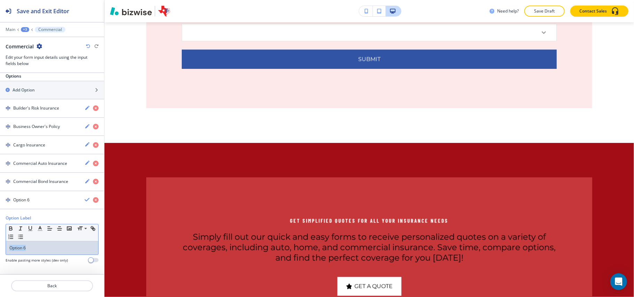
drag, startPoint x: 34, startPoint y: 247, endPoint x: 0, endPoint y: 243, distance: 34.4
click at [0, 244] on div "Option Label Small Normal Large Huge Option 6 Enable pasting more styles (dev o…" at bounding box center [52, 242] width 104 height 54
paste div
click at [37, 199] on h4 "Commercial General Liability" at bounding box center [41, 200] width 56 height 6
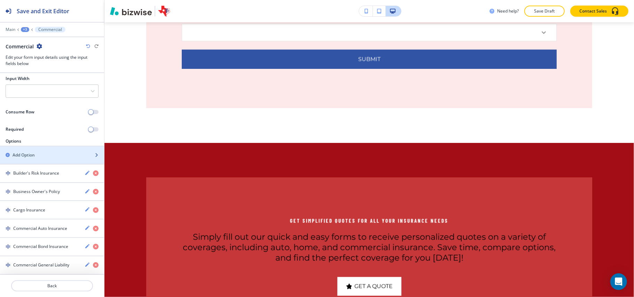
click at [46, 152] on div "Add Option" at bounding box center [44, 155] width 89 height 6
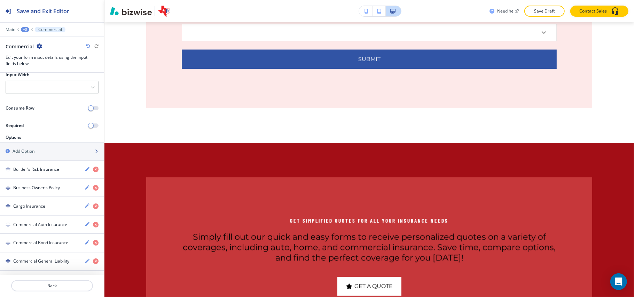
scroll to position [179, 0]
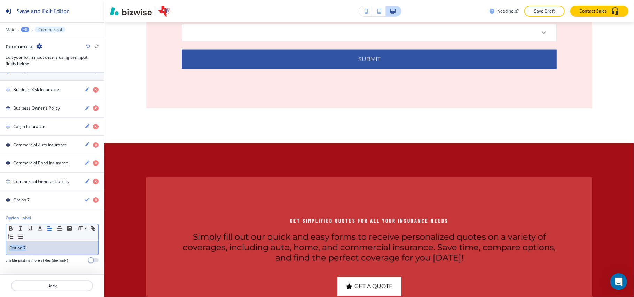
drag, startPoint x: 27, startPoint y: 246, endPoint x: 0, endPoint y: 242, distance: 27.0
click at [0, 242] on div "Option Label Small Normal Large Huge Option 7 Enable pasting more styles (dev o…" at bounding box center [52, 242] width 104 height 54
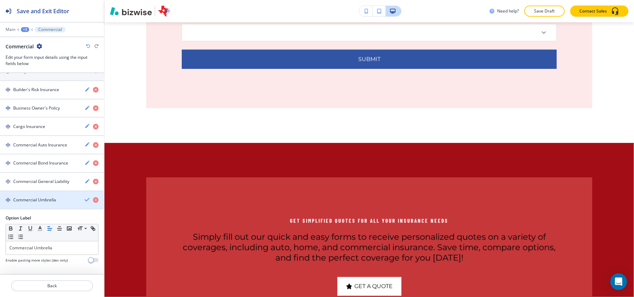
click at [37, 197] on h4 "Commercial Umbrella" at bounding box center [34, 200] width 43 height 6
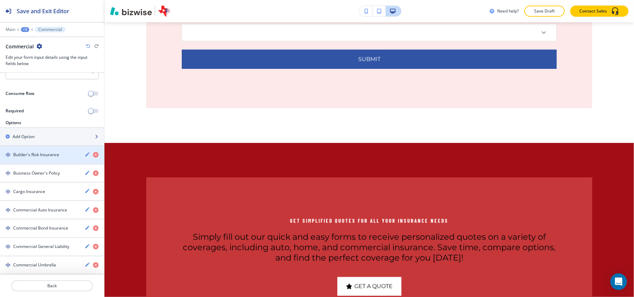
click at [46, 140] on div "button" at bounding box center [52, 143] width 104 height 6
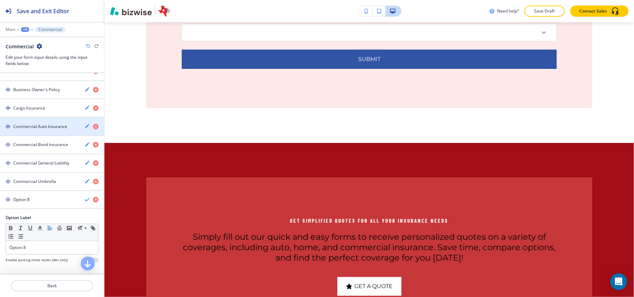
scroll to position [198, 0]
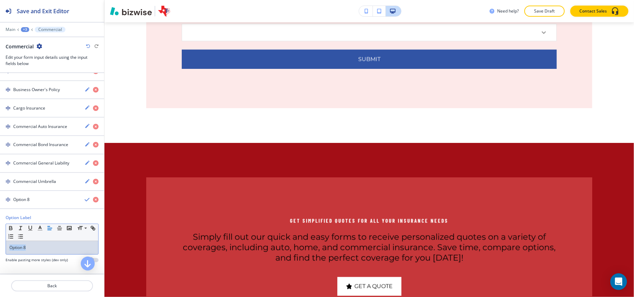
drag, startPoint x: 39, startPoint y: 246, endPoint x: 3, endPoint y: 240, distance: 36.7
click at [1, 240] on div "Option Label Small Normal Large Huge Option 8 Enable pasting more styles (dev o…" at bounding box center [52, 242] width 104 height 54
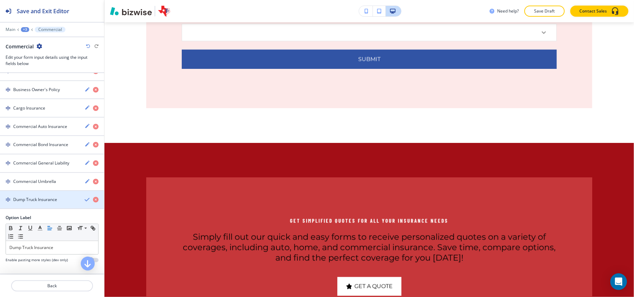
click at [40, 199] on h4 "Dump Truck Insurance" at bounding box center [35, 200] width 44 height 6
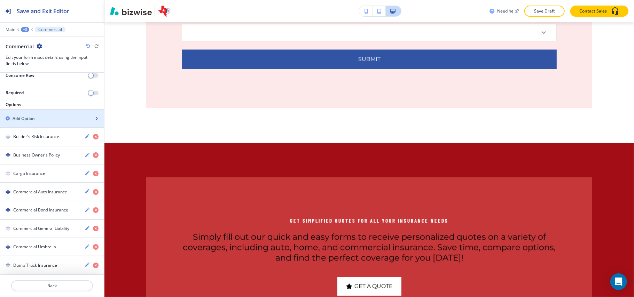
click at [36, 116] on div "Add Option" at bounding box center [44, 119] width 89 height 6
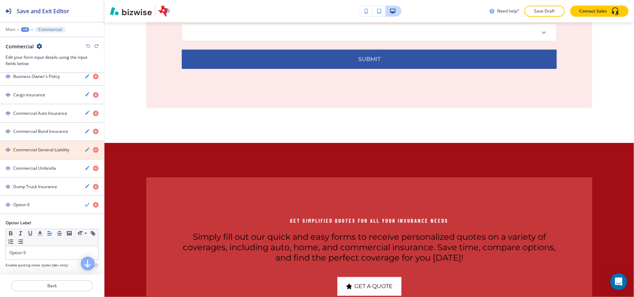
scroll to position [216, 0]
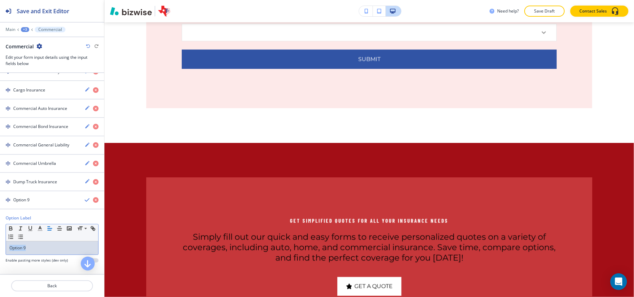
click at [0, 244] on div "Option Label Small Normal Large Huge Option 9 Enable pasting more styles (dev o…" at bounding box center [52, 242] width 104 height 54
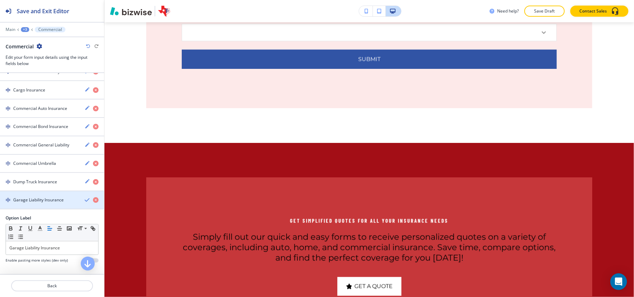
click at [35, 197] on h4 "Garage Liability Insurance" at bounding box center [38, 200] width 51 height 6
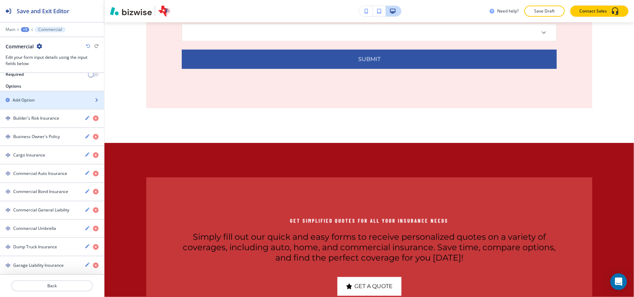
click at [36, 97] on div "Add Option" at bounding box center [44, 100] width 89 height 6
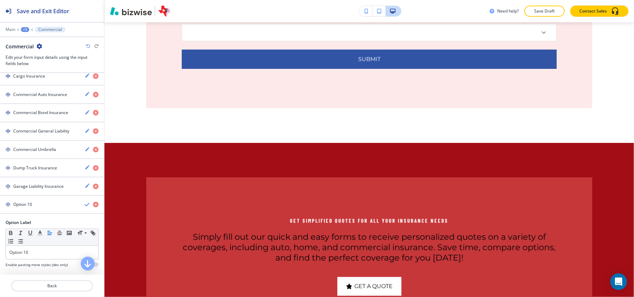
scroll to position [235, 0]
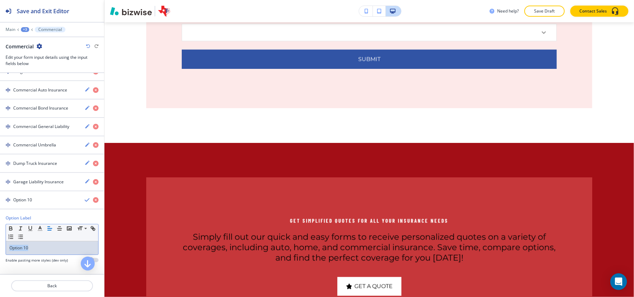
drag, startPoint x: 34, startPoint y: 249, endPoint x: 0, endPoint y: 243, distance: 34.4
click at [0, 243] on div "Option Label Small Normal Large Huge Option 10 Enable pasting more styles (dev …" at bounding box center [52, 242] width 104 height 54
click at [38, 199] on h4 "Professional Liability" at bounding box center [33, 200] width 40 height 6
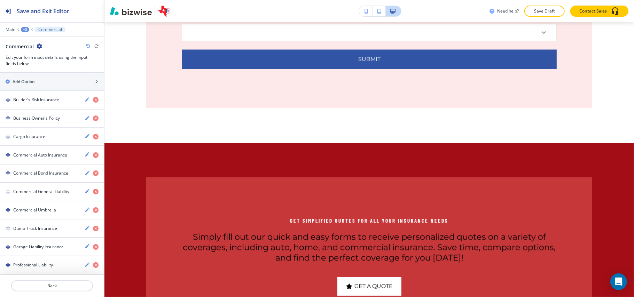
scroll to position [169, 0]
click at [28, 85] on div "button" at bounding box center [52, 88] width 104 height 6
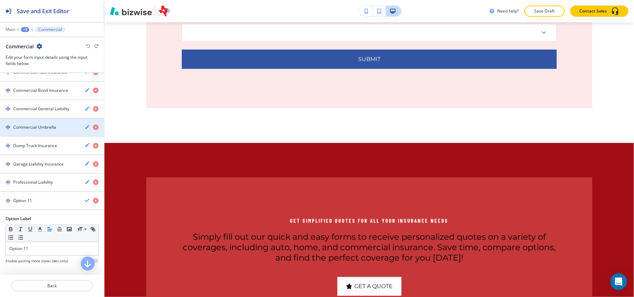
scroll to position [254, 0]
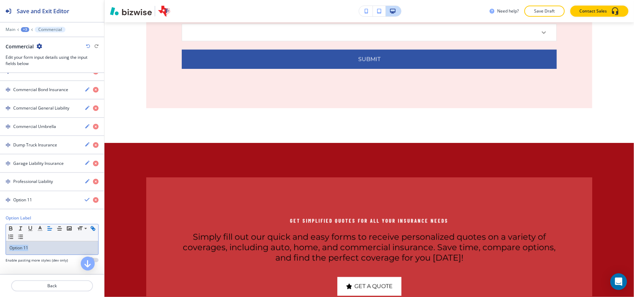
drag, startPoint x: 0, startPoint y: 244, endPoint x: 13, endPoint y: 234, distance: 16.0
click at [0, 241] on div "Option Label Small Normal Large Huge Option 11 Enable pasting more styles (dev …" at bounding box center [52, 242] width 104 height 54
click at [35, 201] on h4 "School Bus Insurance" at bounding box center [33, 200] width 41 height 6
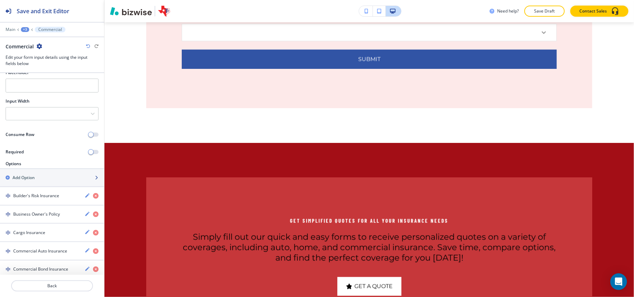
scroll to position [49, 0]
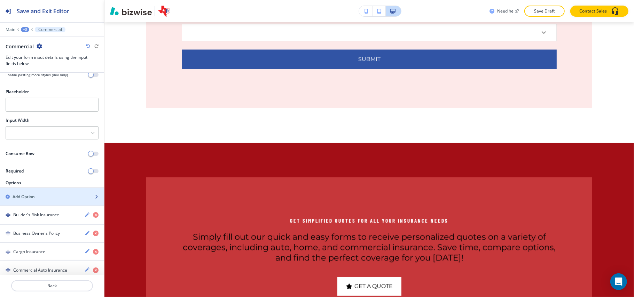
click at [23, 197] on h2 "Add Option" at bounding box center [24, 197] width 22 height 6
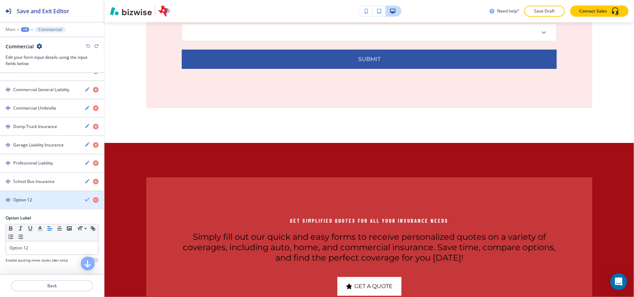
scroll to position [272, 0]
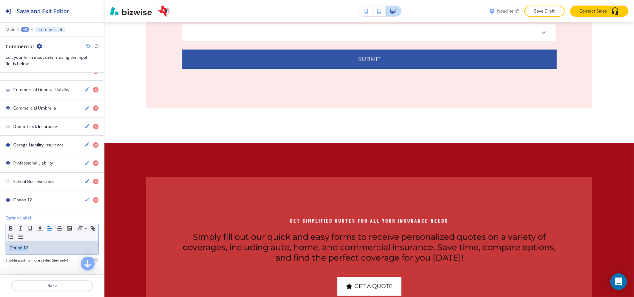
drag, startPoint x: 25, startPoint y: 251, endPoint x: 1, endPoint y: 247, distance: 24.7
click at [0, 247] on div "Option Label Small Normal Large Huge Option 12 Enable pasting more styles (dev …" at bounding box center [52, 242] width 104 height 54
click at [36, 197] on h4 "Bonds - Surety & Fidelity" at bounding box center [36, 200] width 47 height 6
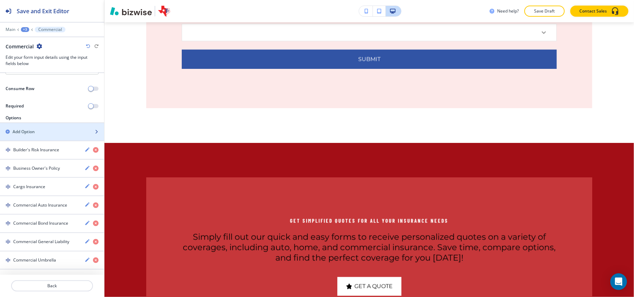
click at [26, 135] on h2 "Add Option" at bounding box center [24, 132] width 22 height 6
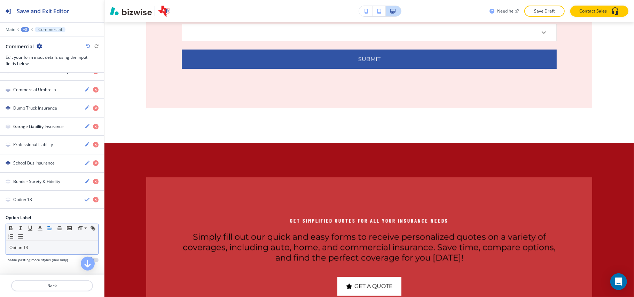
scroll to position [292, 0]
drag, startPoint x: 42, startPoint y: 247, endPoint x: 0, endPoint y: 243, distance: 42.0
click at [0, 243] on div "Option Label Small Normal Large Huge Option 13 Enable pasting more styles (dev …" at bounding box center [52, 242] width 104 height 54
paste div
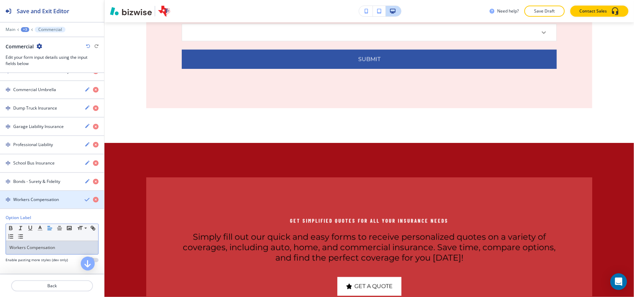
click at [39, 201] on h4 "Workers Compensation" at bounding box center [36, 200] width 46 height 6
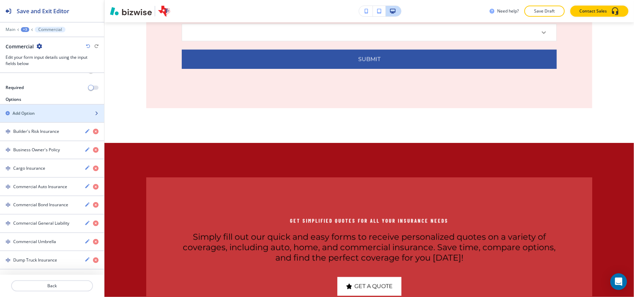
click at [30, 117] on h2 "Add Option" at bounding box center [24, 113] width 22 height 6
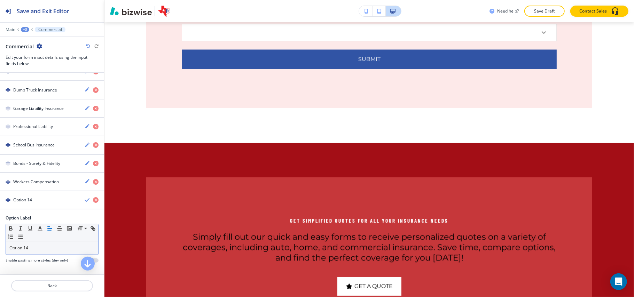
scroll to position [310, 0]
drag, startPoint x: 38, startPoint y: 248, endPoint x: 0, endPoint y: 244, distance: 38.2
click at [0, 244] on div "Option Label Small Normal Large Huge Option 14 Enable pasting more styles (dev …" at bounding box center [52, 242] width 104 height 54
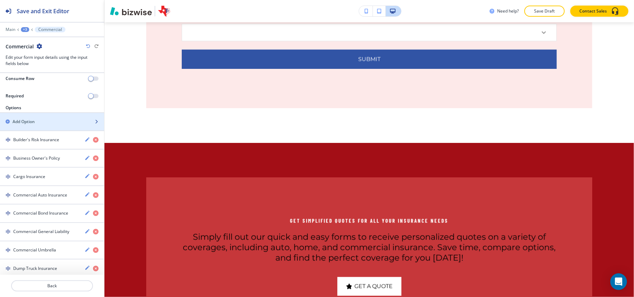
click at [37, 116] on div "button" at bounding box center [52, 116] width 104 height 6
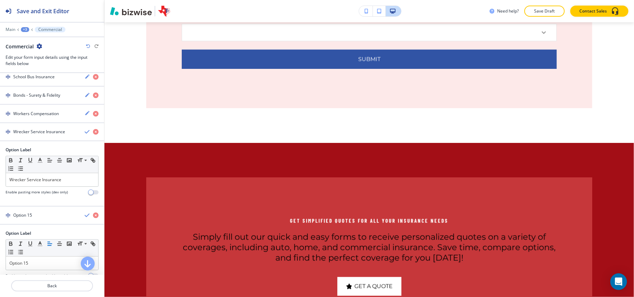
scroll to position [395, 0]
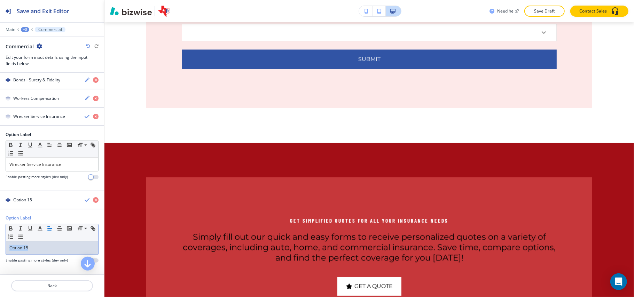
drag, startPoint x: 4, startPoint y: 244, endPoint x: 29, endPoint y: 219, distance: 35.2
click at [0, 241] on div "Option Label Small Normal Large Huge Option 15 Enable pasting more styles (dev …" at bounding box center [52, 242] width 104 height 54
click at [39, 202] on div "18 Wheelers & 48 States /​ Long Haul" at bounding box center [52, 200] width 104 height 17
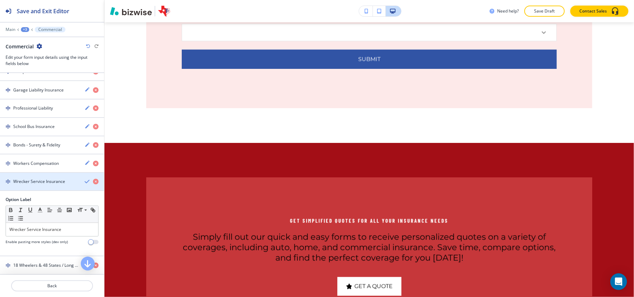
click at [36, 179] on h4 "Wrecker Service Insurance" at bounding box center [39, 182] width 52 height 6
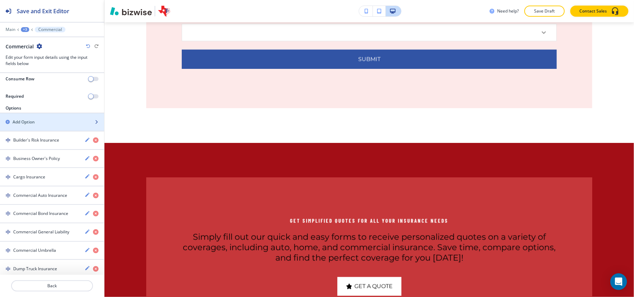
click at [38, 127] on div "button" at bounding box center [52, 128] width 104 height 6
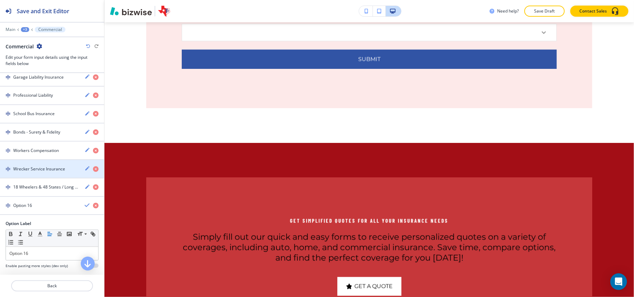
scroll to position [348, 0]
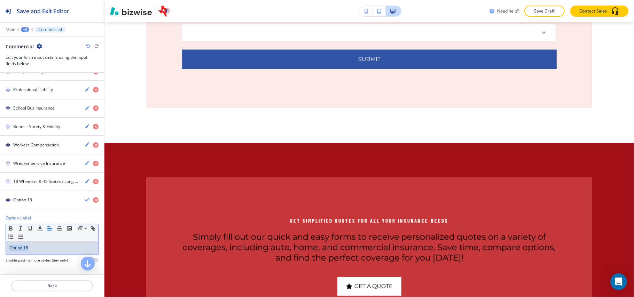
drag, startPoint x: 0, startPoint y: 244, endPoint x: 2, endPoint y: 233, distance: 11.0
click at [0, 243] on div "Option Label Small Normal Large Huge Option 16 Enable pasting more styles (dev …" at bounding box center [52, 242] width 104 height 54
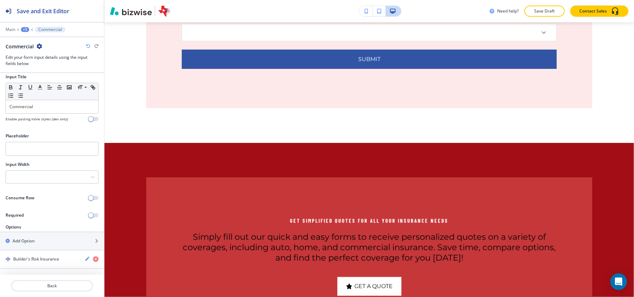
scroll to position [0, 0]
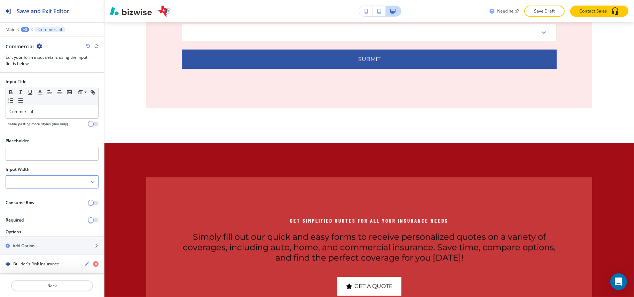
click at [31, 180] on div at bounding box center [52, 182] width 92 height 13
click at [21, 217] on h4 "50%" at bounding box center [51, 218] width 85 height 6
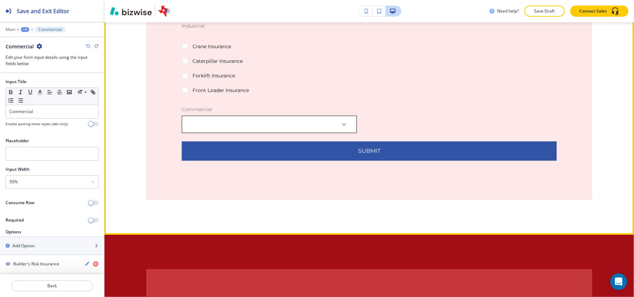
scroll to position [878, 0]
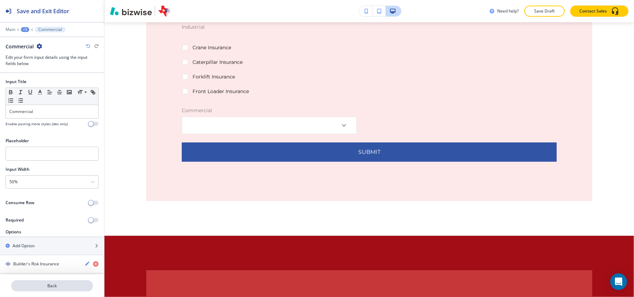
click at [54, 287] on p "Back" at bounding box center [52, 286] width 80 height 6
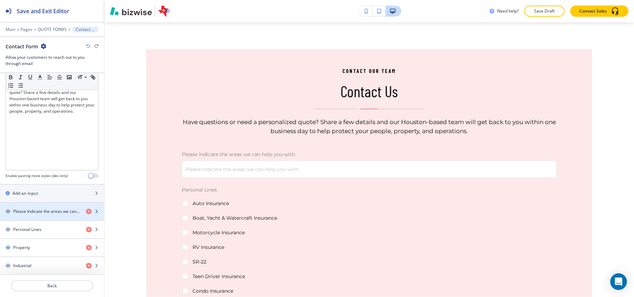
scroll to position [186, 0]
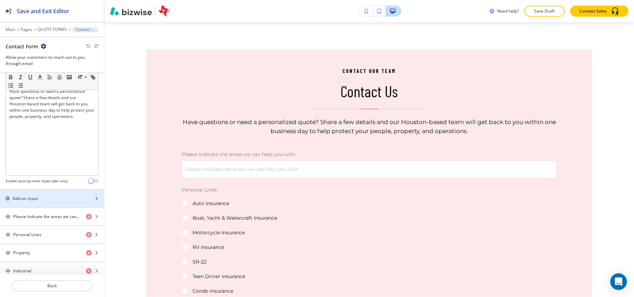
click at [33, 200] on h2 "Add an input" at bounding box center [26, 199] width 26 height 6
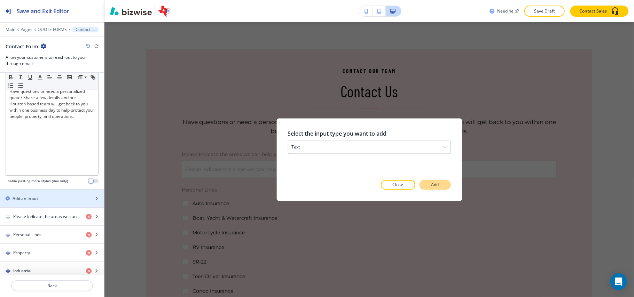
click at [426, 181] on button "Add" at bounding box center [435, 185] width 31 height 10
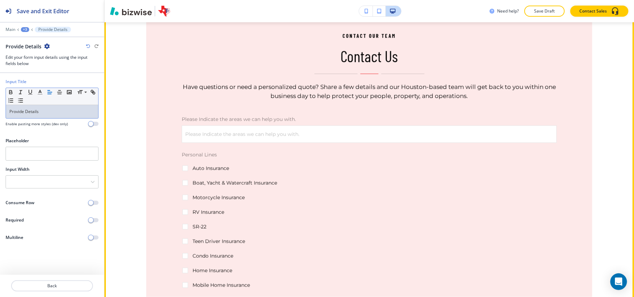
scroll to position [495, 0]
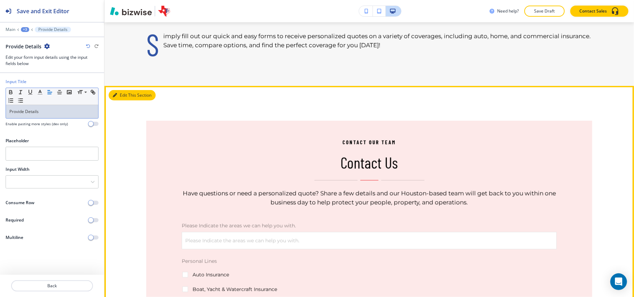
click at [122, 101] on button "Edit This Section" at bounding box center [132, 95] width 47 height 10
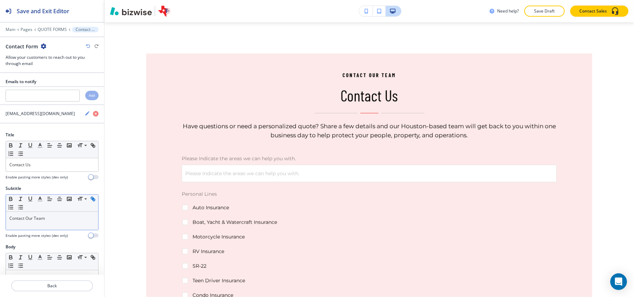
scroll to position [474, 0]
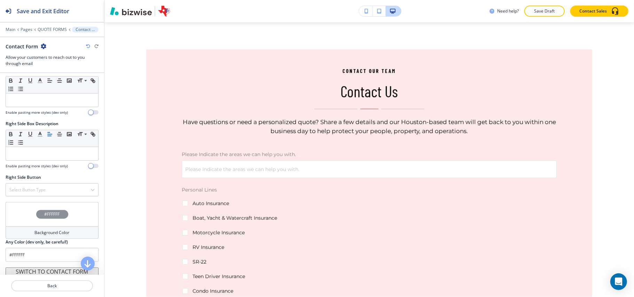
click at [20, 219] on div "#FFFFFF" at bounding box center [52, 214] width 93 height 24
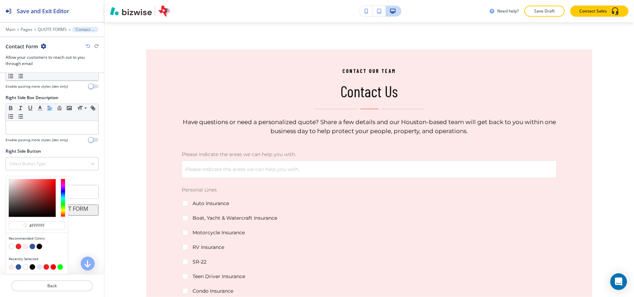
click at [24, 248] on button "button" at bounding box center [26, 247] width 6 height 6
type input "#fde9e9"
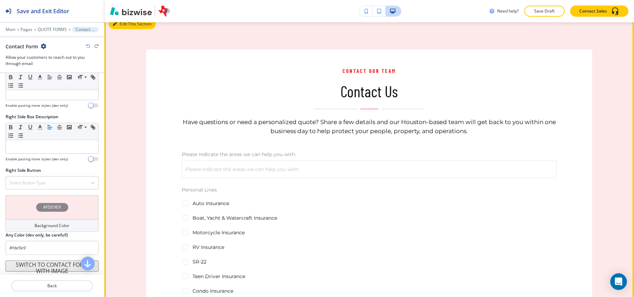
click at [119, 27] on button "Edit This Section" at bounding box center [132, 24] width 47 height 10
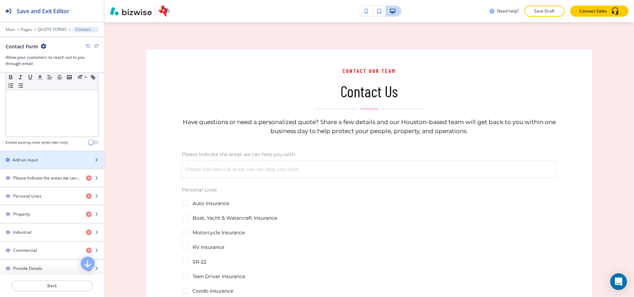
scroll to position [198, 0]
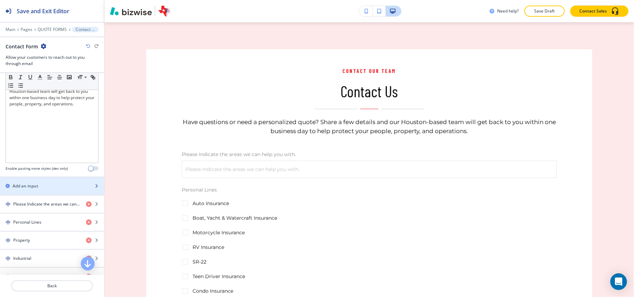
click at [30, 189] on h2 "Add an input" at bounding box center [26, 186] width 26 height 6
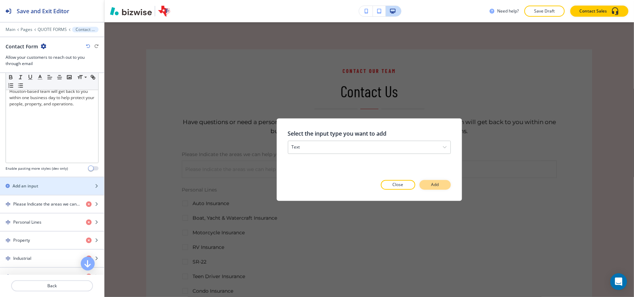
click at [431, 184] on button "Add" at bounding box center [435, 185] width 31 height 10
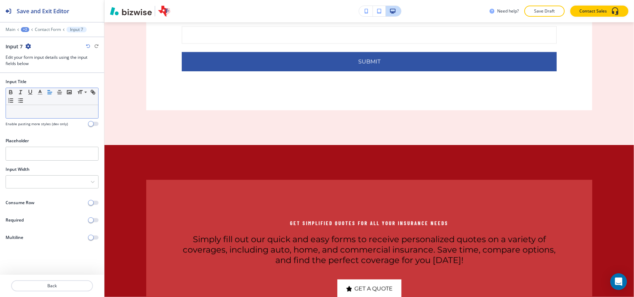
scroll to position [1042, 0]
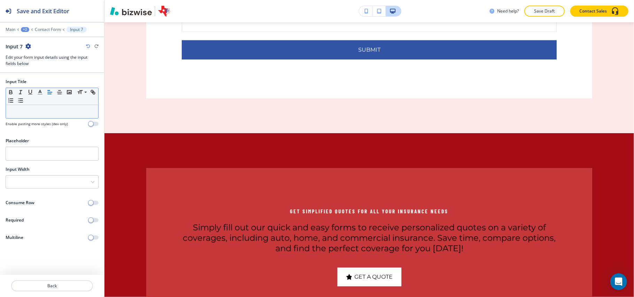
click at [31, 114] on p at bounding box center [51, 112] width 85 height 6
click at [38, 183] on div at bounding box center [52, 182] width 92 height 13
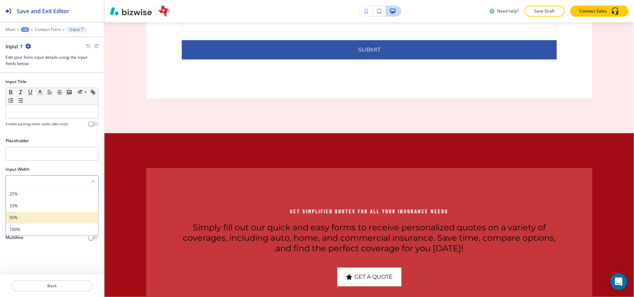
click at [27, 215] on div "50%" at bounding box center [52, 218] width 92 height 12
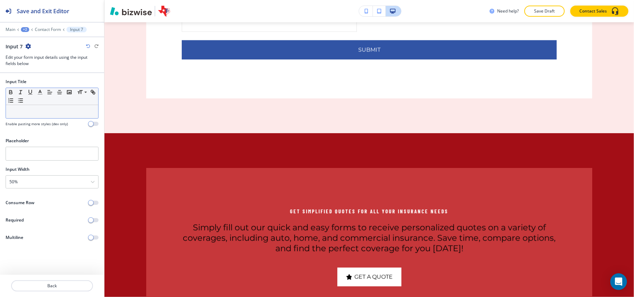
click at [29, 118] on div at bounding box center [52, 111] width 92 height 13
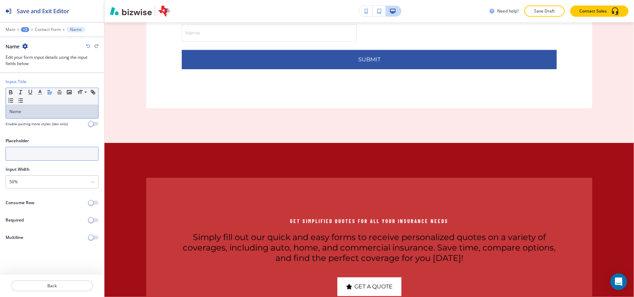
click at [23, 151] on input "text" at bounding box center [52, 154] width 93 height 14
type input "First"
click at [26, 48] on icon "button" at bounding box center [25, 47] width 6 height 6
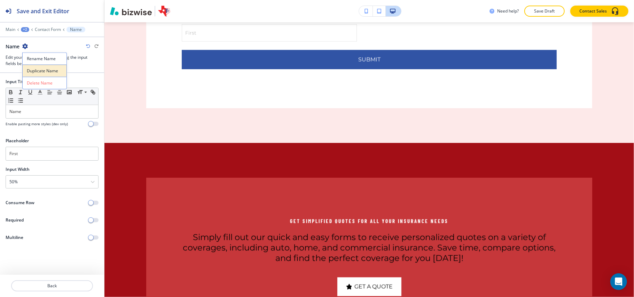
click at [37, 69] on p "Duplicate Name" at bounding box center [45, 71] width 36 height 6
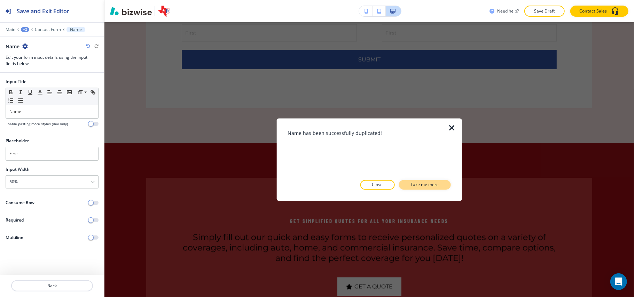
click at [420, 182] on p "Take me there" at bounding box center [425, 185] width 28 height 6
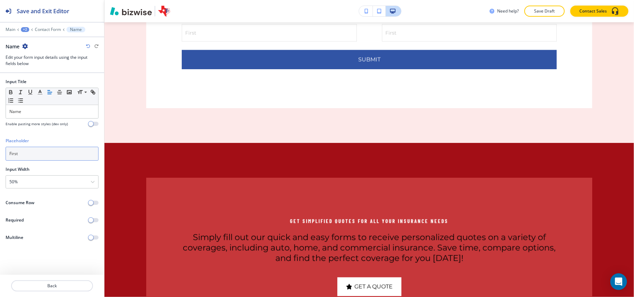
drag, startPoint x: 32, startPoint y: 156, endPoint x: 0, endPoint y: 156, distance: 32.4
click at [0, 156] on div "Placeholder First" at bounding box center [52, 152] width 104 height 29
type input "Last"
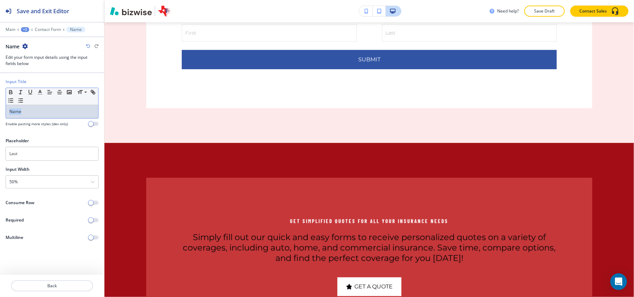
drag, startPoint x: 35, startPoint y: 116, endPoint x: 0, endPoint y: 110, distance: 35.3
click at [0, 110] on div "Input Title Small Normal Large Huge Name Enable pasting more styles (dev only)" at bounding box center [52, 106] width 104 height 54
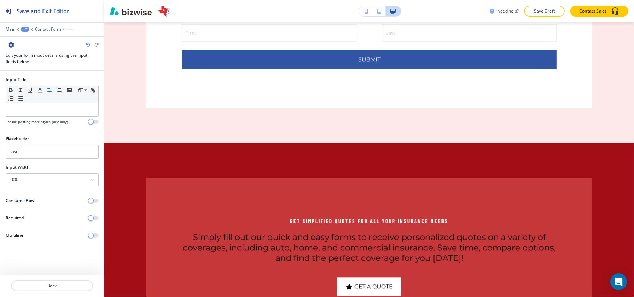
click at [53, 26] on div at bounding box center [52, 25] width 104 height 4
click at [51, 29] on p "Contact Form" at bounding box center [48, 29] width 26 height 5
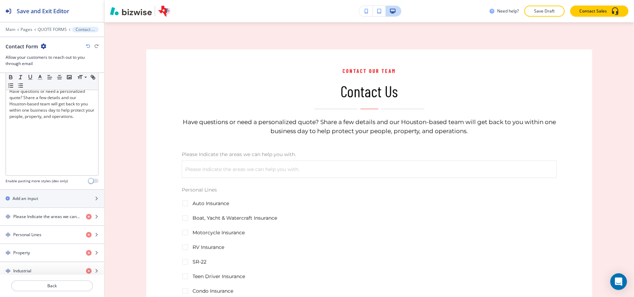
scroll to position [232, 0]
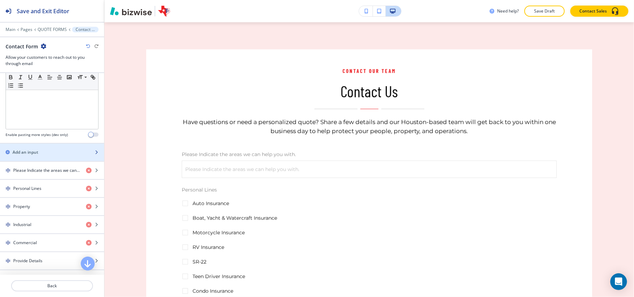
click at [29, 153] on h2 "Add an input" at bounding box center [26, 152] width 26 height 6
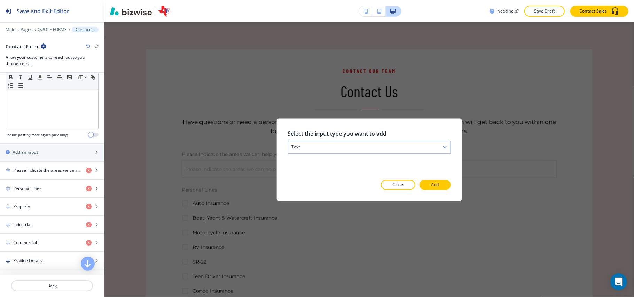
click at [321, 149] on div "text" at bounding box center [369, 147] width 162 height 13
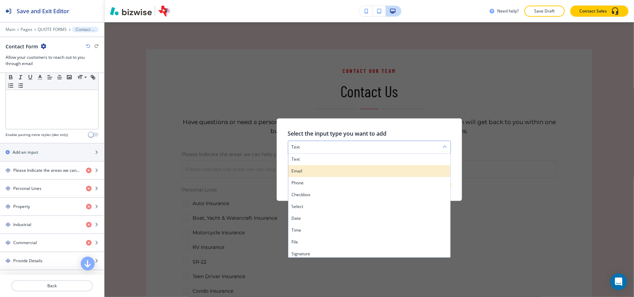
click at [307, 175] on div "email" at bounding box center [369, 172] width 162 height 12
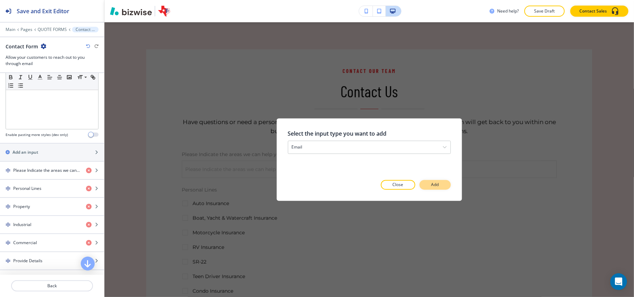
click at [436, 184] on p "Add" at bounding box center [436, 185] width 8 height 6
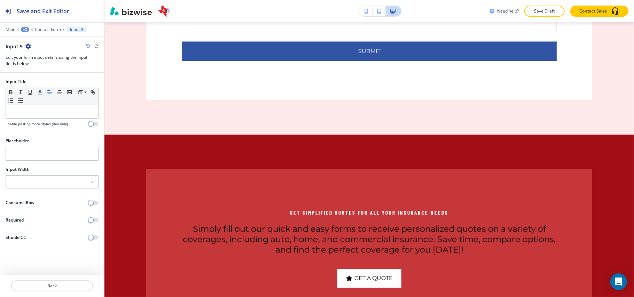
scroll to position [1078, 0]
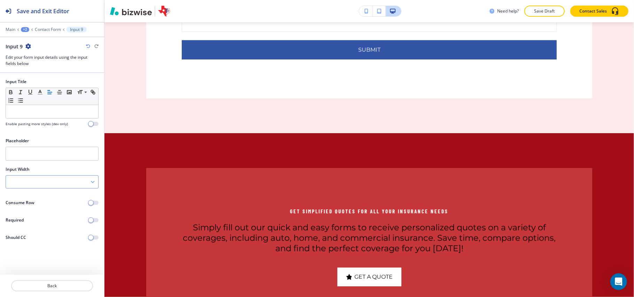
click at [26, 180] on div at bounding box center [52, 182] width 92 height 13
click at [23, 218] on h4 "50%" at bounding box center [51, 218] width 85 height 6
click at [29, 115] on p at bounding box center [51, 112] width 85 height 6
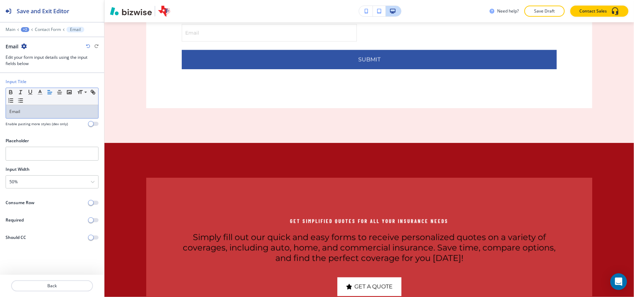
click at [24, 45] on icon "button" at bounding box center [24, 47] width 6 height 6
click at [35, 82] on p "Delete Email" at bounding box center [44, 83] width 36 height 6
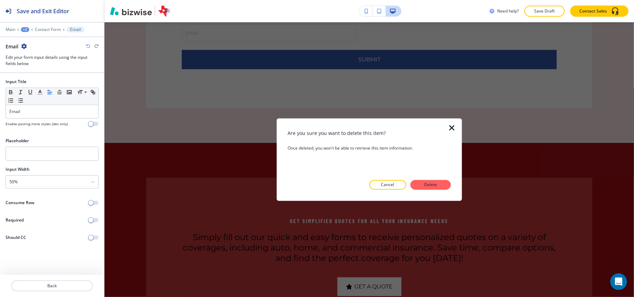
click at [434, 191] on div at bounding box center [369, 195] width 163 height 11
click at [435, 187] on p "Delete" at bounding box center [431, 185] width 17 height 6
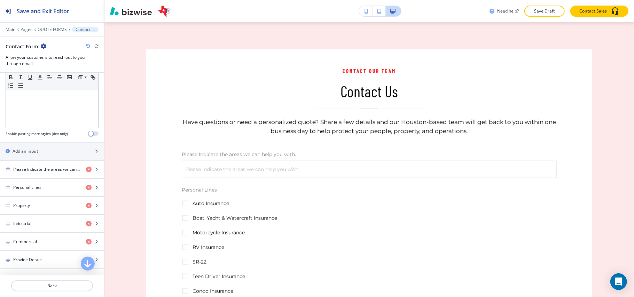
scroll to position [232, 0]
click at [33, 154] on h2 "Add an input" at bounding box center [26, 152] width 26 height 6
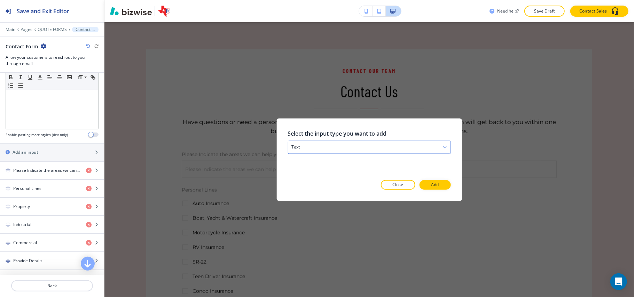
click at [325, 148] on div "text" at bounding box center [369, 147] width 162 height 13
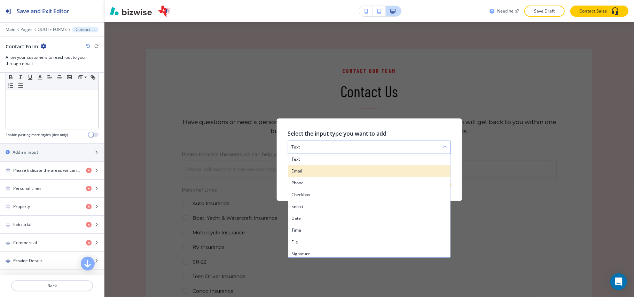
click at [314, 175] on h4 "email" at bounding box center [369, 172] width 155 height 6
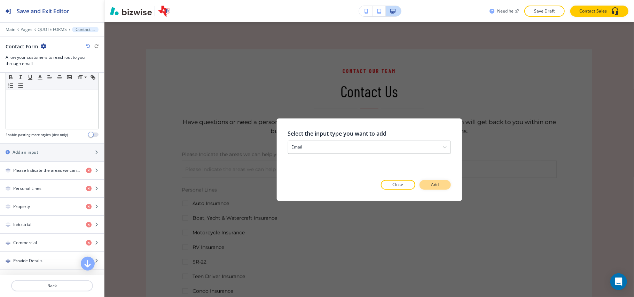
click at [438, 184] on p "Add" at bounding box center [436, 185] width 8 height 6
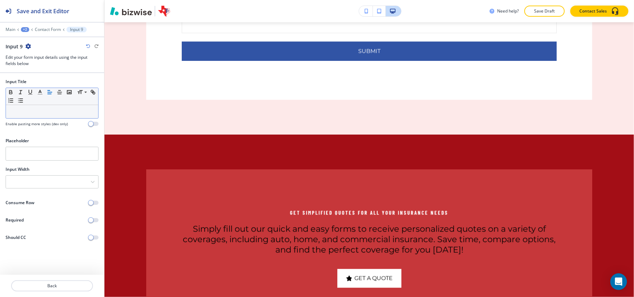
click at [44, 110] on p at bounding box center [51, 112] width 85 height 6
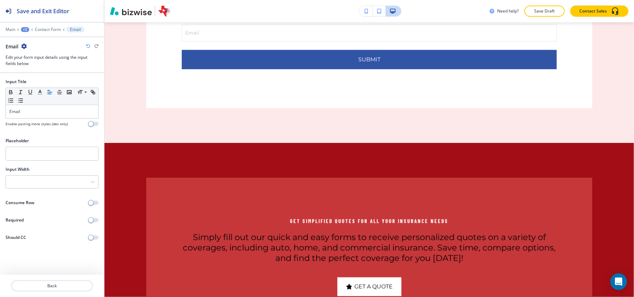
click at [28, 190] on div "Input Width 25% 33% 50% 100%" at bounding box center [52, 180] width 104 height 28
click at [35, 187] on div at bounding box center [52, 182] width 92 height 13
click at [36, 217] on h4 "50%" at bounding box center [51, 218] width 85 height 6
click at [40, 286] on p "Back" at bounding box center [52, 286] width 80 height 6
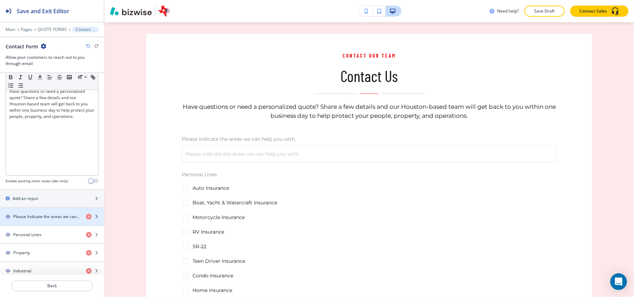
scroll to position [474, 0]
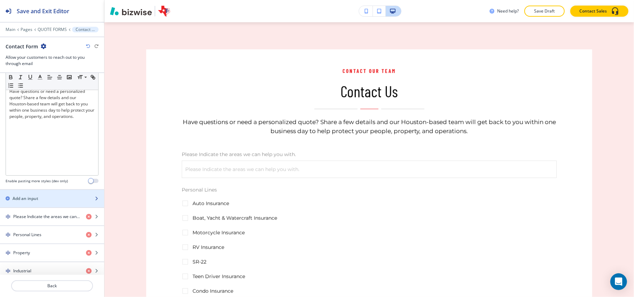
click at [45, 202] on div "Add an input" at bounding box center [44, 199] width 89 height 6
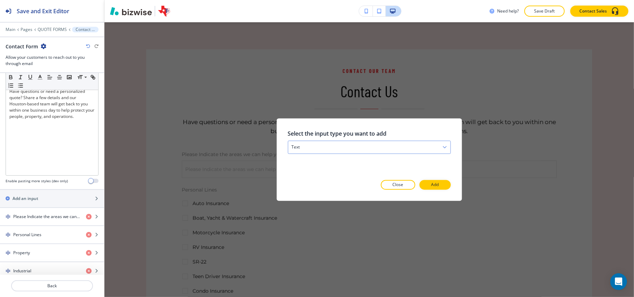
click at [333, 142] on div "text" at bounding box center [369, 147] width 162 height 13
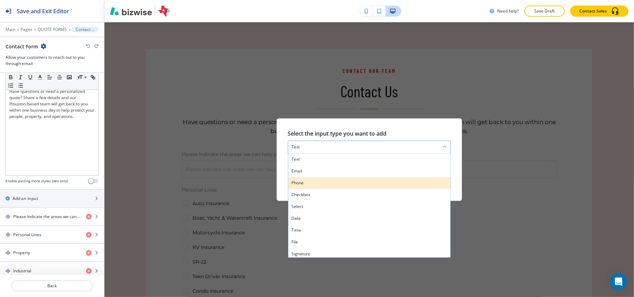
click at [313, 187] on h4 "phone" at bounding box center [369, 183] width 155 height 6
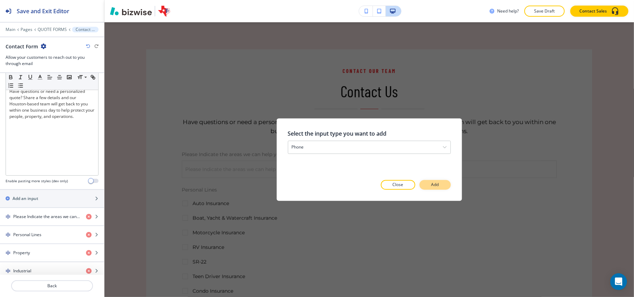
click at [432, 187] on p "Add" at bounding box center [436, 185] width 8 height 6
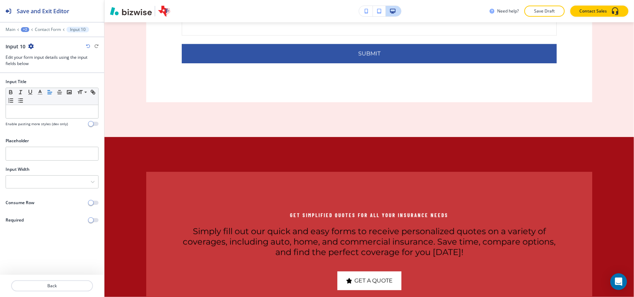
scroll to position [1114, 0]
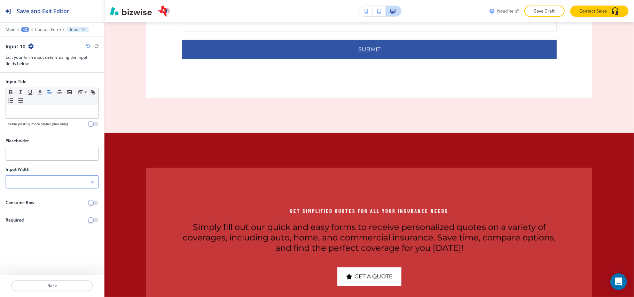
click at [24, 180] on div at bounding box center [52, 182] width 92 height 13
click at [26, 214] on div "50%" at bounding box center [52, 218] width 92 height 12
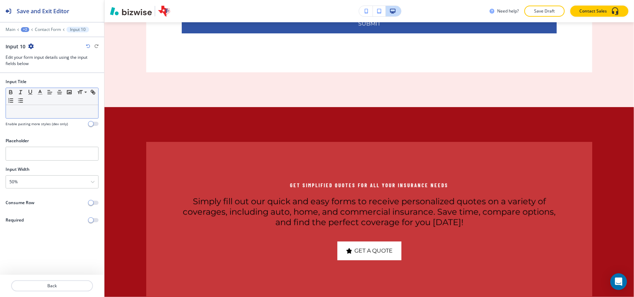
click at [37, 113] on p at bounding box center [51, 112] width 85 height 6
click at [67, 285] on p "Back" at bounding box center [52, 286] width 80 height 6
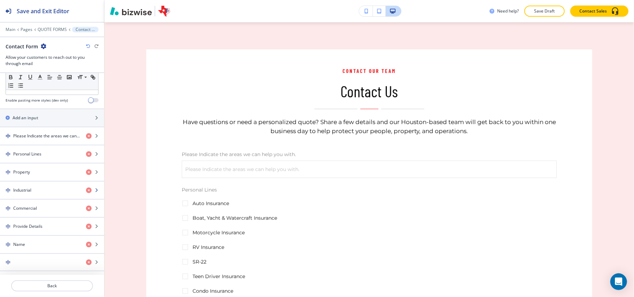
scroll to position [279, 0]
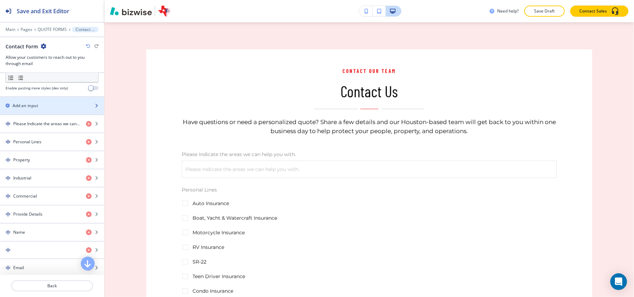
click at [36, 109] on h2 "Add an input" at bounding box center [26, 106] width 26 height 6
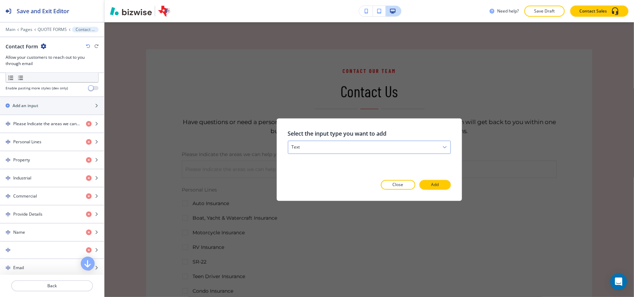
click at [316, 148] on div "text" at bounding box center [369, 147] width 162 height 13
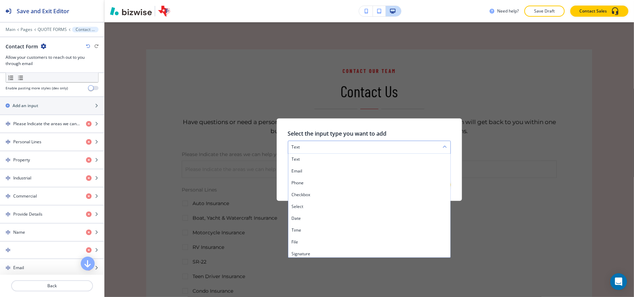
click at [316, 148] on div "text" at bounding box center [369, 147] width 162 height 13
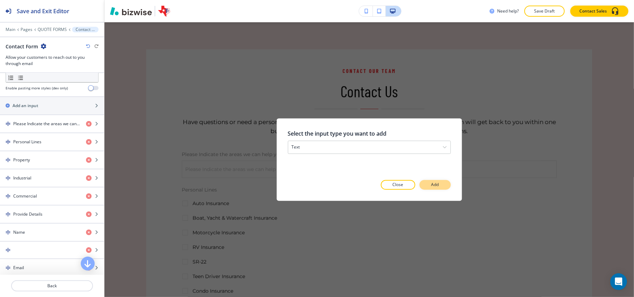
click at [437, 184] on p "Add" at bounding box center [436, 185] width 8 height 6
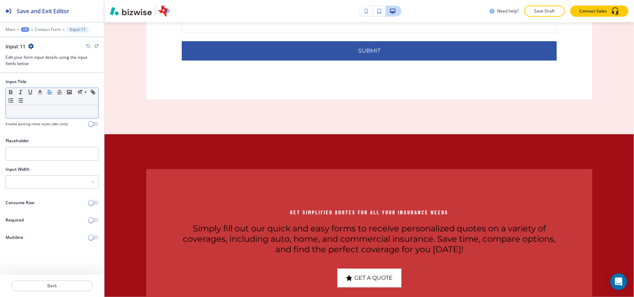
scroll to position [1114, 0]
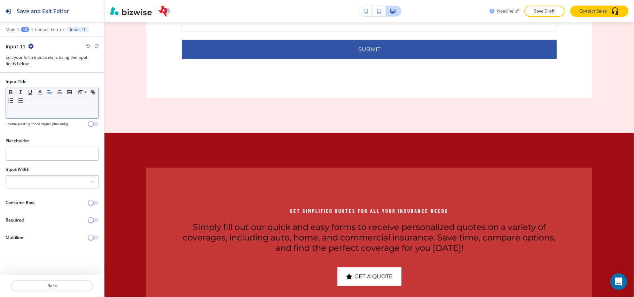
click at [53, 117] on div at bounding box center [52, 111] width 92 height 13
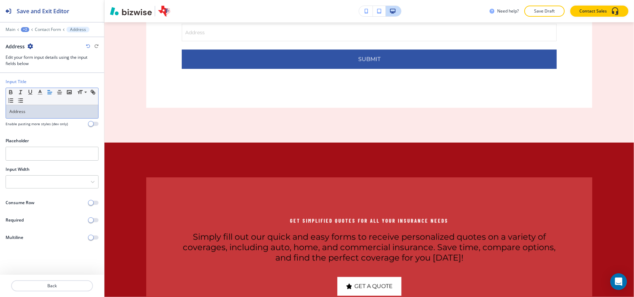
click at [30, 46] on icon "button" at bounding box center [31, 47] width 6 height 6
click at [40, 72] on p "Duplicate Address" at bounding box center [50, 71] width 36 height 6
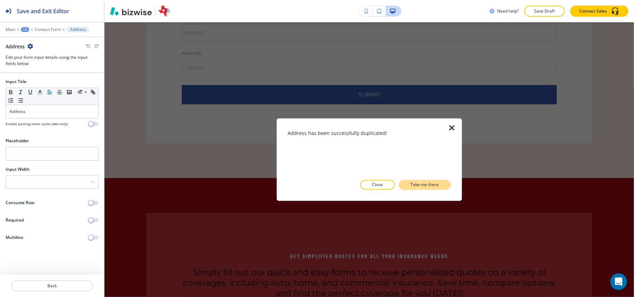
click at [422, 185] on p "Take me there" at bounding box center [425, 185] width 28 height 6
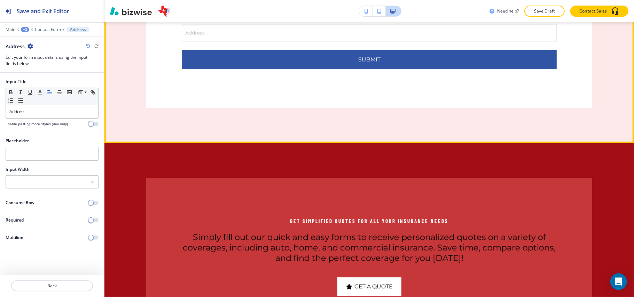
scroll to position [1149, 0]
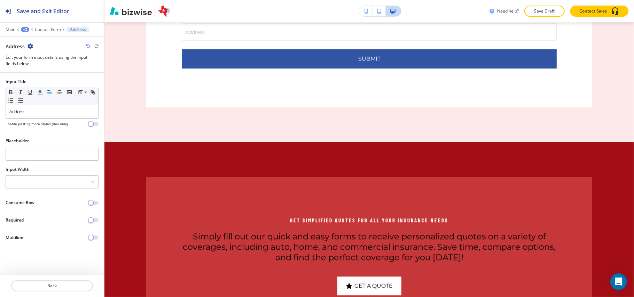
click at [31, 45] on icon "button" at bounding box center [31, 47] width 6 height 6
click at [48, 74] on p "Duplicate Address" at bounding box center [50, 71] width 36 height 6
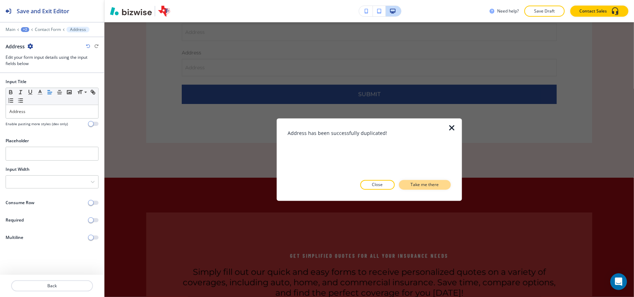
click at [430, 183] on p "Take me there" at bounding box center [425, 185] width 28 height 6
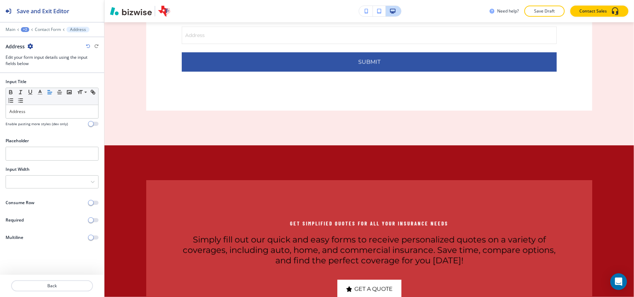
scroll to position [1185, 0]
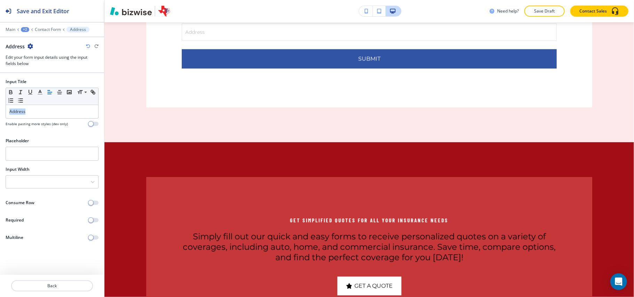
click at [0, 112] on div "Input Title Small Normal Large Huge Address Enable pasting more styles (dev onl…" at bounding box center [52, 106] width 104 height 54
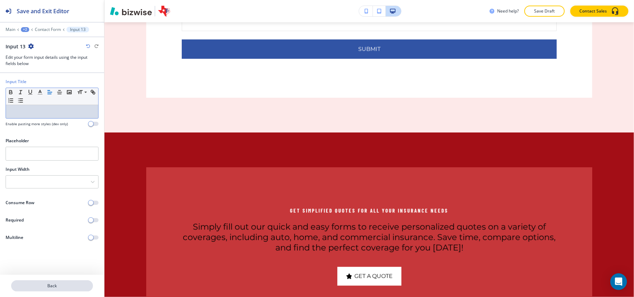
click at [55, 283] on p "Back" at bounding box center [52, 286] width 80 height 6
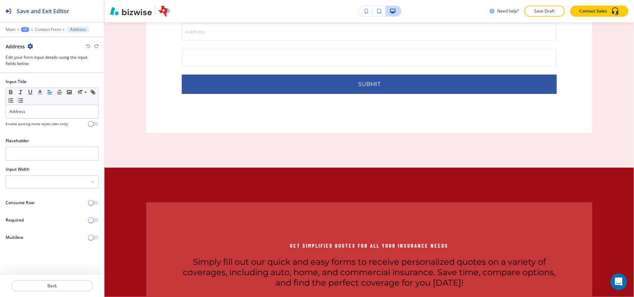
scroll to position [1149, 0]
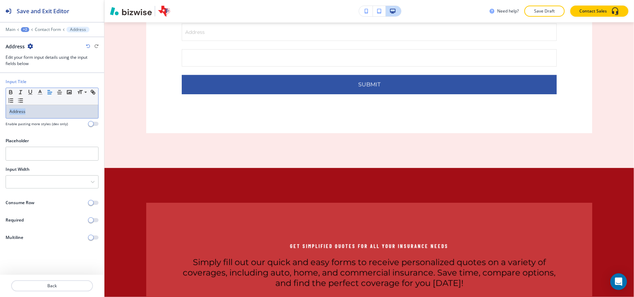
drag, startPoint x: 41, startPoint y: 112, endPoint x: 0, endPoint y: 104, distance: 41.9
click at [0, 104] on div "Input Title Small Normal Large Huge Address Enable pasting more styles (dev onl…" at bounding box center [52, 106] width 104 height 54
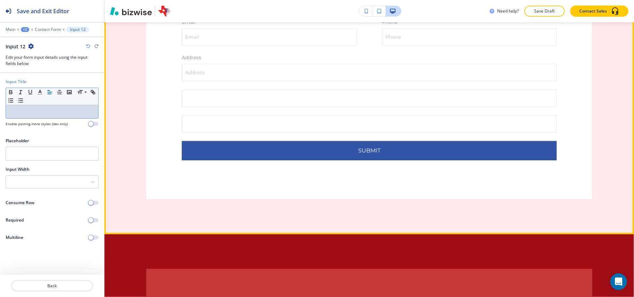
scroll to position [1056, 0]
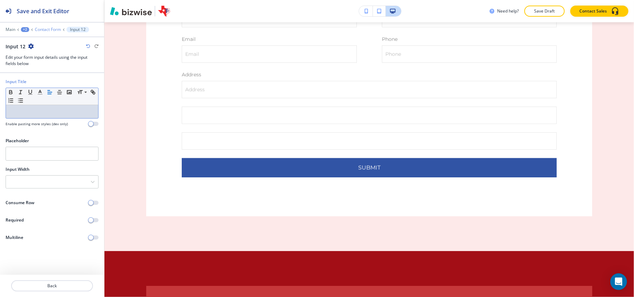
click at [37, 29] on p "Contact Form" at bounding box center [48, 29] width 26 height 5
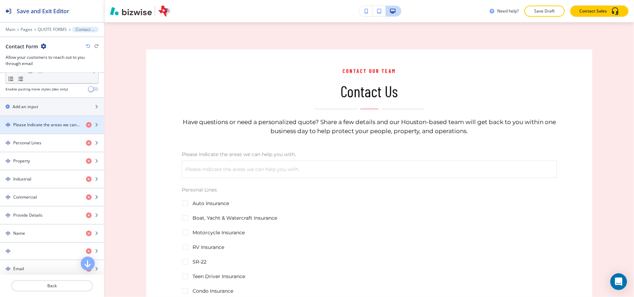
scroll to position [279, 0]
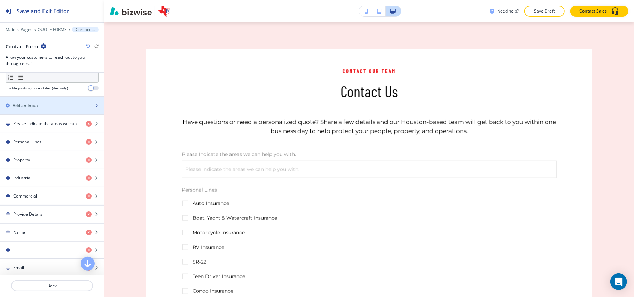
click at [41, 113] on div "button" at bounding box center [52, 112] width 104 height 6
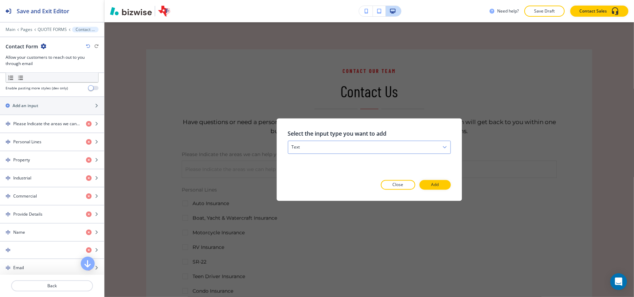
click at [342, 149] on div "text" at bounding box center [369, 147] width 162 height 13
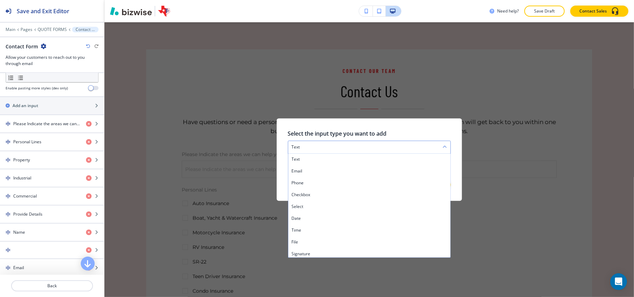
click at [342, 148] on div "text" at bounding box center [369, 147] width 162 height 13
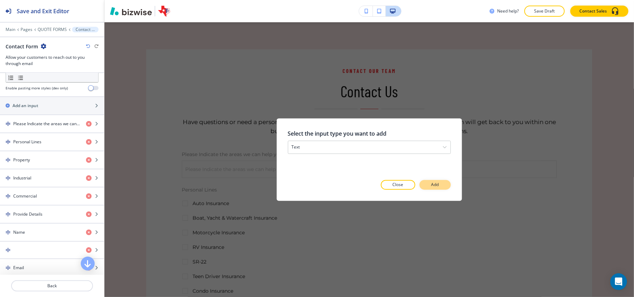
click at [439, 182] on p "Add" at bounding box center [436, 185] width 8 height 6
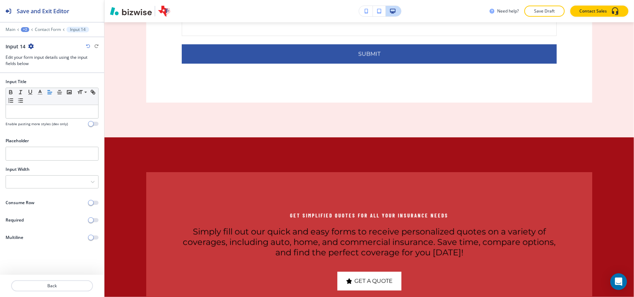
scroll to position [1201, 0]
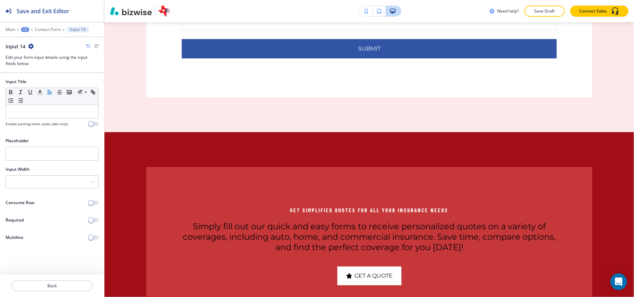
click at [27, 119] on div at bounding box center [52, 120] width 93 height 3
click at [28, 115] on p at bounding box center [51, 112] width 85 height 6
click at [32, 188] on div at bounding box center [52, 182] width 92 height 13
click at [26, 114] on p at bounding box center [51, 112] width 85 height 6
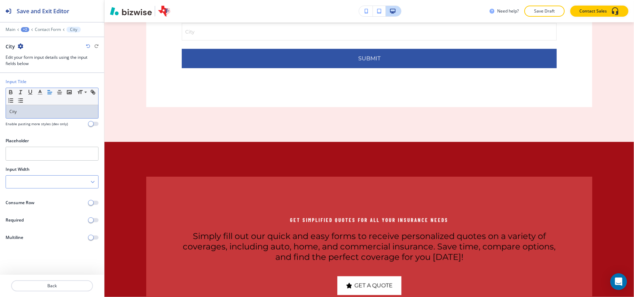
click at [44, 188] on div at bounding box center [52, 182] width 92 height 13
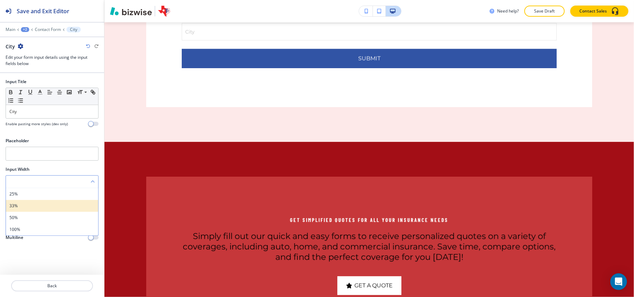
click at [37, 209] on h4 "33%" at bounding box center [51, 206] width 85 height 6
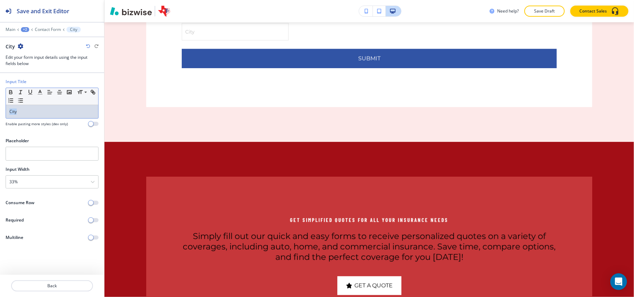
drag, startPoint x: 13, startPoint y: 115, endPoint x: 1, endPoint y: 113, distance: 11.6
click at [0, 113] on div "Input Title Small Normal Large Huge City Enable pasting more styles (dev only)" at bounding box center [52, 106] width 104 height 54
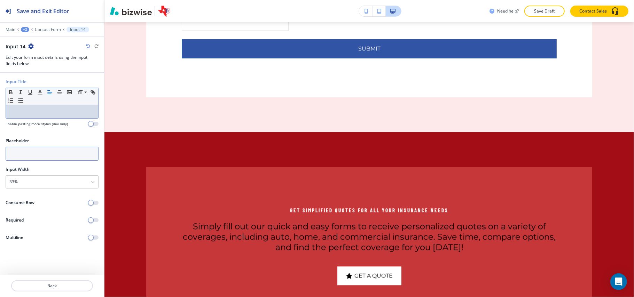
click at [38, 153] on input "text" at bounding box center [52, 154] width 93 height 14
paste input "City"
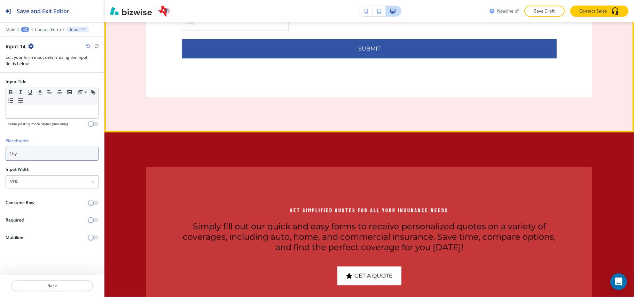
scroll to position [1155, 0]
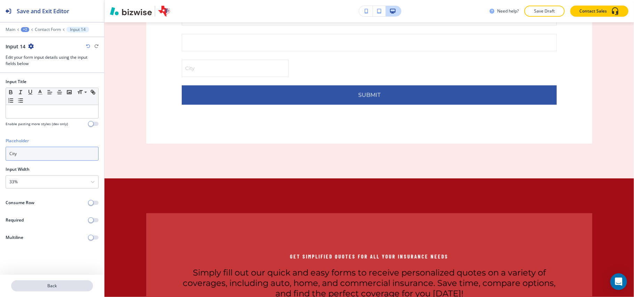
type input "City"
click at [55, 287] on p "Back" at bounding box center [52, 286] width 80 height 6
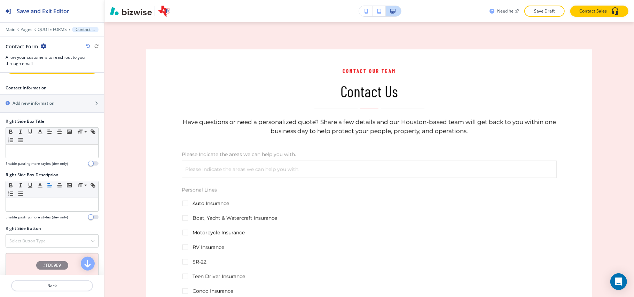
scroll to position [511, 0]
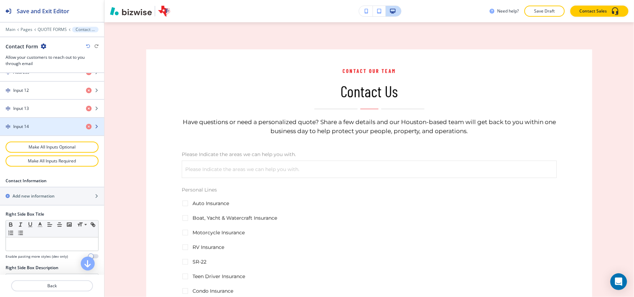
click at [34, 124] on div "button" at bounding box center [52, 121] width 104 height 6
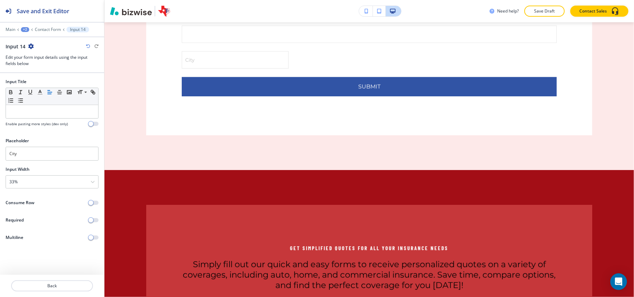
scroll to position [1201, 0]
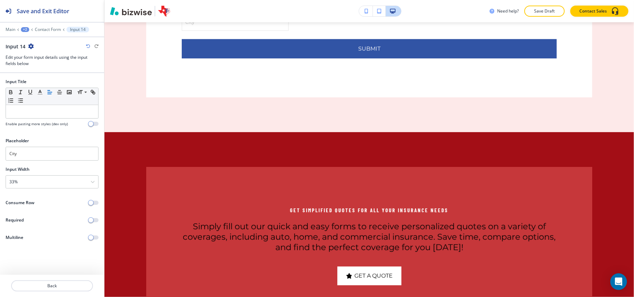
click at [31, 44] on icon "button" at bounding box center [31, 47] width 6 height 6
click at [37, 72] on p "Duplicate Input 14" at bounding box center [50, 71] width 36 height 6
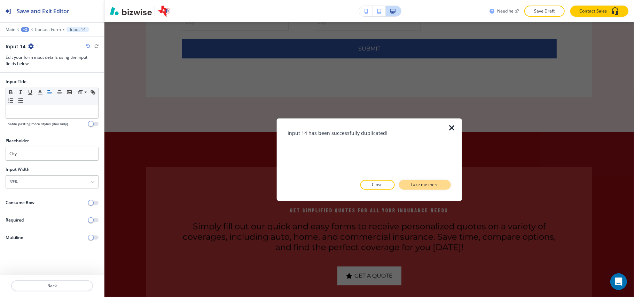
click at [421, 185] on p "Take me there" at bounding box center [425, 185] width 28 height 6
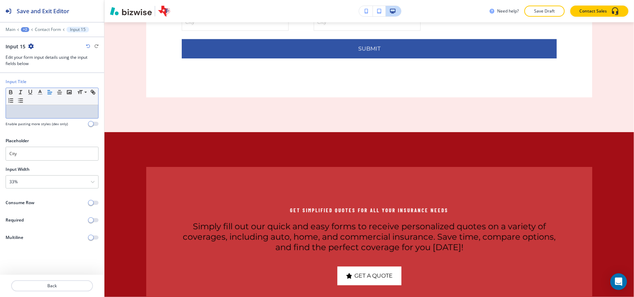
click at [31, 115] on p at bounding box center [51, 112] width 85 height 6
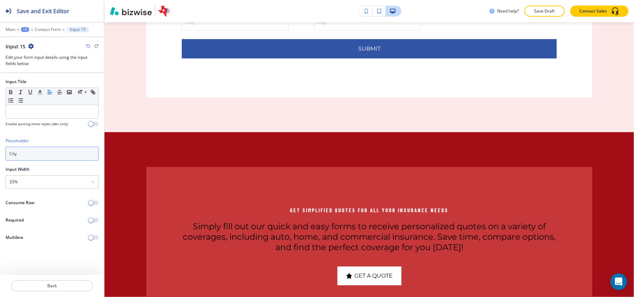
drag, startPoint x: 21, startPoint y: 151, endPoint x: 15, endPoint y: 145, distance: 8.6
click at [0, 151] on div "Placeholder City" at bounding box center [52, 152] width 104 height 29
type input "State"
click at [29, 46] on icon "button" at bounding box center [31, 47] width 6 height 6
click at [38, 73] on p "Duplicate Input 15" at bounding box center [50, 71] width 36 height 6
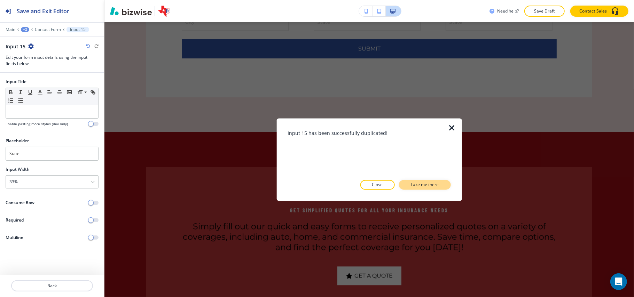
click at [428, 184] on p "Take me there" at bounding box center [425, 185] width 28 height 6
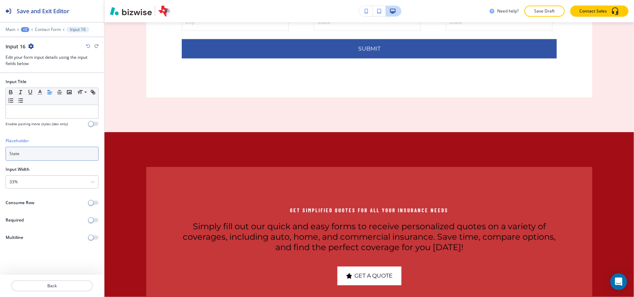
drag, startPoint x: 19, startPoint y: 156, endPoint x: 0, endPoint y: 158, distance: 18.9
click at [0, 158] on div "Placeholder State" at bounding box center [52, 152] width 104 height 29
type input "Zip Code"
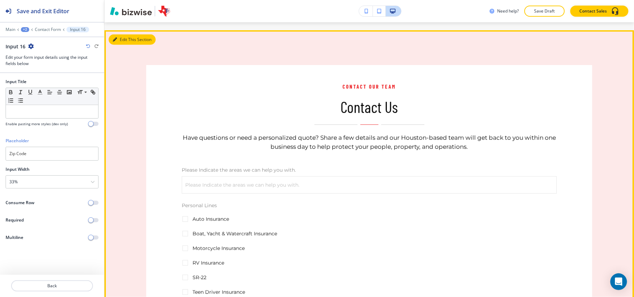
click at [117, 42] on button "Edit This Section" at bounding box center [132, 39] width 47 height 10
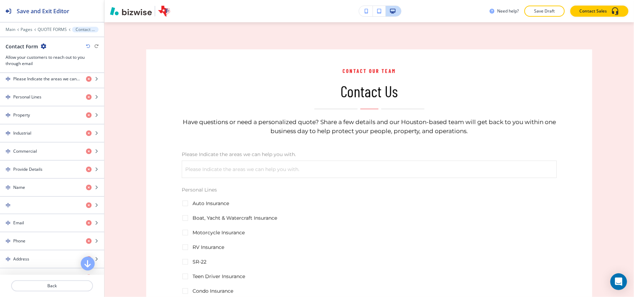
scroll to position [279, 0]
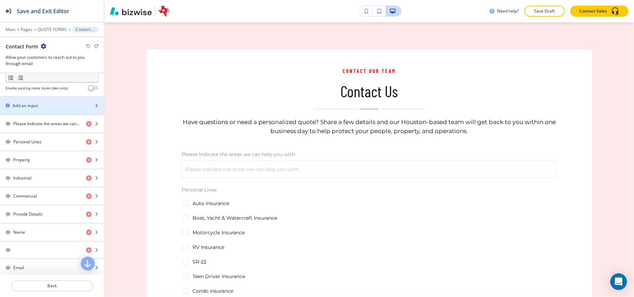
click at [32, 103] on div "button" at bounding box center [52, 100] width 104 height 6
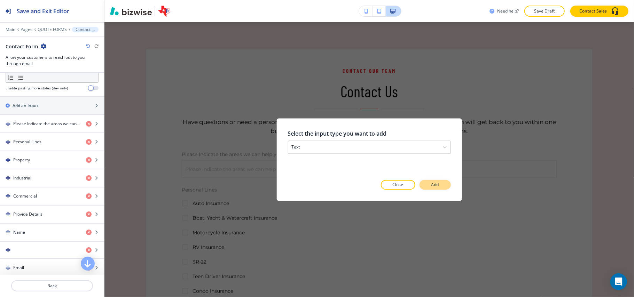
click at [435, 184] on p "Add" at bounding box center [436, 185] width 8 height 6
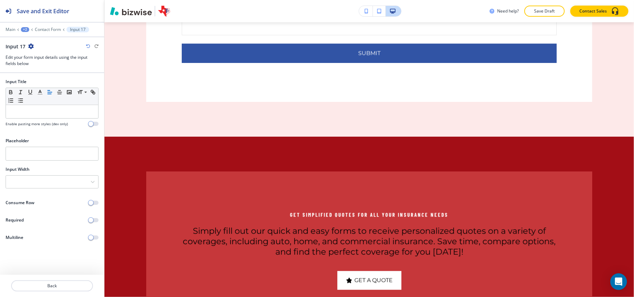
scroll to position [1227, 0]
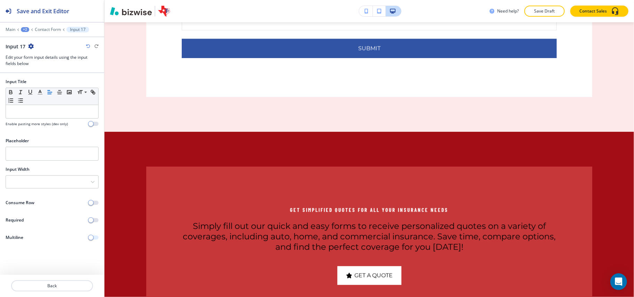
click at [93, 239] on span "button" at bounding box center [91, 238] width 6 height 6
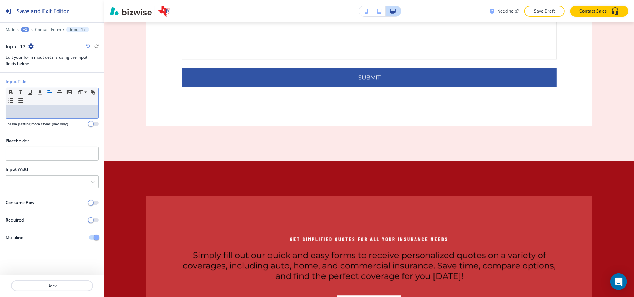
click at [24, 112] on p at bounding box center [51, 112] width 85 height 6
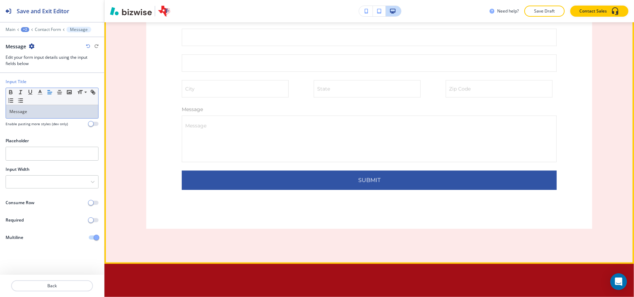
scroll to position [1320, 0]
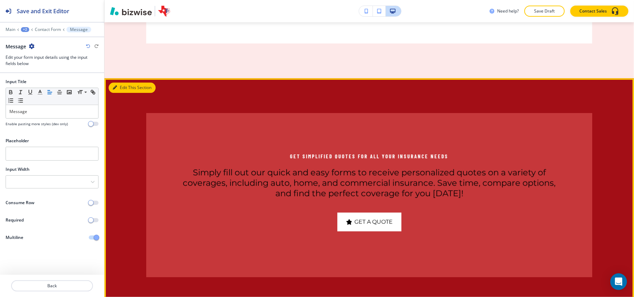
click at [123, 93] on button "Edit This Section" at bounding box center [132, 88] width 47 height 10
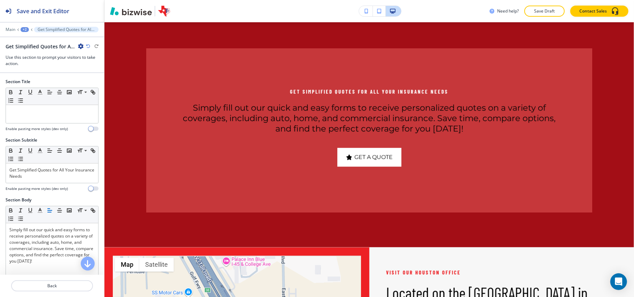
scroll to position [1386, 0]
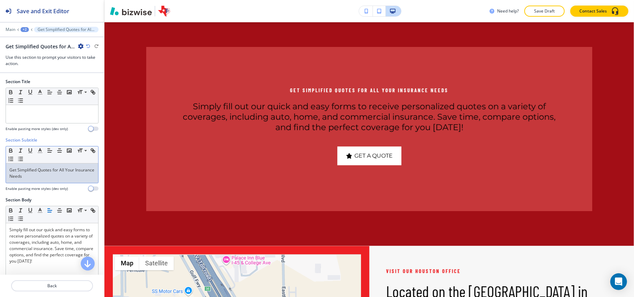
click at [63, 173] on p "Get Simplified Quotes for All Your Insurance Needs" at bounding box center [51, 173] width 85 height 13
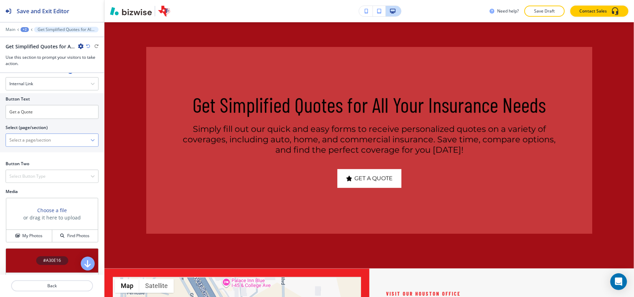
scroll to position [232, 0]
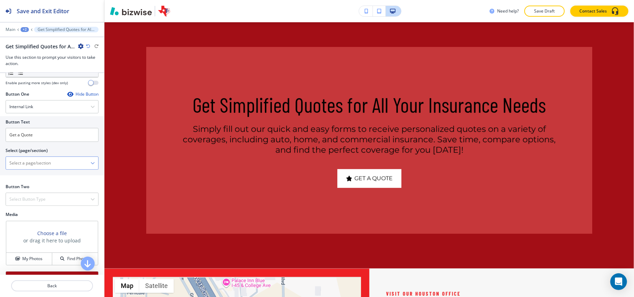
click at [34, 163] on \(page\/section\) "Manual Input" at bounding box center [48, 163] width 85 height 12
drag, startPoint x: 50, startPoint y: 136, endPoint x: 56, endPoint y: 151, distance: 16.2
click at [0, 137] on div "Button Text Get a Quote Select (page/section) HOME HOME | Hero HOME | Icons HOM…" at bounding box center [52, 145] width 104 height 59
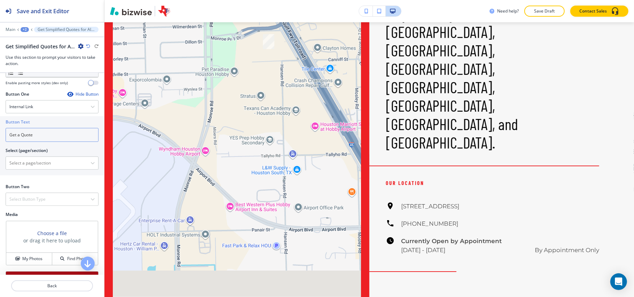
scroll to position [1758, 0]
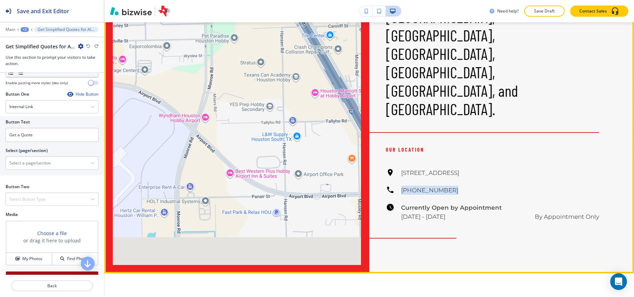
drag, startPoint x: 444, startPoint y: 126, endPoint x: 396, endPoint y: 124, distance: 48.1
click at [396, 169] on div "8876 Gulf Fwy Suite 245, Houston, TX 77017, USA (713) 946-1004 Currently Open b…" at bounding box center [493, 195] width 214 height 53
copy h6 "[PHONE_NUMBER]"
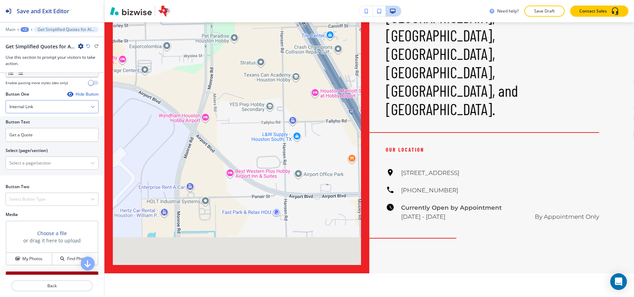
click at [47, 113] on div "Internal Link" at bounding box center [52, 107] width 92 height 13
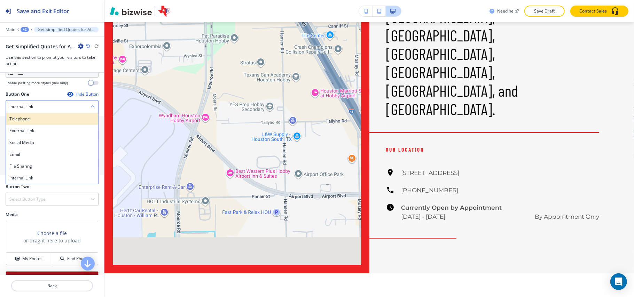
click at [43, 125] on div "Telephone" at bounding box center [52, 119] width 92 height 12
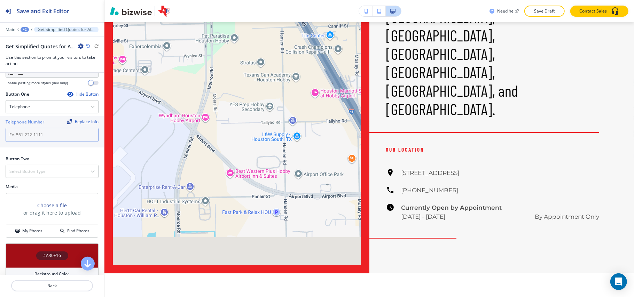
click at [38, 139] on input "text" at bounding box center [52, 135] width 93 height 14
paste input "[PHONE_NUMBER]"
type input "[PHONE_NUMBER]"
click at [38, 169] on div "Select Button Type" at bounding box center [52, 171] width 92 height 13
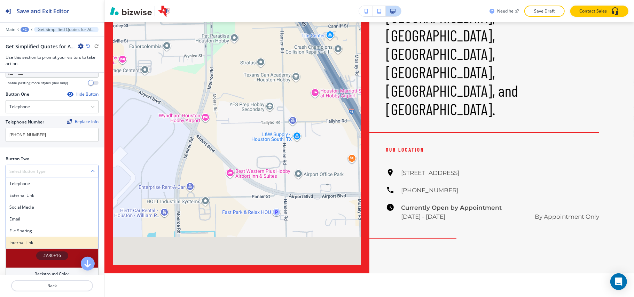
click at [32, 245] on h4 "Internal Link" at bounding box center [51, 243] width 85 height 6
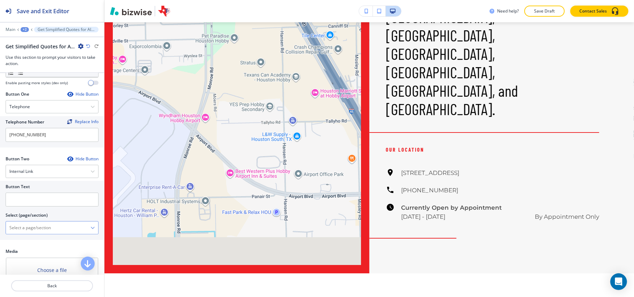
click at [37, 233] on \(page\/section\) "Manual Input" at bounding box center [48, 228] width 85 height 12
drag, startPoint x: 23, startPoint y: 240, endPoint x: 27, endPoint y: 216, distance: 24.7
click at [23, 240] on h4 "CONTACT" at bounding box center [51, 240] width 85 height 6
type \(page\/section\) "CONTACT"
click at [35, 204] on input "text" at bounding box center [52, 200] width 93 height 14
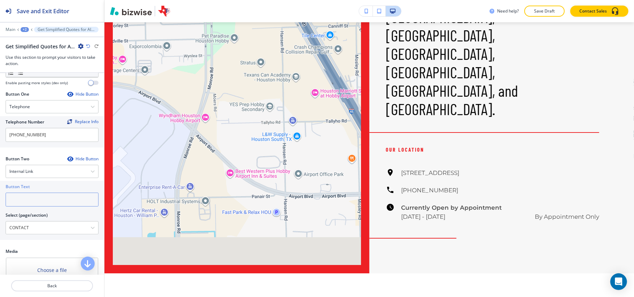
paste input "CONTACT US"
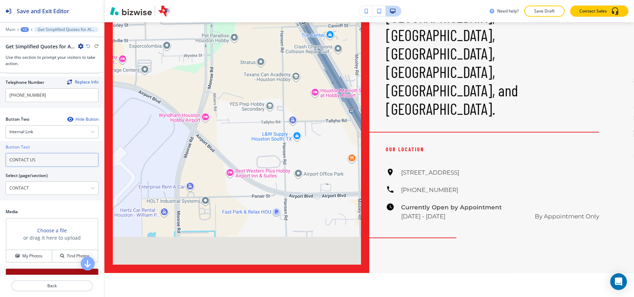
scroll to position [325, 0]
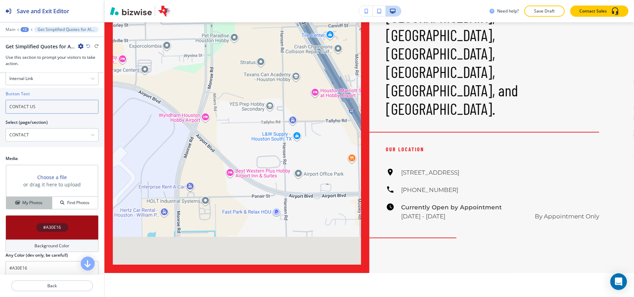
type input "CONTACT US"
click at [29, 203] on h4 "My Photos" at bounding box center [32, 203] width 20 height 6
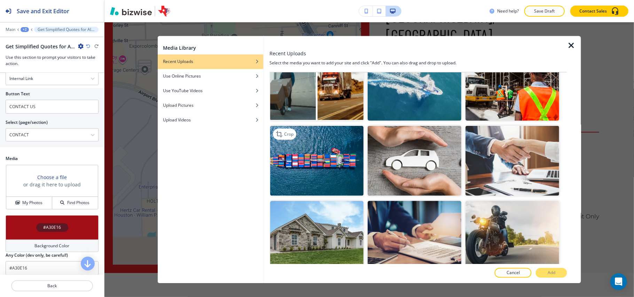
scroll to position [464, 0]
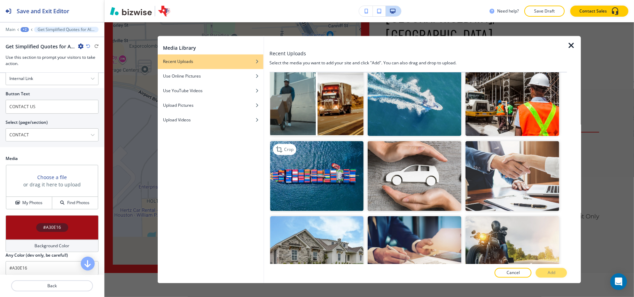
click at [320, 153] on img "button" at bounding box center [317, 176] width 94 height 70
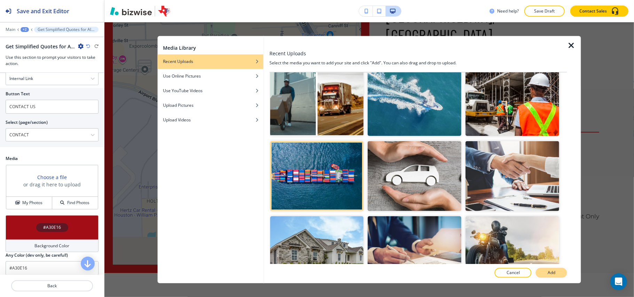
click at [558, 272] on button "Add" at bounding box center [551, 274] width 31 height 10
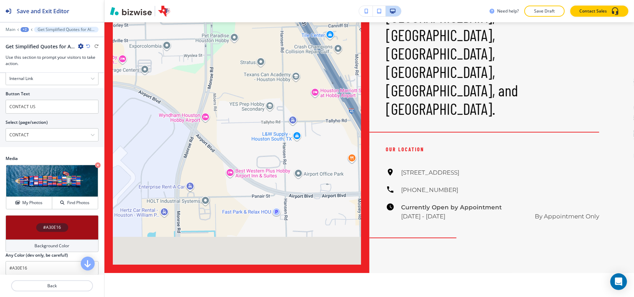
click at [20, 233] on div "#A30E16" at bounding box center [52, 228] width 93 height 24
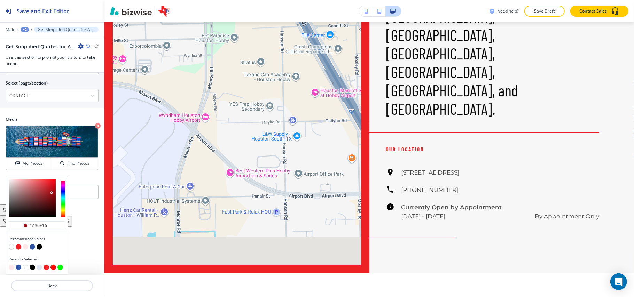
click at [31, 247] on button "button" at bounding box center [33, 248] width 6 height 6
type input "#3154a5"
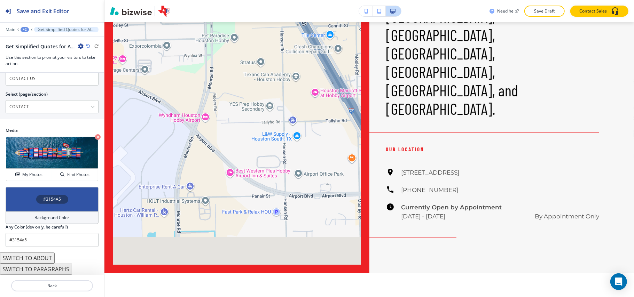
scroll to position [356, 0]
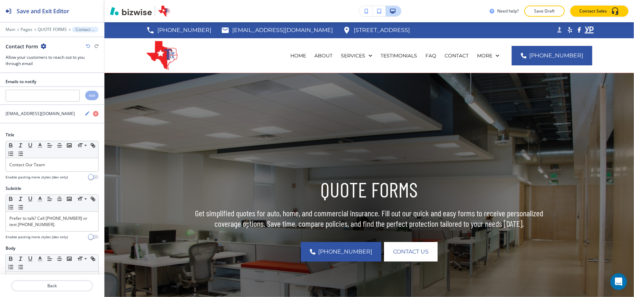
scroll to position [1946, 0]
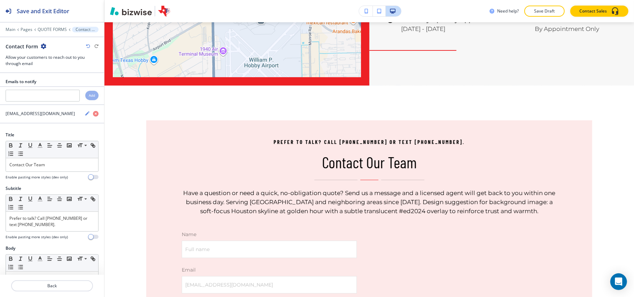
click at [44, 45] on icon "button" at bounding box center [44, 47] width 6 height 6
click at [61, 86] on p "Delete Section" at bounding box center [63, 83] width 36 height 6
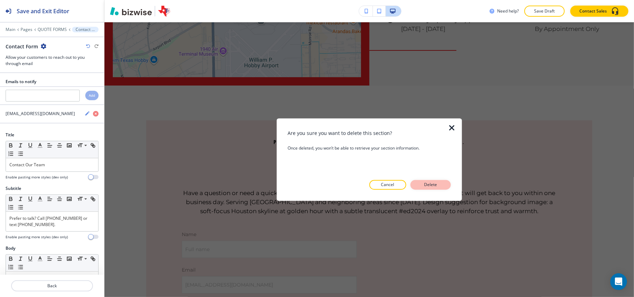
click at [432, 183] on p "Delete" at bounding box center [431, 185] width 17 height 6
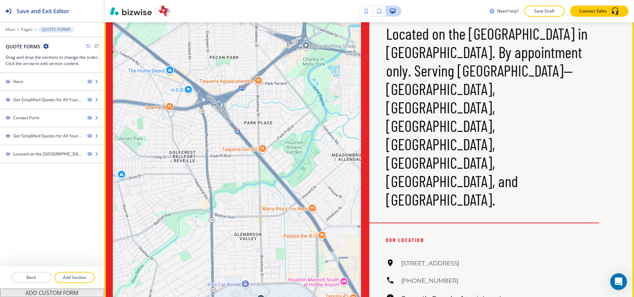
scroll to position [1621, 0]
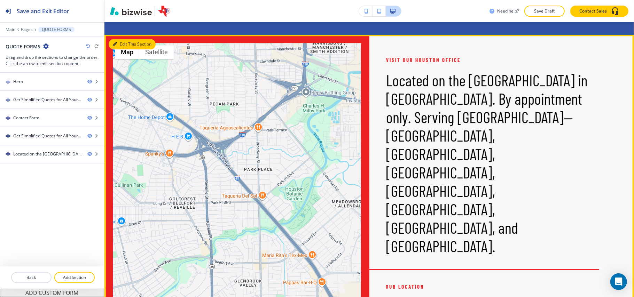
click at [118, 49] on button "Edit This Section" at bounding box center [132, 44] width 47 height 10
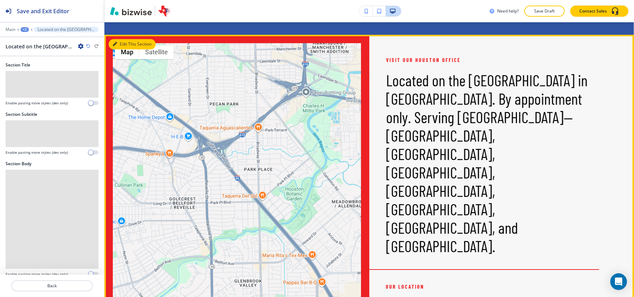
scroll to position [1644, 0]
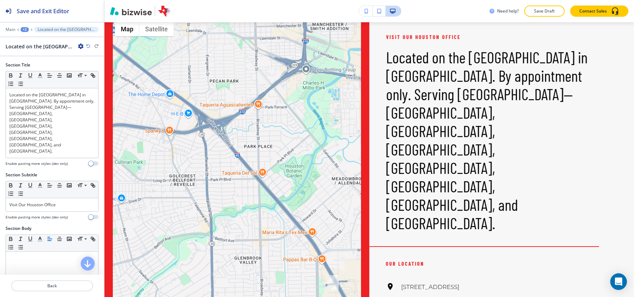
click at [79, 46] on icon "button" at bounding box center [81, 47] width 6 height 6
click at [95, 80] on p "Delete Section" at bounding box center [101, 83] width 36 height 6
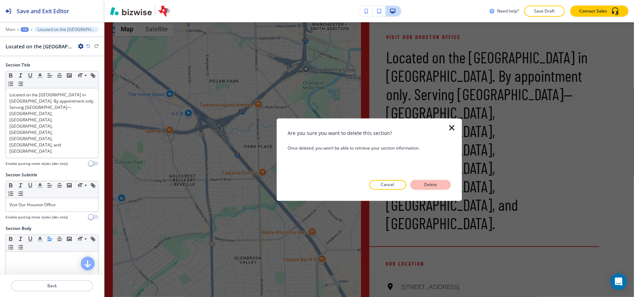
click at [425, 185] on p "Delete" at bounding box center [431, 185] width 17 height 6
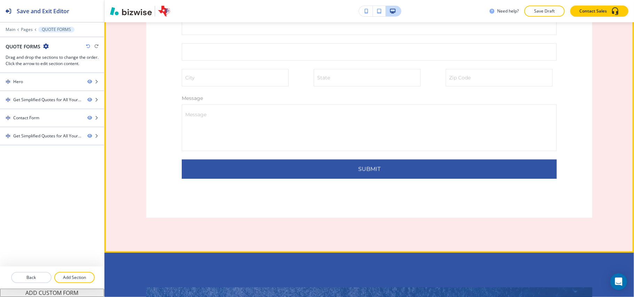
scroll to position [1133, 0]
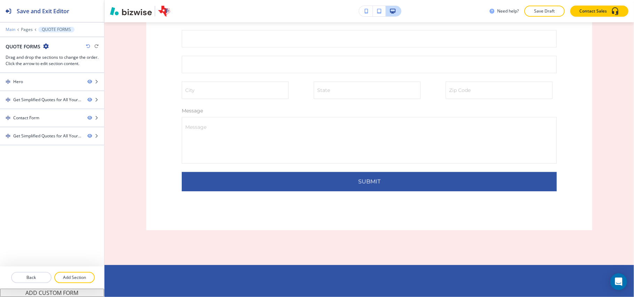
click at [9, 28] on p "Main" at bounding box center [11, 29] width 10 height 5
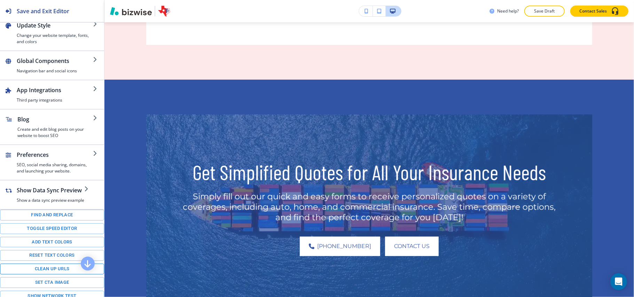
scroll to position [98, 0]
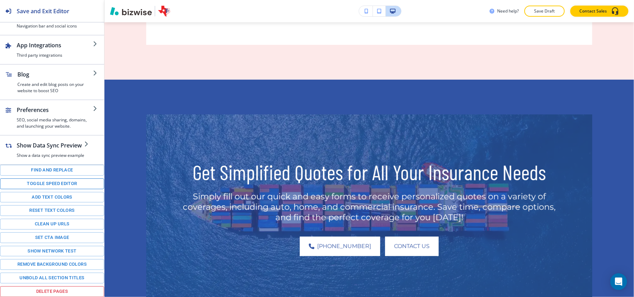
click at [32, 183] on button "Toggle speed editor" at bounding box center [52, 184] width 104 height 11
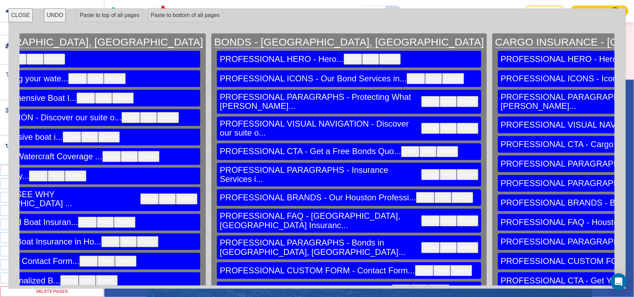
scroll to position [0, 15312]
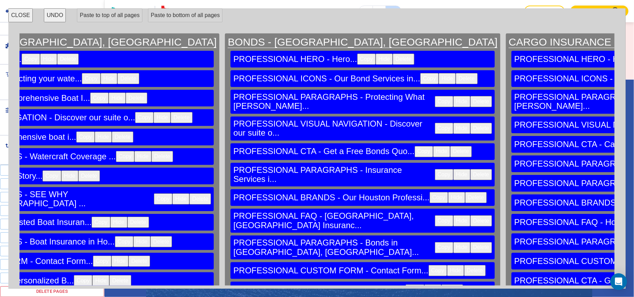
click at [10, 11] on button "CLOSE" at bounding box center [20, 15] width 24 height 14
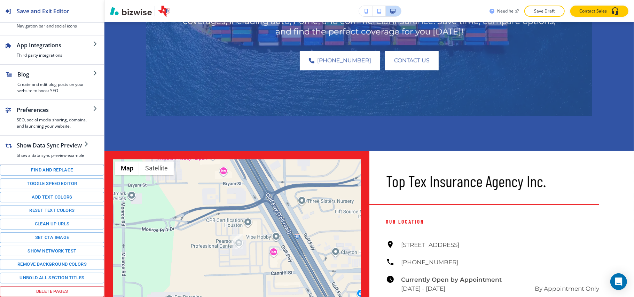
scroll to position [1864, 0]
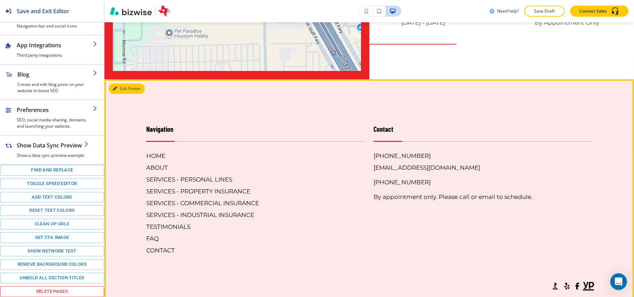
click at [115, 91] on icon "button" at bounding box center [115, 89] width 4 height 4
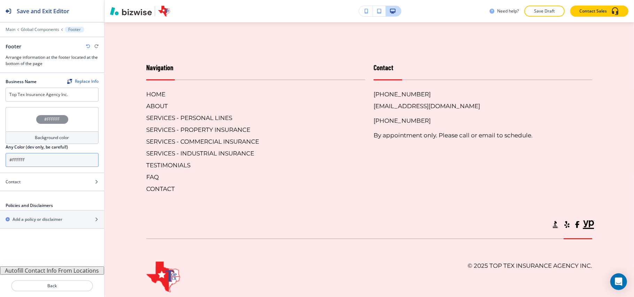
scroll to position [1838, 0]
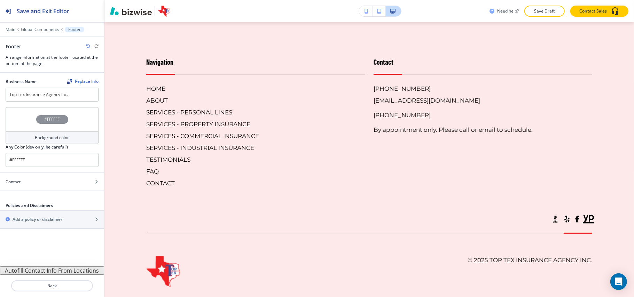
click at [17, 117] on div "#FFFFFF" at bounding box center [52, 119] width 93 height 24
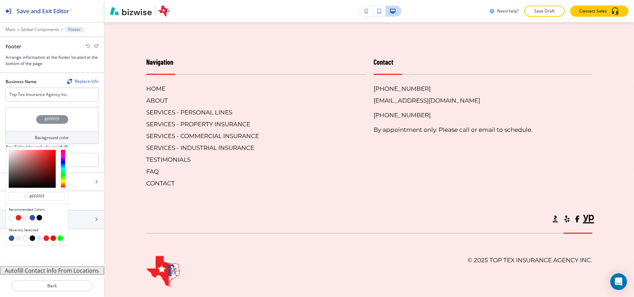
drag, startPoint x: 29, startPoint y: 219, endPoint x: 34, endPoint y: 219, distance: 4.9
click at [31, 219] on div at bounding box center [37, 218] width 56 height 7
click at [34, 219] on button "button" at bounding box center [33, 218] width 6 height 6
type input "#3154a5"
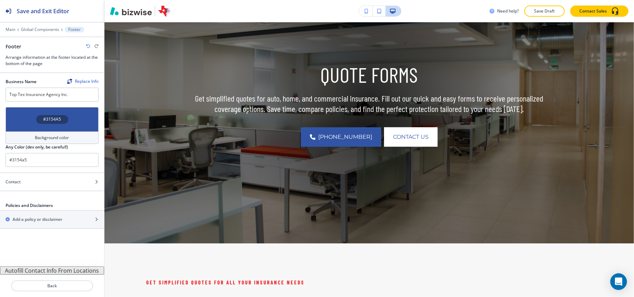
scroll to position [161, 0]
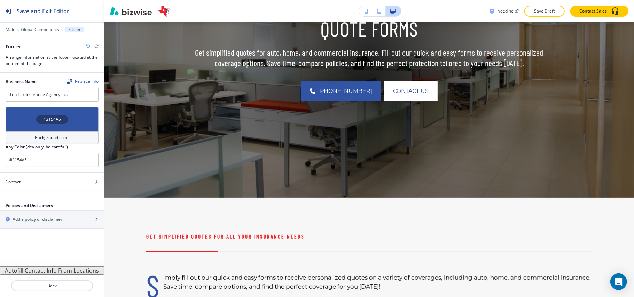
click at [0, 0] on button "Edit" at bounding box center [0, 0] width 0 height 0
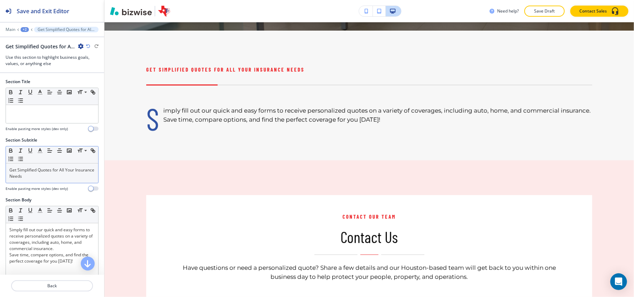
scroll to position [336, 0]
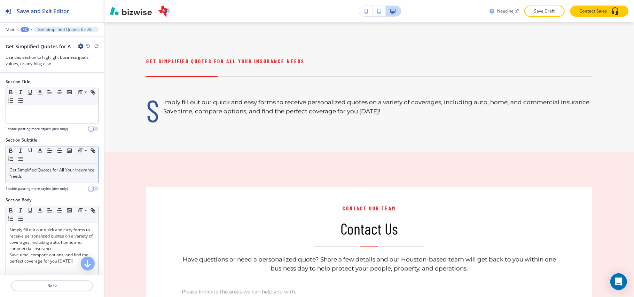
click at [53, 178] on p "Get Simplified Quotes for All Your Insurance Needs" at bounding box center [51, 173] width 85 height 13
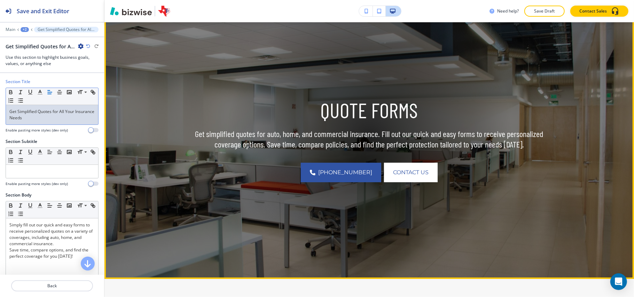
scroll to position [0, 0]
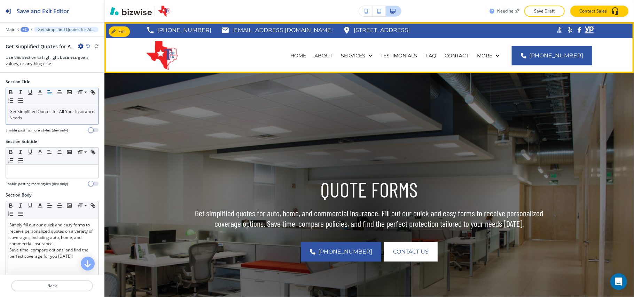
click at [307, 50] on div "HOME" at bounding box center [298, 55] width 24 height 35
click at [306, 53] on p "HOME" at bounding box center [299, 55] width 16 height 7
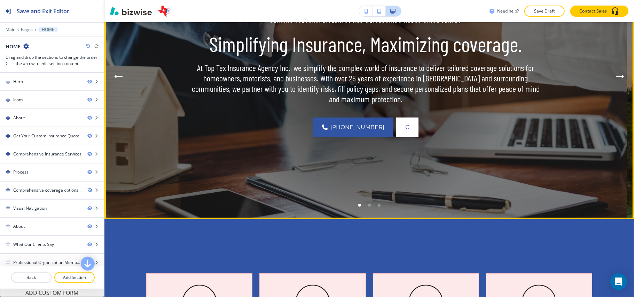
scroll to position [46, 0]
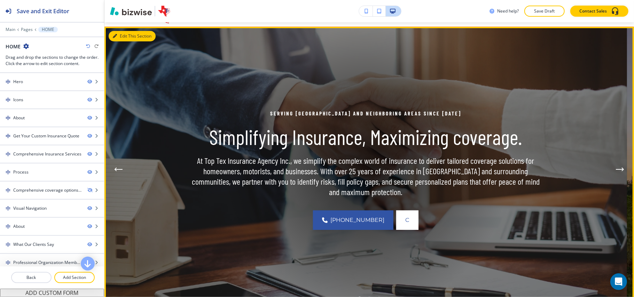
click at [123, 34] on button "Edit This Section" at bounding box center [132, 36] width 47 height 10
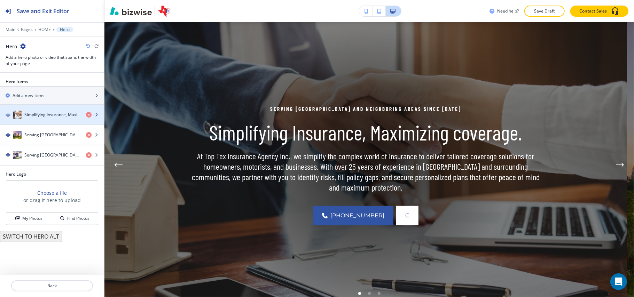
click at [33, 121] on div "button" at bounding box center [52, 122] width 104 height 6
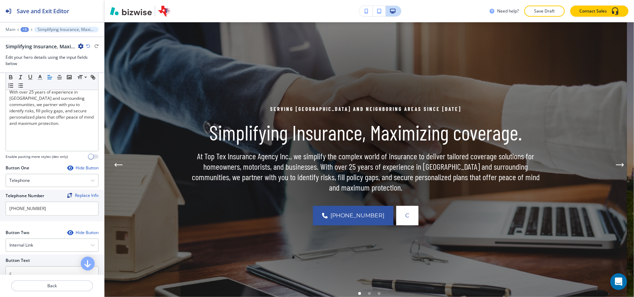
scroll to position [279, 0]
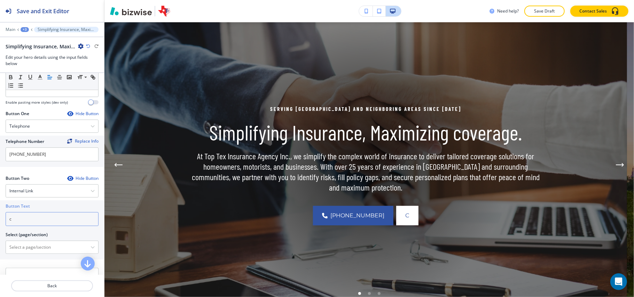
click at [39, 220] on input "c" at bounding box center [52, 219] width 93 height 14
drag, startPoint x: 44, startPoint y: 222, endPoint x: 0, endPoint y: 223, distance: 43.6
click at [0, 223] on div "Button Text c Select (page/section) HOME HOME | Hero HOME | Icons HOME | About …" at bounding box center [52, 230] width 104 height 59
type input "Contact Us"
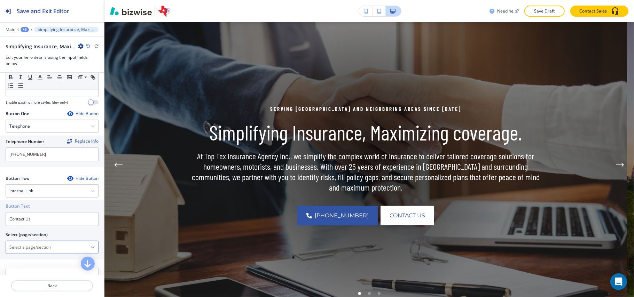
click at [38, 254] on \(page\/section\) "Manual Input" at bounding box center [48, 248] width 85 height 12
click at [26, 263] on h4 "CONTACT" at bounding box center [51, 260] width 85 height 6
type \(page\/section\) "CONTACT"
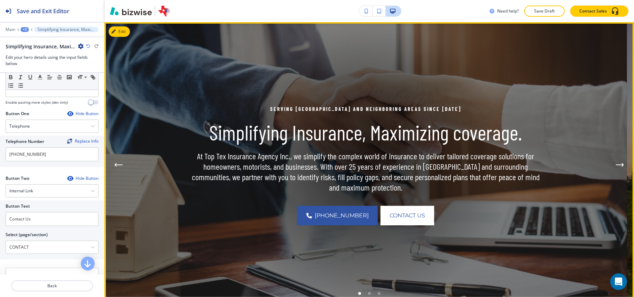
click at [367, 294] on li "Go to slide 2" at bounding box center [370, 294] width 10 height 10
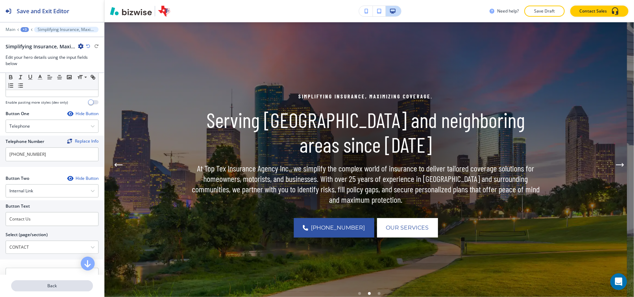
click at [51, 286] on p "Back" at bounding box center [52, 286] width 80 height 6
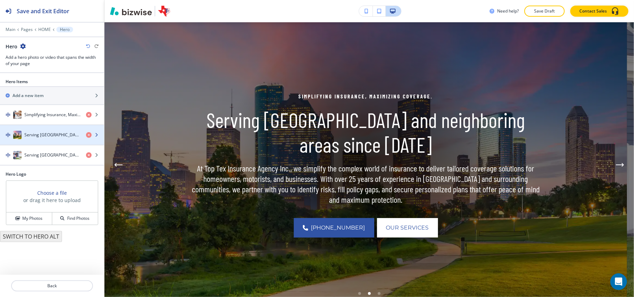
click at [29, 141] on div "button" at bounding box center [52, 142] width 104 height 6
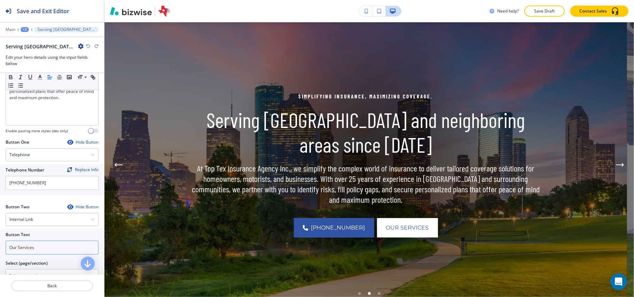
scroll to position [325, 0]
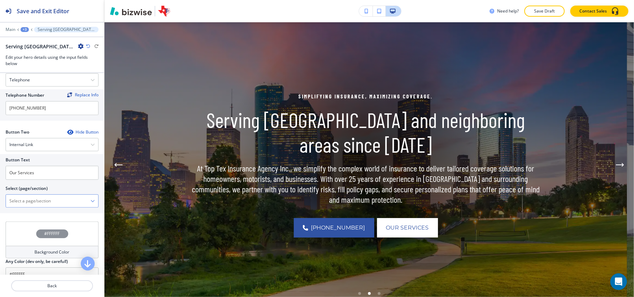
click at [41, 202] on \(page\/section\) "Manual Input" at bounding box center [48, 201] width 85 height 12
paste \(page\/section\) "Contact Us"
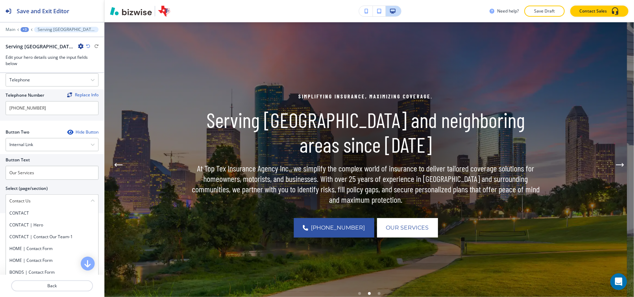
drag, startPoint x: 31, startPoint y: 214, endPoint x: 18, endPoint y: 187, distance: 29.6
click at [31, 214] on h4 "CONTACT" at bounding box center [51, 213] width 85 height 6
type \(page\/section\) "CONTACT"
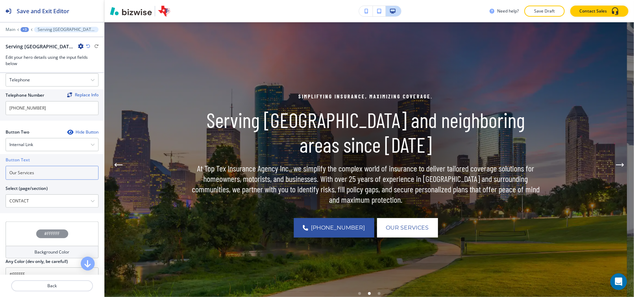
drag, startPoint x: 45, startPoint y: 179, endPoint x: 0, endPoint y: 180, distance: 44.9
click at [0, 180] on div "Button Text Our Services Select (page/section) CONTACT CONTACT CONTACT | Hero C…" at bounding box center [52, 183] width 104 height 59
paste input "Contact U"
type input "Contact Us"
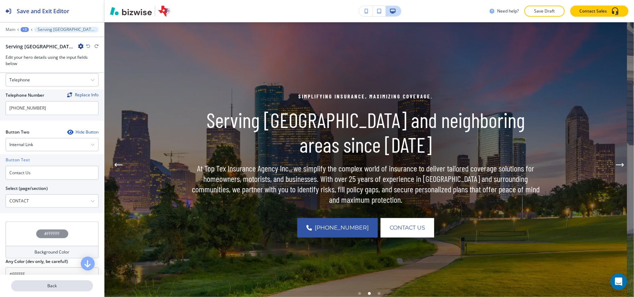
click at [50, 288] on p "Back" at bounding box center [52, 286] width 80 height 6
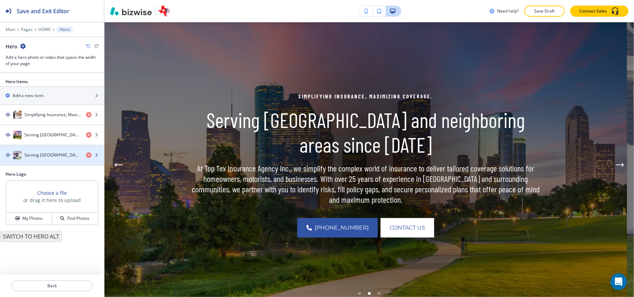
click at [41, 157] on h4 "Serving [GEOGRAPHIC_DATA] and neighboring areas since [DATE]" at bounding box center [52, 155] width 56 height 6
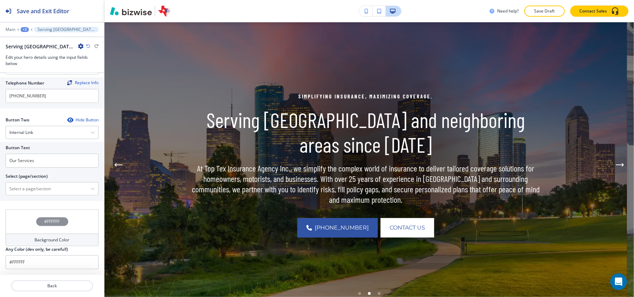
scroll to position [340, 0]
click at [42, 188] on \(page\/section\) "Manual Input" at bounding box center [48, 189] width 85 height 12
paste \(page\/section\) "Contact Us"
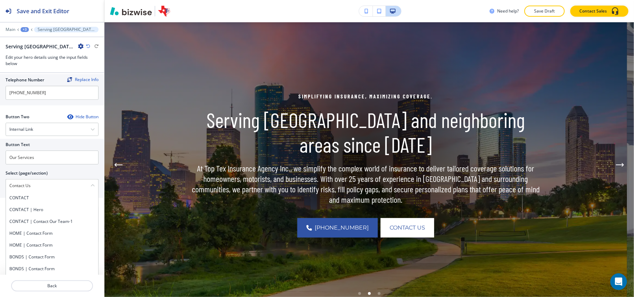
drag, startPoint x: 30, startPoint y: 202, endPoint x: 29, endPoint y: 173, distance: 28.9
click at [30, 201] on h4 "CONTACT" at bounding box center [51, 198] width 85 height 6
type \(page\/section\) "CONTACT"
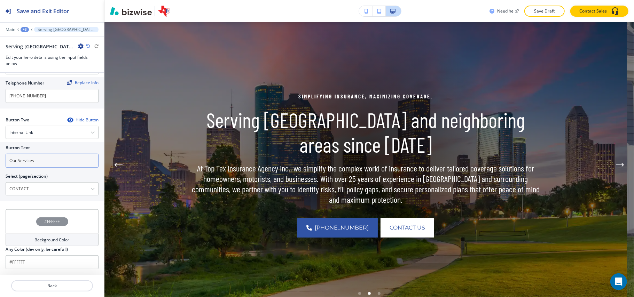
drag, startPoint x: 45, startPoint y: 164, endPoint x: 0, endPoint y: 160, distance: 45.2
click at [0, 160] on div "Button Text Our Services Select (page/section) CONTACT CONTACT CONTACT | Hero C…" at bounding box center [52, 171] width 104 height 59
paste input "Contact U"
type input "Contact Us"
click at [541, 9] on p "Save Draft" at bounding box center [545, 11] width 22 height 6
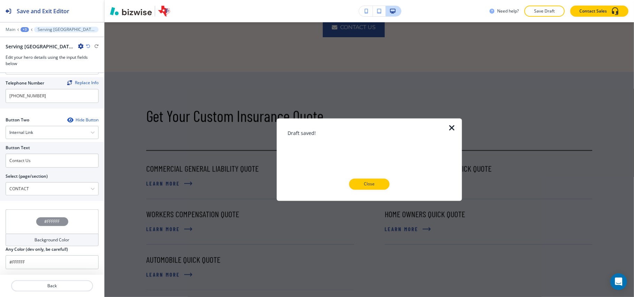
scroll to position [789, 0]
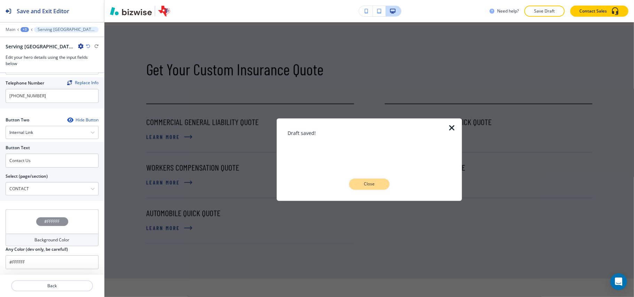
click at [372, 183] on p "Close" at bounding box center [369, 184] width 22 height 6
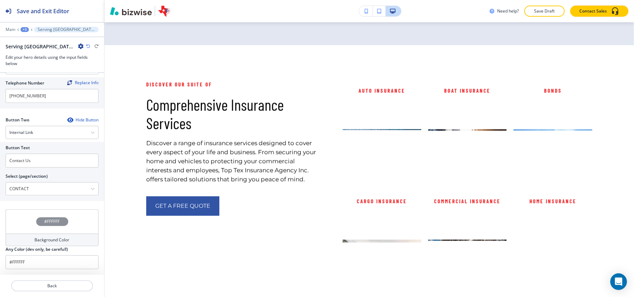
scroll to position [1051, 0]
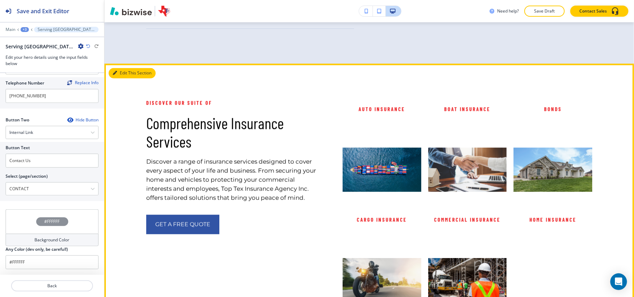
click at [115, 71] on icon "button" at bounding box center [115, 73] width 4 height 4
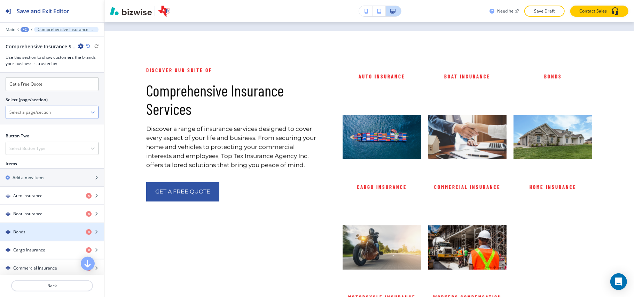
scroll to position [232, 0]
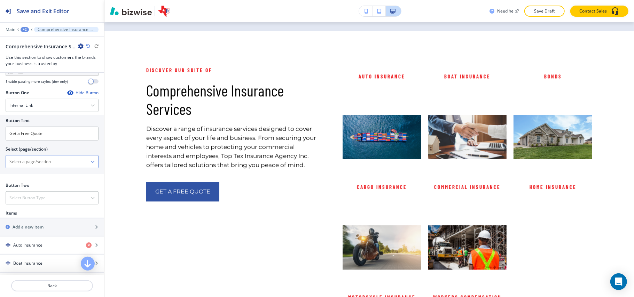
click at [25, 163] on \(page\/section\) "Manual Input" at bounding box center [48, 162] width 85 height 12
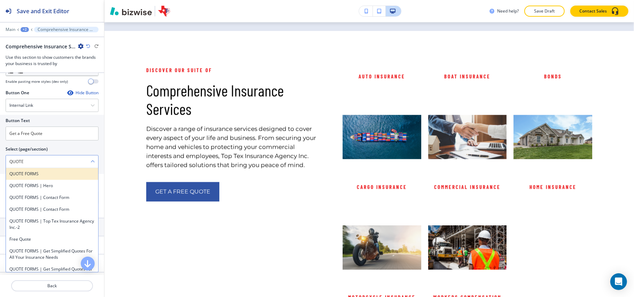
click at [35, 177] on h4 "QUOTE FORMS" at bounding box center [51, 174] width 85 height 6
type \(page\/section\) "QUOTE FORMS"
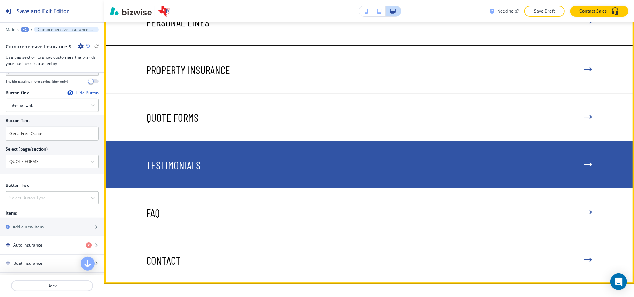
scroll to position [1641, 0]
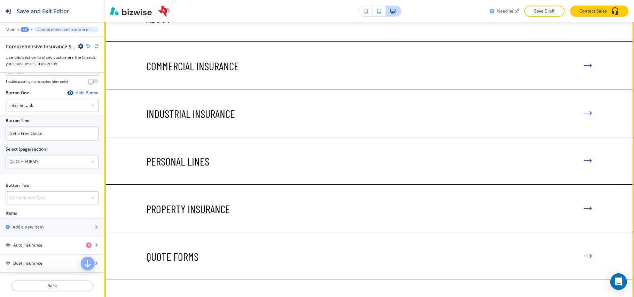
click at [117, 9] on button "Edit This Section" at bounding box center [132, 3] width 47 height 10
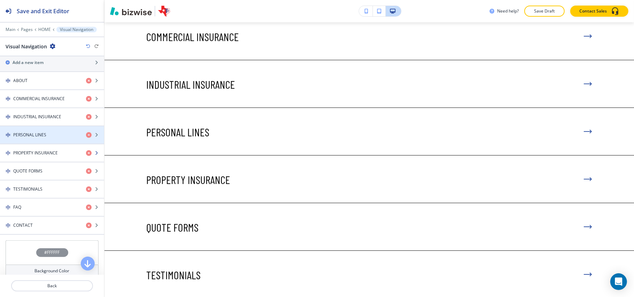
scroll to position [314, 0]
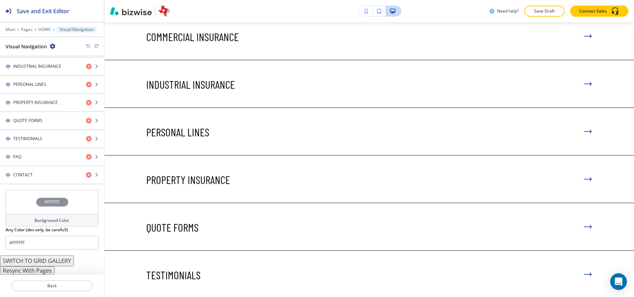
click at [35, 272] on button "Resync With Pages" at bounding box center [27, 271] width 55 height 8
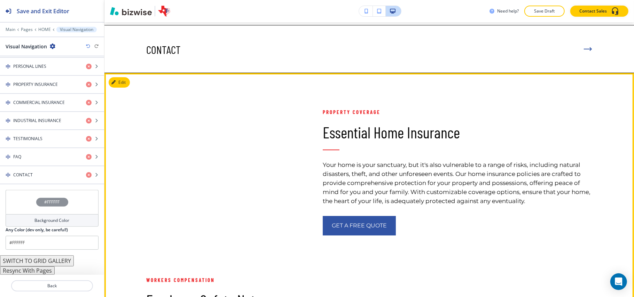
scroll to position [1949, 0]
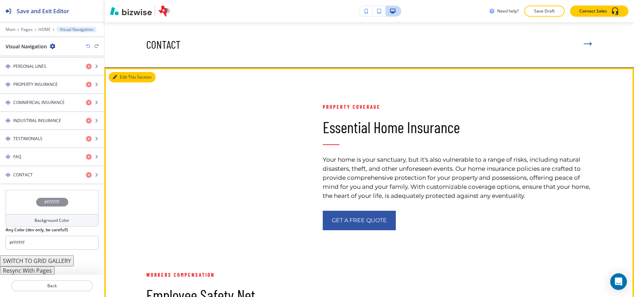
click at [119, 83] on button "Edit This Section" at bounding box center [132, 77] width 47 height 10
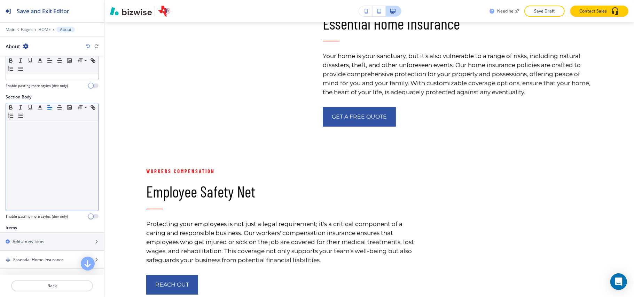
scroll to position [139, 0]
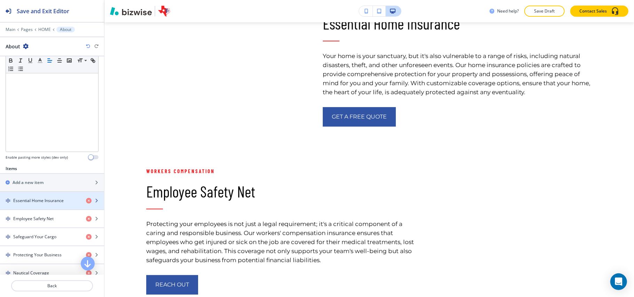
click at [32, 204] on h4 "Essential Home Insurance" at bounding box center [38, 201] width 51 height 6
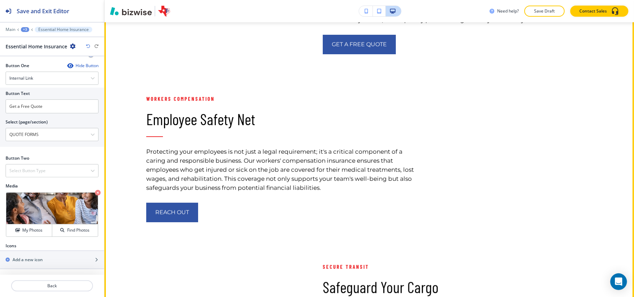
scroll to position [2192, 0]
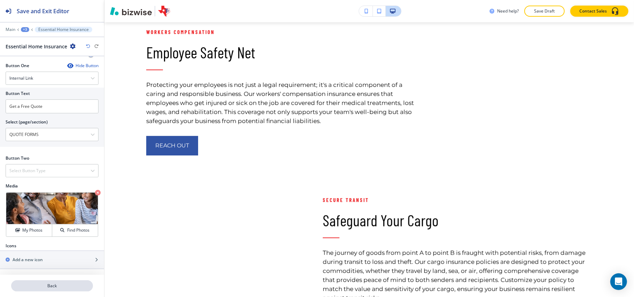
click at [51, 283] on button "Back" at bounding box center [52, 286] width 82 height 11
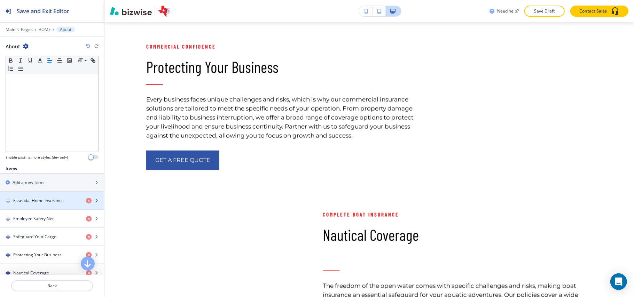
scroll to position [275, 0]
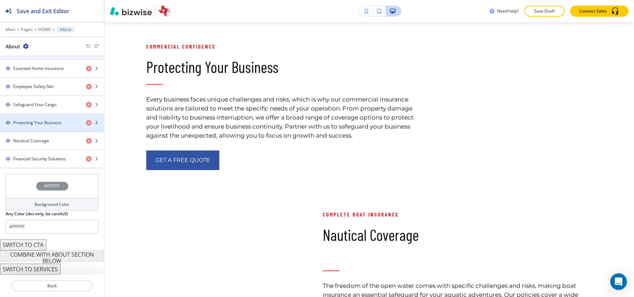
click at [36, 122] on h4 "Protecting Your Business" at bounding box center [37, 123] width 48 height 6
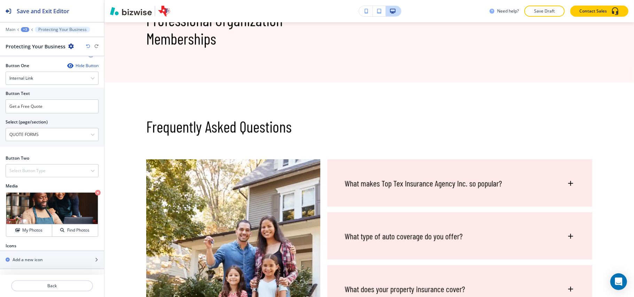
scroll to position [3273, 0]
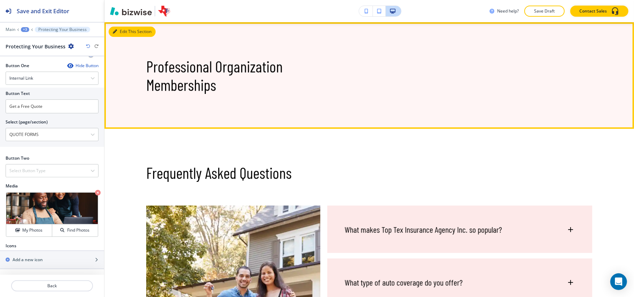
click at [121, 37] on button "Edit This Section" at bounding box center [132, 31] width 47 height 10
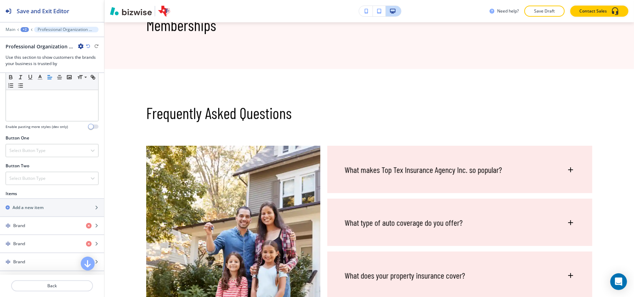
scroll to position [279, 0]
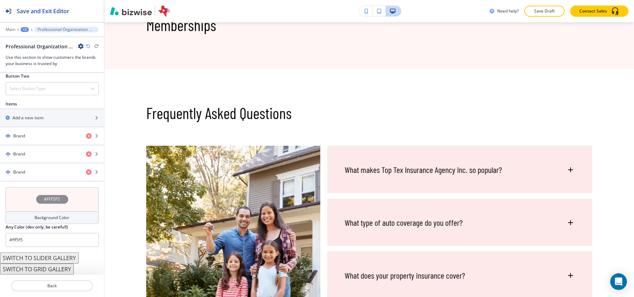
click at [21, 208] on div "#FFF5F5" at bounding box center [52, 199] width 93 height 24
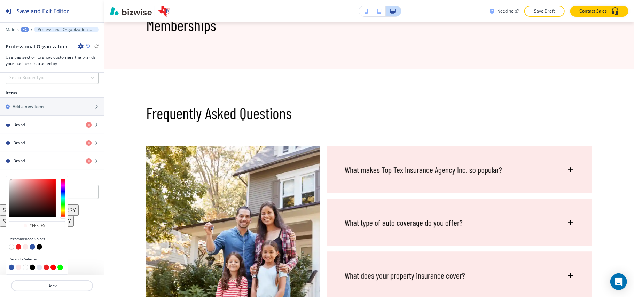
click at [9, 247] on button "button" at bounding box center [12, 248] width 6 height 6
type input "#FFFFFF"
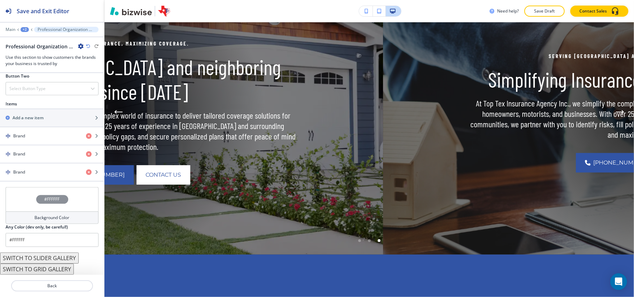
scroll to position [0, 0]
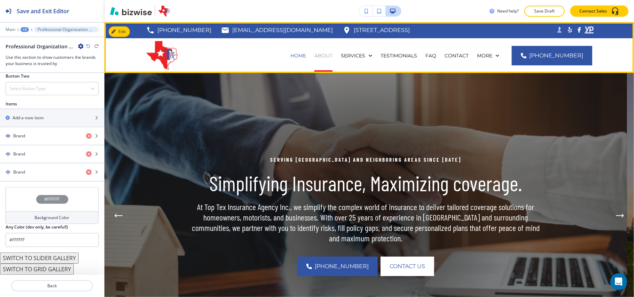
click at [333, 56] on p "ABOUT" at bounding box center [324, 55] width 18 height 7
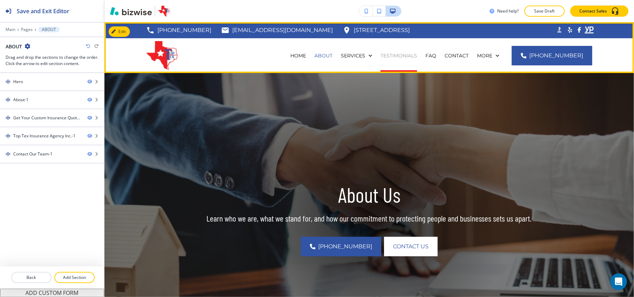
click at [410, 57] on p "TESTIMONIALS" at bounding box center [399, 55] width 37 height 7
